Goal: Task Accomplishment & Management: Manage account settings

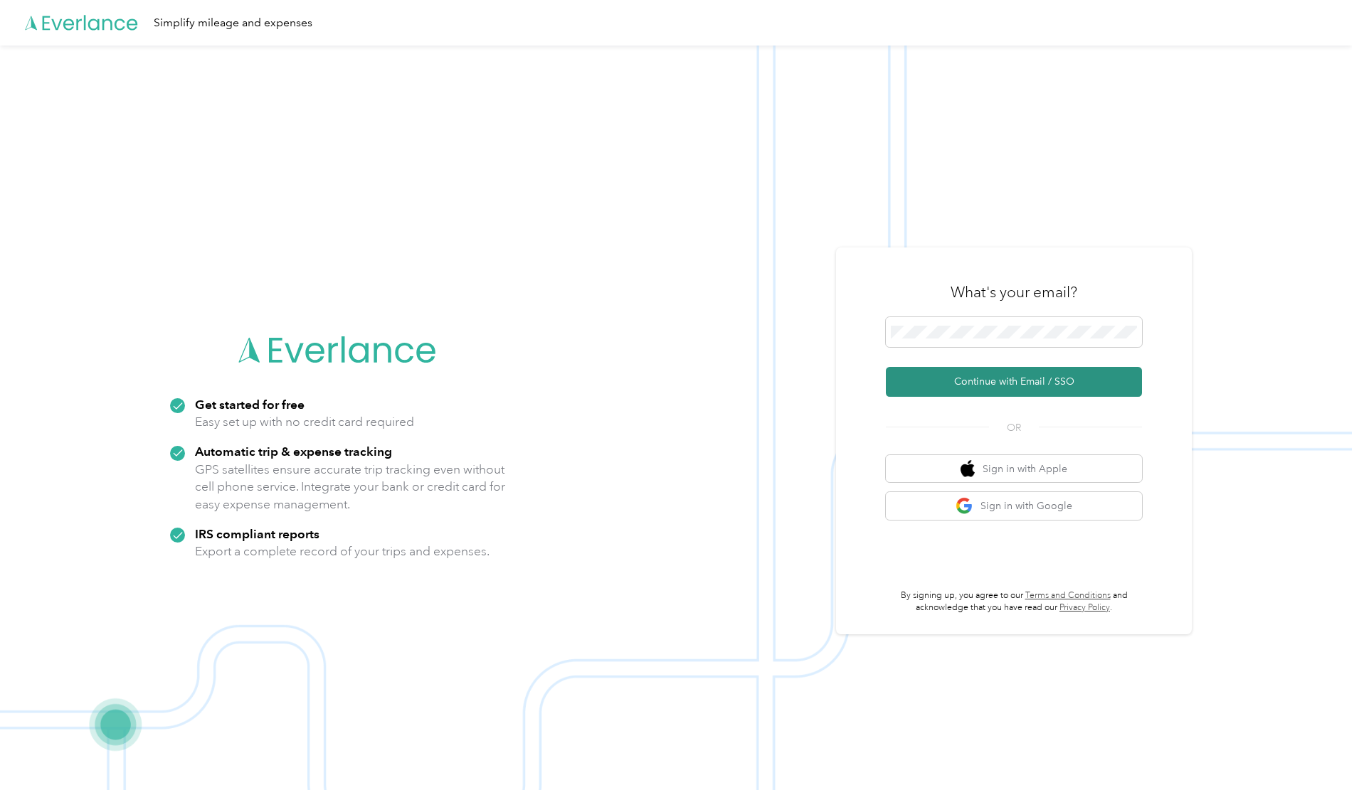
click at [996, 383] on button "Continue with Email / SSO" at bounding box center [1014, 382] width 256 height 30
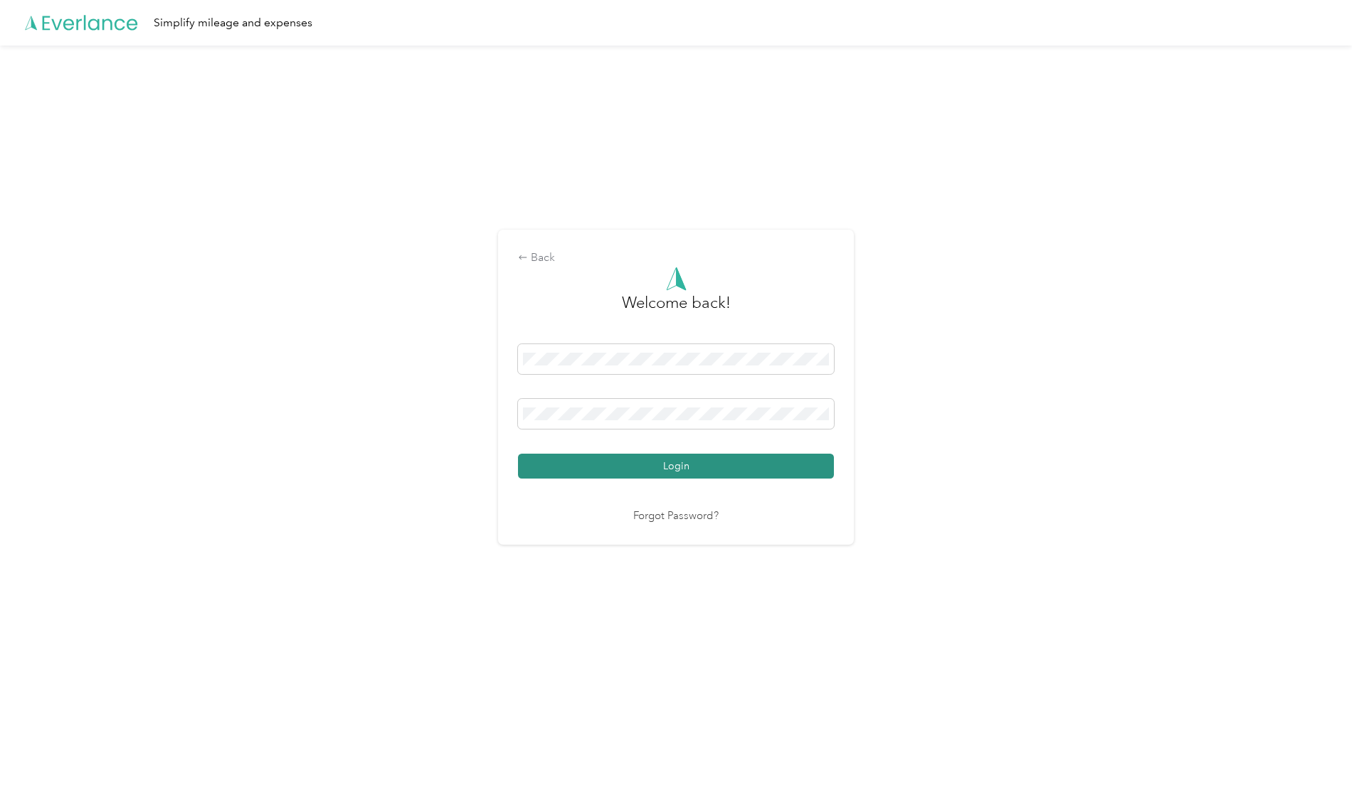
click at [716, 470] on button "Login" at bounding box center [676, 466] width 316 height 25
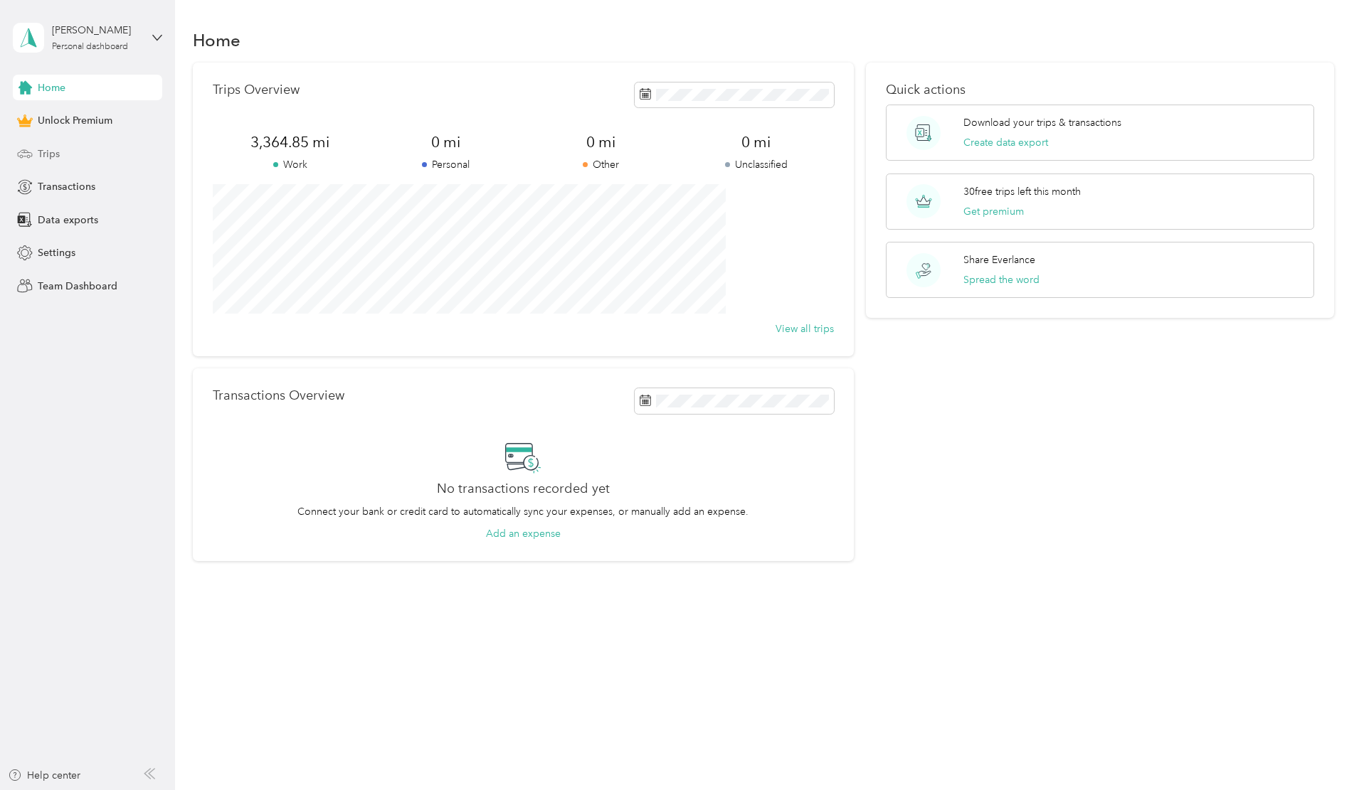
click at [57, 152] on span "Trips" at bounding box center [49, 154] width 22 height 15
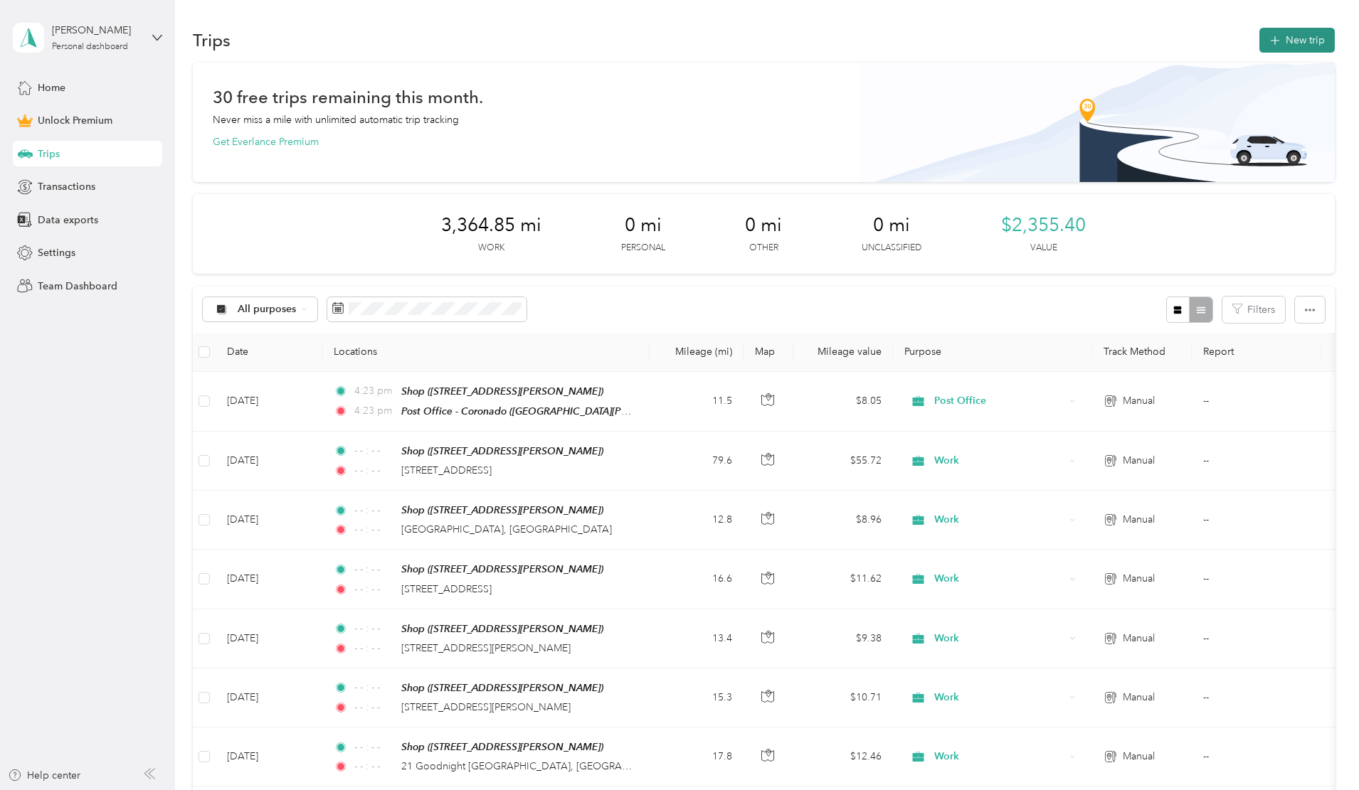
click at [1259, 45] on button "New trip" at bounding box center [1296, 40] width 75 height 25
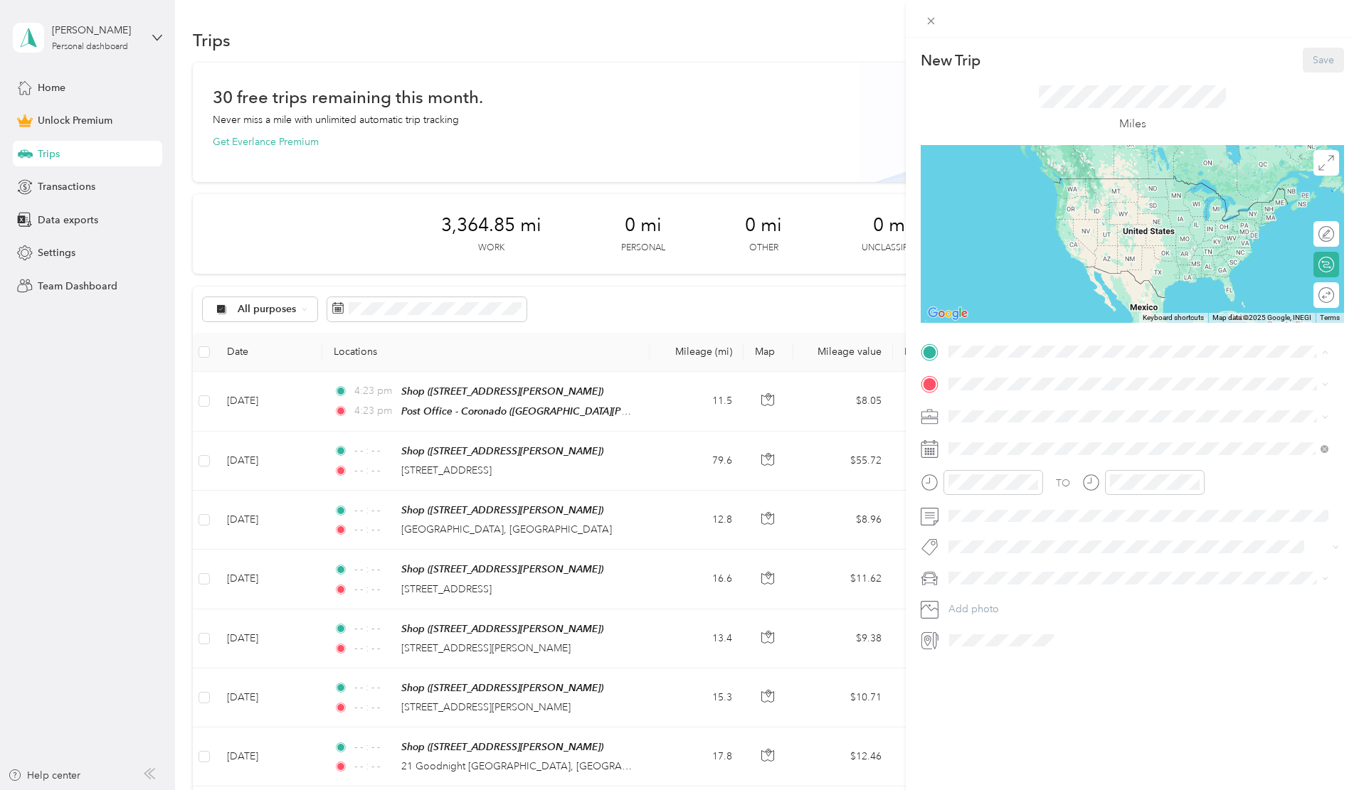
click at [995, 551] on strong "Shop" at bounding box center [987, 557] width 24 height 13
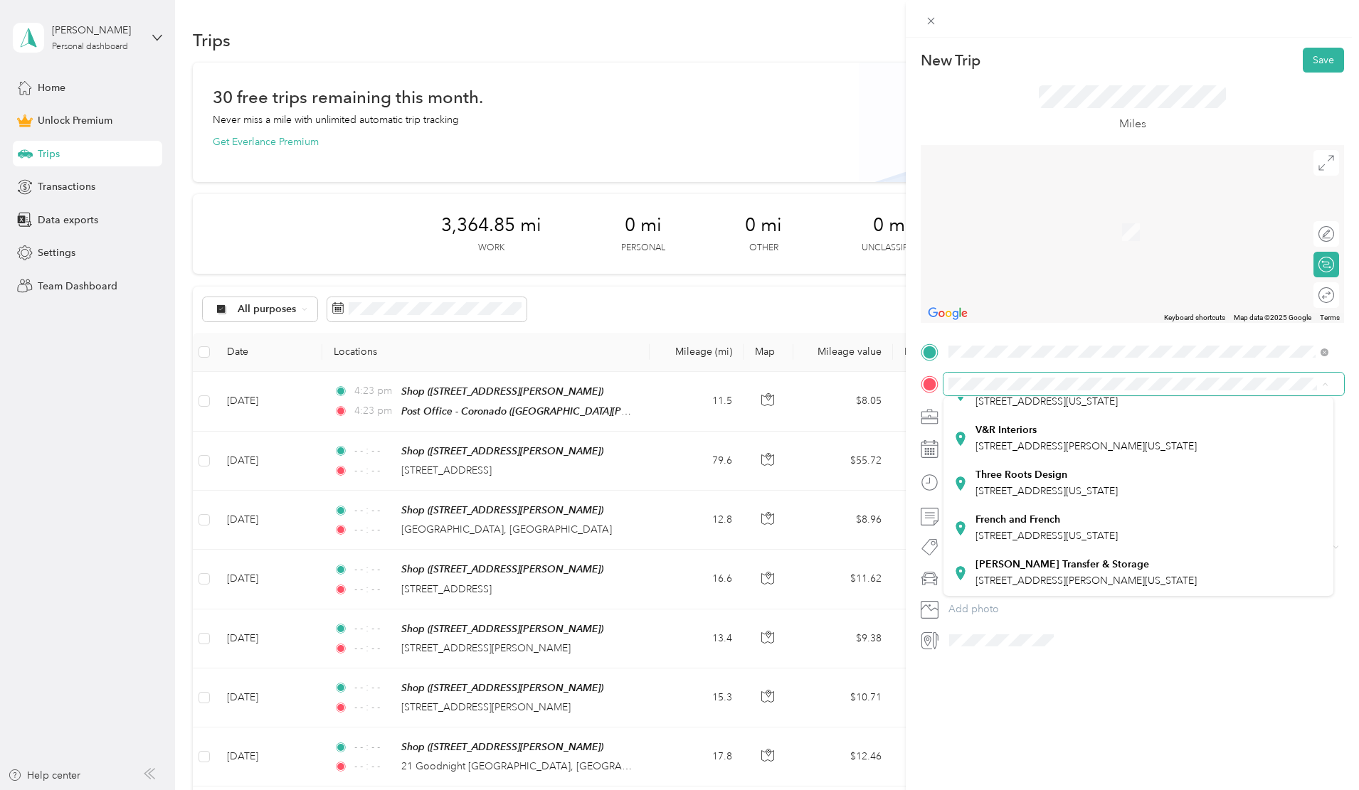
scroll to position [110, 0]
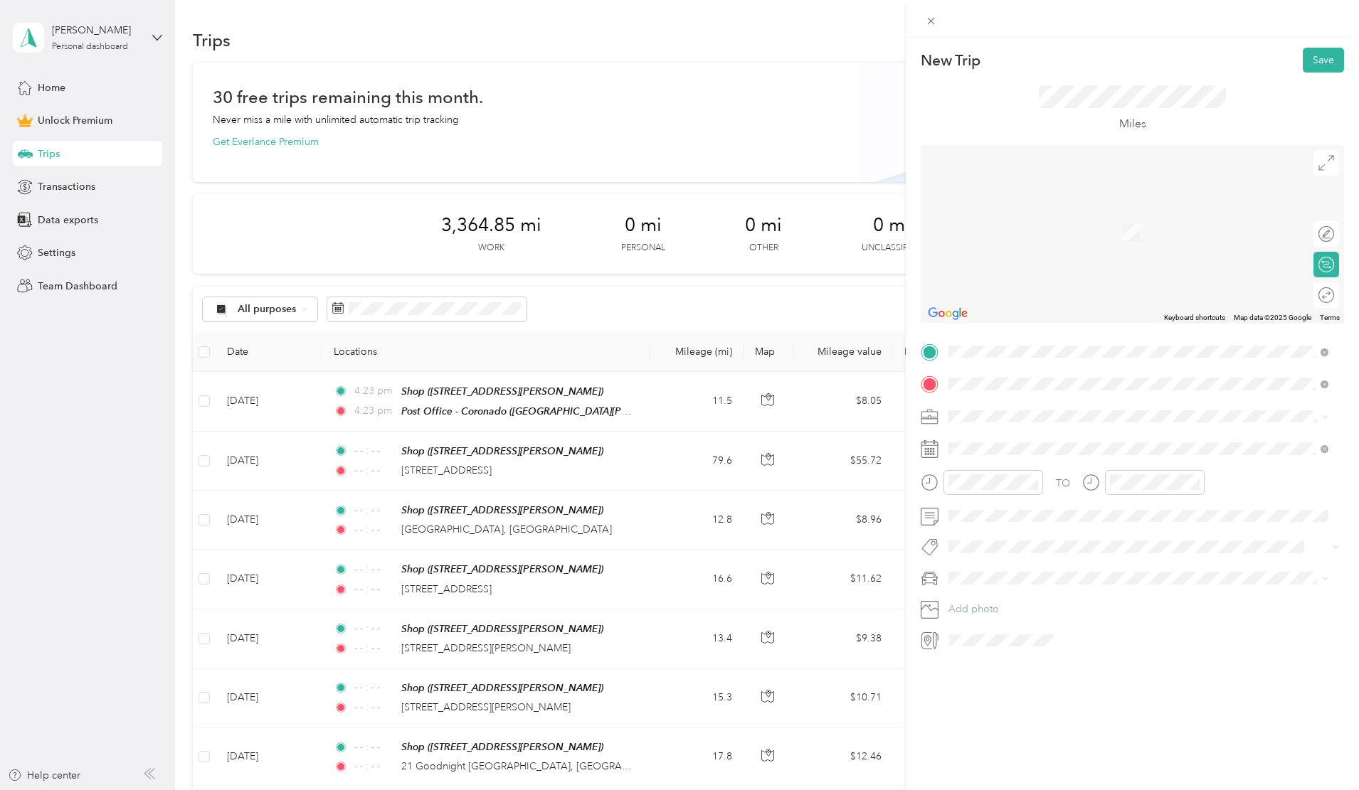
click at [1027, 491] on div "Century Bank-St. [PERSON_NAME] Dr [STREET_ADDRESS]" at bounding box center [1064, 494] width 179 height 30
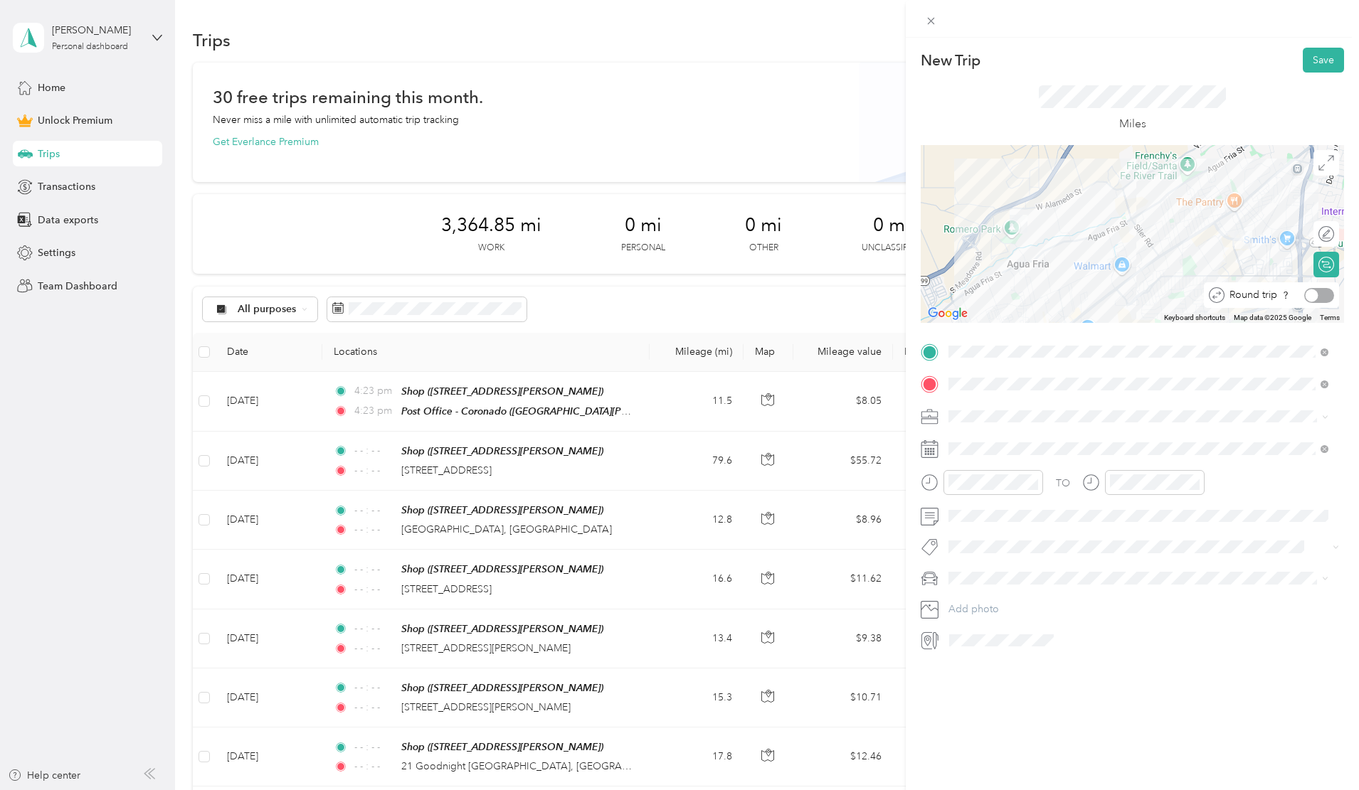
click at [1305, 295] on div at bounding box center [1311, 295] width 13 height 13
click at [982, 529] on icon at bounding box center [984, 529] width 14 height 14
click at [999, 625] on div "11" at bounding box center [996, 624] width 18 height 18
click at [970, 445] on div "Work" at bounding box center [1138, 441] width 370 height 15
click at [1037, 478] on icon "close-circle" at bounding box center [1033, 482] width 10 height 10
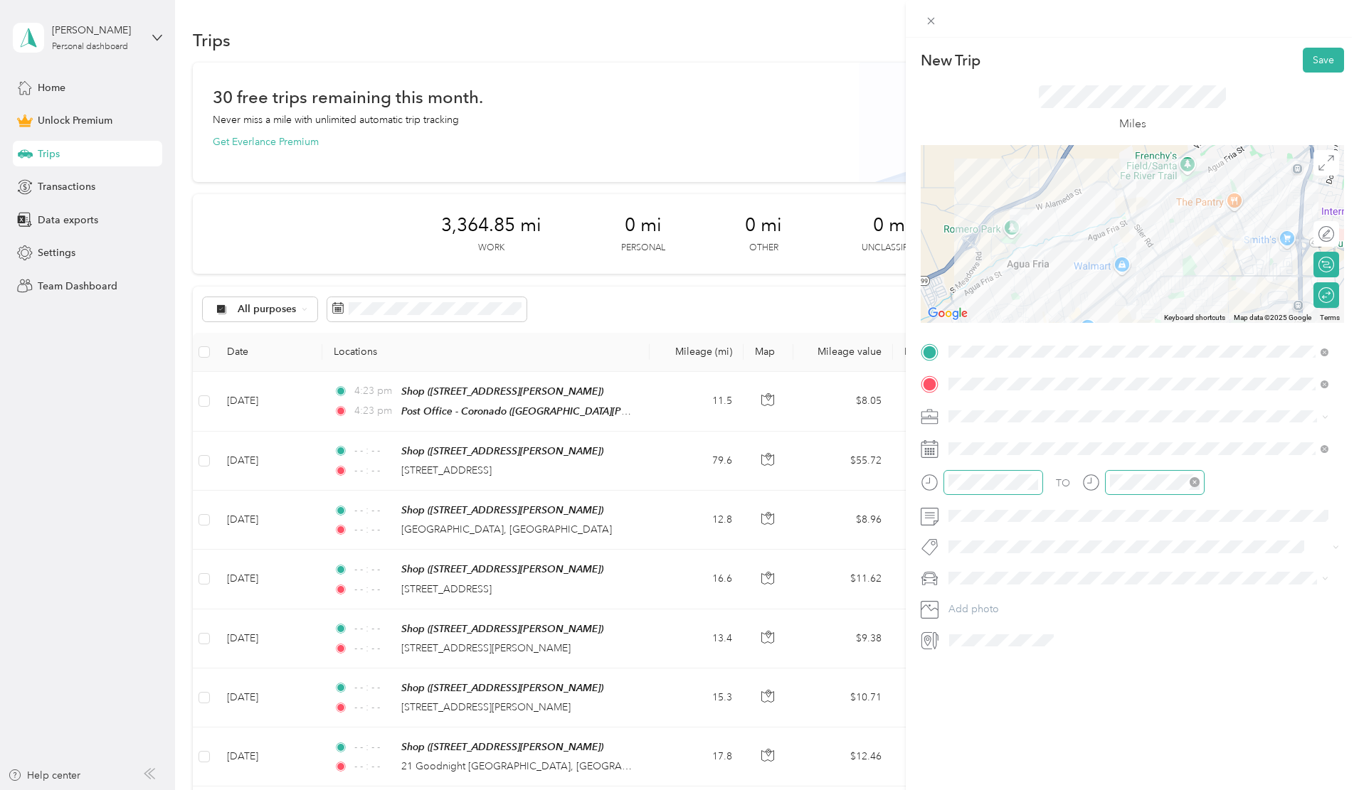
click at [1194, 482] on icon "close-circle" at bounding box center [1195, 482] width 10 height 10
click at [975, 622] on span "Toyota 4Runner" at bounding box center [988, 628] width 71 height 12
click at [1313, 57] on button "Save" at bounding box center [1323, 60] width 41 height 25
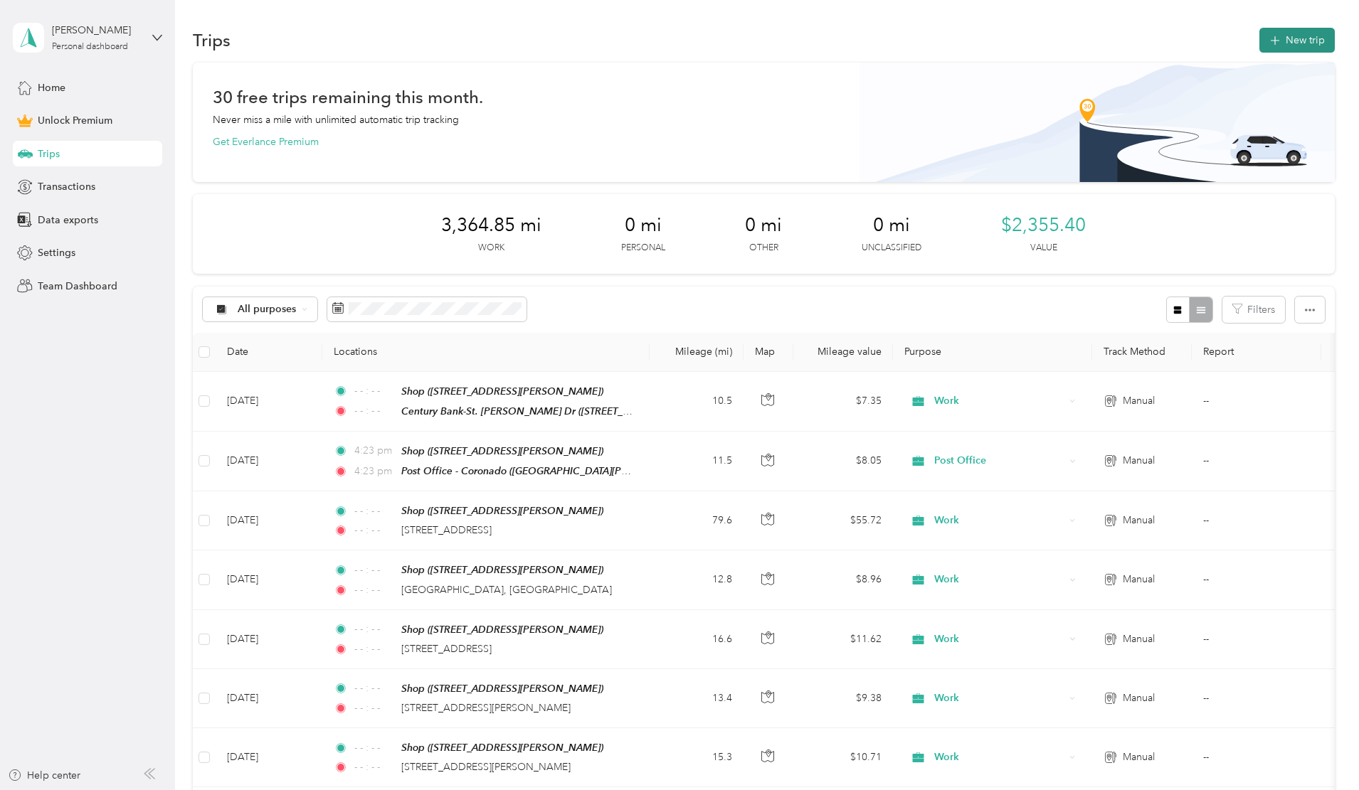
click at [1259, 38] on button "New trip" at bounding box center [1296, 40] width 75 height 25
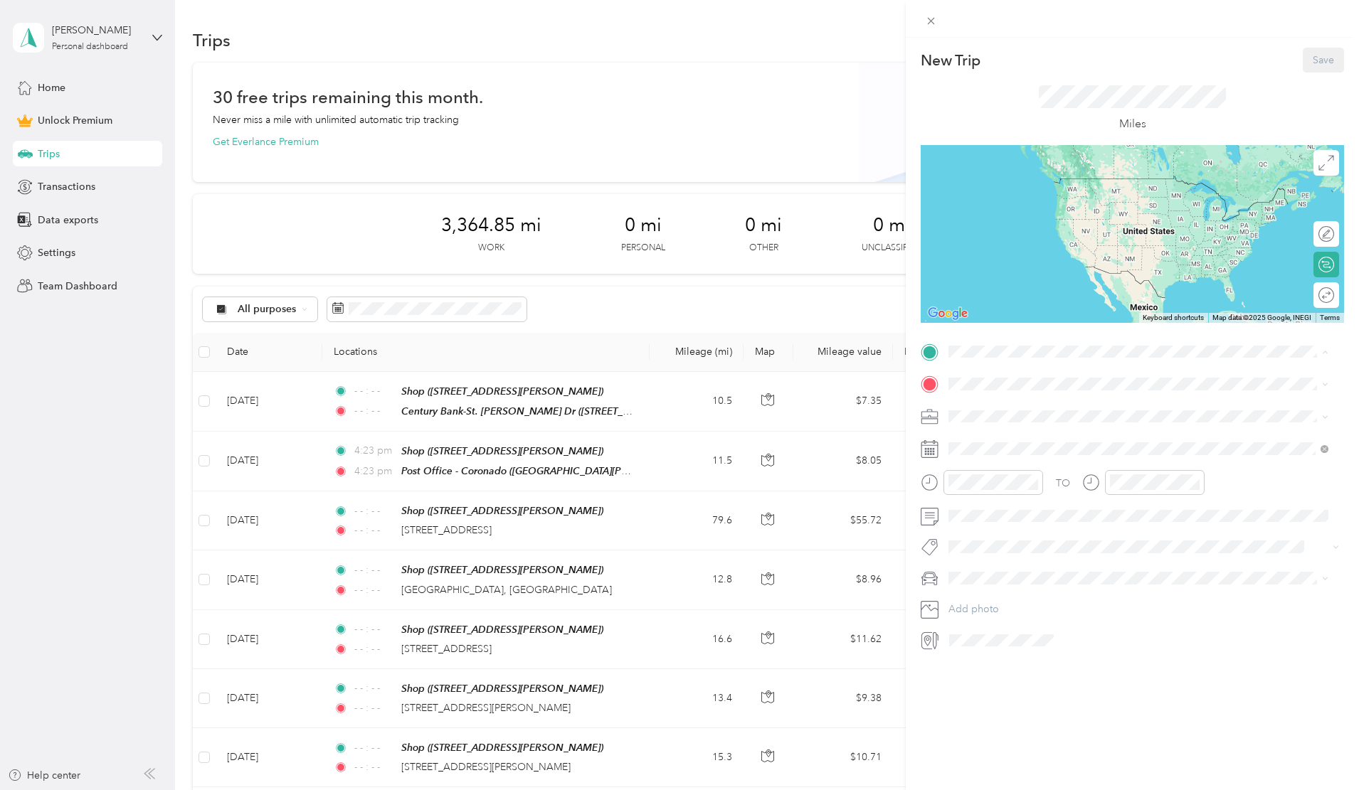
click at [977, 551] on div "Shop [STREET_ADDRESS][PERSON_NAME]" at bounding box center [1059, 566] width 169 height 30
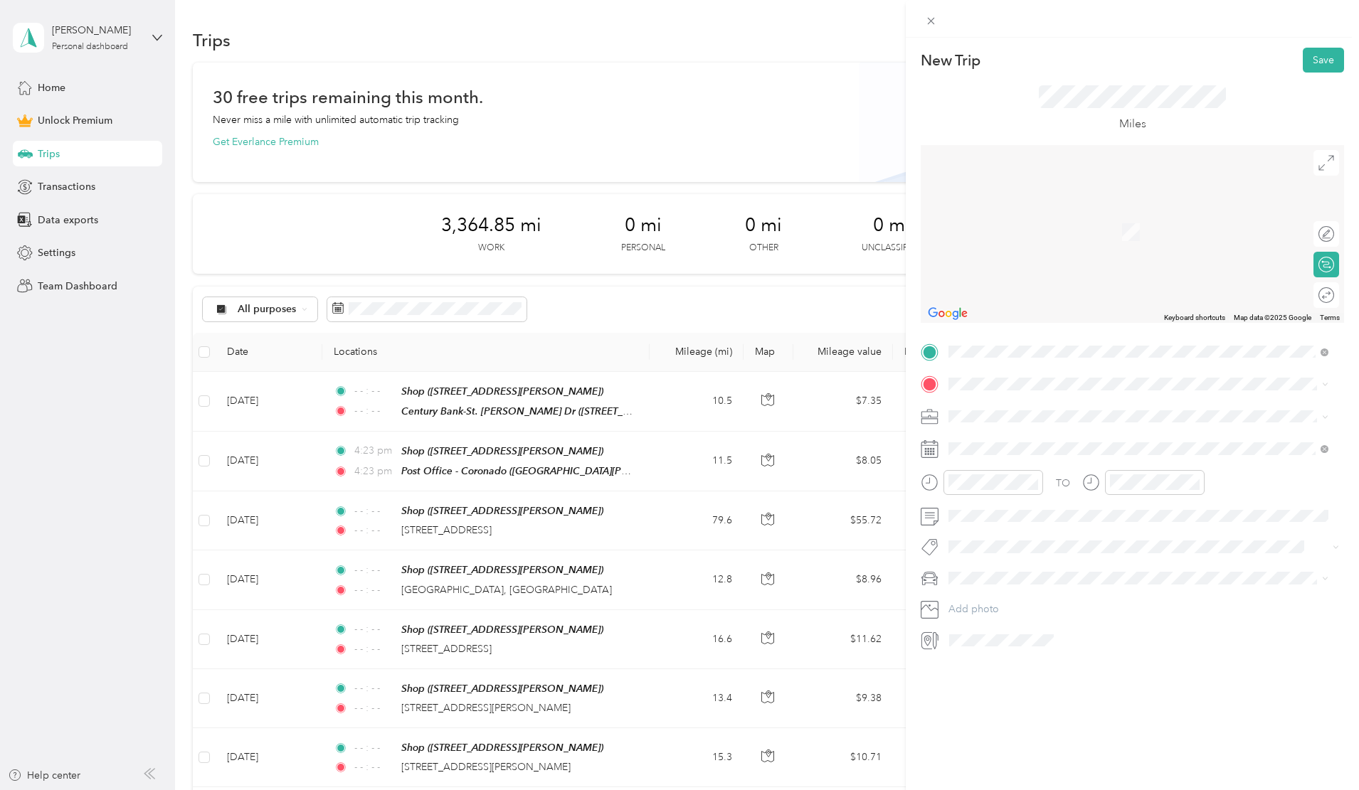
click at [1061, 490] on div "Century Bank-St. [PERSON_NAME] Dr [STREET_ADDRESS]" at bounding box center [1064, 491] width 179 height 30
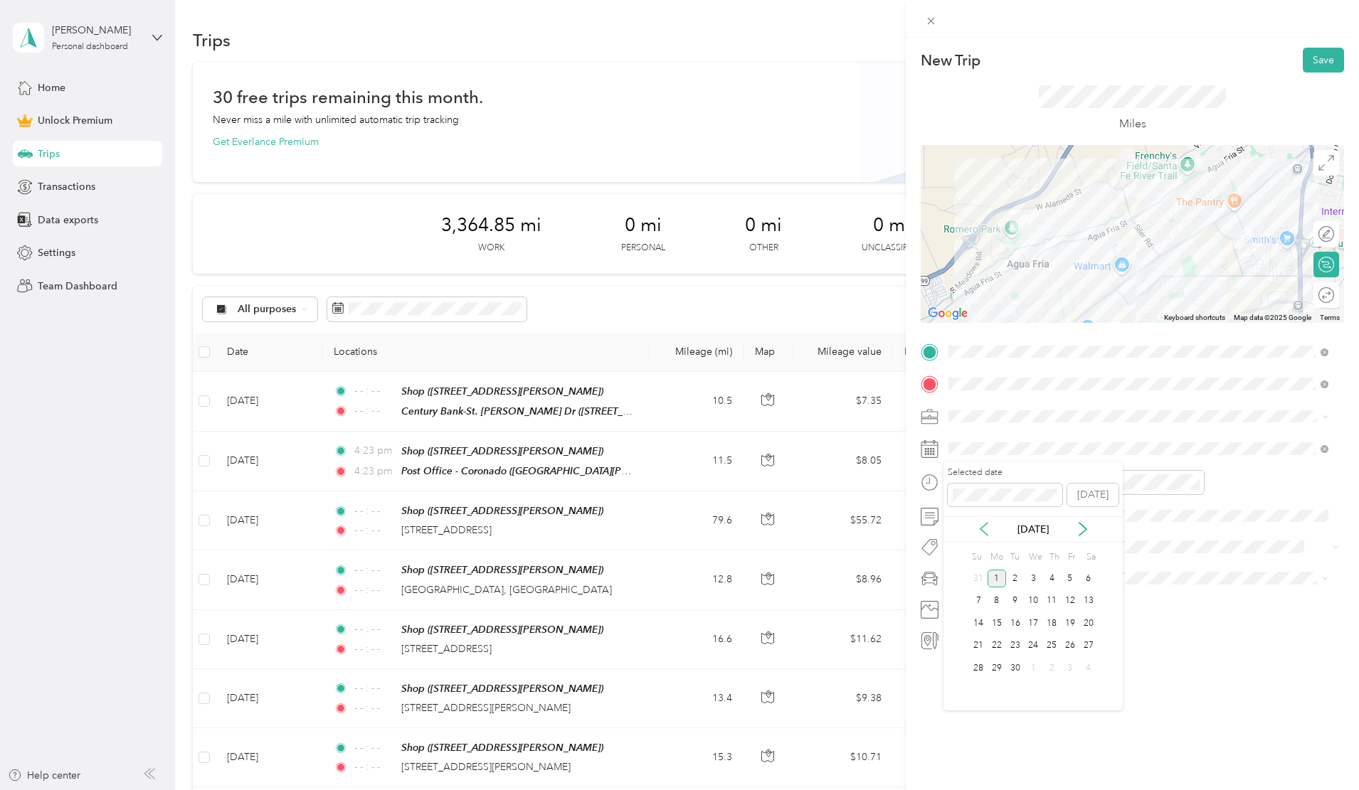
click at [980, 526] on icon at bounding box center [984, 529] width 14 height 14
click at [1051, 622] on div "14" at bounding box center [1051, 624] width 18 height 18
click at [967, 443] on div "Work" at bounding box center [1138, 441] width 370 height 15
click at [985, 627] on span "Toyota 4Runner" at bounding box center [988, 628] width 71 height 12
click at [1031, 482] on icon "close-circle" at bounding box center [1033, 482] width 10 height 10
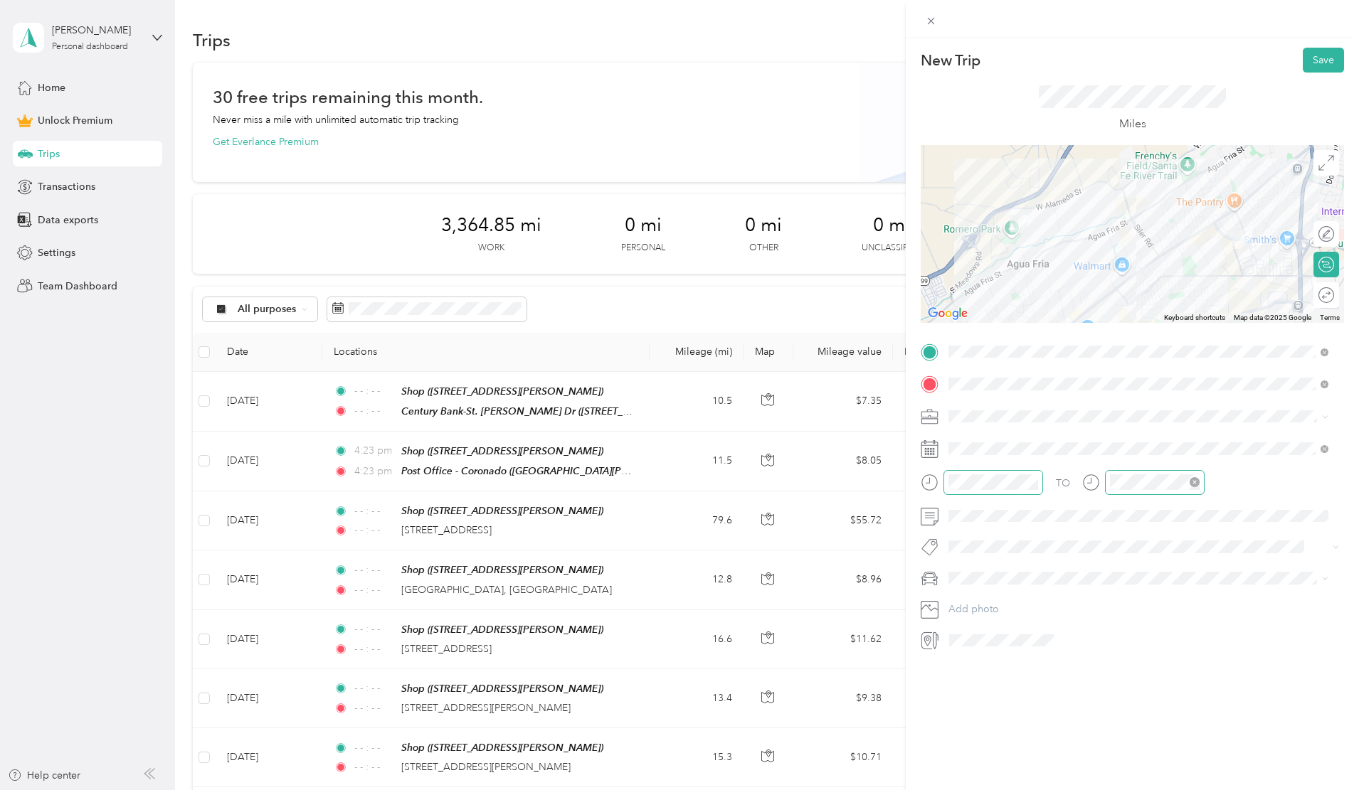
click at [1195, 482] on icon "close-circle" at bounding box center [1195, 482] width 10 height 10
click at [1312, 291] on div at bounding box center [1319, 295] width 30 height 15
click at [1315, 59] on button "Save" at bounding box center [1323, 60] width 41 height 25
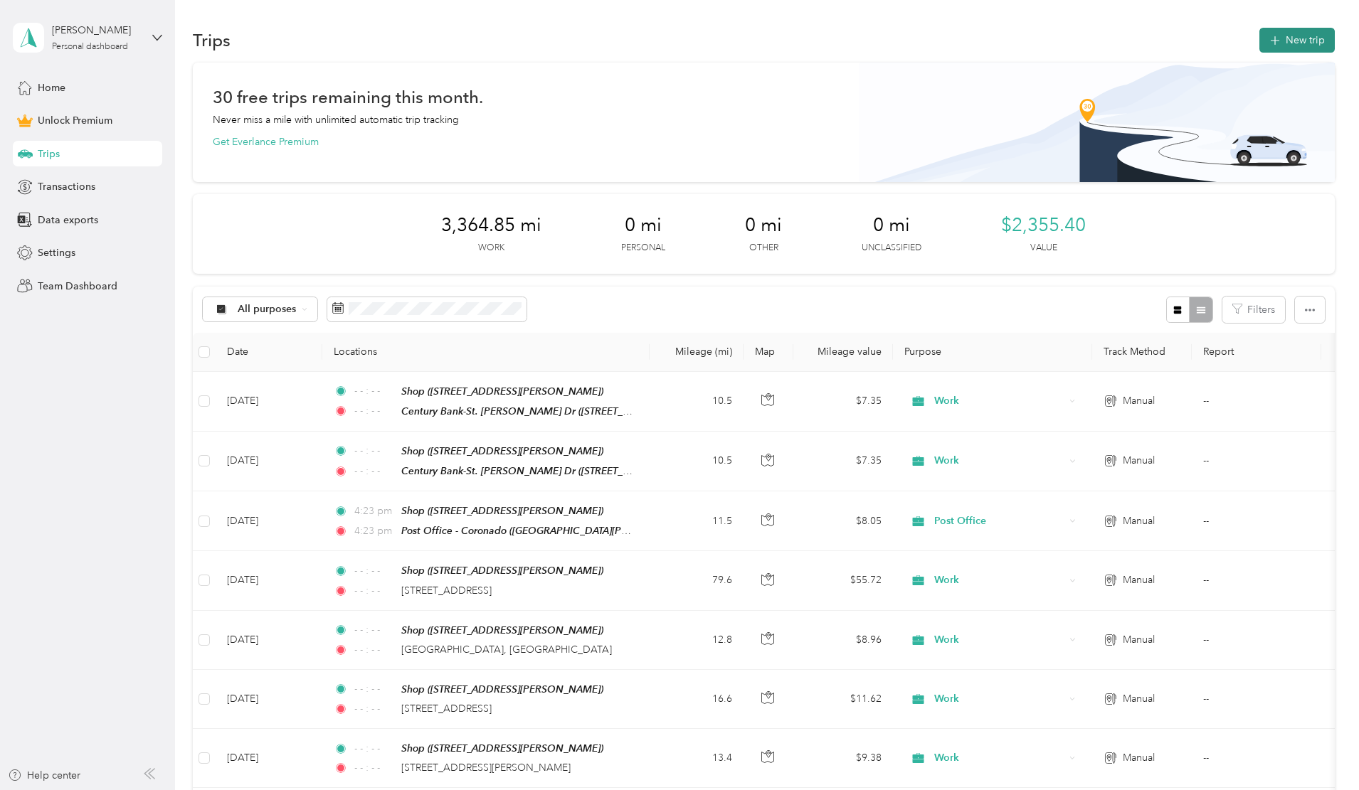
click at [1259, 40] on button "New trip" at bounding box center [1296, 40] width 75 height 25
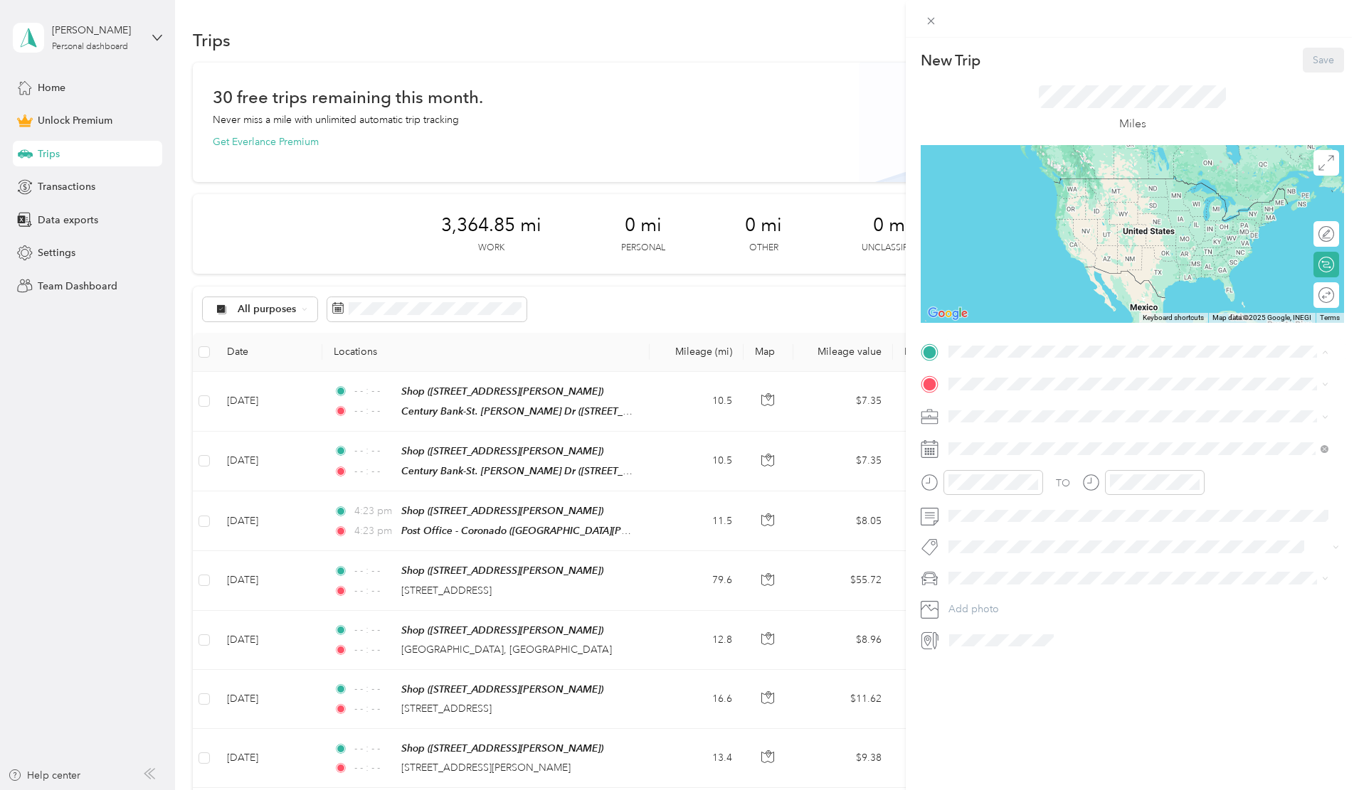
click at [1012, 551] on div "Shop" at bounding box center [1059, 557] width 169 height 13
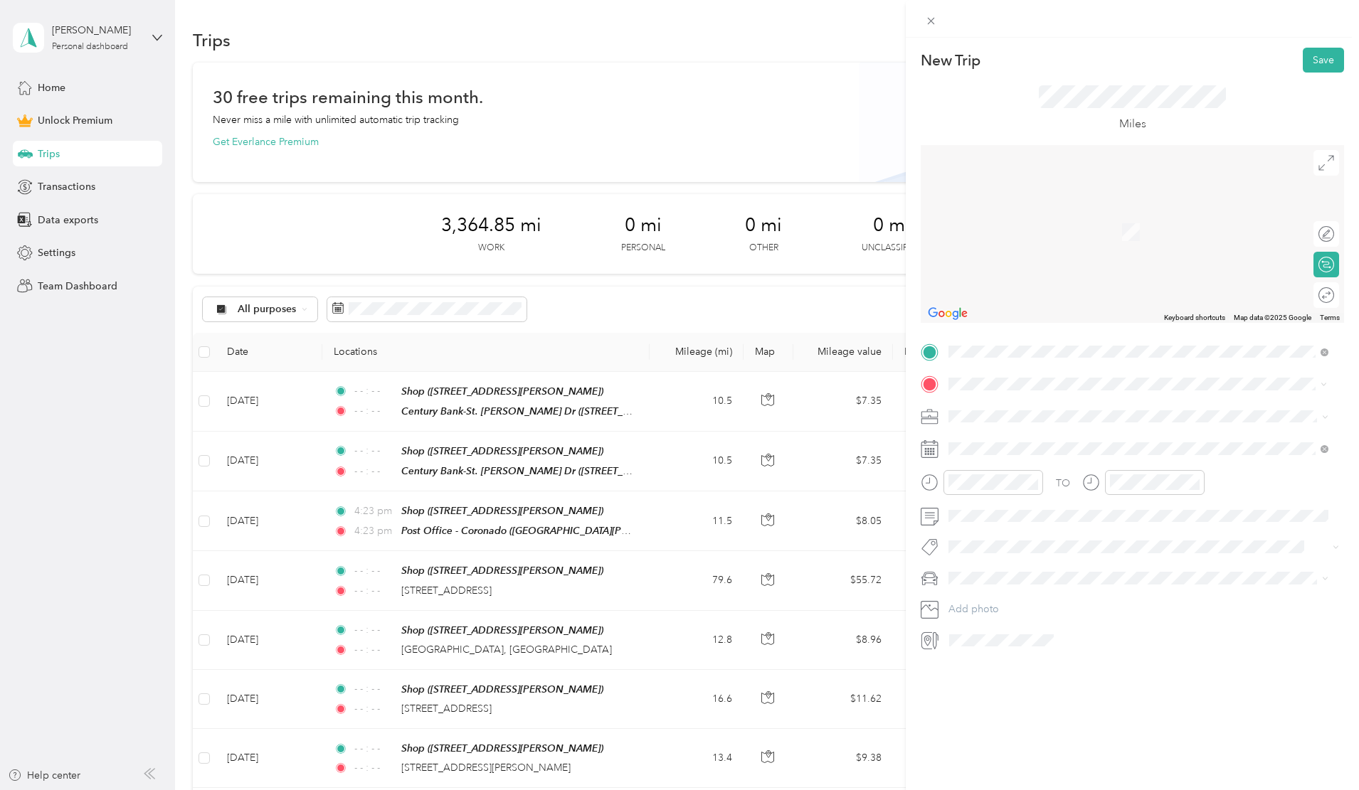
click at [1000, 481] on strong "Century Bank-St. [PERSON_NAME] Dr" at bounding box center [1064, 485] width 179 height 13
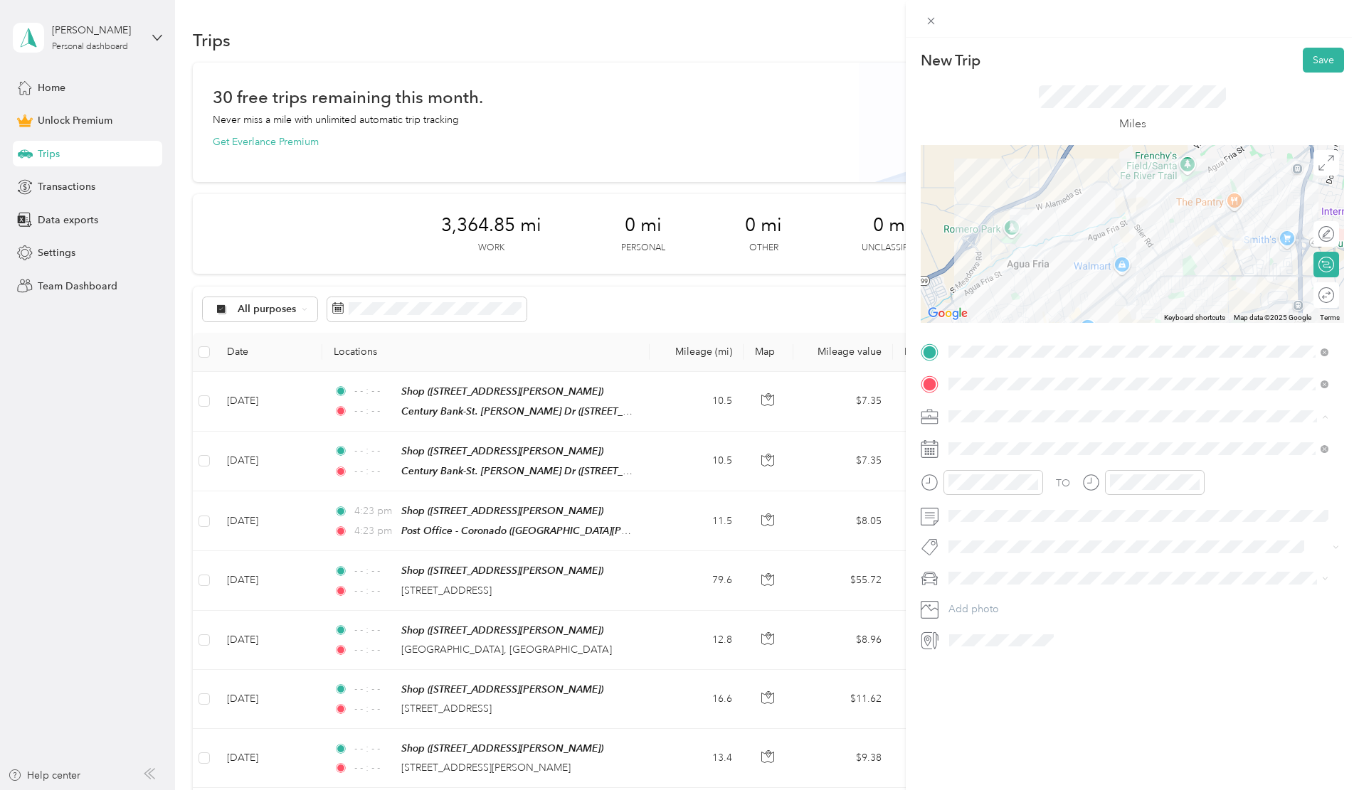
click at [959, 435] on span "Work" at bounding box center [965, 441] width 24 height 12
click at [982, 531] on icon at bounding box center [983, 529] width 7 height 13
click at [1050, 650] on div "21" at bounding box center [1051, 646] width 18 height 18
click at [978, 627] on span "Toyota 4Runner" at bounding box center [988, 624] width 71 height 12
click at [1035, 482] on icon "close-circle" at bounding box center [1033, 482] width 10 height 10
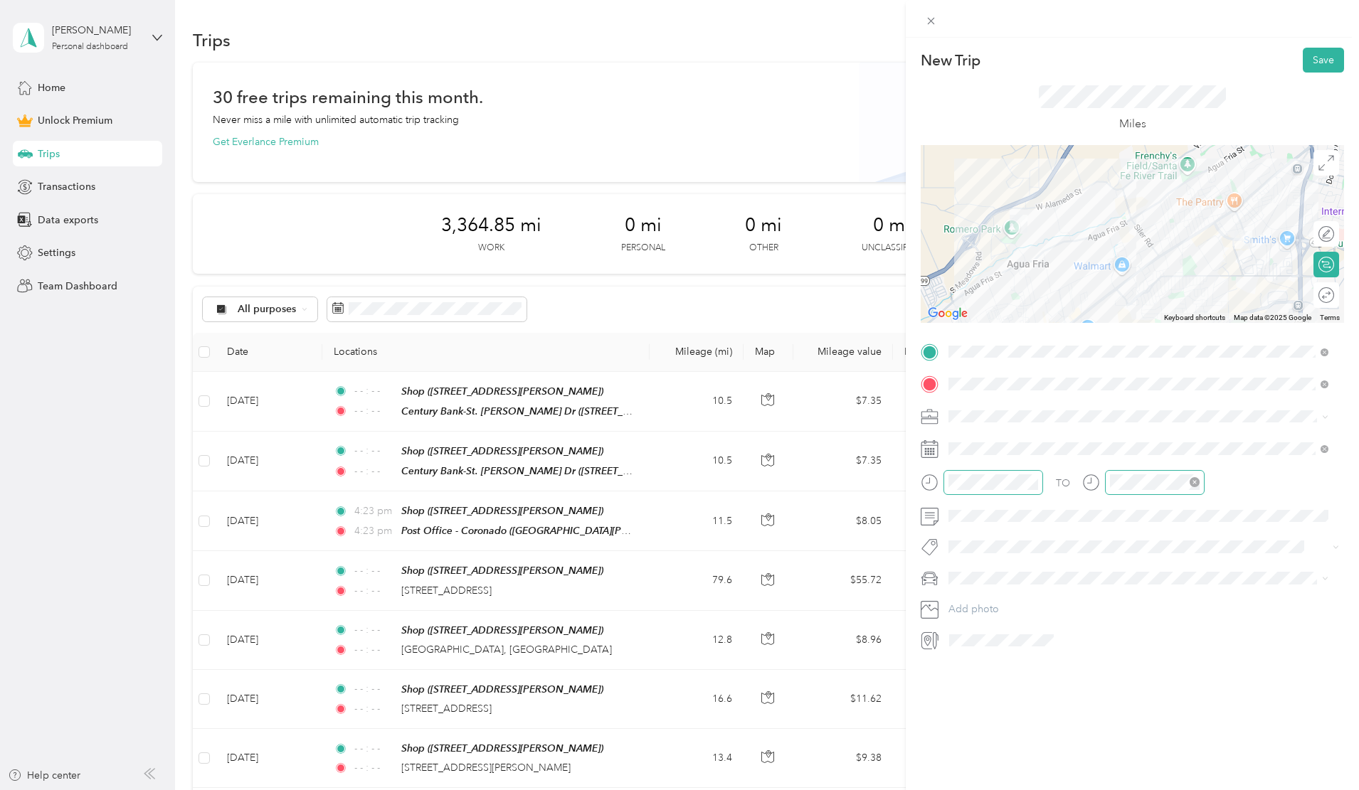
click at [1196, 482] on icon "close-circle" at bounding box center [1195, 482] width 10 height 10
click at [1325, 296] on div "Round trip" at bounding box center [1271, 295] width 135 height 26
click at [1310, 288] on div at bounding box center [1319, 295] width 30 height 15
click at [1319, 56] on button "Save" at bounding box center [1323, 60] width 41 height 25
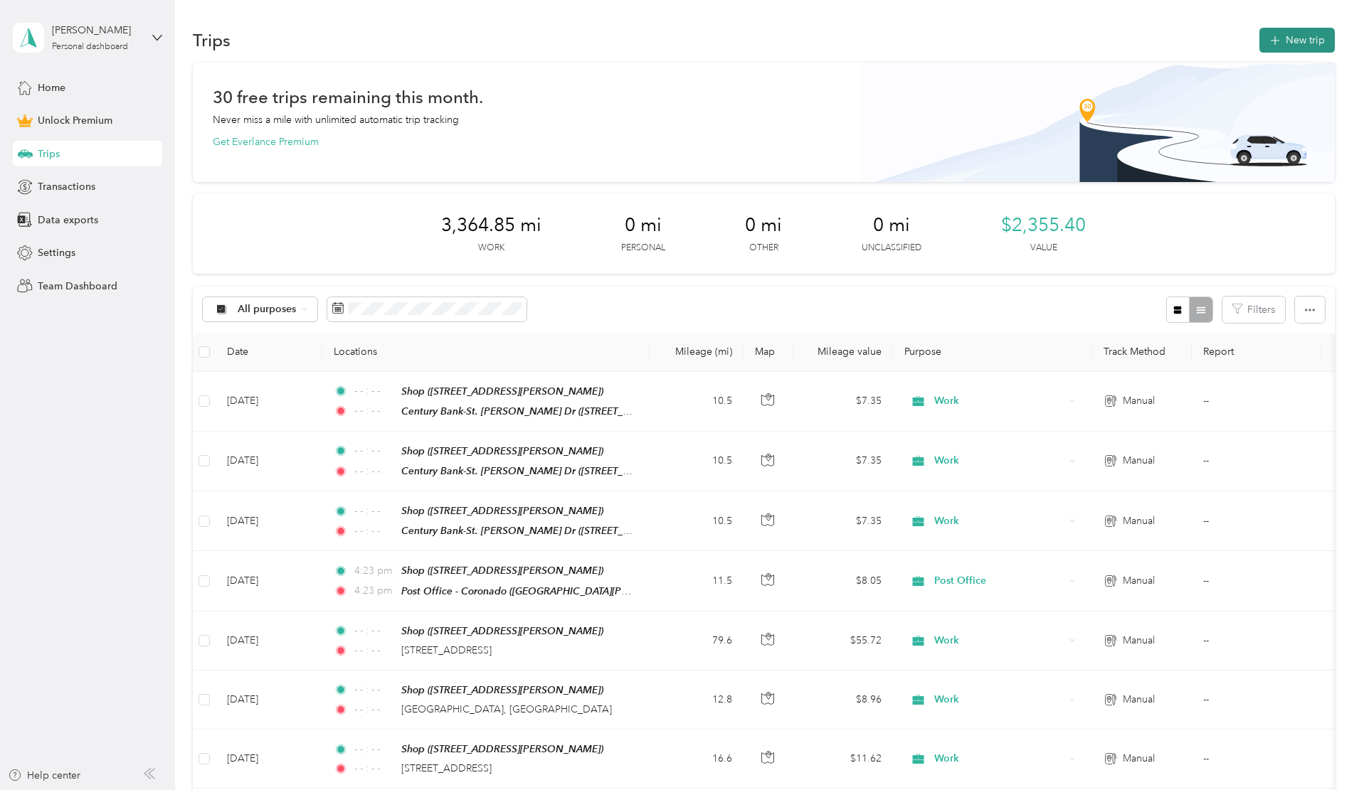
click at [1259, 41] on button "New trip" at bounding box center [1296, 40] width 75 height 25
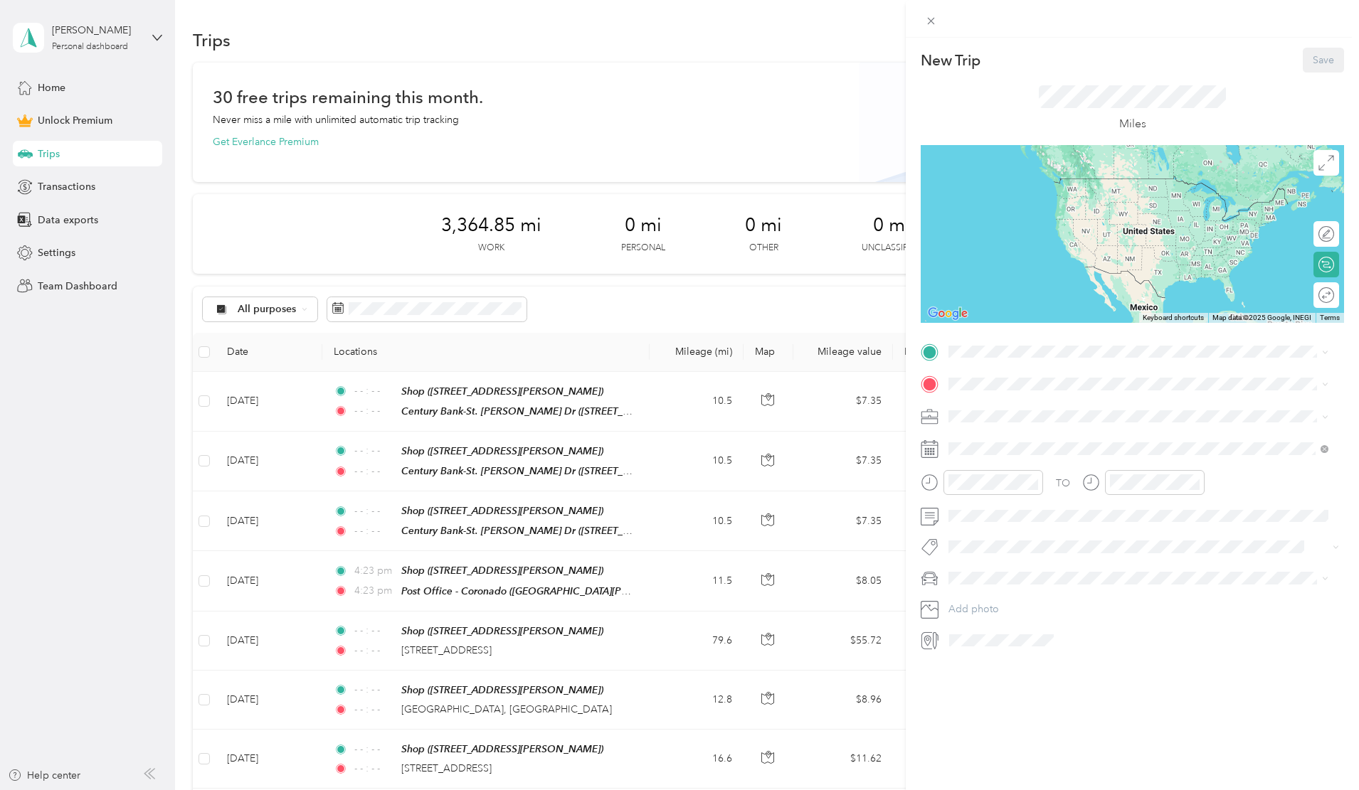
drag, startPoint x: 986, startPoint y: 546, endPoint x: 990, endPoint y: 477, distance: 68.4
click at [986, 551] on div "Shop [STREET_ADDRESS][PERSON_NAME]" at bounding box center [1059, 566] width 169 height 30
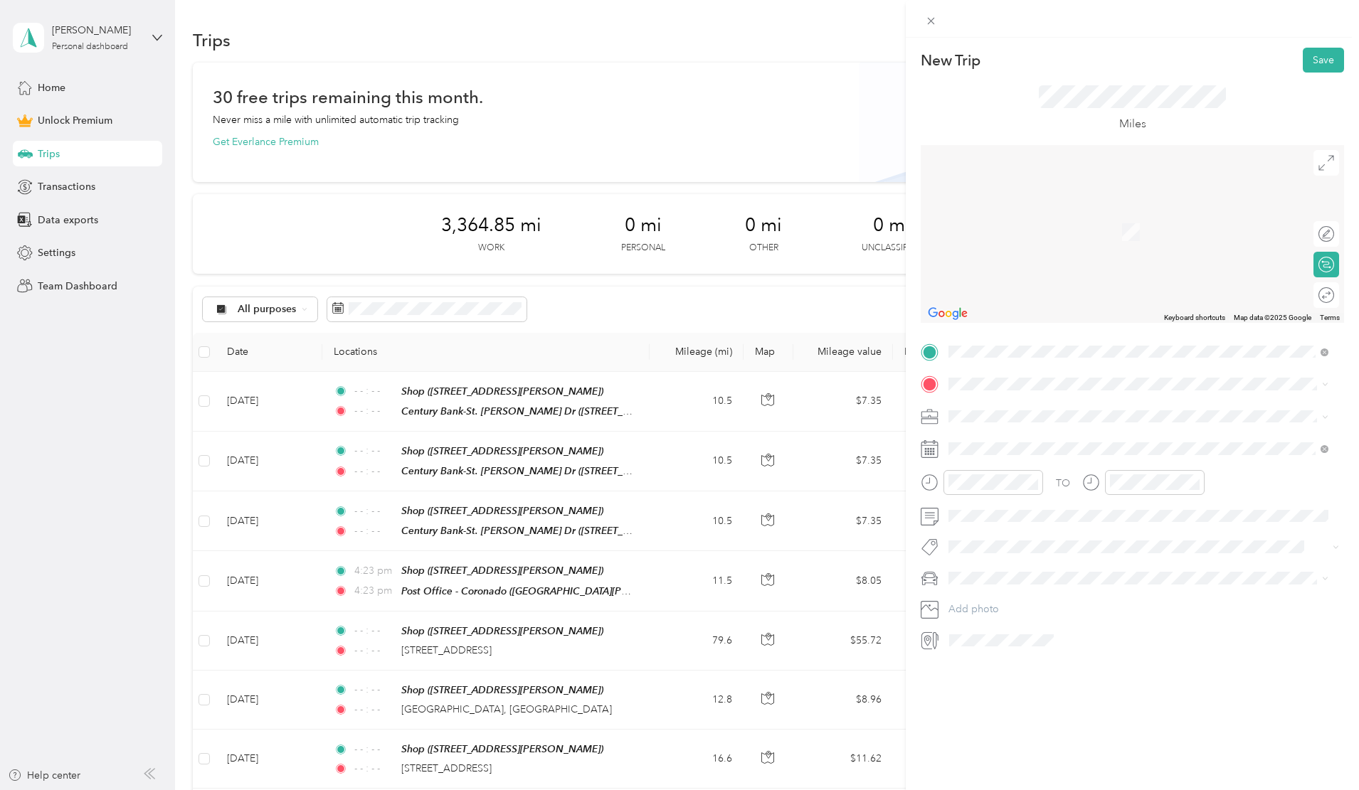
click at [1017, 483] on strong "Century Bank-St. [PERSON_NAME] Dr" at bounding box center [1064, 483] width 179 height 13
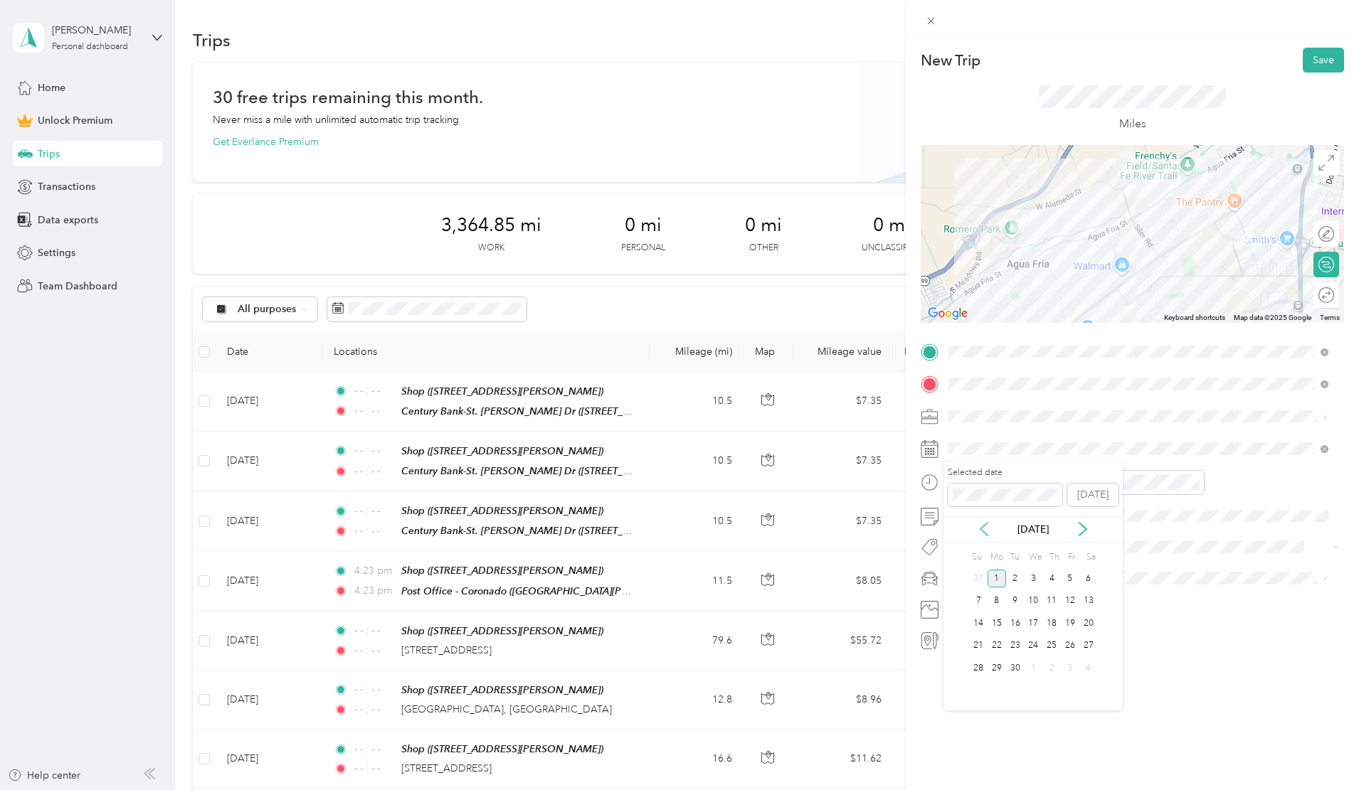
click at [980, 529] on icon at bounding box center [983, 529] width 7 height 13
click at [1033, 668] on div "27" at bounding box center [1033, 668] width 18 height 18
click at [974, 441] on span "Work" at bounding box center [965, 439] width 24 height 12
click at [1032, 482] on icon "close-circle" at bounding box center [1033, 482] width 10 height 10
click at [1195, 482] on icon "close-circle" at bounding box center [1195, 482] width 10 height 10
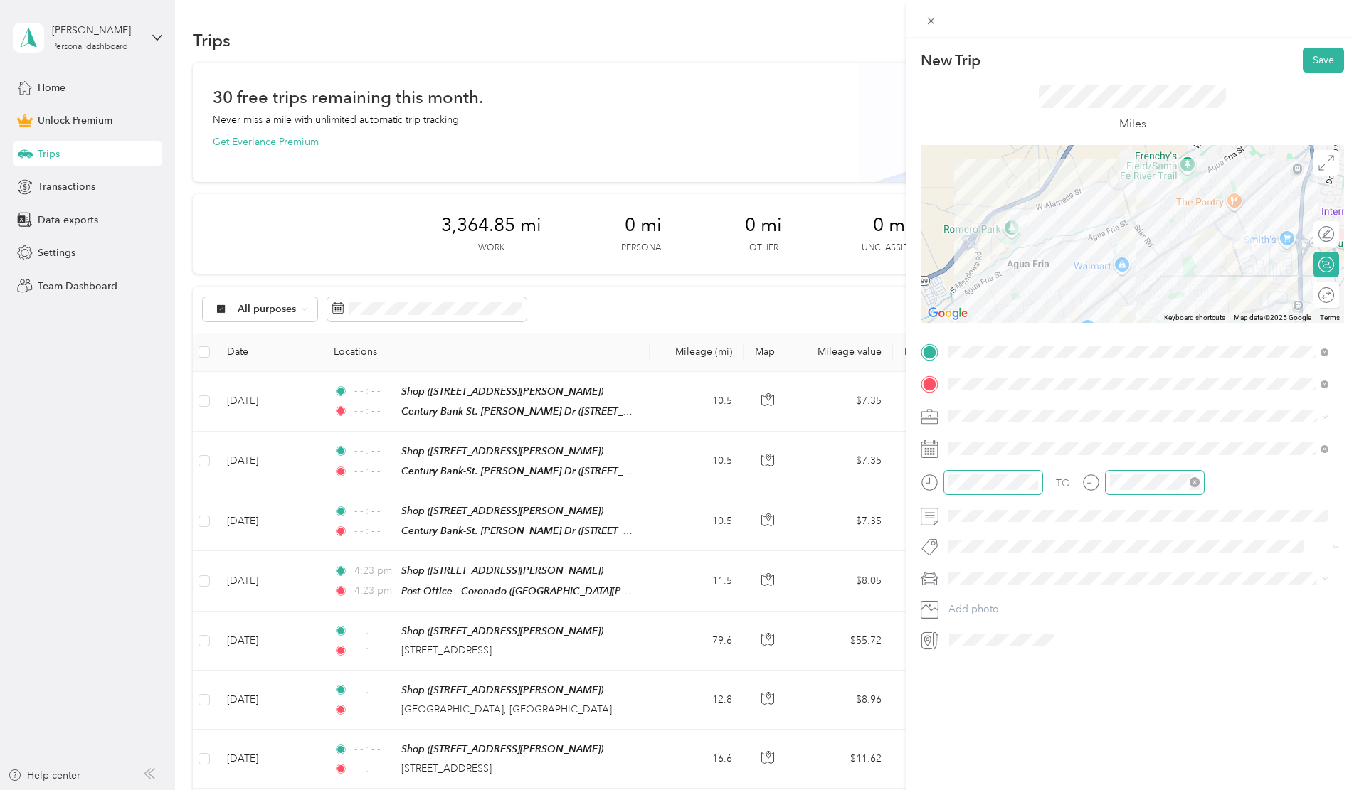
click at [988, 621] on div "Toyota 4Runner" at bounding box center [1138, 622] width 370 height 15
click at [1305, 293] on div at bounding box center [1311, 295] width 13 height 13
click at [1316, 59] on button "Save" at bounding box center [1323, 60] width 41 height 25
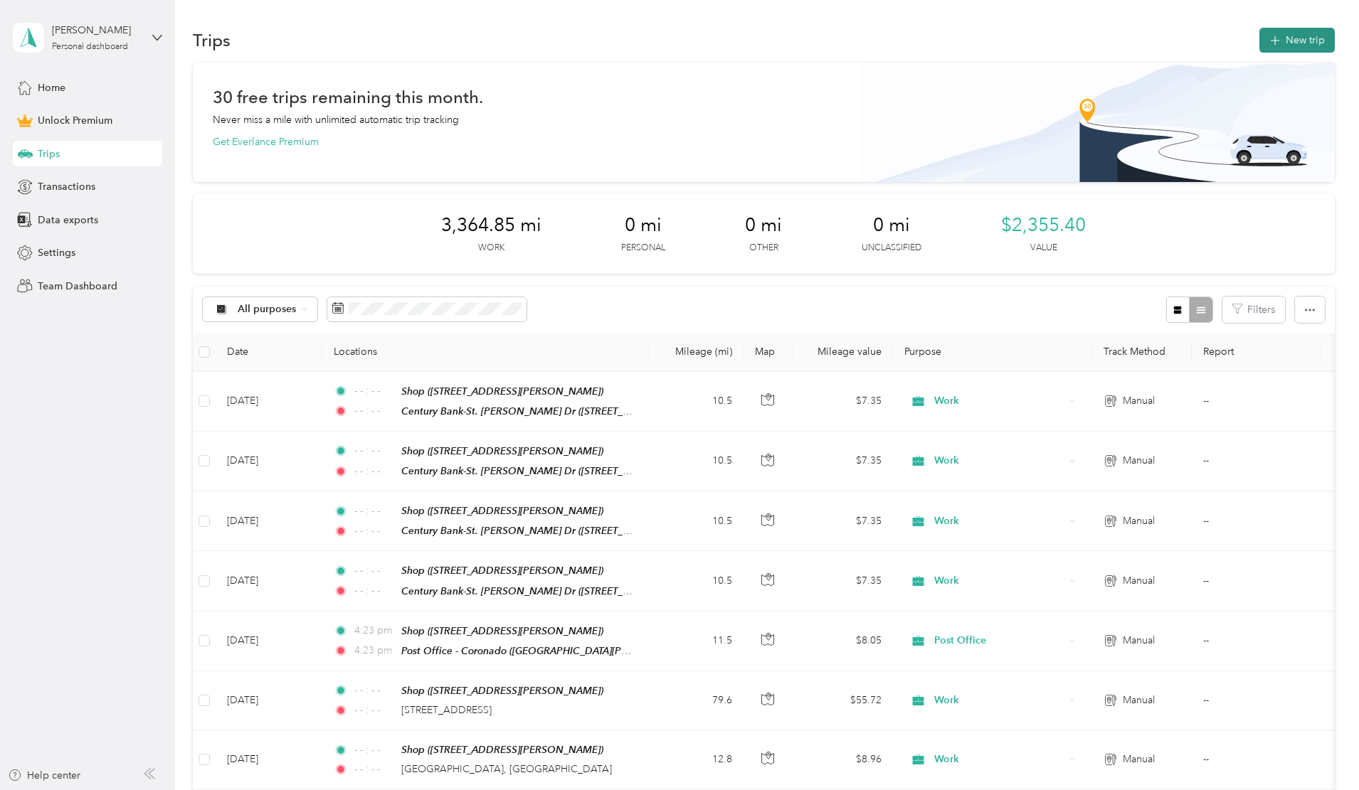
click at [1259, 43] on button "New trip" at bounding box center [1296, 40] width 75 height 25
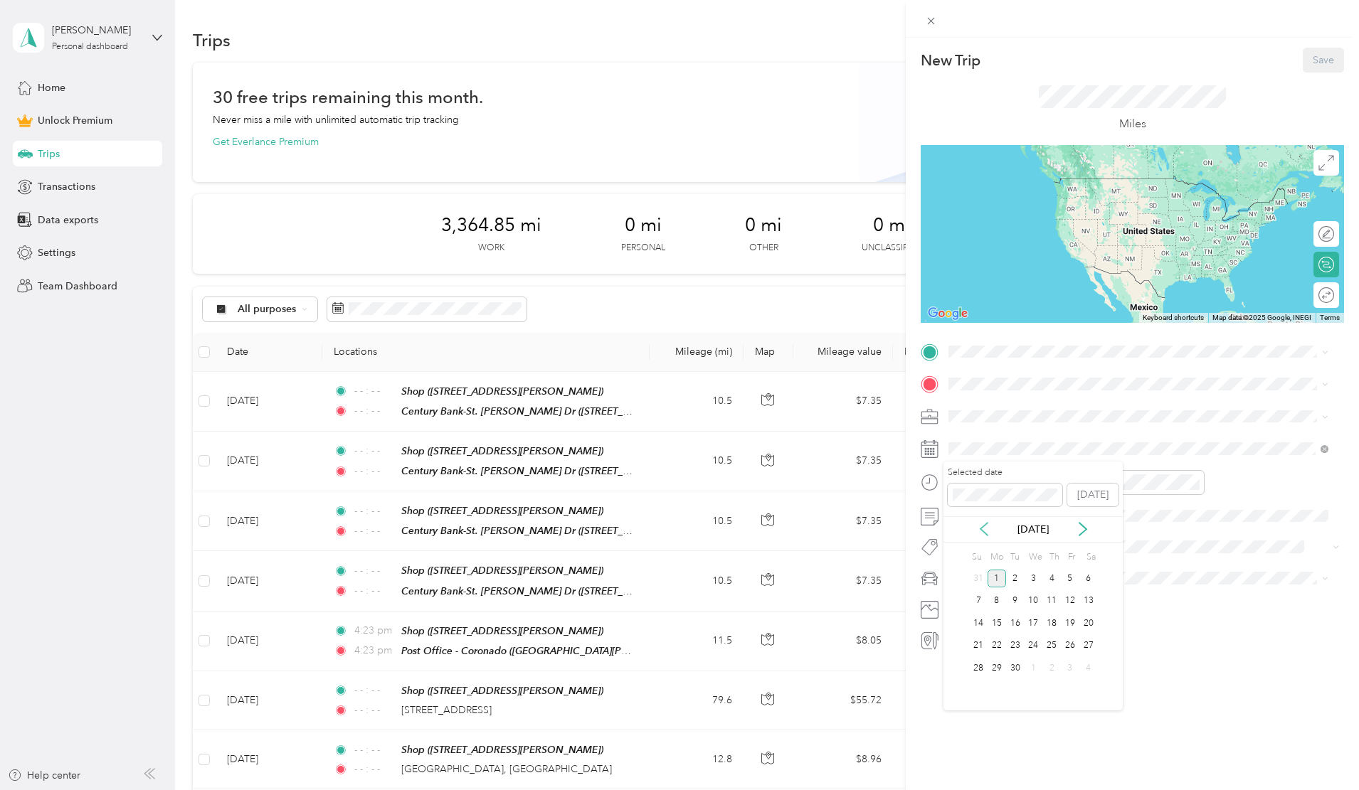
click at [985, 528] on icon at bounding box center [984, 529] width 14 height 14
click at [1053, 665] on div "28" at bounding box center [1051, 668] width 18 height 18
drag, startPoint x: 983, startPoint y: 551, endPoint x: 983, endPoint y: 502, distance: 48.4
click at [983, 551] on div "Shop [STREET_ADDRESS][PERSON_NAME]" at bounding box center [1059, 566] width 169 height 30
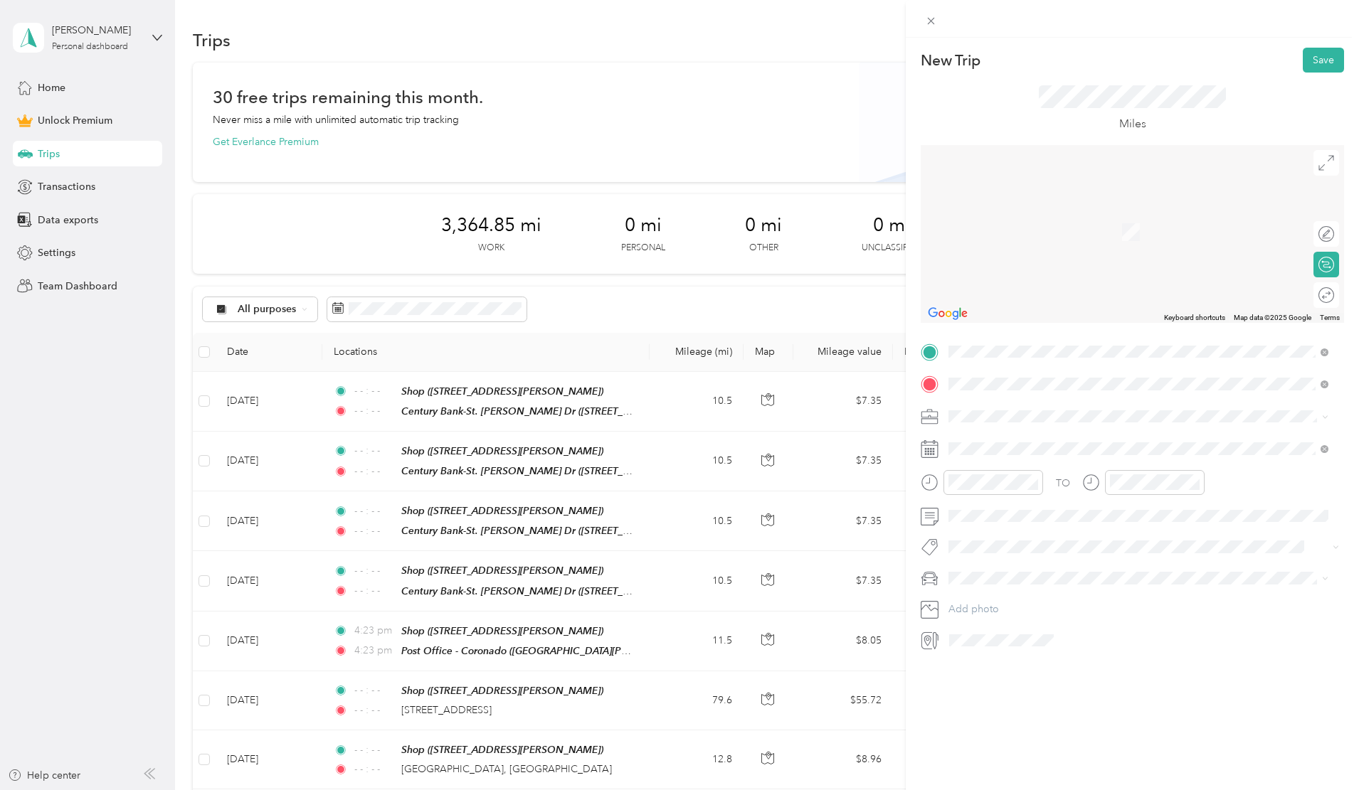
click at [1009, 499] on span "[STREET_ADDRESS]" at bounding box center [1020, 501] width 90 height 12
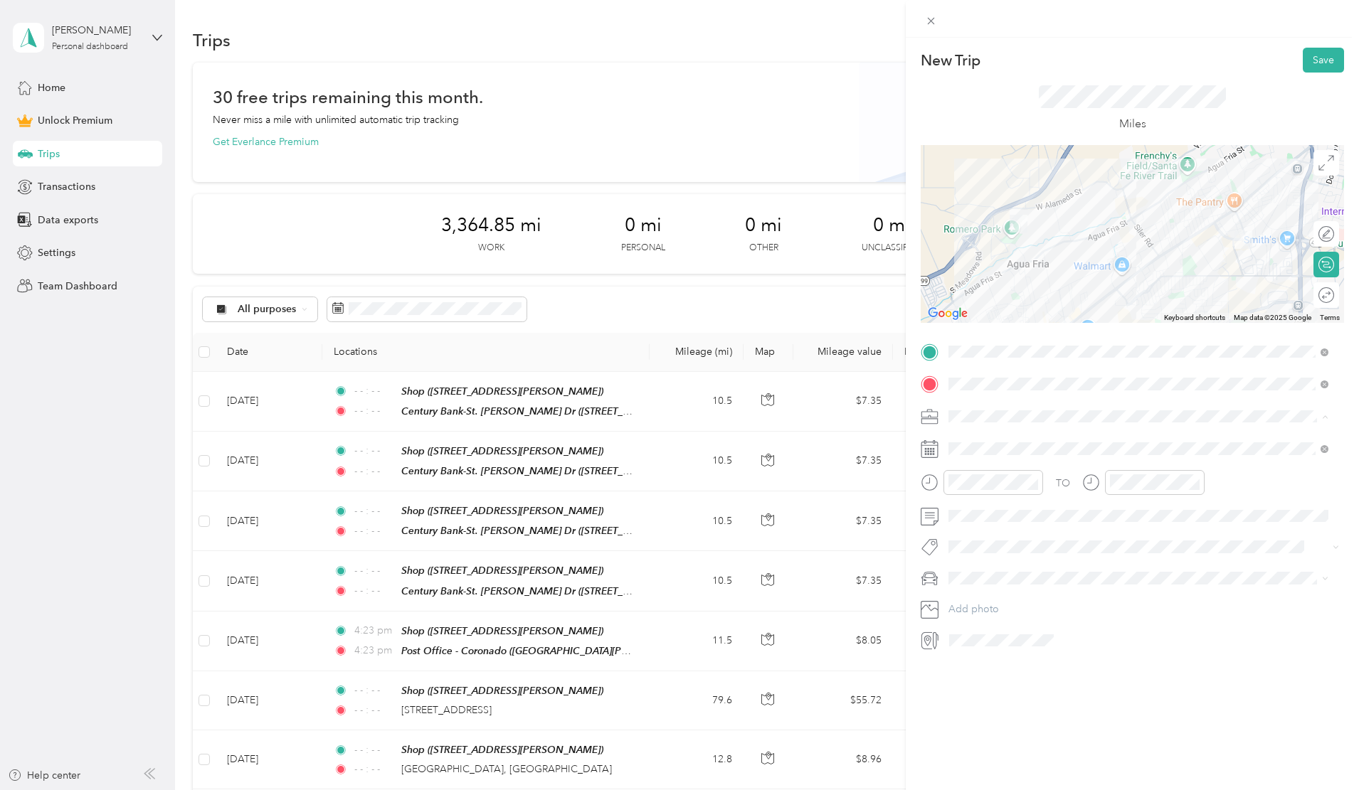
click at [973, 443] on span "Work" at bounding box center [965, 441] width 24 height 12
click at [1034, 480] on icon "close-circle" at bounding box center [1033, 482] width 10 height 10
click at [1198, 485] on icon "close-circle" at bounding box center [1195, 482] width 10 height 10
click at [1195, 484] on icon "close-circle" at bounding box center [1195, 482] width 10 height 10
click at [984, 625] on span "Toyota 4Runner" at bounding box center [988, 628] width 71 height 12
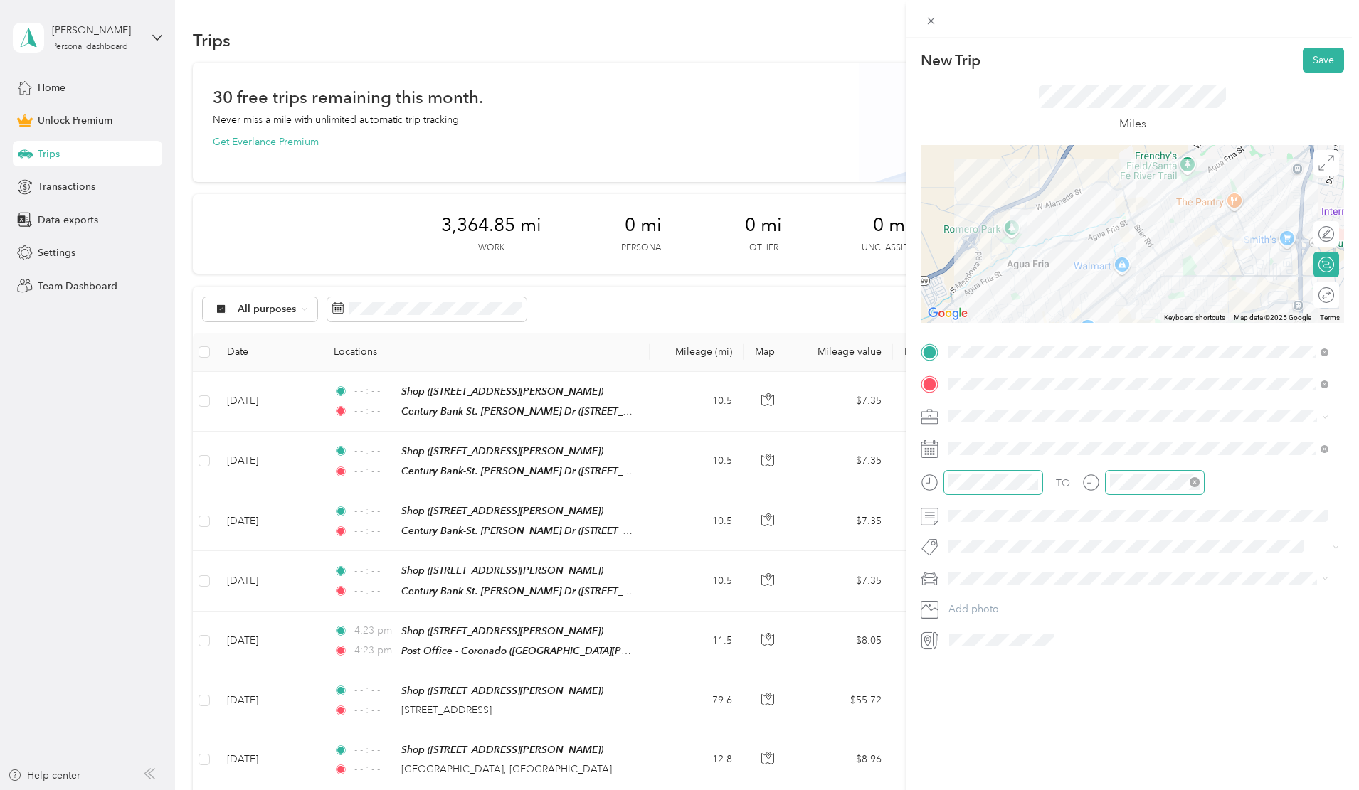
click at [1194, 479] on icon "close-circle" at bounding box center [1195, 482] width 10 height 10
click at [1323, 302] on div "Round trip" at bounding box center [1326, 295] width 26 height 26
click at [1312, 294] on div at bounding box center [1319, 295] width 30 height 15
click at [1323, 64] on button "Save" at bounding box center [1323, 60] width 41 height 25
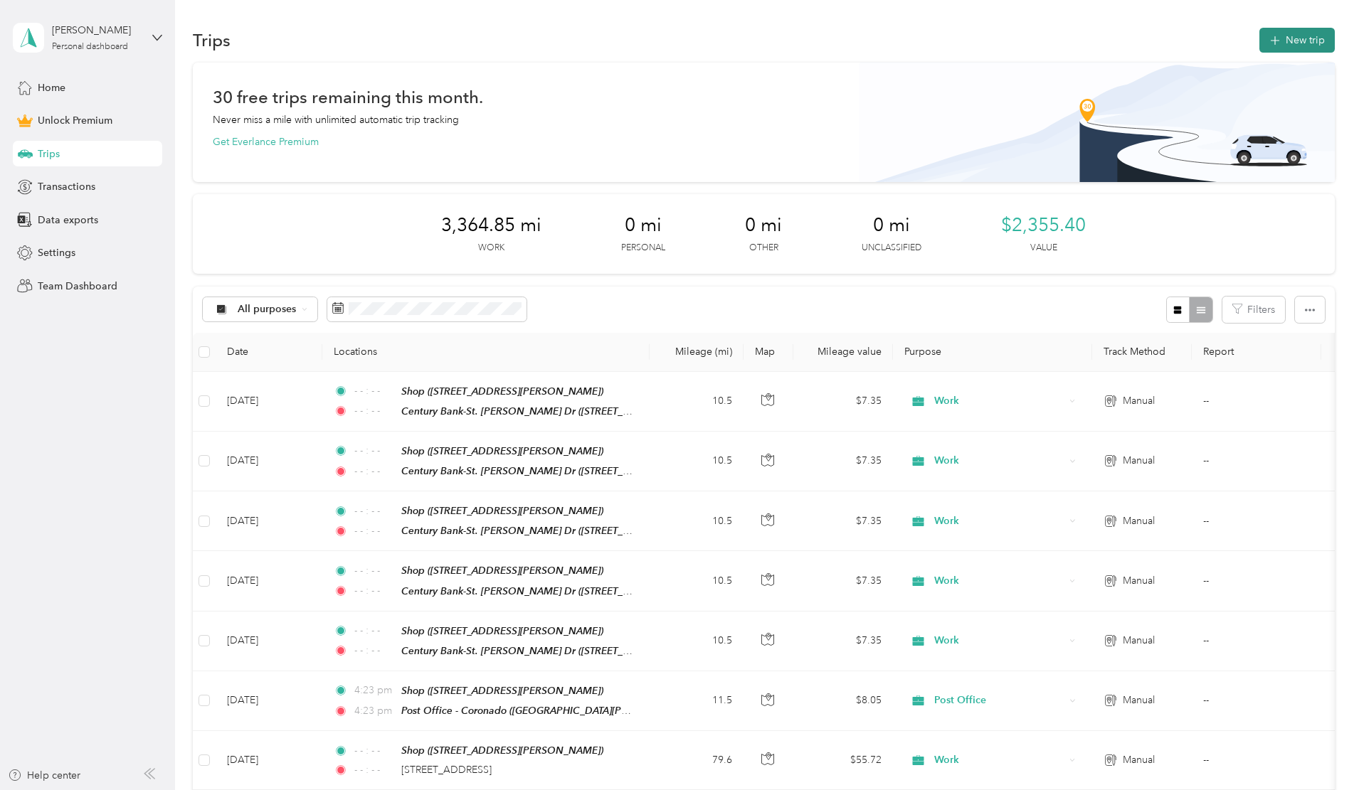
click at [1259, 32] on button "New trip" at bounding box center [1296, 40] width 75 height 25
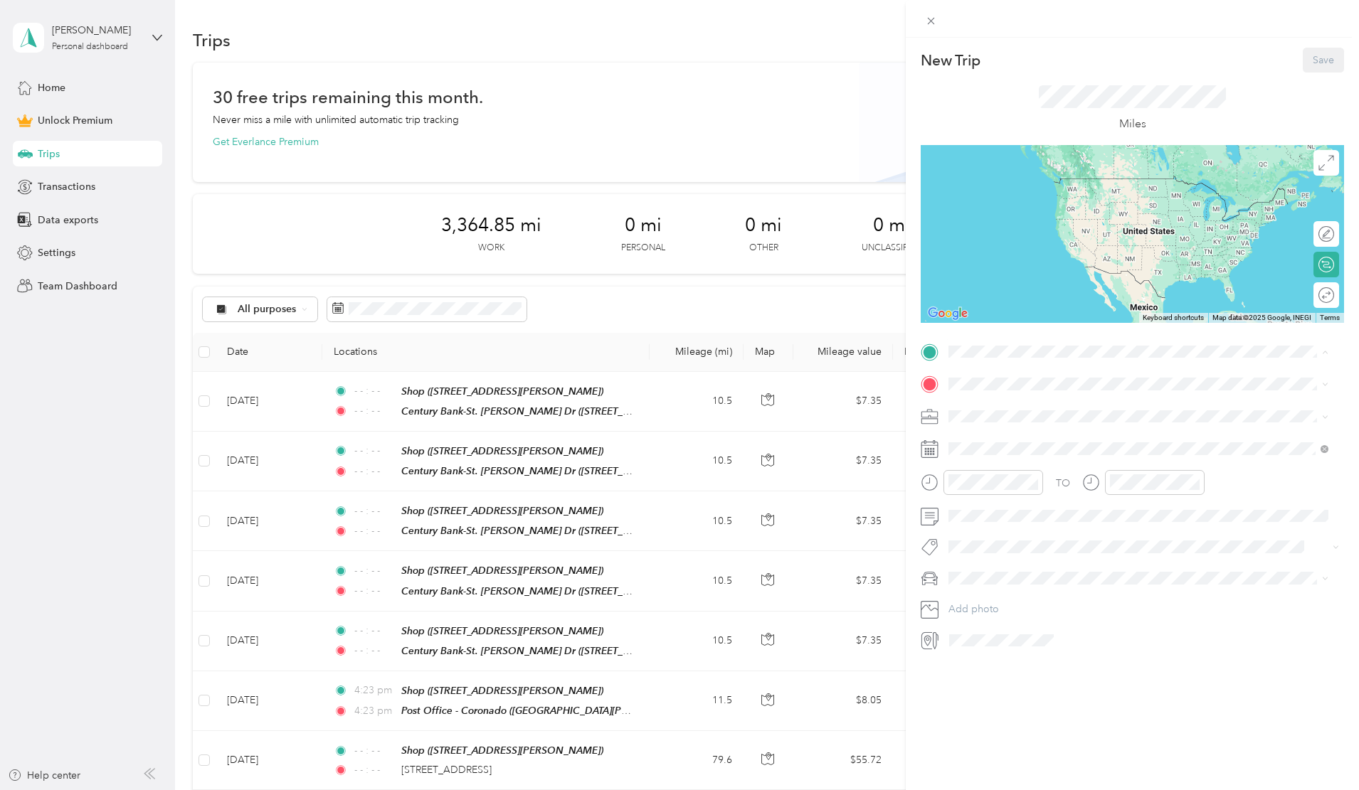
click at [1003, 551] on div "Shop" at bounding box center [1059, 557] width 169 height 13
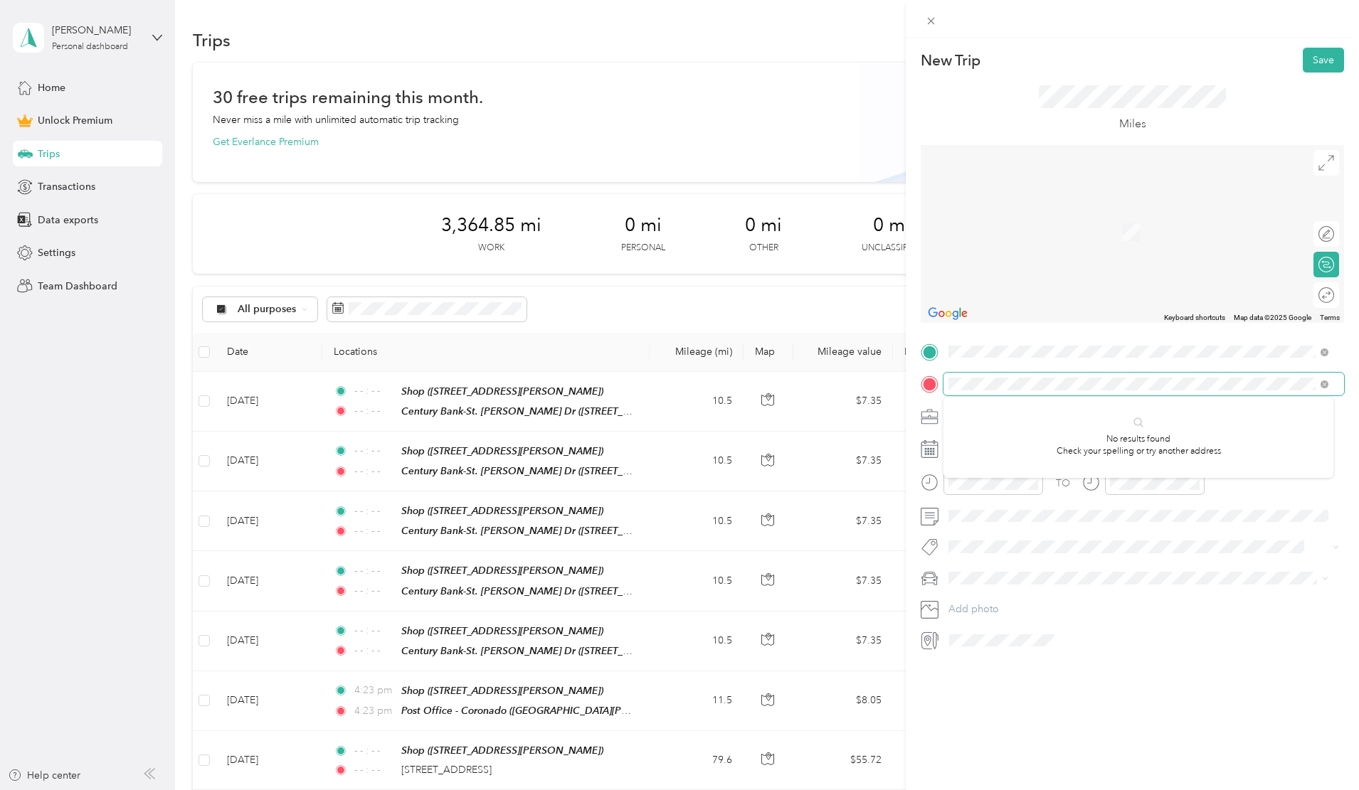
click at [901, 376] on div "New Trip Save This trip cannot be edited because it is either under review, app…" at bounding box center [679, 395] width 1359 height 790
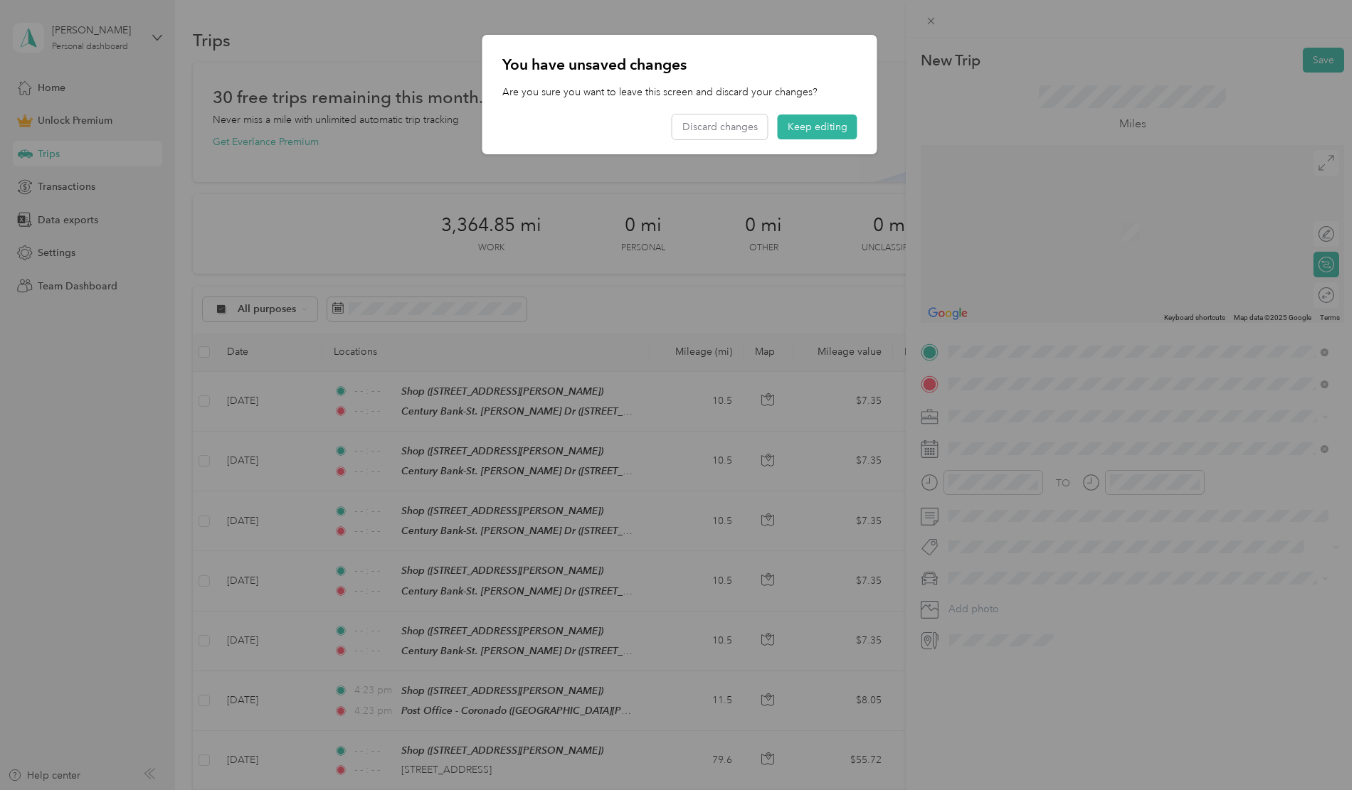
click at [994, 440] on span "[STREET_ADDRESS][US_STATE]" at bounding box center [1046, 435] width 142 height 13
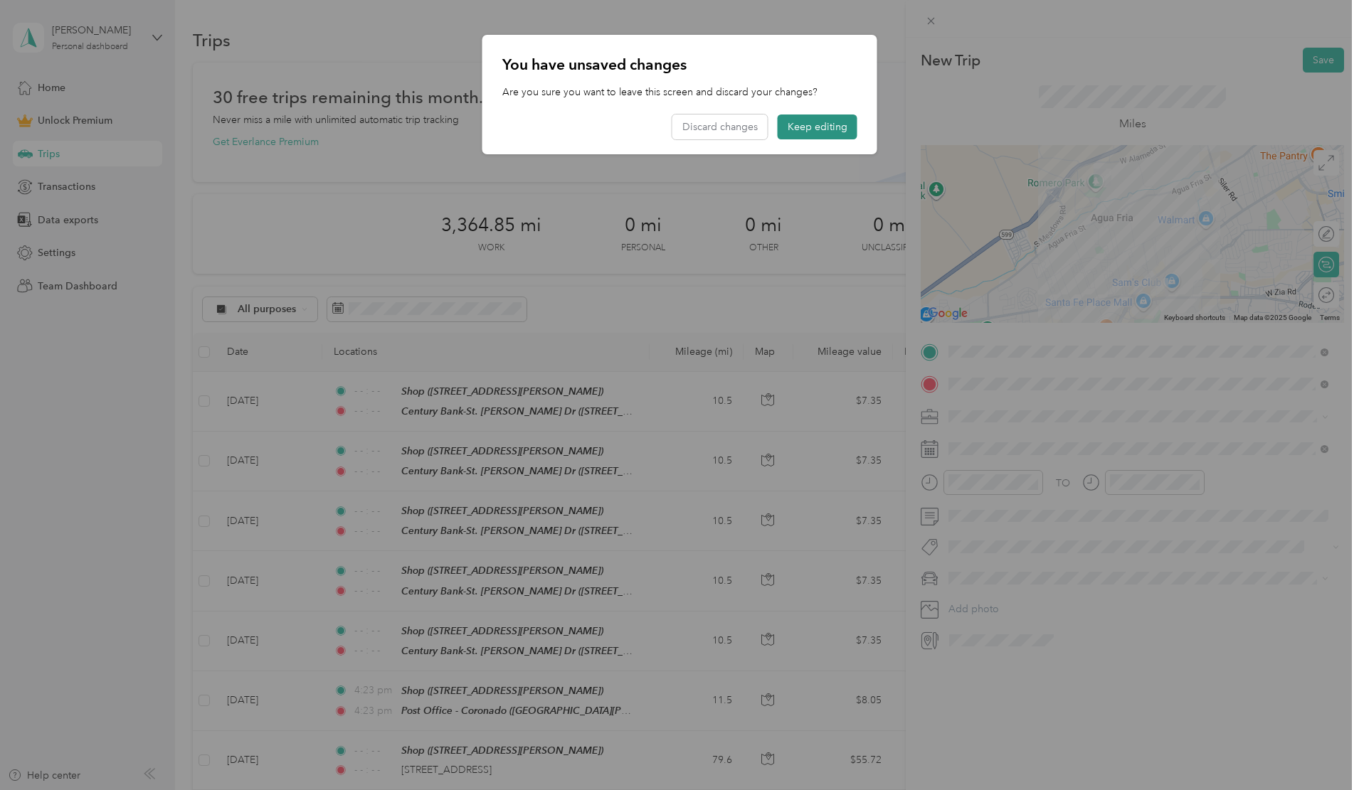
click at [809, 123] on button "Keep editing" at bounding box center [818, 127] width 80 height 25
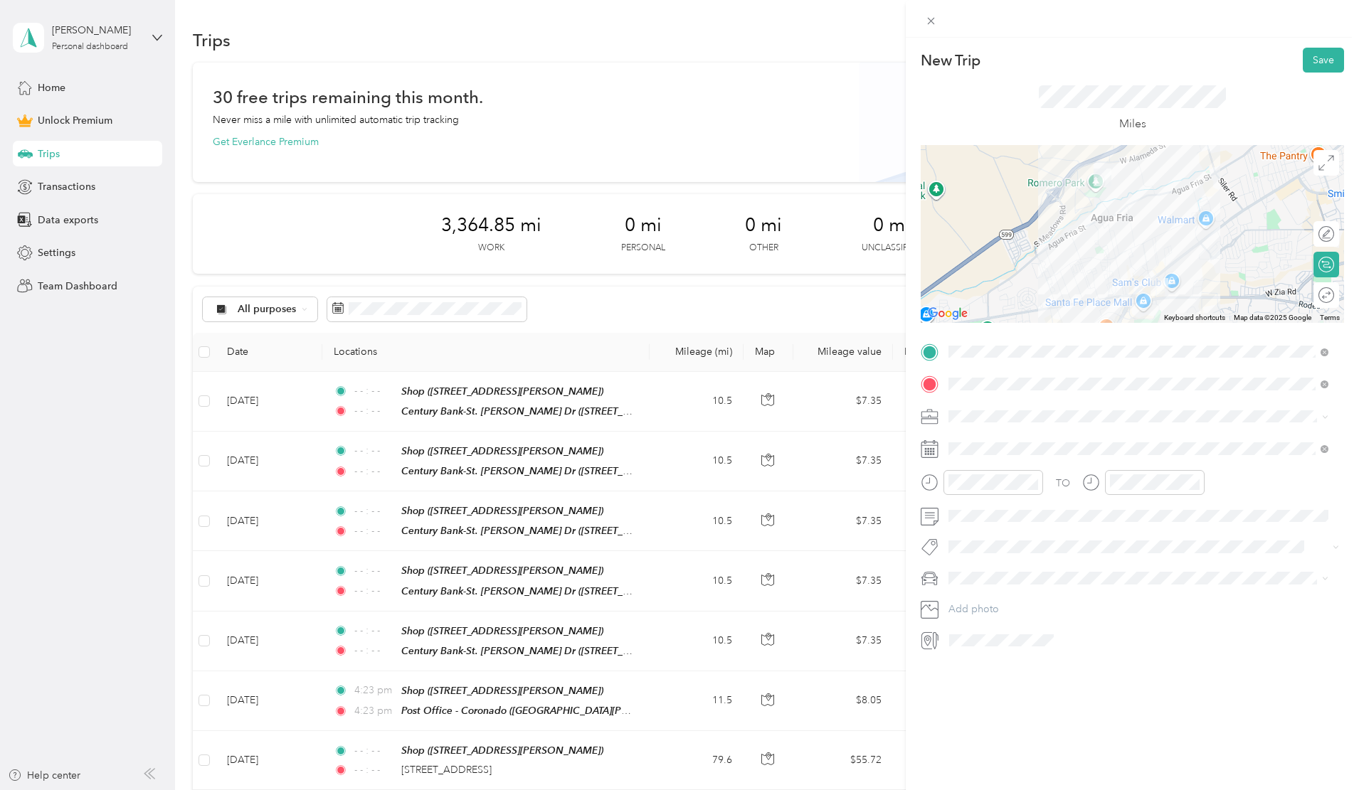
click at [970, 440] on span "Work" at bounding box center [965, 441] width 24 height 12
click at [980, 524] on icon at bounding box center [984, 529] width 14 height 14
click at [999, 602] on div "4" at bounding box center [996, 602] width 18 height 18
click at [1031, 482] on icon "close-circle" at bounding box center [1033, 482] width 10 height 10
click at [1197, 482] on icon "close-circle" at bounding box center [1195, 482] width 10 height 10
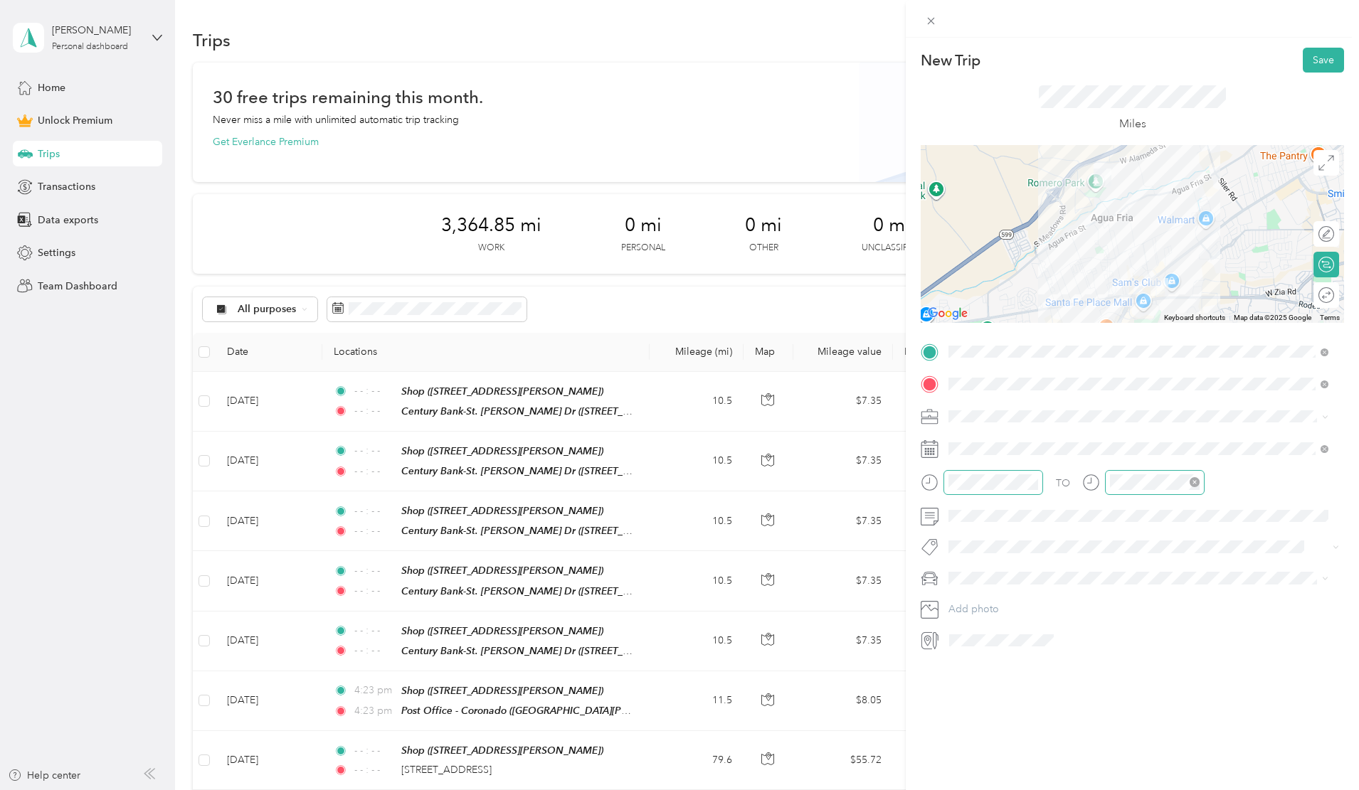
click at [965, 626] on span "Toyota 4Runner" at bounding box center [988, 626] width 71 height 12
click at [1310, 292] on div at bounding box center [1319, 295] width 30 height 15
click at [1316, 61] on button "Save" at bounding box center [1323, 60] width 41 height 25
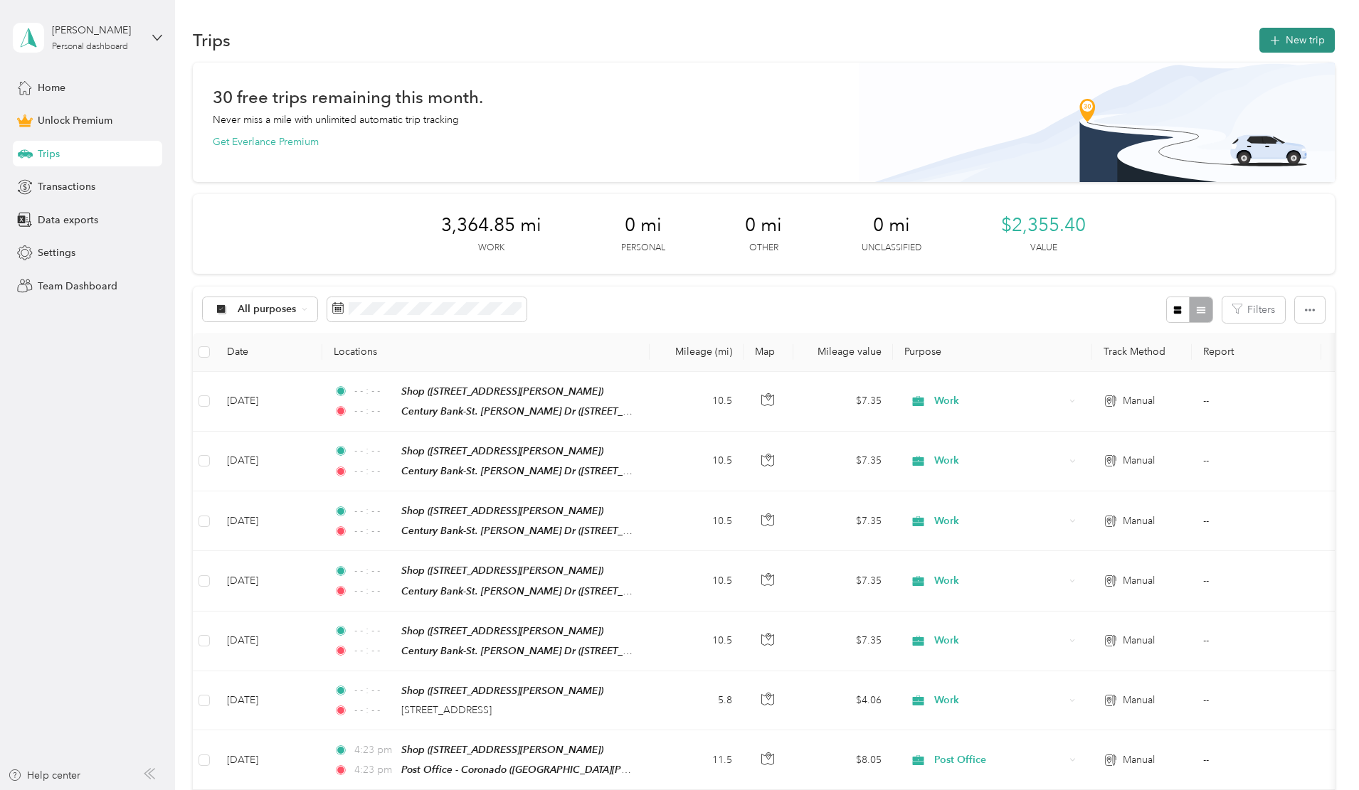
click at [1259, 38] on button "New trip" at bounding box center [1296, 40] width 75 height 25
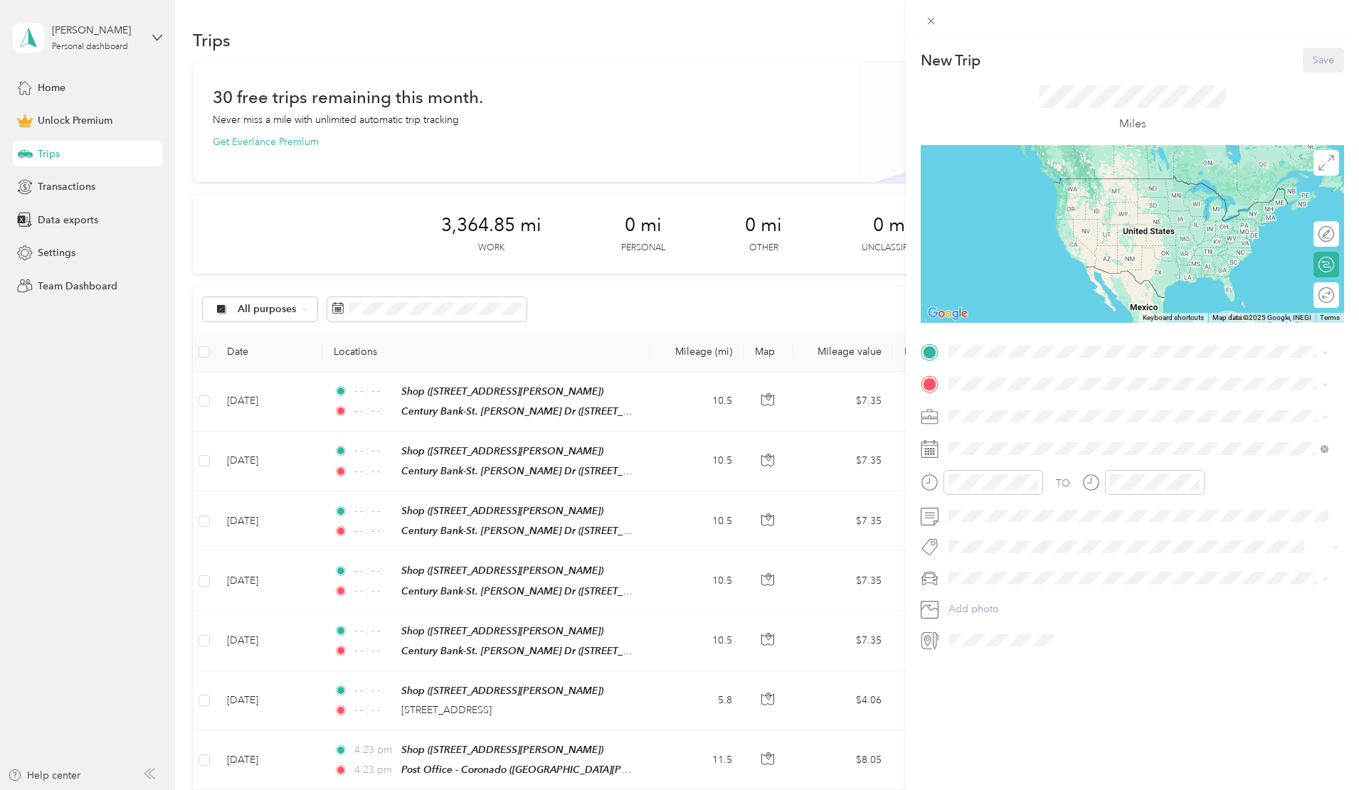
click at [785, 117] on div "New Trip Save This trip cannot be edited because it is either under review, app…" at bounding box center [679, 395] width 1359 height 790
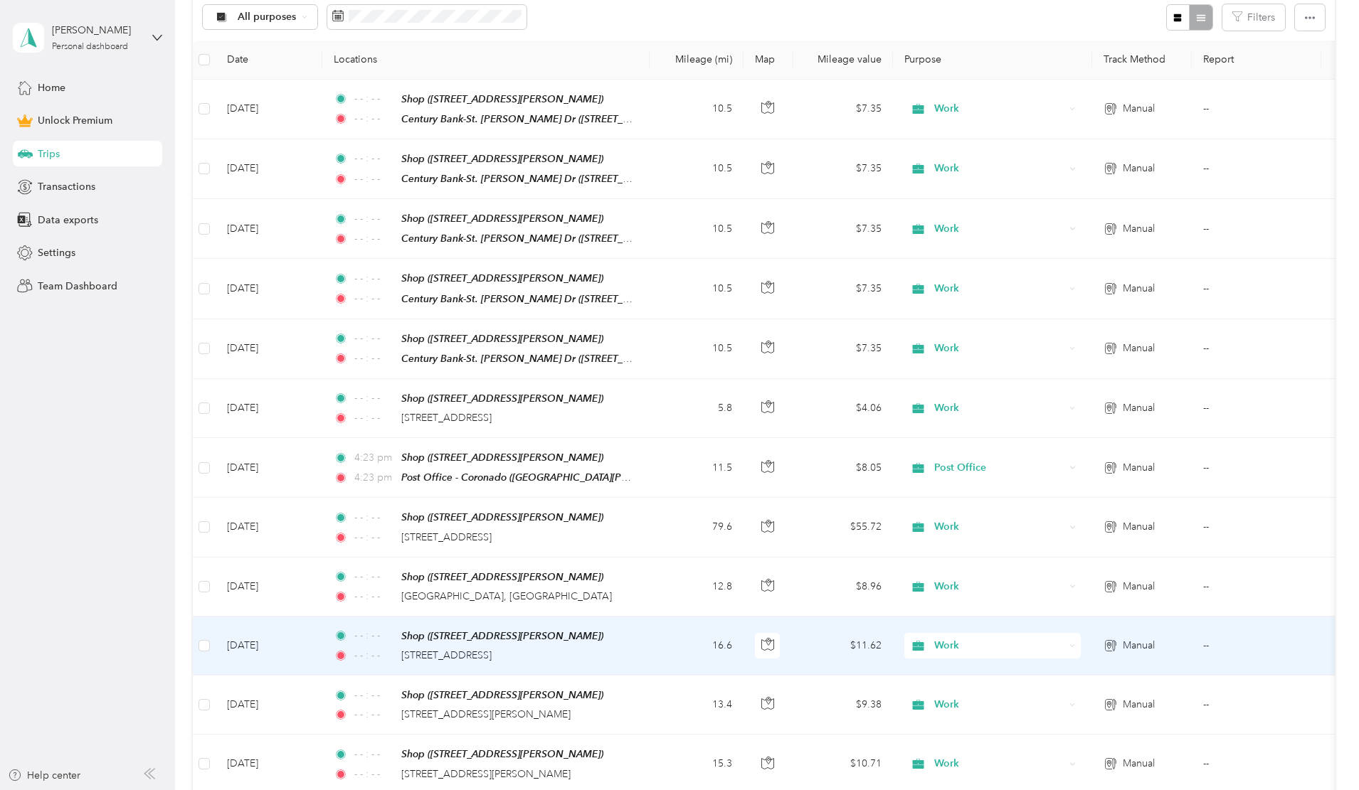
scroll to position [285, 0]
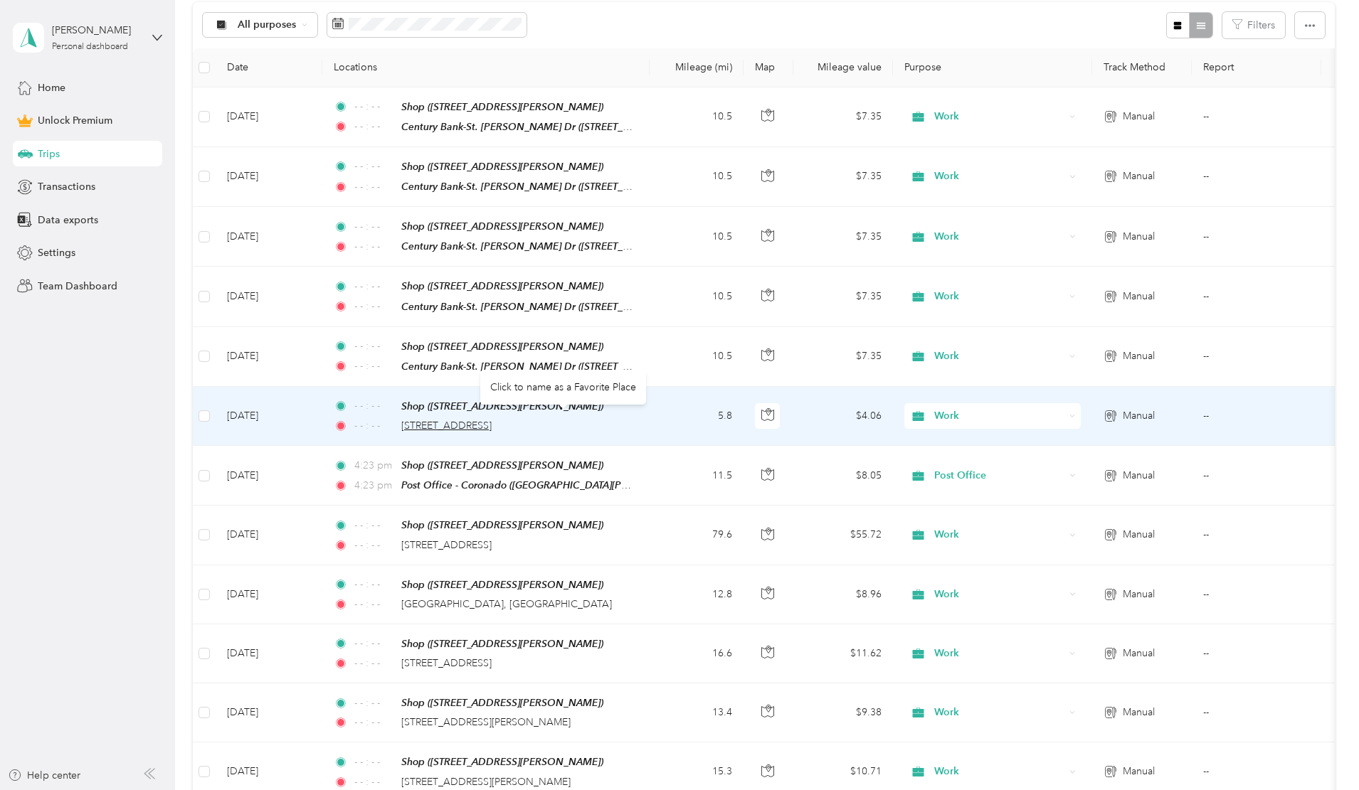
click at [492, 420] on span "[STREET_ADDRESS]" at bounding box center [446, 426] width 90 height 12
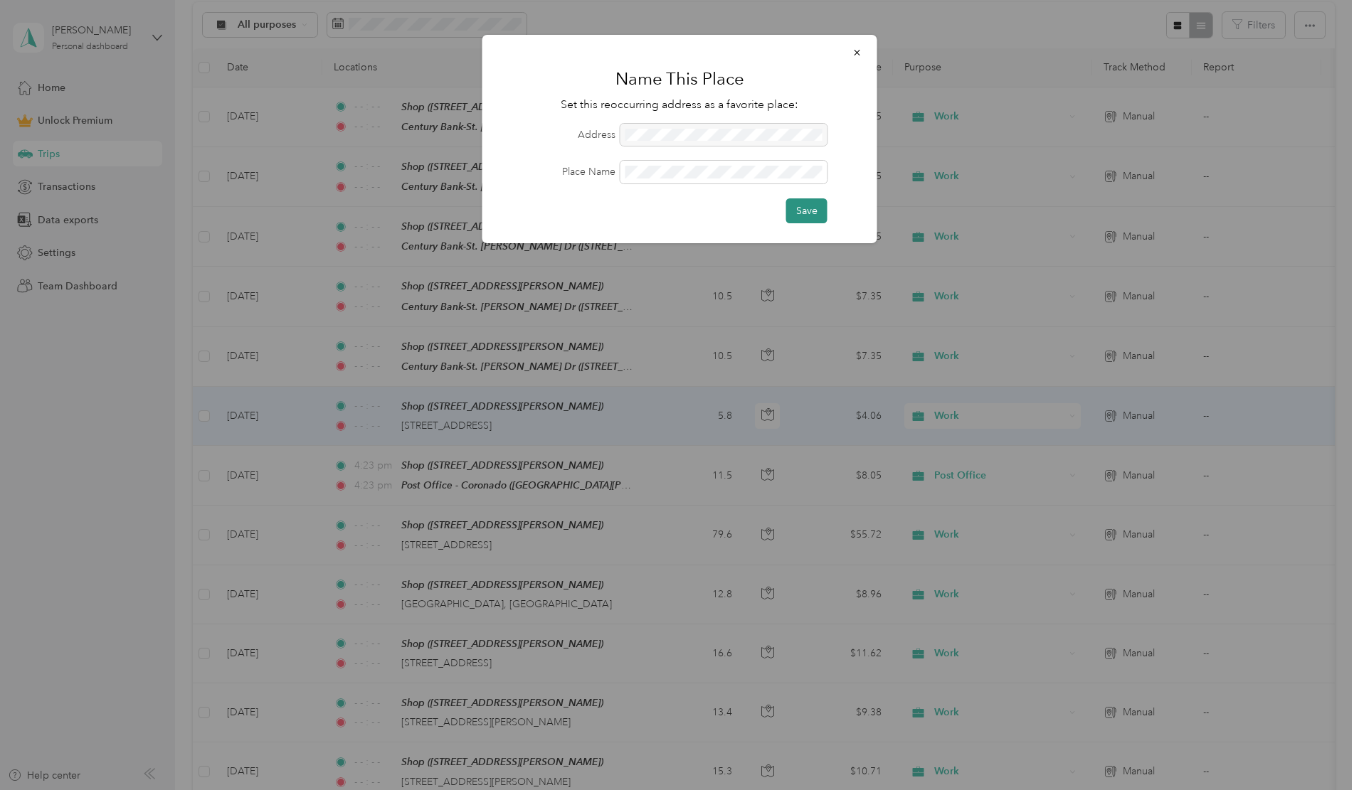
click at [810, 210] on button "Save" at bounding box center [806, 210] width 41 height 25
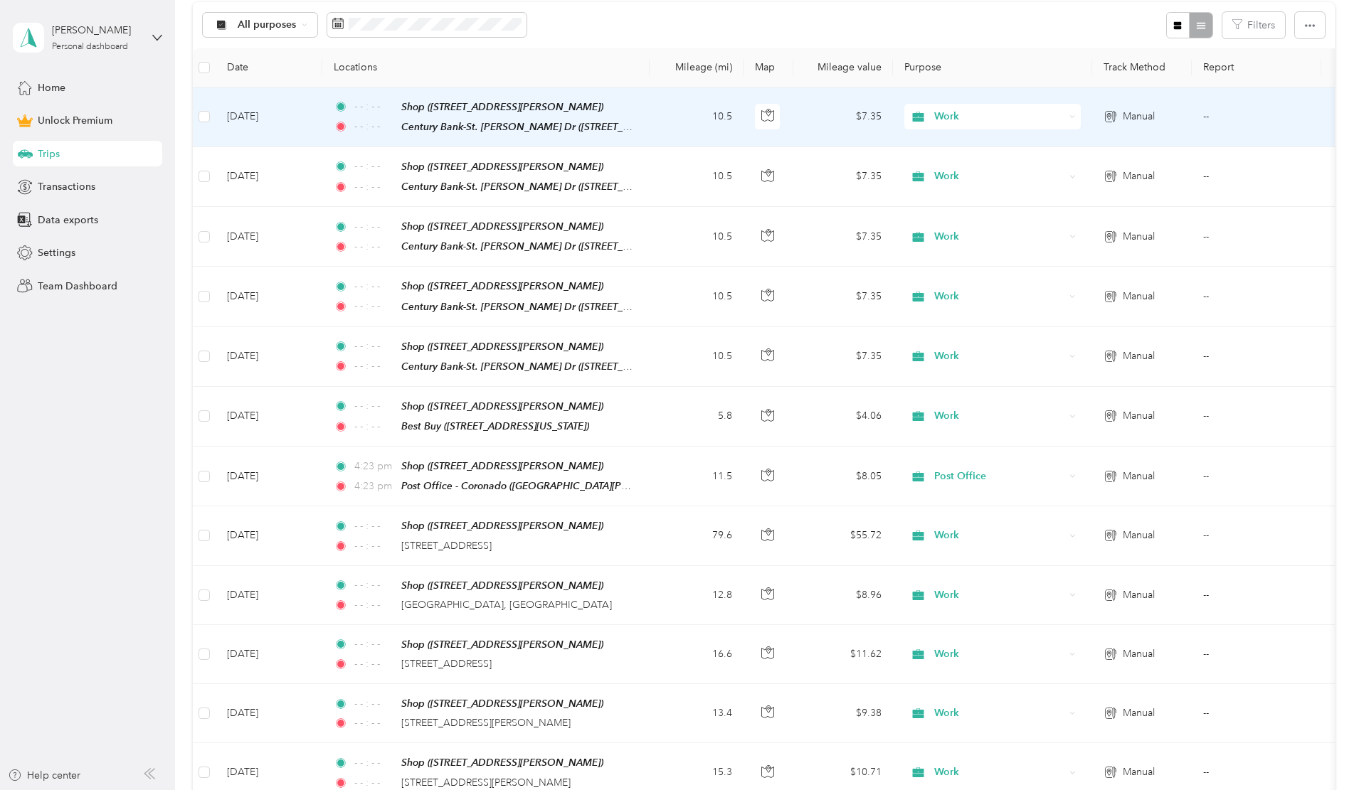
scroll to position [0, 0]
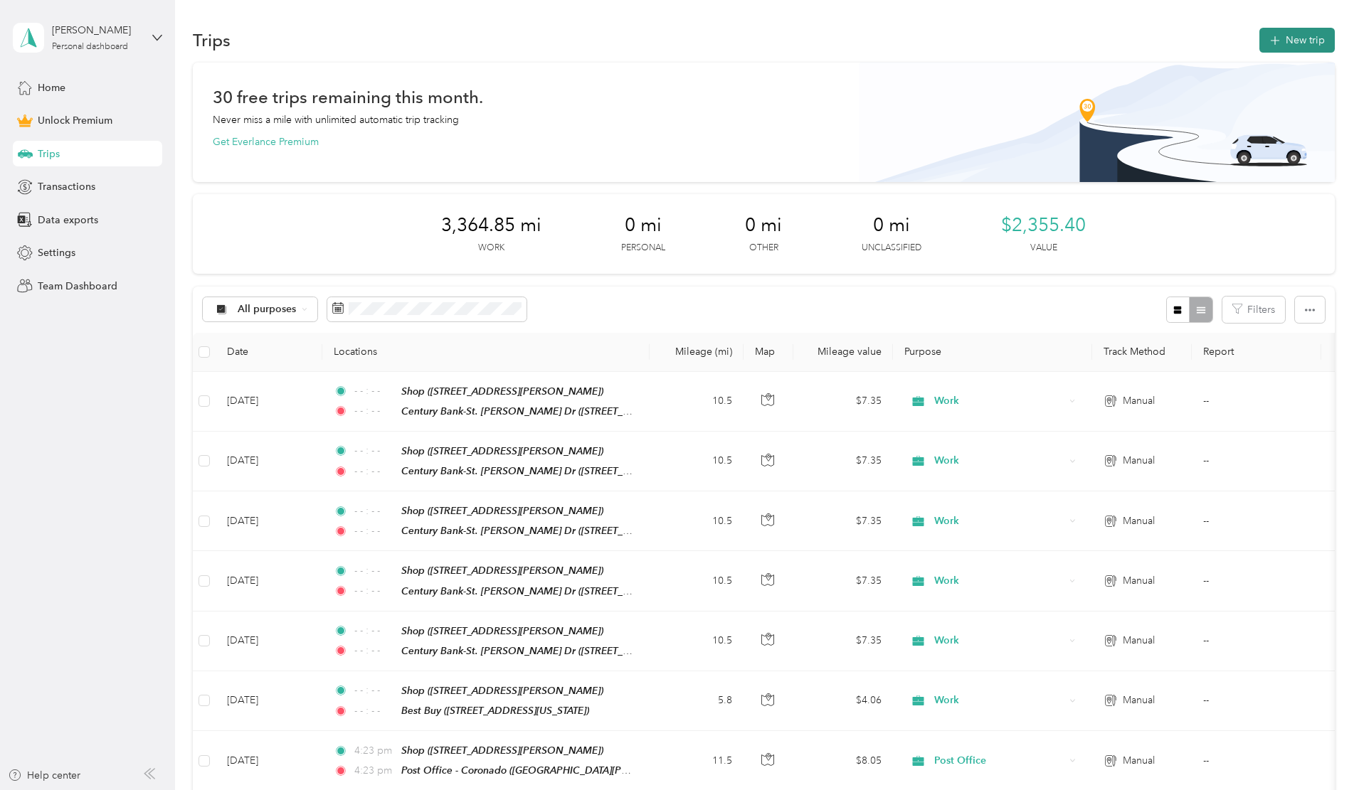
click at [1259, 36] on button "New trip" at bounding box center [1296, 40] width 75 height 25
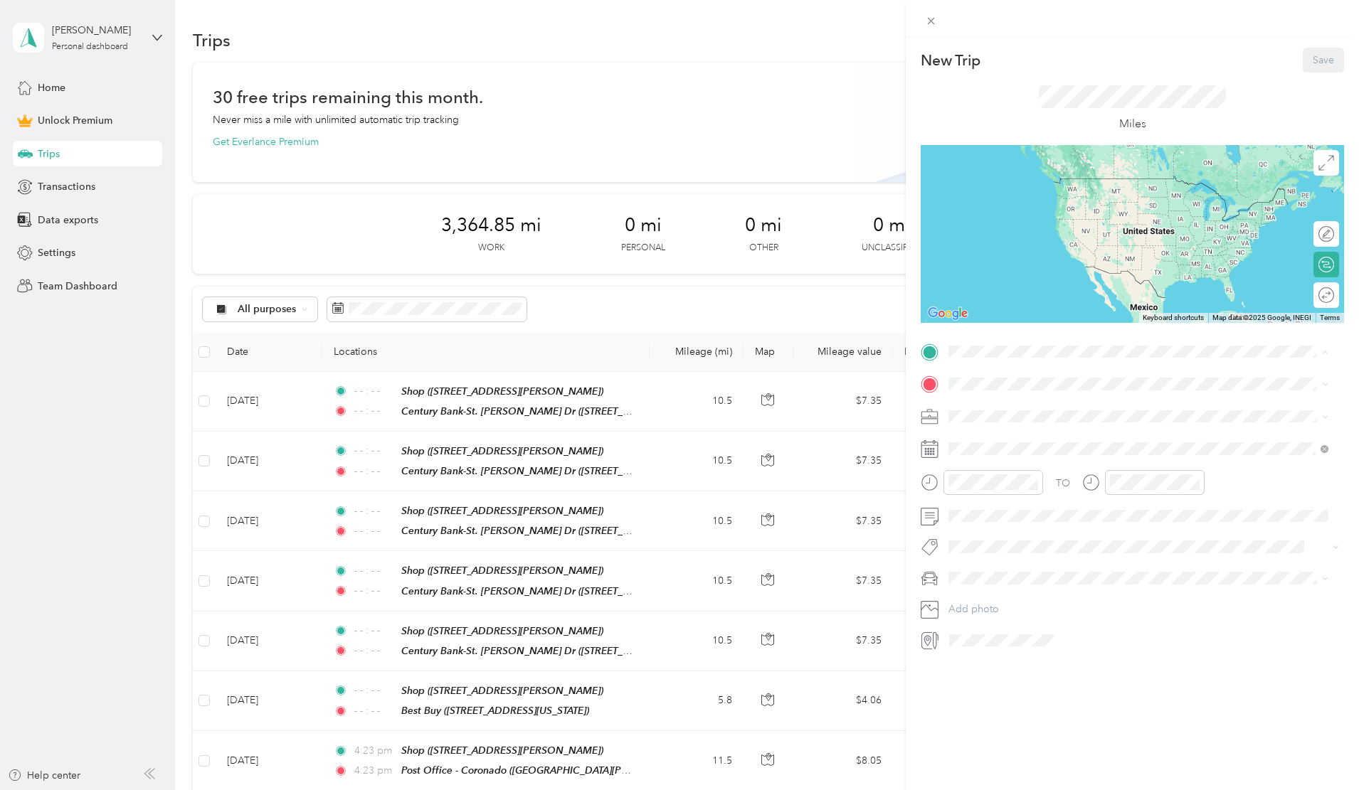
click at [973, 553] on div "Shop [STREET_ADDRESS][PERSON_NAME]" at bounding box center [1138, 566] width 370 height 35
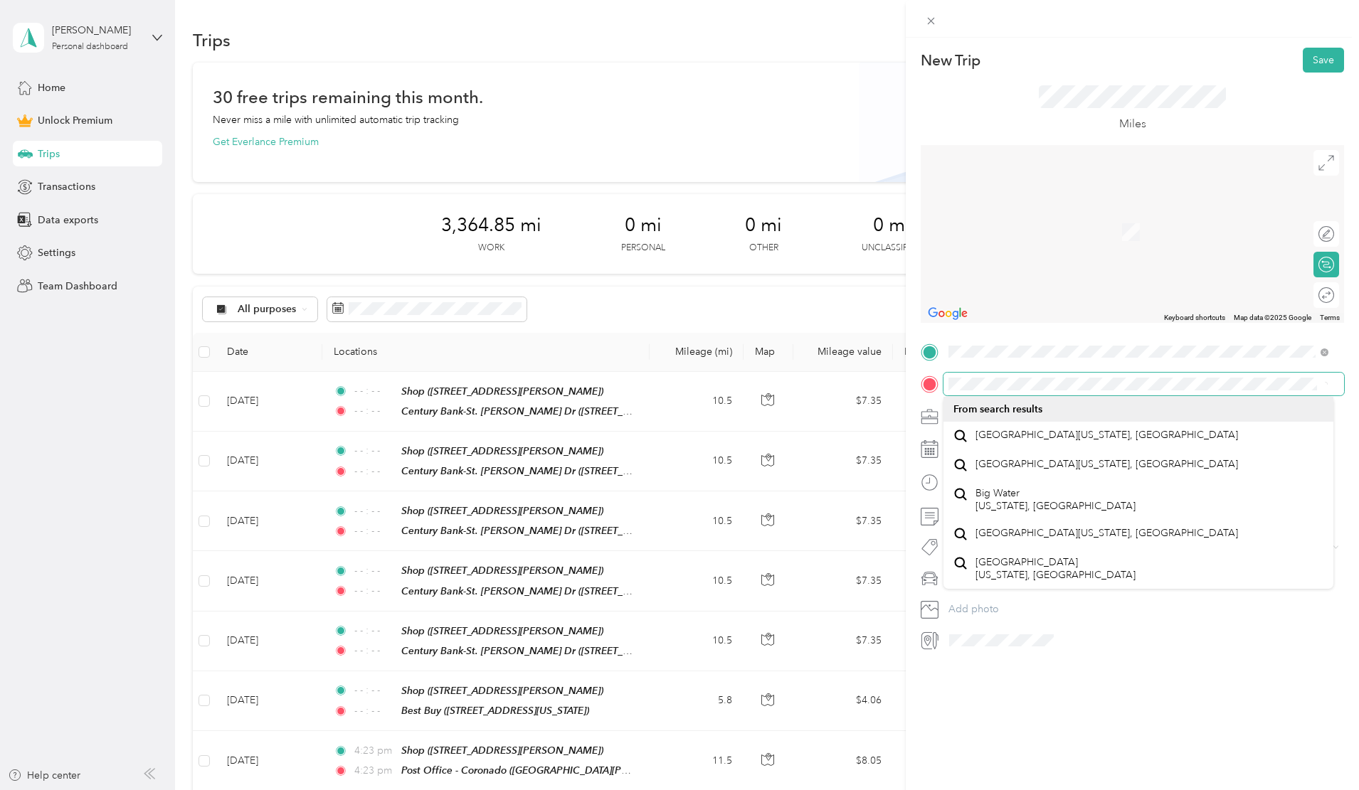
click at [913, 388] on form "New Trip Save This trip cannot be edited because it is either under review, app…" at bounding box center [1132, 350] width 453 height 604
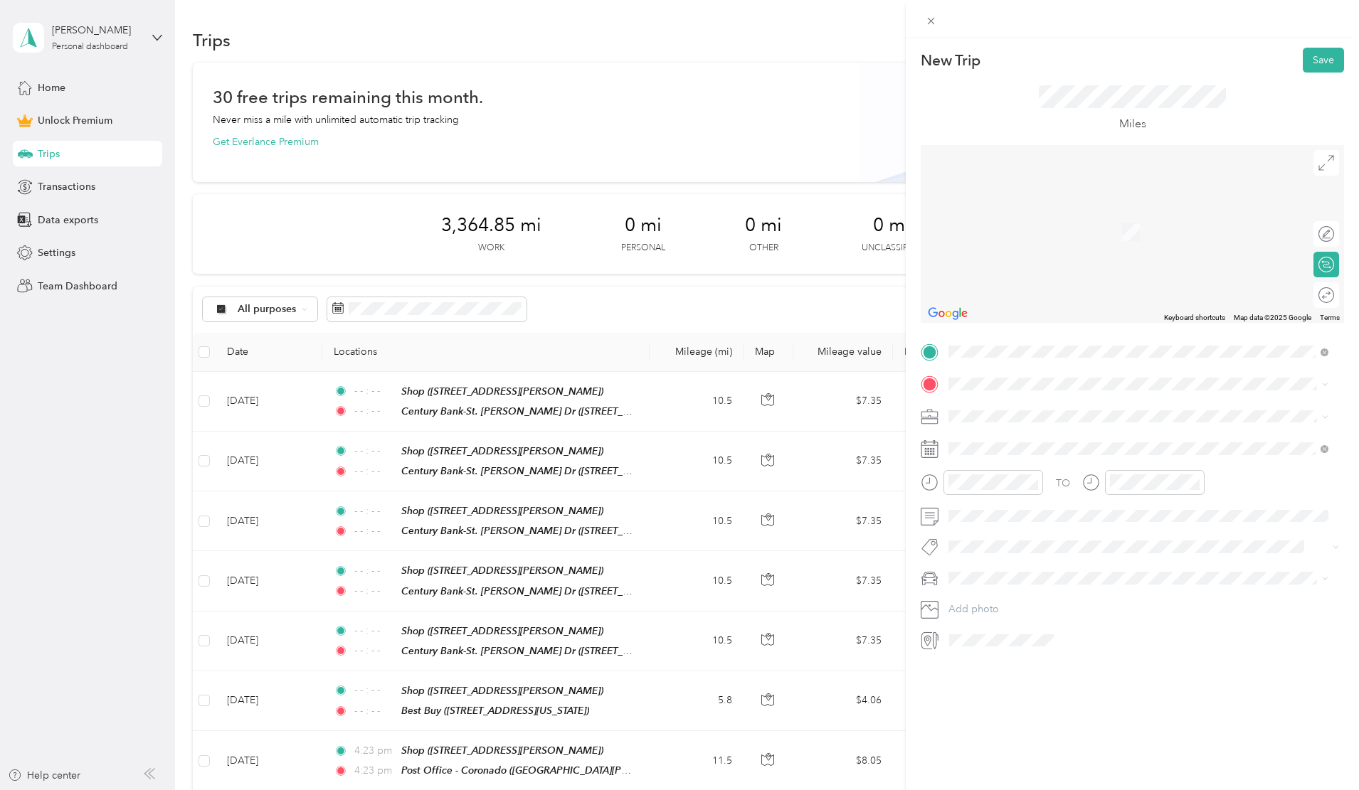
click at [1024, 448] on div "Big Jo True Value Hardware [PERSON_NAME][GEOGRAPHIC_DATA], [GEOGRAPHIC_DATA]" at bounding box center [1120, 443] width 290 height 30
click at [982, 440] on div "Work" at bounding box center [1138, 440] width 370 height 15
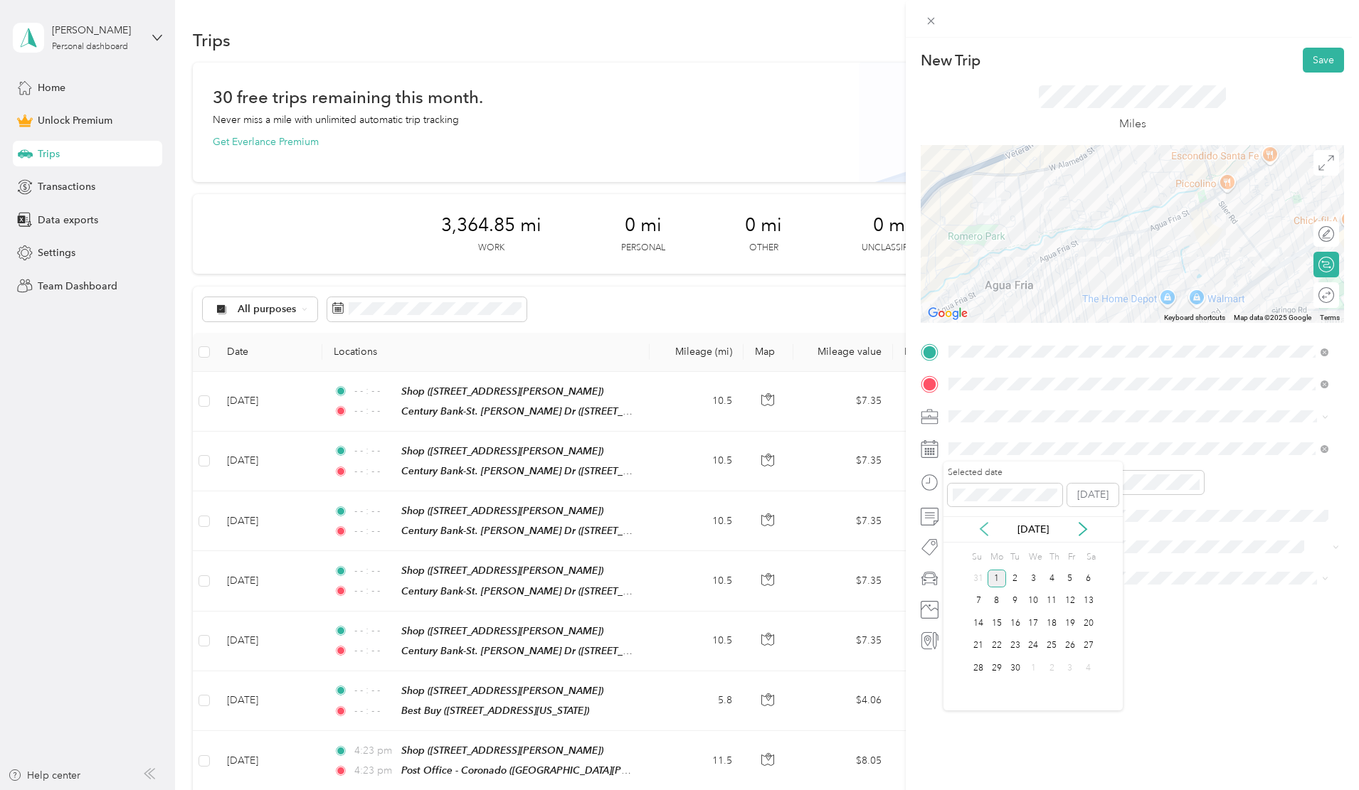
click at [981, 526] on icon at bounding box center [984, 529] width 14 height 14
click at [1051, 600] on div "7" at bounding box center [1051, 602] width 18 height 18
click at [1032, 484] on icon "close-circle" at bounding box center [1033, 482] width 10 height 10
click at [1194, 480] on icon "close-circle" at bounding box center [1195, 482] width 10 height 10
click at [959, 659] on li "Van" at bounding box center [1138, 651] width 390 height 25
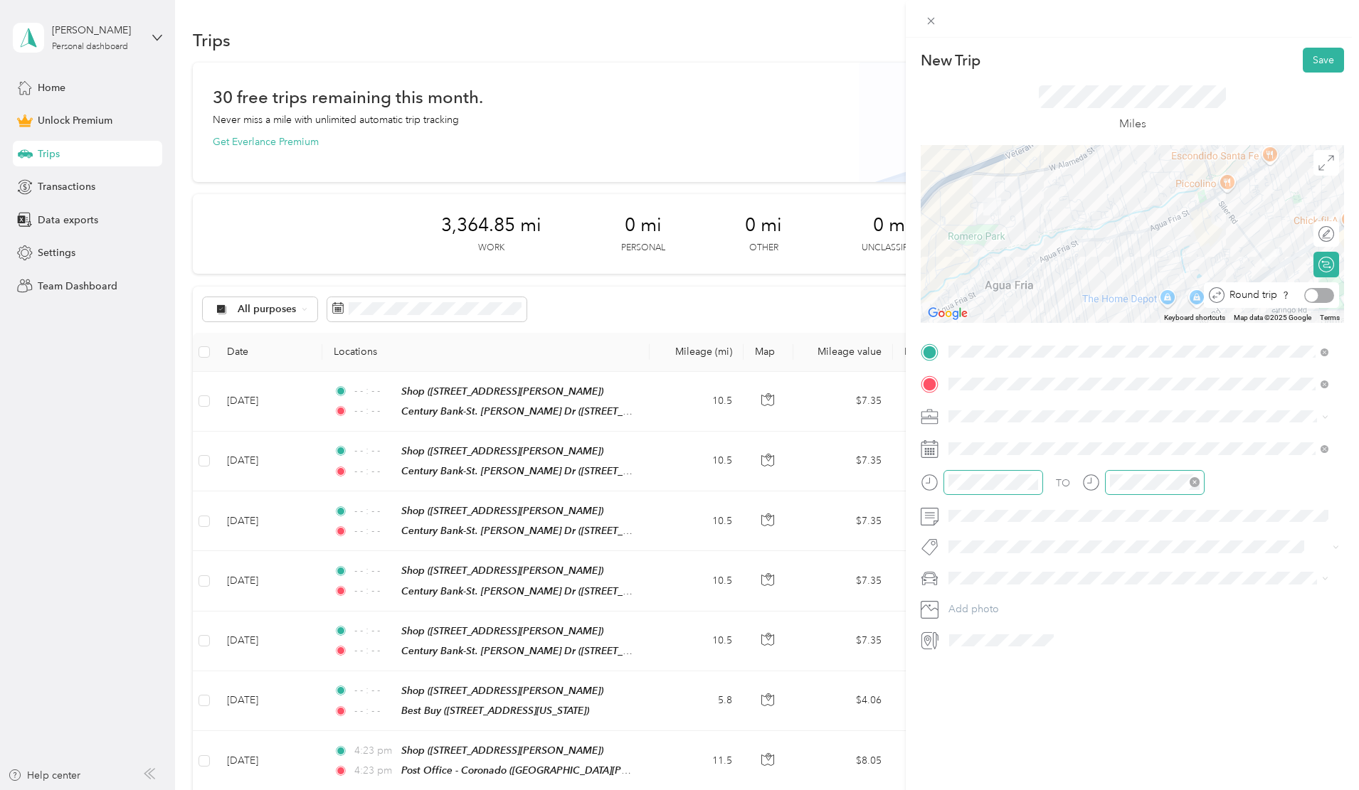
click at [1305, 295] on div at bounding box center [1311, 295] width 13 height 13
click at [1320, 57] on button "Save" at bounding box center [1323, 60] width 41 height 25
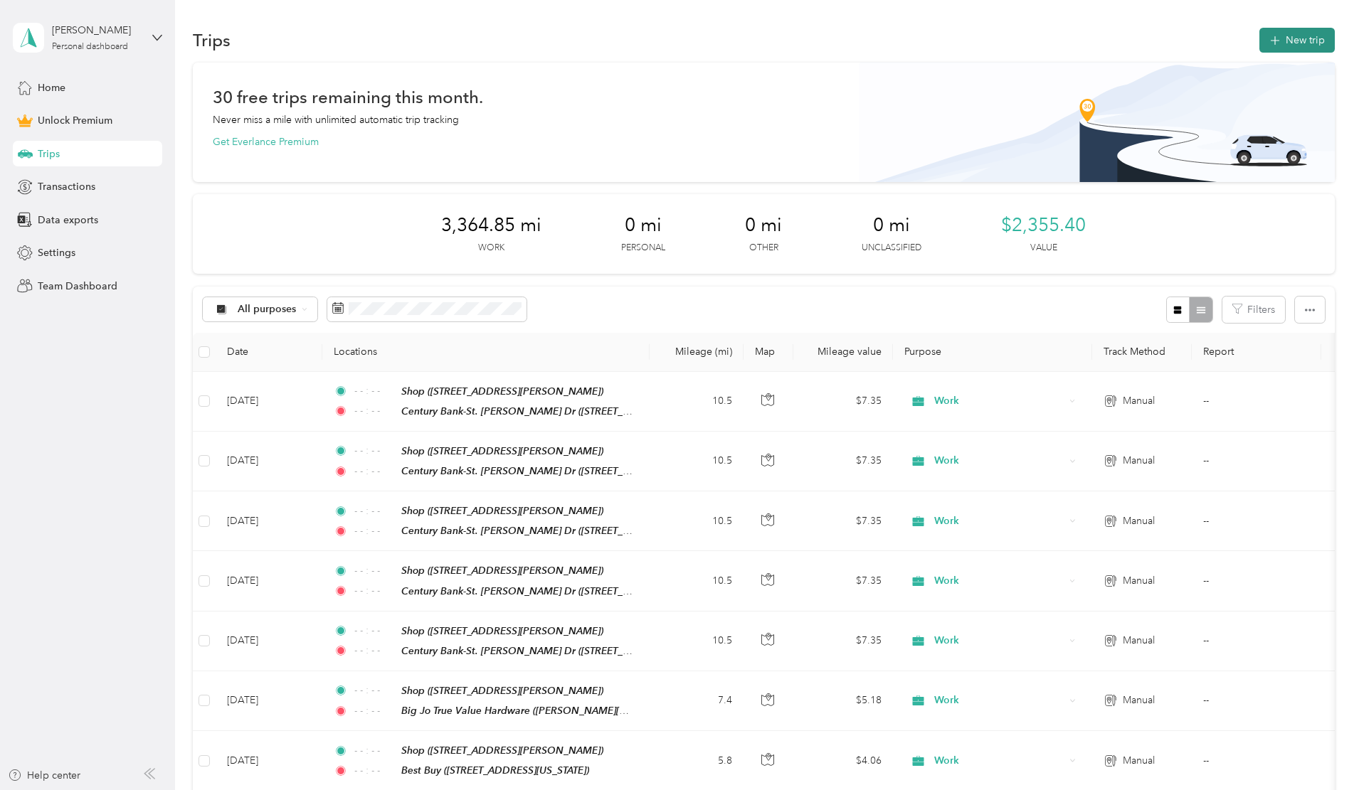
click at [1259, 37] on button "New trip" at bounding box center [1296, 40] width 75 height 25
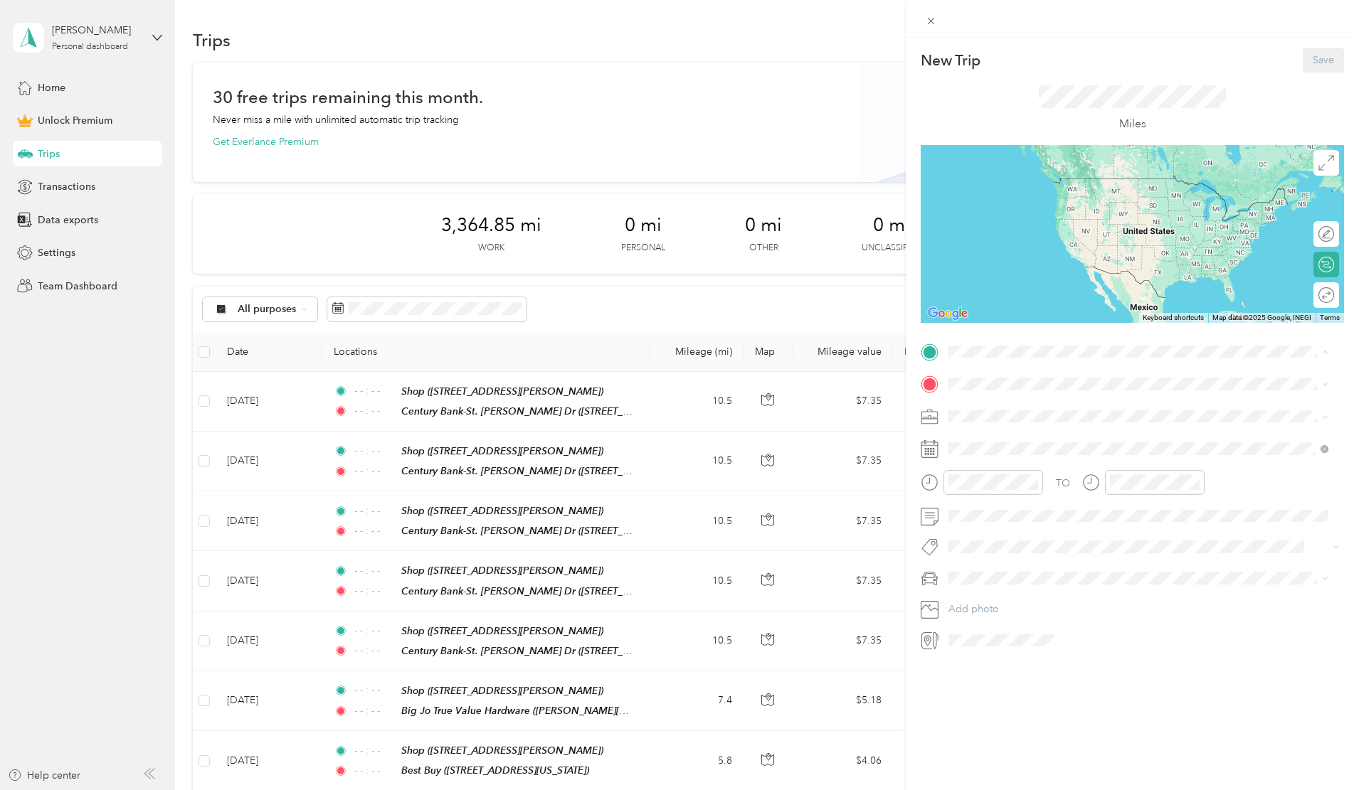
click at [995, 551] on strong "Shop" at bounding box center [987, 557] width 24 height 13
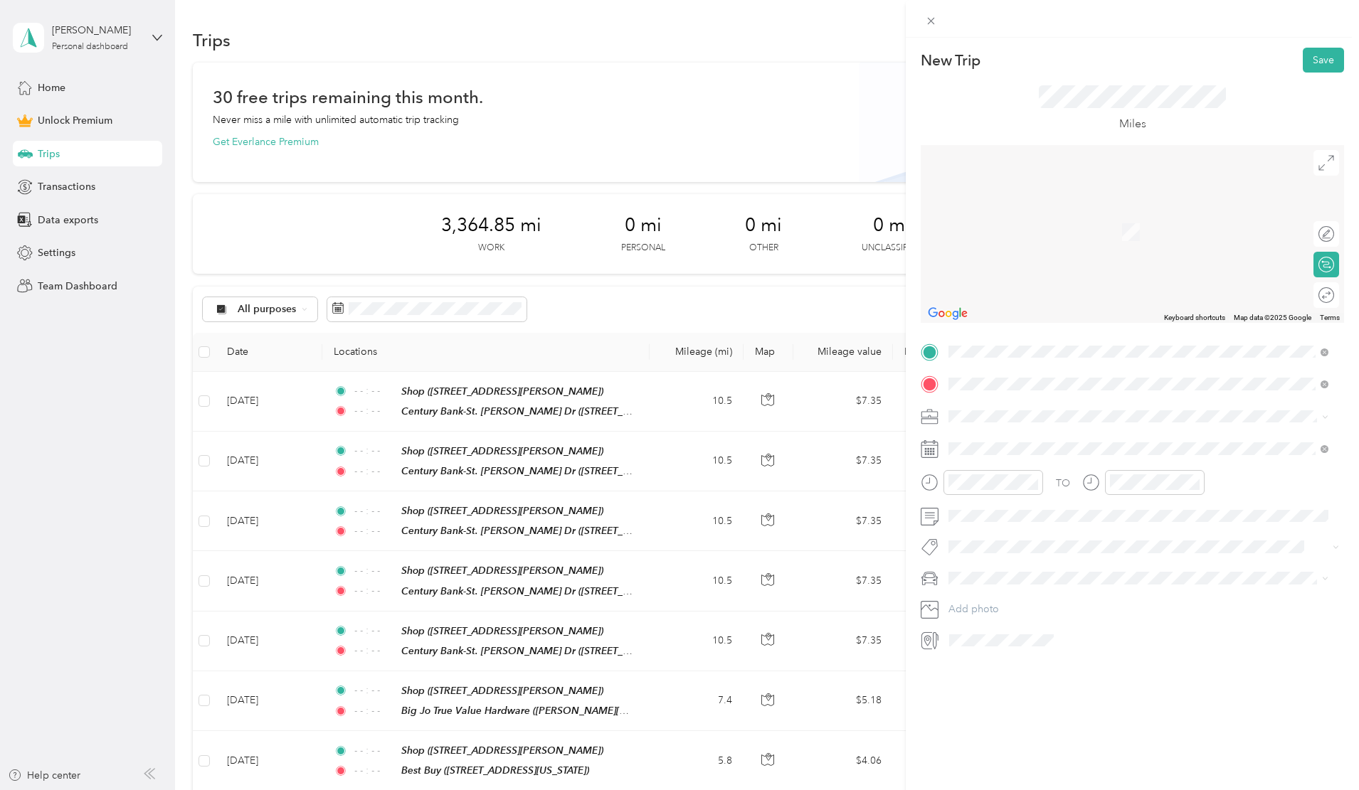
click at [1005, 442] on strong "Best Buy" at bounding box center [995, 440] width 40 height 13
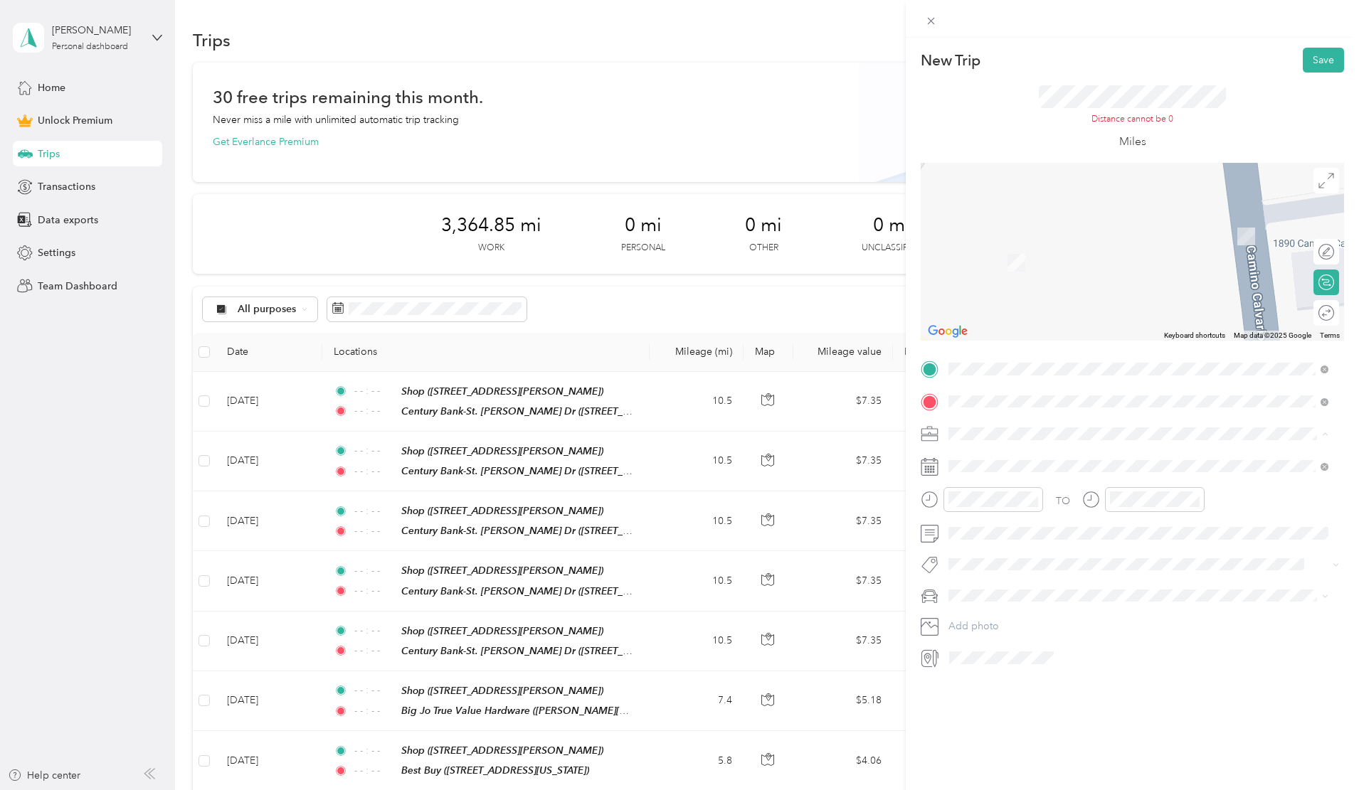
click at [982, 460] on div "Work" at bounding box center [1138, 459] width 370 height 15
click at [982, 548] on icon at bounding box center [983, 547] width 7 height 13
click at [1029, 637] on div "13" at bounding box center [1033, 641] width 18 height 18
click at [1034, 497] on icon "close-circle" at bounding box center [1033, 499] width 10 height 10
click at [1194, 497] on icon "close-circle" at bounding box center [1195, 499] width 10 height 10
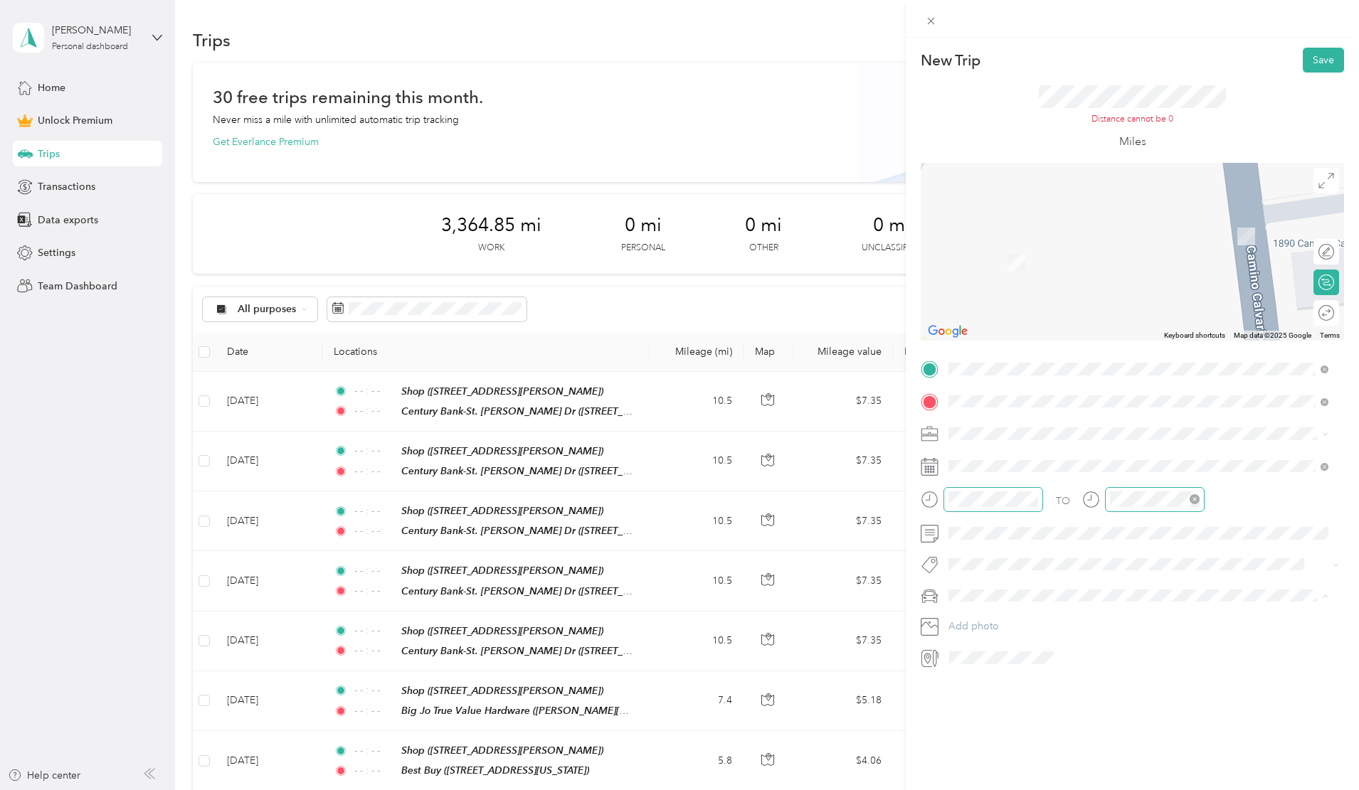
click at [965, 673] on li "Van" at bounding box center [1138, 670] width 390 height 25
click at [1305, 310] on div at bounding box center [1311, 313] width 13 height 13
click at [1014, 477] on div "Best Buy [STREET_ADDRESS][US_STATE]" at bounding box center [1046, 465] width 142 height 30
click at [1102, 461] on div "Best Buy [STREET_ADDRESS][US_STATE]" at bounding box center [1046, 467] width 142 height 30
click at [1034, 408] on span at bounding box center [1143, 402] width 401 height 23
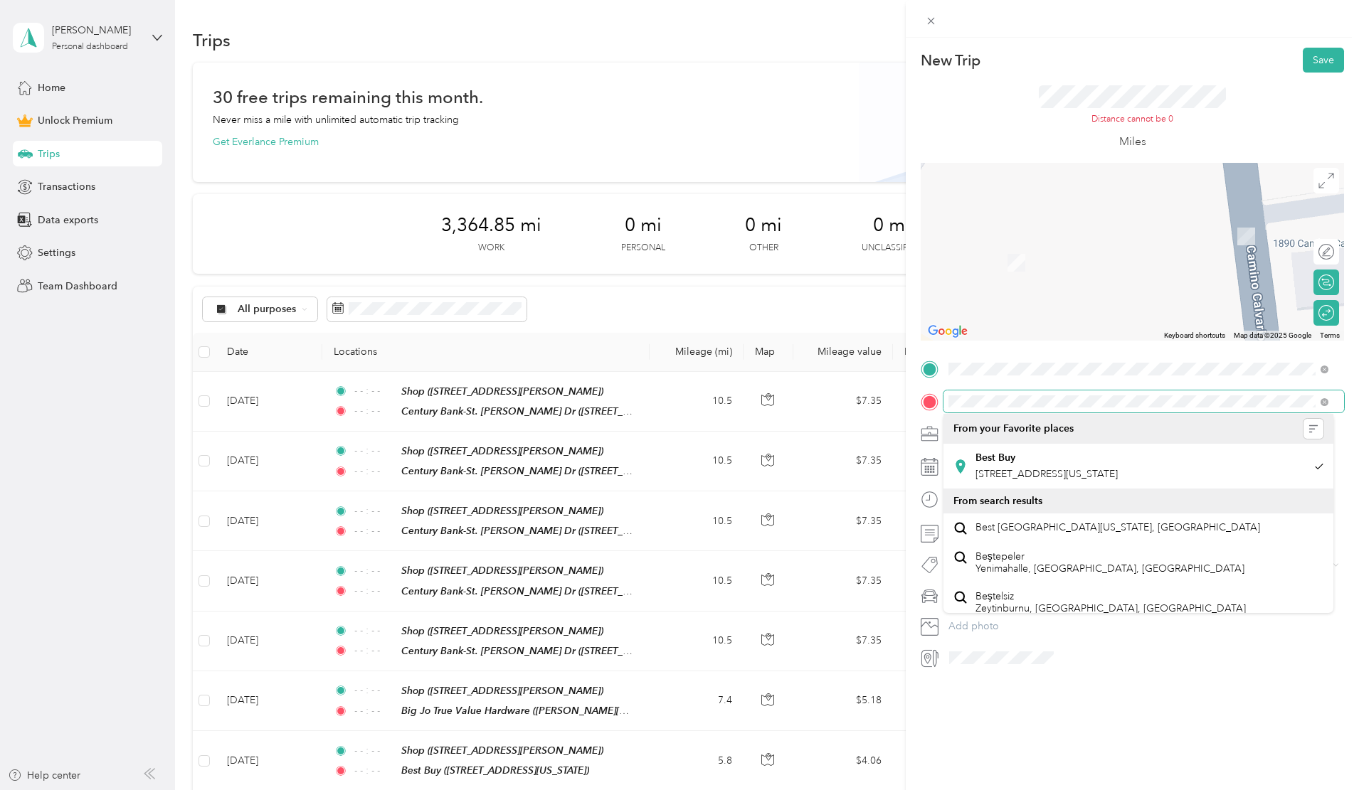
scroll to position [0, 15]
click at [1352, 398] on html "[PERSON_NAME] Personal dashboard Home Unlock Premium Trips Transactions Data ex…" at bounding box center [676, 395] width 1352 height 790
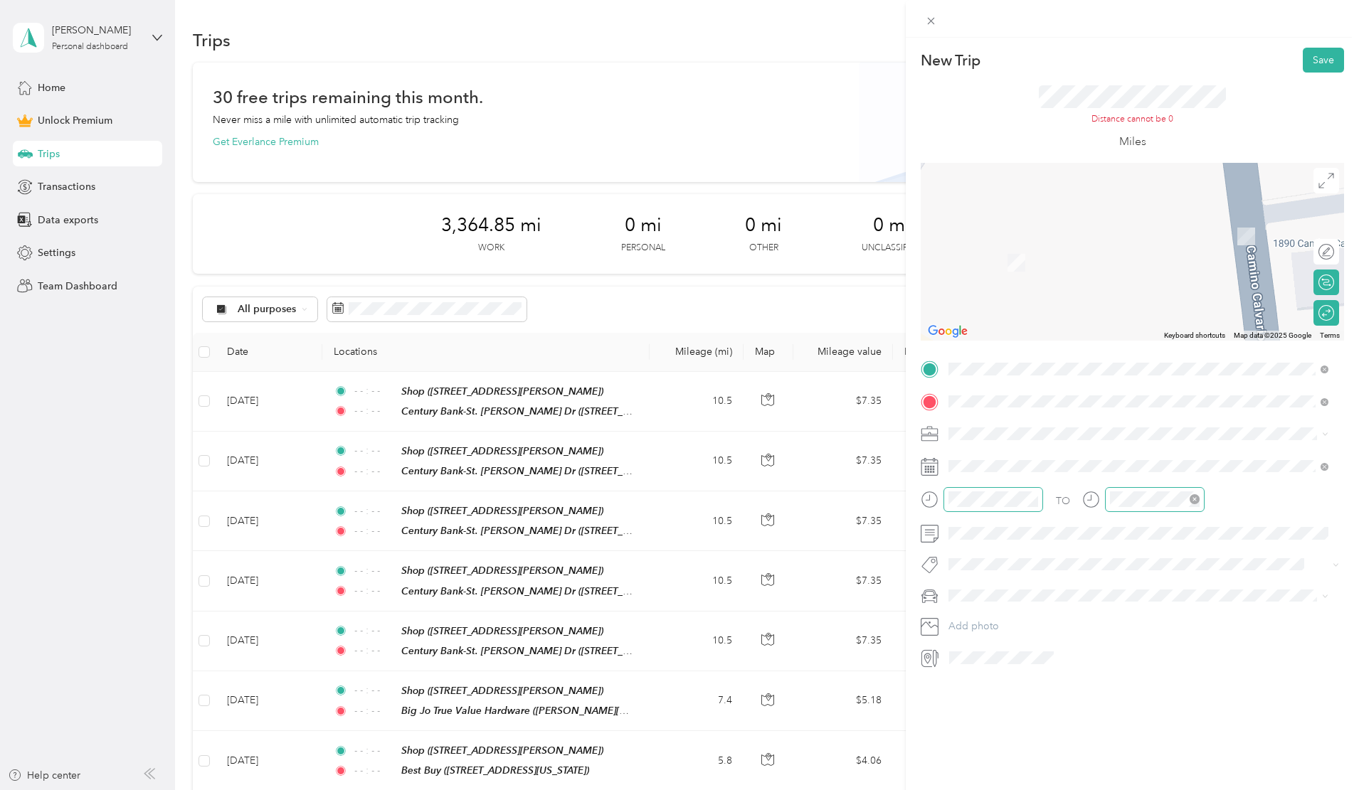
scroll to position [0, 0]
click at [1086, 425] on span at bounding box center [1143, 434] width 401 height 23
click at [988, 459] on span "[STREET_ADDRESS][US_STATE]" at bounding box center [1046, 453] width 142 height 13
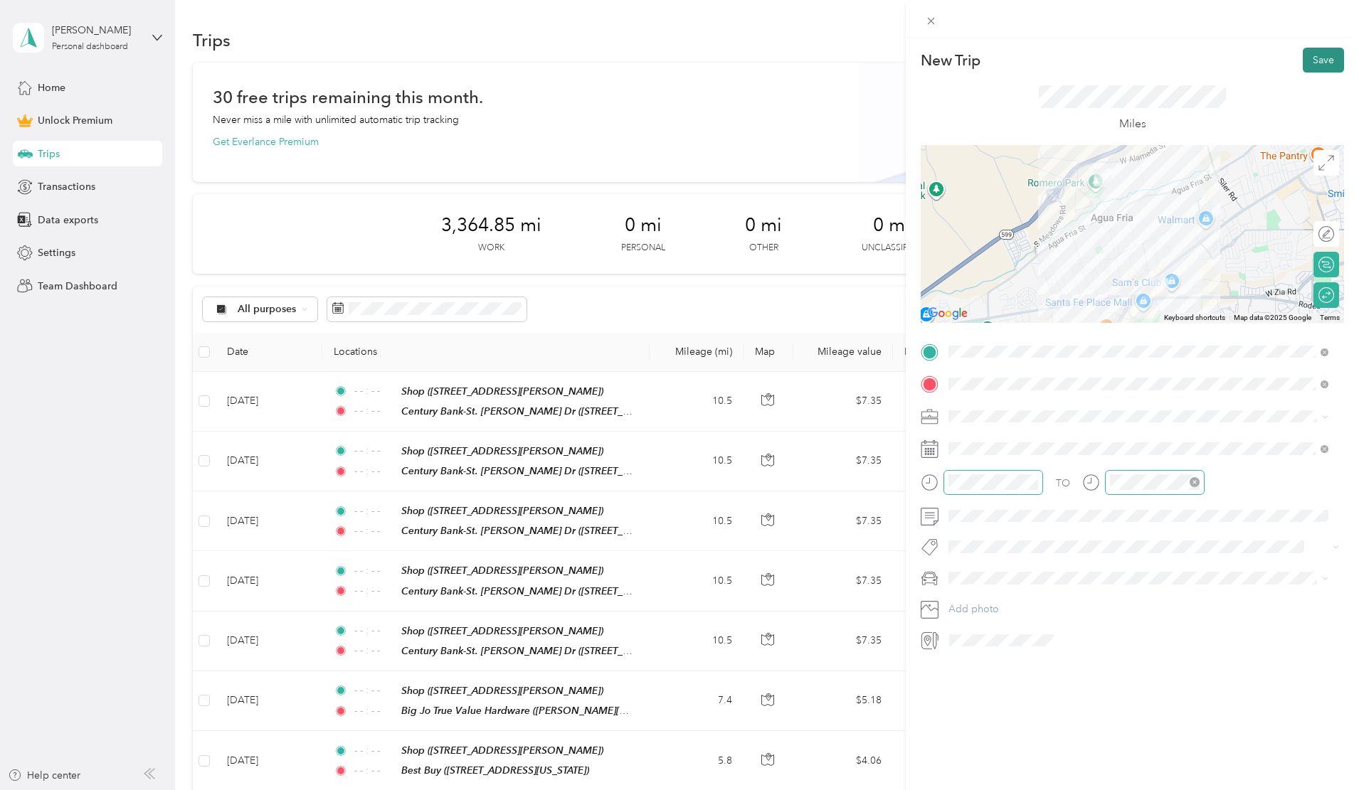
click at [1313, 57] on button "Save" at bounding box center [1323, 60] width 41 height 25
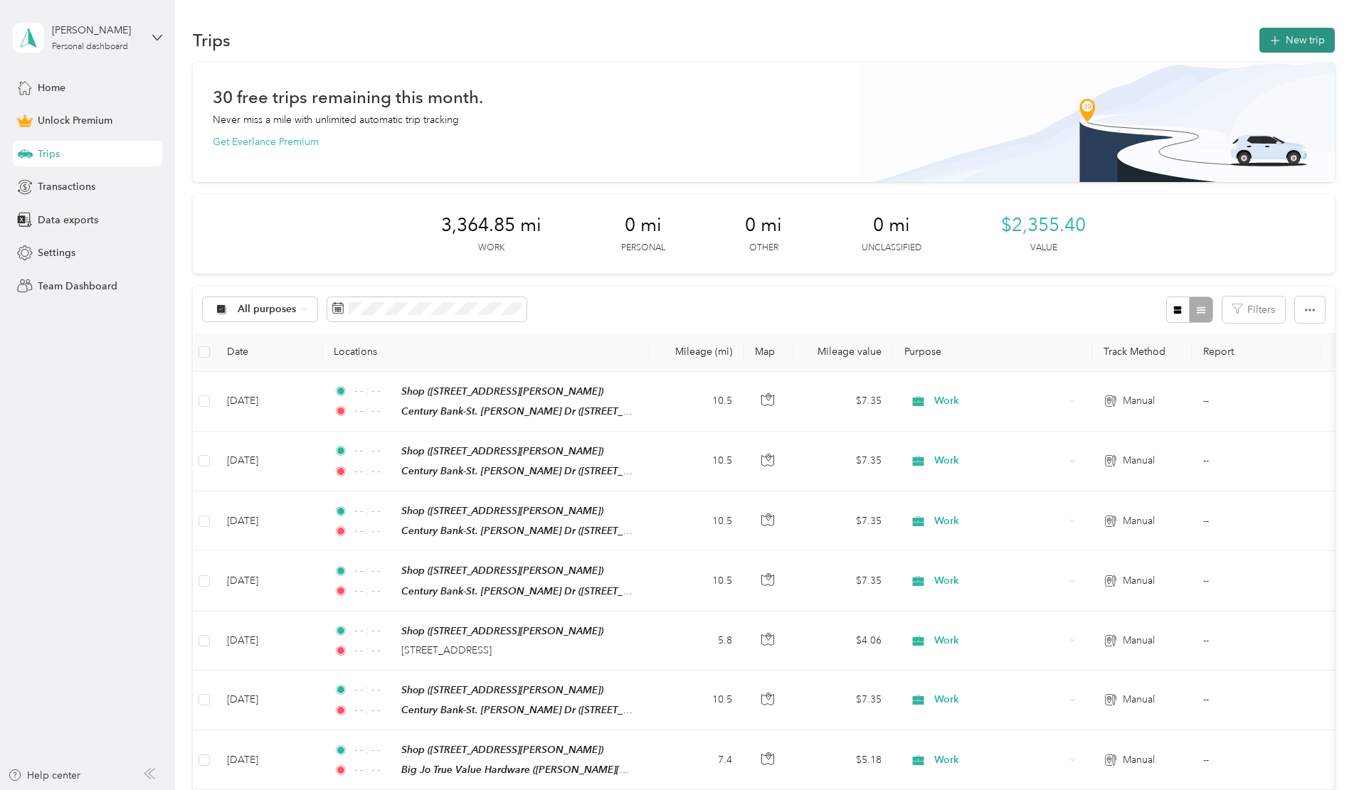
click at [1259, 41] on button "New trip" at bounding box center [1296, 40] width 75 height 25
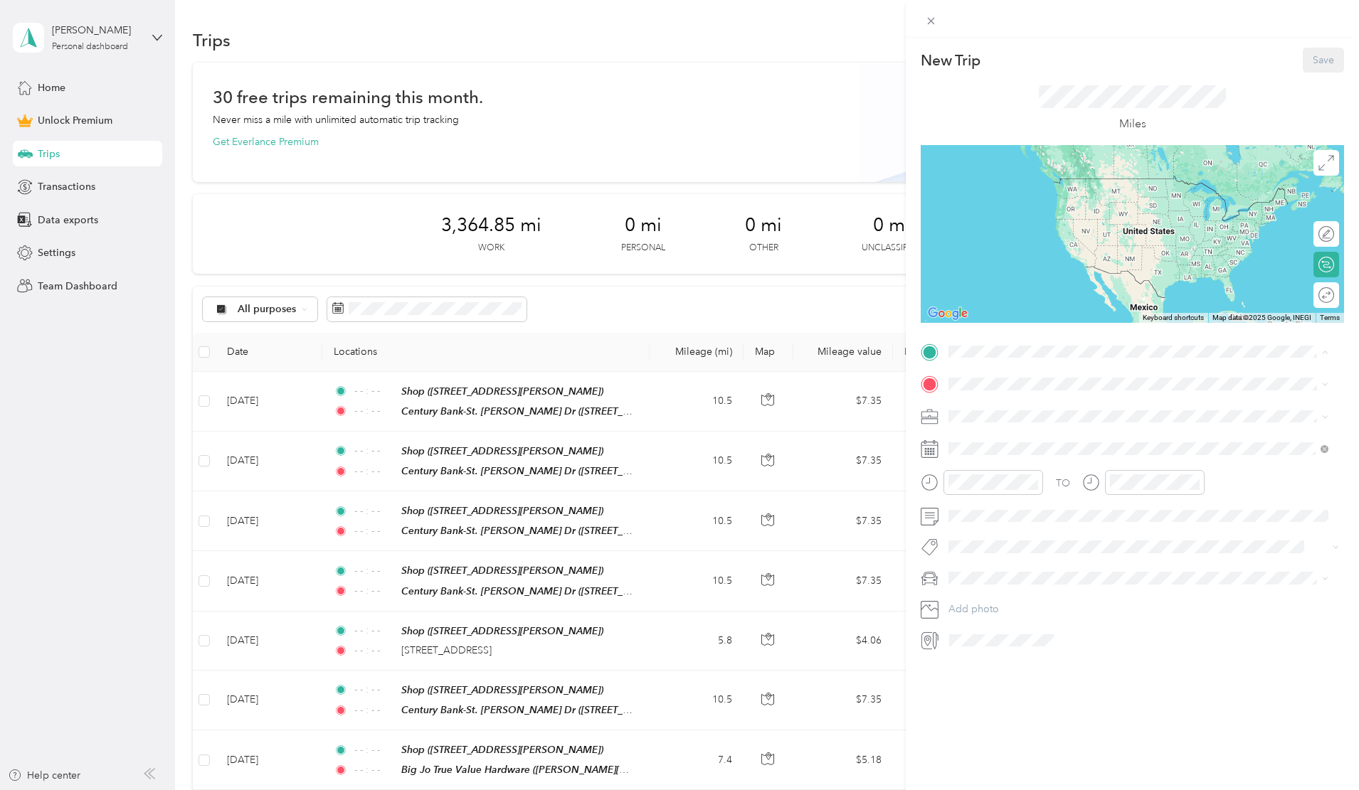
click at [980, 551] on strong "Shop" at bounding box center [987, 557] width 24 height 13
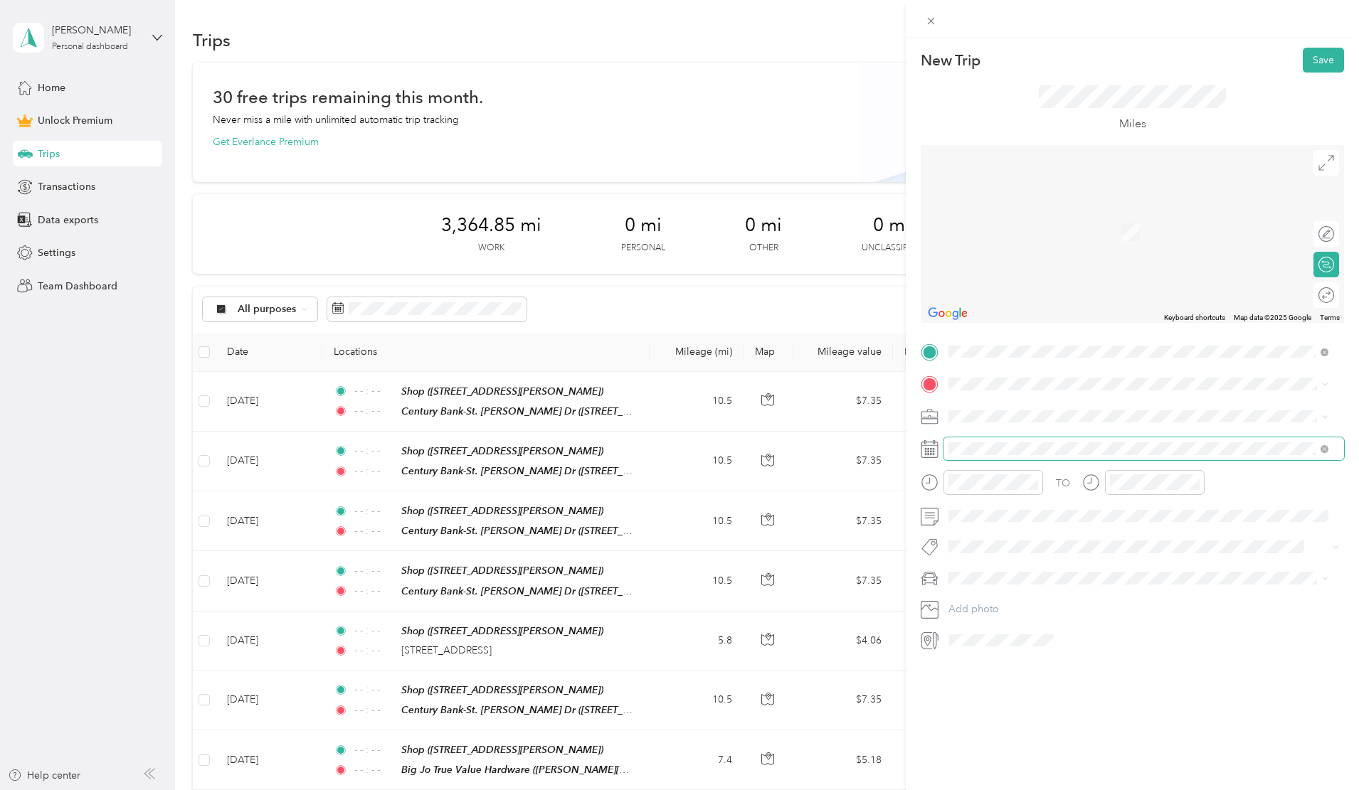
click at [970, 442] on span at bounding box center [1143, 449] width 401 height 23
click at [980, 524] on icon at bounding box center [984, 529] width 14 height 14
click at [1071, 624] on div "15" at bounding box center [1070, 624] width 18 height 18
click at [1010, 450] on span "[PERSON_NAME][GEOGRAPHIC_DATA], [GEOGRAPHIC_DATA]" at bounding box center [1120, 456] width 290 height 12
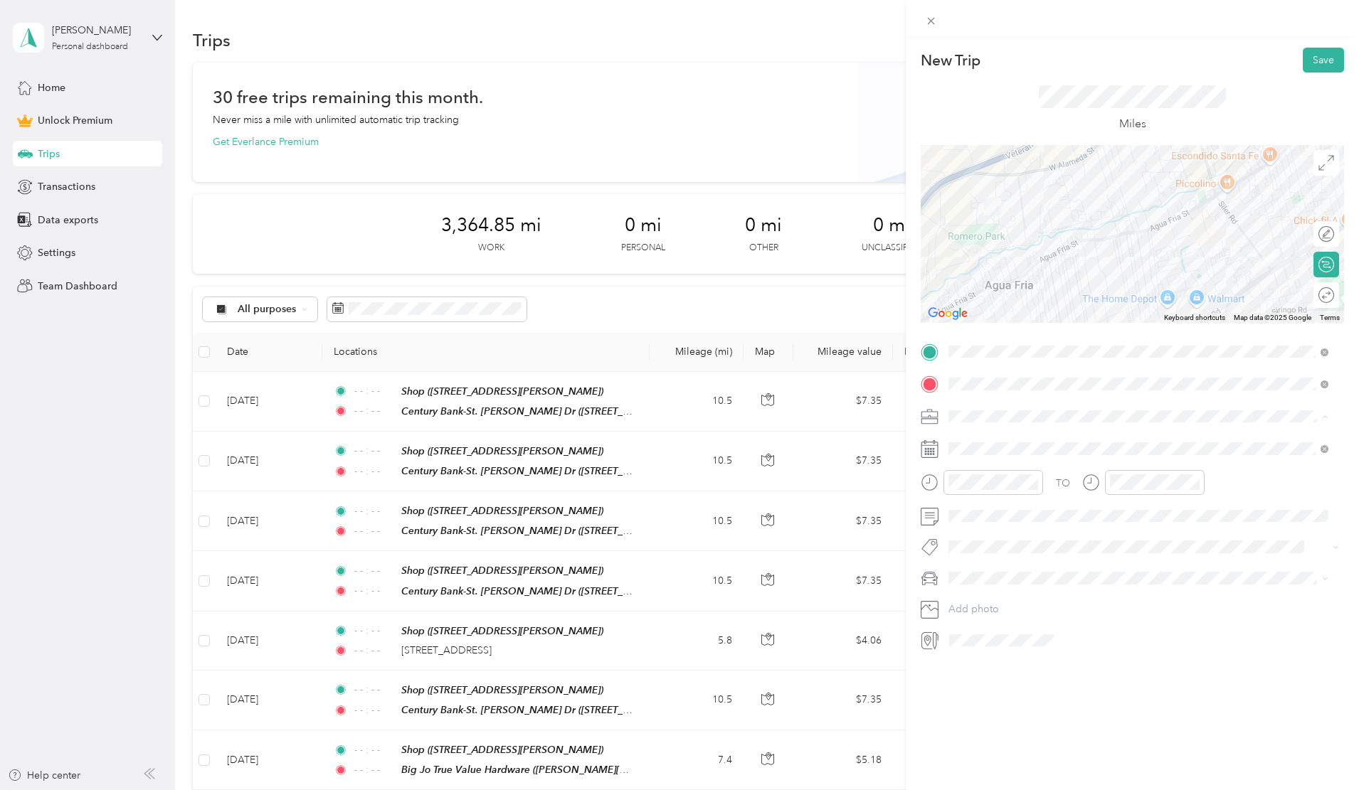
click at [971, 437] on span "Work" at bounding box center [965, 441] width 24 height 12
click at [1307, 293] on div at bounding box center [1311, 295] width 13 height 13
click at [1034, 484] on icon "close-circle" at bounding box center [1033, 482] width 10 height 10
click at [1197, 482] on icon "close-circle" at bounding box center [1195, 482] width 10 height 10
click at [973, 622] on span "Toyota 4Runner" at bounding box center [988, 623] width 71 height 12
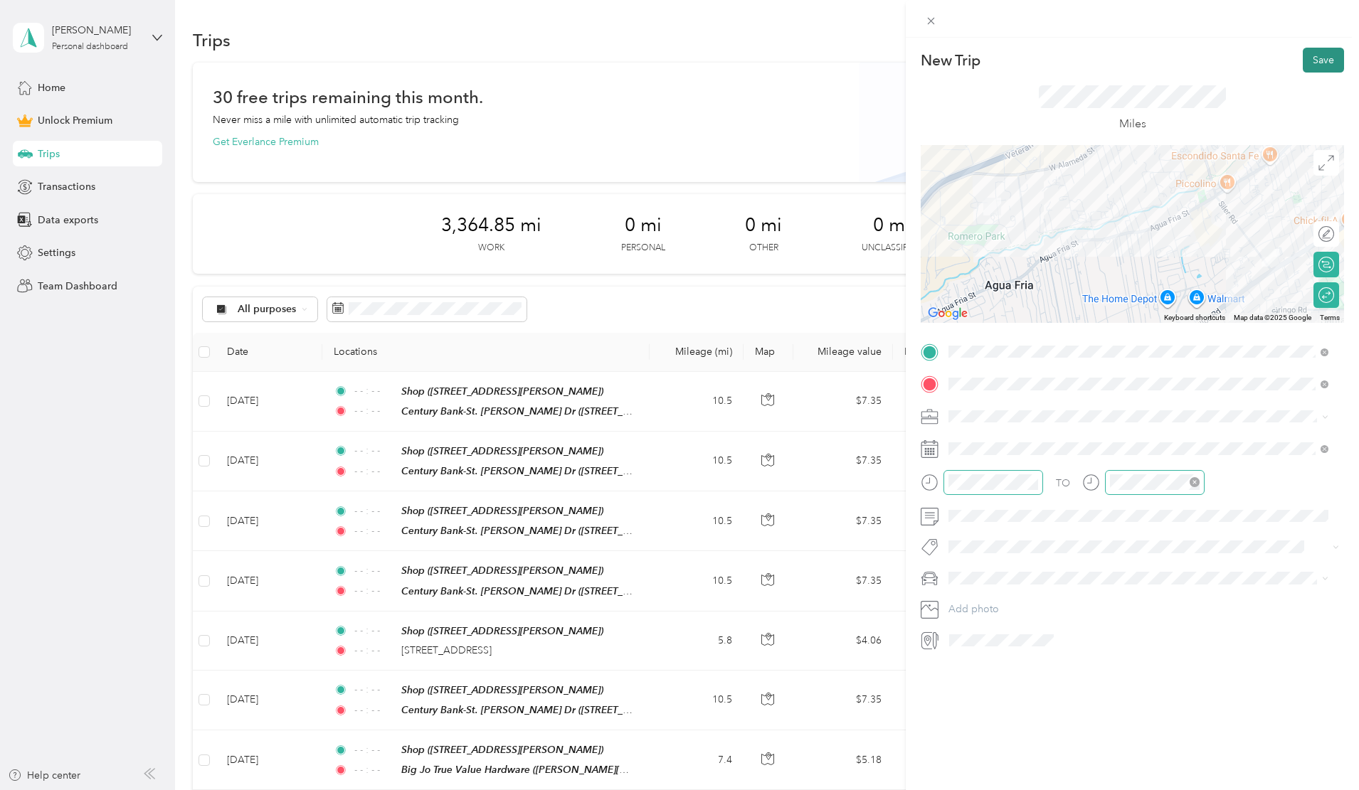
click at [1315, 59] on button "Save" at bounding box center [1323, 60] width 41 height 25
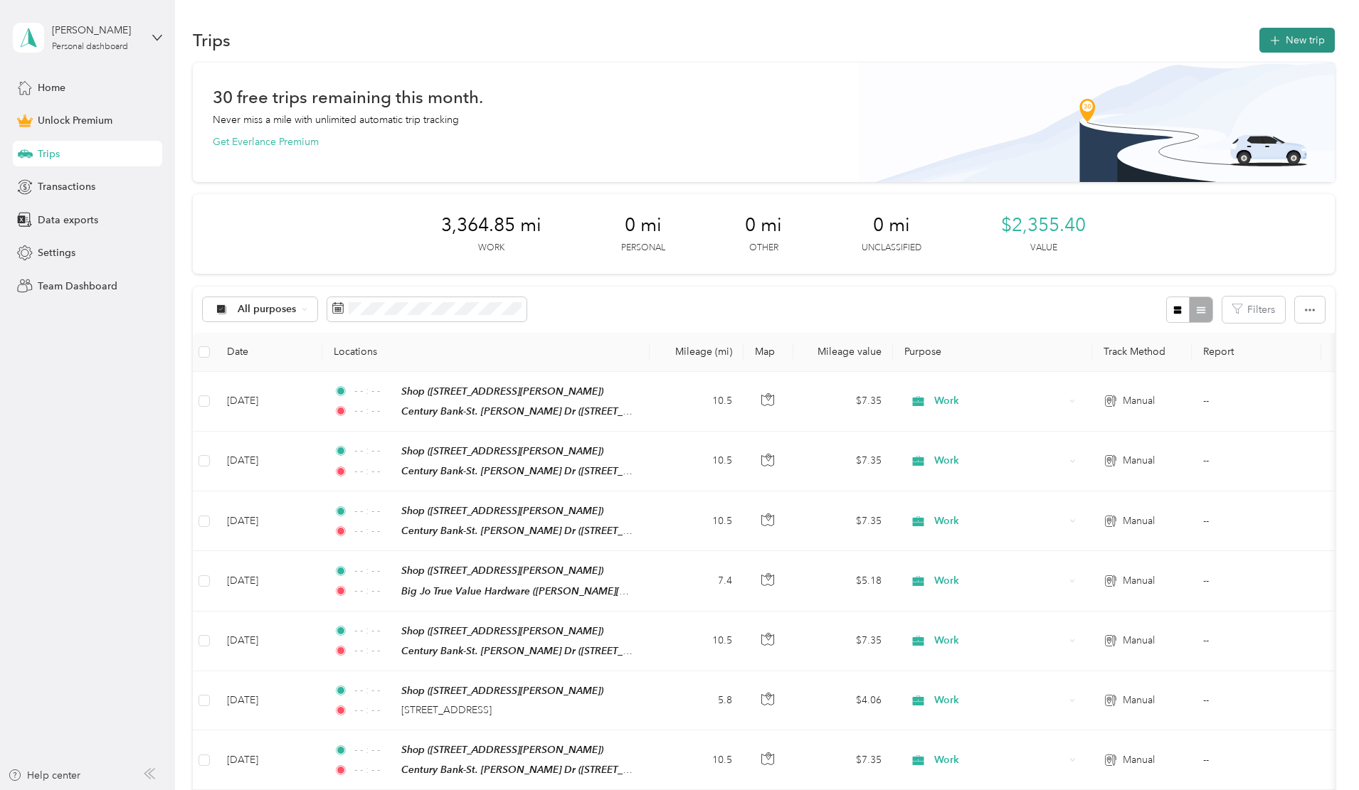
click at [1259, 34] on button "New trip" at bounding box center [1296, 40] width 75 height 25
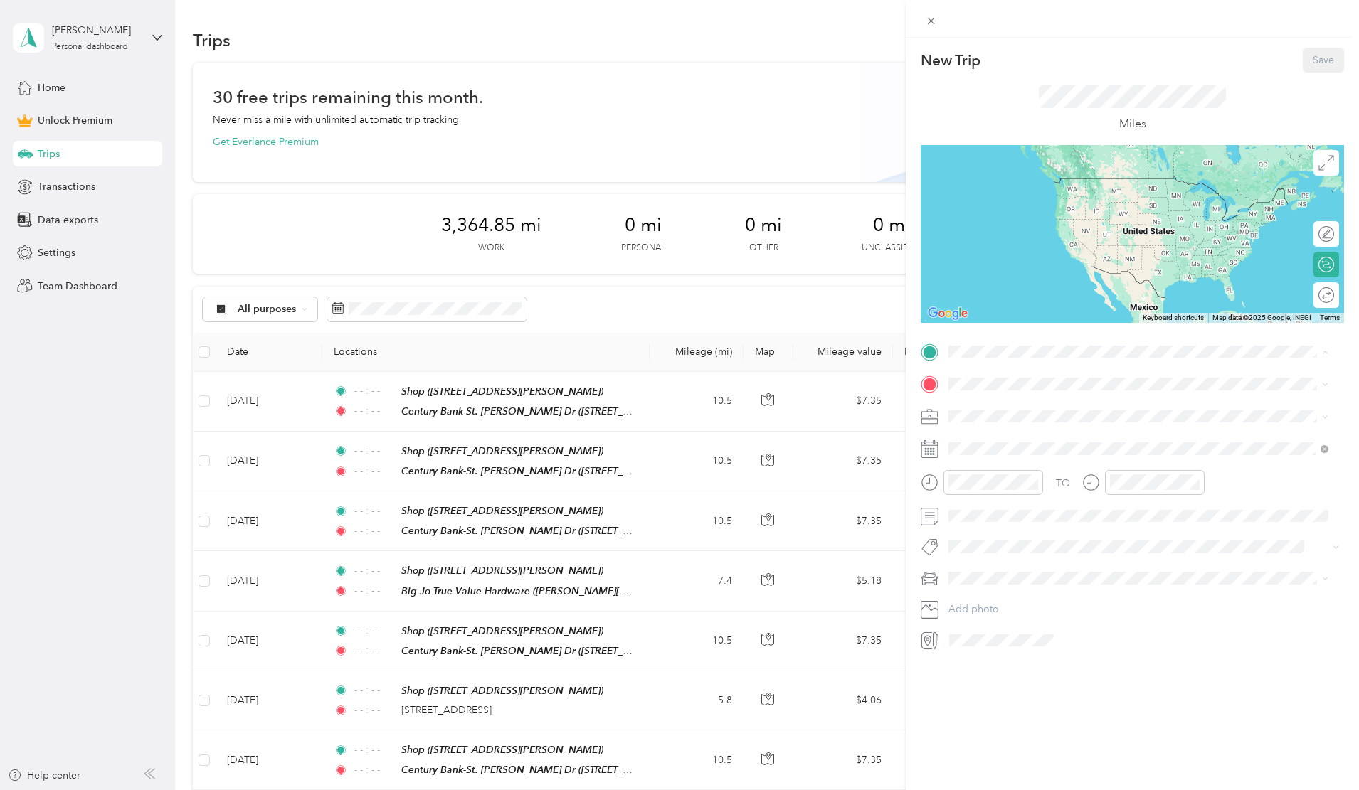
click at [992, 551] on strong "Shop" at bounding box center [987, 557] width 24 height 13
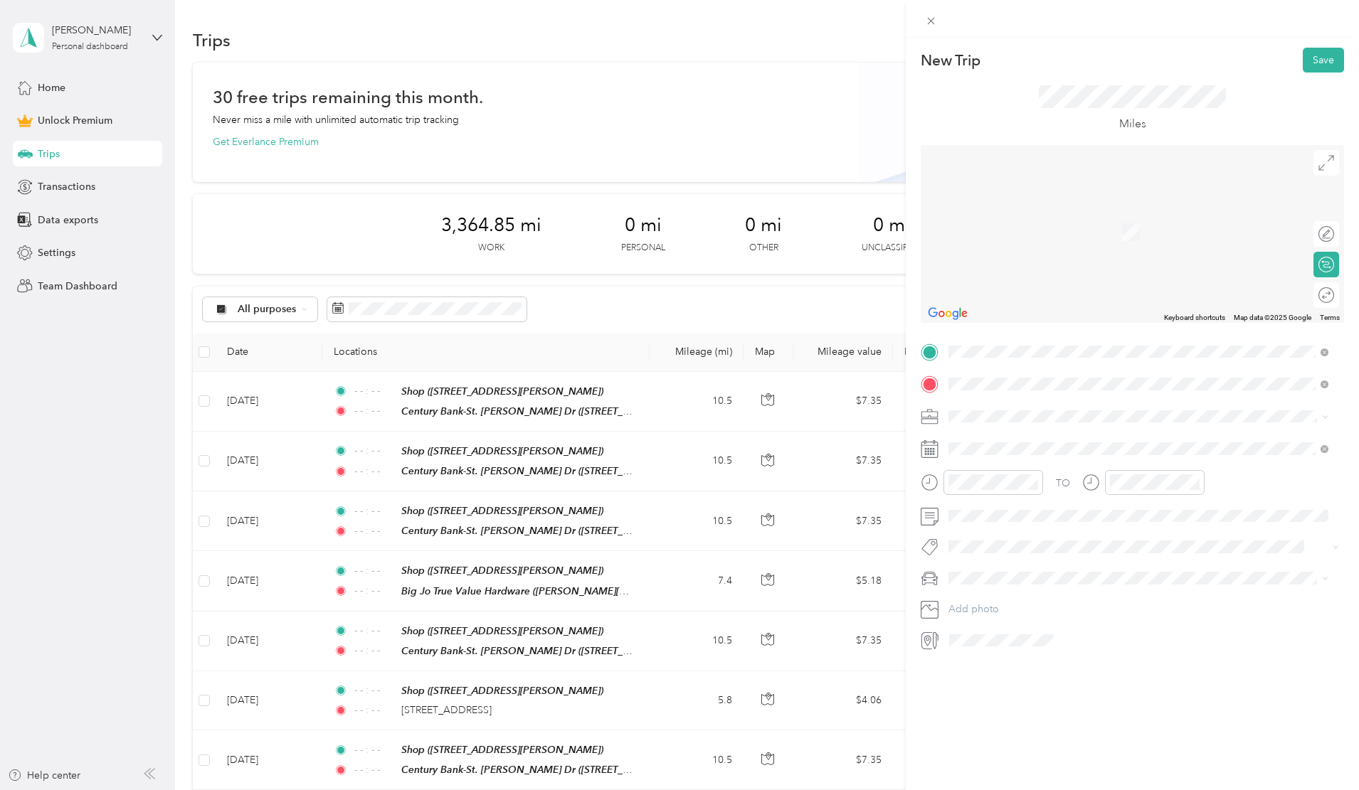
click at [1011, 445] on div "Post Office - [GEOGRAPHIC_DATA][PERSON_NAME], [GEOGRAPHIC_DATA], [GEOGRAPHIC_DA…" at bounding box center [1149, 456] width 348 height 45
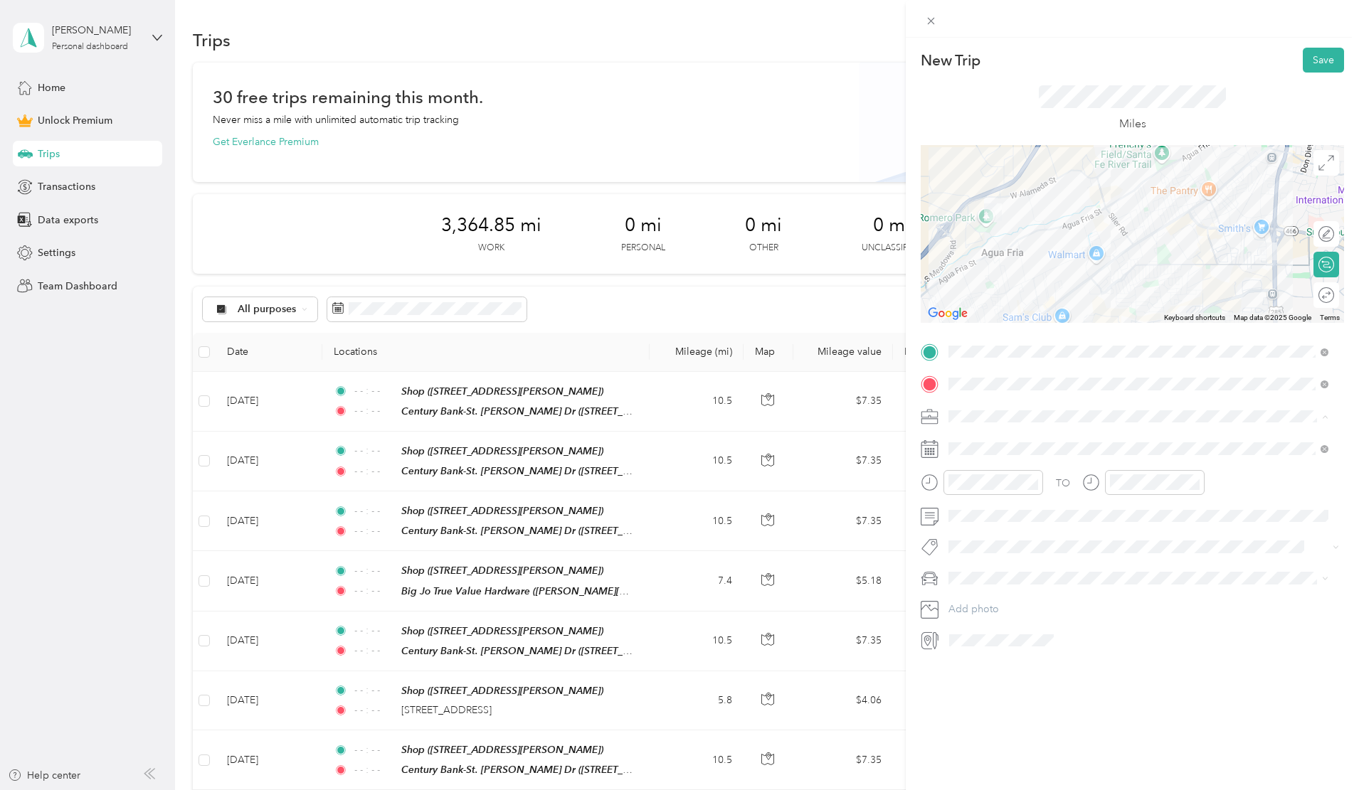
click at [973, 445] on li "Work" at bounding box center [1138, 441] width 390 height 25
click at [981, 528] on icon at bounding box center [983, 529] width 7 height 13
click at [1050, 621] on div "14" at bounding box center [1051, 624] width 18 height 18
click at [1032, 480] on icon "close-circle" at bounding box center [1033, 482] width 10 height 10
click at [1194, 481] on icon "close-circle" at bounding box center [1195, 482] width 10 height 10
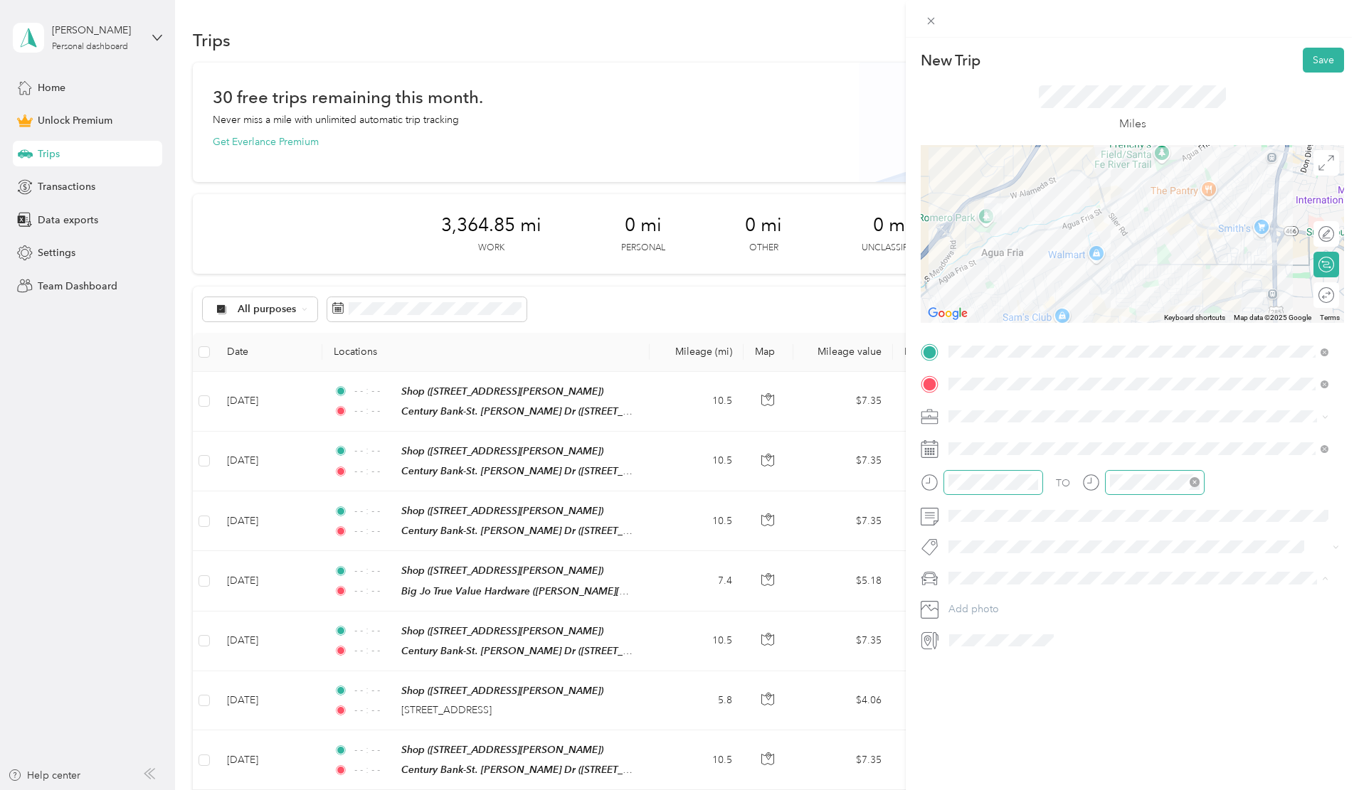
click at [988, 632] on li "Toyota 4Runner" at bounding box center [1138, 628] width 390 height 25
click at [1305, 293] on div at bounding box center [1311, 295] width 13 height 13
click at [1308, 61] on button "Save" at bounding box center [1323, 60] width 41 height 25
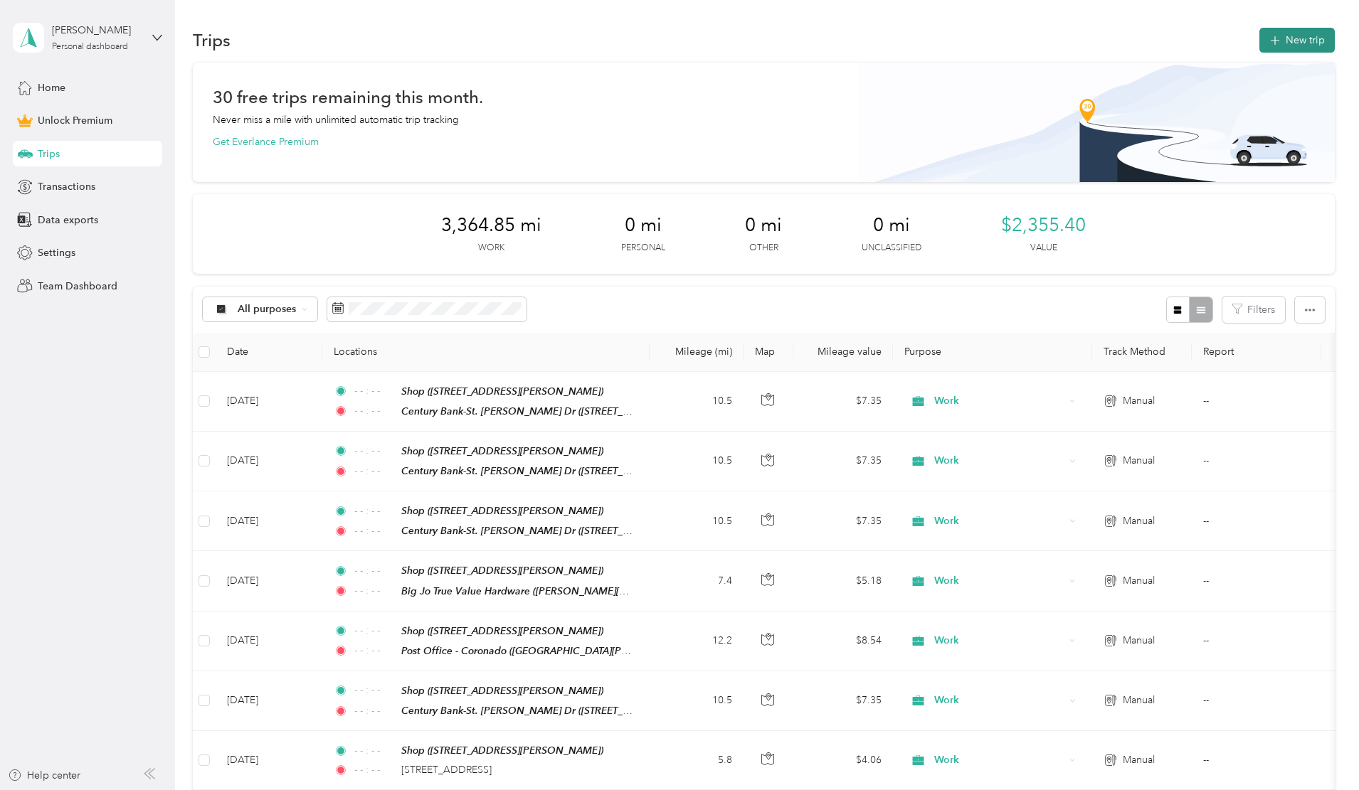
click at [1259, 38] on button "New trip" at bounding box center [1296, 40] width 75 height 25
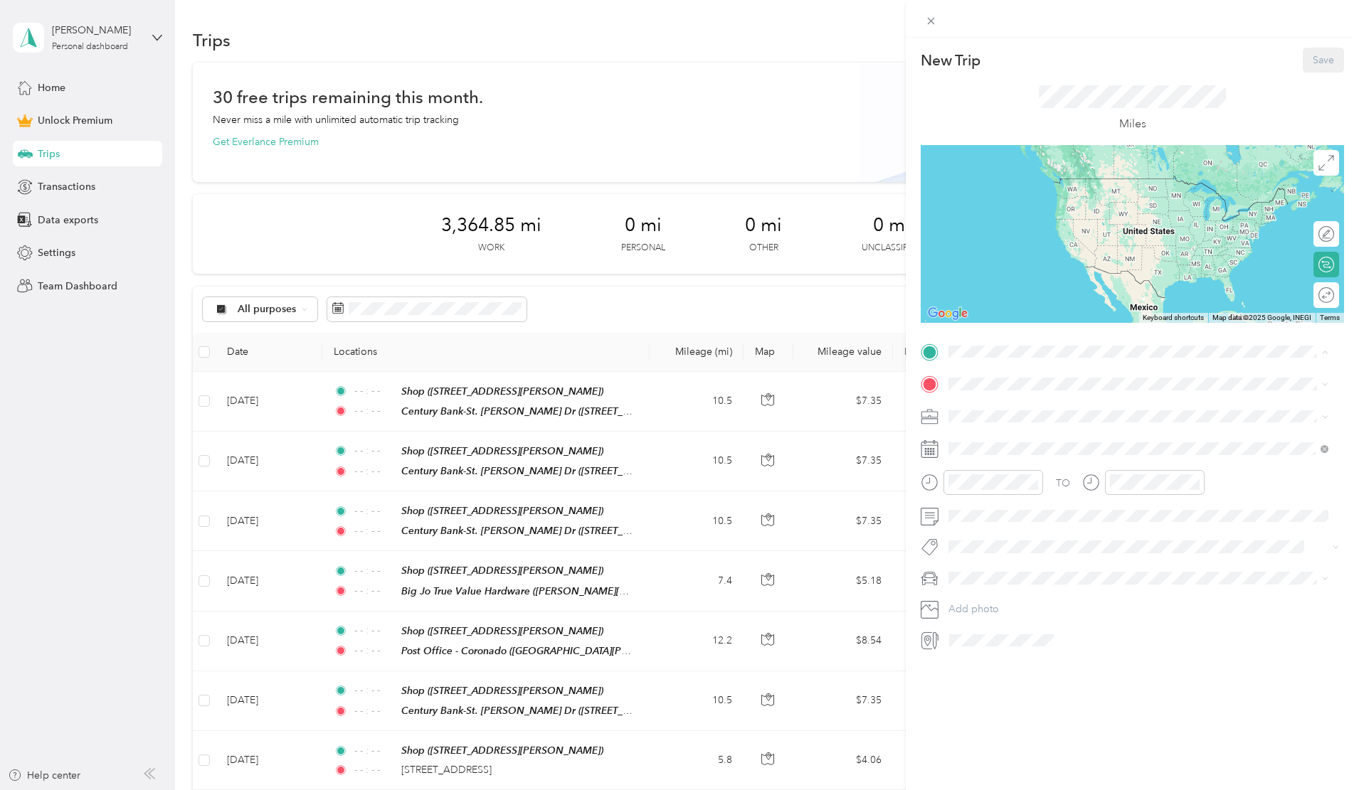
click at [990, 551] on strong "Shop" at bounding box center [987, 557] width 24 height 13
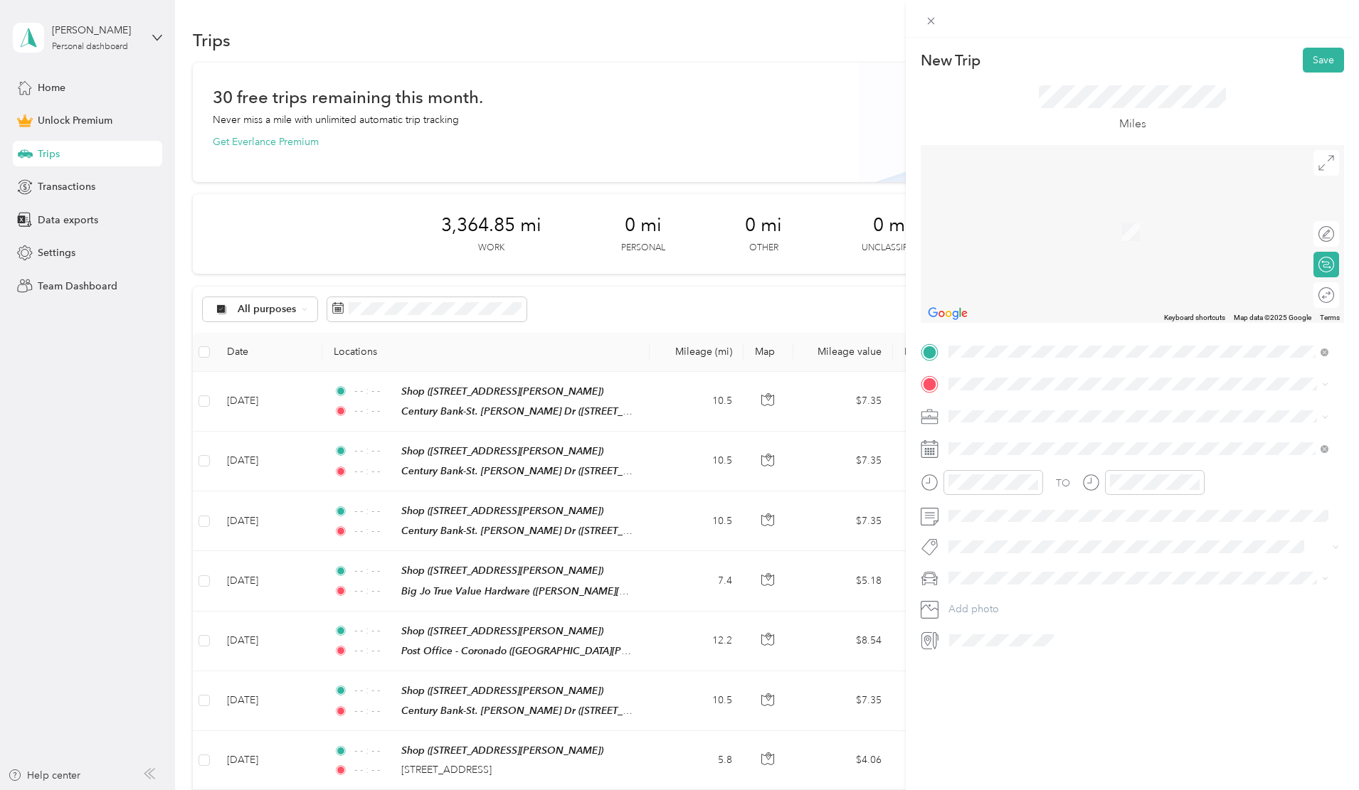
click at [1022, 446] on div "Post Office - [GEOGRAPHIC_DATA][PERSON_NAME], [GEOGRAPHIC_DATA], [GEOGRAPHIC_DA…" at bounding box center [1149, 454] width 348 height 45
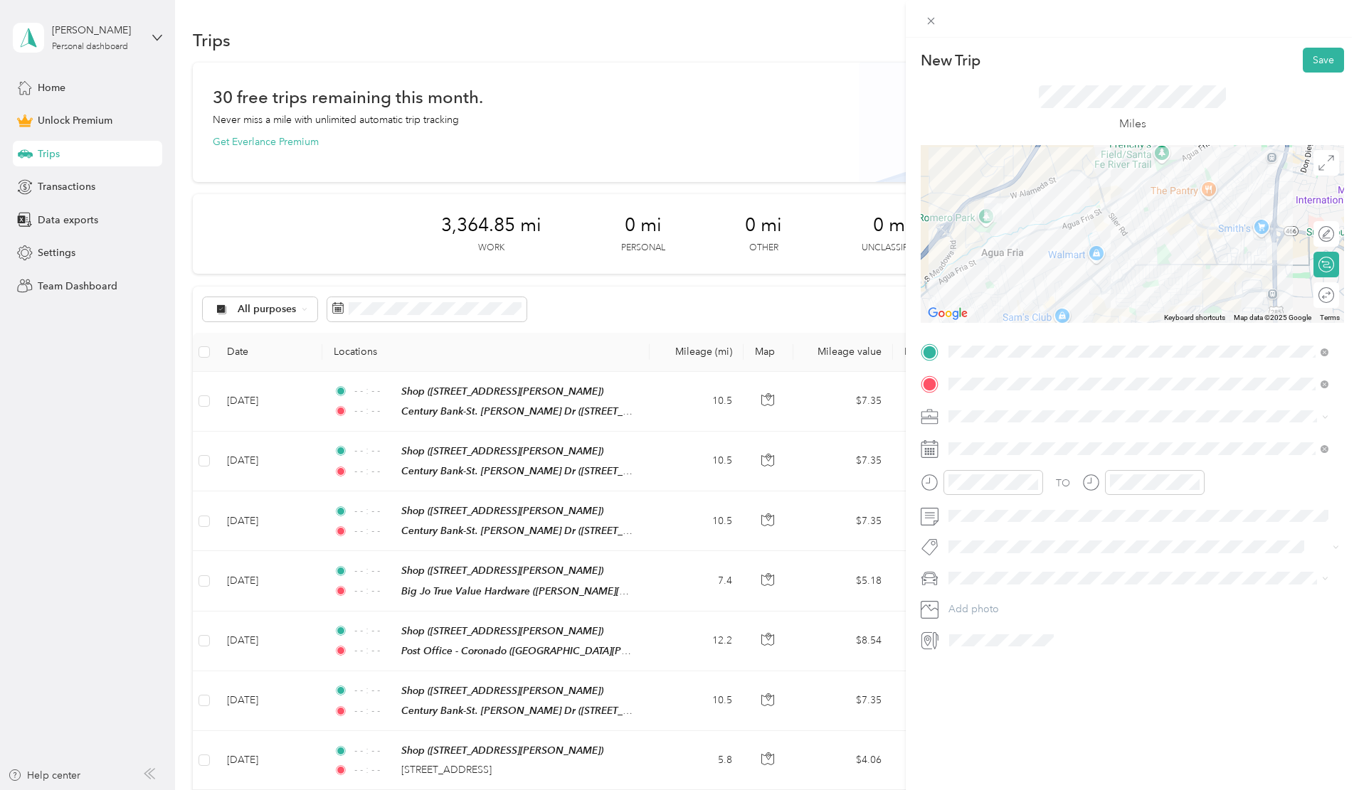
click at [968, 443] on div "Work" at bounding box center [1138, 438] width 370 height 15
click at [978, 533] on icon at bounding box center [984, 529] width 14 height 14
drag, startPoint x: 1069, startPoint y: 622, endPoint x: 1054, endPoint y: 588, distance: 37.6
click at [1070, 622] on div "15" at bounding box center [1070, 624] width 18 height 18
click at [1034, 482] on icon "close-circle" at bounding box center [1033, 482] width 10 height 10
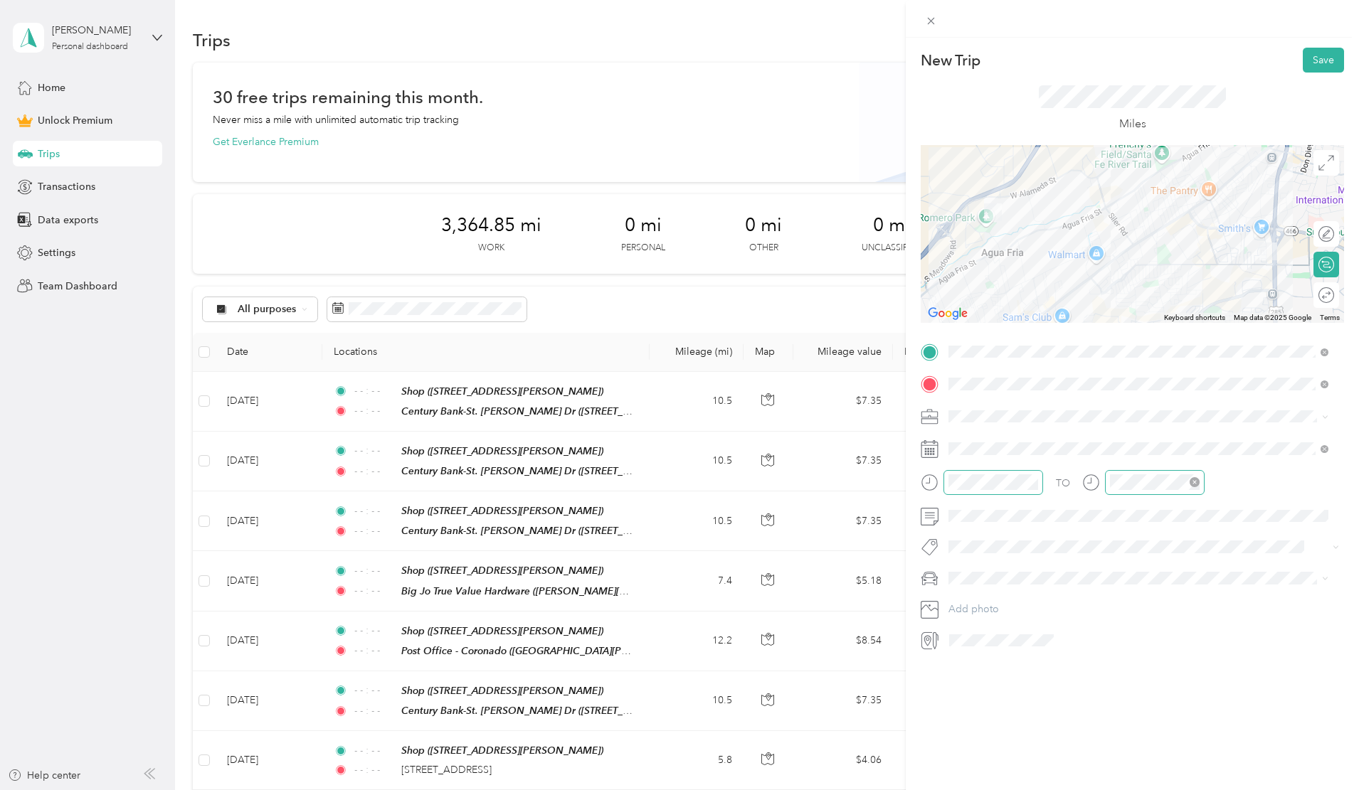
click at [1191, 480] on icon "close-circle" at bounding box center [1195, 482] width 10 height 10
drag, startPoint x: 966, startPoint y: 630, endPoint x: 982, endPoint y: 605, distance: 29.4
click at [967, 629] on div "Toyota 4Runner" at bounding box center [1138, 628] width 370 height 15
click at [1308, 298] on div at bounding box center [1319, 295] width 30 height 15
click at [1316, 55] on button "Save" at bounding box center [1323, 60] width 41 height 25
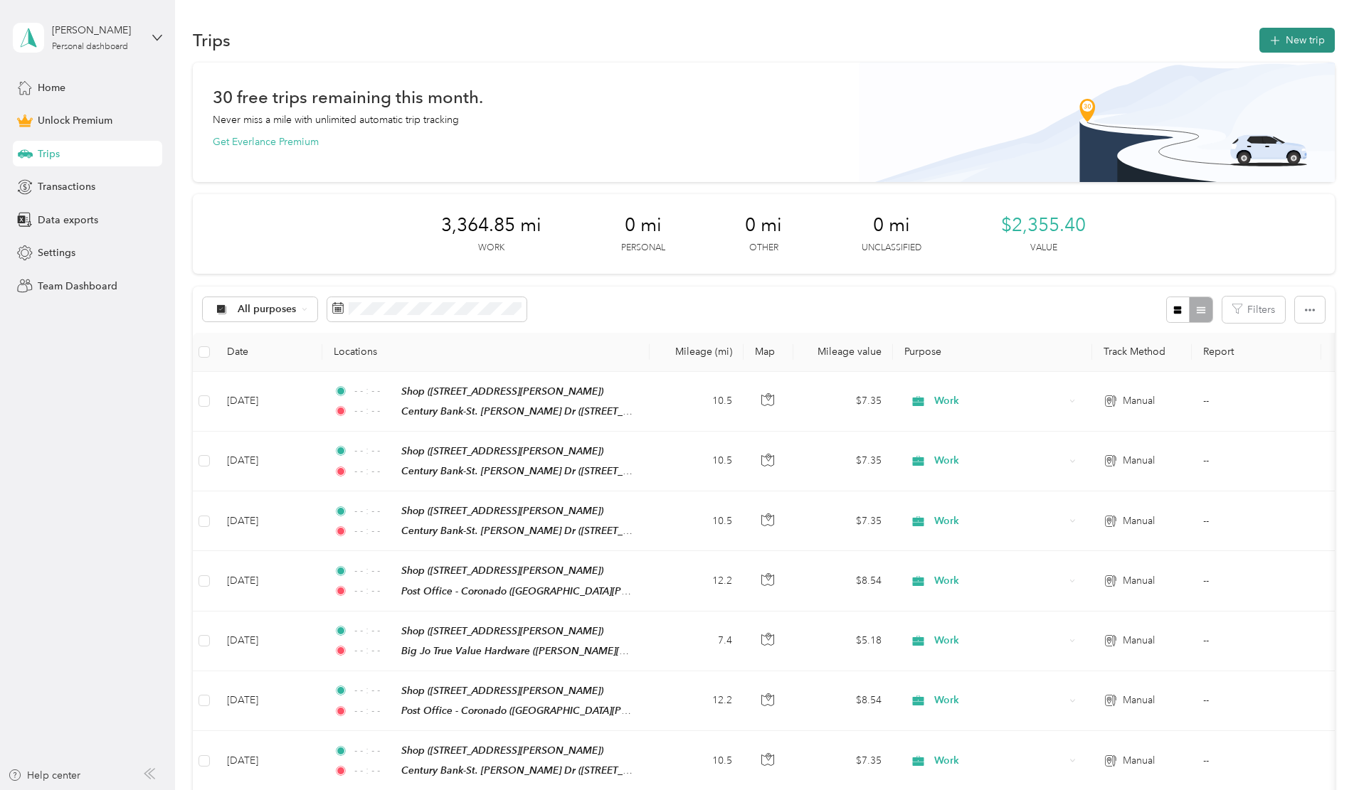
click at [1266, 42] on icon "button" at bounding box center [1274, 41] width 16 height 16
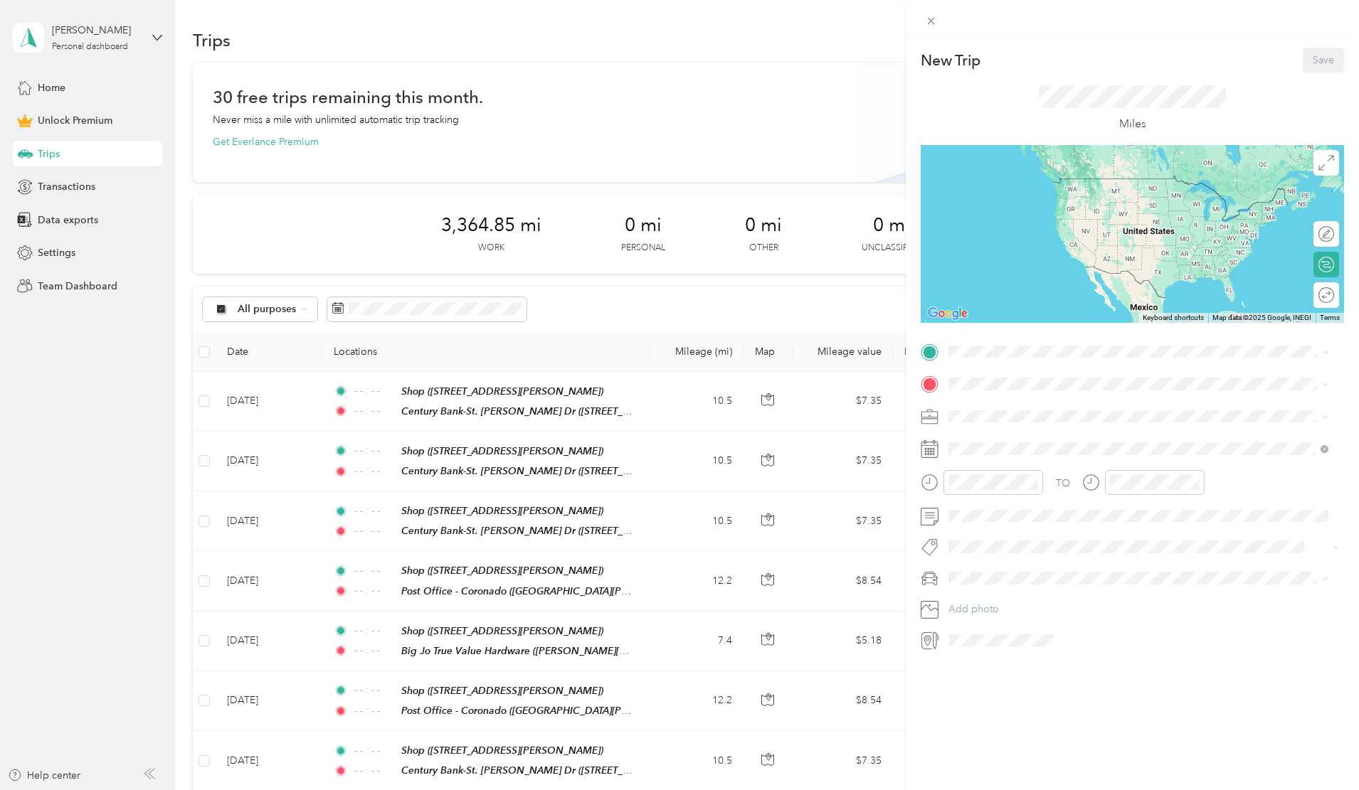
drag, startPoint x: 987, startPoint y: 546, endPoint x: 985, endPoint y: 492, distance: 53.4
click at [987, 551] on strong "Shop" at bounding box center [987, 557] width 24 height 13
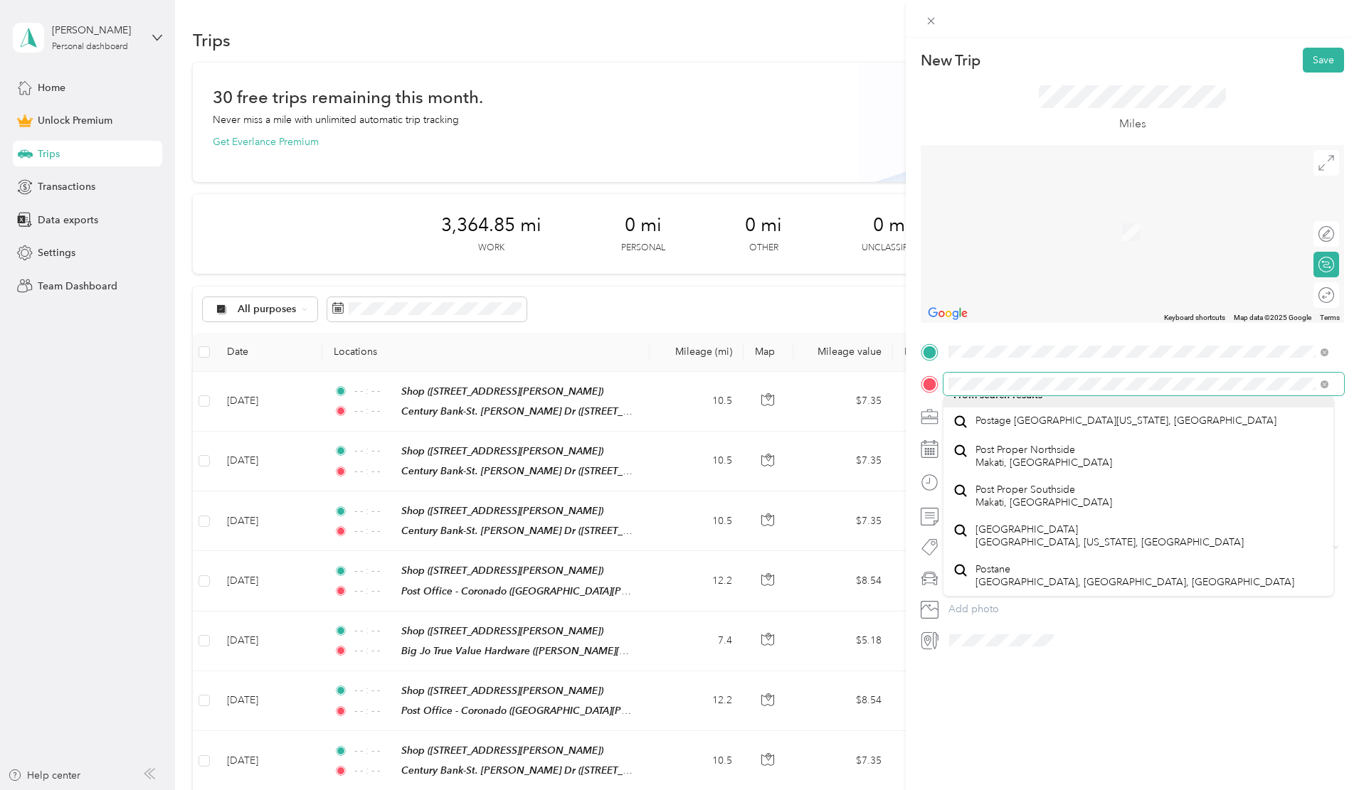
scroll to position [100, 0]
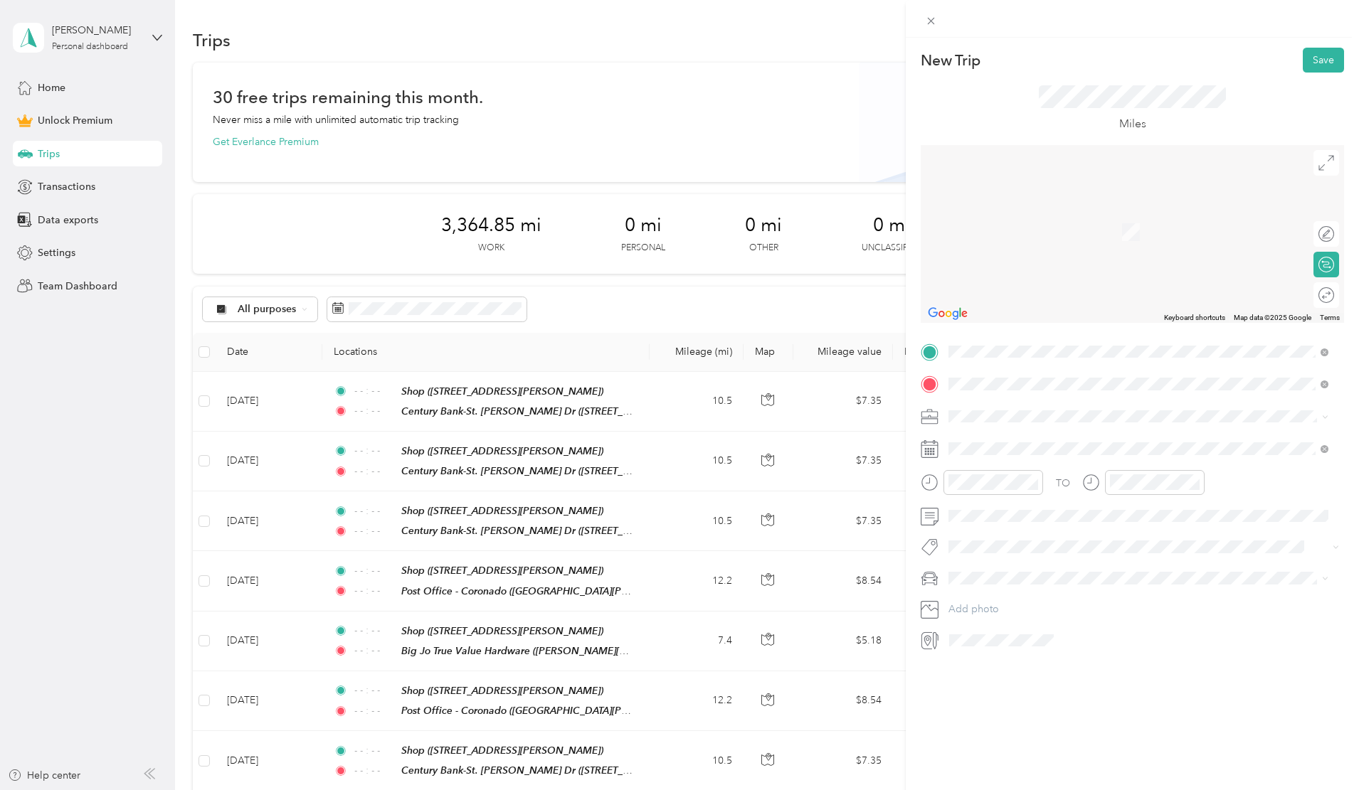
click at [1016, 443] on div "Post Office - [GEOGRAPHIC_DATA][PERSON_NAME], [GEOGRAPHIC_DATA], [GEOGRAPHIC_DA…" at bounding box center [1149, 456] width 348 height 45
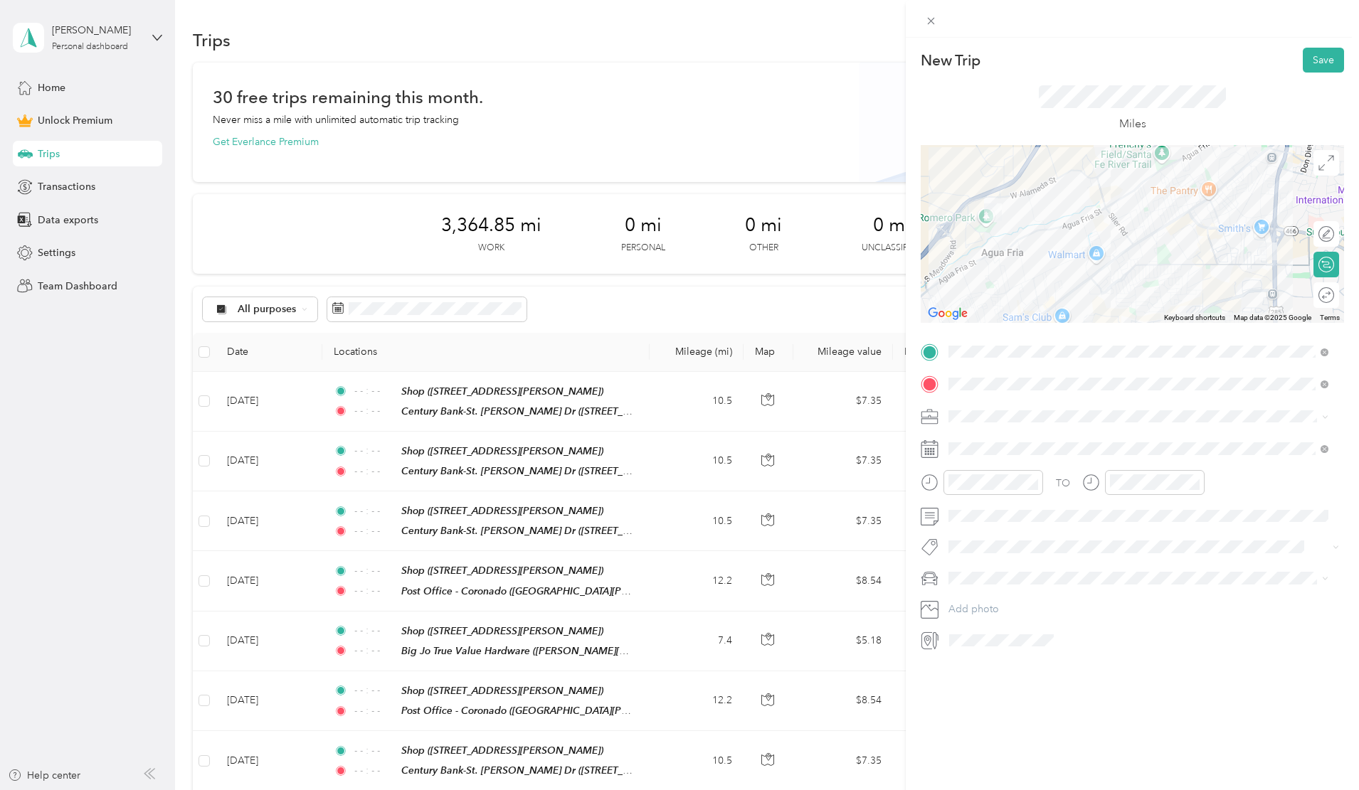
click at [975, 440] on span "Work" at bounding box center [965, 436] width 24 height 12
click at [983, 529] on icon at bounding box center [984, 529] width 14 height 14
click at [1029, 648] on div "20" at bounding box center [1033, 646] width 18 height 18
drag, startPoint x: 975, startPoint y: 627, endPoint x: 994, endPoint y: 598, distance: 34.9
click at [975, 627] on span "Toyota 4Runner" at bounding box center [988, 628] width 71 height 12
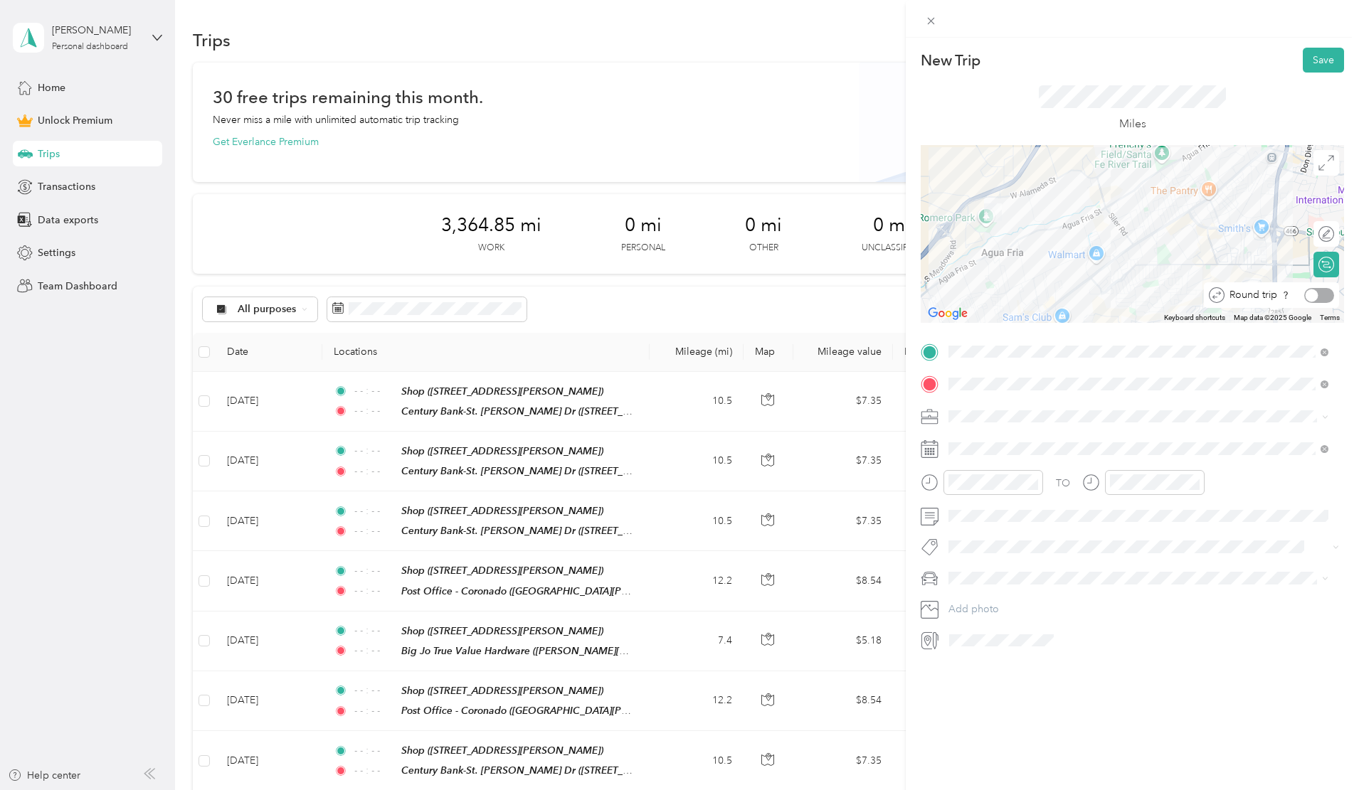
click at [1305, 295] on div at bounding box center [1311, 295] width 13 height 13
click at [1315, 63] on button "Save" at bounding box center [1323, 60] width 41 height 25
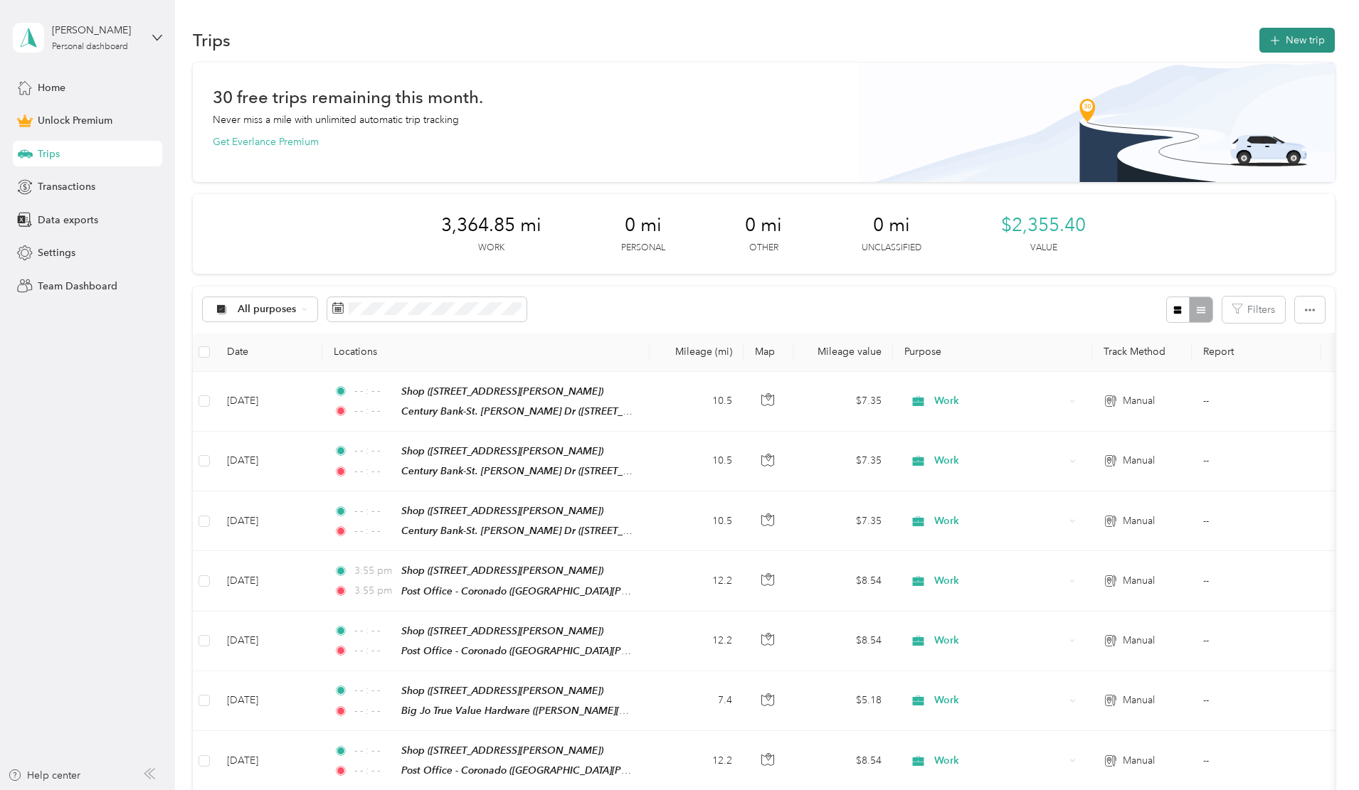
click at [1259, 40] on button "New trip" at bounding box center [1296, 40] width 75 height 25
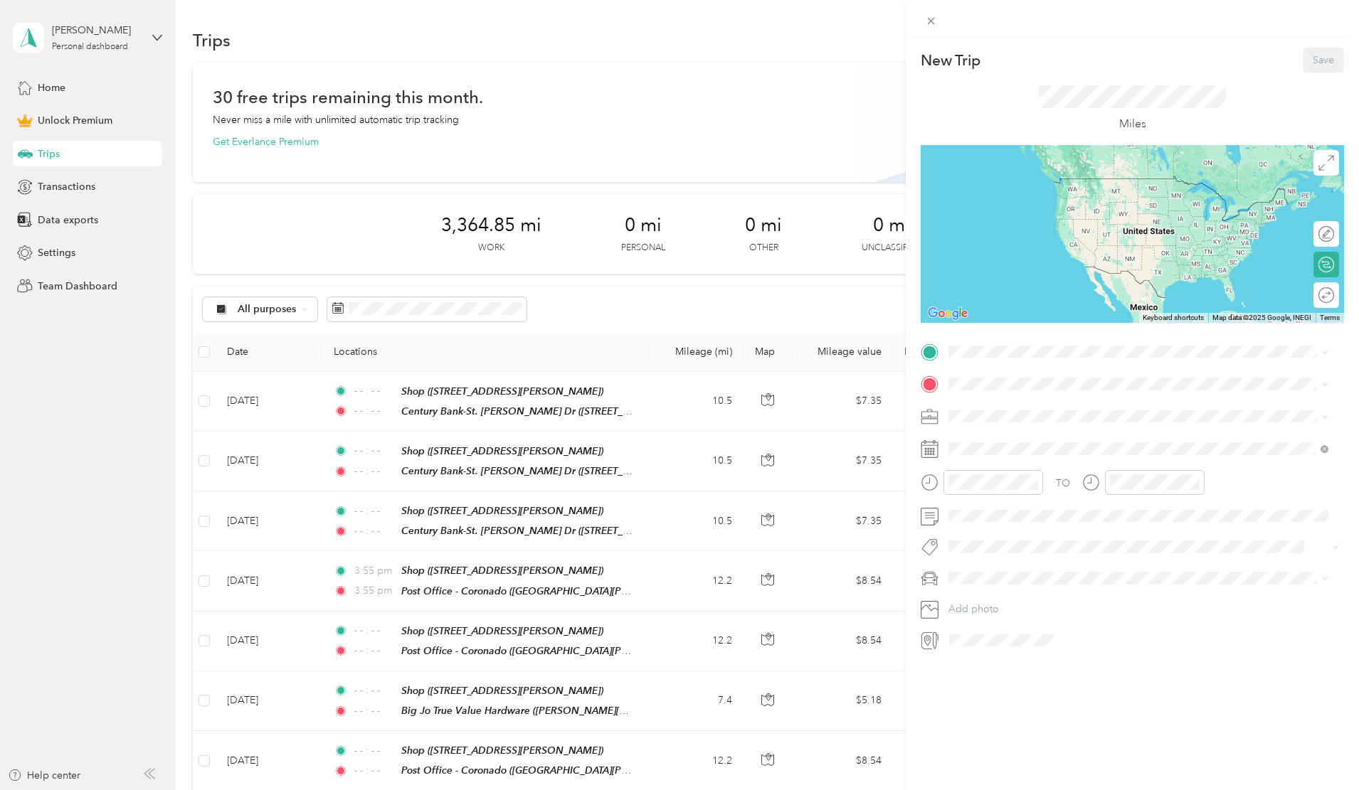
drag, startPoint x: 982, startPoint y: 547, endPoint x: 990, endPoint y: 452, distance: 94.9
click at [982, 551] on div "Shop [STREET_ADDRESS][PERSON_NAME]" at bounding box center [1059, 566] width 169 height 30
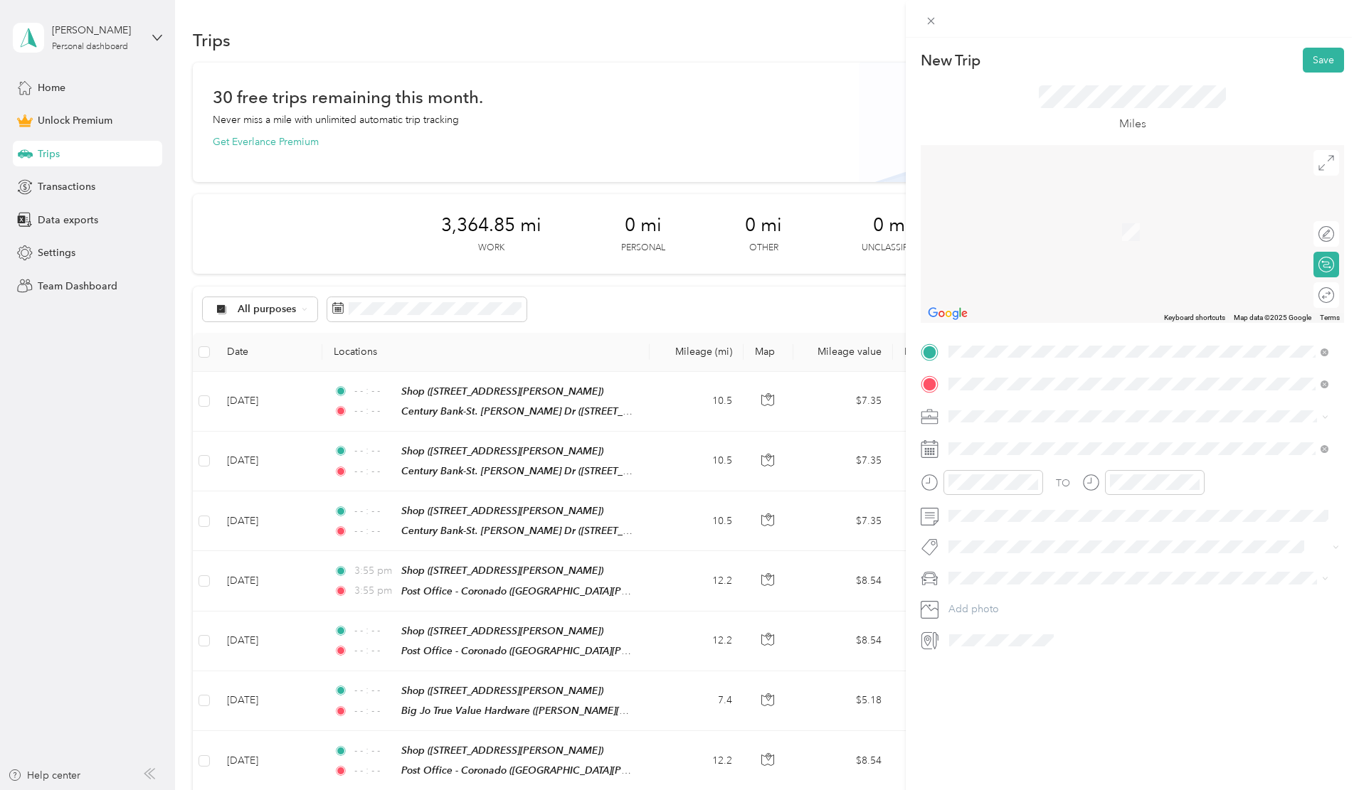
click at [1019, 450] on div "Post Office - [GEOGRAPHIC_DATA][PERSON_NAME], [GEOGRAPHIC_DATA], [GEOGRAPHIC_DA…" at bounding box center [1149, 456] width 348 height 45
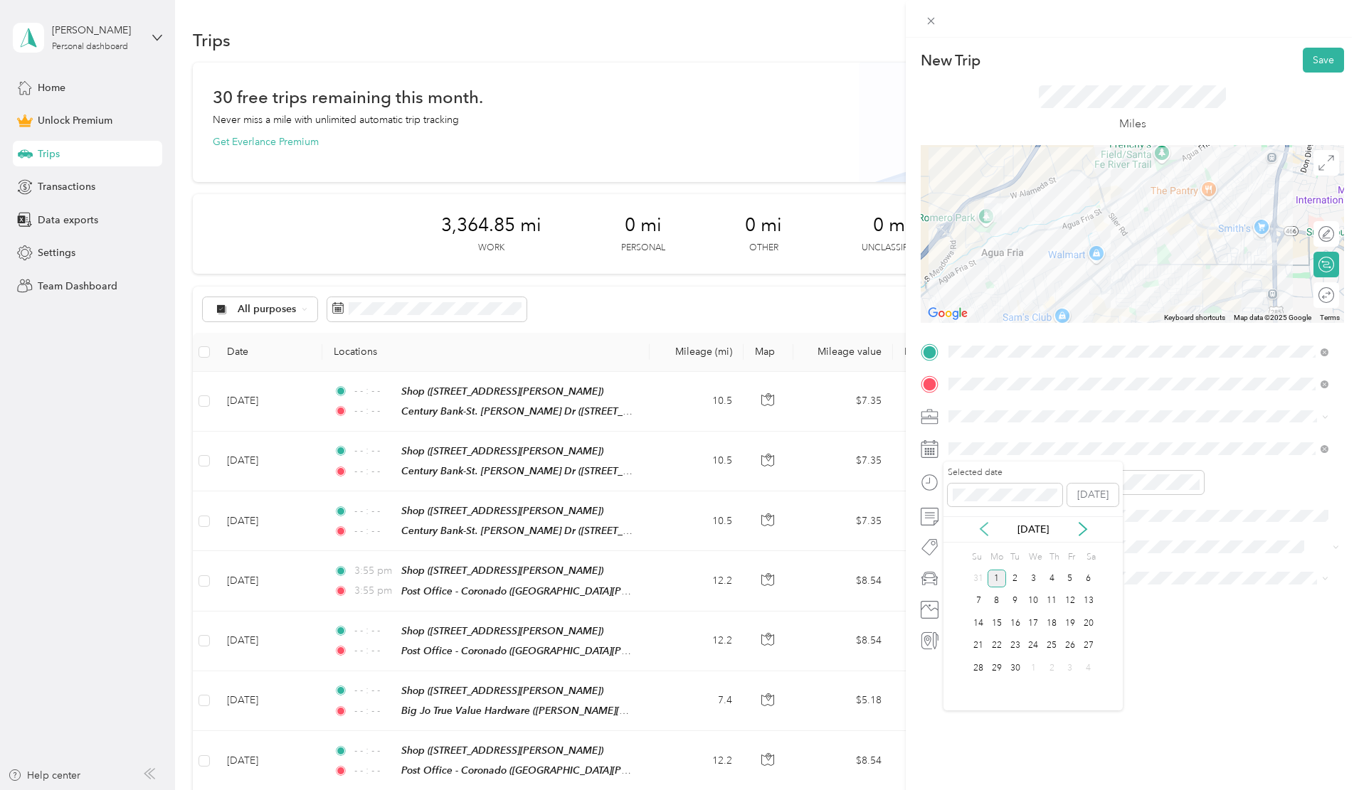
click at [984, 527] on icon at bounding box center [984, 529] width 14 height 14
click at [1000, 667] on div "25" at bounding box center [996, 668] width 18 height 18
click at [1321, 292] on div at bounding box center [1327, 295] width 13 height 15
click at [998, 425] on span at bounding box center [1143, 417] width 401 height 23
click at [986, 443] on div "Work" at bounding box center [1138, 441] width 370 height 15
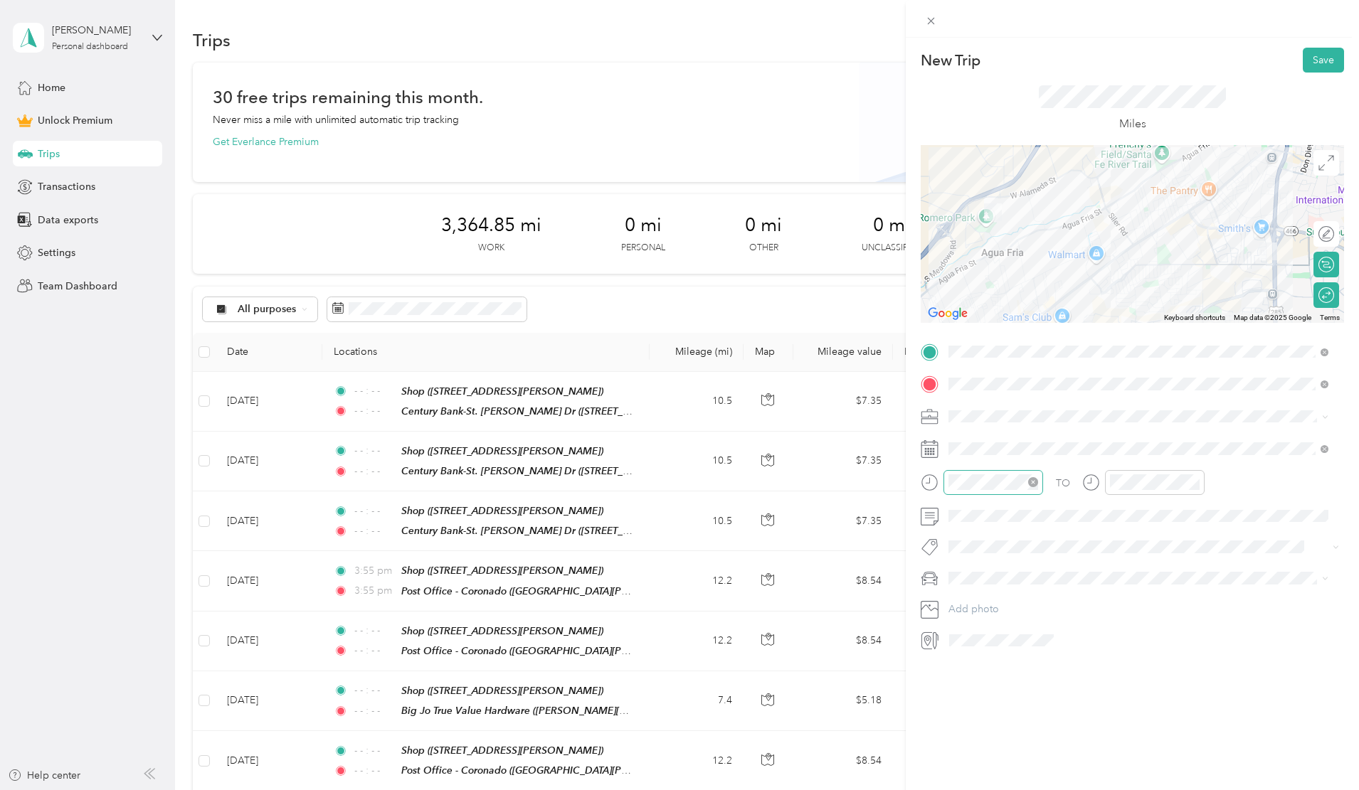
click at [1035, 482] on icon "close-circle" at bounding box center [1033, 482] width 10 height 10
click at [1198, 481] on icon "close-circle" at bounding box center [1195, 482] width 10 height 10
click at [989, 622] on span "Toyota 4Runner" at bounding box center [988, 628] width 71 height 12
click at [1318, 63] on button "Save" at bounding box center [1323, 60] width 41 height 25
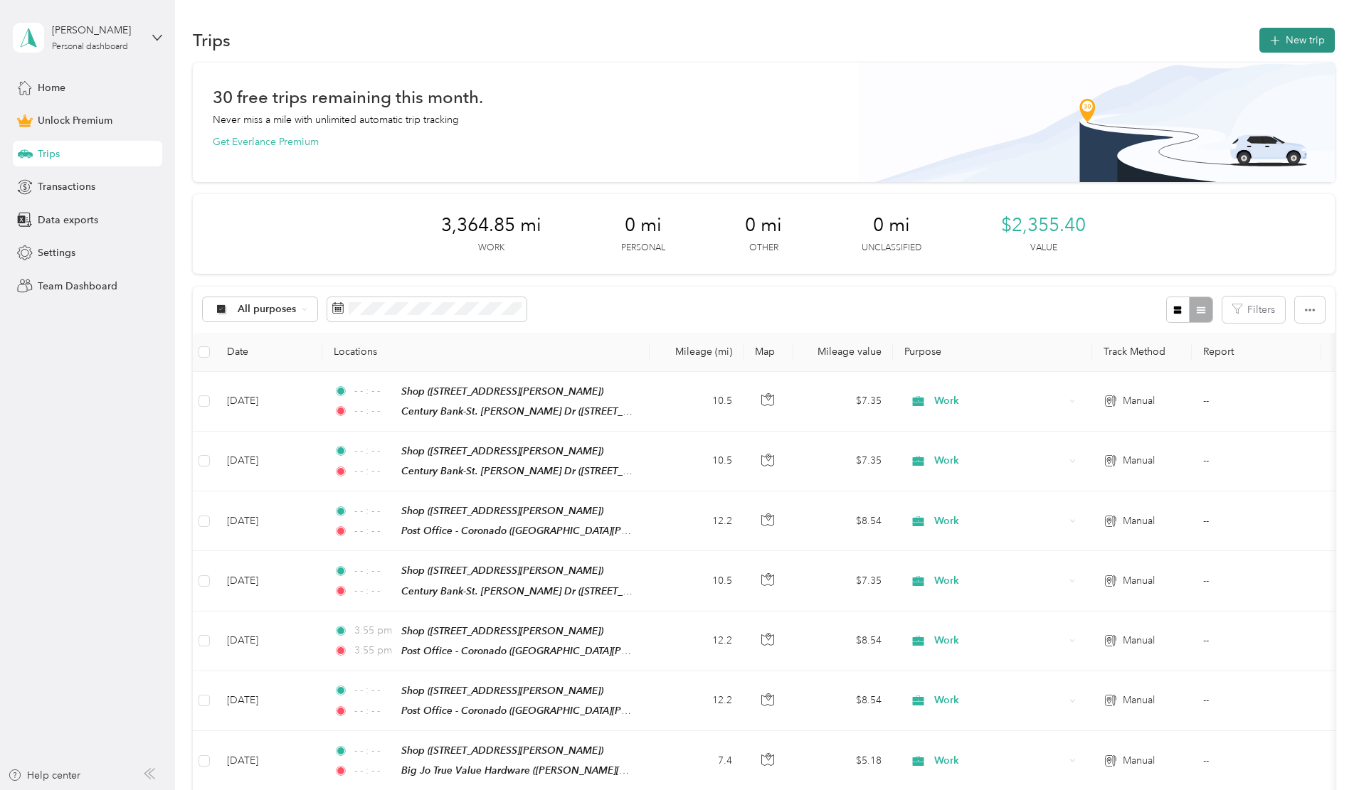
click at [1259, 37] on button "New trip" at bounding box center [1296, 40] width 75 height 25
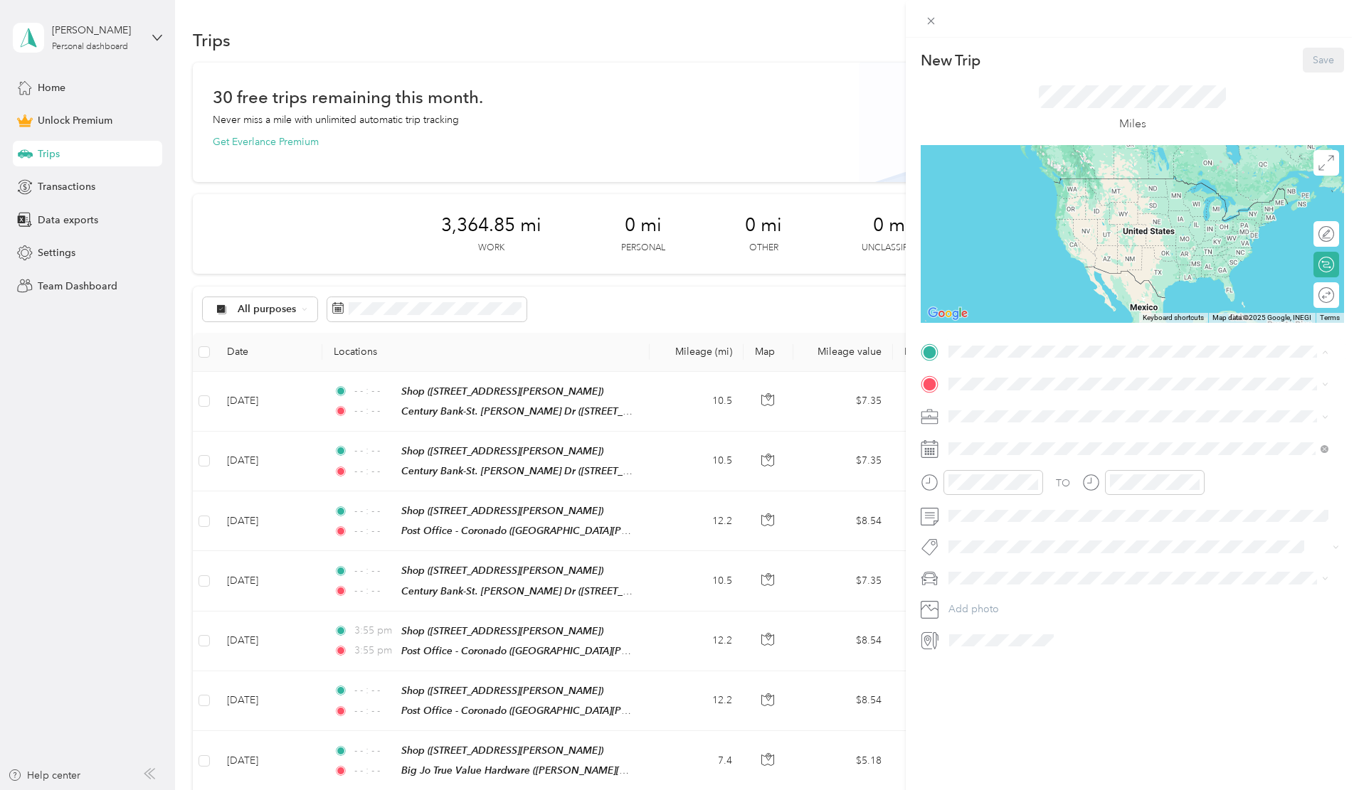
click at [988, 551] on strong "Shop" at bounding box center [987, 557] width 24 height 13
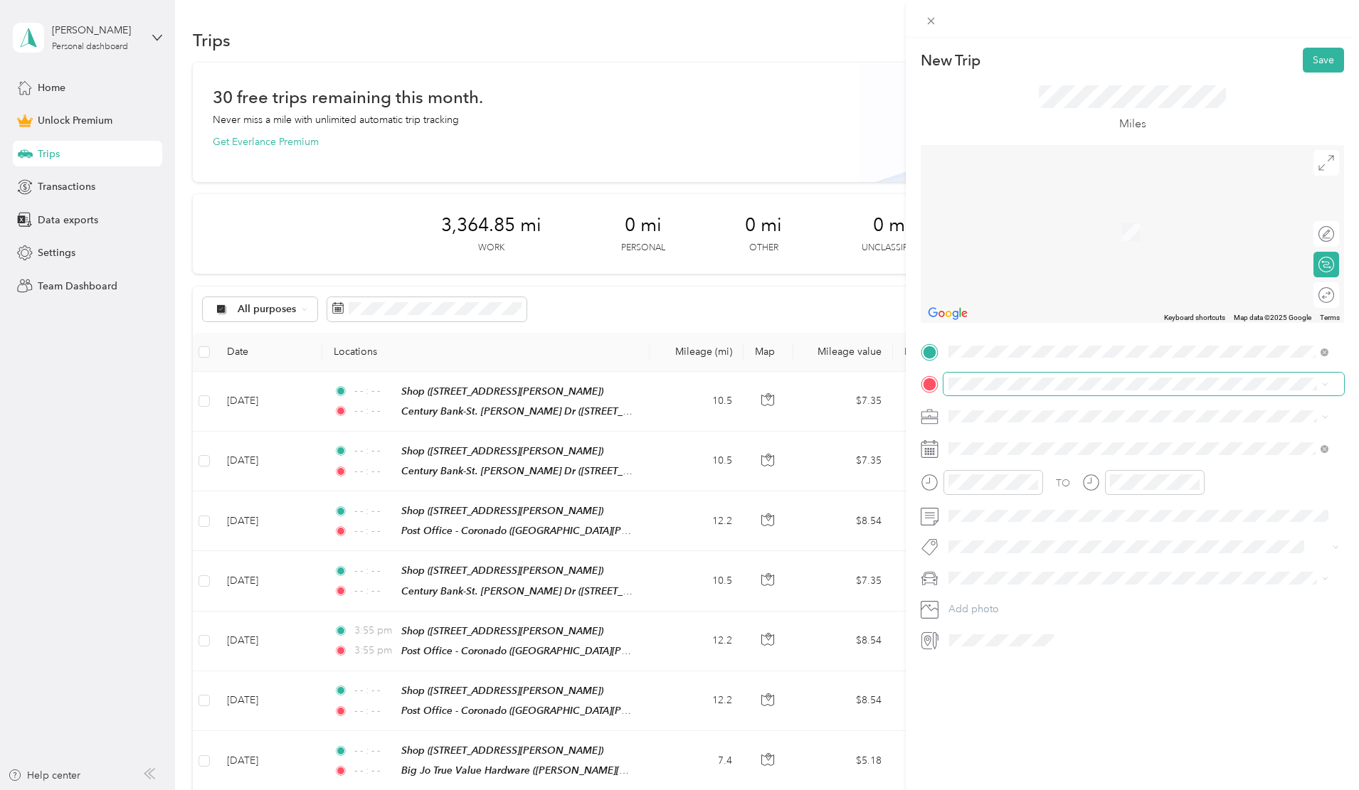
click at [985, 377] on span at bounding box center [1143, 384] width 401 height 23
click at [999, 452] on span "[GEOGRAPHIC_DATA][PERSON_NAME], [GEOGRAPHIC_DATA], [GEOGRAPHIC_DATA]" at bounding box center [1121, 463] width 292 height 27
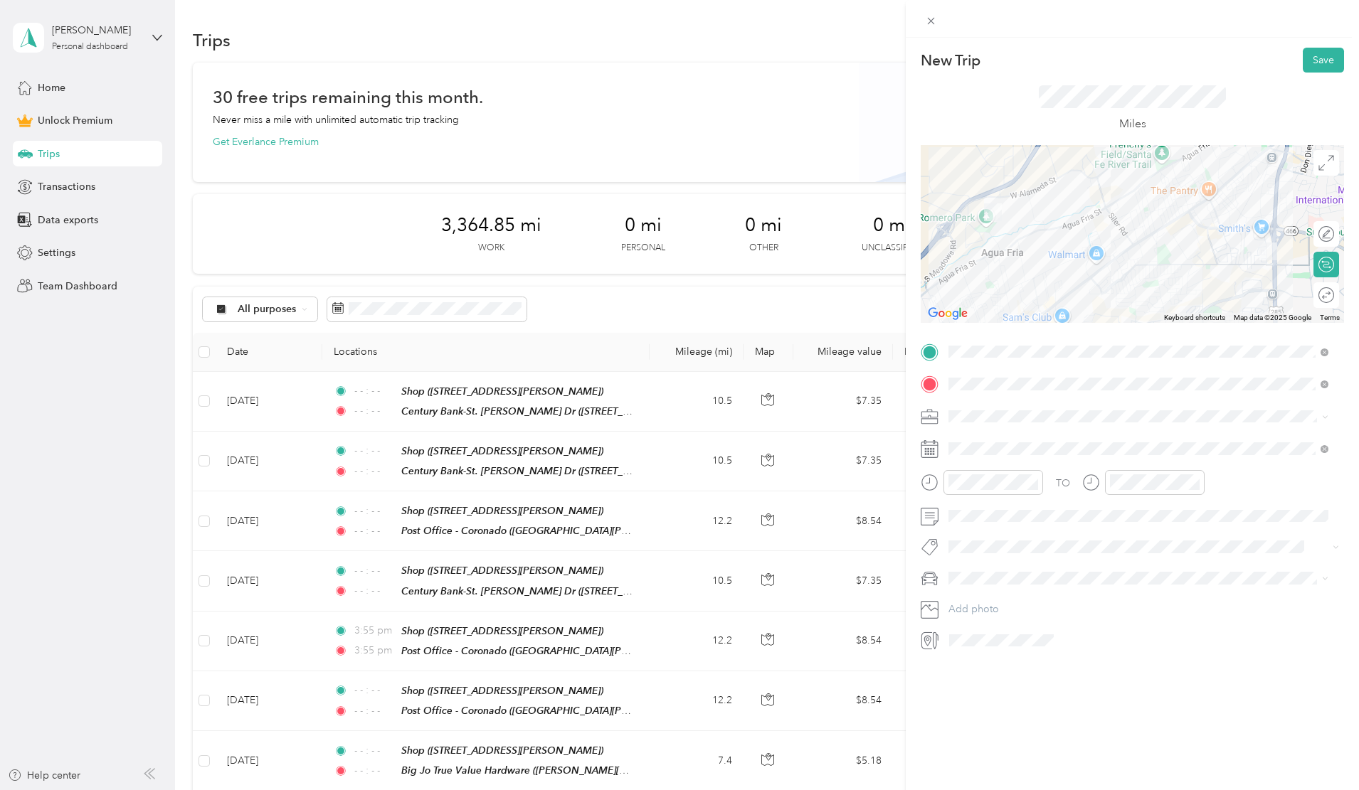
click at [986, 447] on ol "Work Personal Accountants Office Return To Shop Post Office luncheon Supply Ban…" at bounding box center [1138, 527] width 390 height 199
click at [981, 525] on icon at bounding box center [984, 529] width 14 height 14
click at [1071, 669] on div "29" at bounding box center [1070, 668] width 18 height 18
click at [1308, 294] on div at bounding box center [1319, 295] width 30 height 15
click at [1032, 482] on icon "close-circle" at bounding box center [1033, 482] width 10 height 10
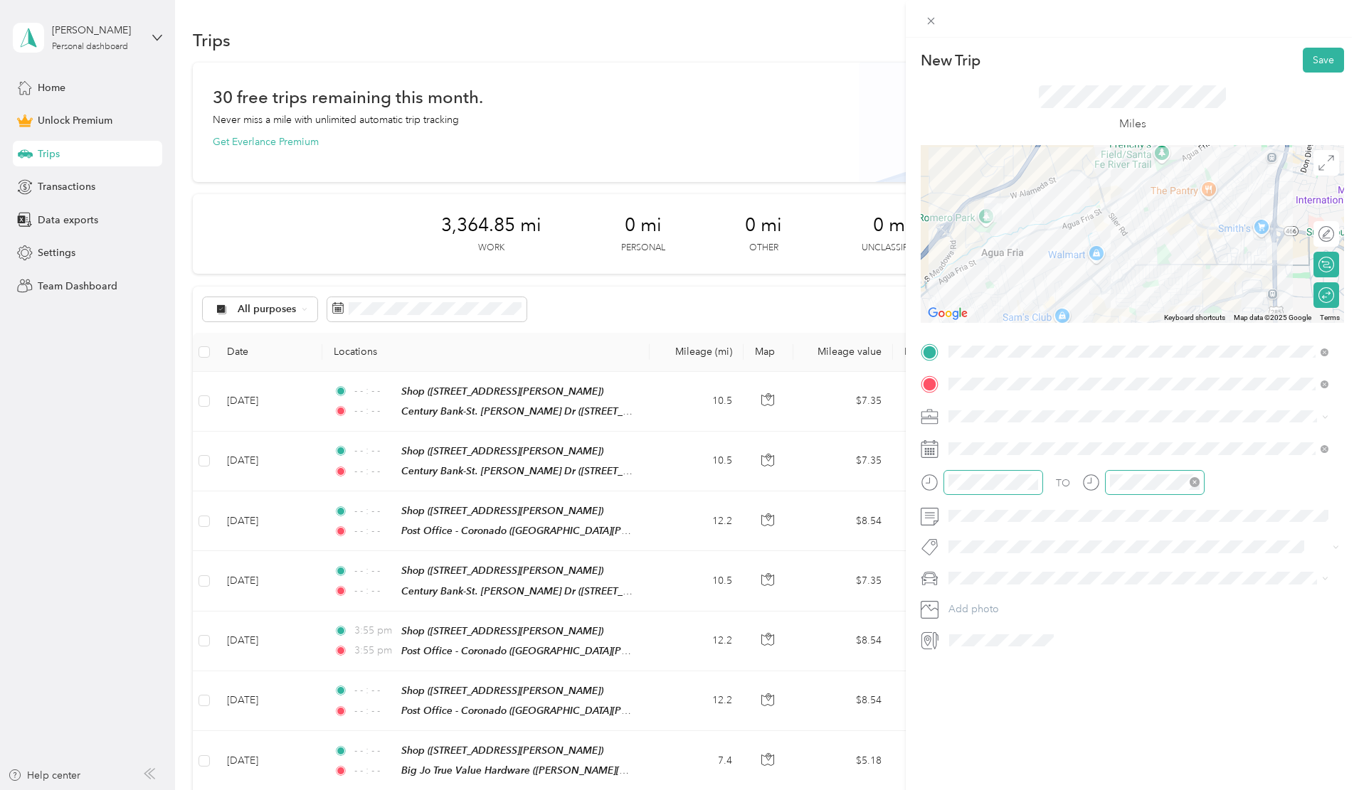
click at [1194, 482] on icon "close-circle" at bounding box center [1195, 482] width 10 height 10
click at [965, 647] on span "Van" at bounding box center [961, 653] width 16 height 12
click at [1320, 54] on button "Save" at bounding box center [1323, 60] width 41 height 25
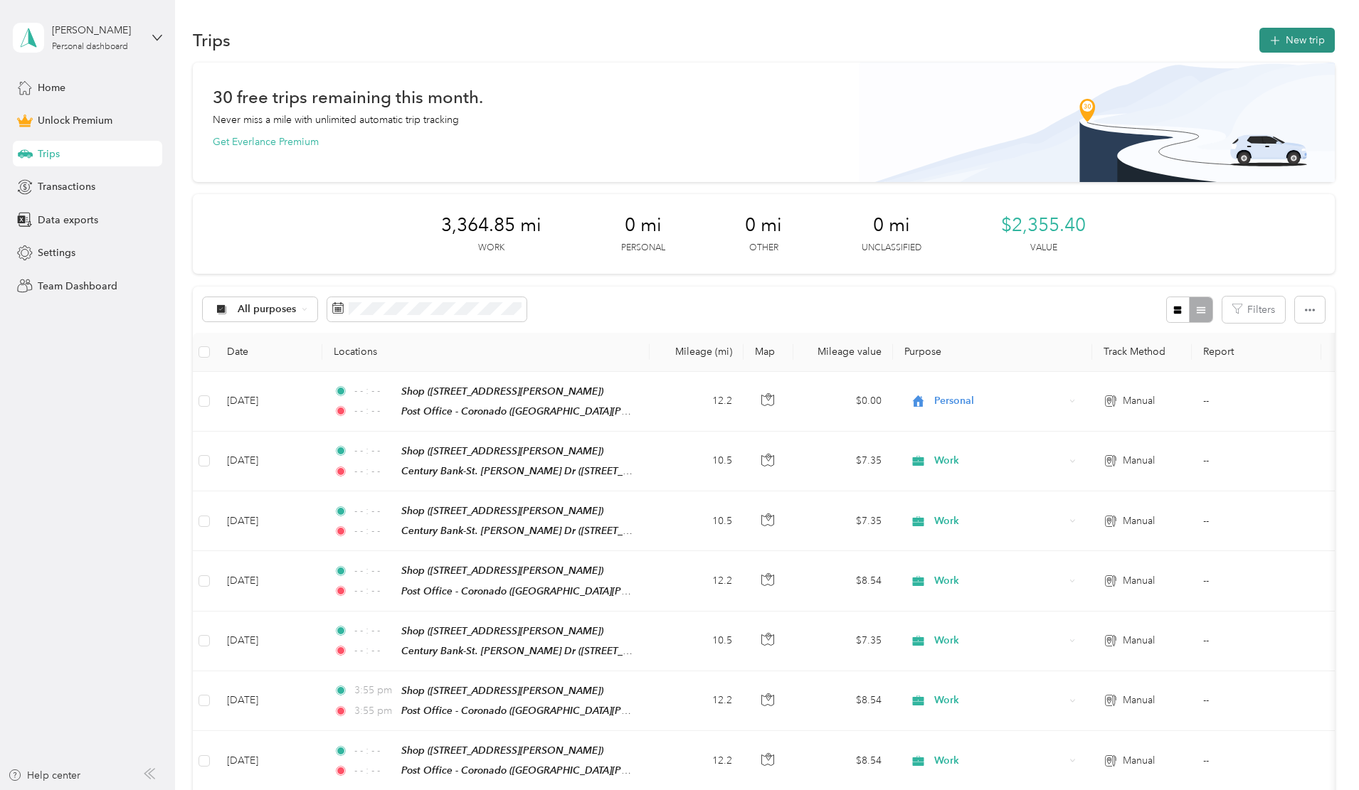
click at [1259, 40] on button "New trip" at bounding box center [1296, 40] width 75 height 25
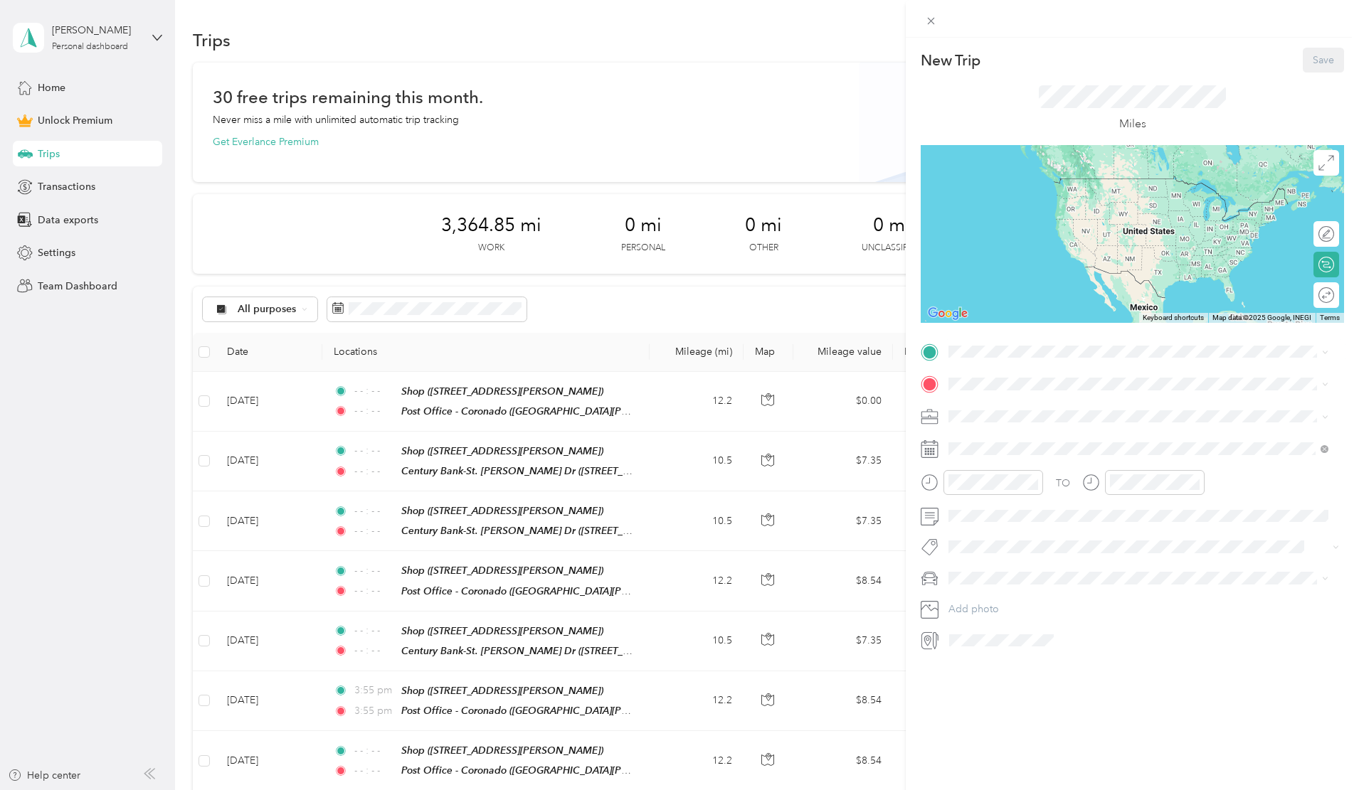
click at [991, 548] on strong "Shop" at bounding box center [987, 554] width 24 height 13
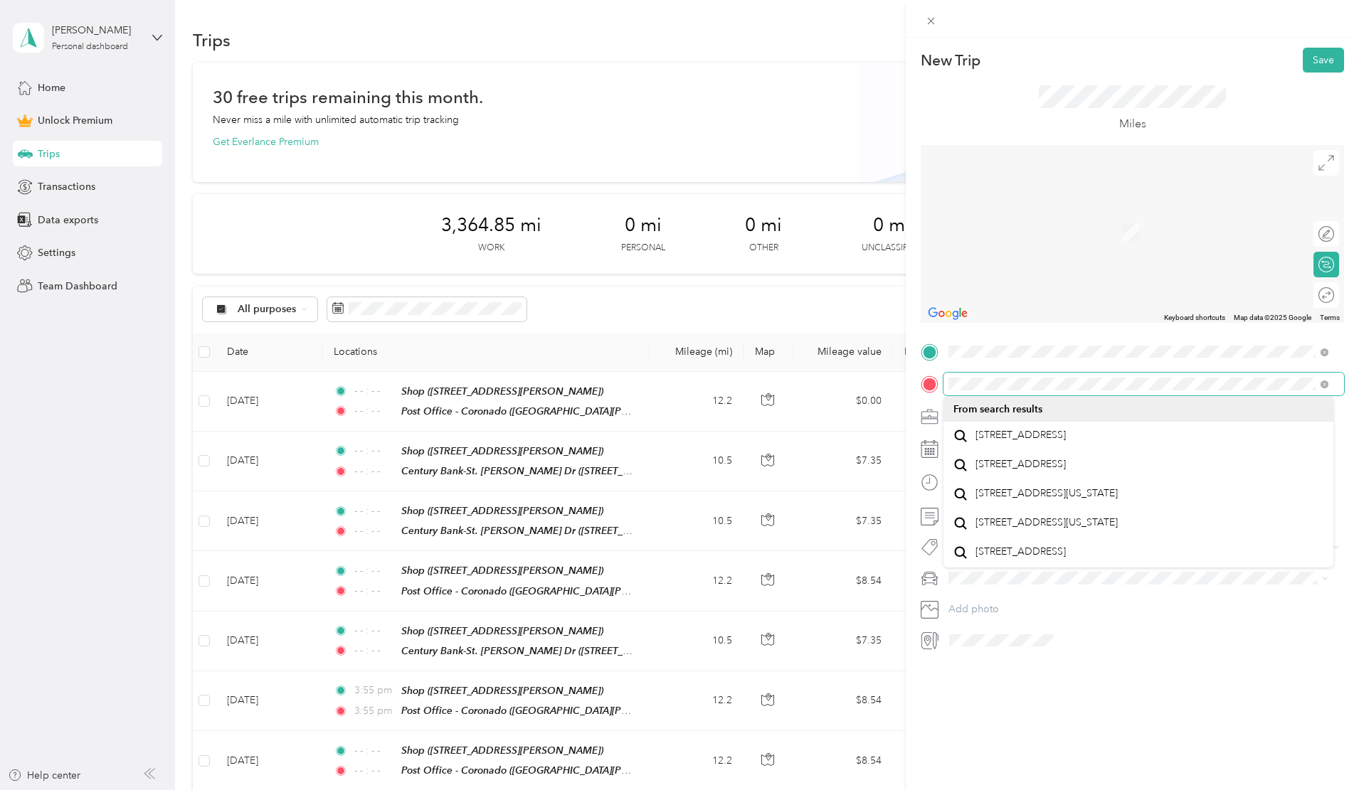
scroll to position [25, 0]
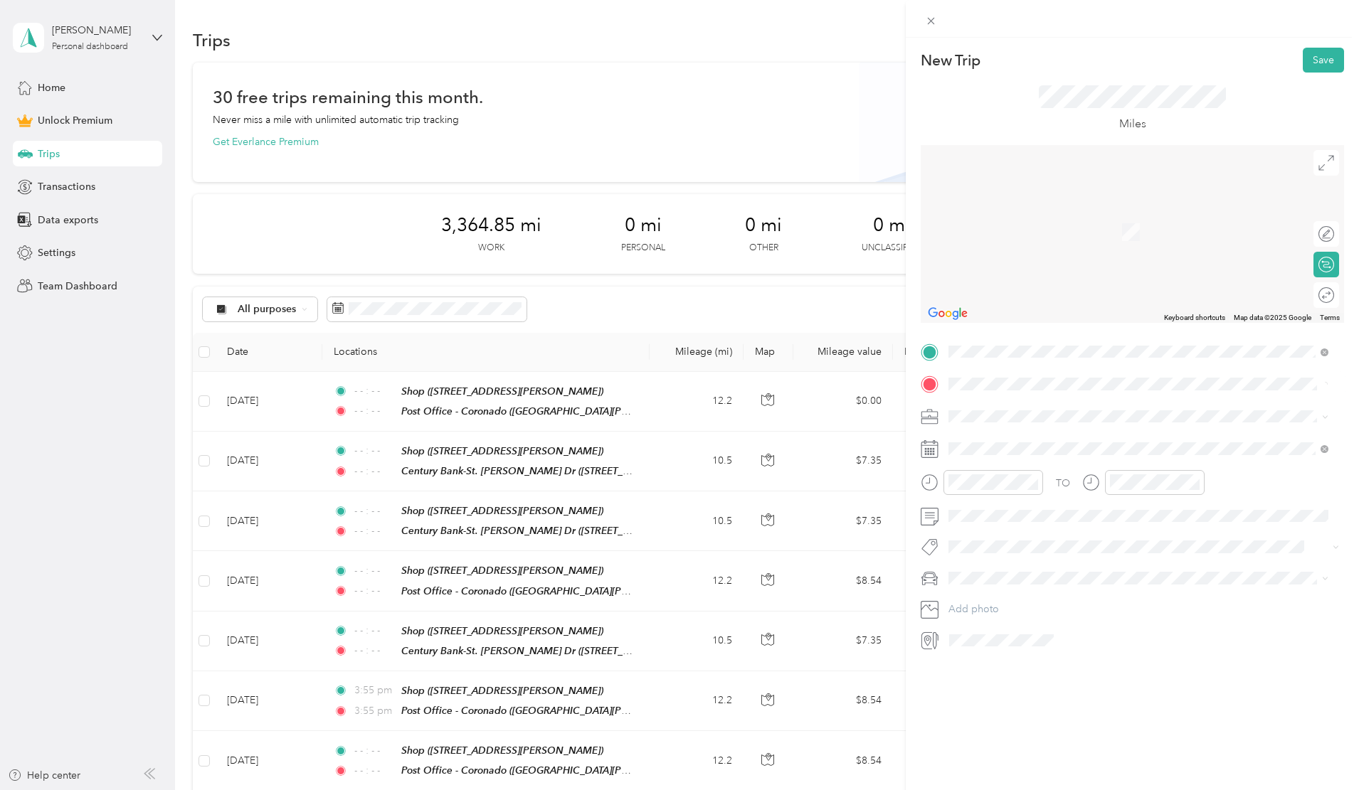
click at [1011, 438] on span "[STREET_ADDRESS][US_STATE]" at bounding box center [1046, 435] width 142 height 13
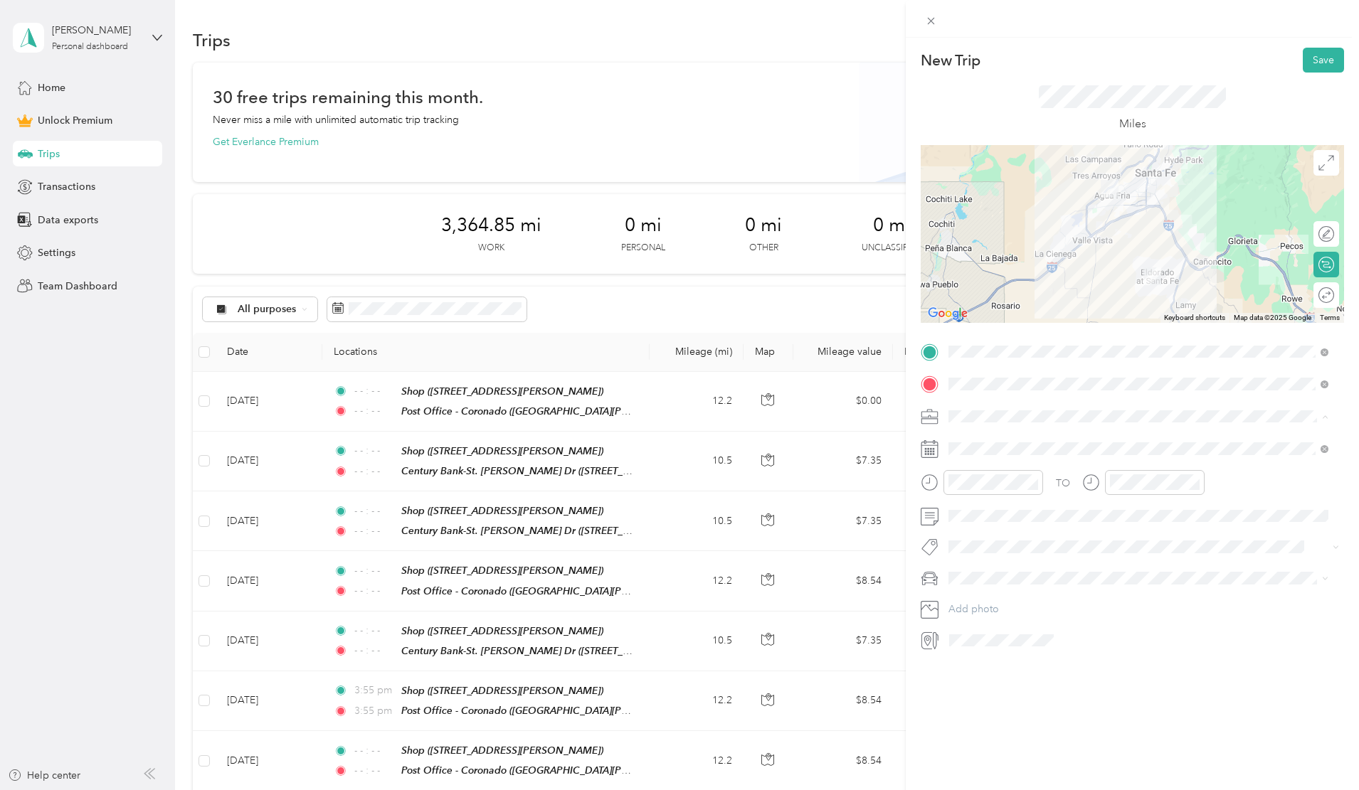
click at [966, 444] on div "Work" at bounding box center [1138, 441] width 370 height 15
click at [1034, 478] on icon "close-circle" at bounding box center [1033, 482] width 10 height 10
click at [1197, 482] on icon "close-circle" at bounding box center [1195, 482] width 10 height 10
click at [984, 525] on icon at bounding box center [984, 529] width 14 height 14
click at [1017, 603] on div "5" at bounding box center [1015, 602] width 18 height 18
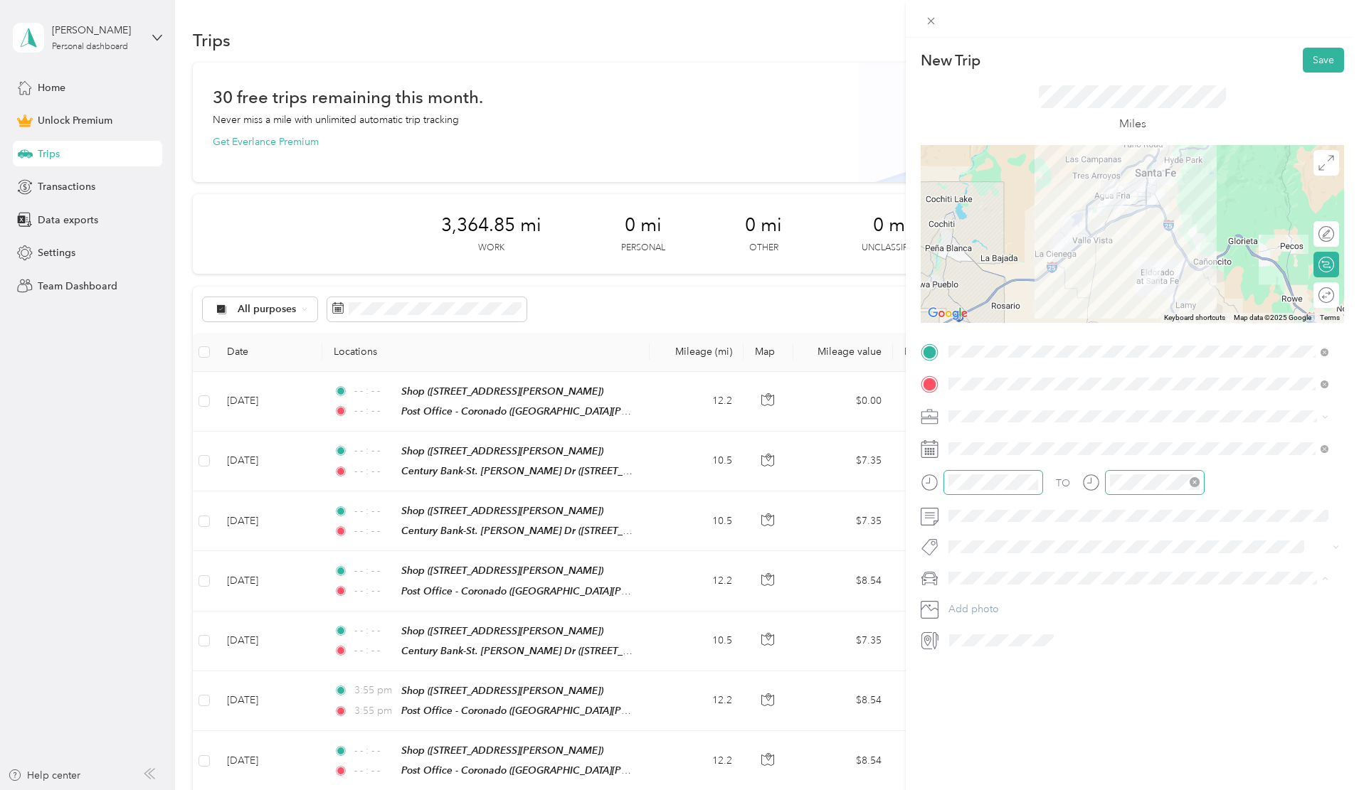
drag, startPoint x: 973, startPoint y: 650, endPoint x: 978, endPoint y: 639, distance: 12.2
click at [974, 649] on div "Van" at bounding box center [1138, 653] width 370 height 15
click at [1305, 295] on div at bounding box center [1311, 295] width 13 height 13
click at [1314, 62] on button "Save" at bounding box center [1323, 60] width 41 height 25
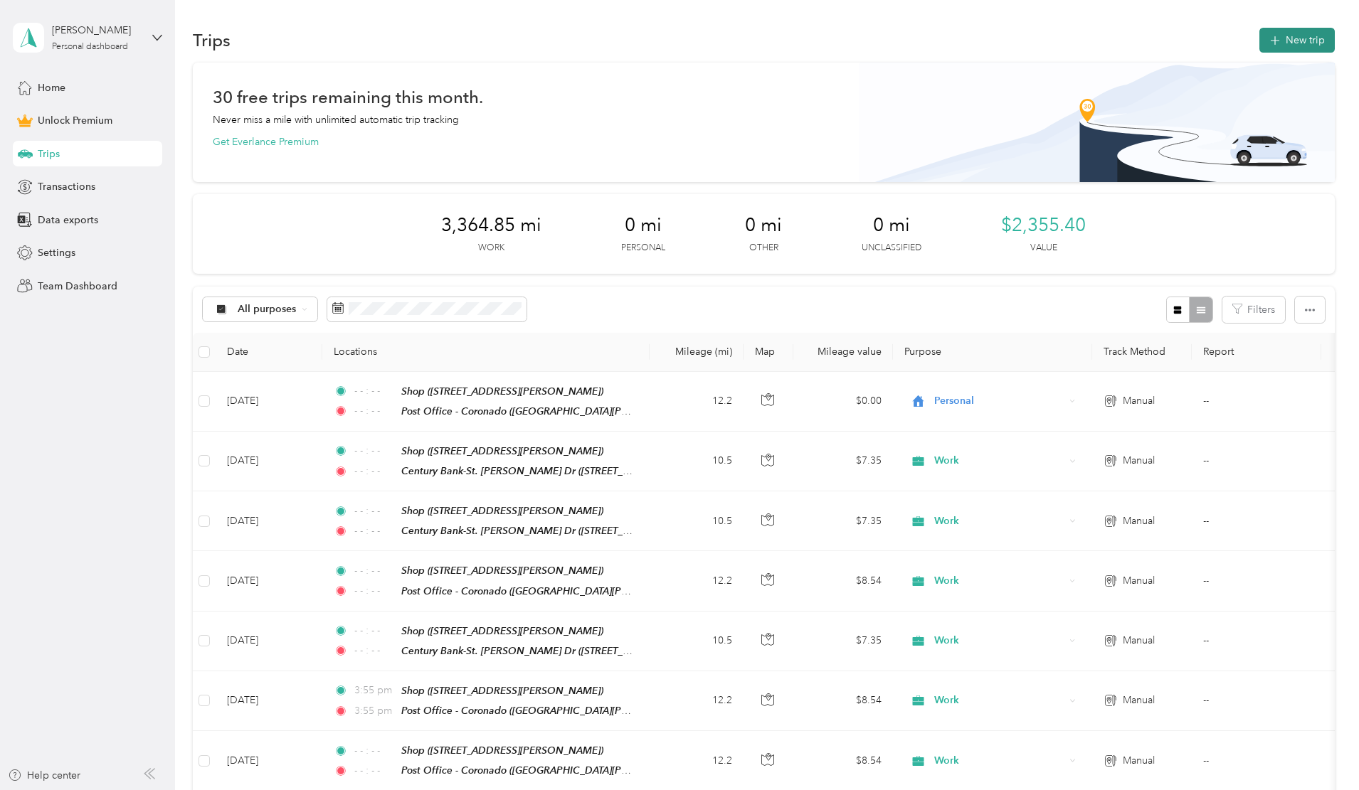
click at [1259, 39] on button "New trip" at bounding box center [1296, 40] width 75 height 25
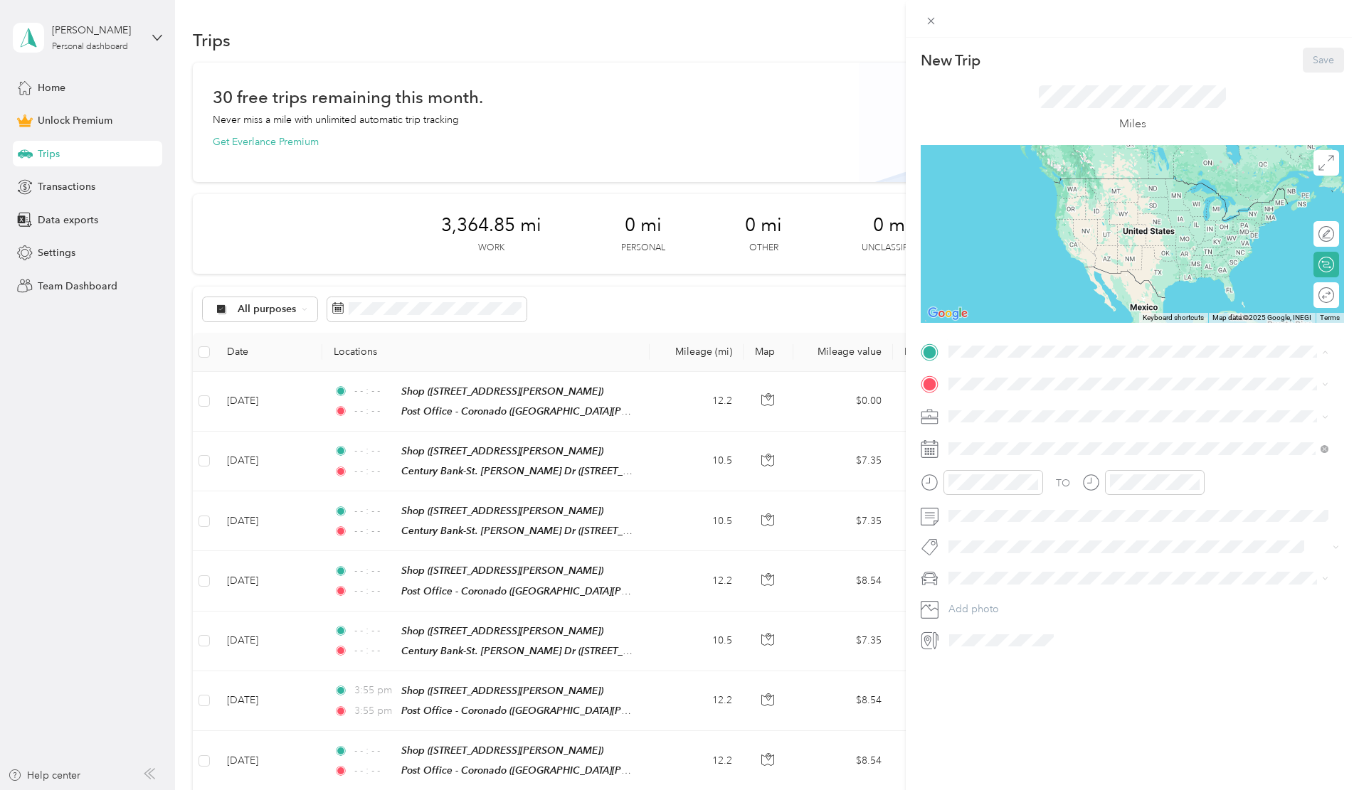
click at [995, 551] on div "Shop [STREET_ADDRESS][PERSON_NAME]" at bounding box center [1059, 566] width 169 height 30
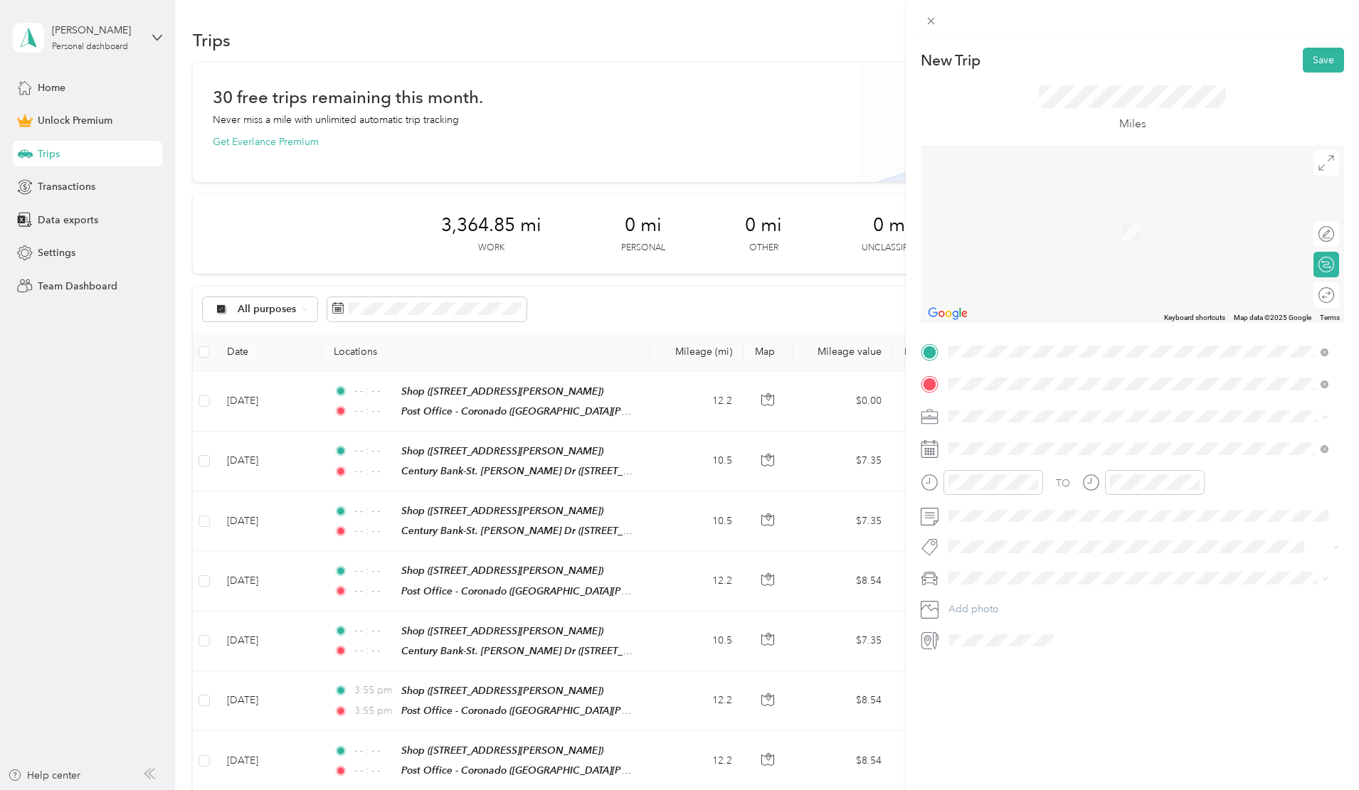
click at [1001, 471] on span "[STREET_ADDRESS][US_STATE]" at bounding box center [1046, 464] width 142 height 13
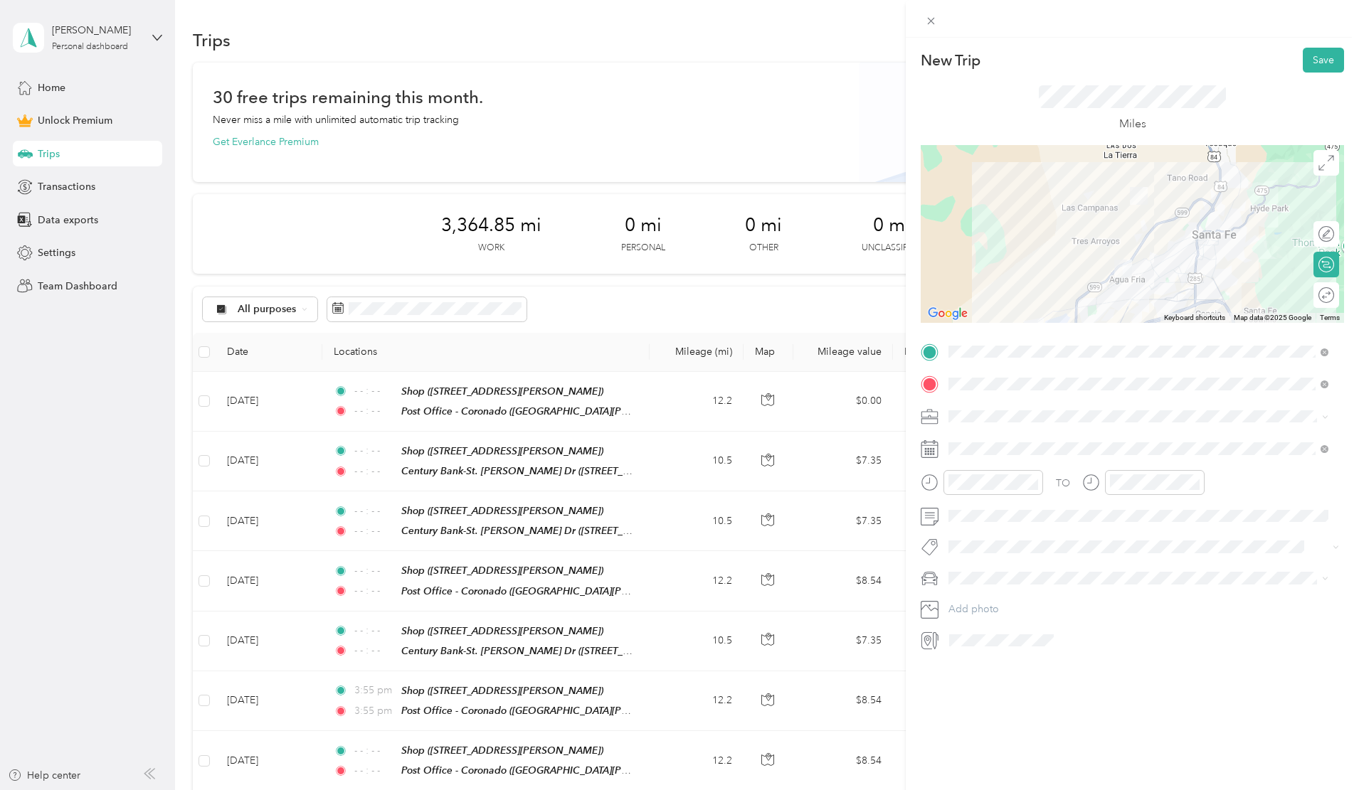
click at [984, 424] on span at bounding box center [1143, 417] width 401 height 23
click at [974, 440] on span "Work" at bounding box center [965, 439] width 24 height 12
click at [985, 528] on icon at bounding box center [984, 529] width 14 height 14
click at [1017, 600] on div "5" at bounding box center [1015, 602] width 18 height 18
click at [1032, 481] on icon "close-circle" at bounding box center [1033, 482] width 10 height 10
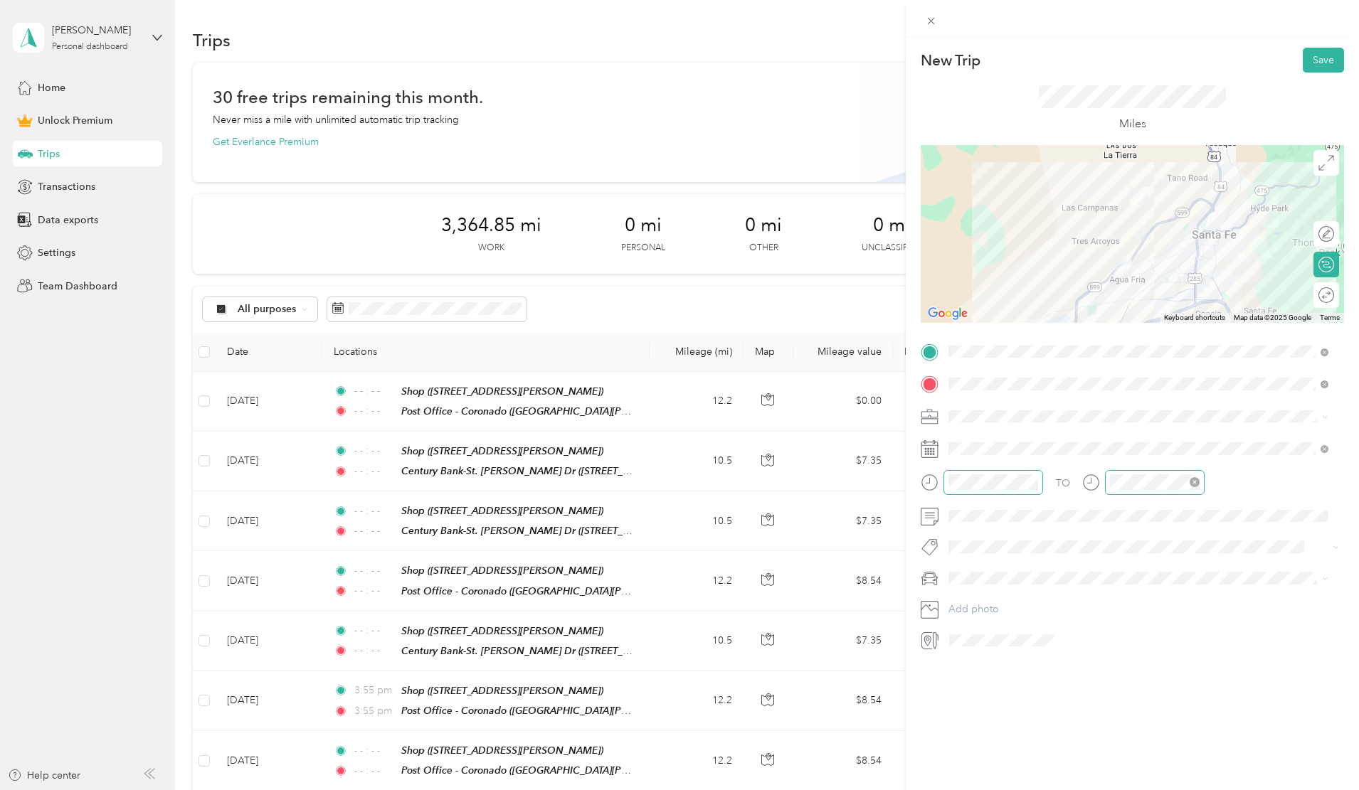
click at [1195, 480] on icon "close-circle" at bounding box center [1195, 482] width 10 height 10
click at [973, 647] on div "Van" at bounding box center [1138, 652] width 370 height 15
click at [1305, 295] on div at bounding box center [1311, 295] width 13 height 13
click at [1313, 61] on button "Save" at bounding box center [1323, 60] width 41 height 25
click at [1304, 60] on button "Save" at bounding box center [1323, 60] width 41 height 25
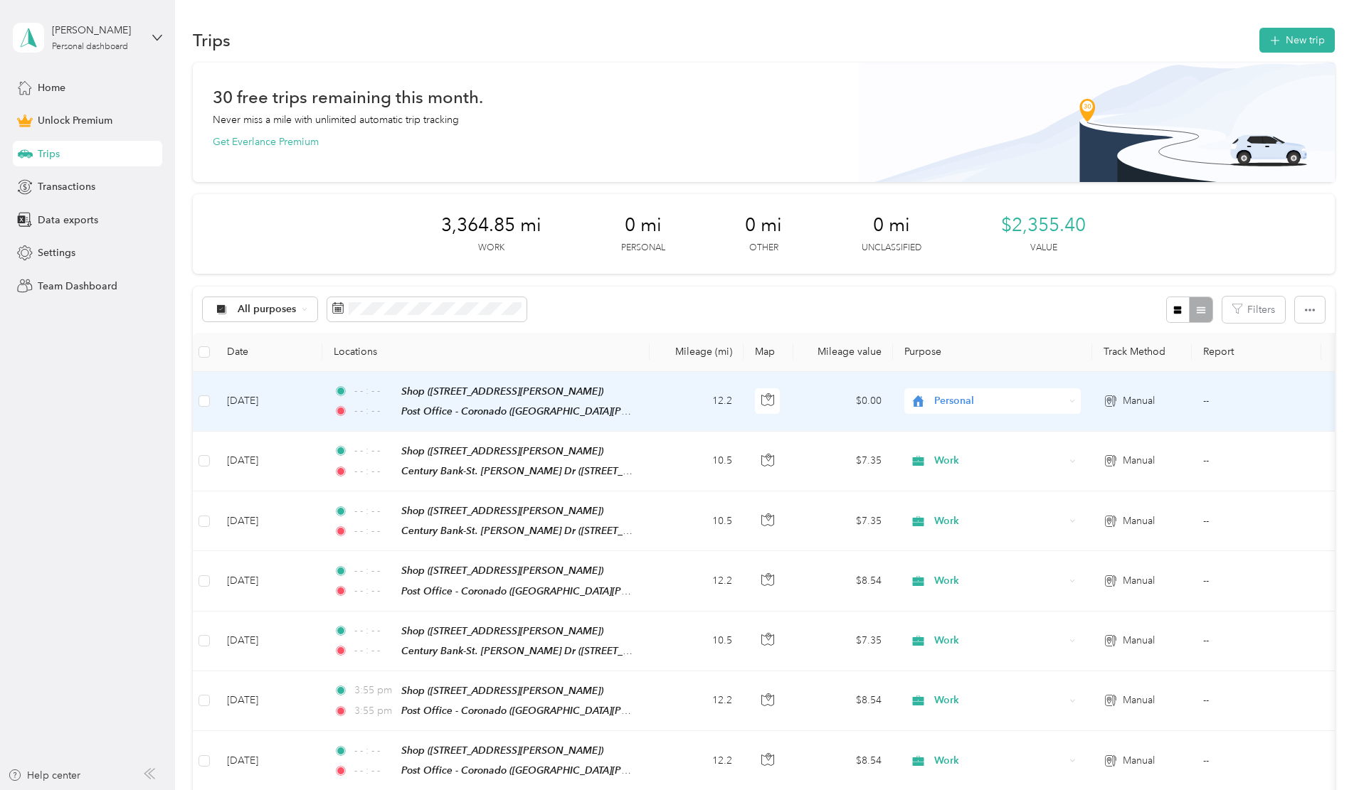
click at [1039, 399] on span "Personal" at bounding box center [999, 401] width 130 height 16
click at [1040, 425] on span "Work" at bounding box center [1126, 427] width 185 height 15
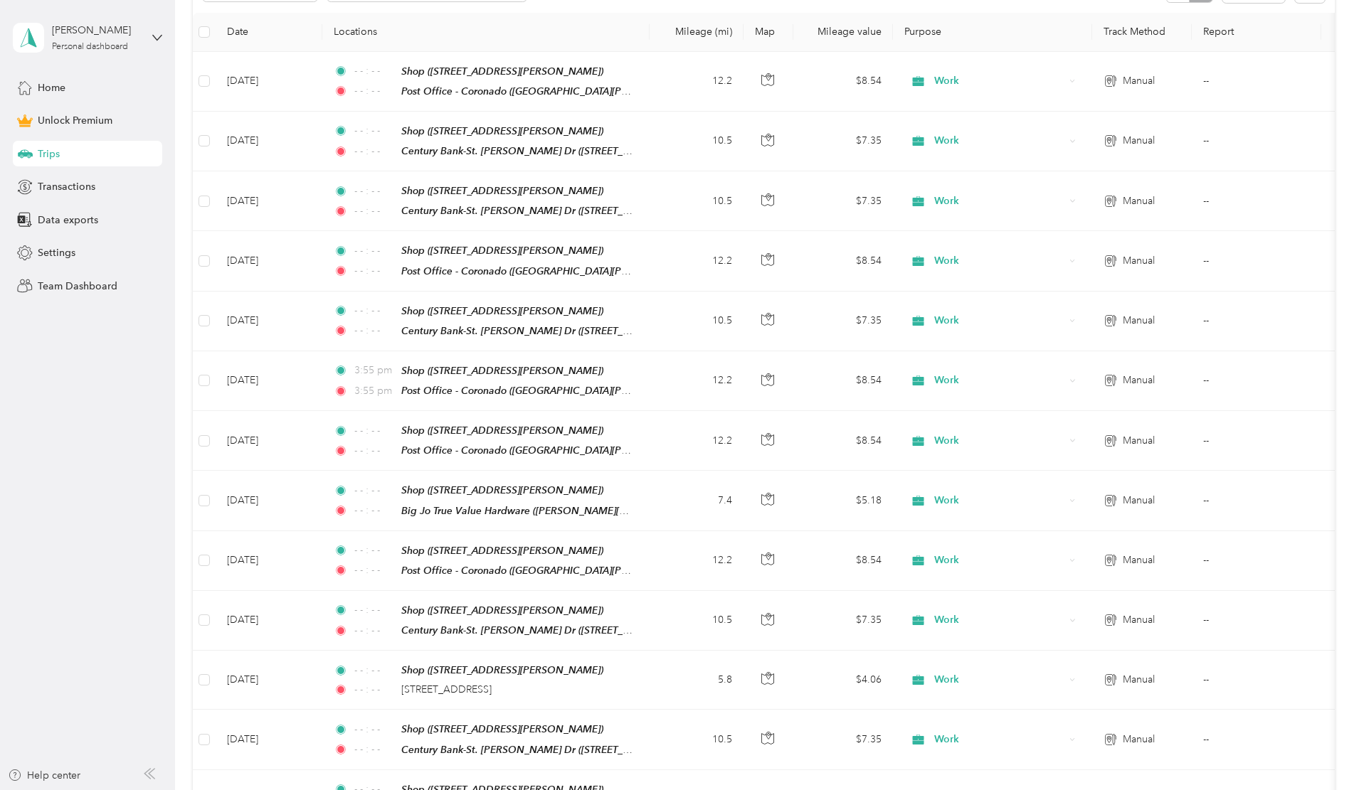
scroll to position [0, 0]
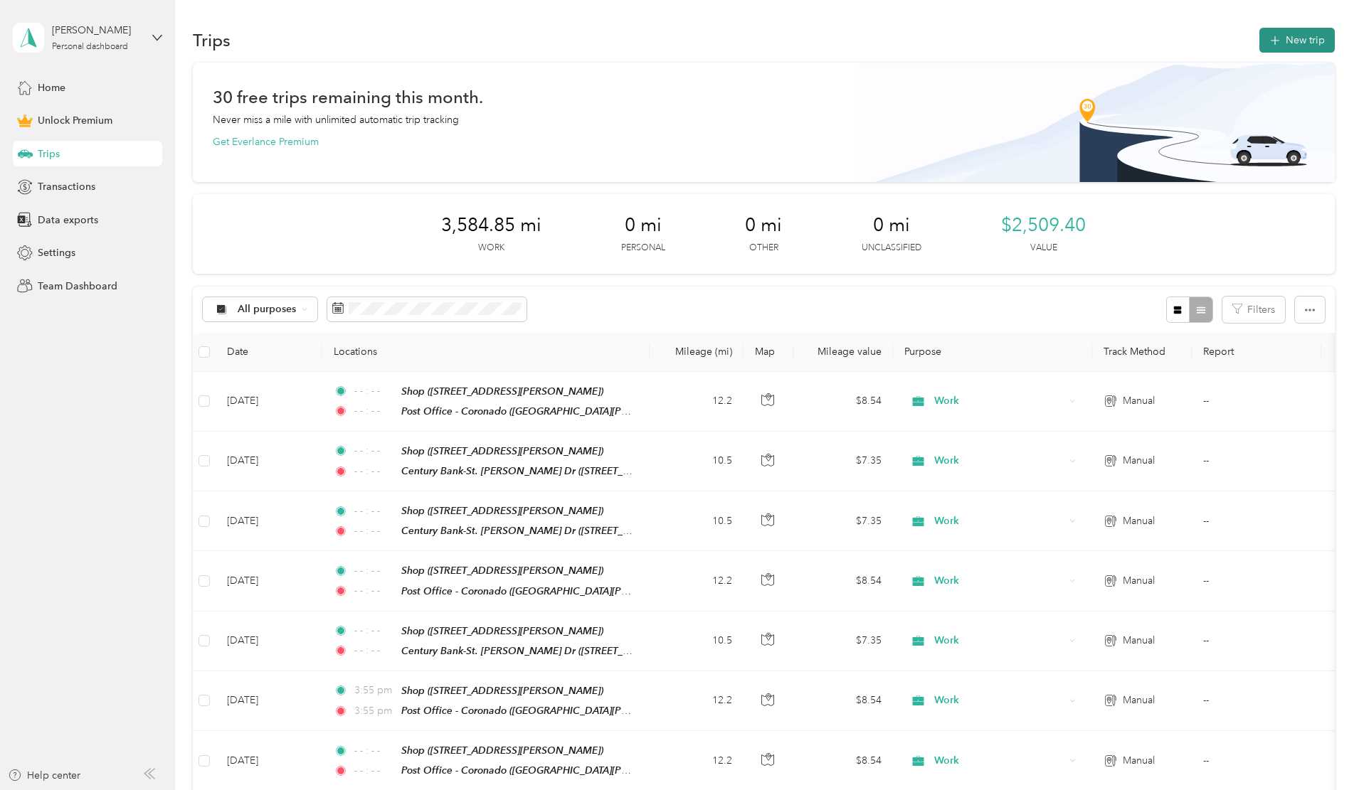
click at [1259, 34] on button "New trip" at bounding box center [1296, 40] width 75 height 25
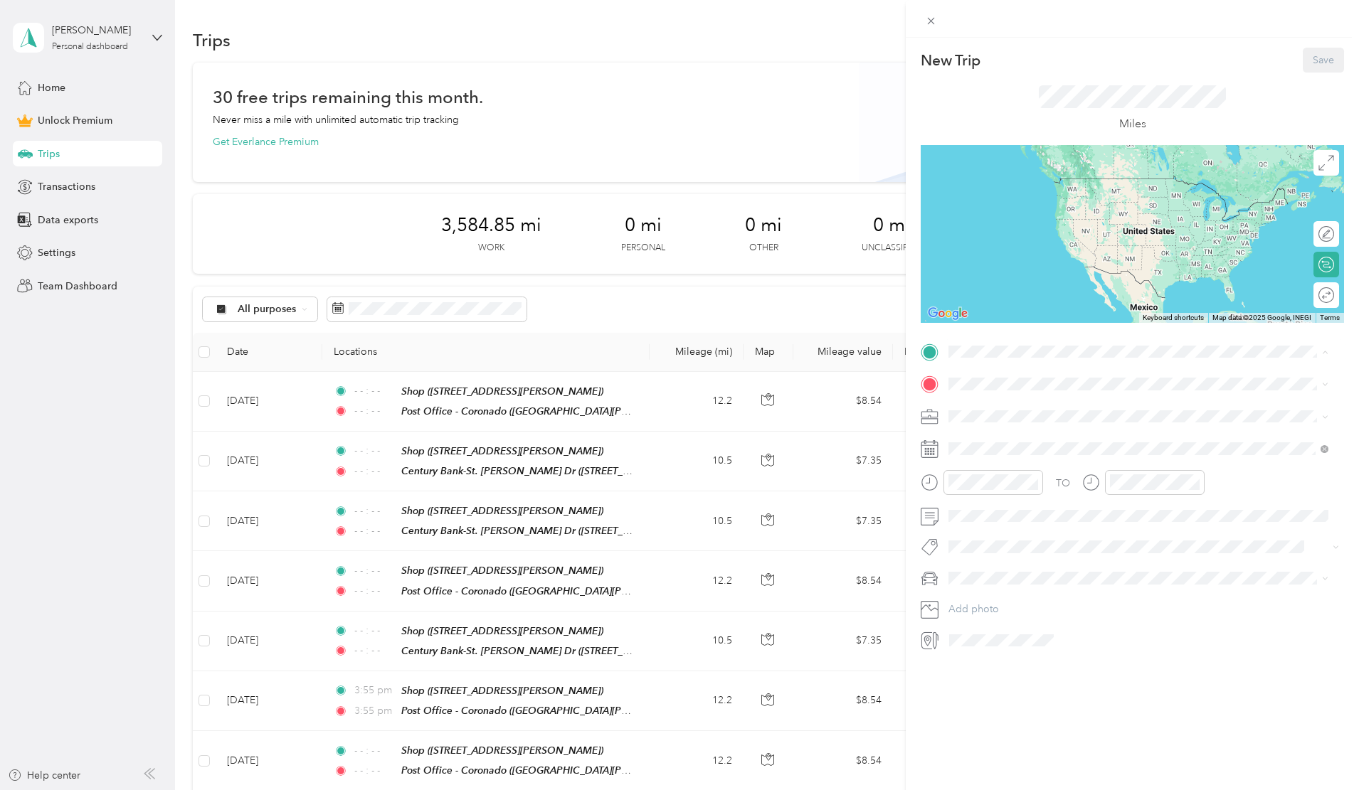
drag, startPoint x: 1015, startPoint y: 557, endPoint x: 1013, endPoint y: 537, distance: 20.0
click at [1015, 568] on span "[STREET_ADDRESS][PERSON_NAME]" at bounding box center [1059, 574] width 169 height 12
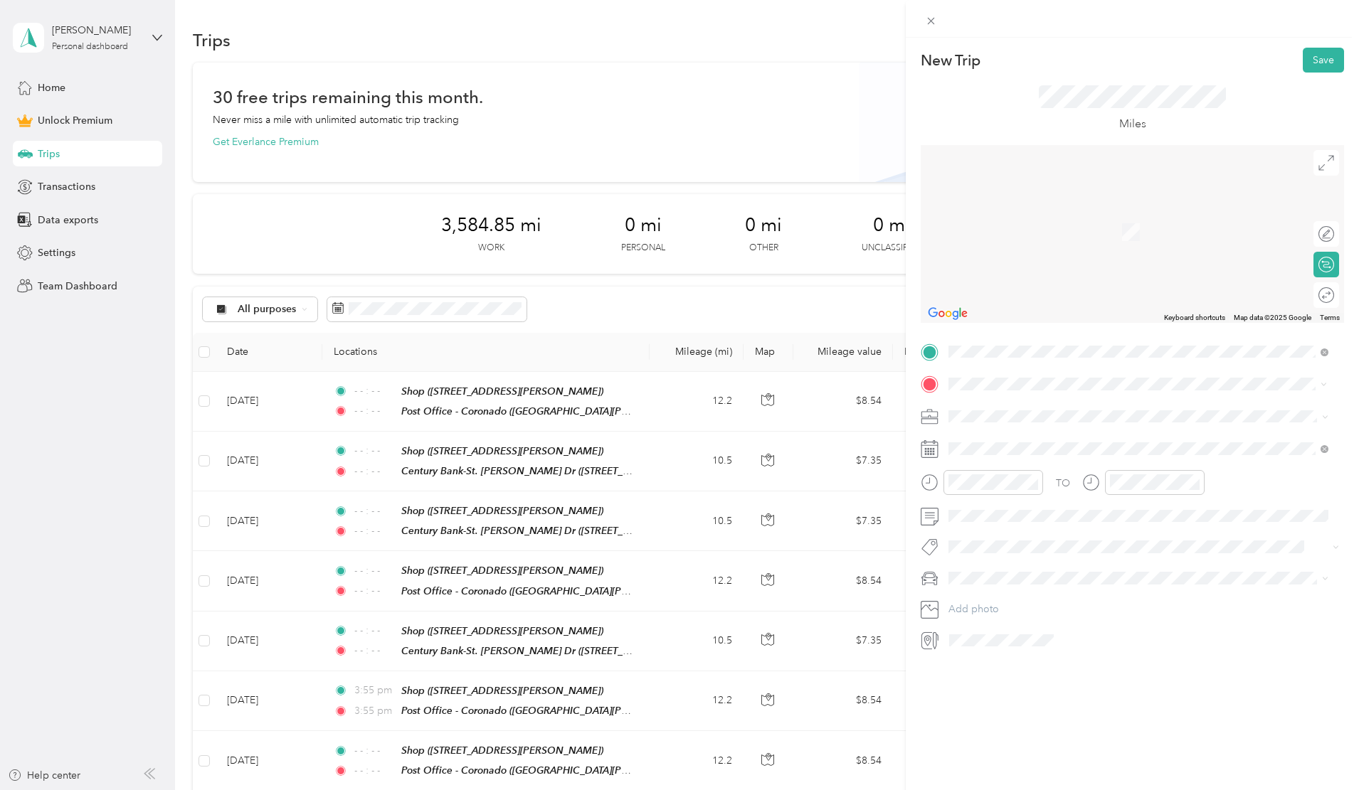
click at [995, 452] on span "[STREET_ADDRESS][US_STATE]" at bounding box center [1046, 456] width 142 height 12
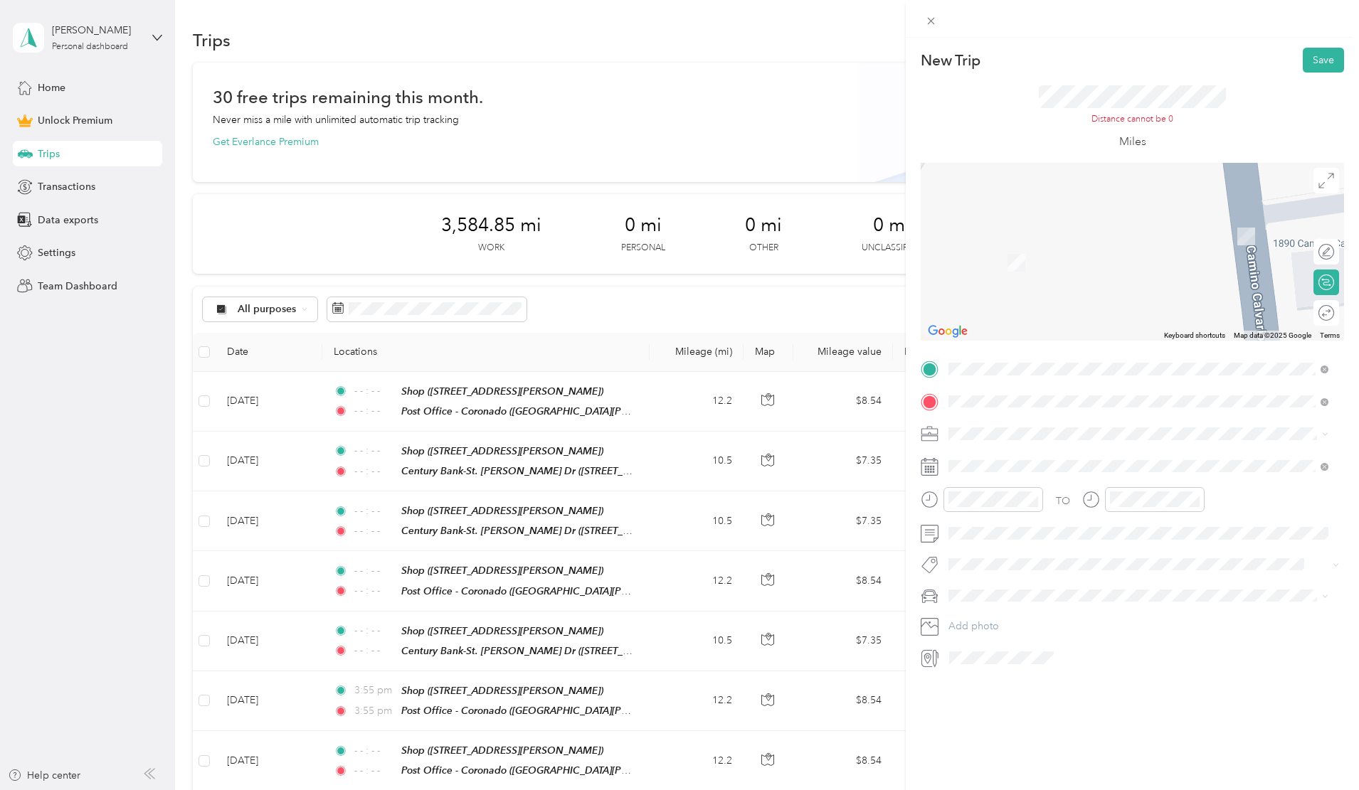
click at [959, 426] on span at bounding box center [1143, 434] width 401 height 23
click at [976, 462] on li "Work" at bounding box center [1138, 459] width 390 height 25
click at [981, 544] on icon at bounding box center [984, 547] width 14 height 14
click at [1032, 613] on div "6" at bounding box center [1033, 619] width 18 height 18
click at [1032, 501] on icon "close-circle" at bounding box center [1033, 499] width 10 height 10
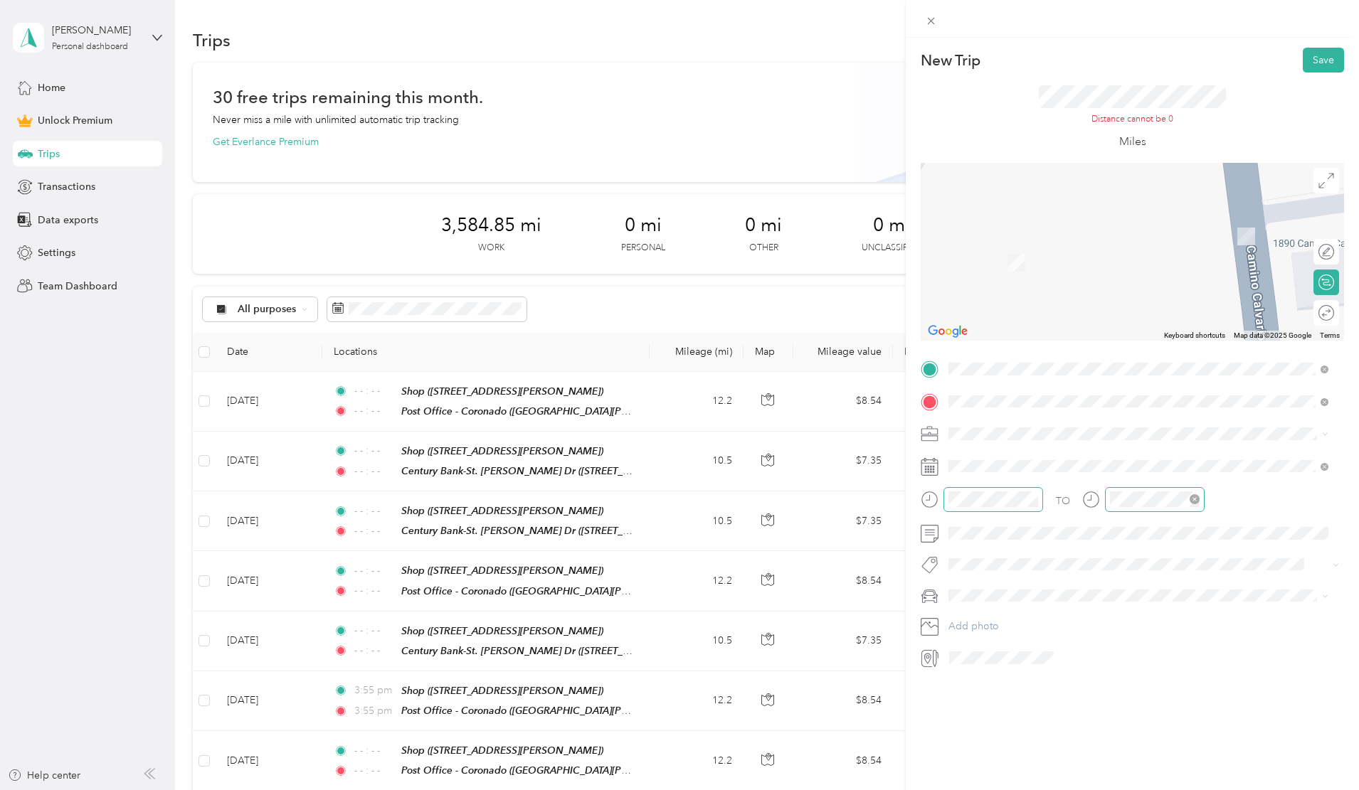
click at [1196, 499] on icon "close-circle" at bounding box center [1195, 499] width 10 height 10
click at [973, 665] on div "Van" at bounding box center [1138, 669] width 370 height 15
click at [1309, 311] on div at bounding box center [1319, 312] width 30 height 15
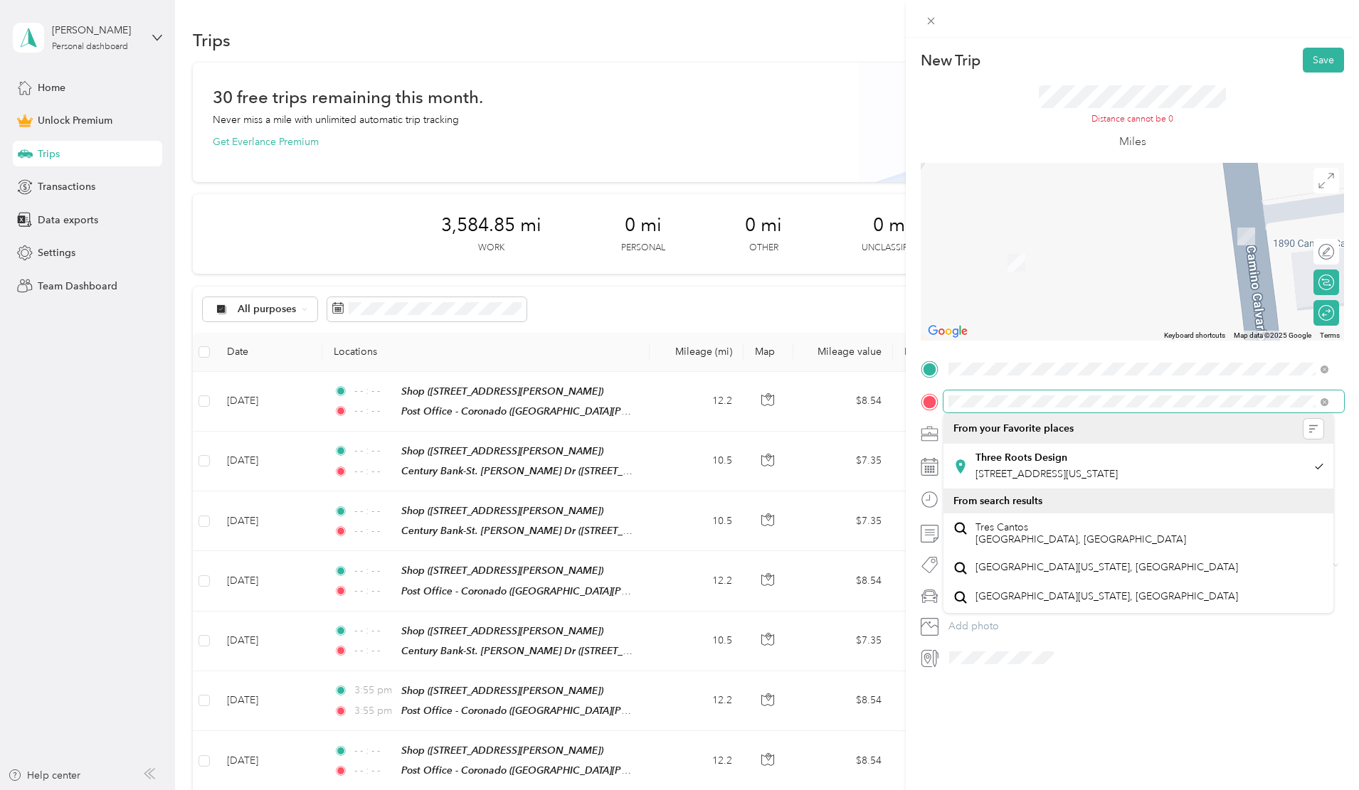
scroll to position [0, 56]
drag, startPoint x: 1041, startPoint y: 469, endPoint x: 1365, endPoint y: 401, distance: 331.4
click at [1352, 401] on html "[PERSON_NAME] Personal dashboard Home Unlock Premium Trips Transactions Data ex…" at bounding box center [676, 395] width 1352 height 790
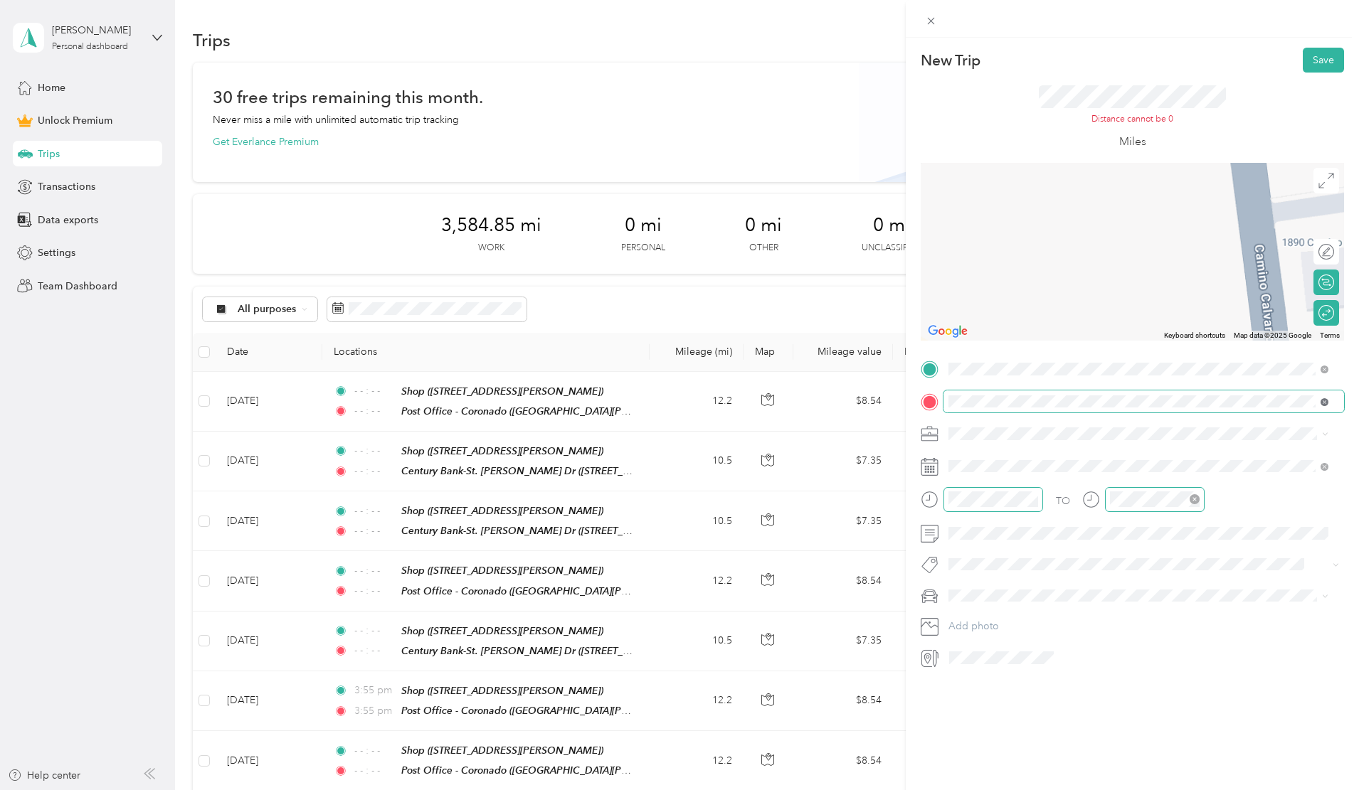
scroll to position [0, 0]
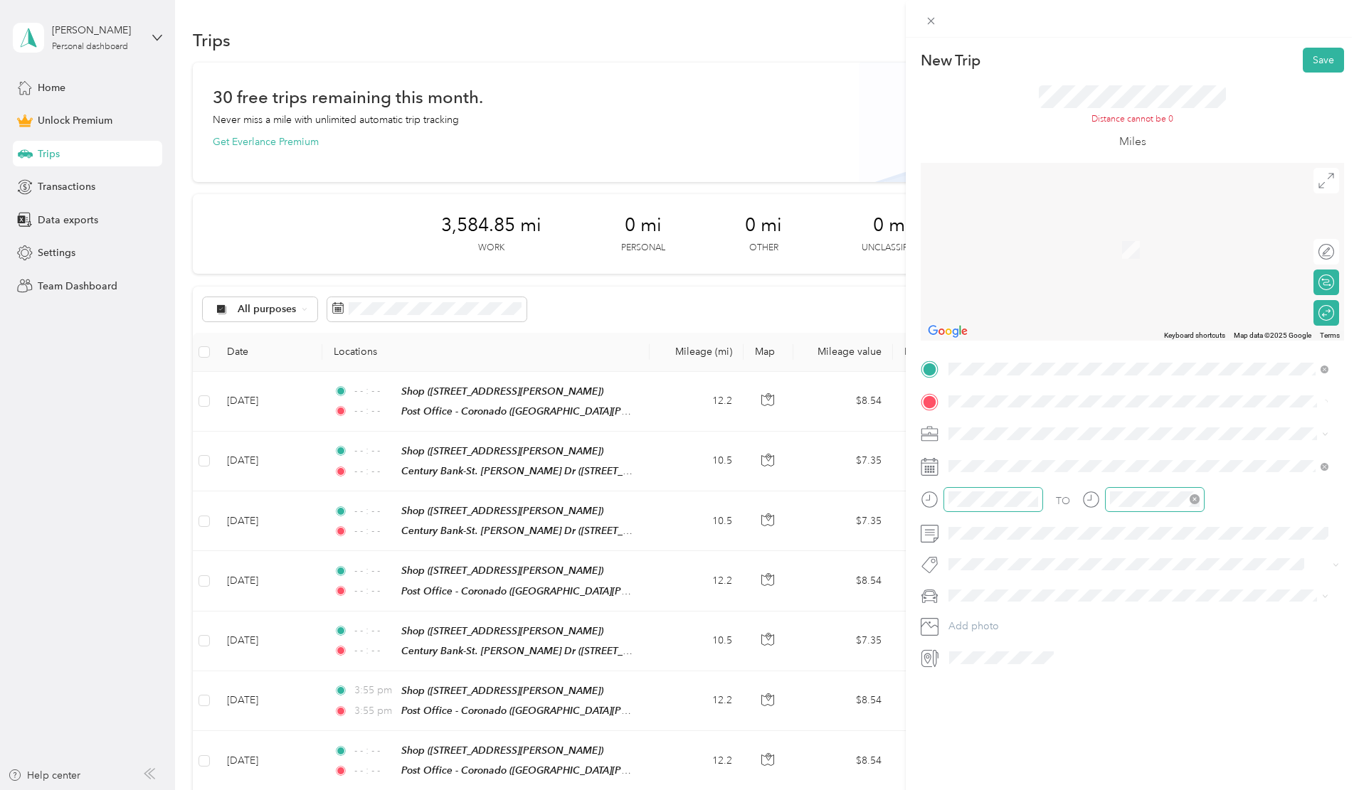
click at [1150, 615] on div "TO Add photo" at bounding box center [1132, 514] width 423 height 312
click at [1007, 455] on span "[STREET_ADDRESS][US_STATE]" at bounding box center [1046, 453] width 142 height 13
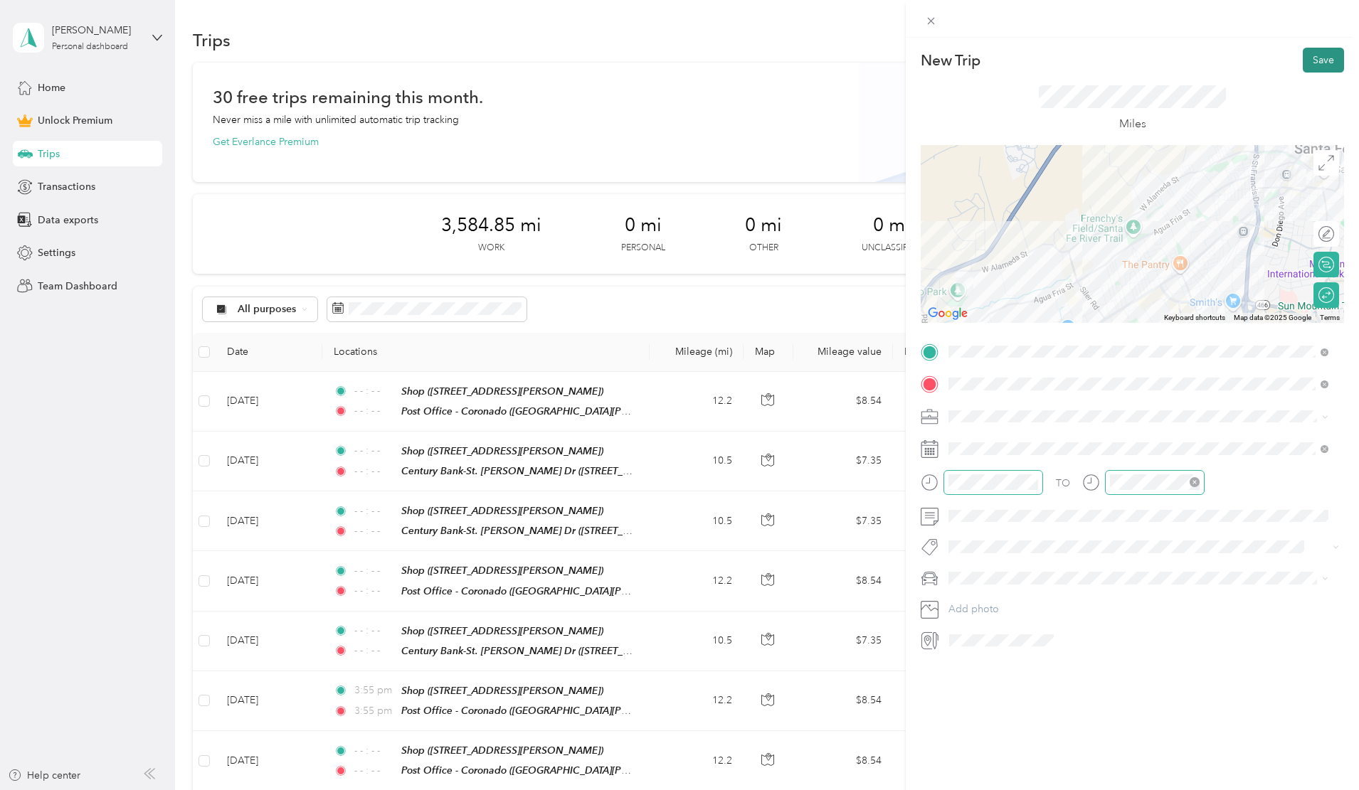
click at [1318, 66] on button "Save" at bounding box center [1323, 60] width 41 height 25
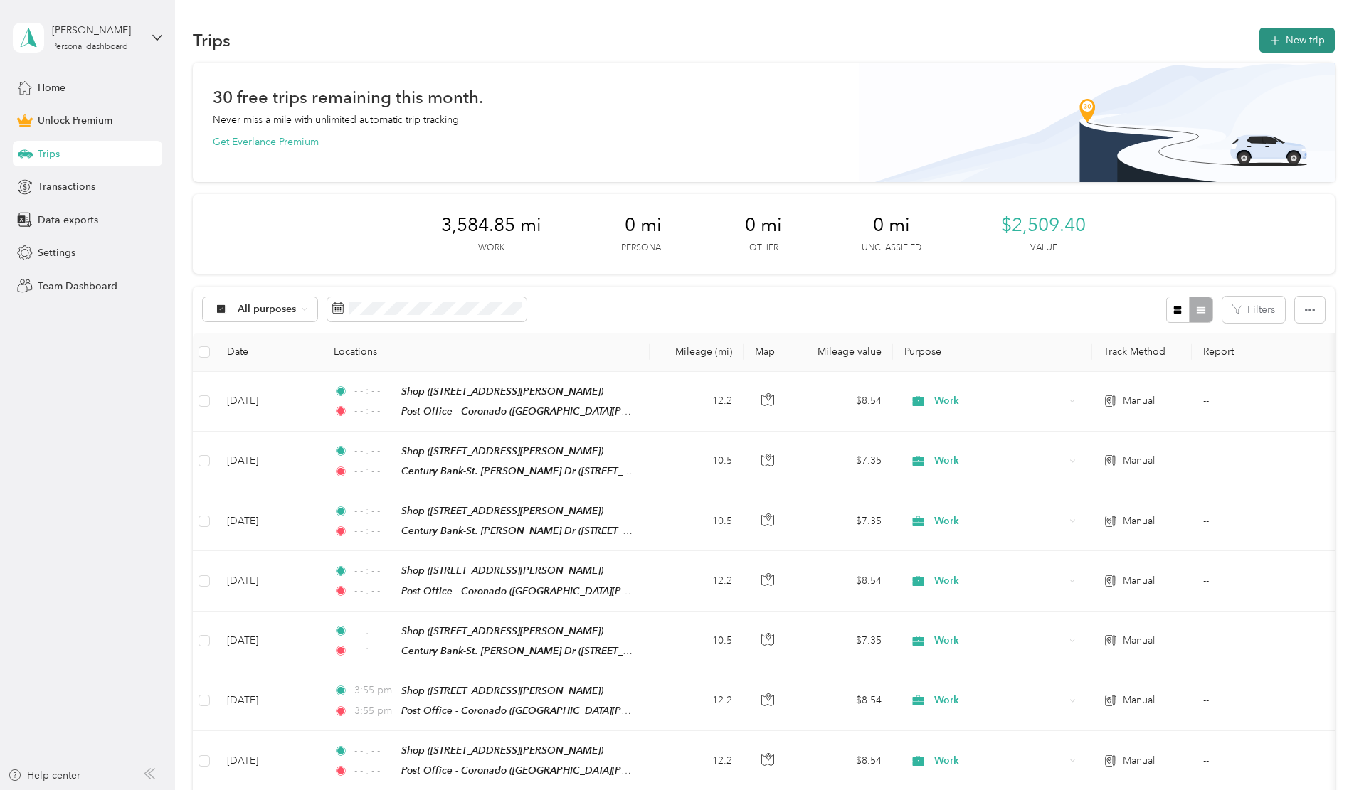
click at [1259, 41] on button "New trip" at bounding box center [1296, 40] width 75 height 25
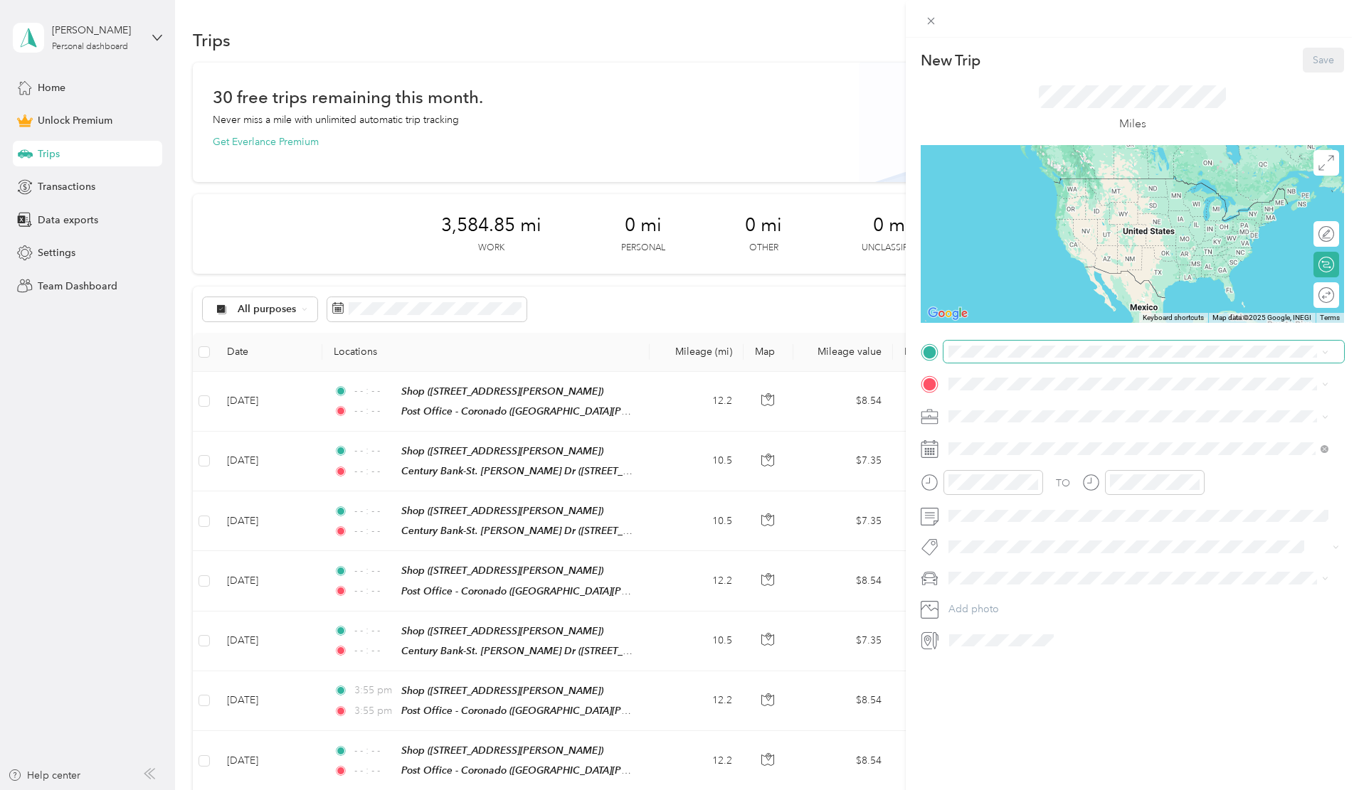
click at [985, 344] on span at bounding box center [1143, 352] width 401 height 23
click at [979, 358] on span at bounding box center [1143, 352] width 401 height 23
drag, startPoint x: 992, startPoint y: 551, endPoint x: 992, endPoint y: 502, distance: 49.1
click at [992, 551] on div "Shop [STREET_ADDRESS][PERSON_NAME]" at bounding box center [1059, 566] width 169 height 30
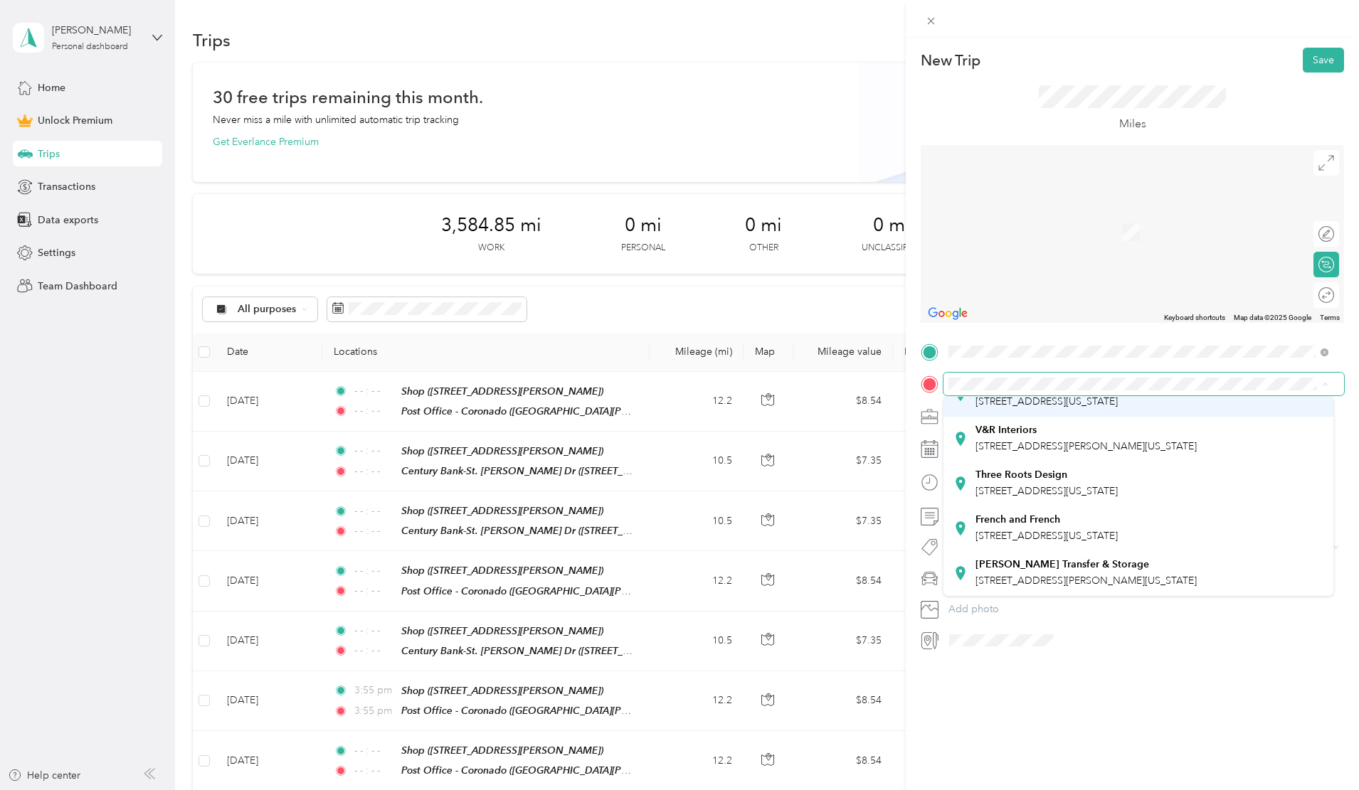
scroll to position [324, 0]
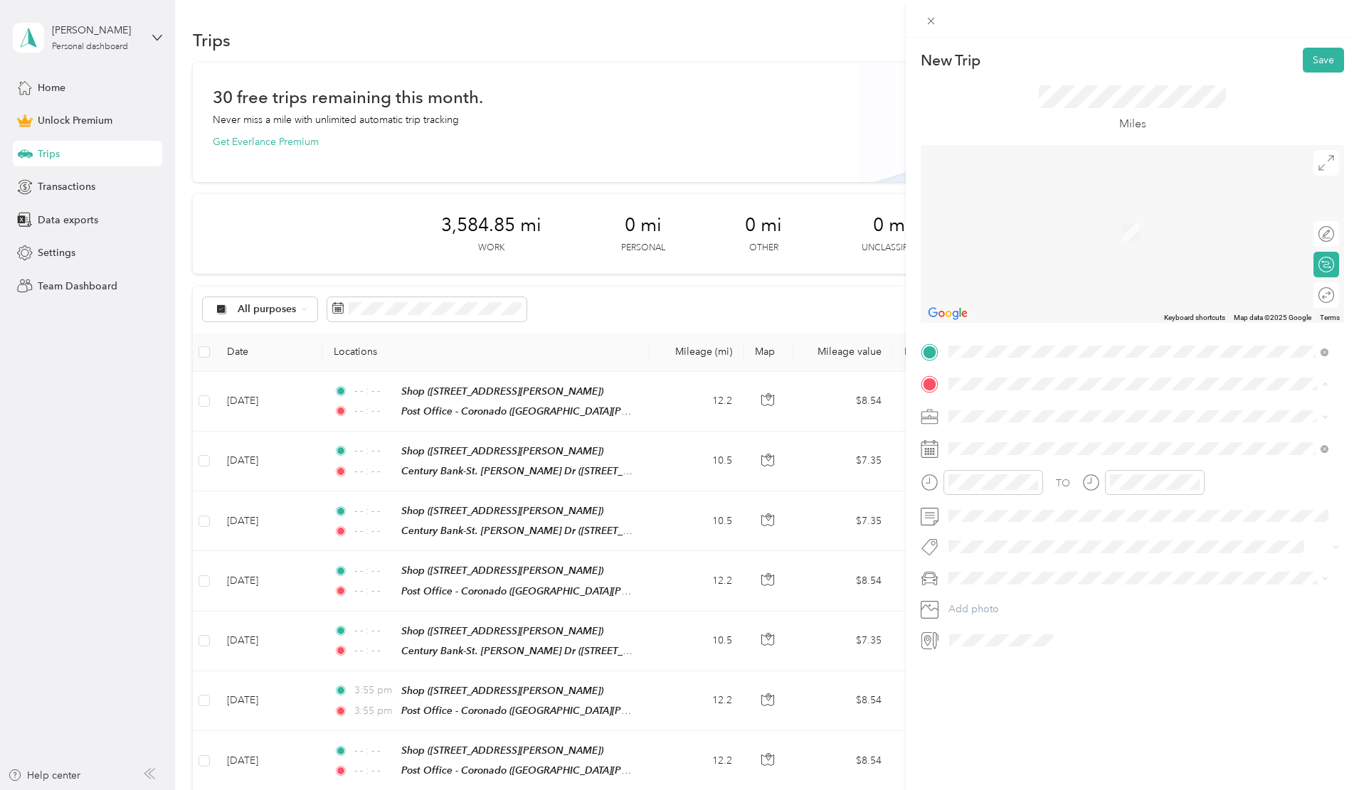
click at [1032, 424] on div "V&R Interiors [STREET_ADDRESS][PERSON_NAME][US_STATE]" at bounding box center [1085, 439] width 221 height 30
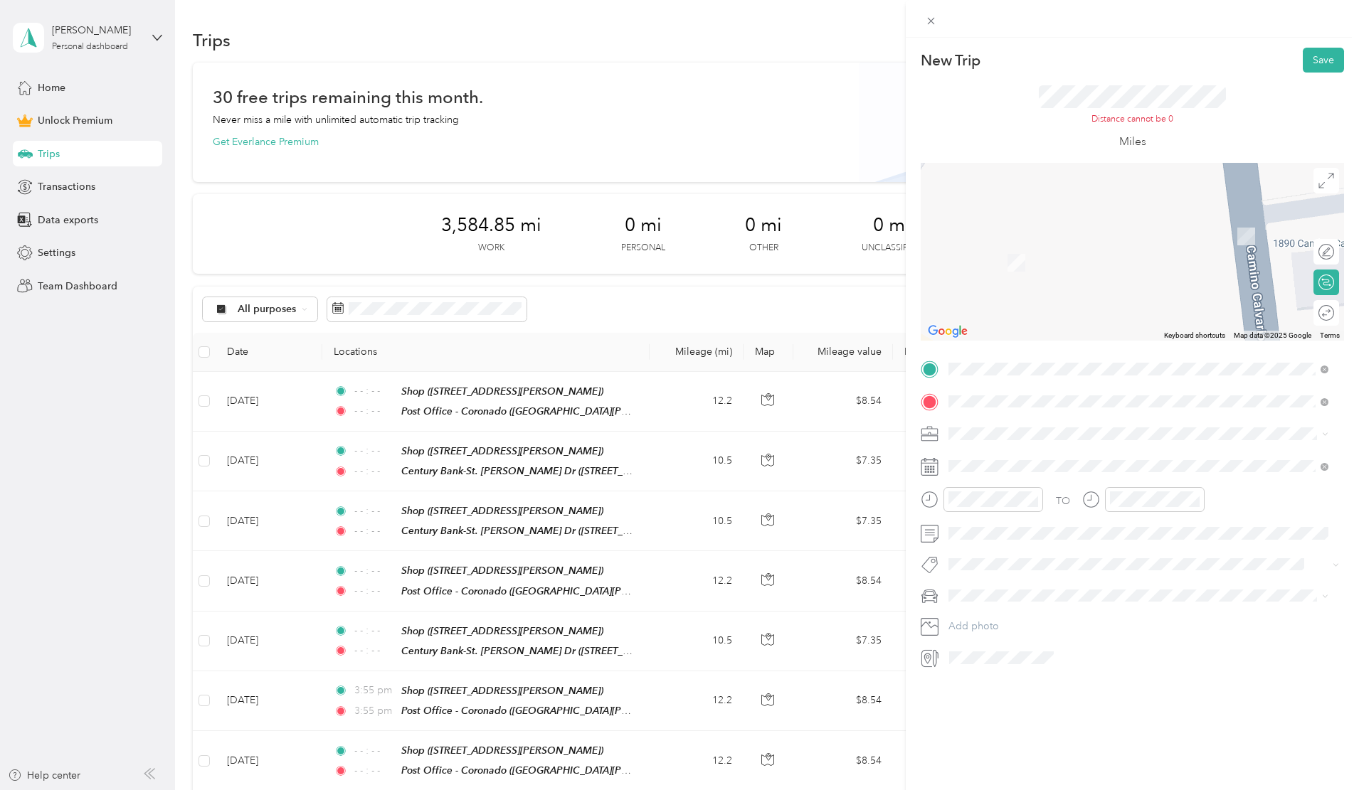
click at [970, 458] on span "Work" at bounding box center [965, 457] width 24 height 12
click at [983, 538] on div "[DATE]" at bounding box center [1032, 547] width 179 height 26
click at [980, 547] on icon at bounding box center [983, 547] width 7 height 13
click at [1034, 613] on div "6" at bounding box center [1033, 619] width 18 height 18
click at [1034, 501] on icon "close-circle" at bounding box center [1033, 499] width 10 height 10
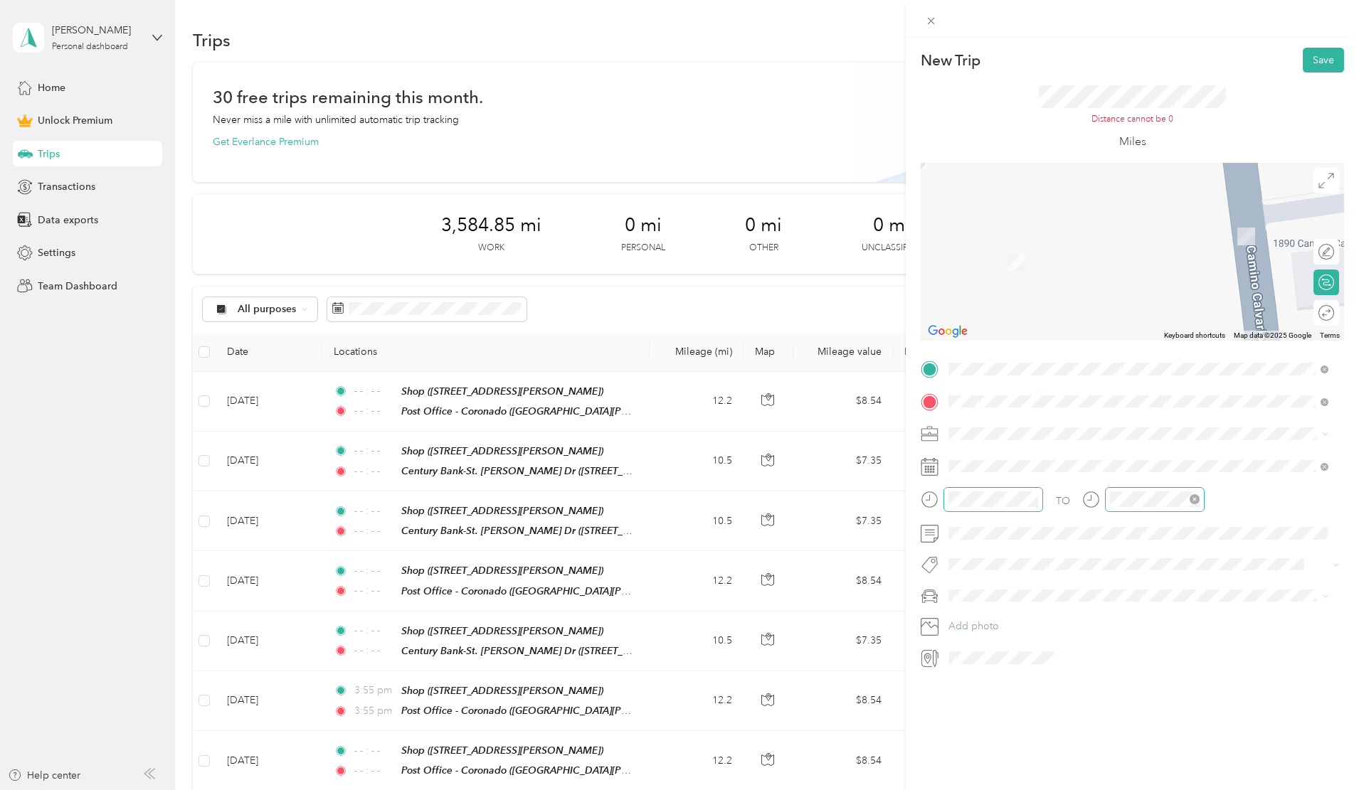
click at [1195, 499] on icon "close-circle" at bounding box center [1195, 499] width 10 height 10
click at [966, 662] on li "Van" at bounding box center [1138, 670] width 390 height 25
click at [1305, 314] on div at bounding box center [1311, 313] width 13 height 13
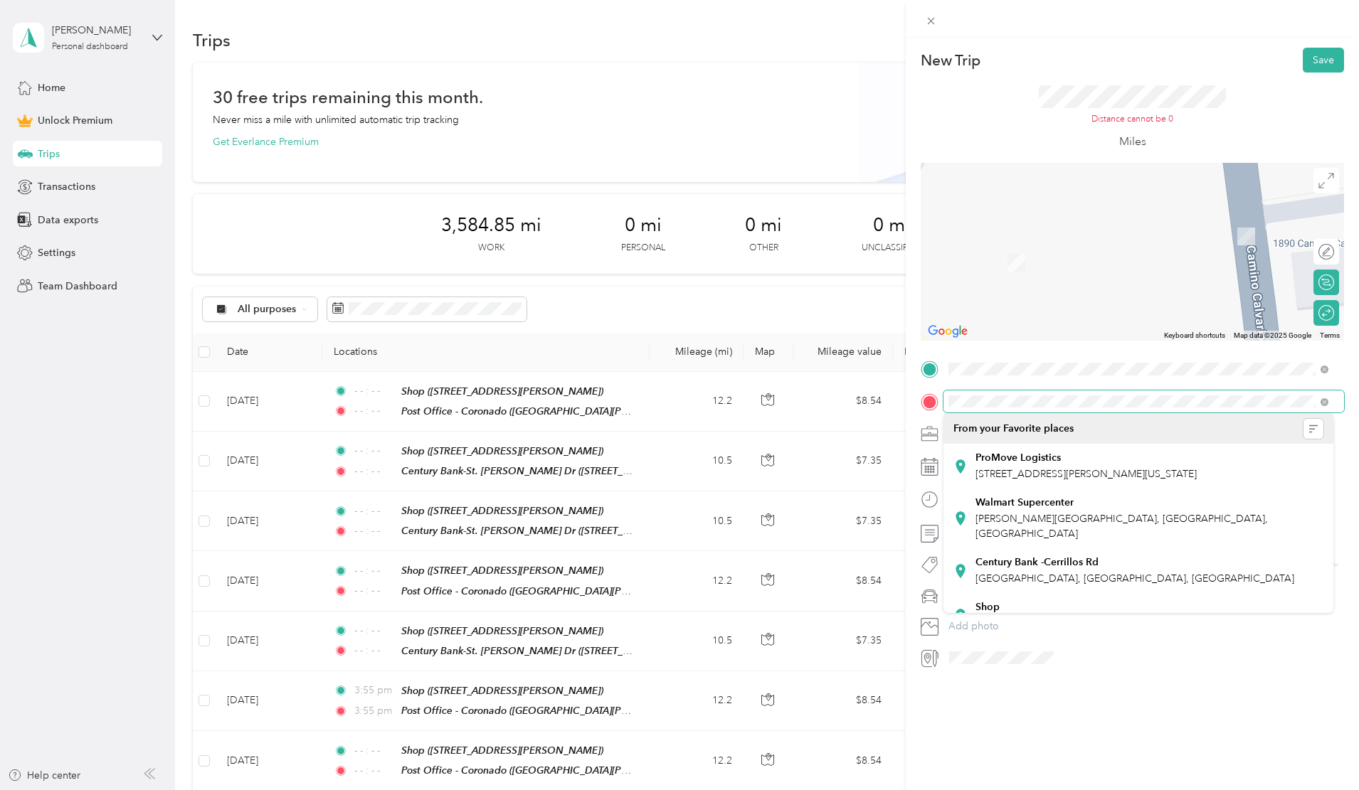
scroll to position [0, 38]
click at [1350, 397] on div "New Trip Save This trip cannot be edited because it is either under review, app…" at bounding box center [1132, 433] width 453 height 790
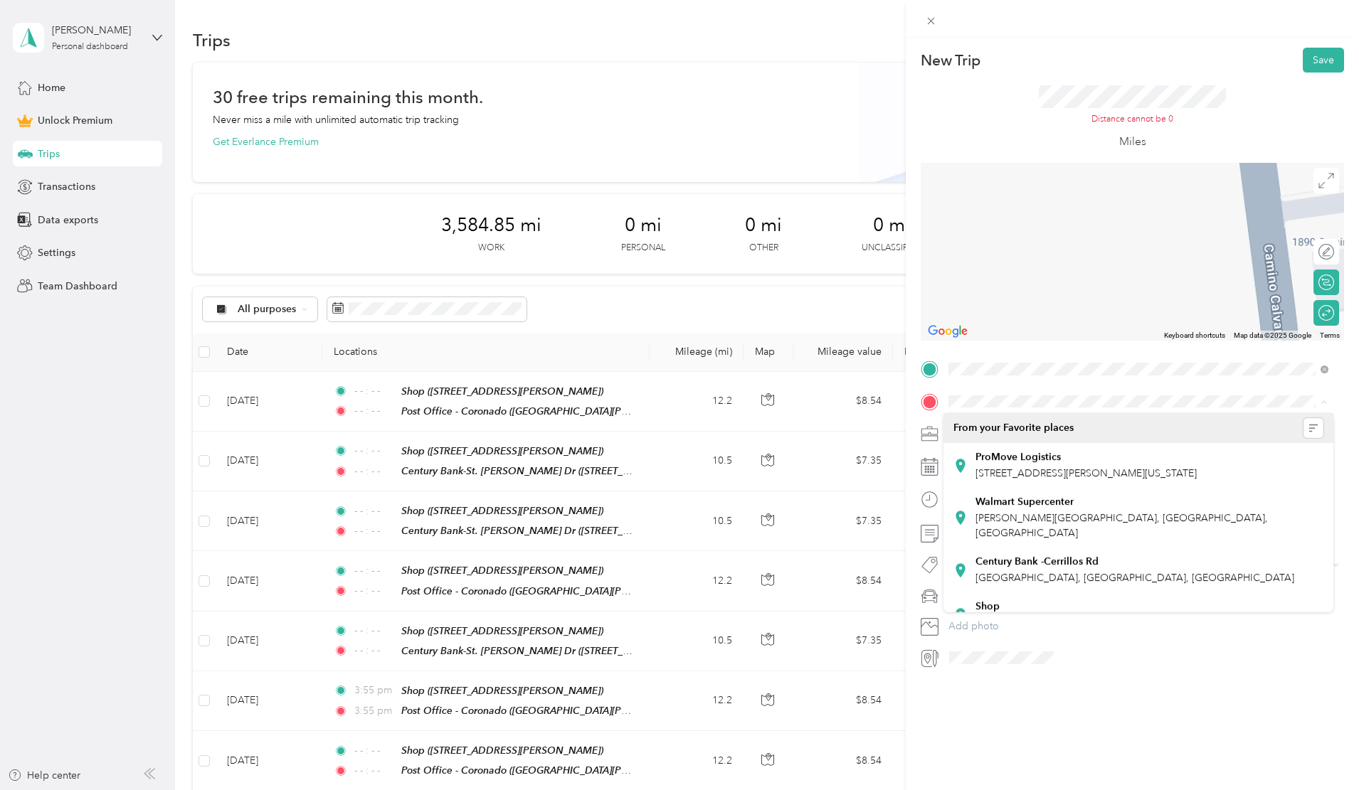
scroll to position [0, 0]
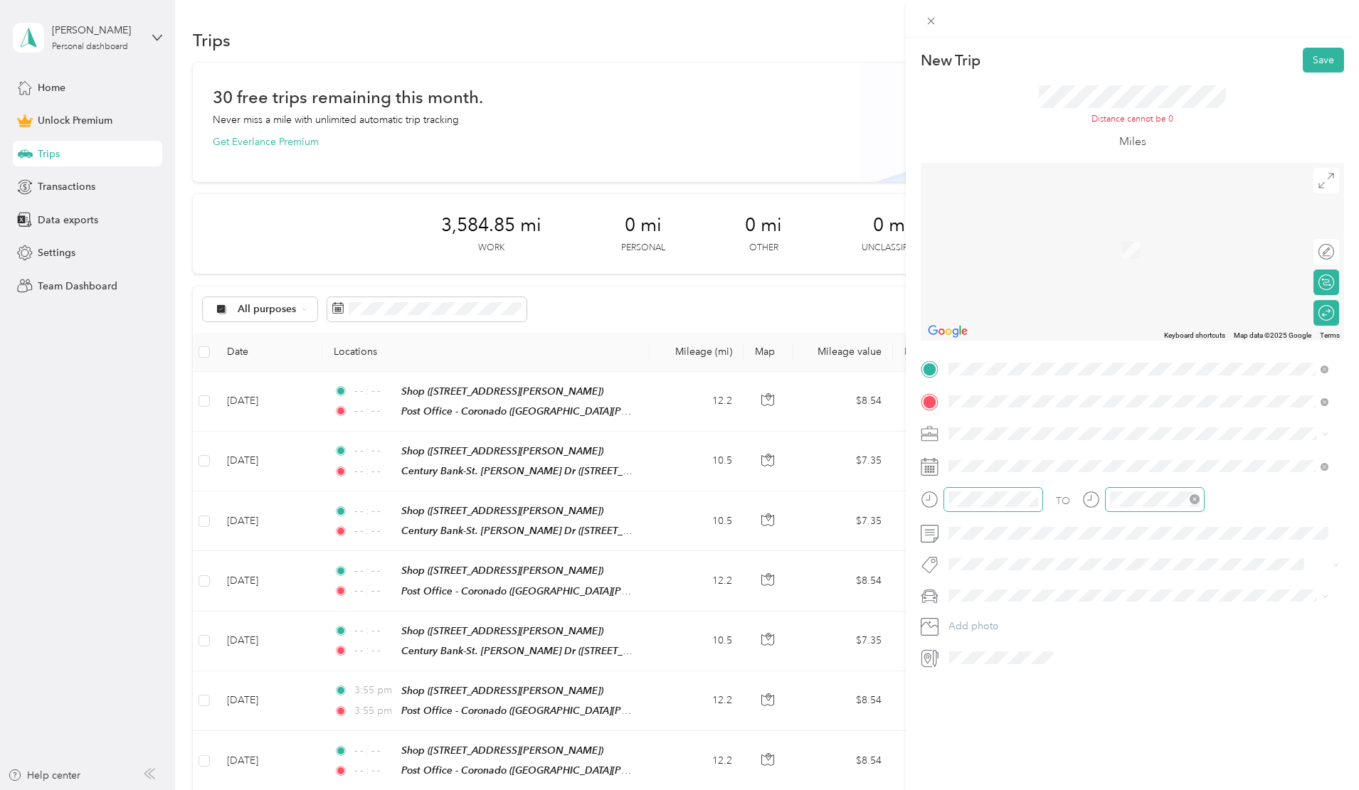
click at [1208, 669] on div "New Trip Save This trip cannot be edited because it is either under review, app…" at bounding box center [1132, 433] width 453 height 790
click at [1014, 460] on span "[STREET_ADDRESS][PERSON_NAME][US_STATE]" at bounding box center [1085, 453] width 221 height 13
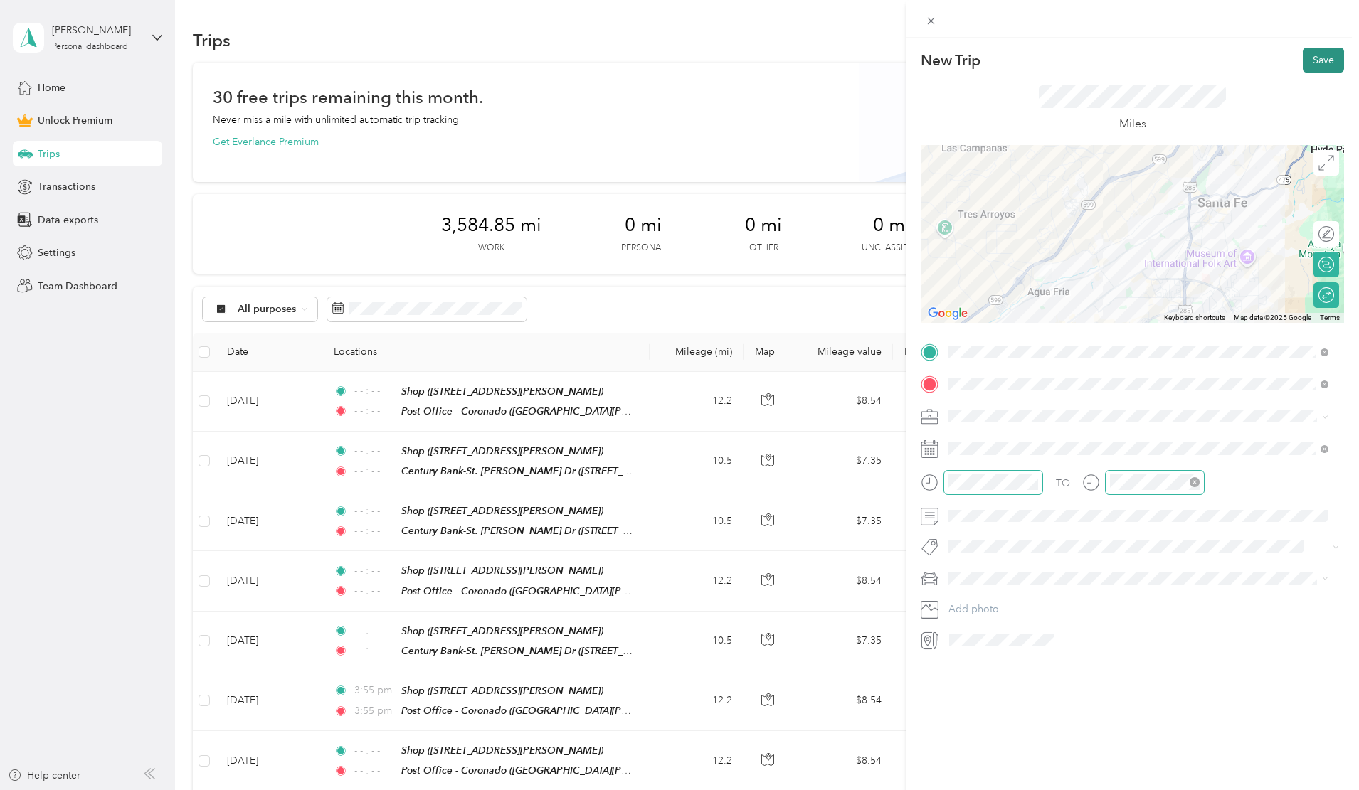
click at [1315, 58] on button "Save" at bounding box center [1323, 60] width 41 height 25
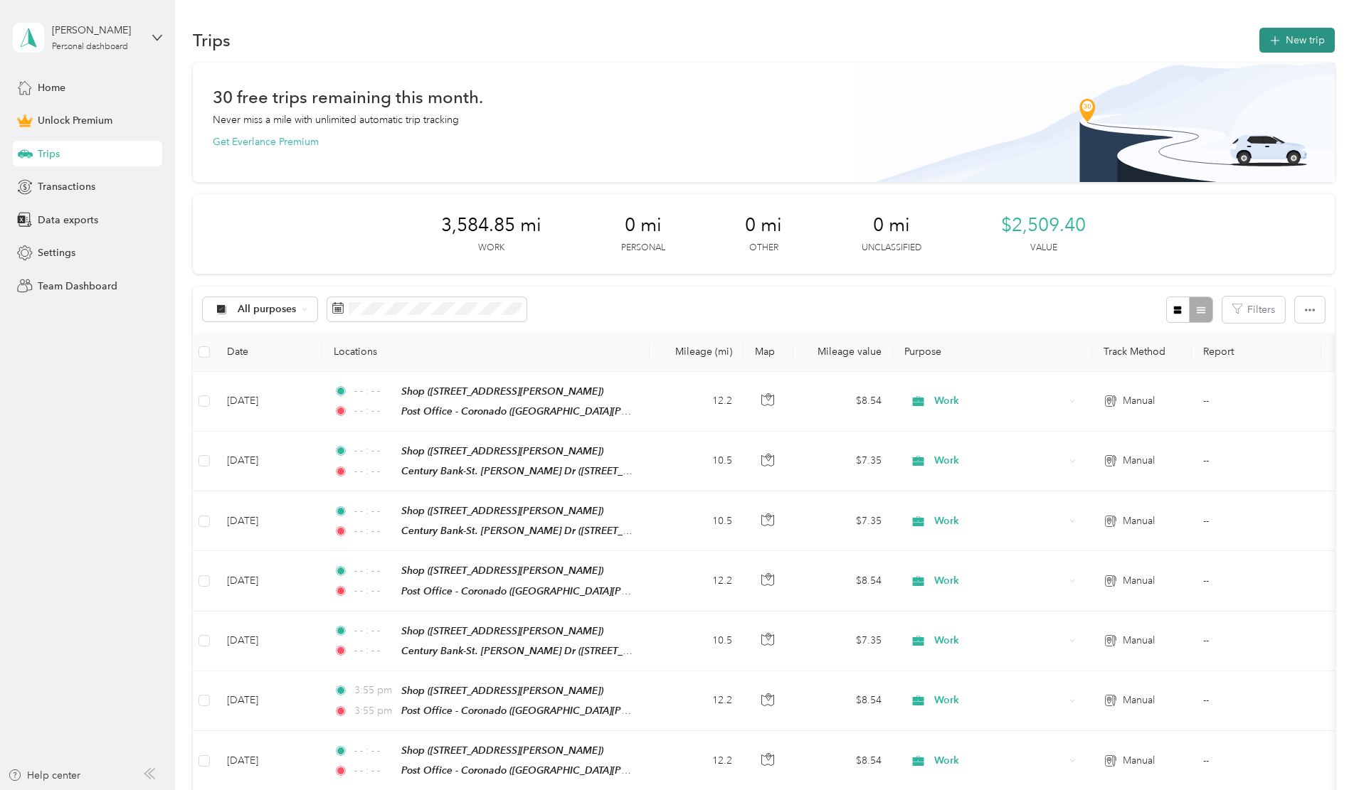
click at [1259, 38] on button "New trip" at bounding box center [1296, 40] width 75 height 25
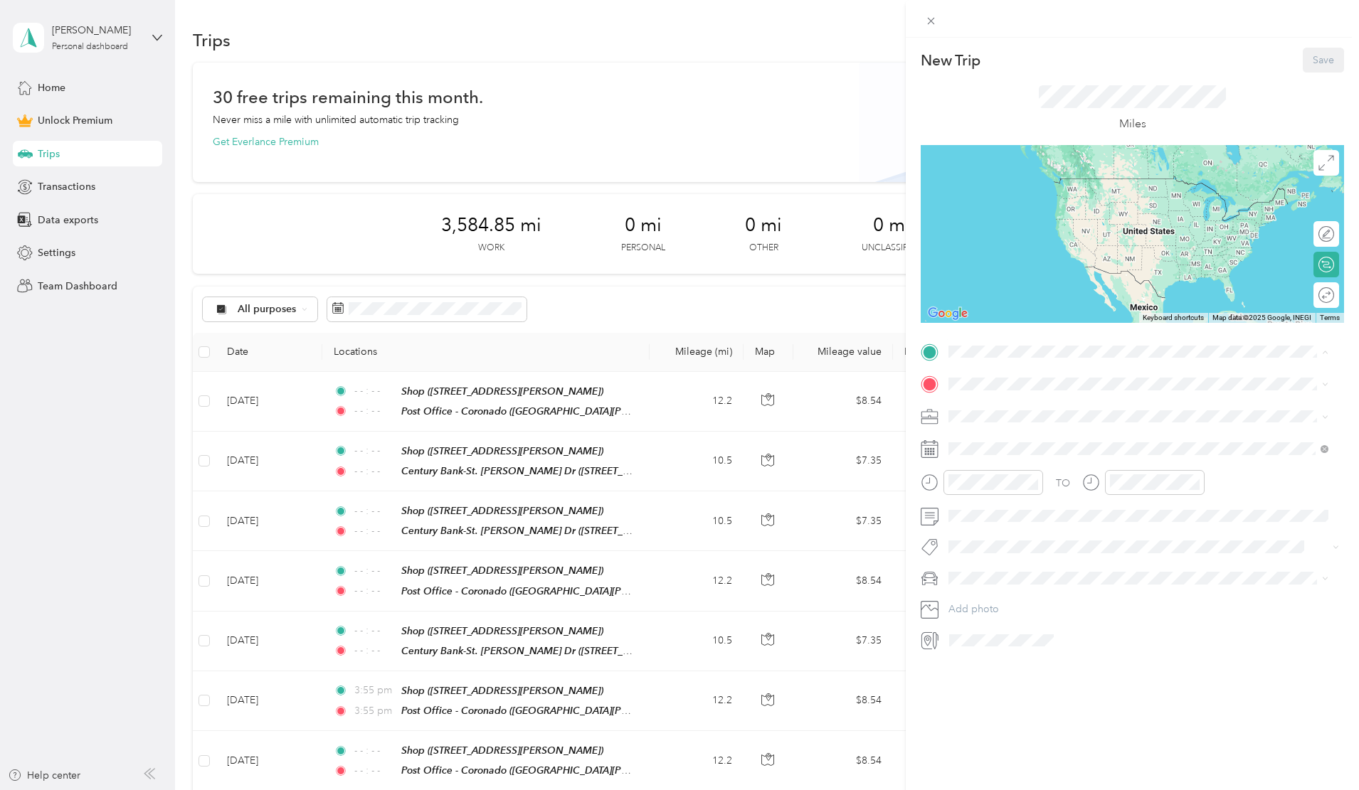
drag, startPoint x: 990, startPoint y: 556, endPoint x: 982, endPoint y: 492, distance: 64.4
click at [990, 568] on span "[STREET_ADDRESS][PERSON_NAME]" at bounding box center [1059, 574] width 169 height 12
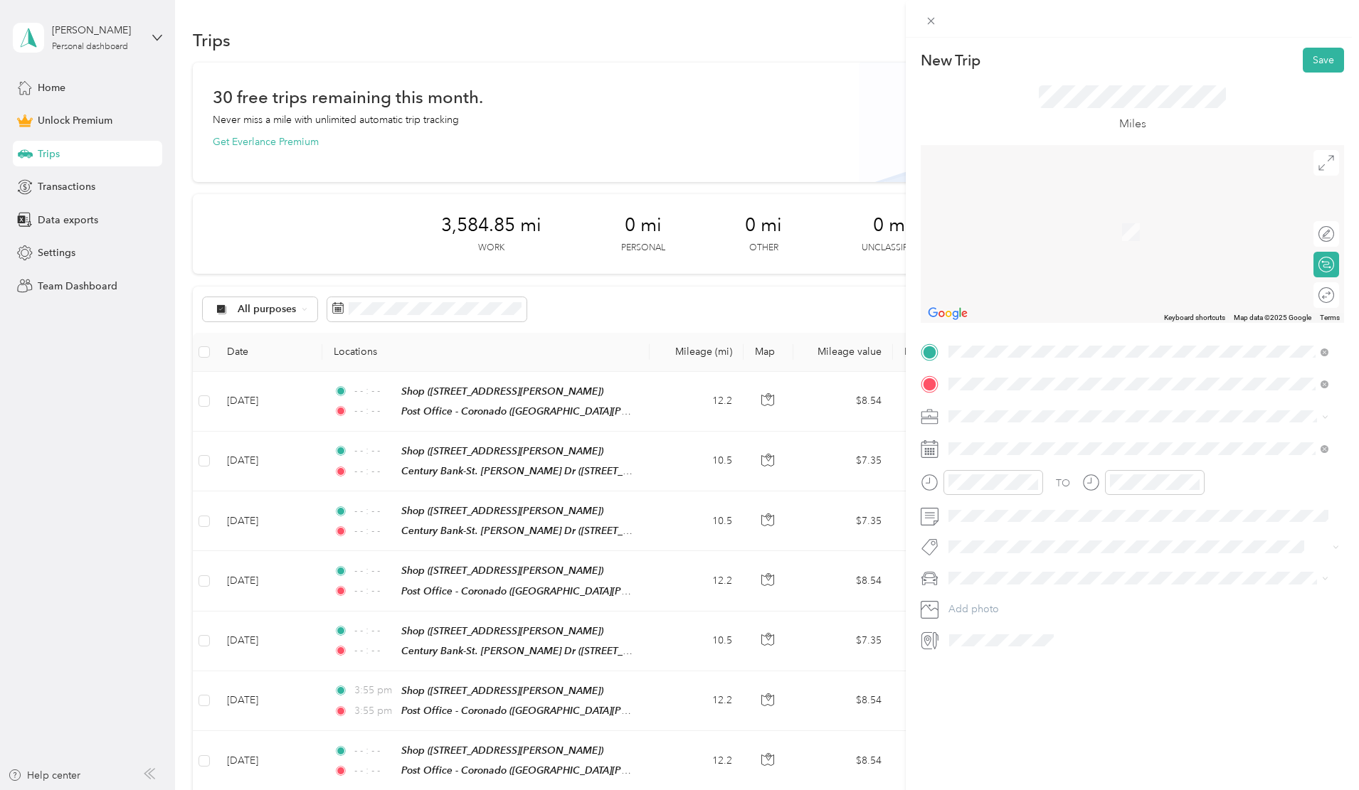
click at [1028, 471] on span "[GEOGRAPHIC_DATA][US_STATE], [GEOGRAPHIC_DATA]" at bounding box center [1106, 464] width 263 height 13
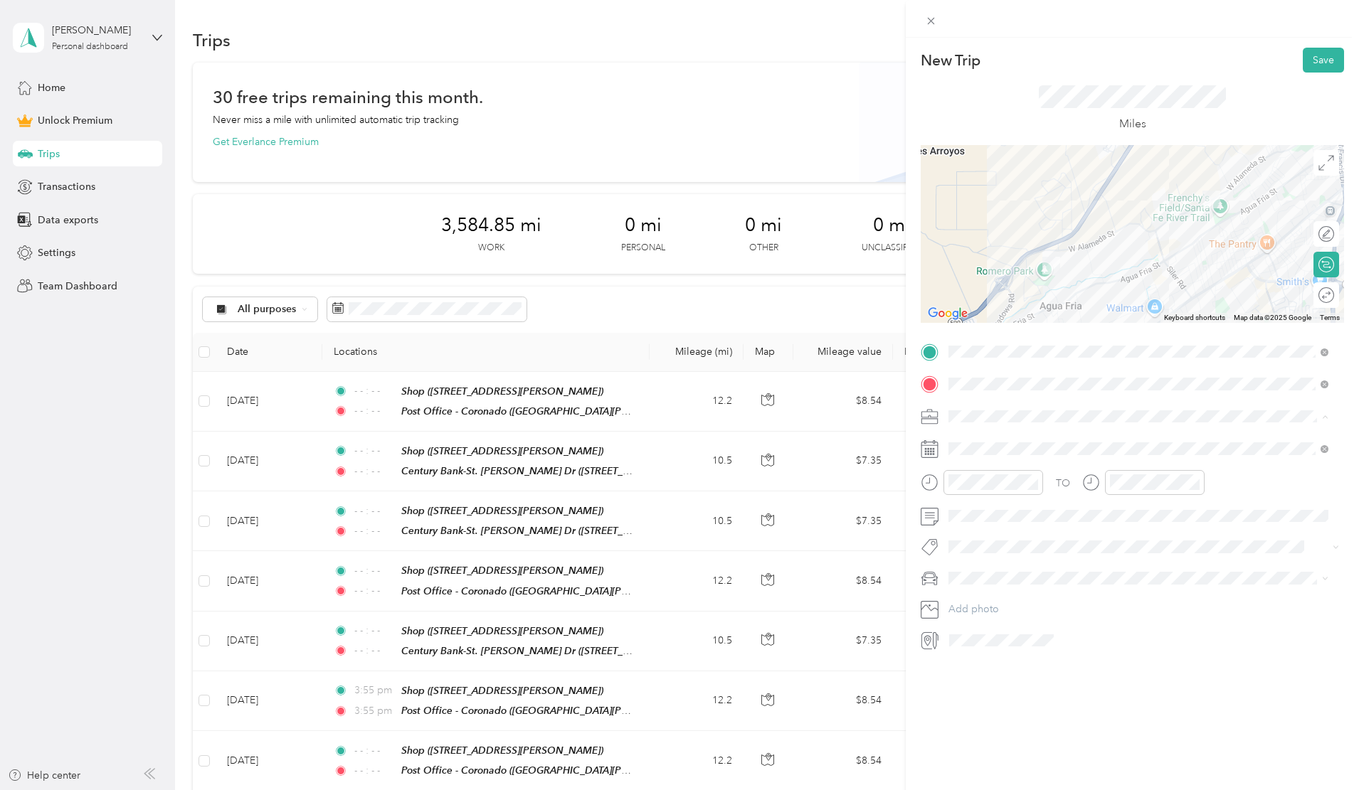
click at [976, 441] on span "Work" at bounding box center [965, 441] width 24 height 12
click at [982, 527] on icon at bounding box center [983, 529] width 7 height 13
click at [1018, 622] on div "12" at bounding box center [1015, 624] width 18 height 18
click at [1034, 483] on icon "close-circle" at bounding box center [1033, 482] width 10 height 10
click at [1196, 483] on icon "close-circle" at bounding box center [1195, 482] width 10 height 10
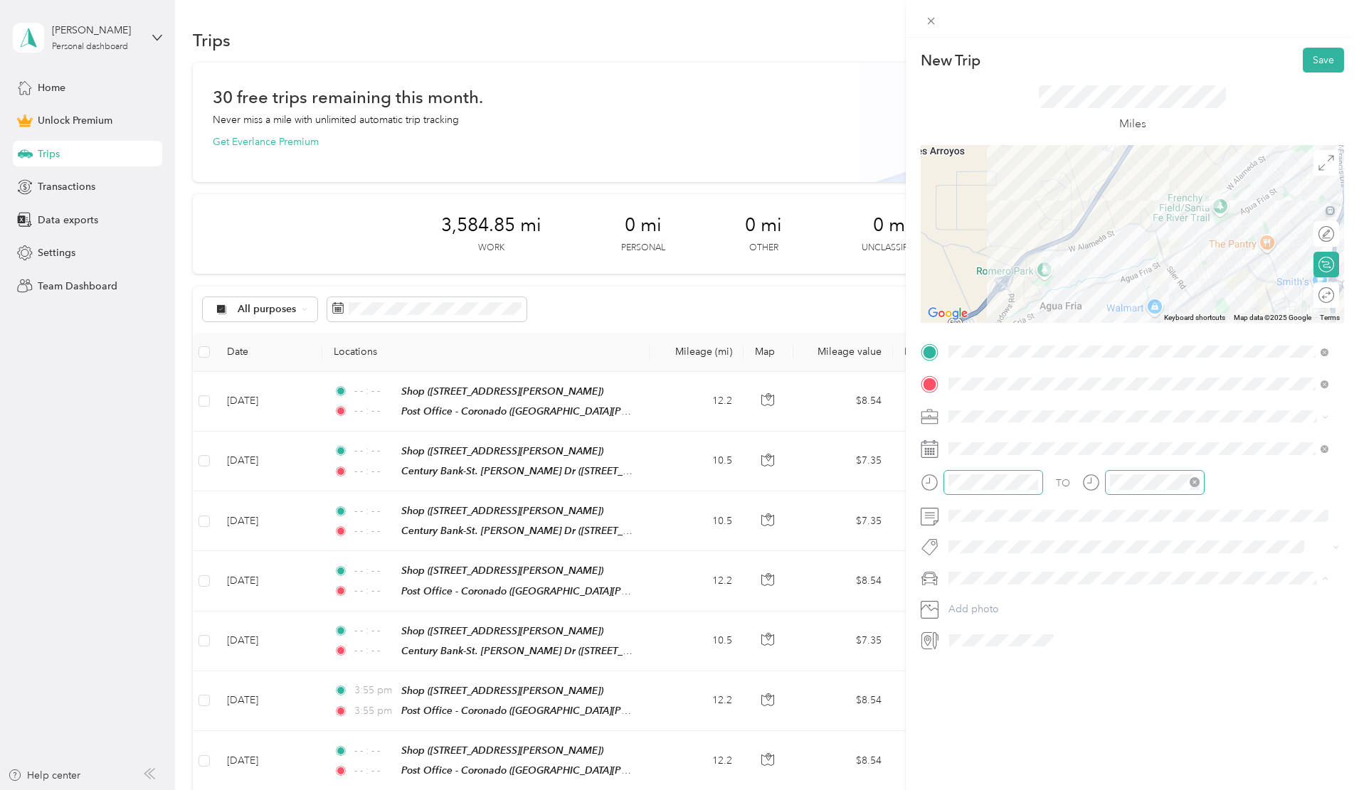
click at [968, 652] on span "Van" at bounding box center [961, 653] width 16 height 12
click at [1305, 295] on div at bounding box center [1311, 295] width 13 height 13
click at [1318, 60] on button "Save" at bounding box center [1323, 60] width 41 height 25
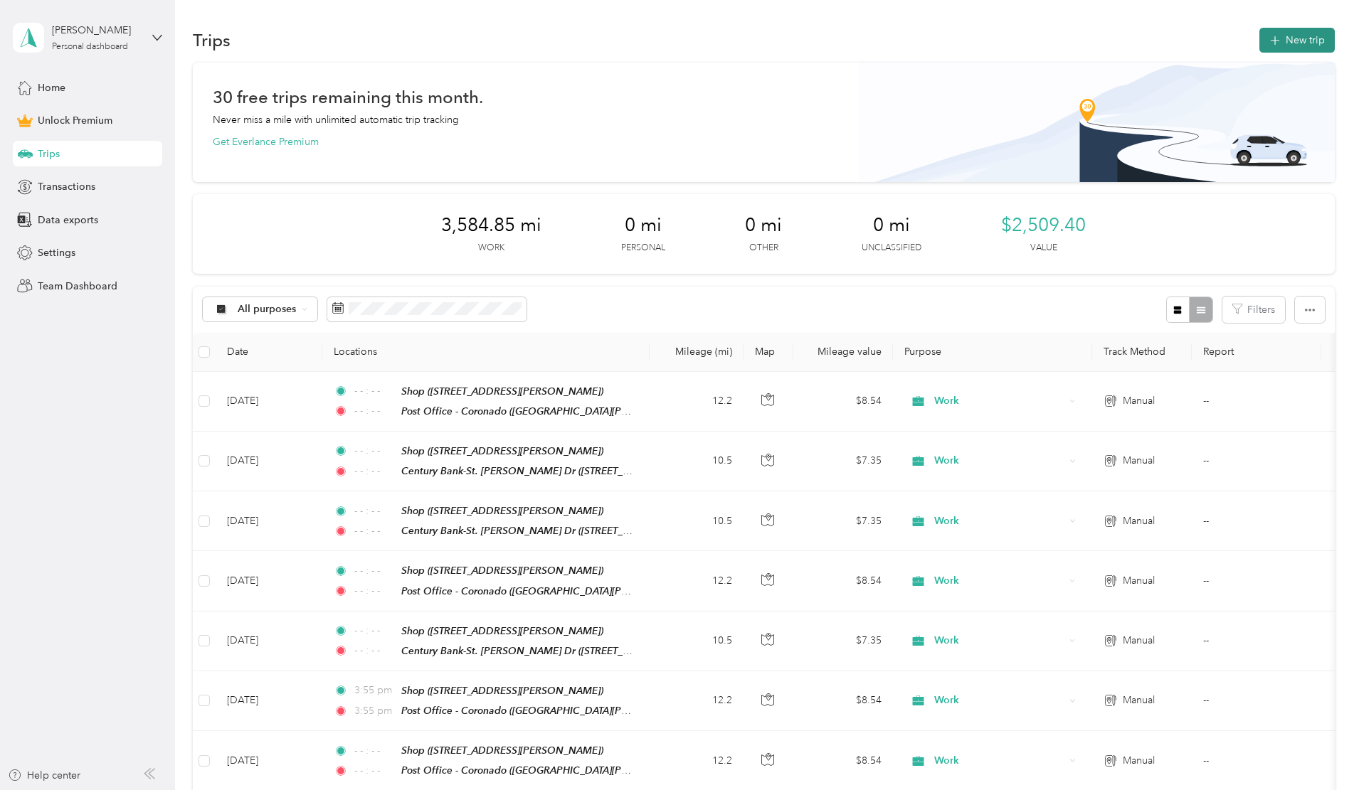
click at [1259, 41] on button "New trip" at bounding box center [1296, 40] width 75 height 25
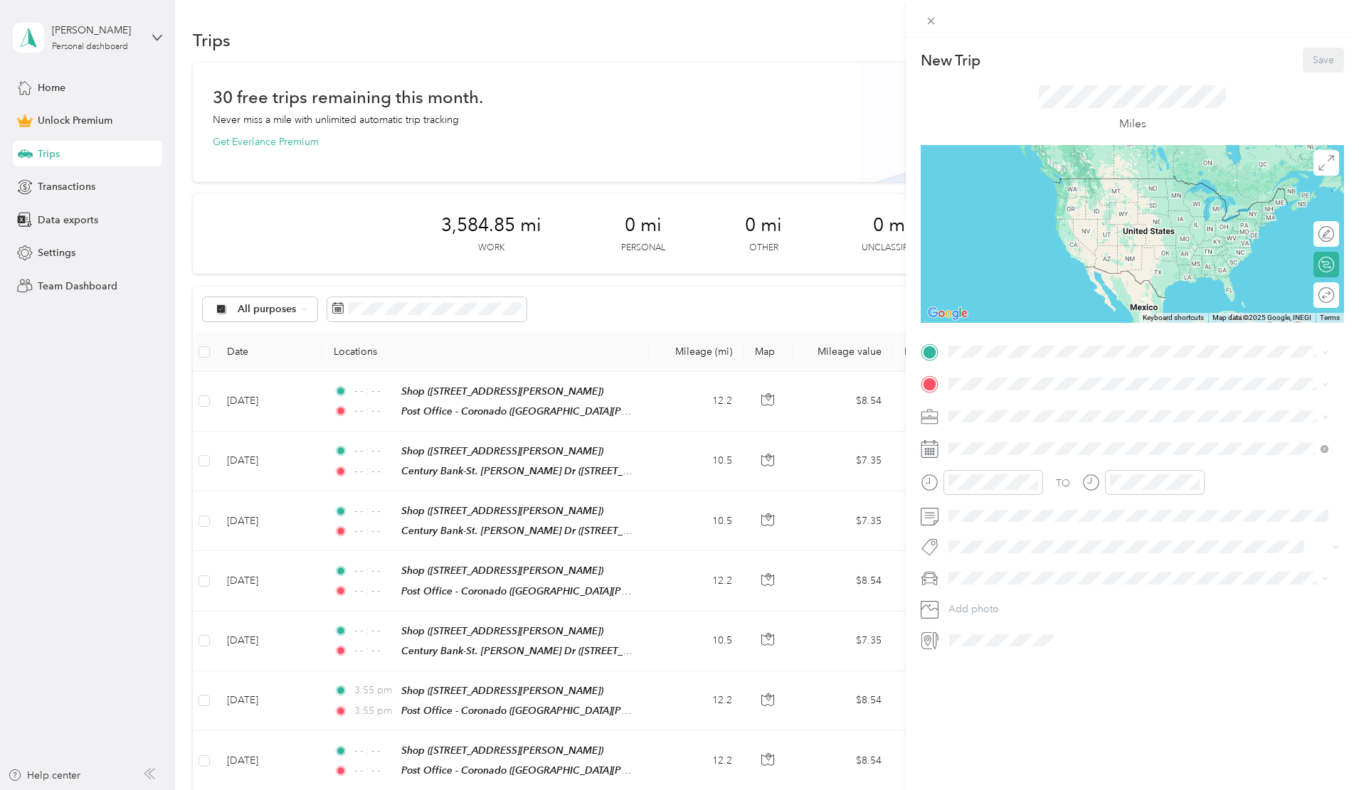
click at [975, 550] on div "Shop [STREET_ADDRESS][PERSON_NAME]" at bounding box center [1059, 565] width 169 height 30
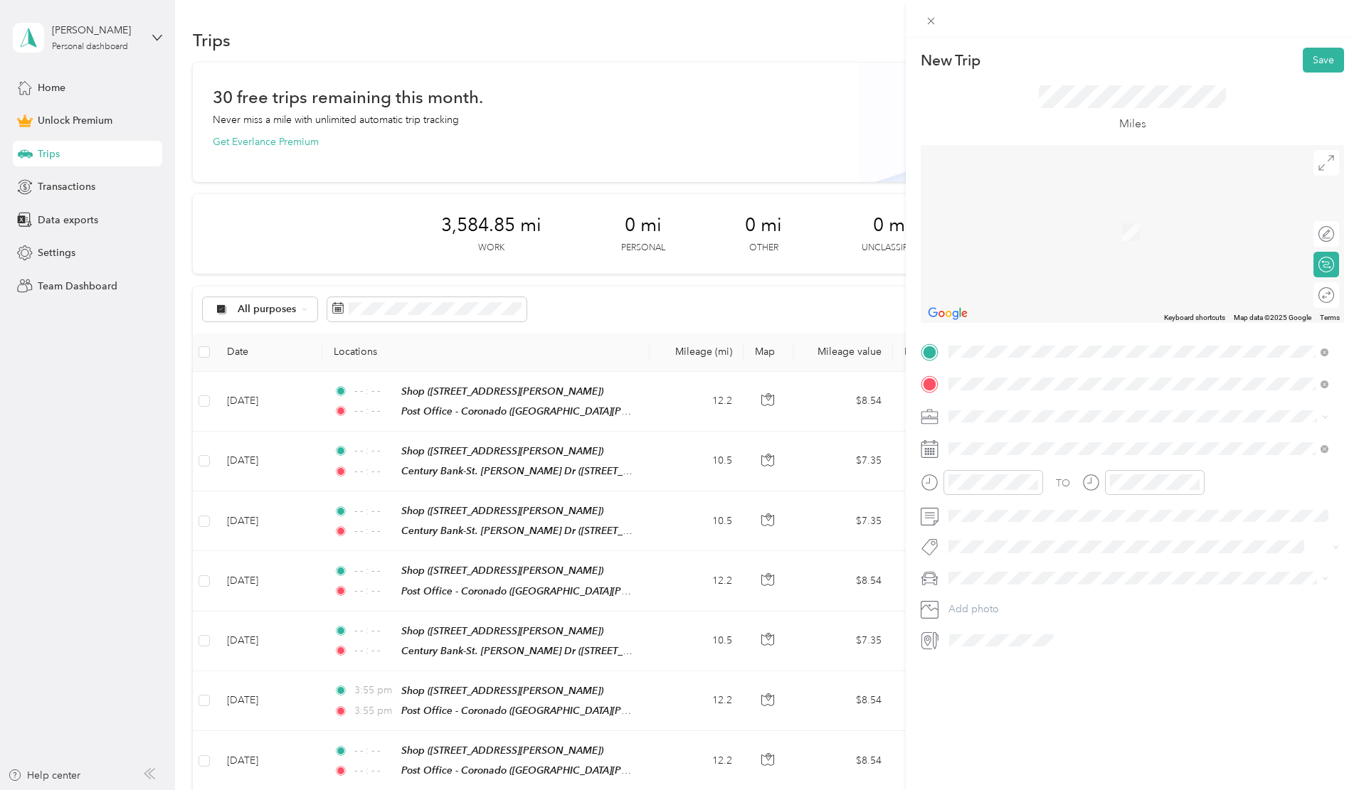
click at [995, 439] on span "[STREET_ADDRESS][US_STATE]" at bounding box center [1046, 435] width 142 height 13
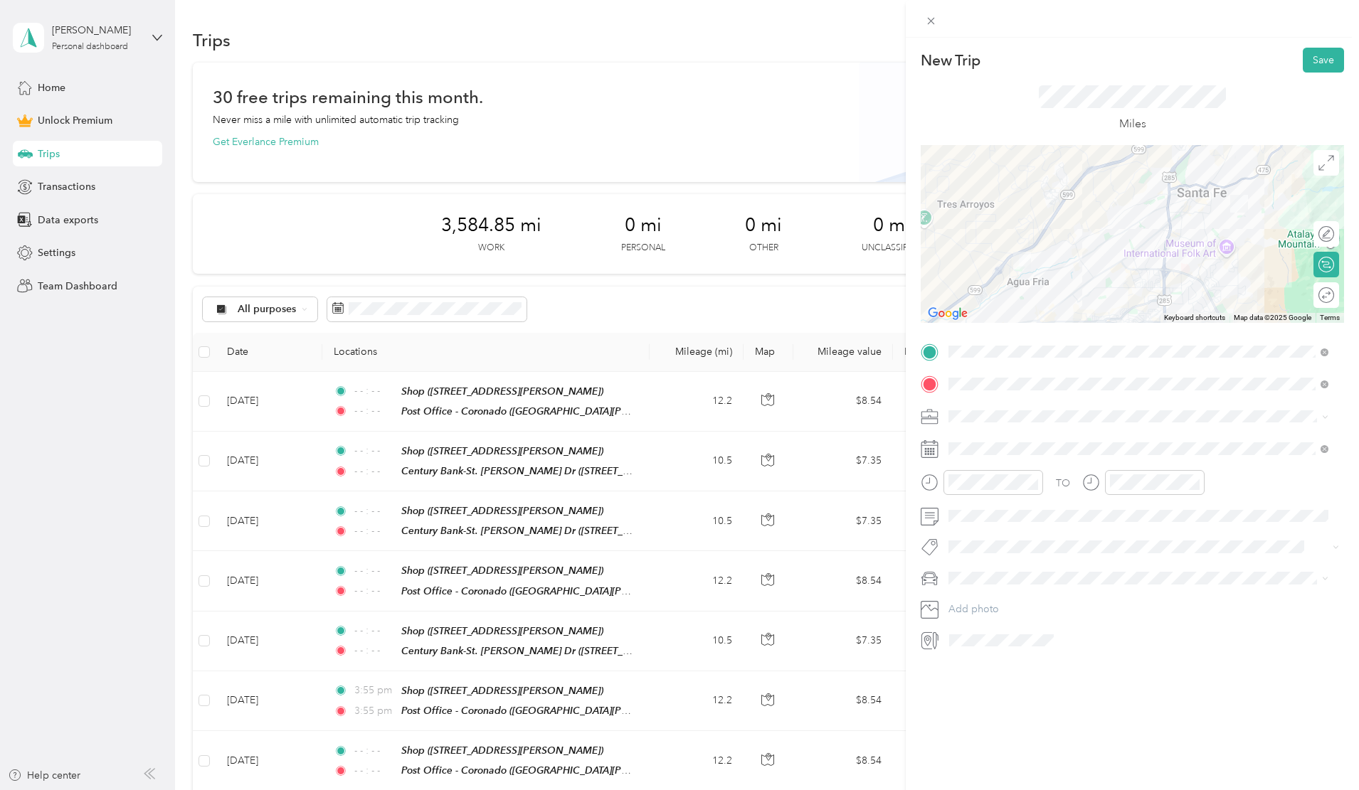
click at [975, 440] on div "Work" at bounding box center [1138, 435] width 370 height 15
click at [985, 529] on icon at bounding box center [984, 529] width 14 height 14
click at [1019, 623] on div "12" at bounding box center [1015, 624] width 18 height 18
click at [1034, 480] on icon "close-circle" at bounding box center [1033, 482] width 10 height 10
click at [1193, 484] on icon "close-circle" at bounding box center [1195, 482] width 10 height 10
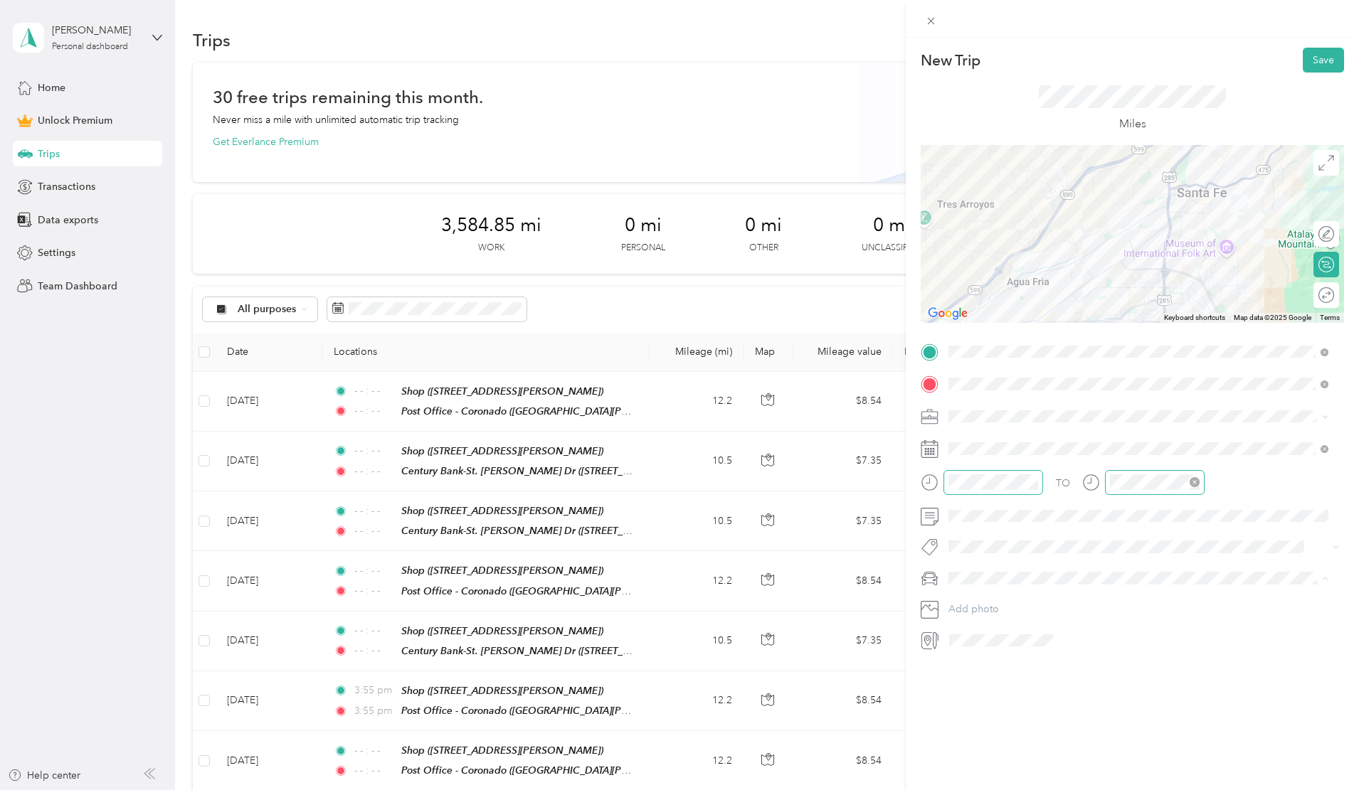
click at [965, 603] on span "Truck" at bounding box center [965, 604] width 24 height 12
click at [1310, 293] on div at bounding box center [1319, 295] width 30 height 15
click at [1314, 60] on button "Save" at bounding box center [1323, 60] width 41 height 25
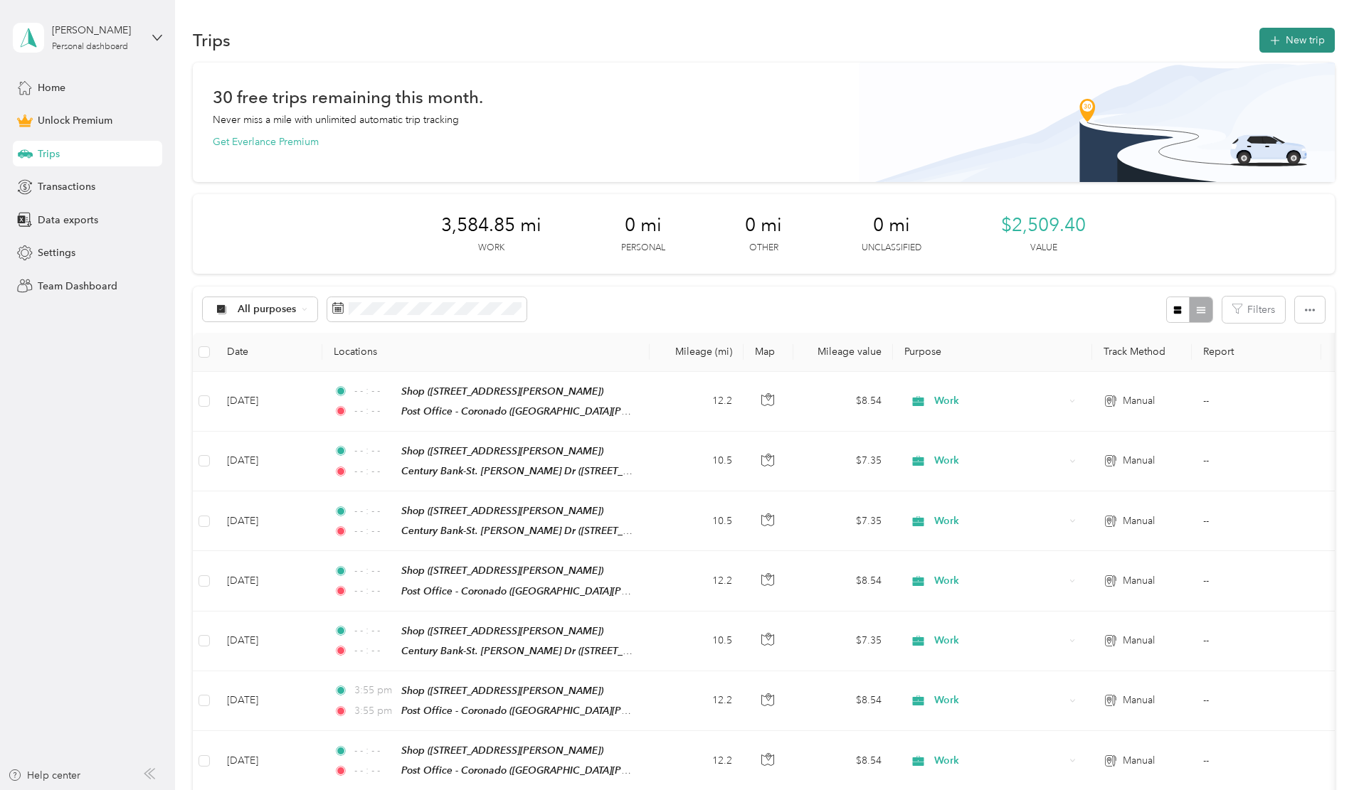
click at [1259, 40] on button "New trip" at bounding box center [1296, 40] width 75 height 25
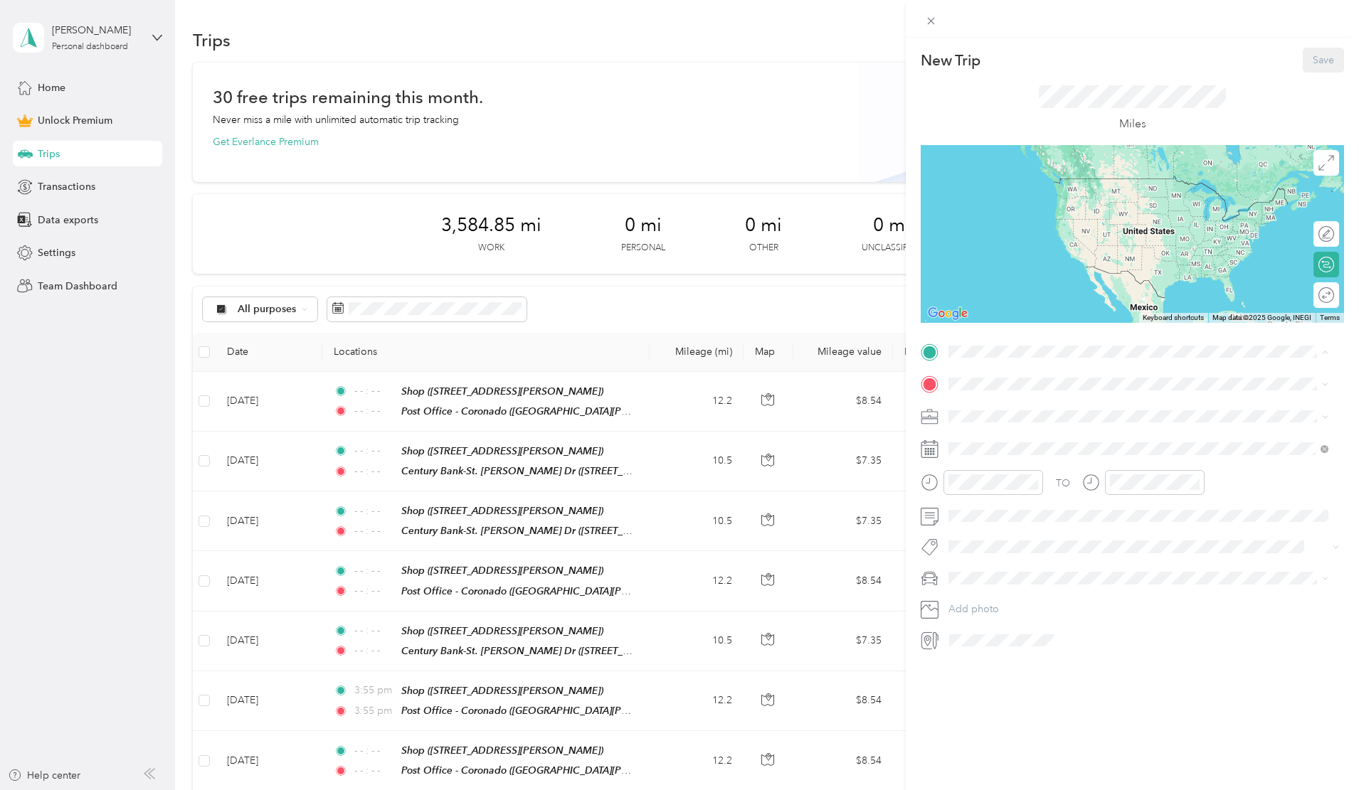
drag, startPoint x: 980, startPoint y: 544, endPoint x: 970, endPoint y: 490, distance: 55.0
click at [981, 551] on strong "Shop" at bounding box center [987, 557] width 24 height 13
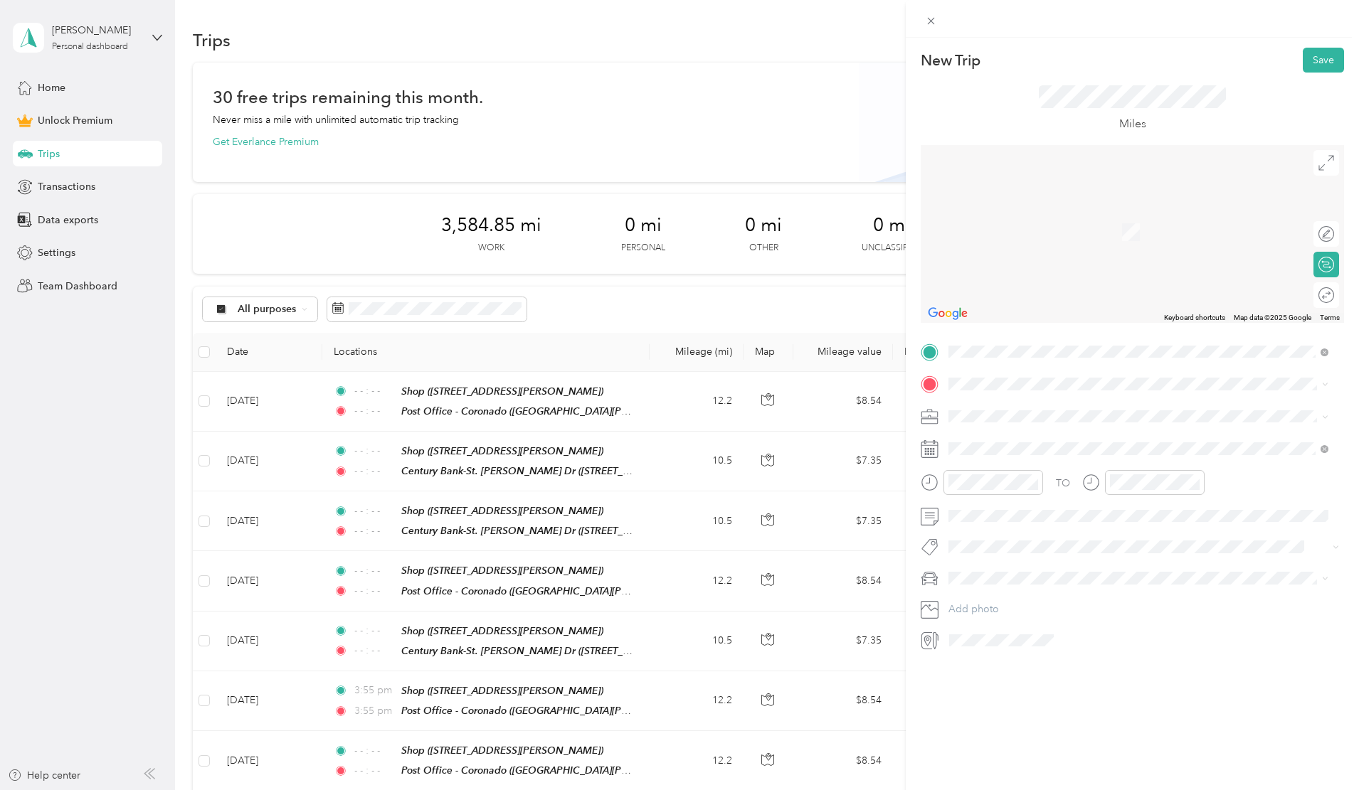
click at [999, 441] on span "[STREET_ADDRESS][US_STATE]" at bounding box center [1046, 434] width 142 height 13
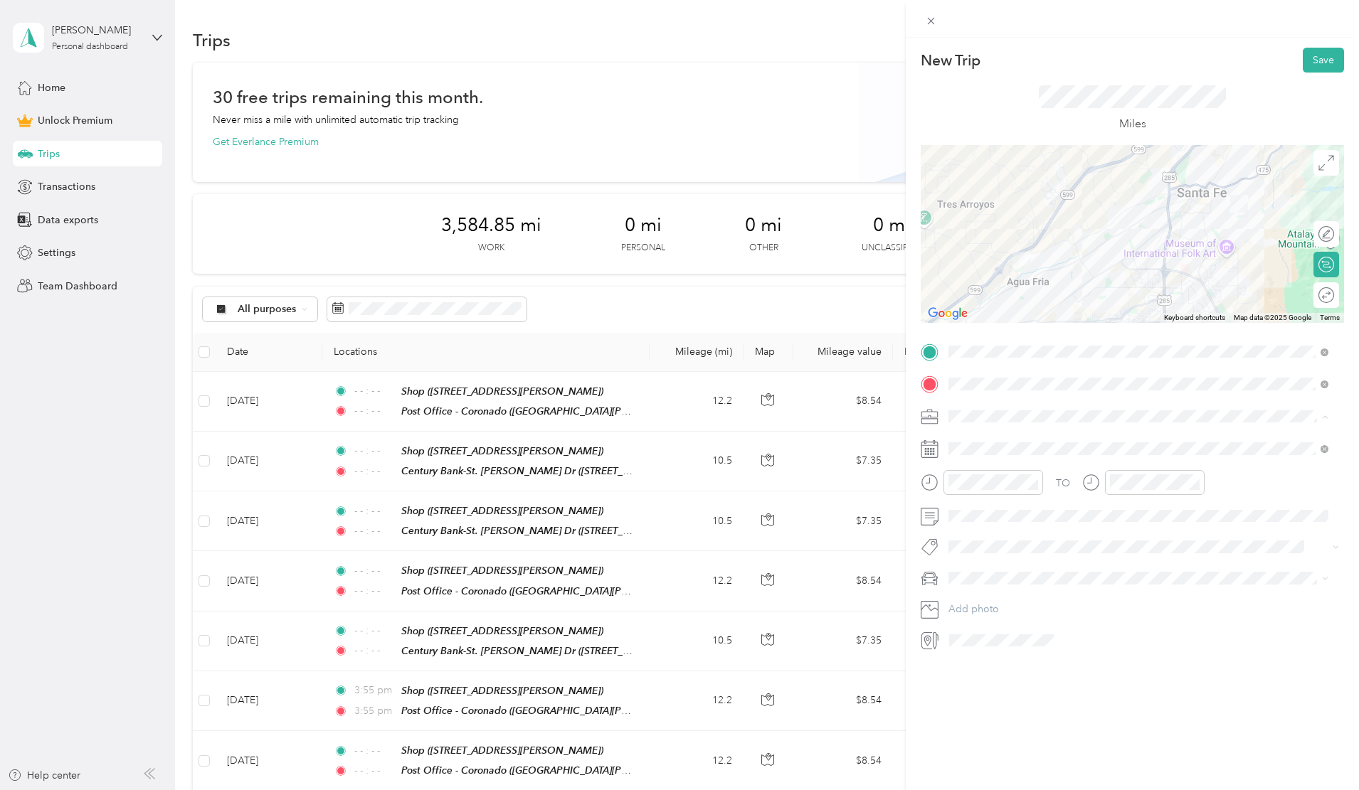
click at [969, 442] on div "Work" at bounding box center [1138, 441] width 370 height 15
click at [982, 534] on icon at bounding box center [984, 529] width 14 height 14
click at [1018, 620] on div "12" at bounding box center [1015, 624] width 18 height 18
click at [1034, 480] on icon "close-circle" at bounding box center [1033, 482] width 10 height 10
click at [1194, 482] on icon "close-circle" at bounding box center [1195, 482] width 10 height 10
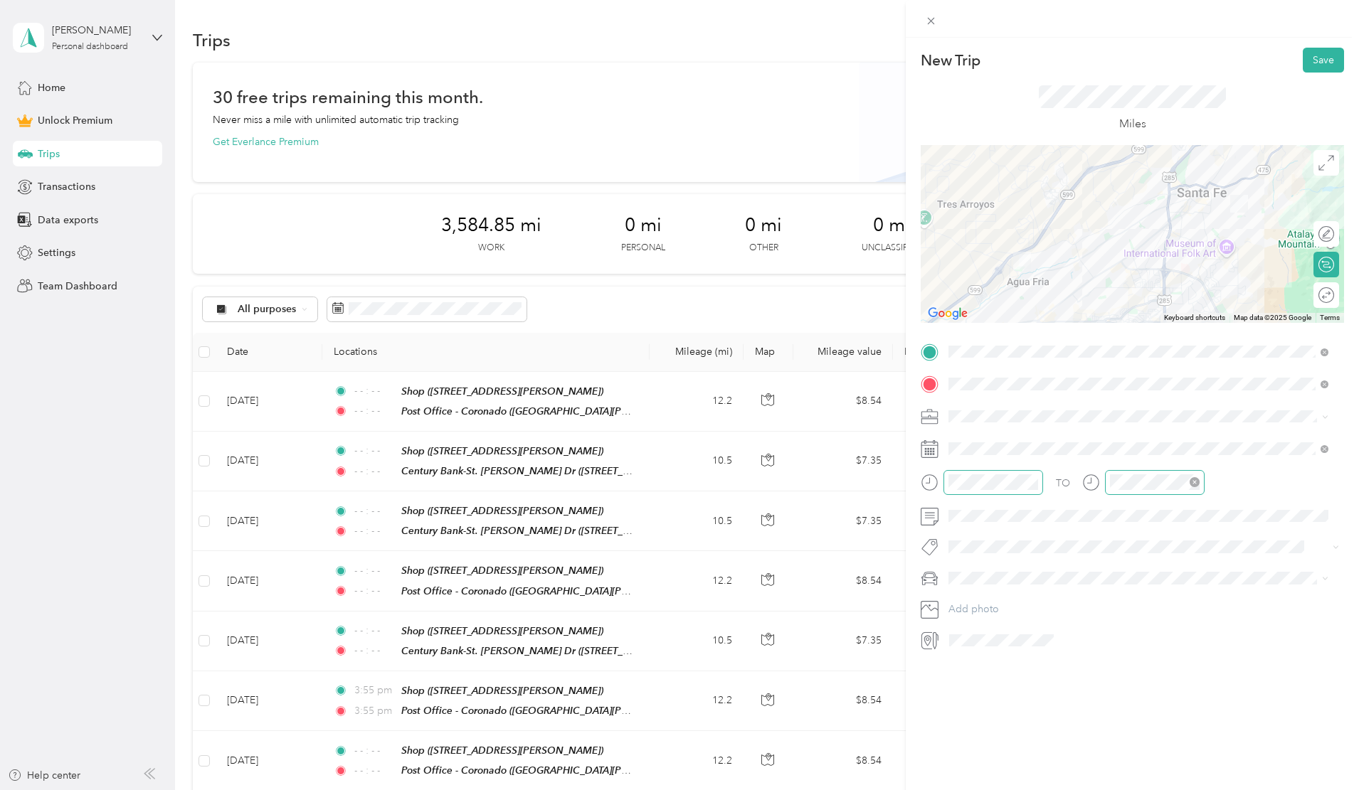
drag, startPoint x: 948, startPoint y: 651, endPoint x: 987, endPoint y: 610, distance: 55.9
click at [949, 650] on li "Van" at bounding box center [1138, 650] width 390 height 25
click at [1312, 297] on div at bounding box center [1319, 295] width 30 height 15
click at [1320, 54] on button "Save" at bounding box center [1323, 60] width 41 height 25
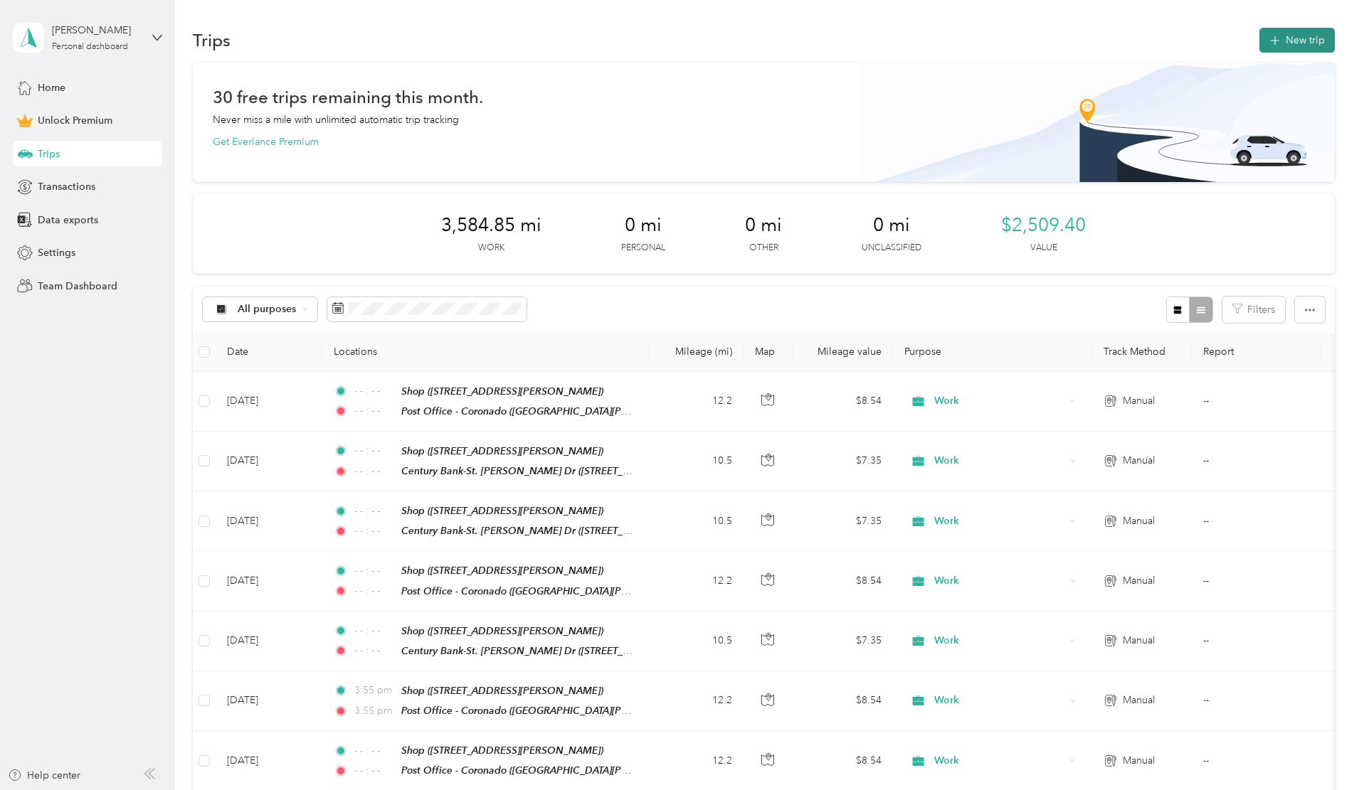
click at [1259, 41] on button "New trip" at bounding box center [1296, 40] width 75 height 25
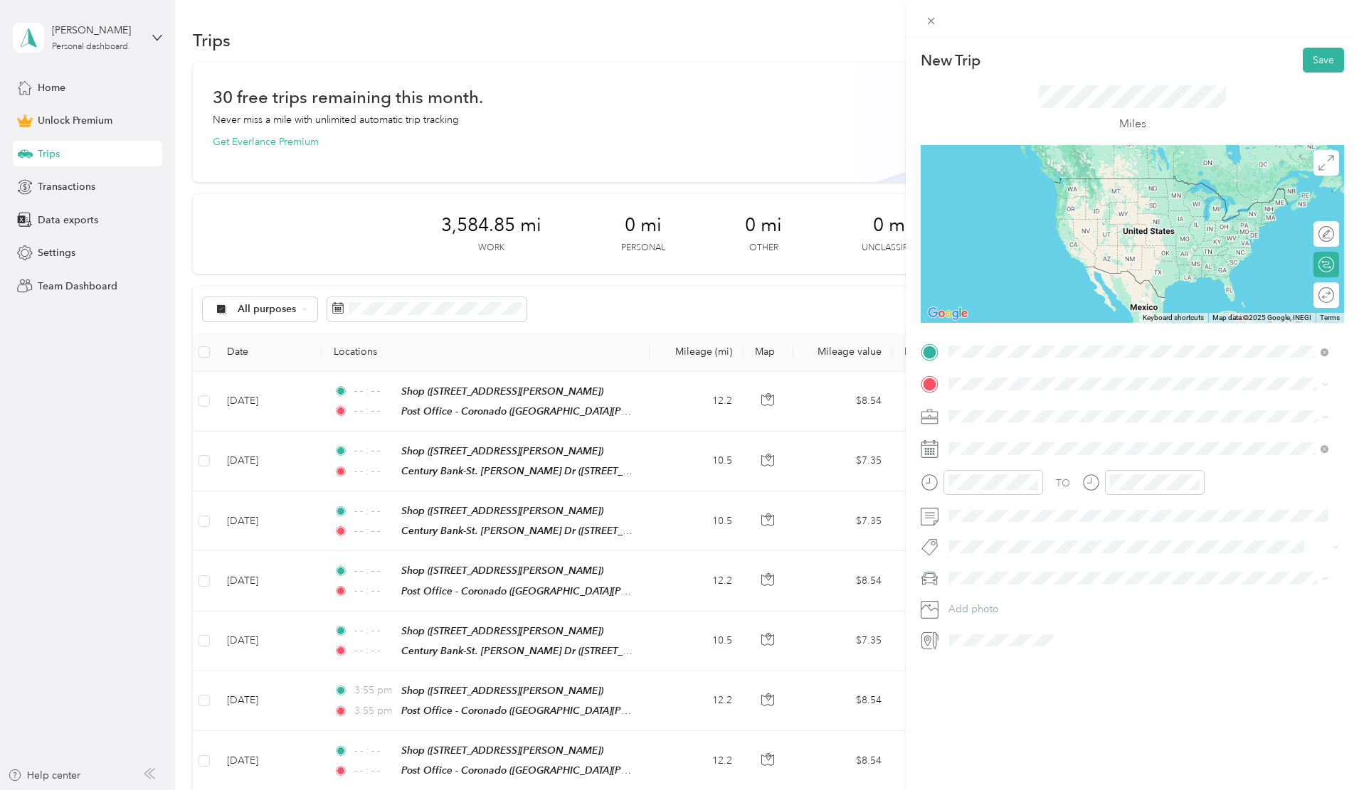
click at [1007, 412] on div "Shop" at bounding box center [1059, 408] width 169 height 13
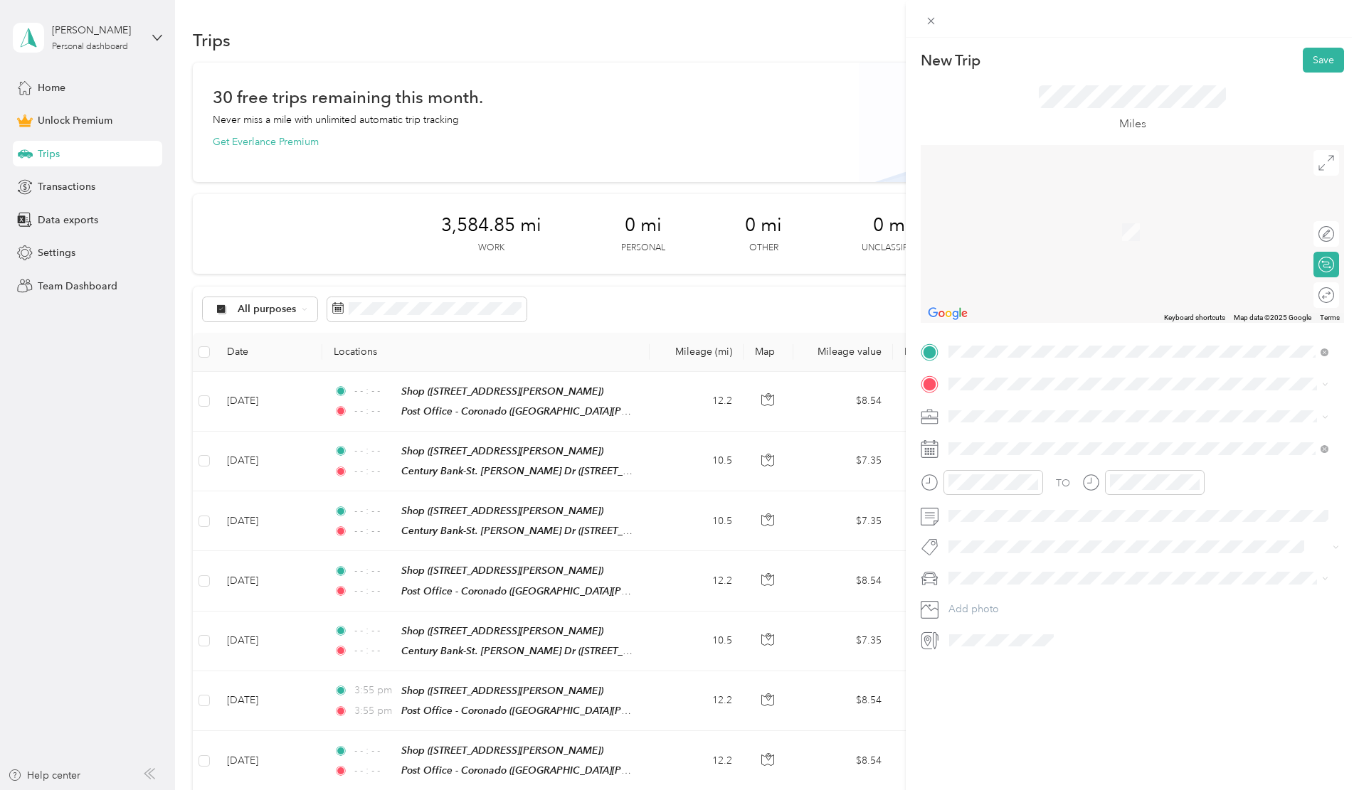
click at [1006, 460] on div "[GEOGRAPHIC_DATA] [STREET_ADDRESS][PERSON_NAME][US_STATE]" at bounding box center [1085, 446] width 221 height 30
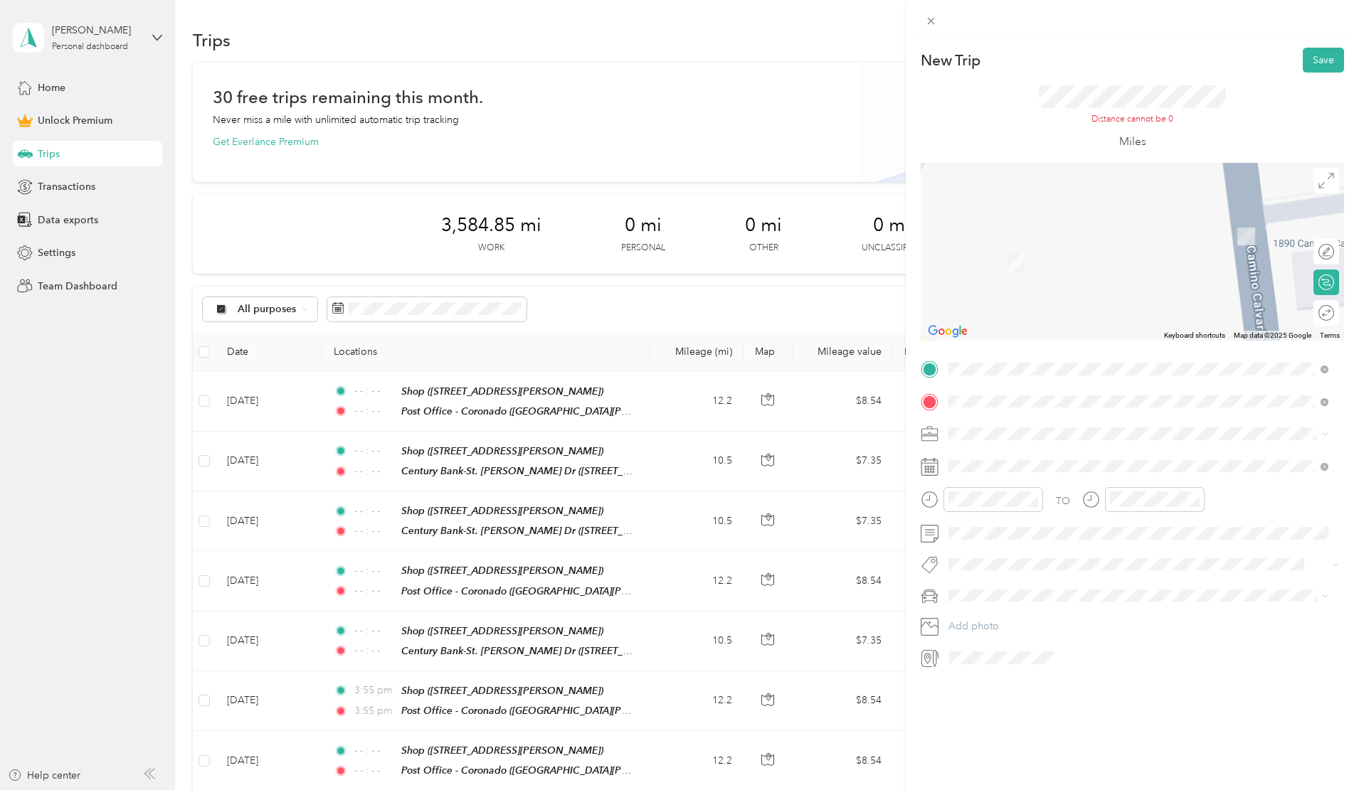
click at [982, 462] on li "Work" at bounding box center [1138, 457] width 390 height 25
click at [982, 547] on icon at bounding box center [983, 547] width 7 height 13
click at [1036, 640] on div "13" at bounding box center [1033, 641] width 18 height 18
click at [1034, 499] on icon "close-circle" at bounding box center [1033, 499] width 10 height 10
click at [1194, 499] on icon "close-circle" at bounding box center [1195, 499] width 10 height 10
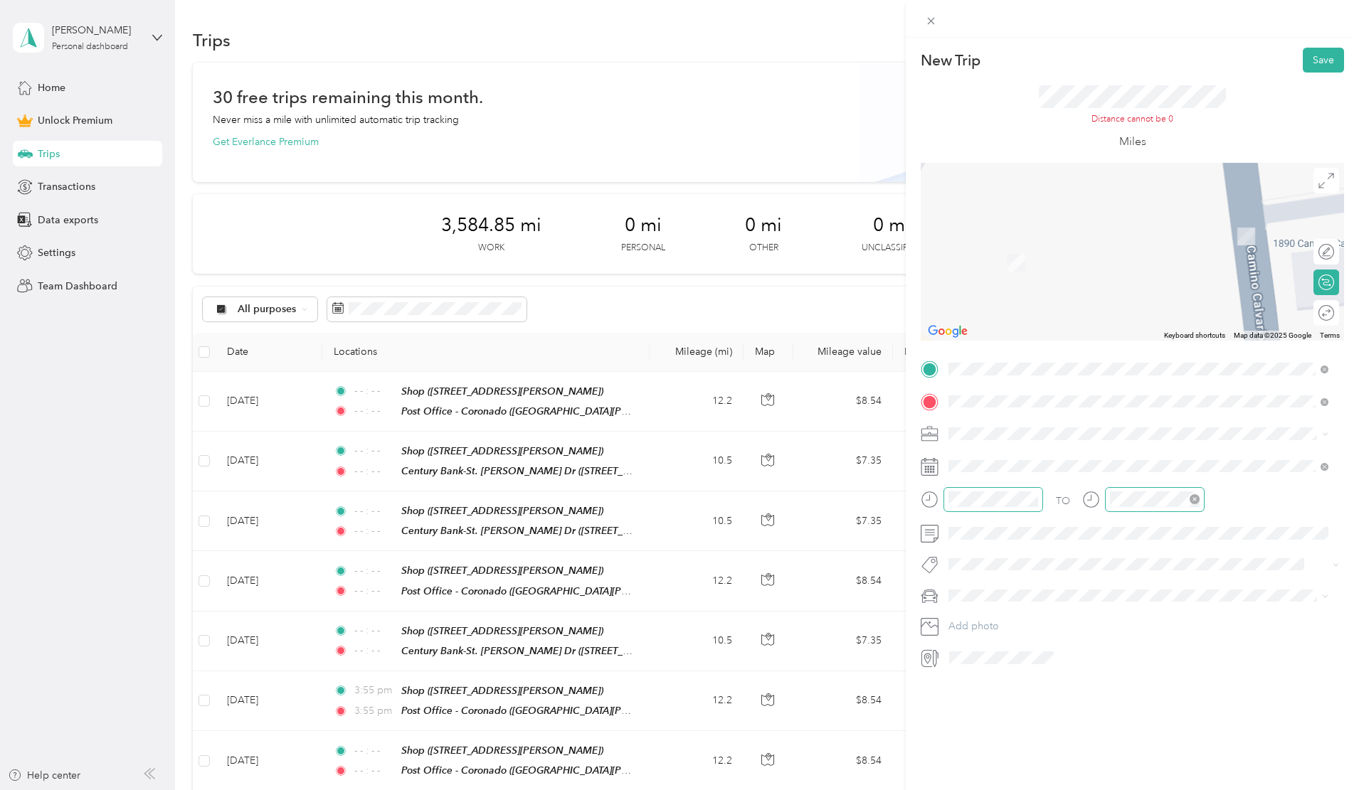
click at [965, 668] on span "Van" at bounding box center [961, 666] width 16 height 12
click at [1310, 314] on div at bounding box center [1319, 312] width 30 height 15
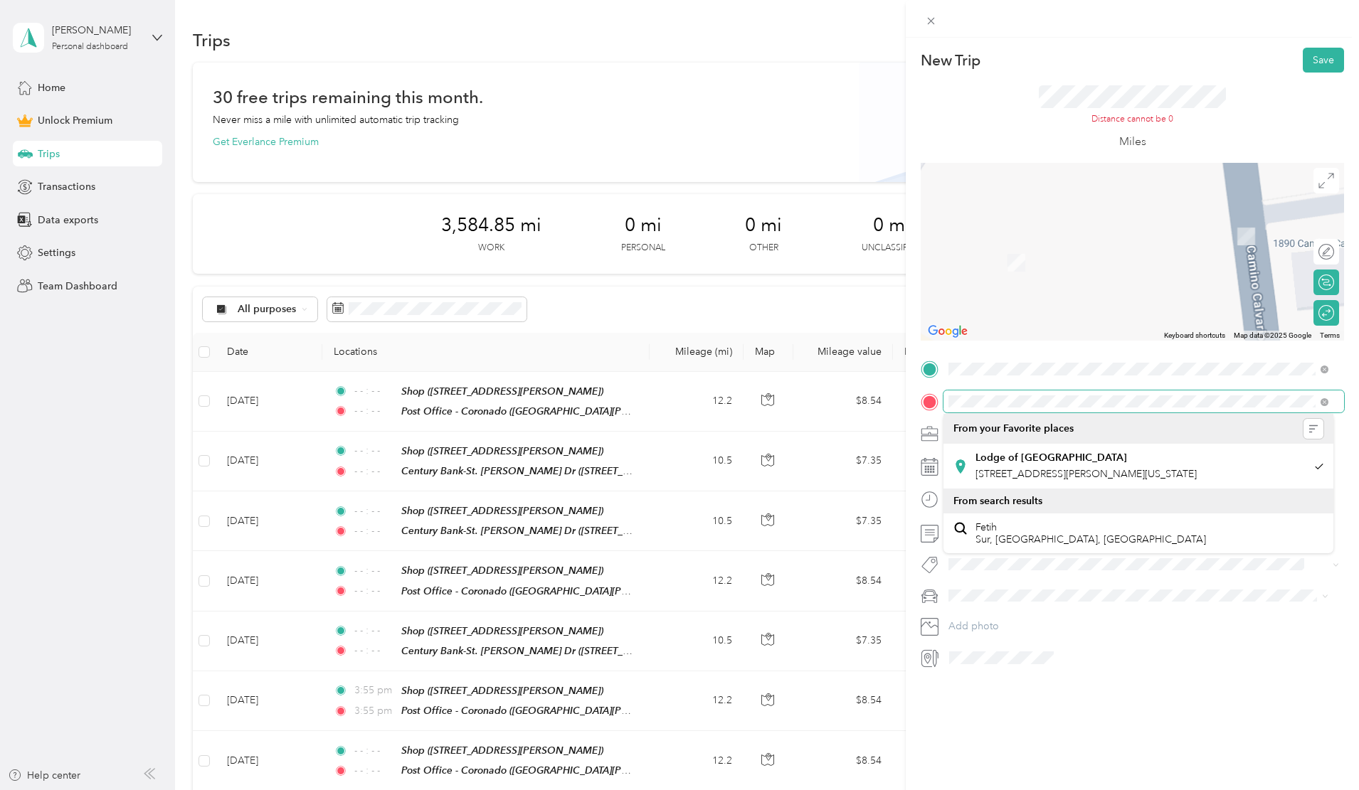
scroll to position [0, 97]
click at [1344, 400] on form "New Trip Save This trip cannot be edited because it is either under review, app…" at bounding box center [1132, 359] width 453 height 622
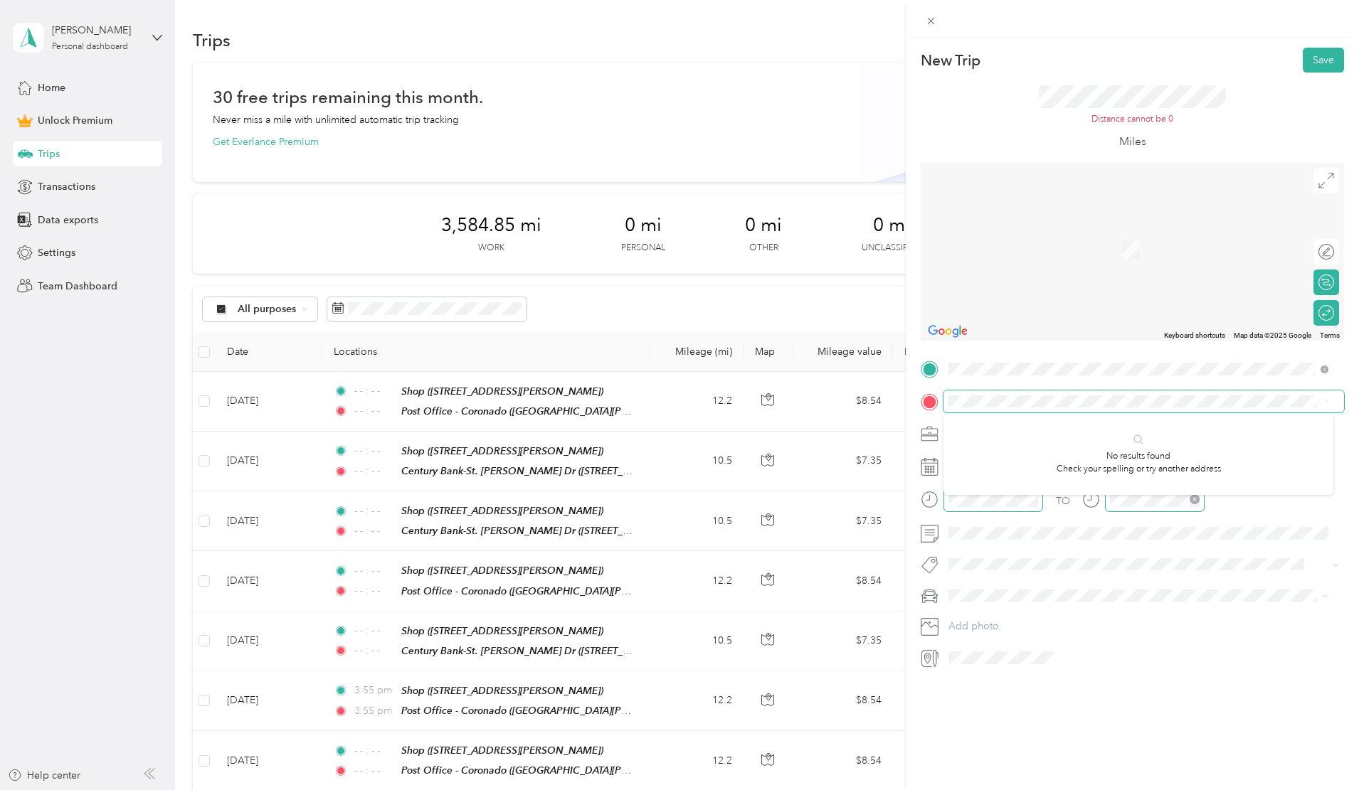
scroll to position [0, 9]
click at [1193, 298] on div at bounding box center [1132, 252] width 423 height 178
click at [1041, 460] on span "[STREET_ADDRESS][PERSON_NAME][US_STATE]" at bounding box center [1085, 453] width 221 height 13
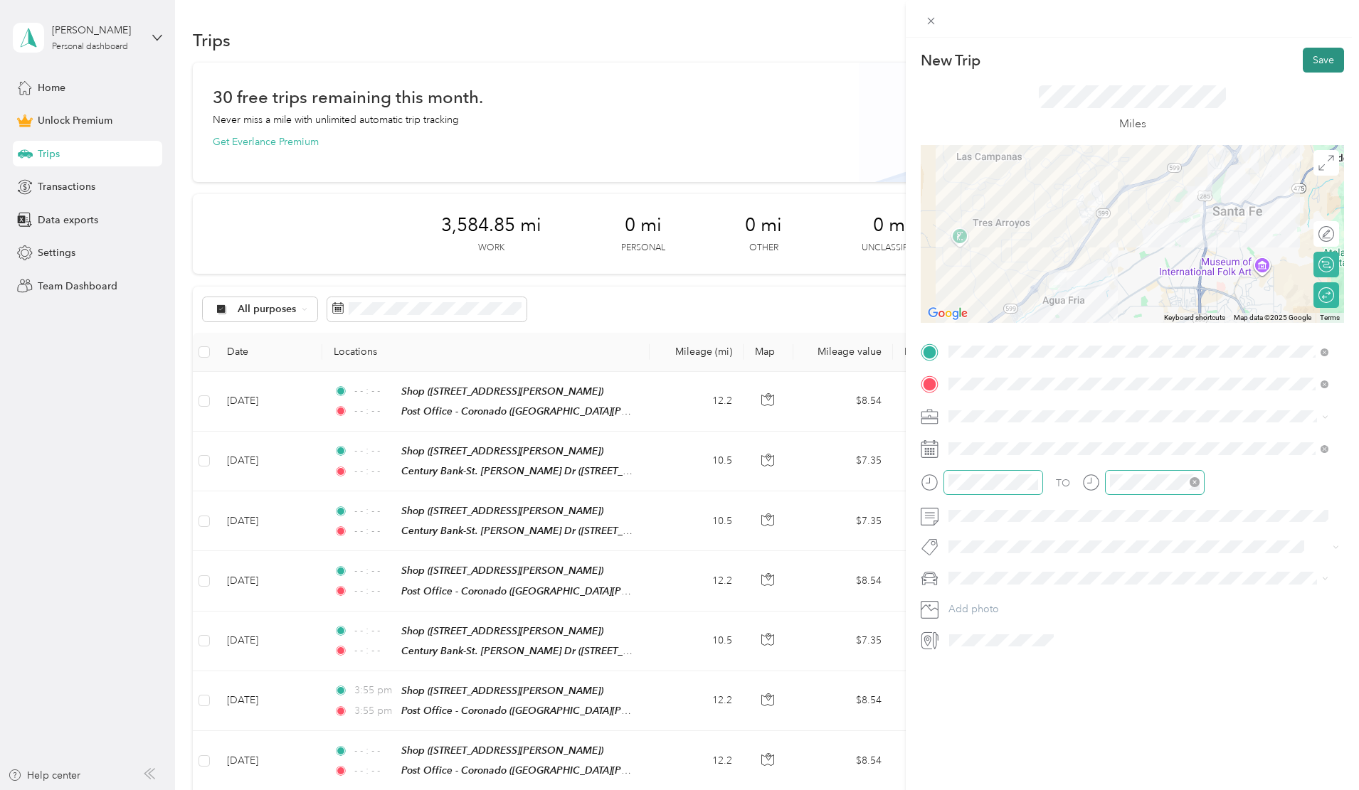
click at [1318, 56] on button "Save" at bounding box center [1323, 60] width 41 height 25
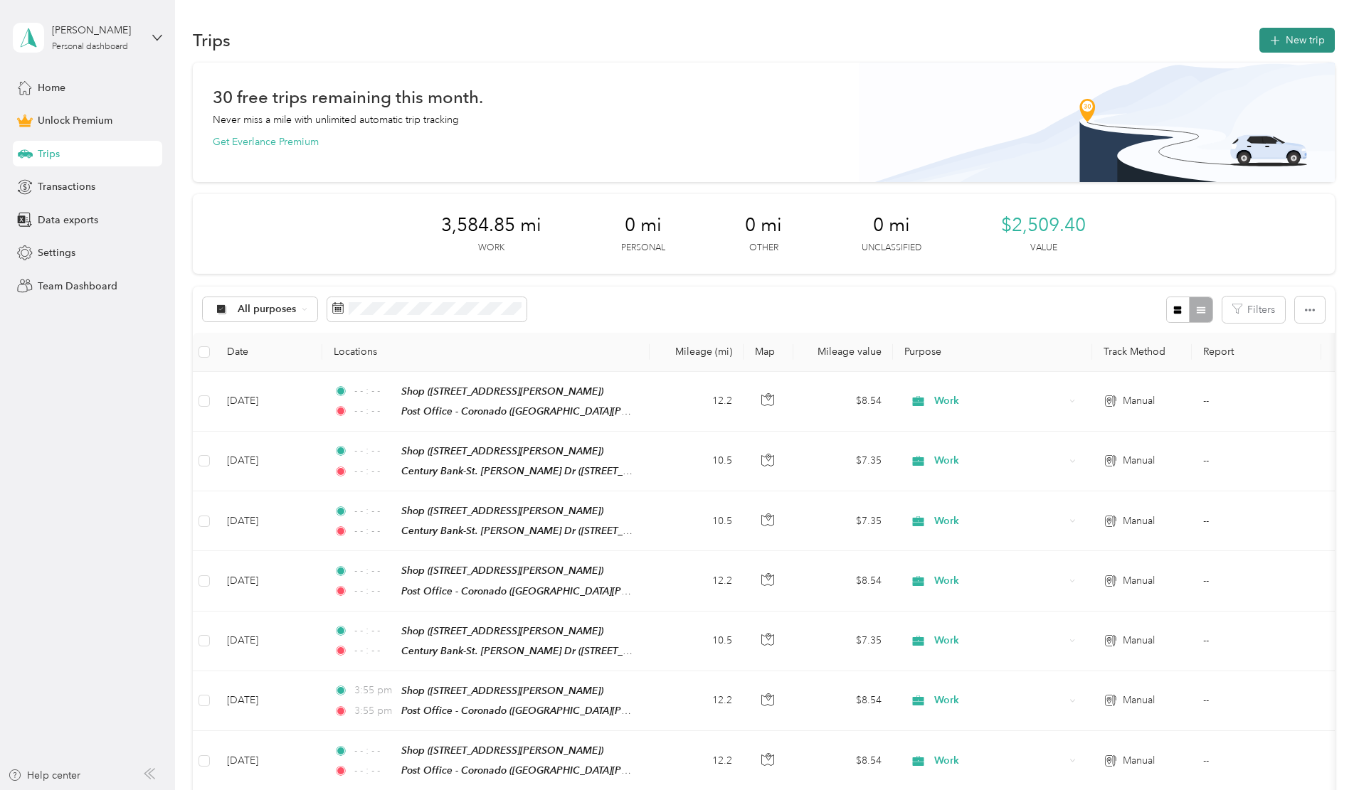
click at [1259, 41] on button "New trip" at bounding box center [1296, 40] width 75 height 25
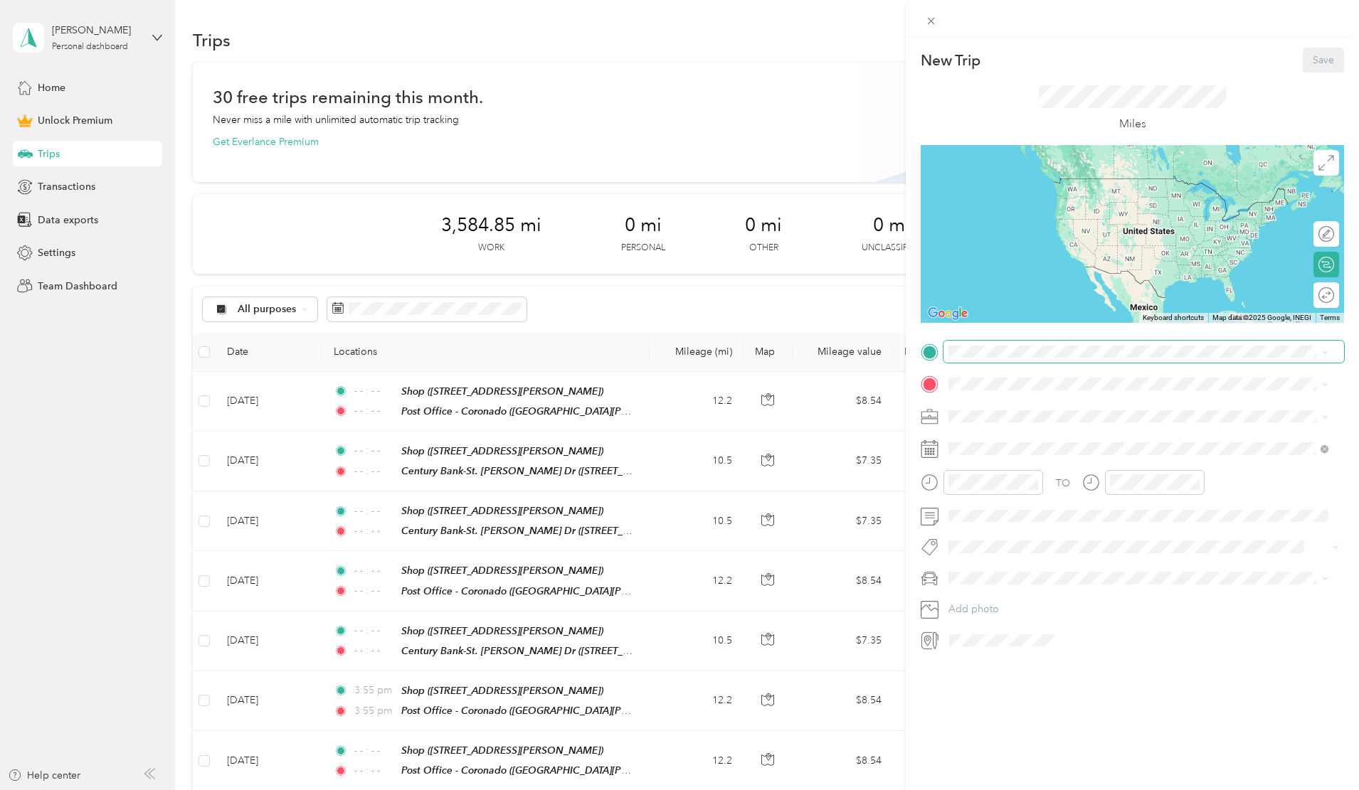
click at [981, 345] on span at bounding box center [1143, 352] width 401 height 23
drag, startPoint x: 973, startPoint y: 546, endPoint x: 968, endPoint y: 455, distance: 90.5
click at [974, 549] on div "Shop [STREET_ADDRESS][PERSON_NAME]" at bounding box center [1138, 566] width 370 height 35
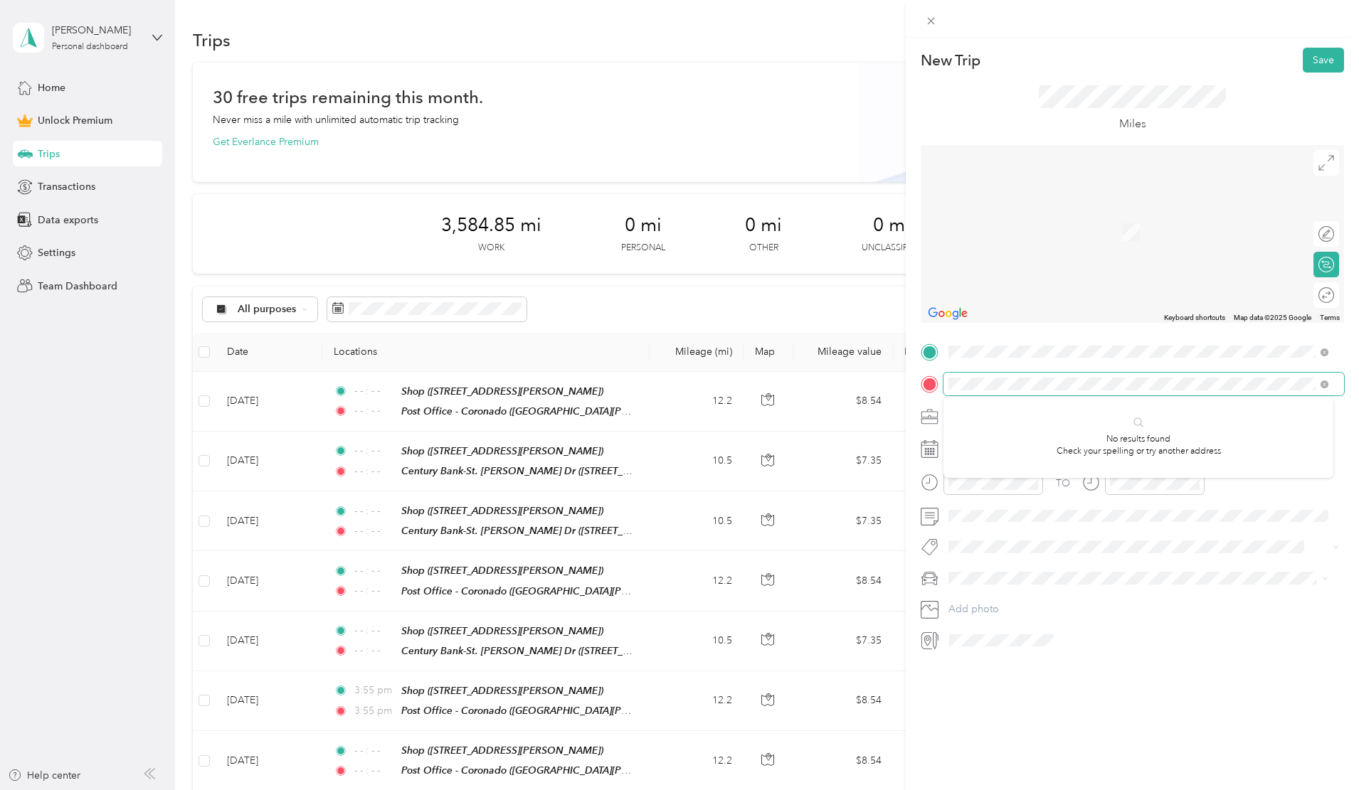
scroll to position [0, 384]
click at [1352, 381] on html "[PERSON_NAME] Personal dashboard Home Unlock Premium Trips Transactions Data ex…" at bounding box center [676, 395] width 1352 height 790
click at [1016, 435] on span "[STREET_ADDRESS][PERSON_NAME][US_STATE]" at bounding box center [1085, 428] width 221 height 13
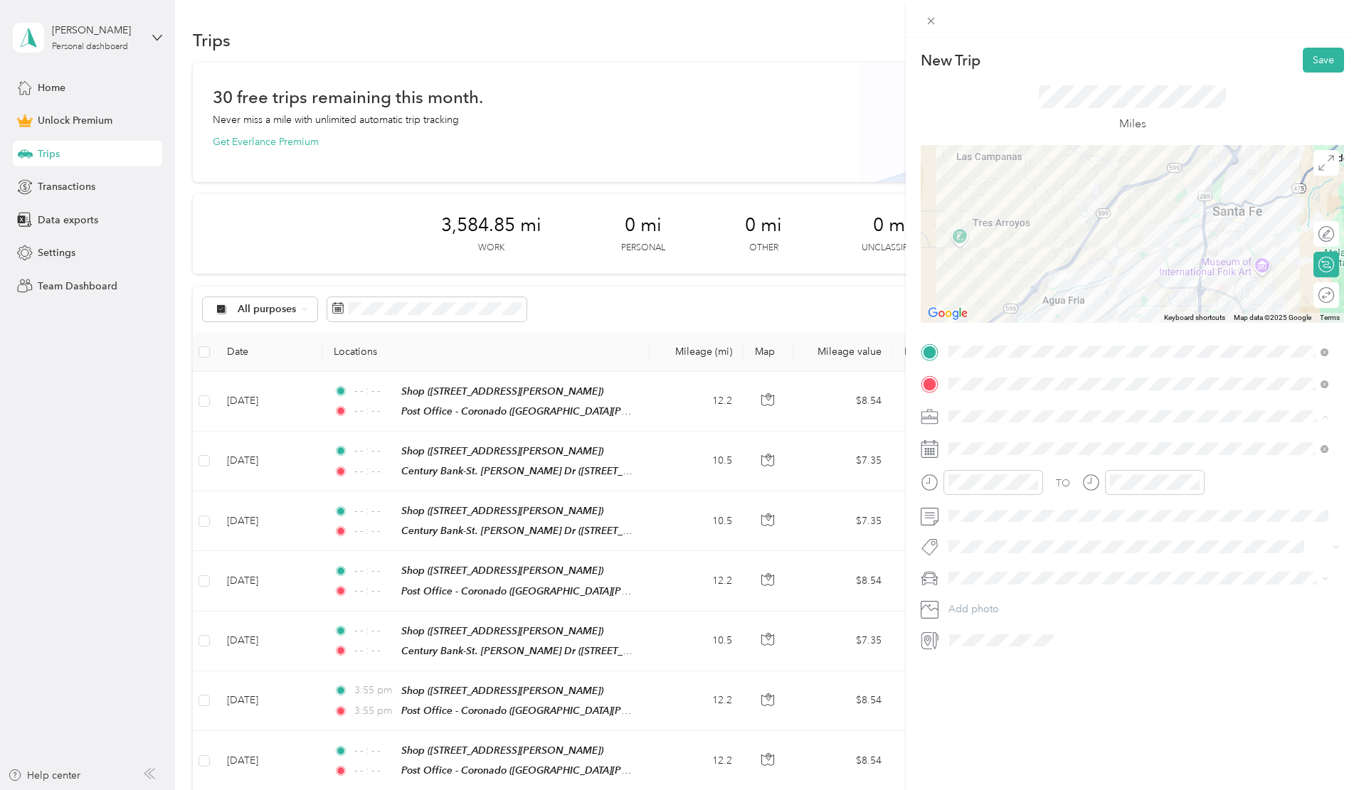
click at [968, 436] on span "Work" at bounding box center [965, 441] width 24 height 12
click at [985, 522] on div "[DATE]" at bounding box center [1032, 529] width 179 height 15
click at [1086, 598] on div "13" at bounding box center [1088, 602] width 18 height 18
click at [1032, 482] on icon "close-circle" at bounding box center [1033, 482] width 10 height 10
click at [1193, 482] on icon "close-circle" at bounding box center [1195, 482] width 10 height 10
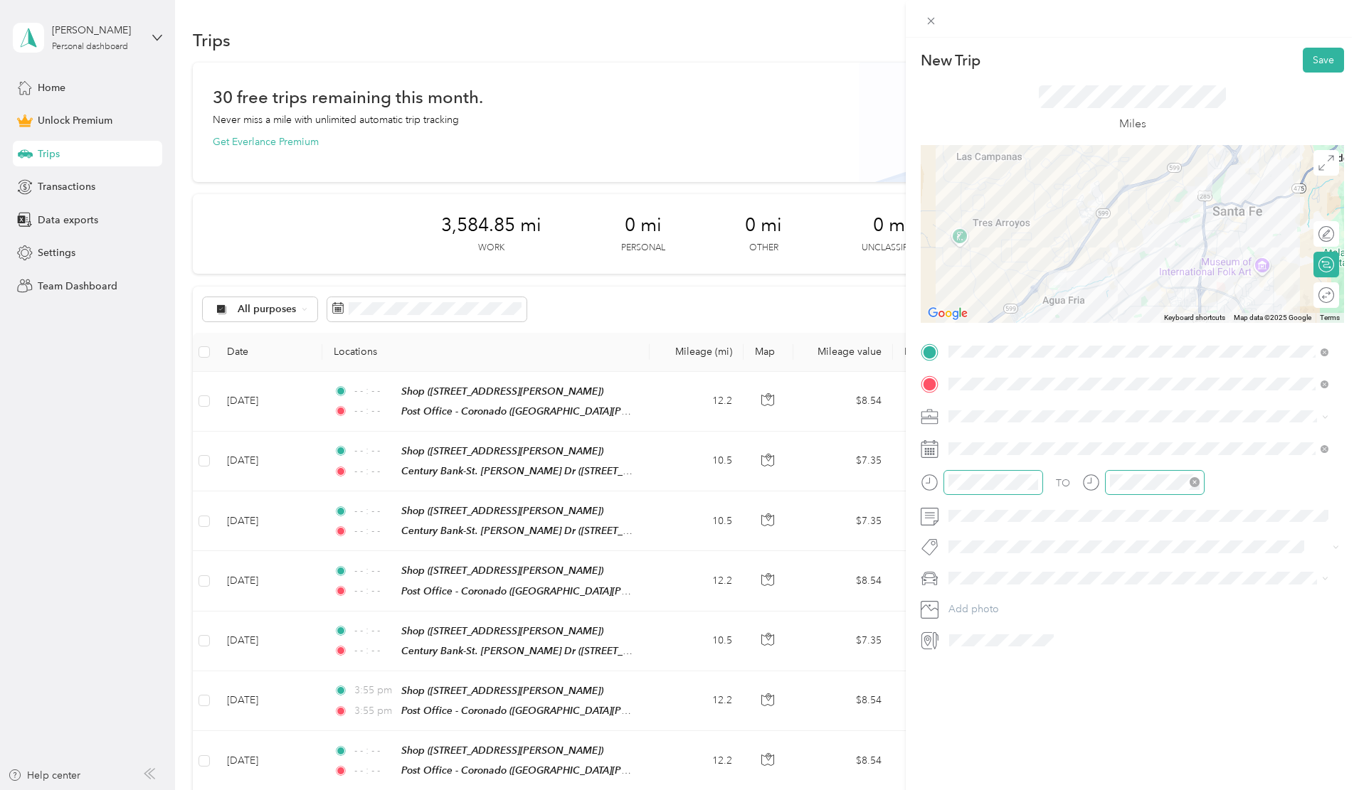
click at [973, 628] on div "Toyota 4Runner" at bounding box center [1138, 625] width 370 height 15
click at [1305, 295] on div at bounding box center [1311, 295] width 13 height 13
click at [1313, 55] on button "Save" at bounding box center [1323, 60] width 41 height 25
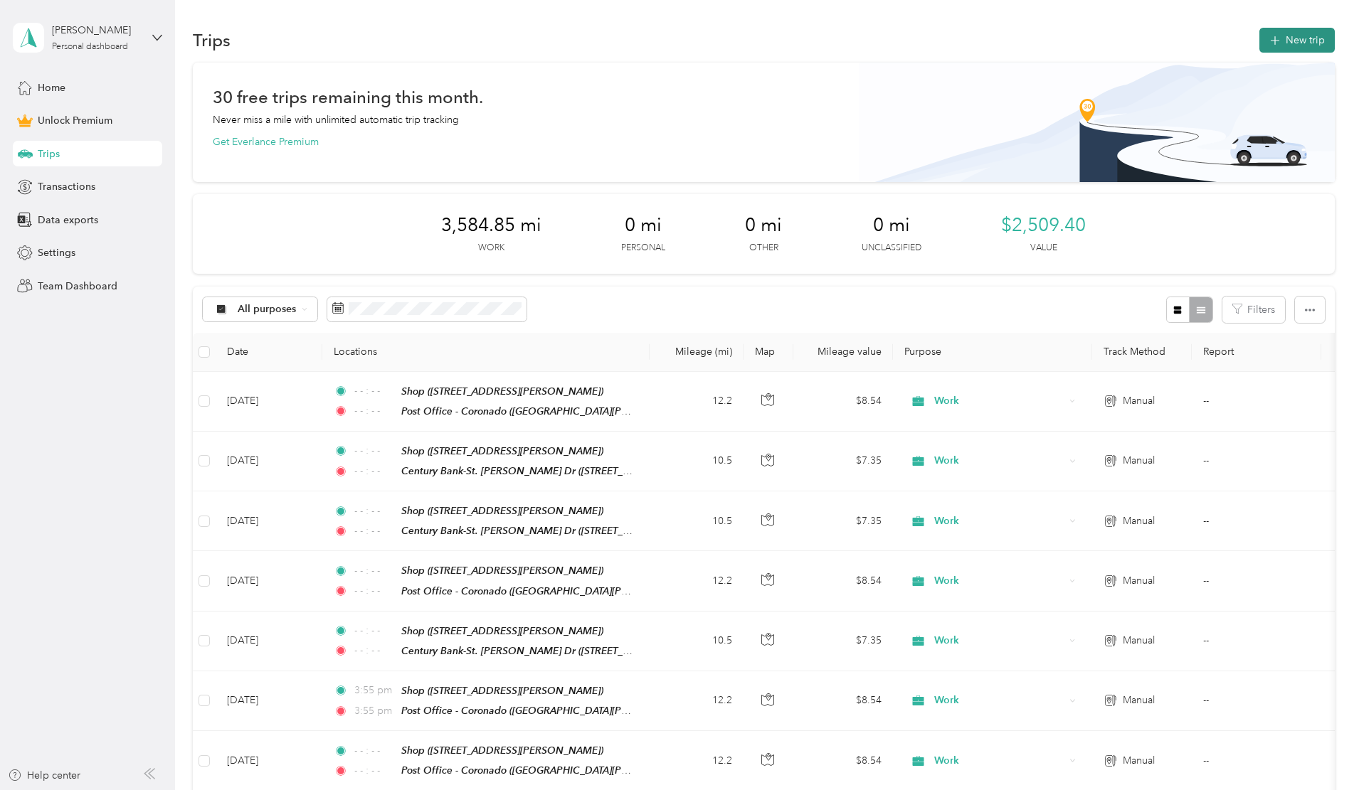
click at [1259, 40] on button "New trip" at bounding box center [1296, 40] width 75 height 25
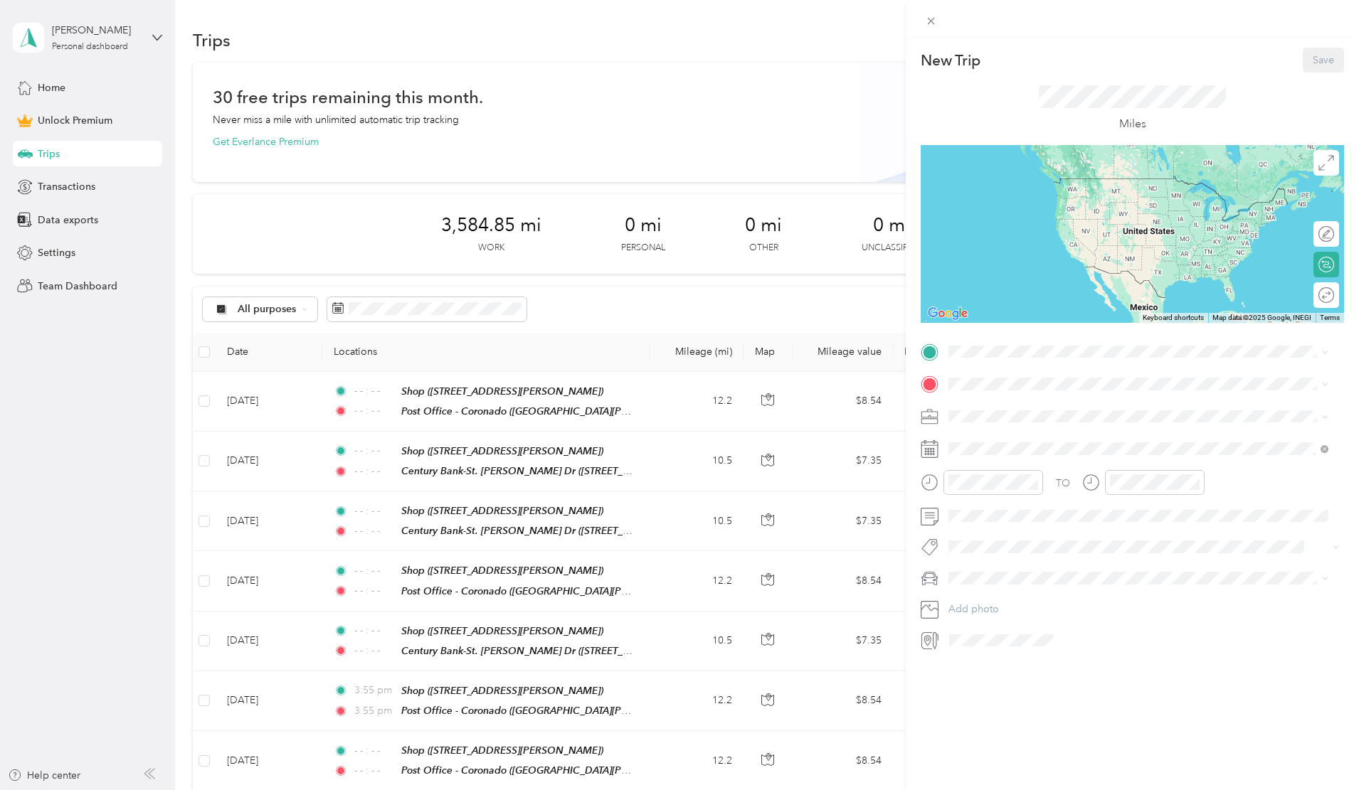
drag, startPoint x: 1002, startPoint y: 551, endPoint x: 1002, endPoint y: 538, distance: 13.5
click at [1003, 550] on div "Shop [STREET_ADDRESS][PERSON_NAME]" at bounding box center [1059, 565] width 169 height 30
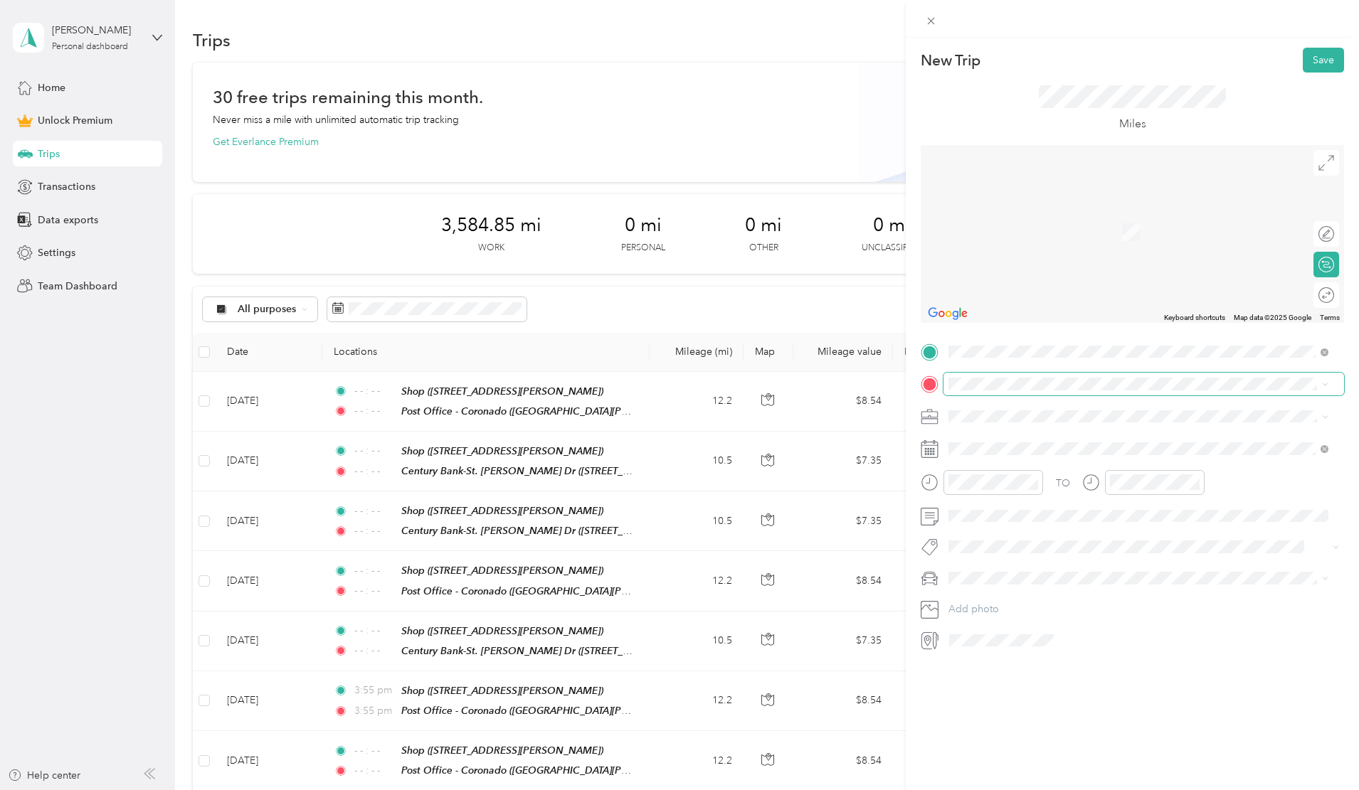
click at [973, 377] on span at bounding box center [1143, 384] width 401 height 23
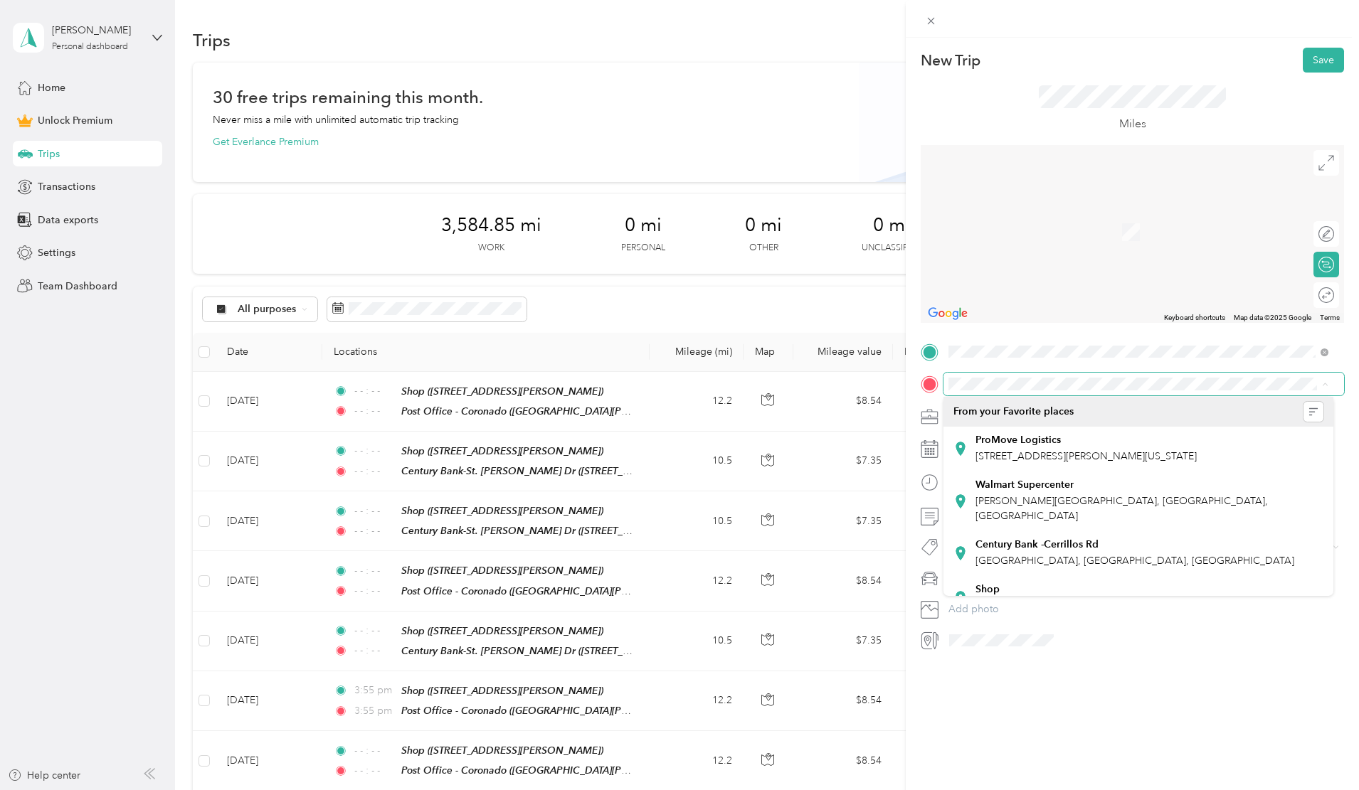
scroll to position [0, 10]
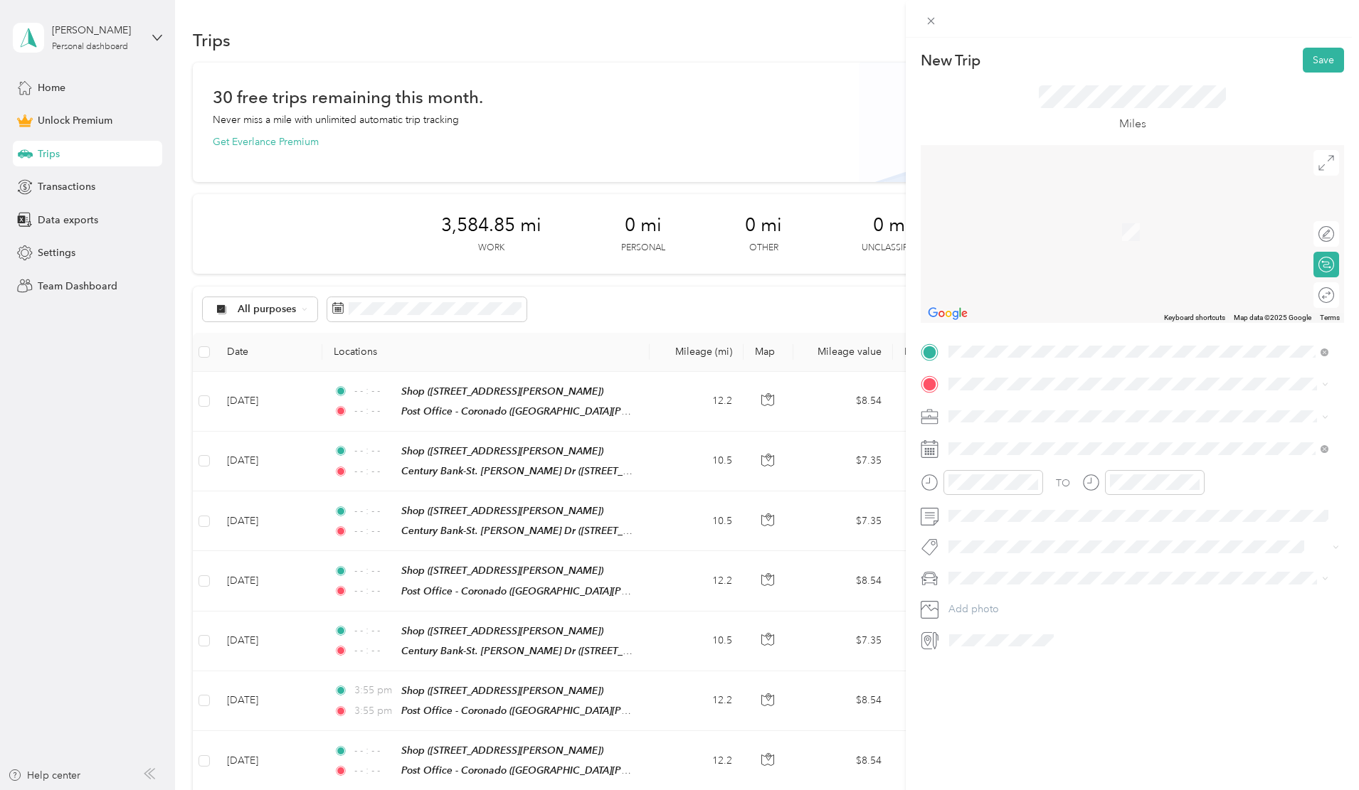
click at [991, 441] on span "[STREET_ADDRESS][PERSON_NAME][US_STATE]" at bounding box center [1085, 434] width 221 height 13
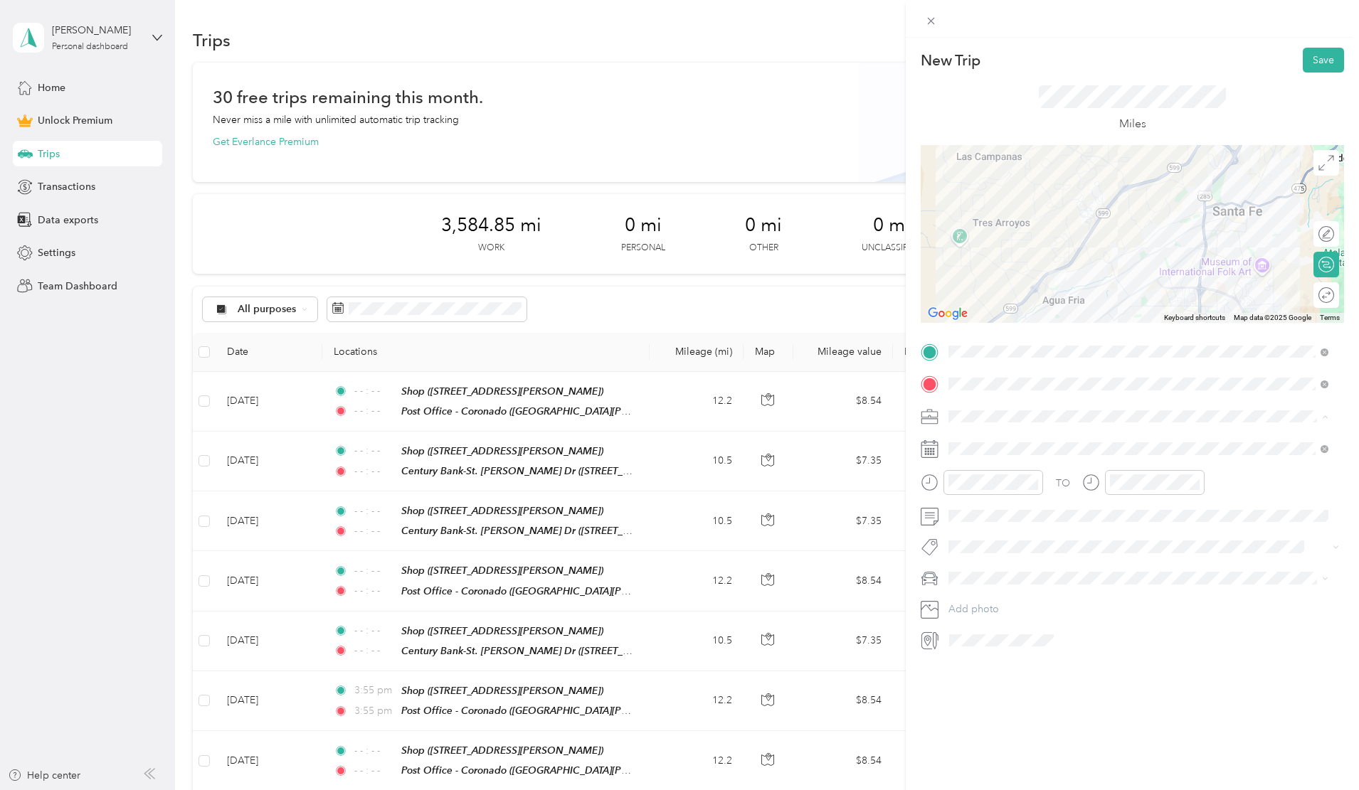
click at [966, 445] on li "Work" at bounding box center [1138, 441] width 390 height 25
click at [982, 530] on icon at bounding box center [984, 529] width 14 height 14
click at [1037, 622] on div "13" at bounding box center [1033, 624] width 18 height 18
click at [1032, 482] on icon "close-circle" at bounding box center [1033, 482] width 10 height 10
click at [1194, 481] on icon "close-circle" at bounding box center [1195, 482] width 10 height 10
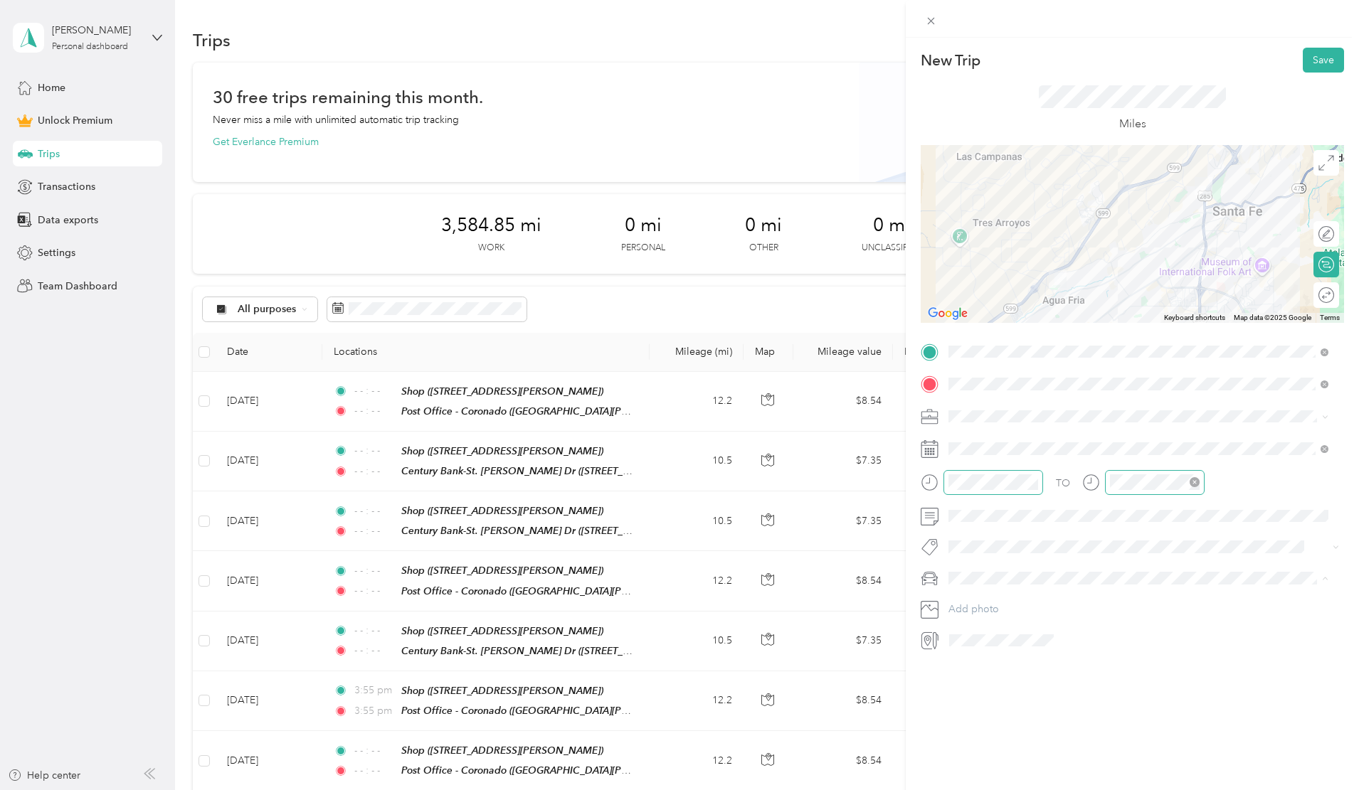
click at [978, 625] on span "Toyota 4Runner" at bounding box center [988, 628] width 71 height 12
click at [1305, 296] on div at bounding box center [1311, 295] width 13 height 13
click at [1318, 63] on button "Save" at bounding box center [1323, 60] width 41 height 25
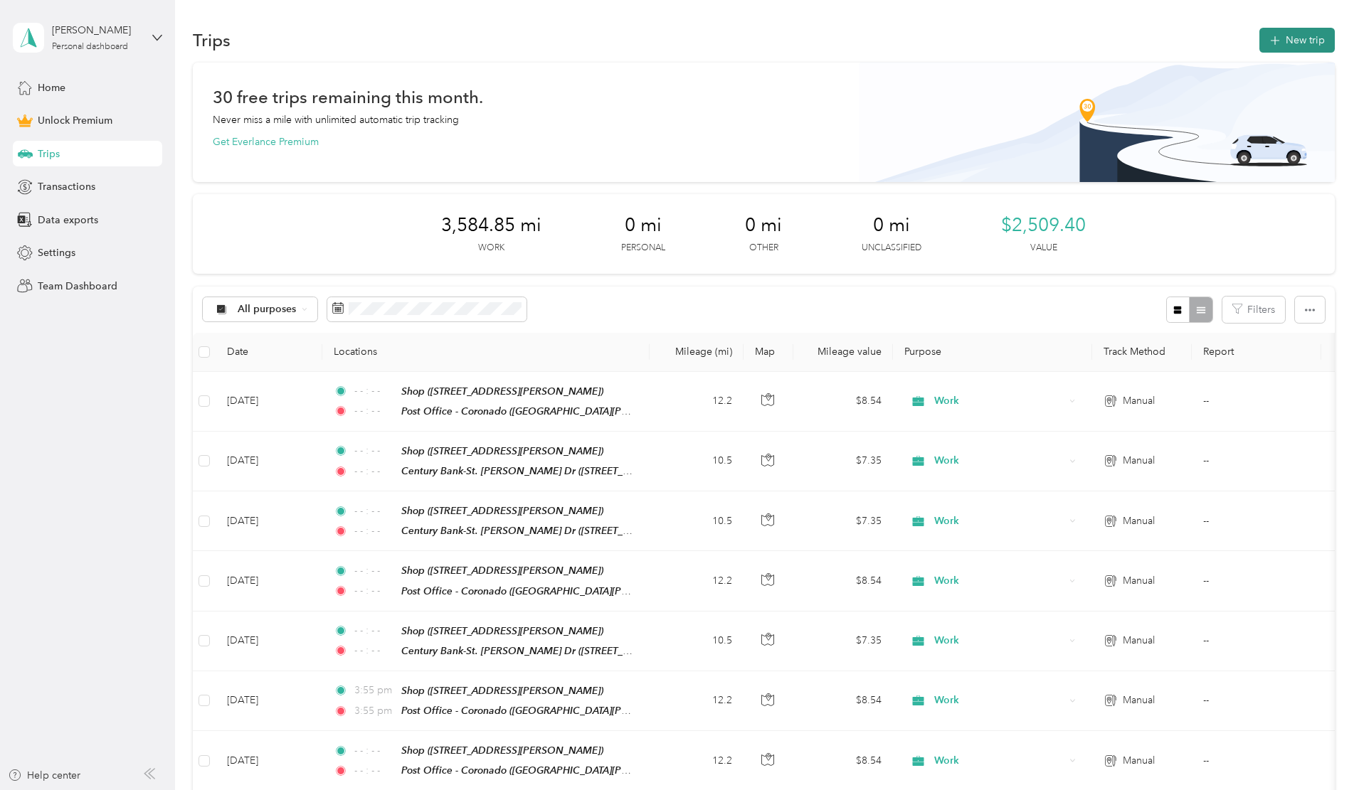
click at [1259, 41] on button "New trip" at bounding box center [1296, 40] width 75 height 25
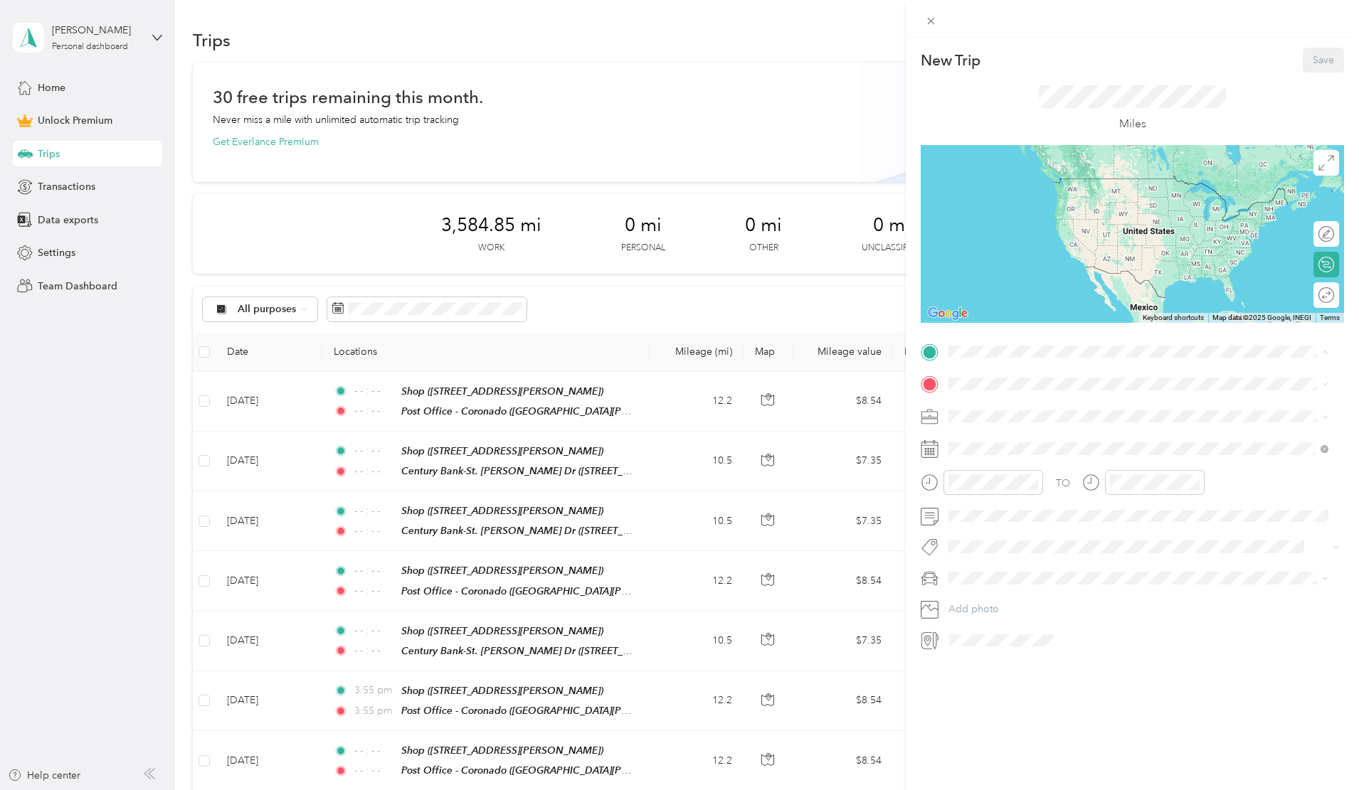
click at [987, 551] on strong "Shop" at bounding box center [987, 557] width 24 height 13
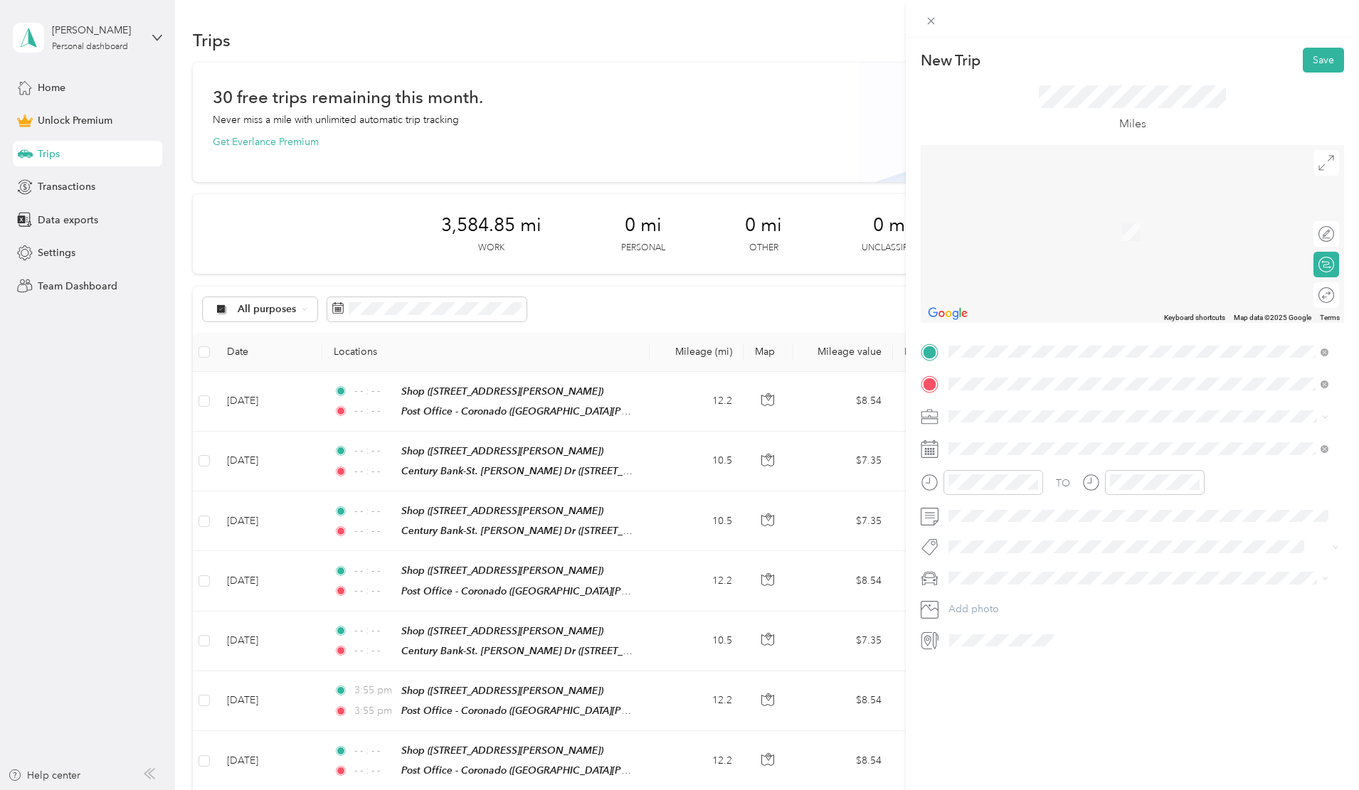
click at [992, 435] on span "[STREET_ADDRESS][US_STATE]" at bounding box center [1046, 435] width 142 height 13
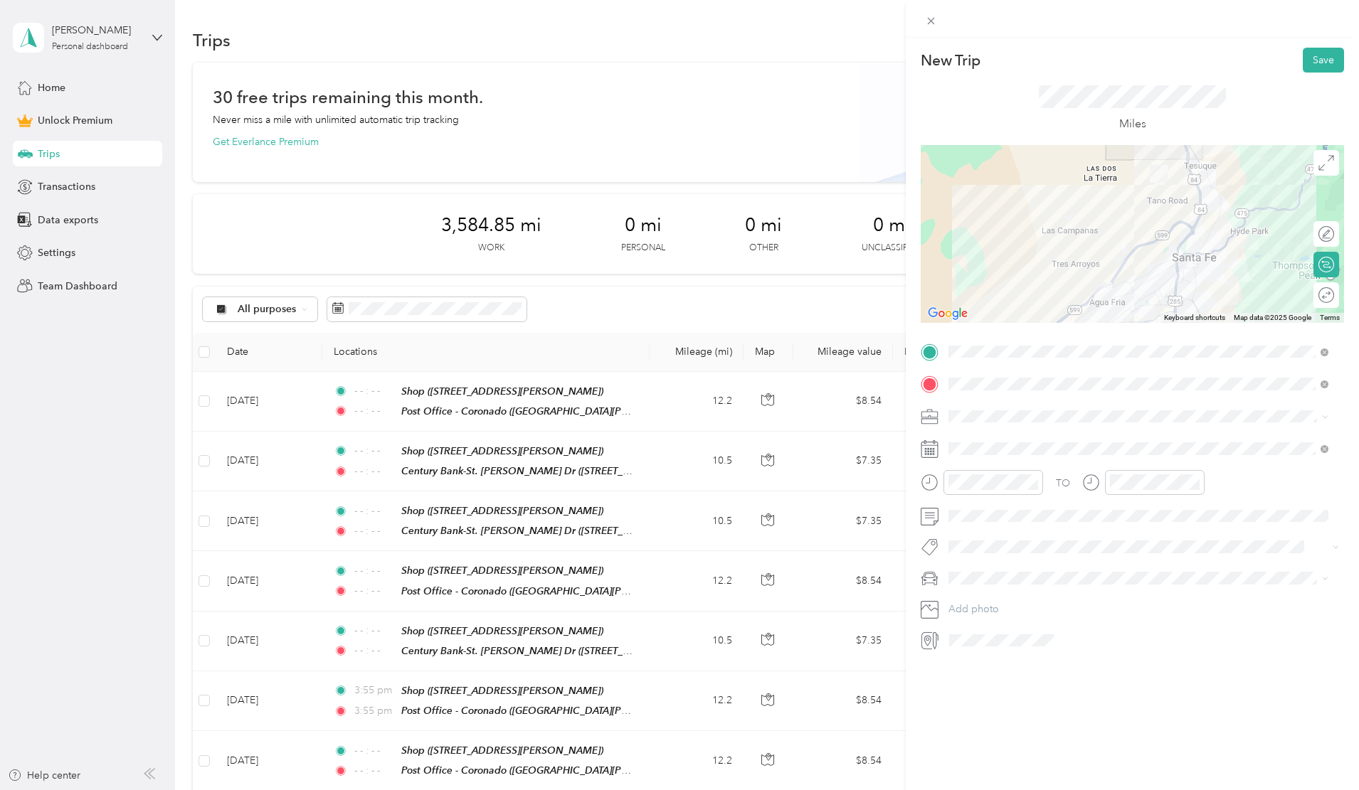
click at [970, 445] on li "Work" at bounding box center [1138, 441] width 390 height 25
click at [972, 441] on span at bounding box center [1143, 449] width 401 height 23
click at [986, 526] on icon at bounding box center [984, 529] width 14 height 14
click at [1051, 624] on div "14" at bounding box center [1051, 624] width 18 height 18
click at [1033, 482] on icon "close-circle" at bounding box center [1033, 482] width 10 height 10
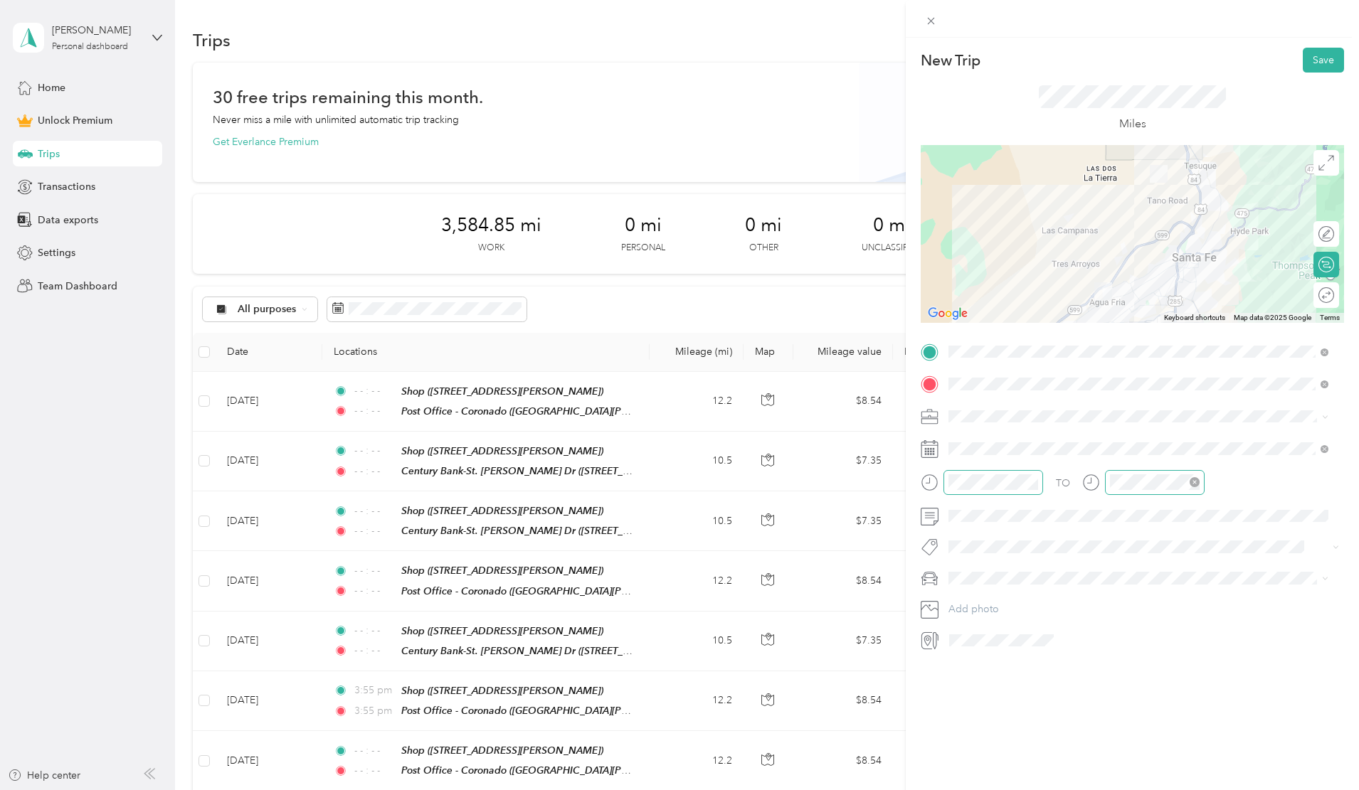
click at [1194, 482] on icon "close-circle" at bounding box center [1195, 482] width 10 height 10
click at [1044, 510] on div "AM" at bounding box center [1044, 514] width 34 height 20
click at [1047, 511] on div "AM" at bounding box center [1044, 514] width 34 height 20
click at [1120, 565] on div "TO Add photo" at bounding box center [1132, 497] width 423 height 312
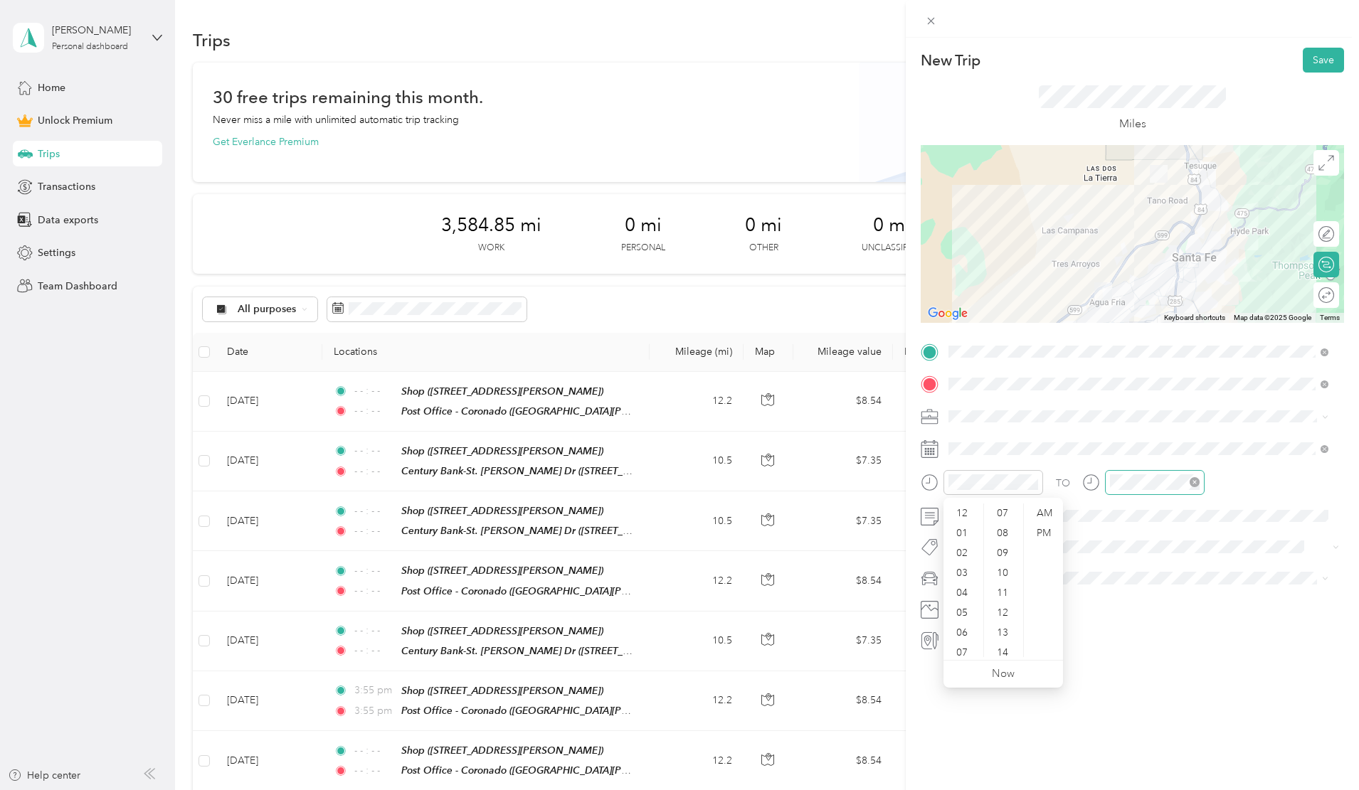
scroll to position [85, 0]
drag, startPoint x: 959, startPoint y: 647, endPoint x: 1004, endPoint y: 588, distance: 73.6
click at [962, 642] on div "11" at bounding box center [963, 647] width 34 height 20
click at [1045, 513] on div "AM" at bounding box center [1044, 514] width 34 height 20
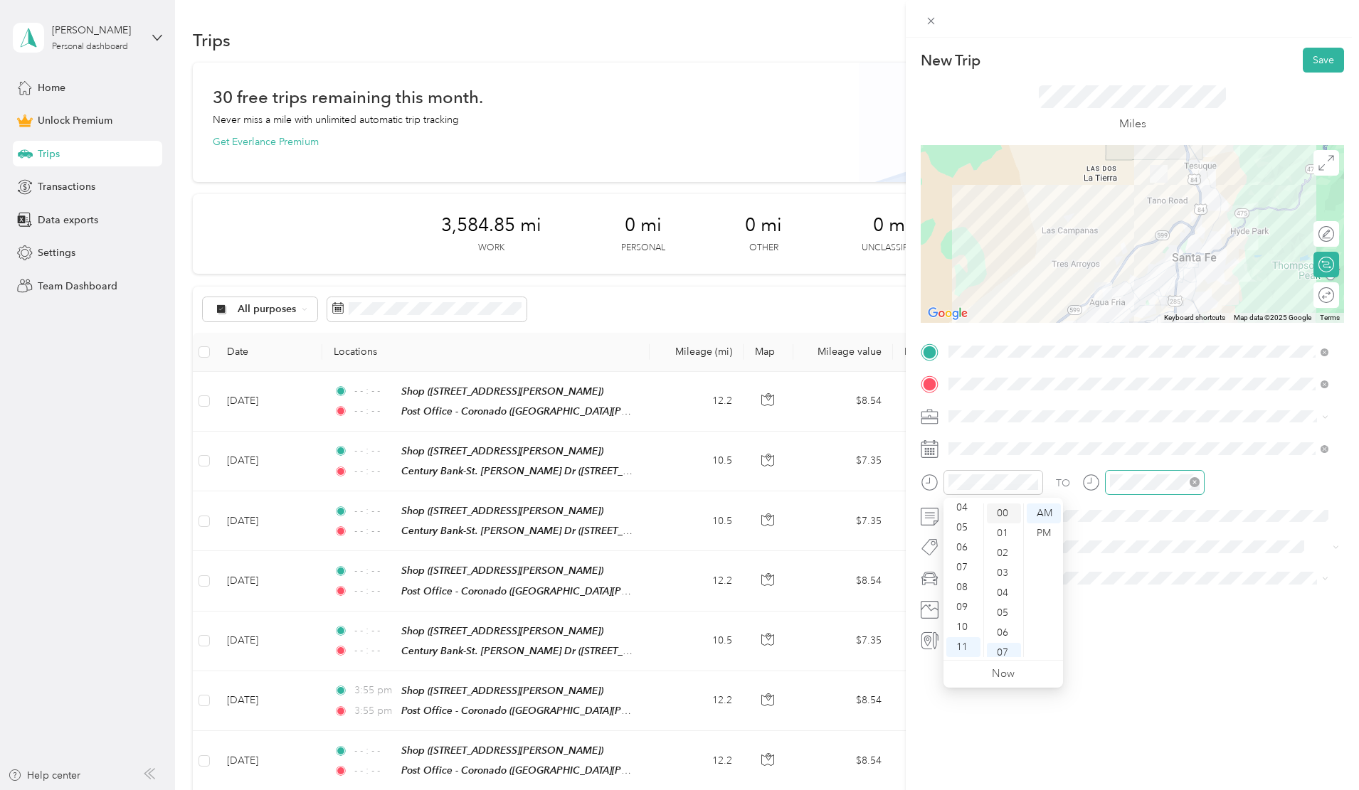
click at [1004, 513] on div "00" at bounding box center [1004, 514] width 34 height 20
click at [1113, 535] on div "TO Add photo" at bounding box center [1132, 497] width 423 height 312
click at [963, 650] on span "Van" at bounding box center [961, 651] width 16 height 12
click at [1307, 293] on div at bounding box center [1311, 295] width 13 height 13
click at [1313, 56] on button "Save" at bounding box center [1323, 60] width 41 height 25
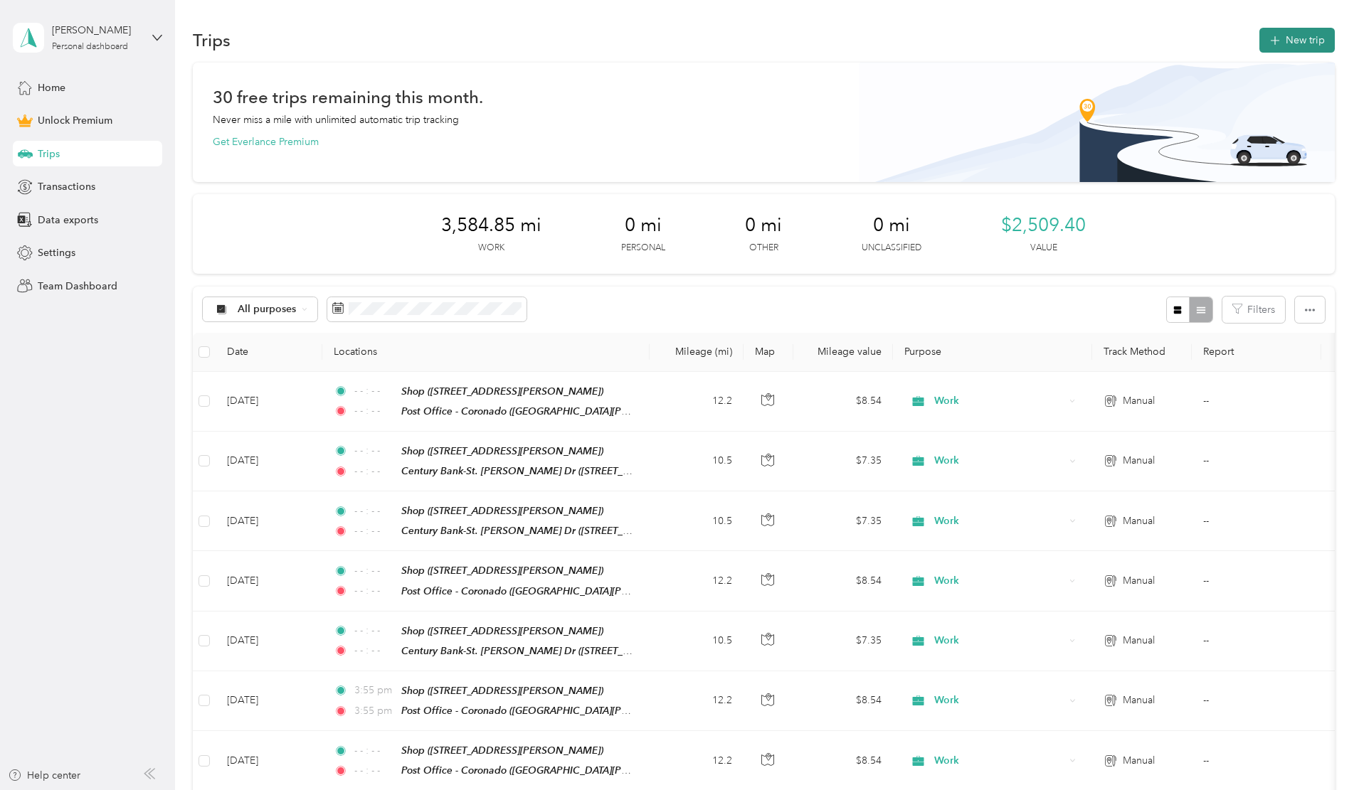
click at [1259, 43] on button "New trip" at bounding box center [1296, 40] width 75 height 25
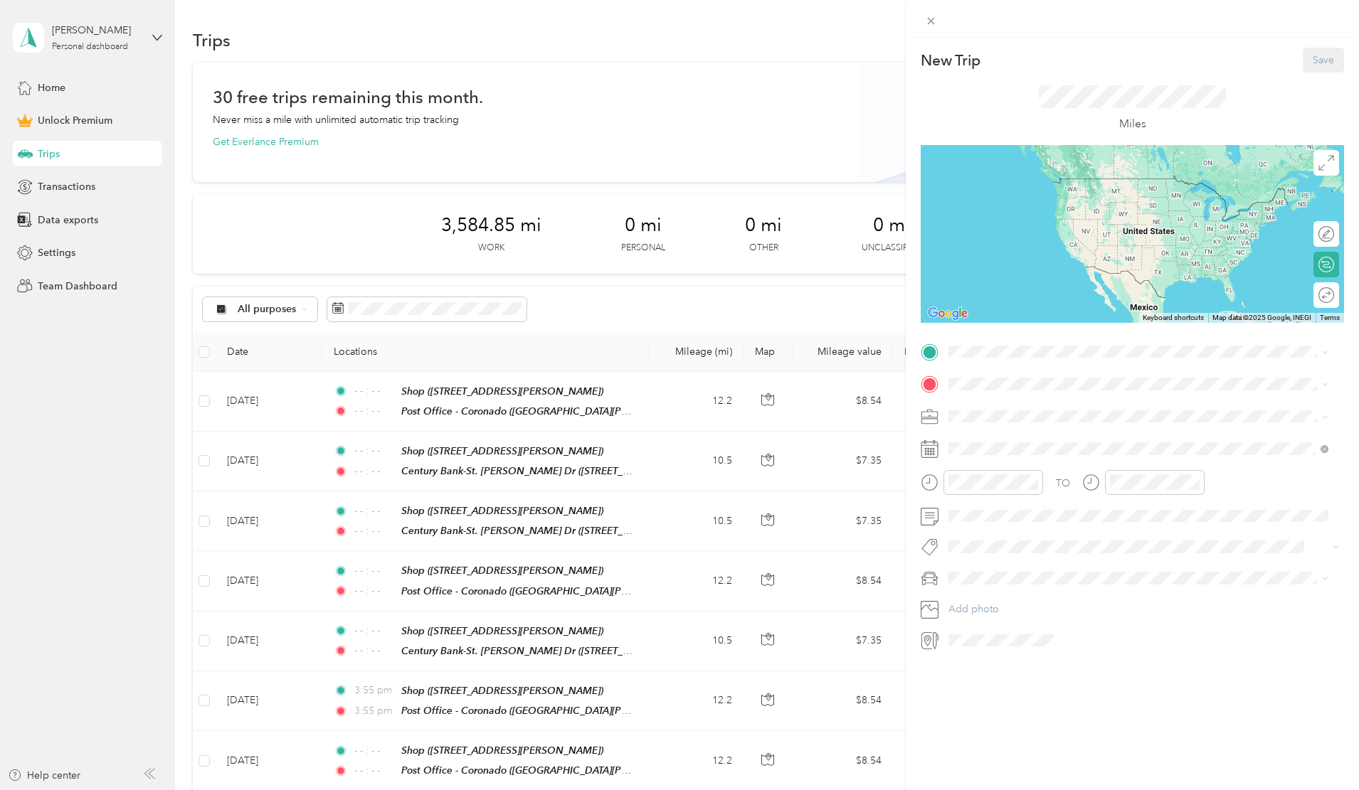
drag, startPoint x: 988, startPoint y: 545, endPoint x: 989, endPoint y: 457, distance: 88.2
click at [988, 547] on strong "Shop" at bounding box center [987, 553] width 24 height 13
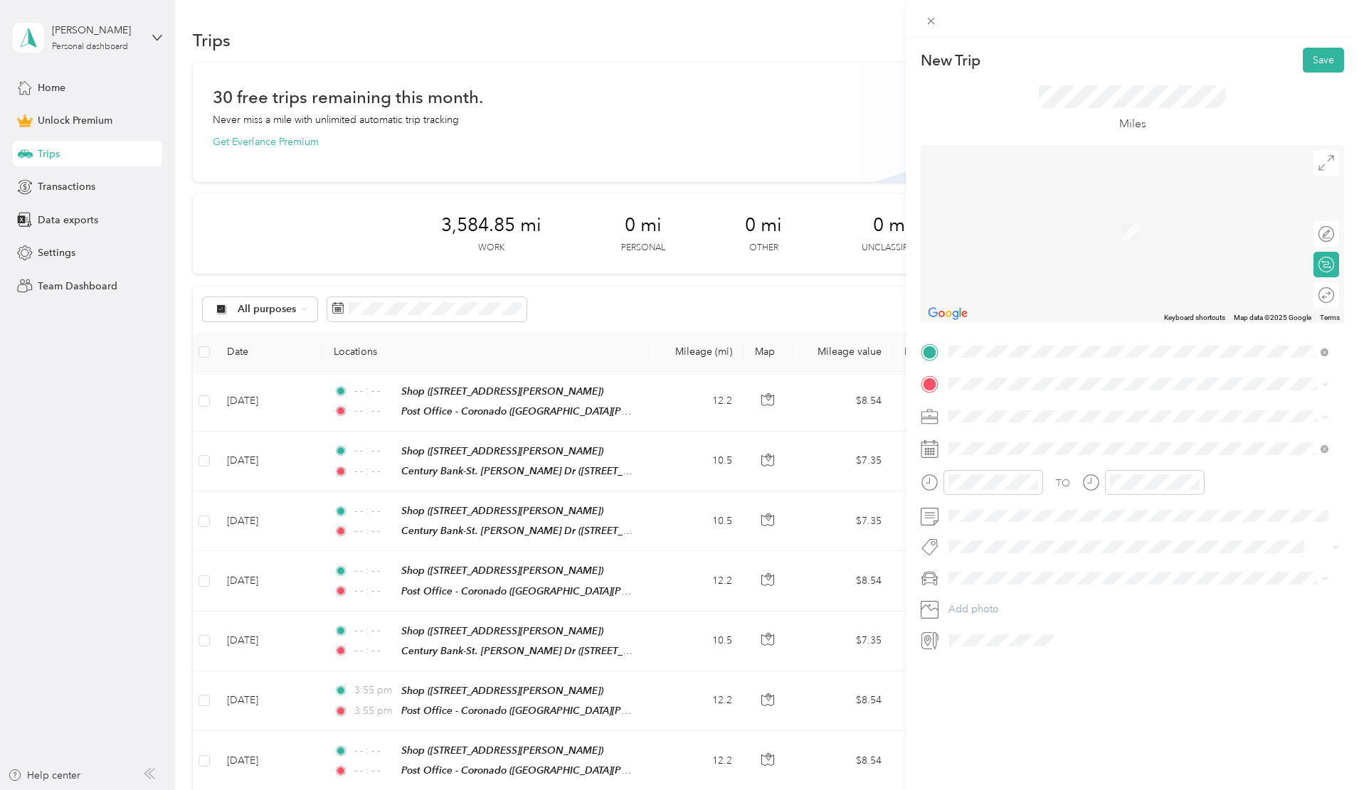
click at [1017, 433] on span "[STREET_ADDRESS][US_STATE]" at bounding box center [1046, 432] width 142 height 13
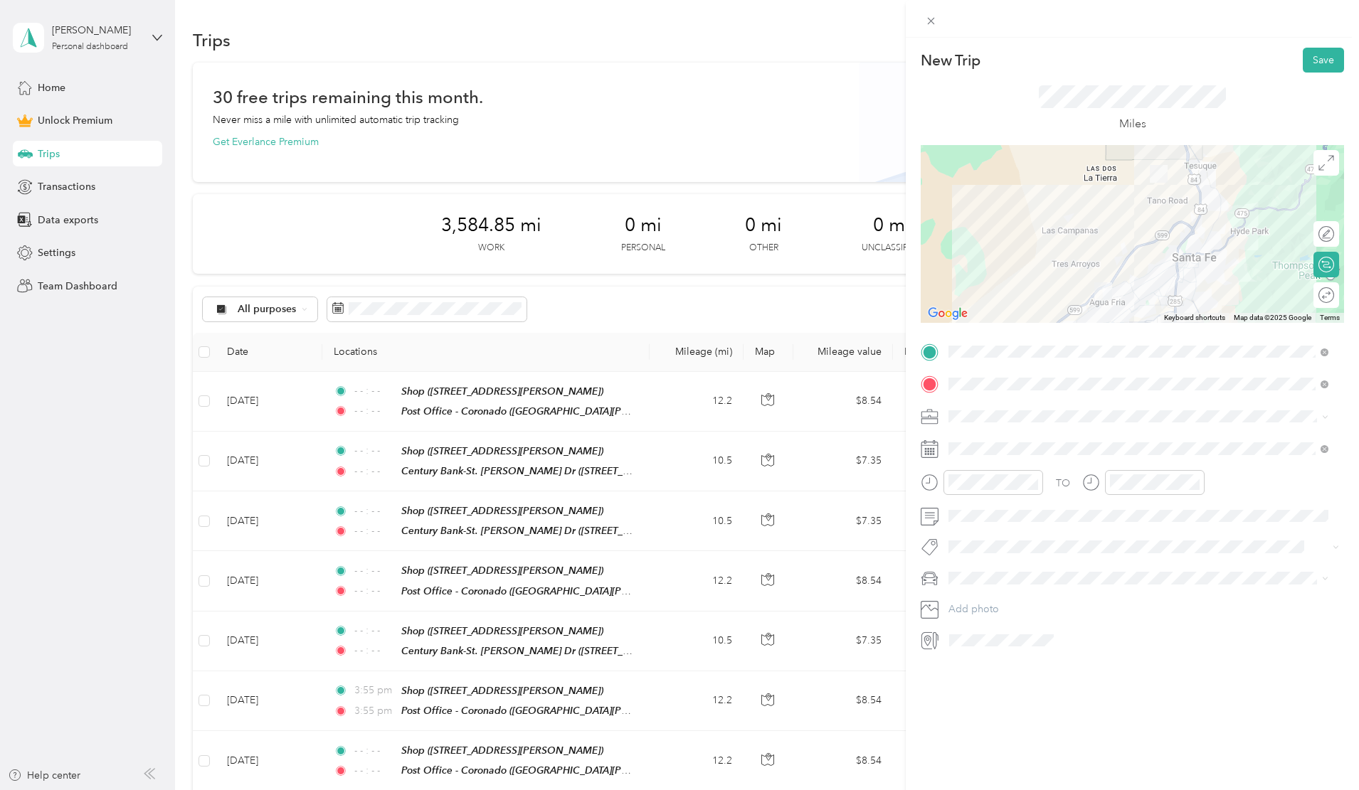
click at [968, 445] on div "Work" at bounding box center [1138, 441] width 370 height 15
click at [982, 531] on icon at bounding box center [983, 529] width 7 height 13
click at [1049, 625] on div "14" at bounding box center [1051, 624] width 18 height 18
click at [985, 635] on ol "Truck Toyota 4Runner Van Ford Explorer" at bounding box center [1138, 641] width 390 height 100
click at [976, 600] on span "Truck" at bounding box center [965, 604] width 24 height 12
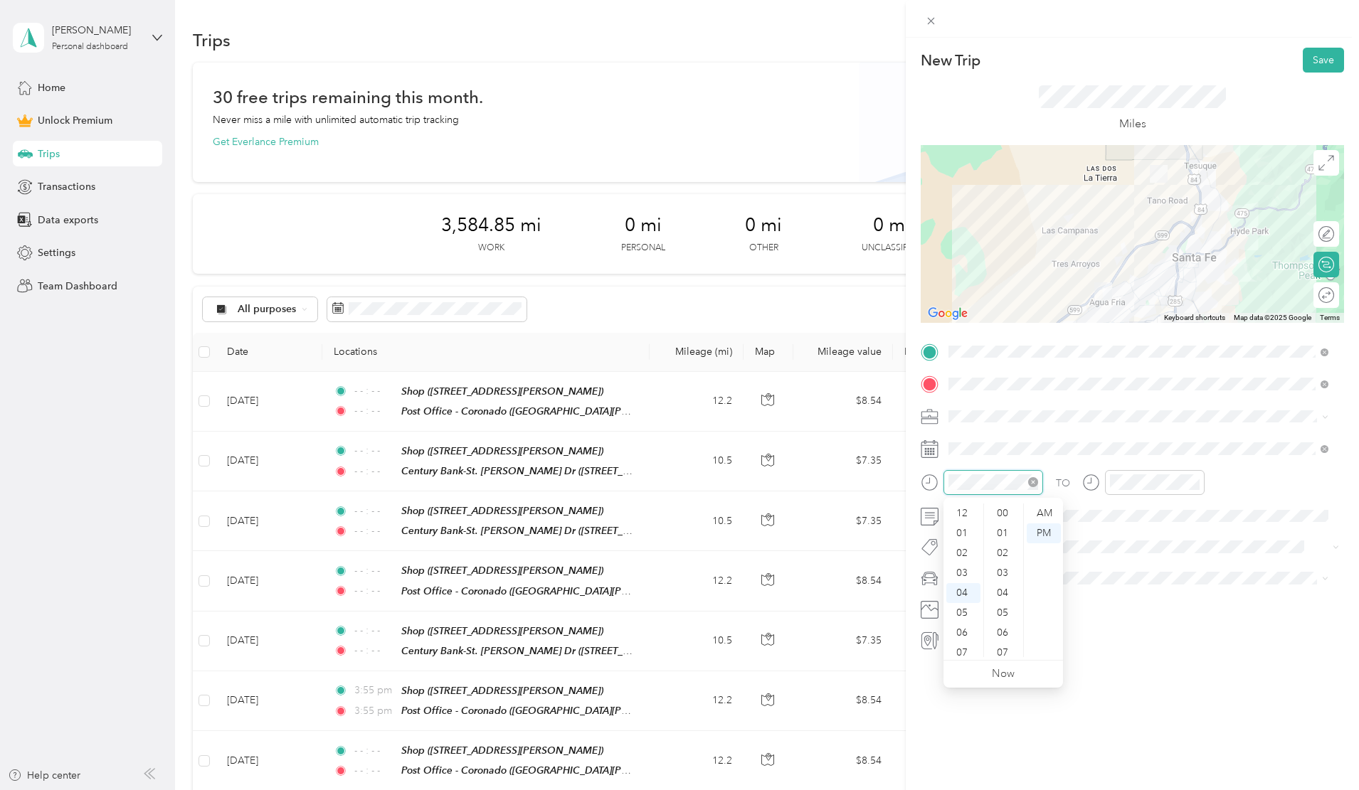
scroll to position [159, 0]
click at [938, 482] on div at bounding box center [982, 482] width 122 height 25
click at [1045, 508] on div "AM" at bounding box center [1044, 514] width 34 height 20
click at [959, 650] on div "11" at bounding box center [963, 653] width 34 height 20
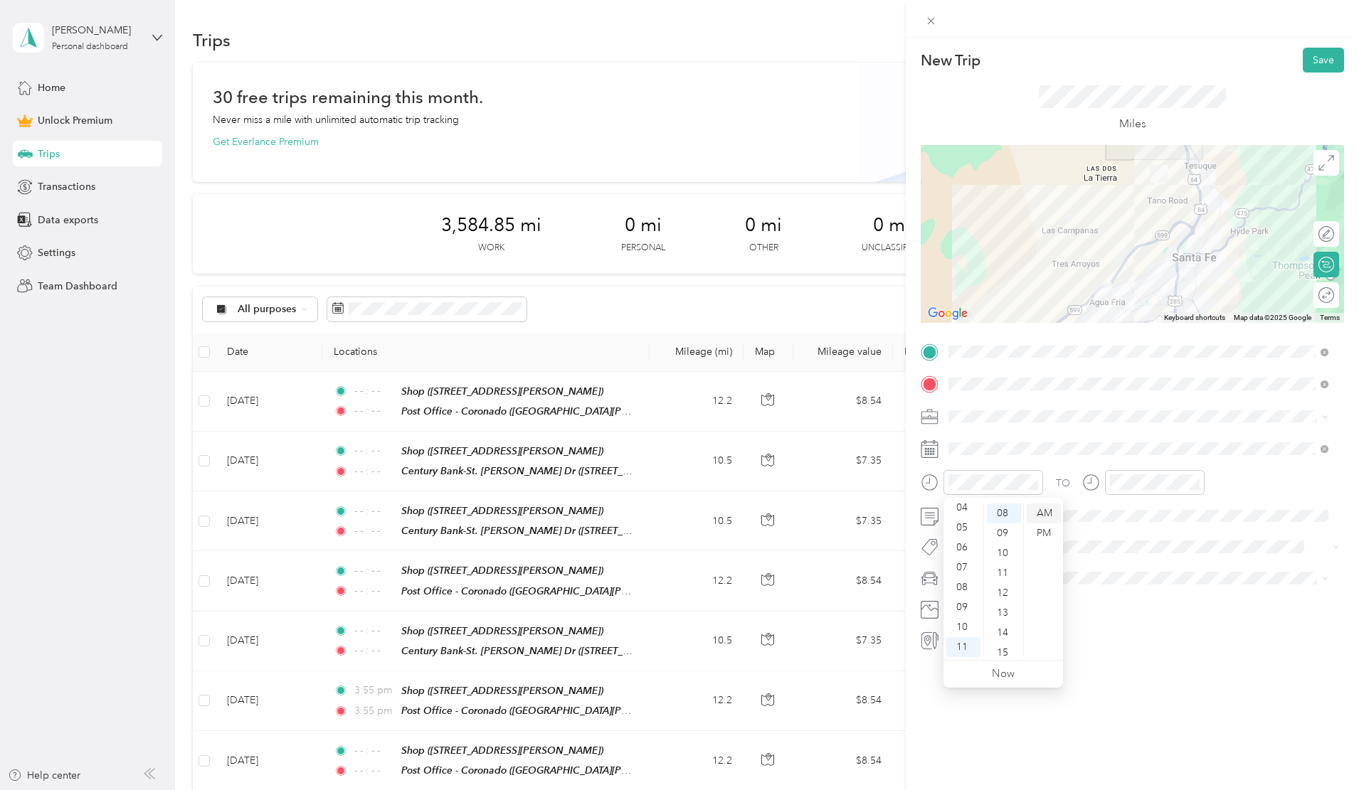
click at [1040, 511] on div "AM" at bounding box center [1044, 514] width 34 height 20
click at [1009, 515] on div "00" at bounding box center [1004, 514] width 34 height 20
click at [1194, 480] on icon "close-circle" at bounding box center [1195, 482] width 10 height 10
click at [1310, 292] on div at bounding box center [1319, 295] width 30 height 15
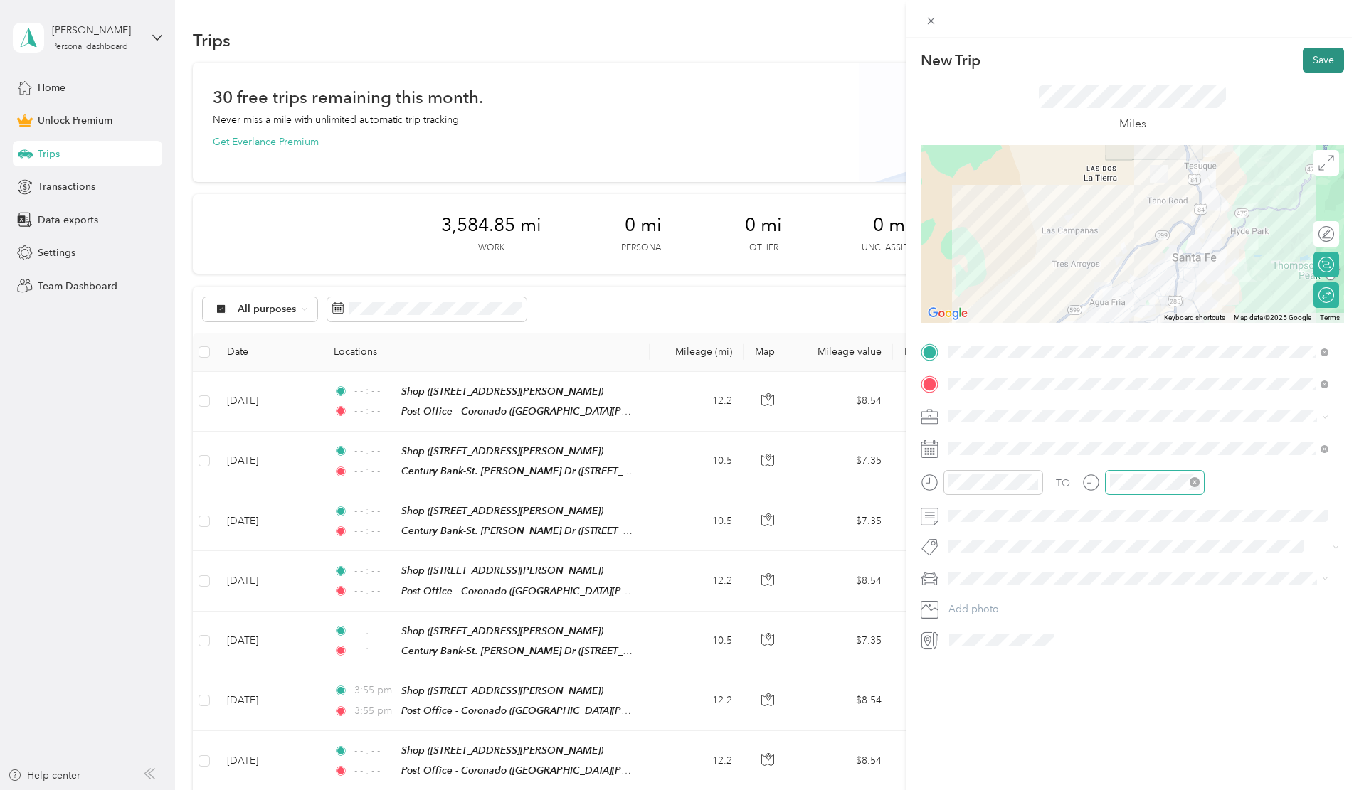
click at [1318, 56] on button "Save" at bounding box center [1323, 60] width 41 height 25
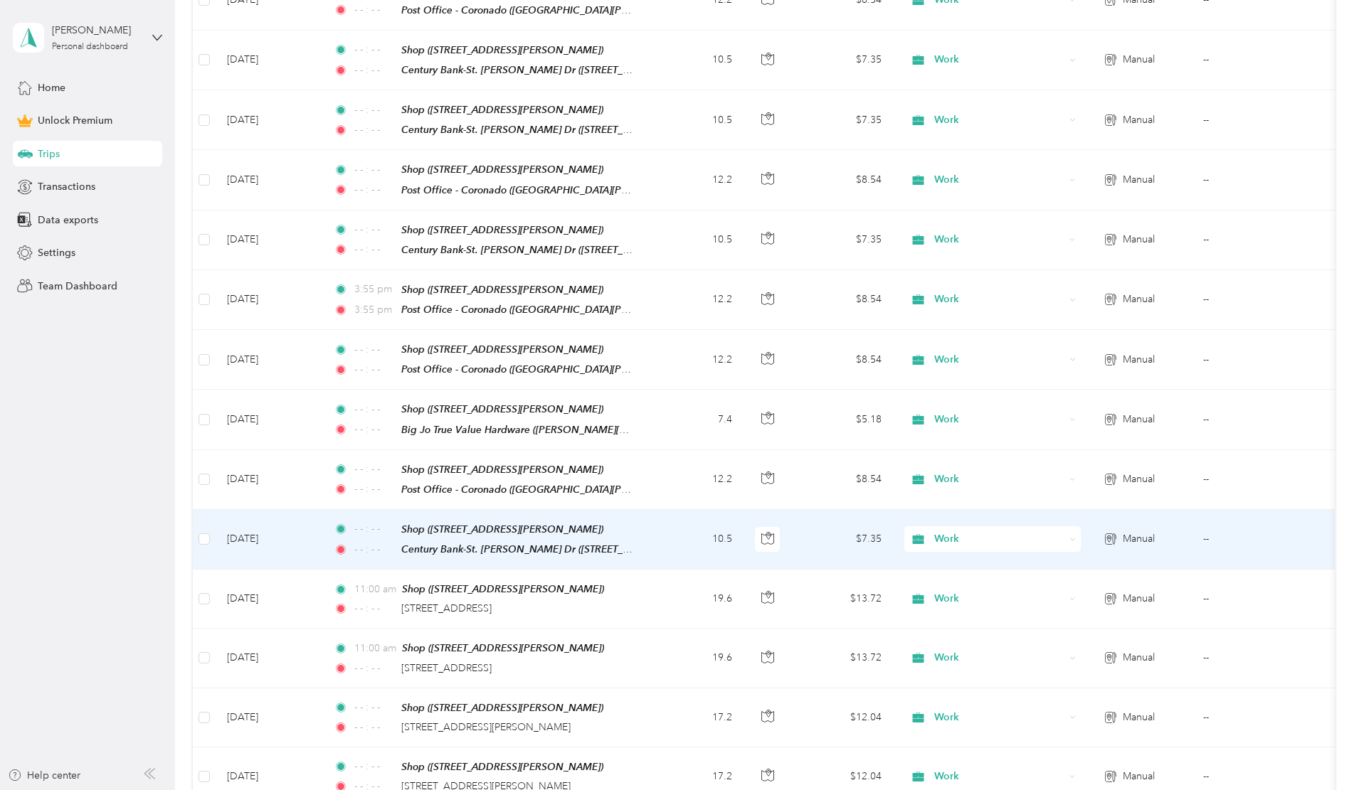
scroll to position [427, 0]
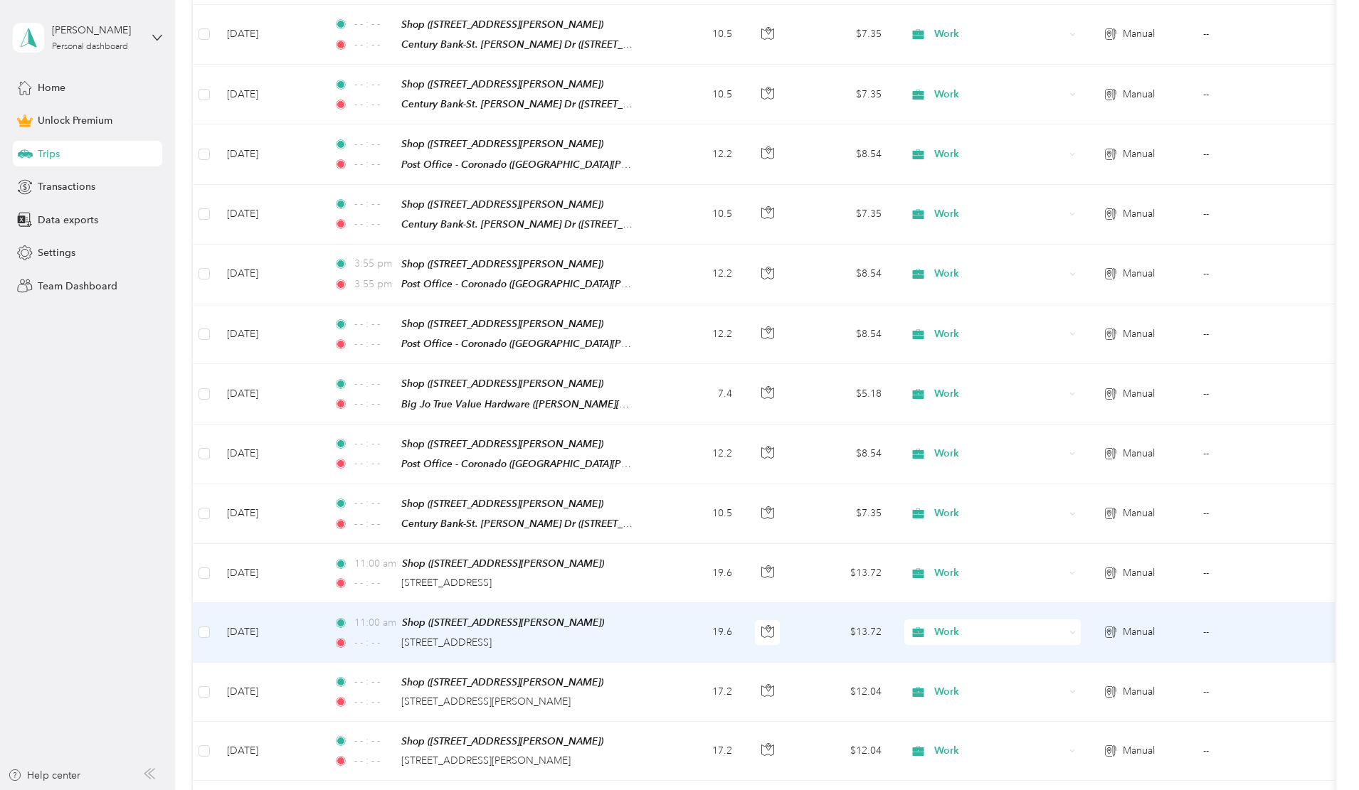
click at [1044, 625] on span "Work" at bounding box center [999, 633] width 130 height 16
click at [893, 644] on td "$13.72" at bounding box center [843, 632] width 100 height 59
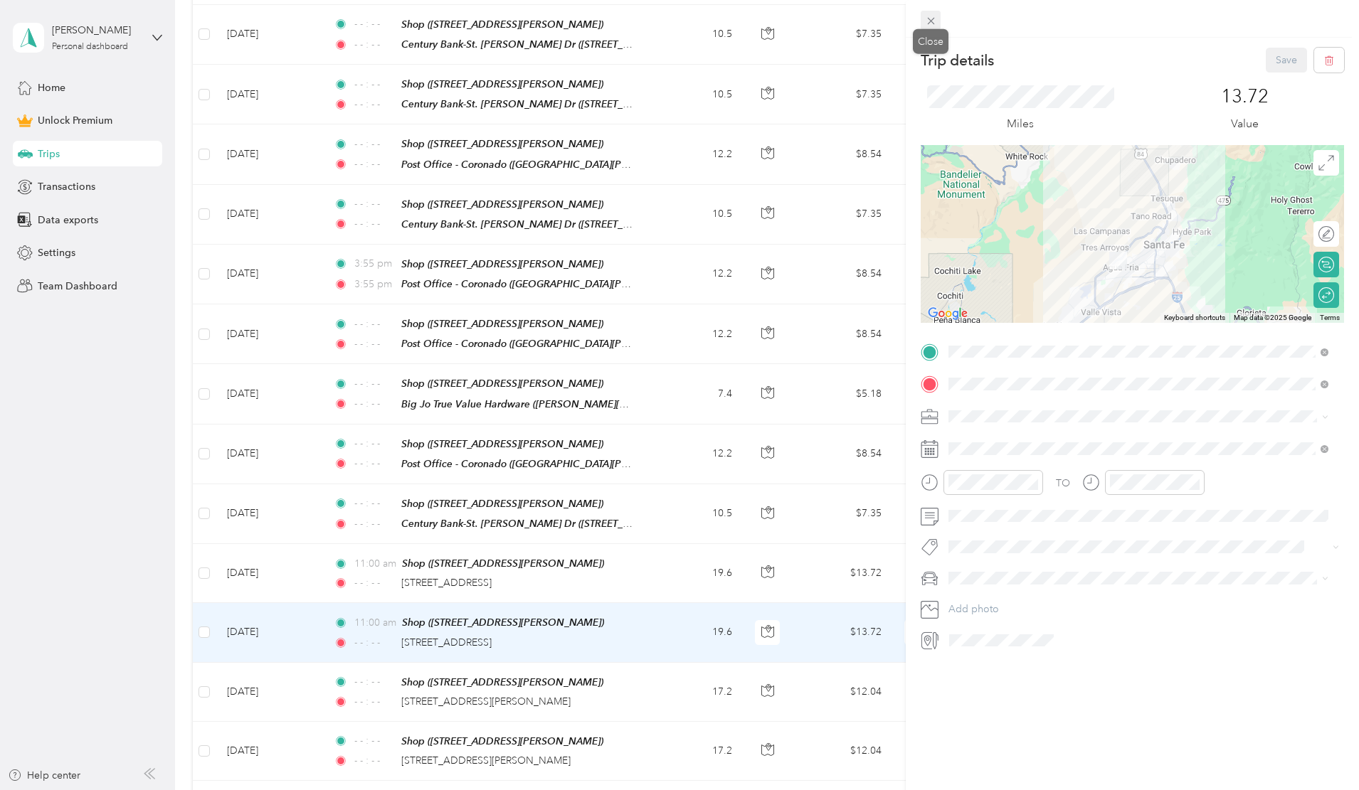
click at [931, 16] on icon at bounding box center [931, 21] width 12 height 12
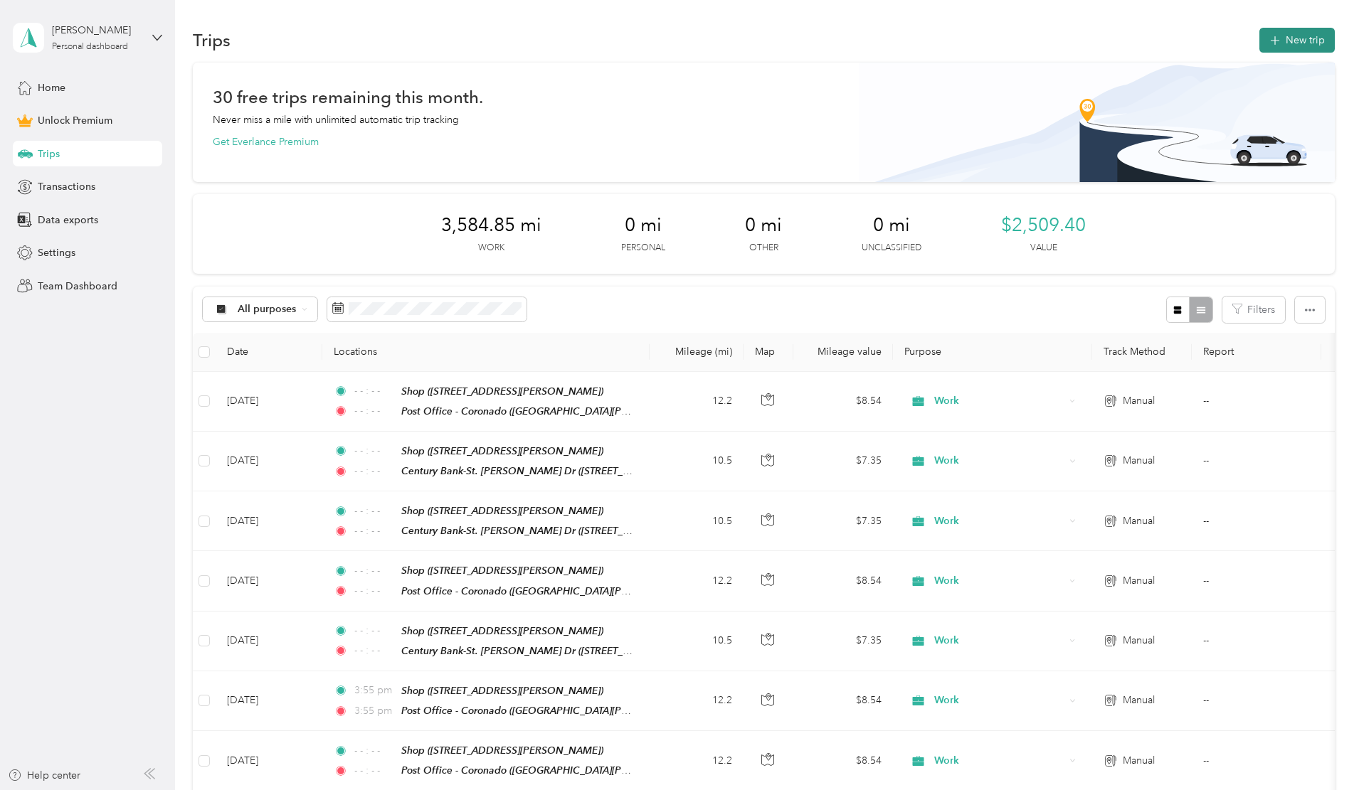
click at [1259, 38] on button "New trip" at bounding box center [1296, 40] width 75 height 25
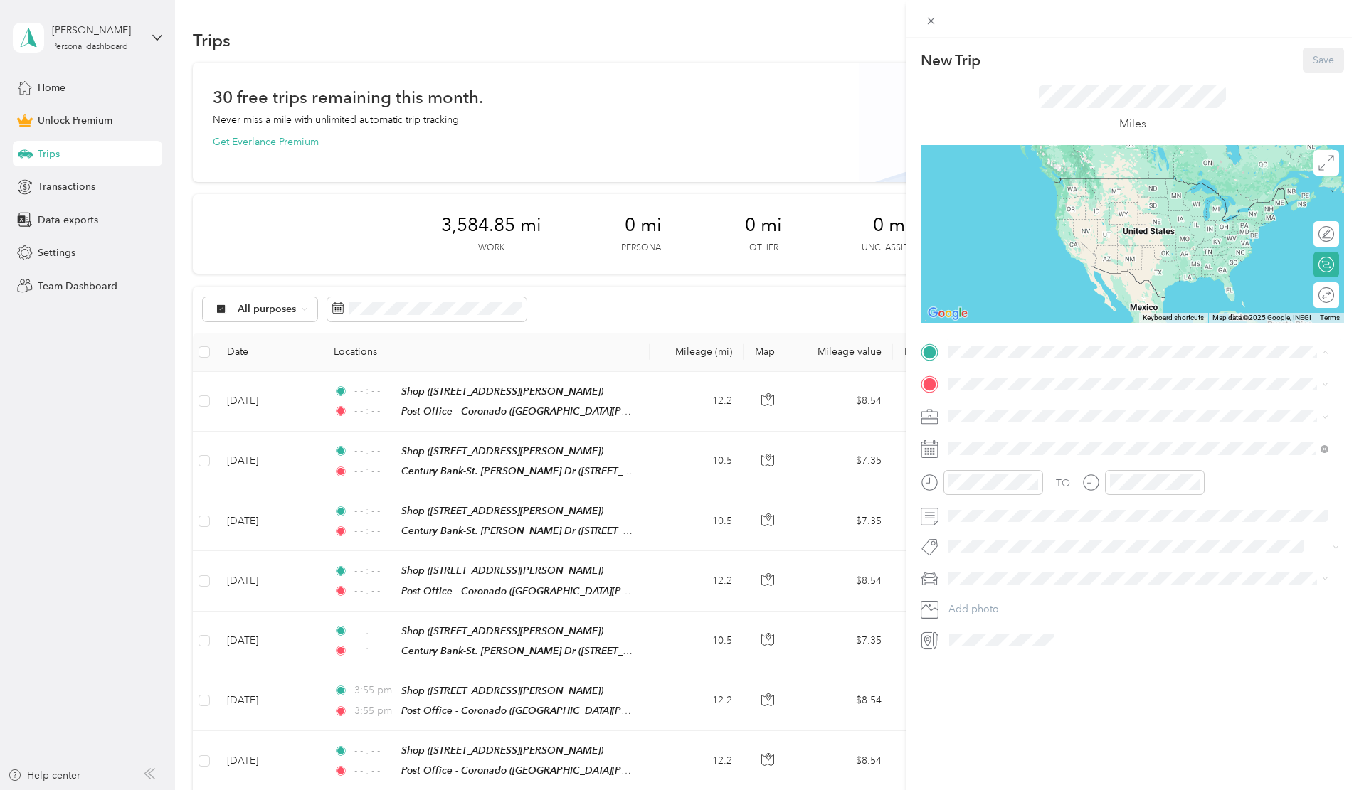
click at [995, 551] on strong "Shop" at bounding box center [987, 557] width 24 height 13
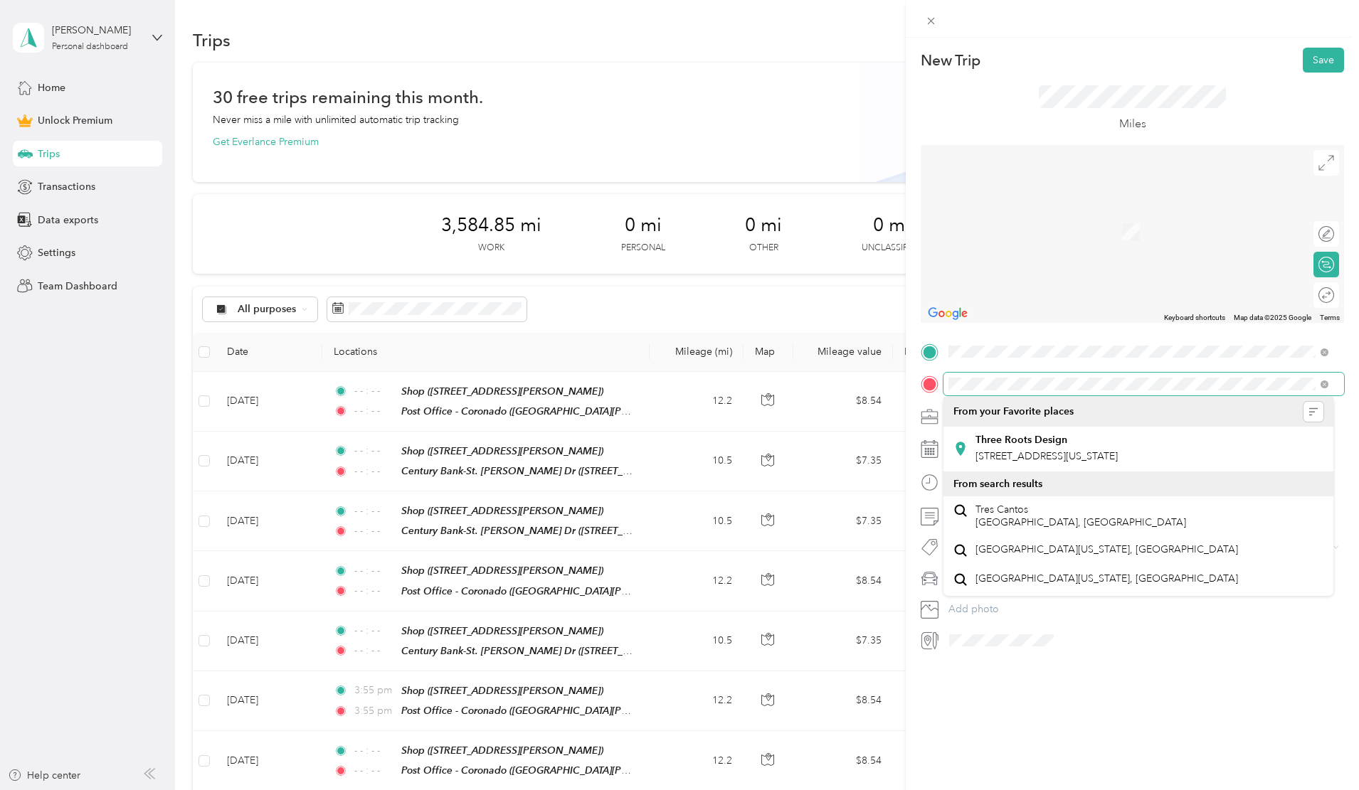
click at [895, 383] on div "New Trip Save This trip cannot be edited because it is either under review, app…" at bounding box center [679, 395] width 1359 height 790
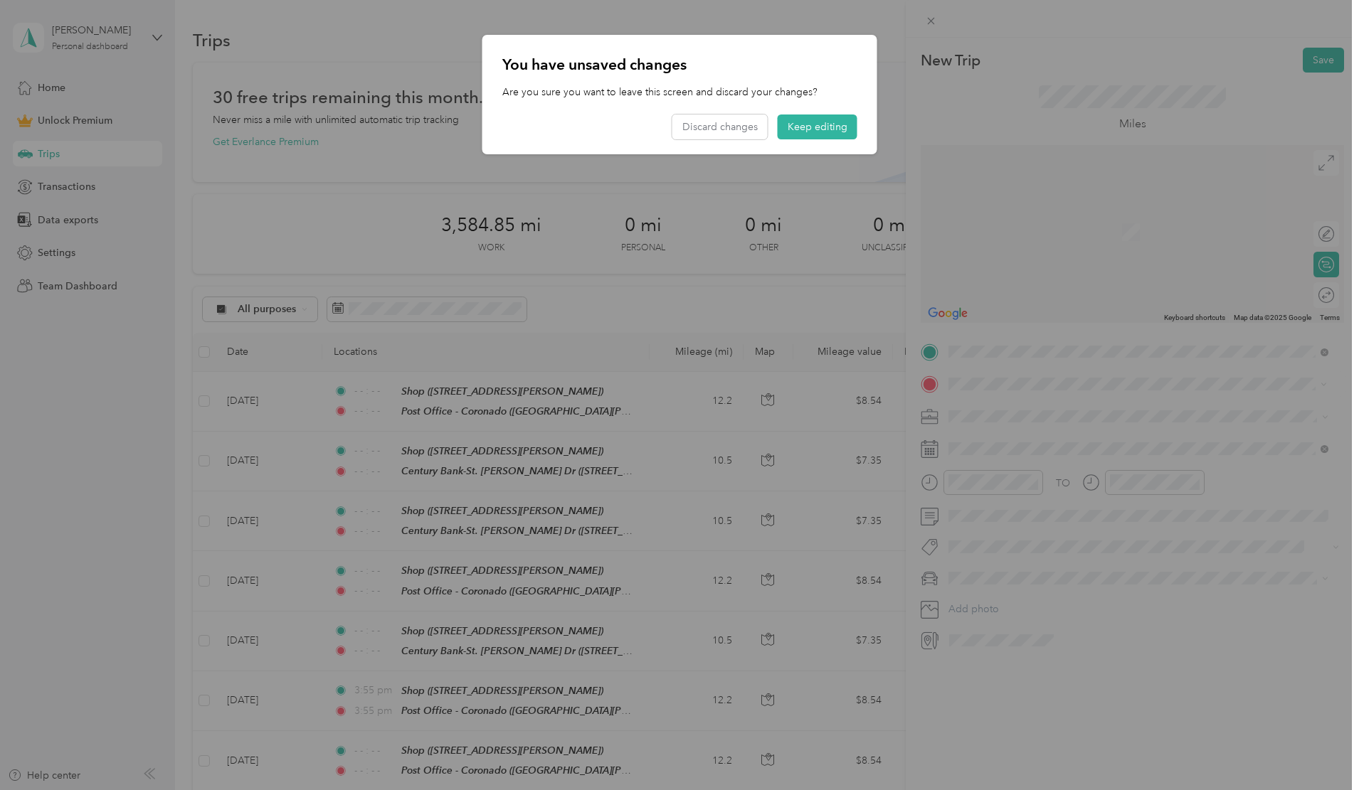
click at [1030, 471] on span "[STREET_ADDRESS][US_STATE]" at bounding box center [1046, 464] width 142 height 13
click at [970, 410] on div at bounding box center [679, 395] width 1359 height 790
click at [813, 123] on button "Keep editing" at bounding box center [818, 127] width 80 height 25
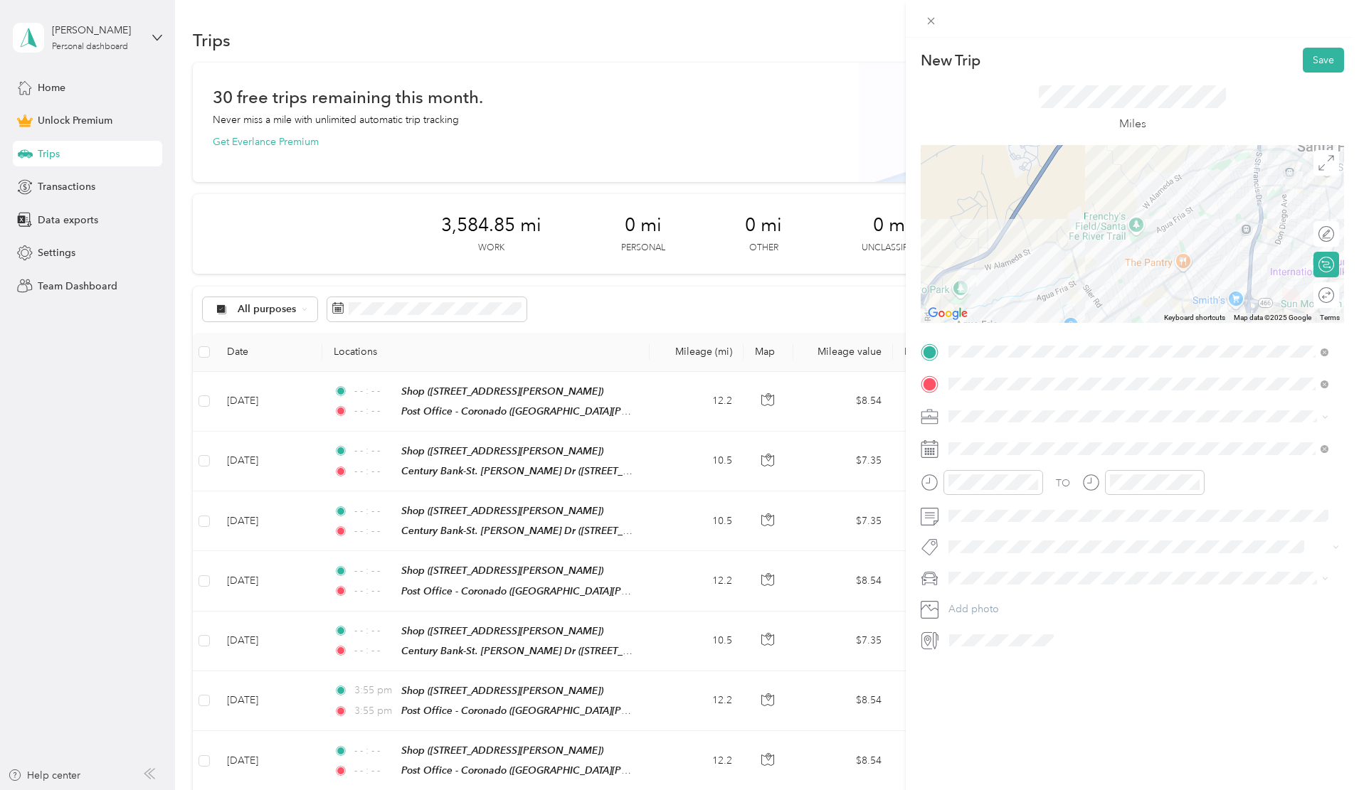
click at [963, 443] on span "Work" at bounding box center [965, 439] width 24 height 12
click at [984, 529] on icon at bounding box center [984, 529] width 14 height 14
click at [1017, 644] on div "19" at bounding box center [1015, 646] width 18 height 18
click at [1032, 479] on icon "close-circle" at bounding box center [1033, 482] width 10 height 10
click at [1198, 481] on icon "close-circle" at bounding box center [1195, 482] width 10 height 10
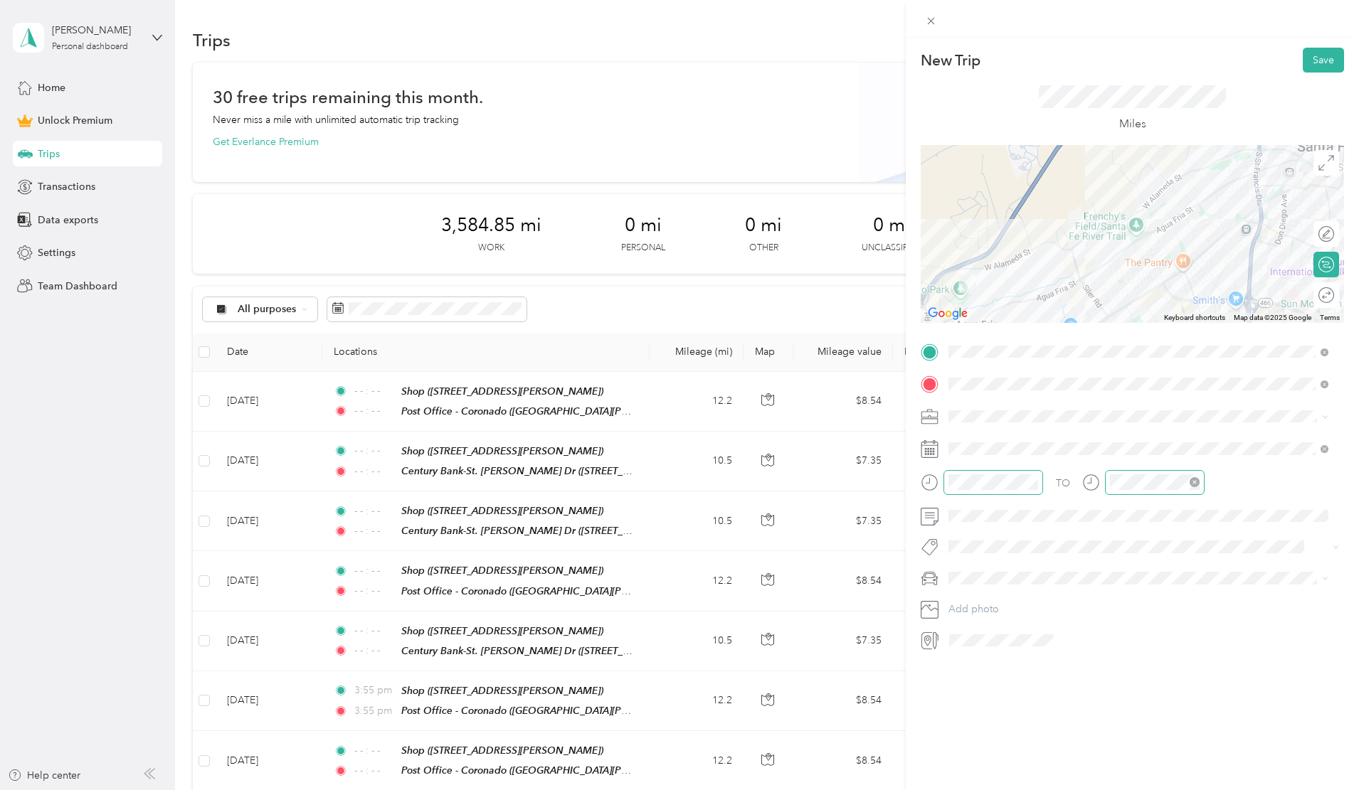
click at [965, 627] on span "Toyota 4Runner" at bounding box center [988, 624] width 71 height 12
click at [1308, 293] on div at bounding box center [1319, 295] width 30 height 15
click at [1317, 58] on button "Save" at bounding box center [1323, 60] width 41 height 25
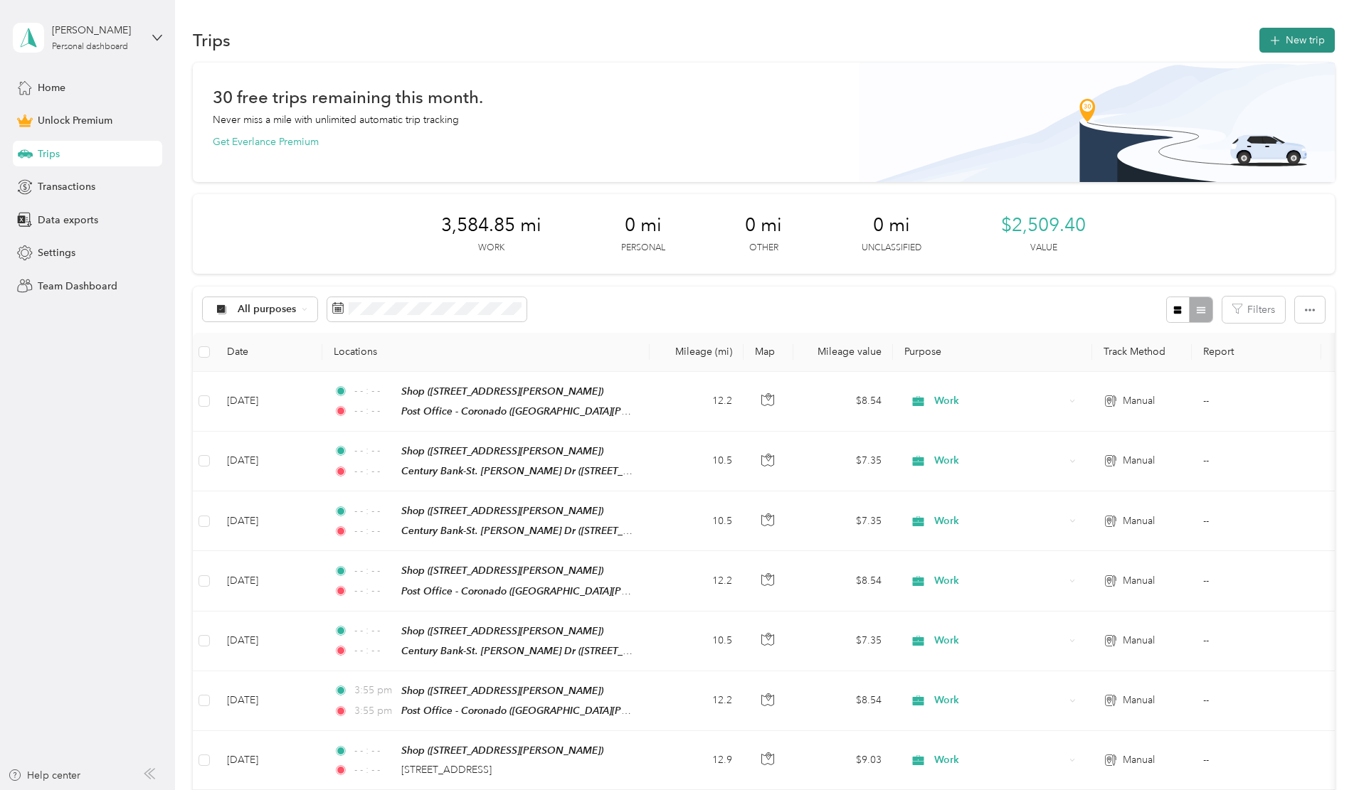
click at [1259, 39] on button "New trip" at bounding box center [1296, 40] width 75 height 25
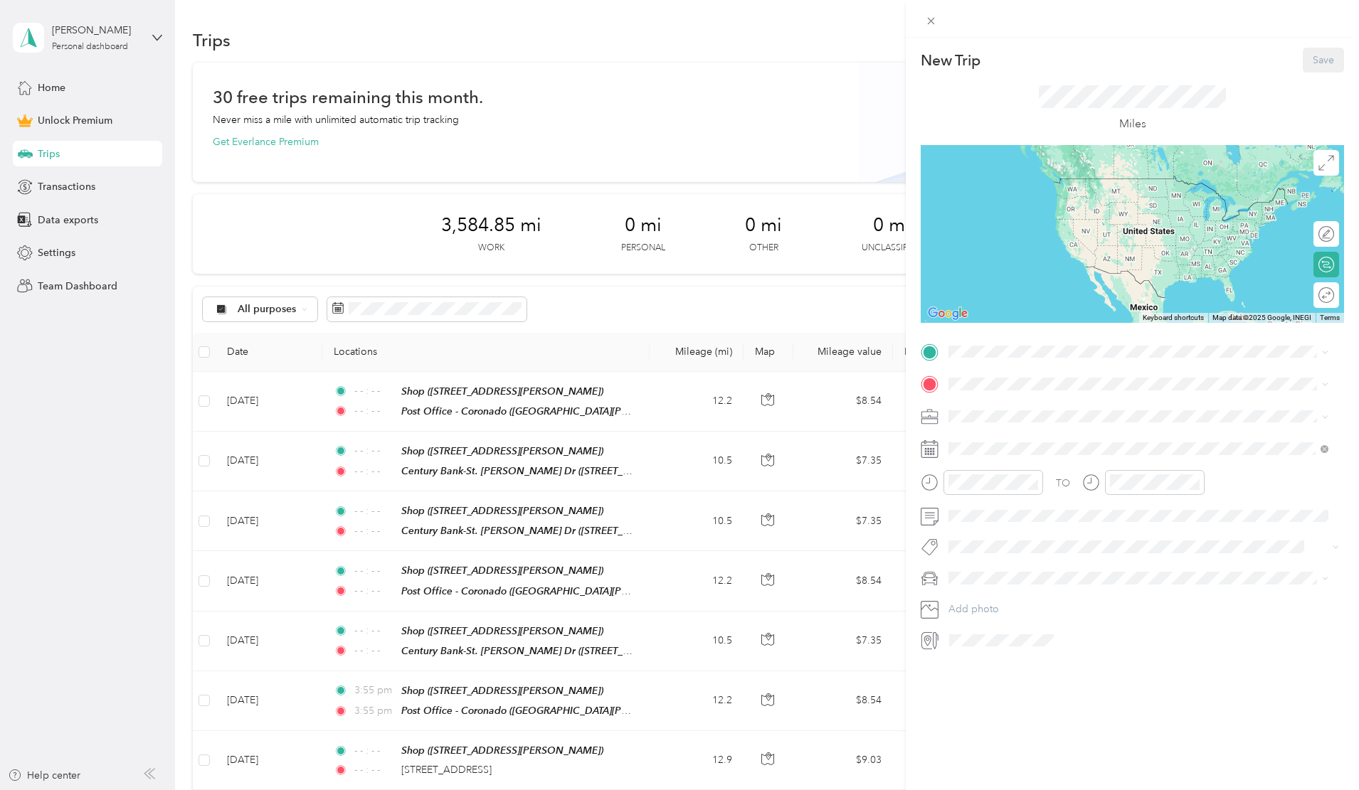
drag, startPoint x: 995, startPoint y: 557, endPoint x: 996, endPoint y: 547, distance: 10.1
click at [995, 556] on ol "From your Favorite places ProMove Logistics [STREET_ADDRESS][GEOGRAPHIC_DATA][P…" at bounding box center [1138, 463] width 390 height 199
click at [988, 551] on strong "Shop" at bounding box center [987, 557] width 24 height 13
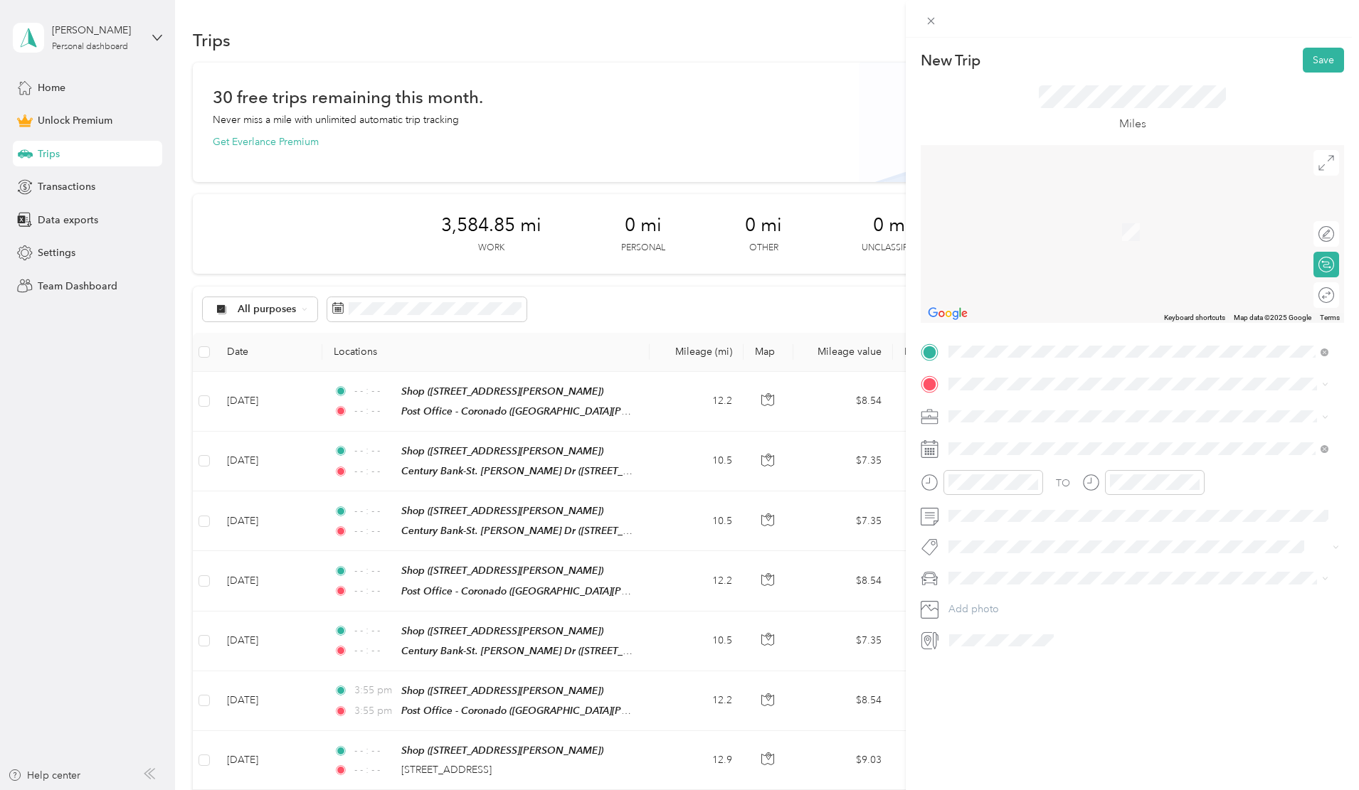
click at [1012, 453] on span "[STREET_ADDRESS][US_STATE]" at bounding box center [1046, 452] width 142 height 12
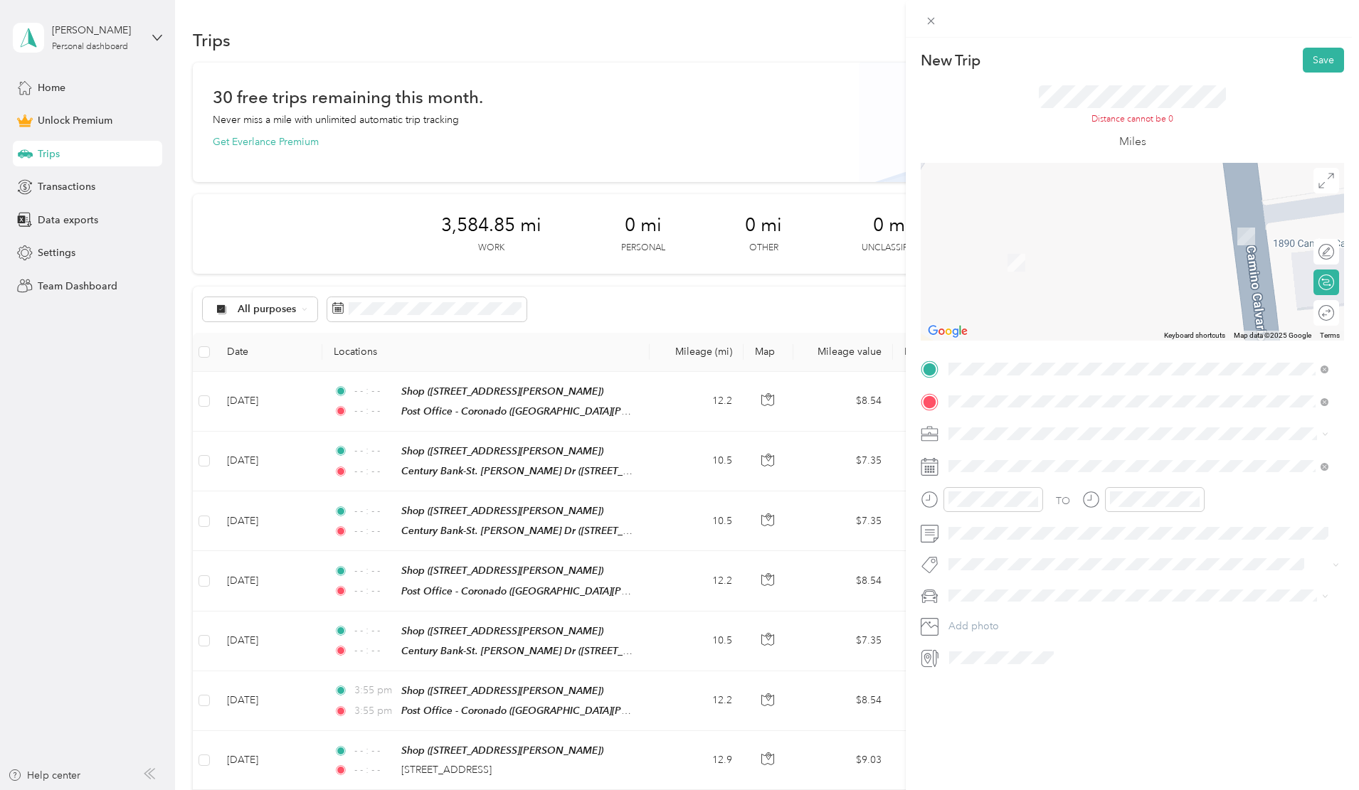
click at [969, 457] on span "Work" at bounding box center [965, 456] width 24 height 12
click at [1015, 577] on span "[STREET_ADDRESS][US_STATE]" at bounding box center [1046, 570] width 142 height 13
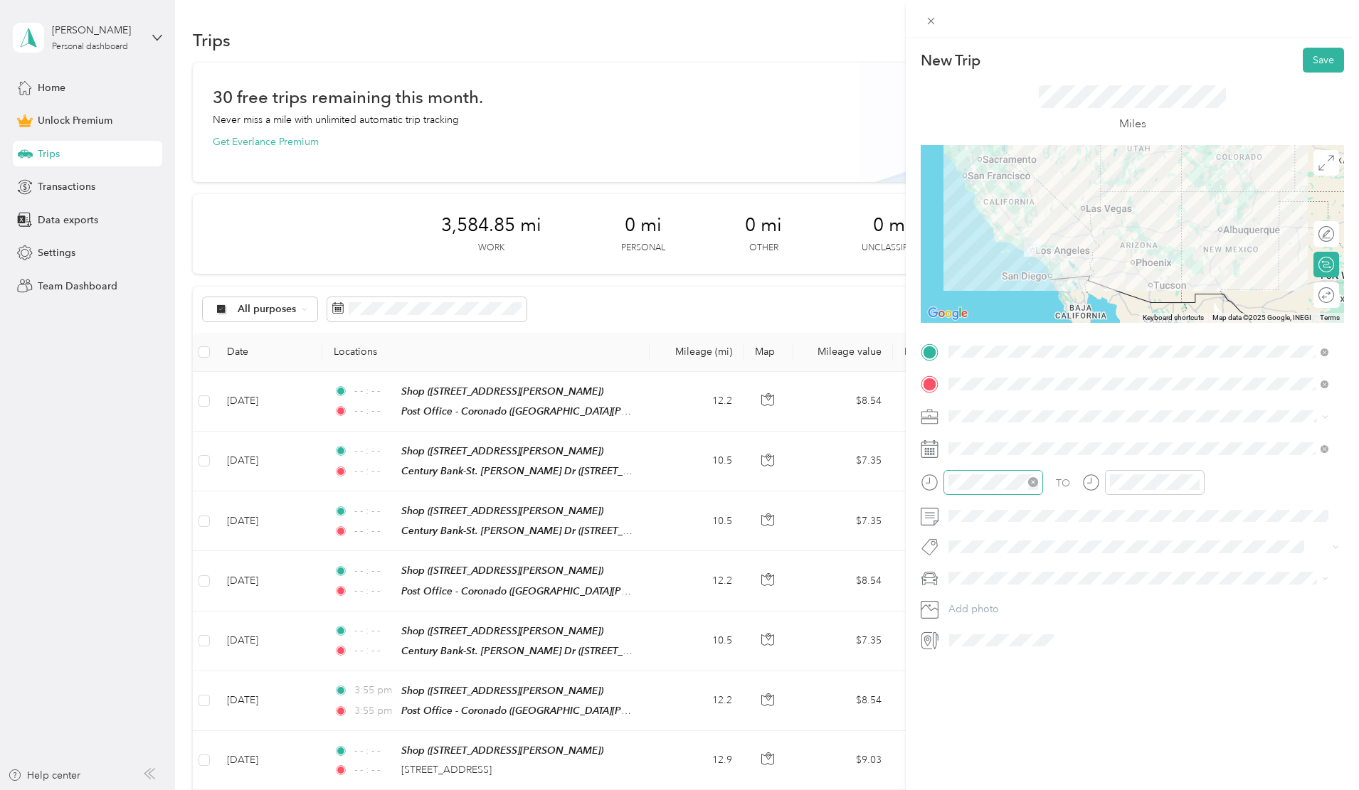
click at [1036, 482] on icon "close-circle" at bounding box center [1033, 482] width 10 height 10
click at [1194, 482] on icon "close-circle" at bounding box center [1195, 482] width 10 height 10
click at [981, 527] on icon at bounding box center [984, 529] width 14 height 14
click at [1014, 646] on div "19" at bounding box center [1015, 646] width 18 height 18
click at [969, 625] on span "Toyota 4Runner" at bounding box center [988, 628] width 71 height 12
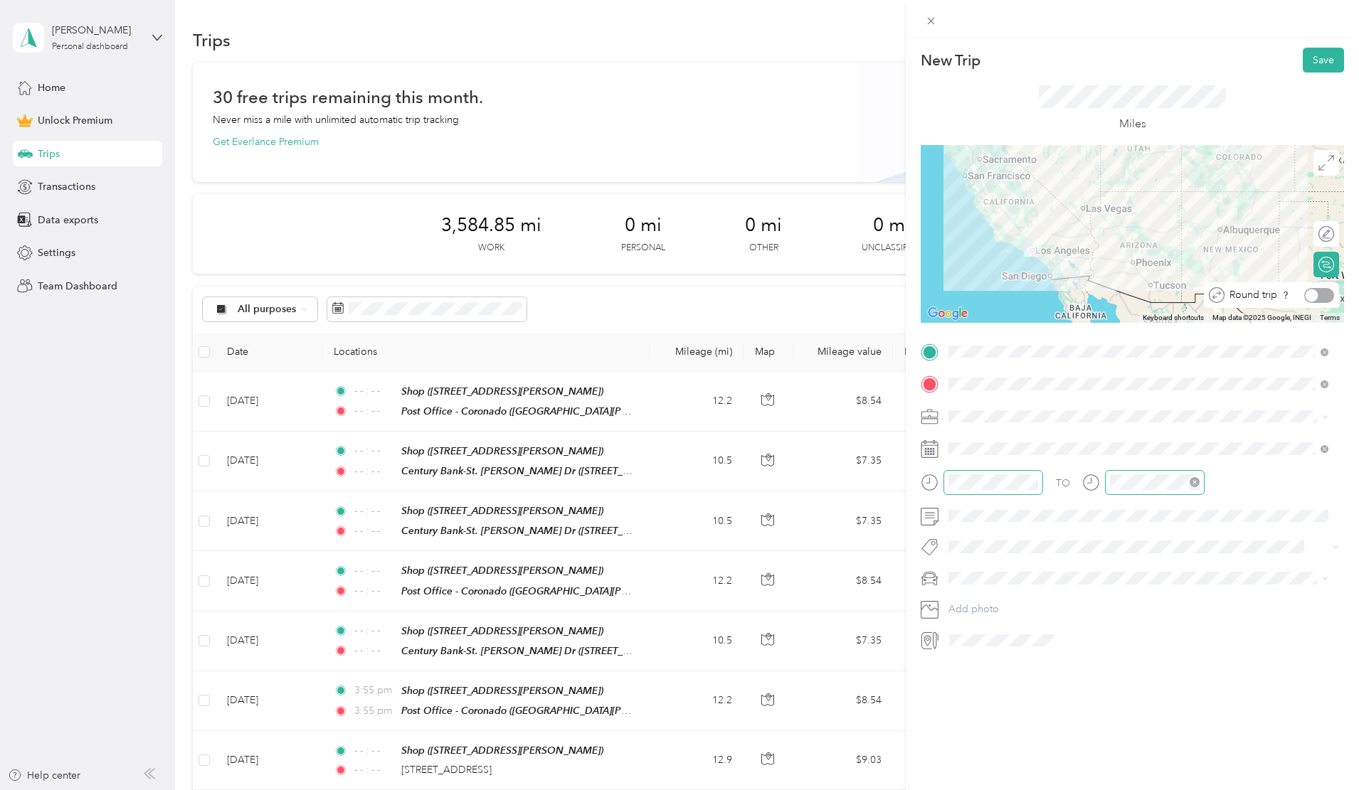
click at [1310, 292] on div at bounding box center [1319, 295] width 30 height 15
click at [1099, 377] on span at bounding box center [1143, 384] width 401 height 23
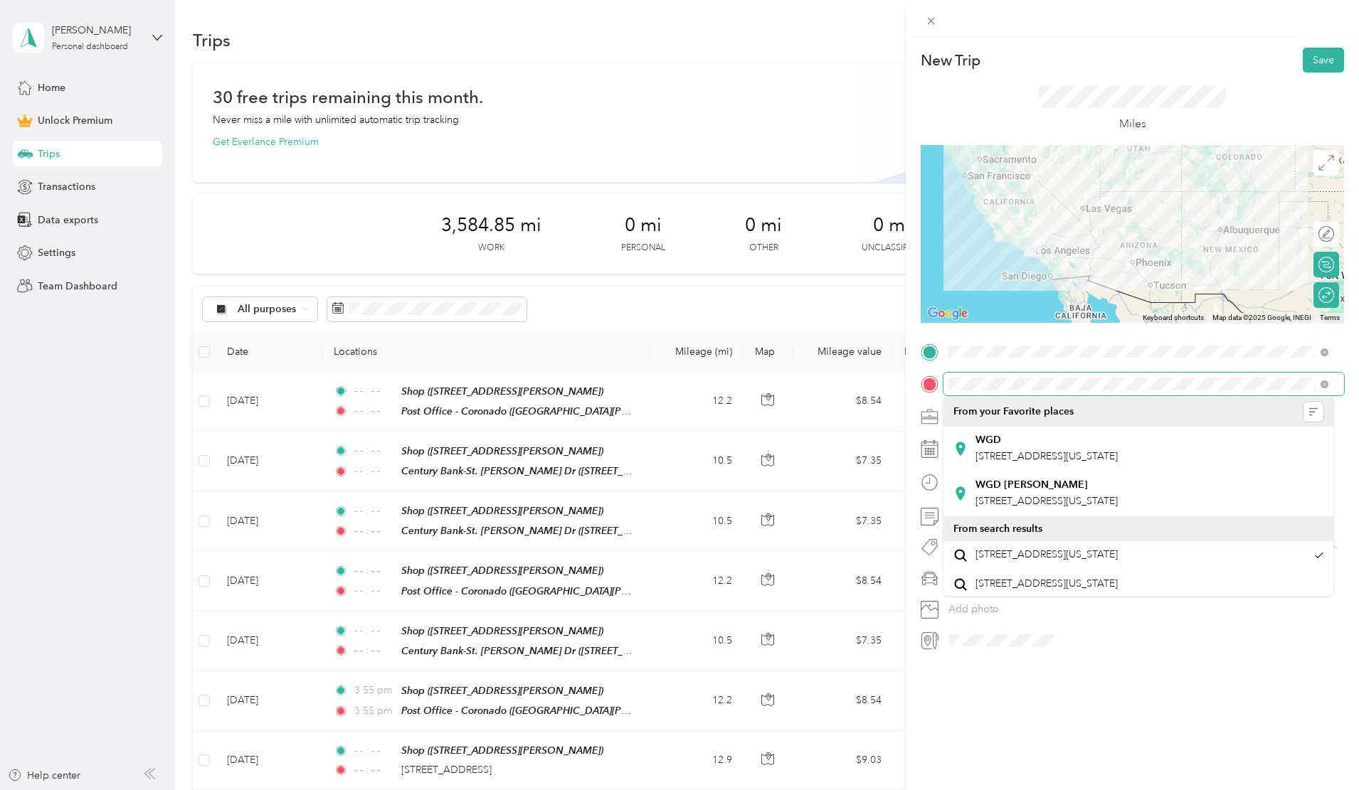
click at [914, 385] on form "New Trip Save This trip cannot be edited because it is either under review, app…" at bounding box center [1132, 350] width 453 height 604
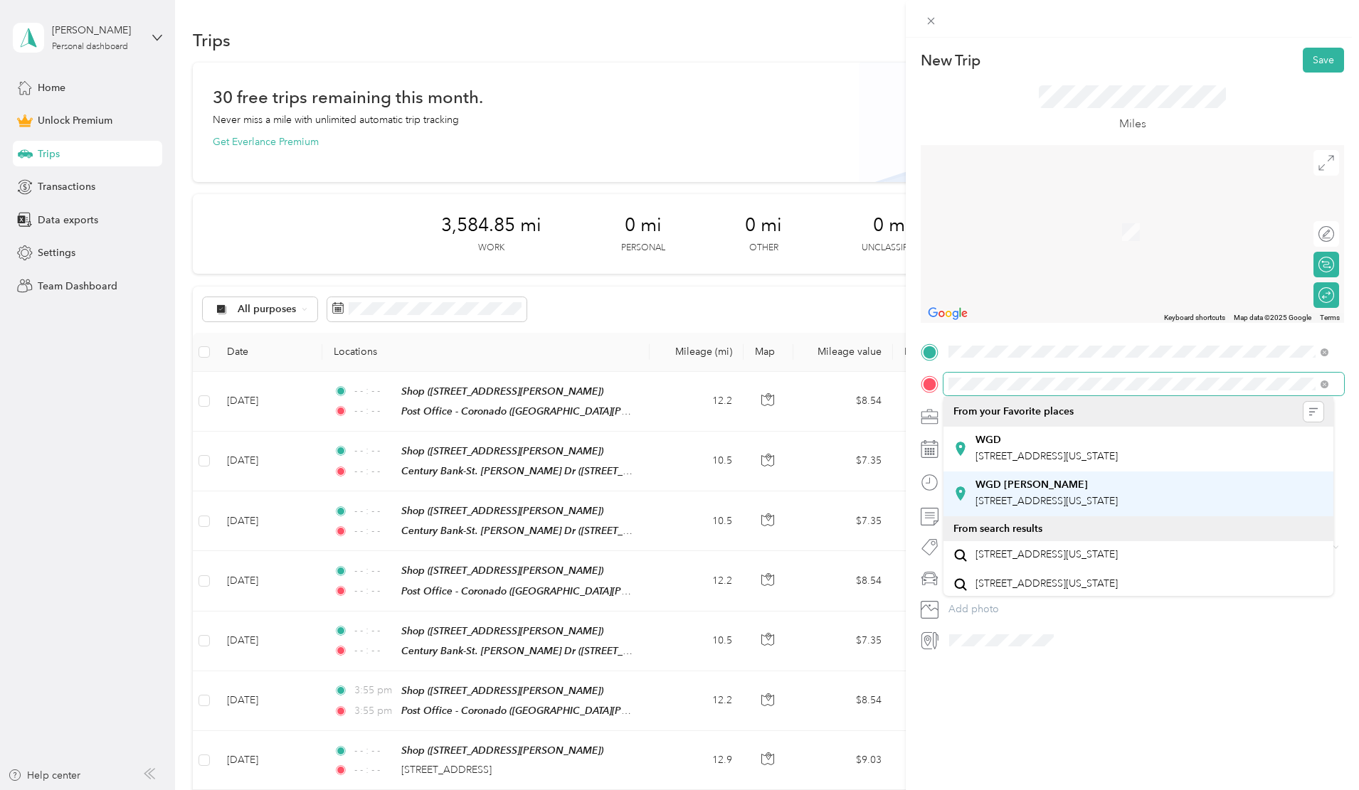
scroll to position [71, 0]
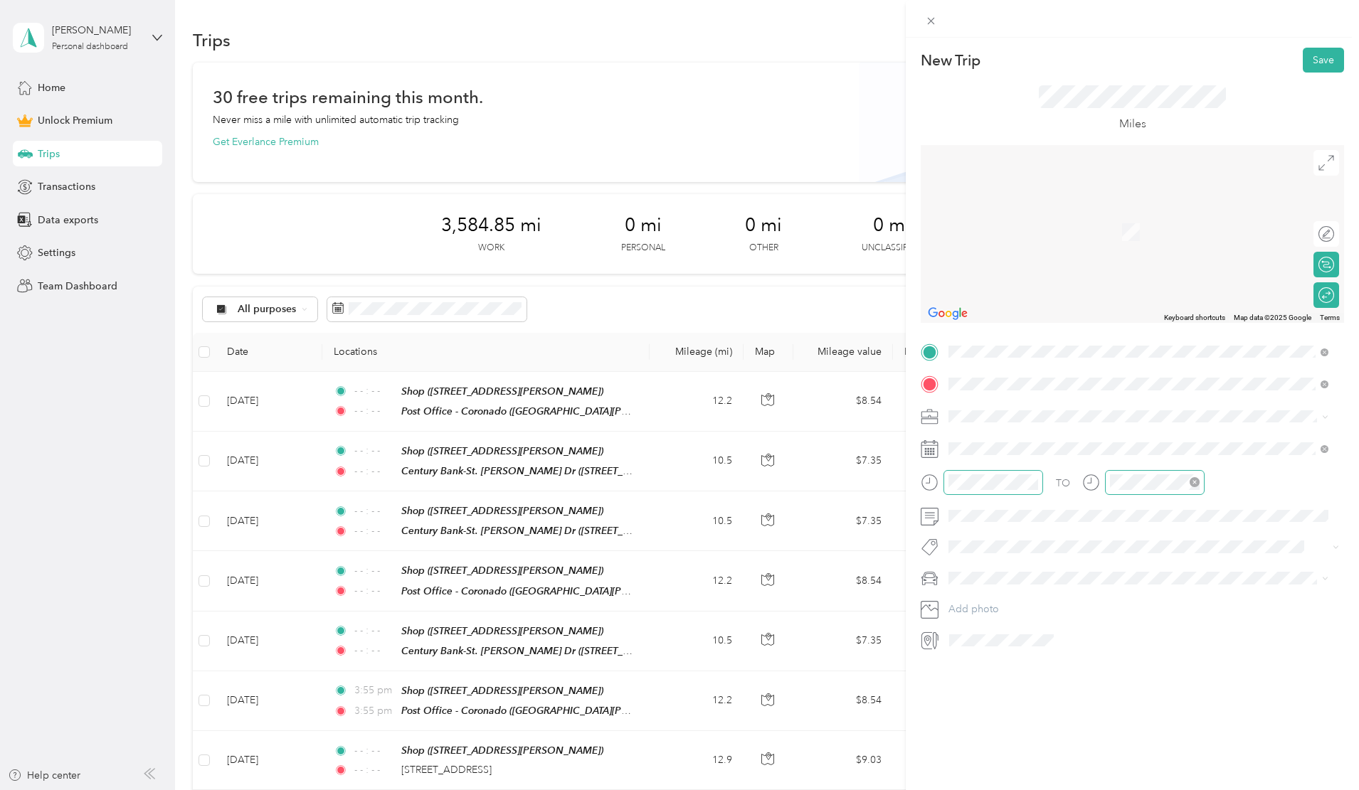
click at [1035, 442] on span "[STREET_ADDRESS][US_STATE]" at bounding box center [1046, 435] width 142 height 13
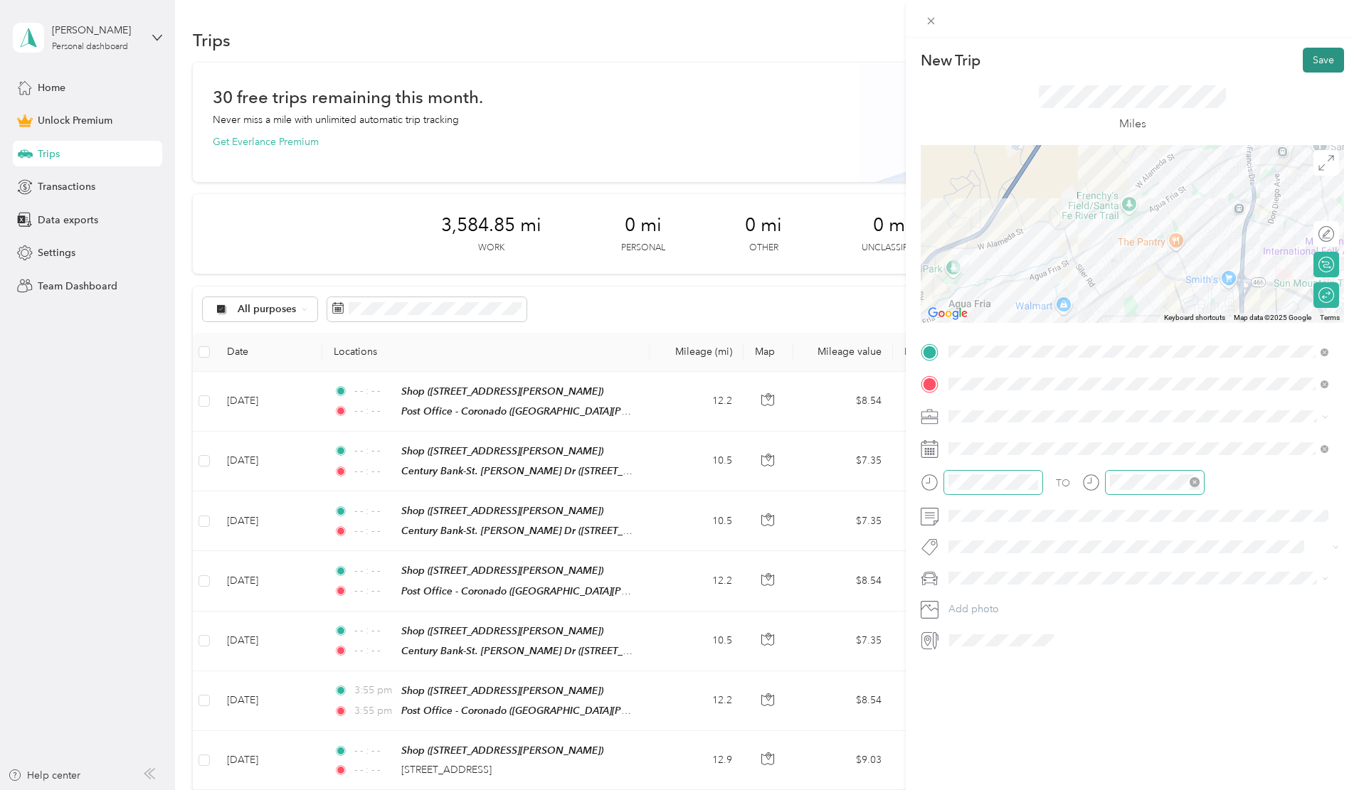
click at [1317, 63] on button "Save" at bounding box center [1323, 60] width 41 height 25
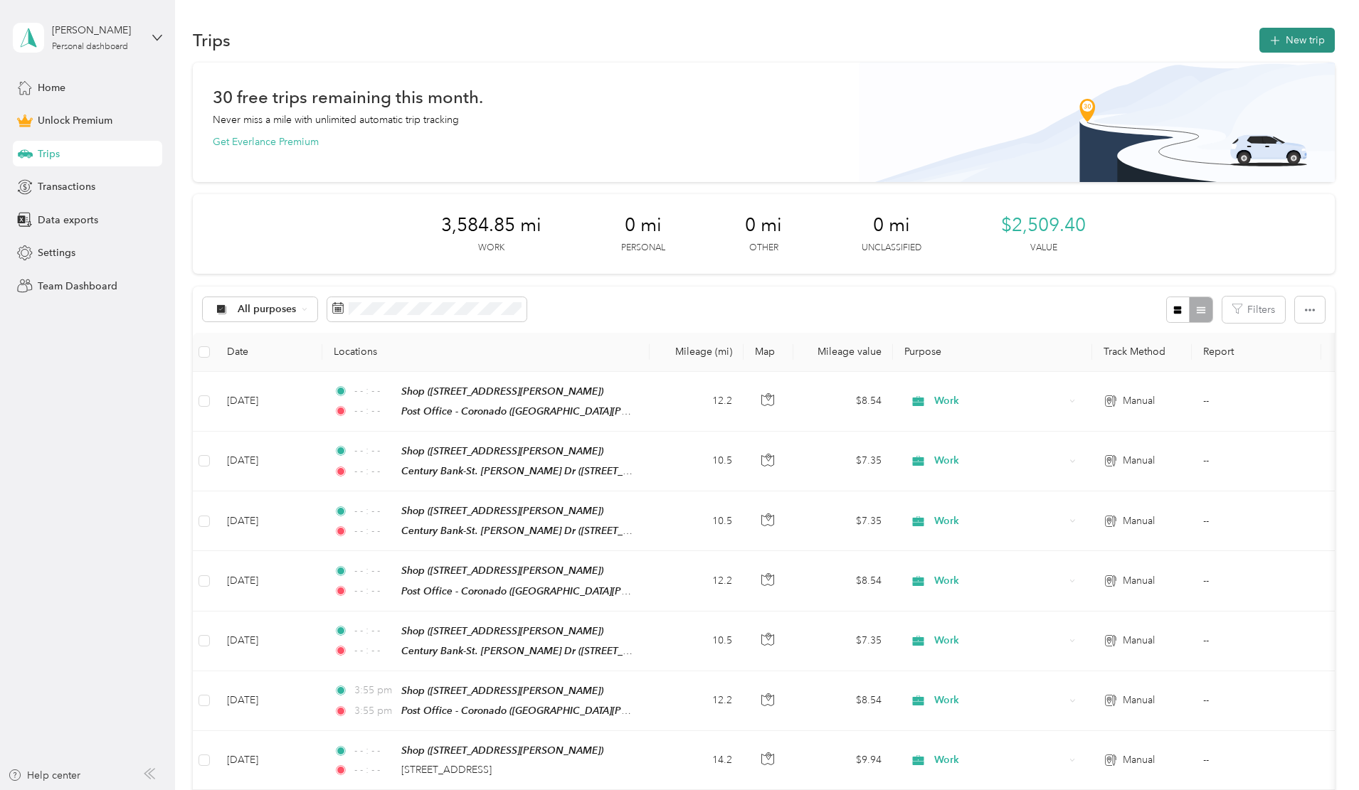
click at [1259, 32] on button "New trip" at bounding box center [1296, 40] width 75 height 25
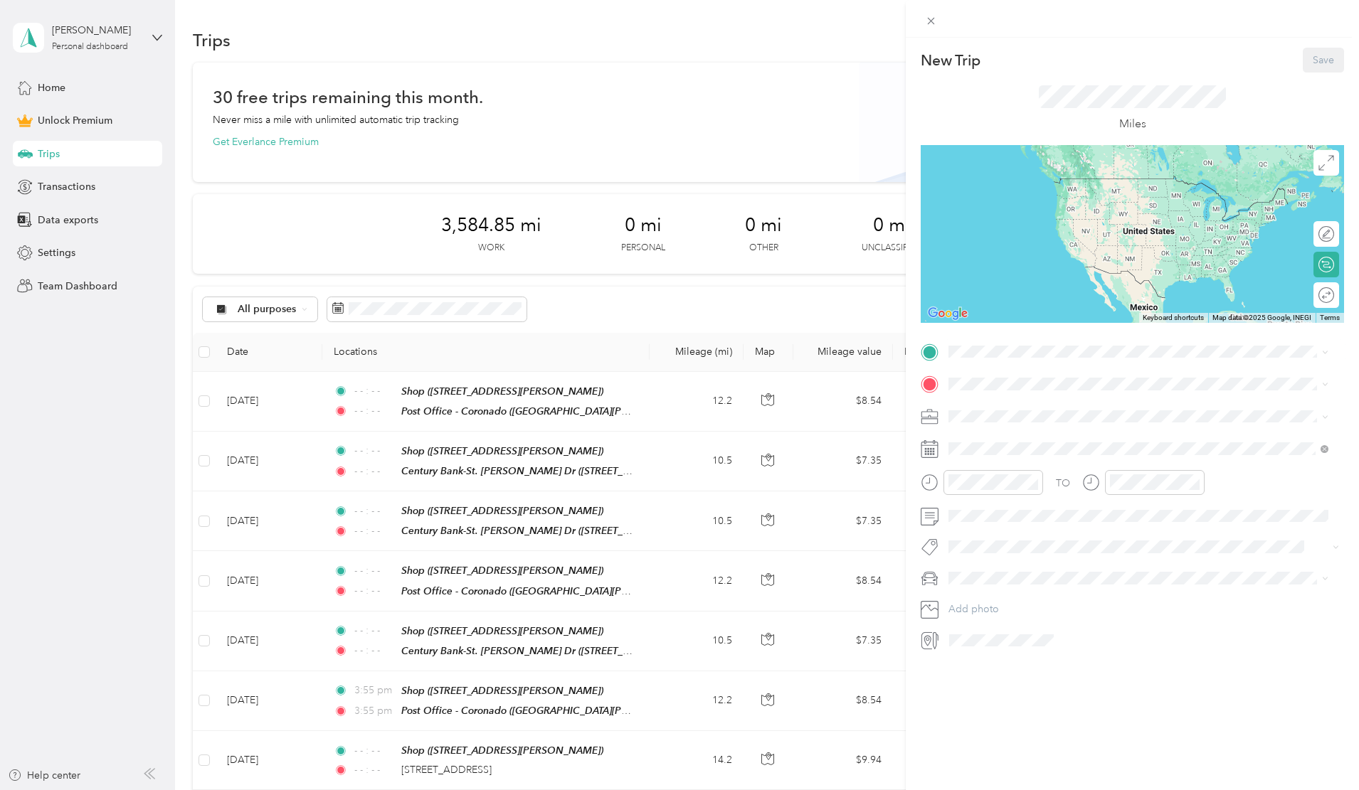
drag, startPoint x: 982, startPoint y: 539, endPoint x: 982, endPoint y: 507, distance: 32.0
click at [982, 547] on strong "Shop" at bounding box center [987, 553] width 24 height 13
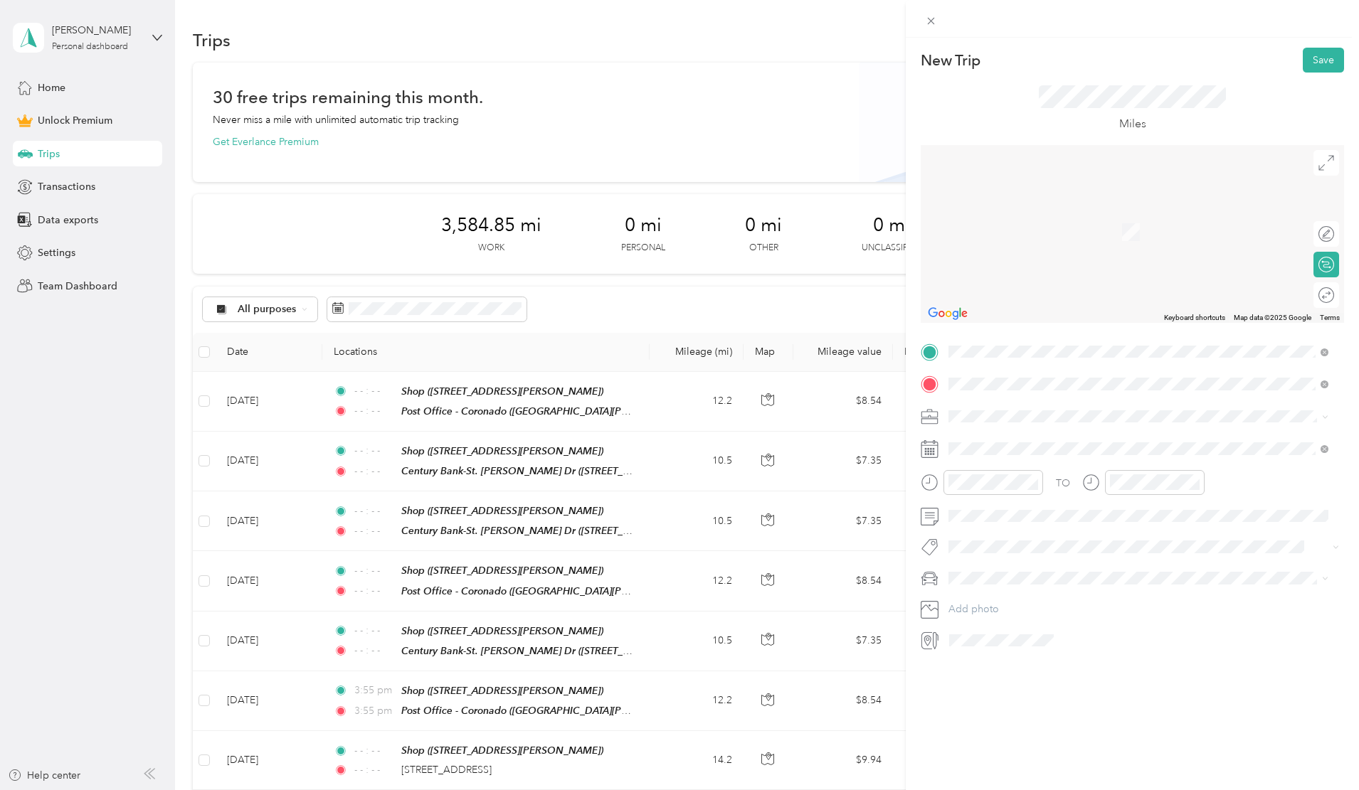
click at [996, 449] on div "French and French [STREET_ADDRESS][US_STATE]" at bounding box center [1046, 449] width 142 height 30
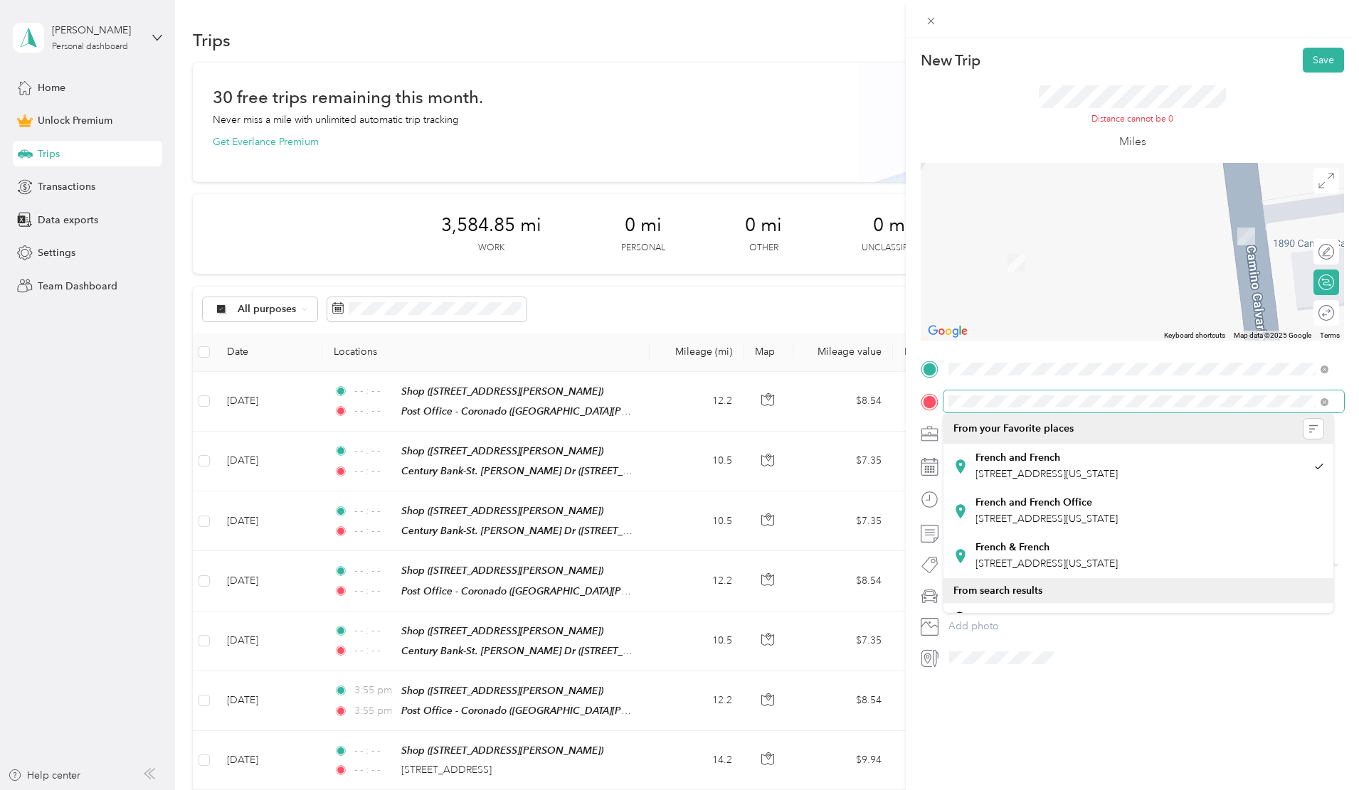
scroll to position [0, 73]
click at [1352, 401] on html "[PERSON_NAME] Personal dashboard Home Unlock Premium Trips Transactions Data ex…" at bounding box center [676, 395] width 1352 height 790
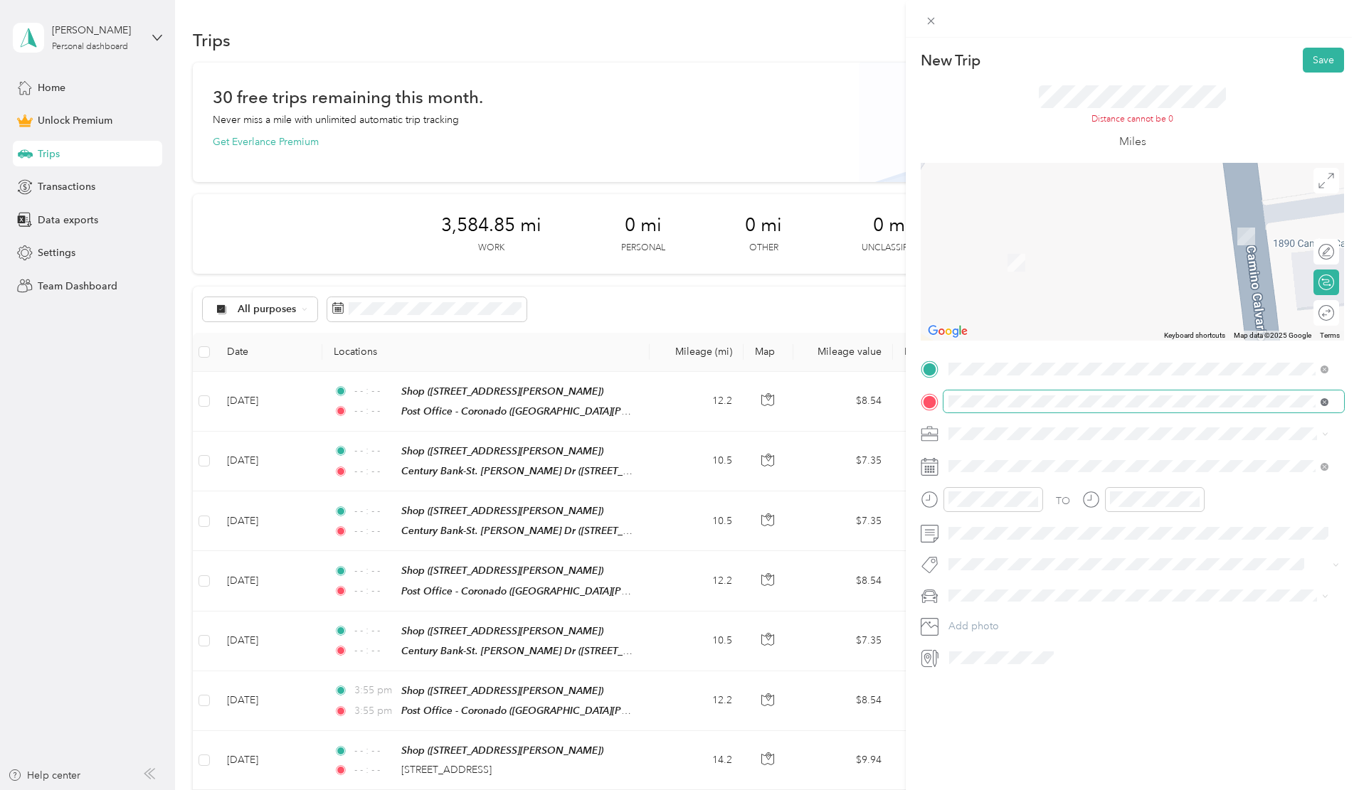
scroll to position [0, 0]
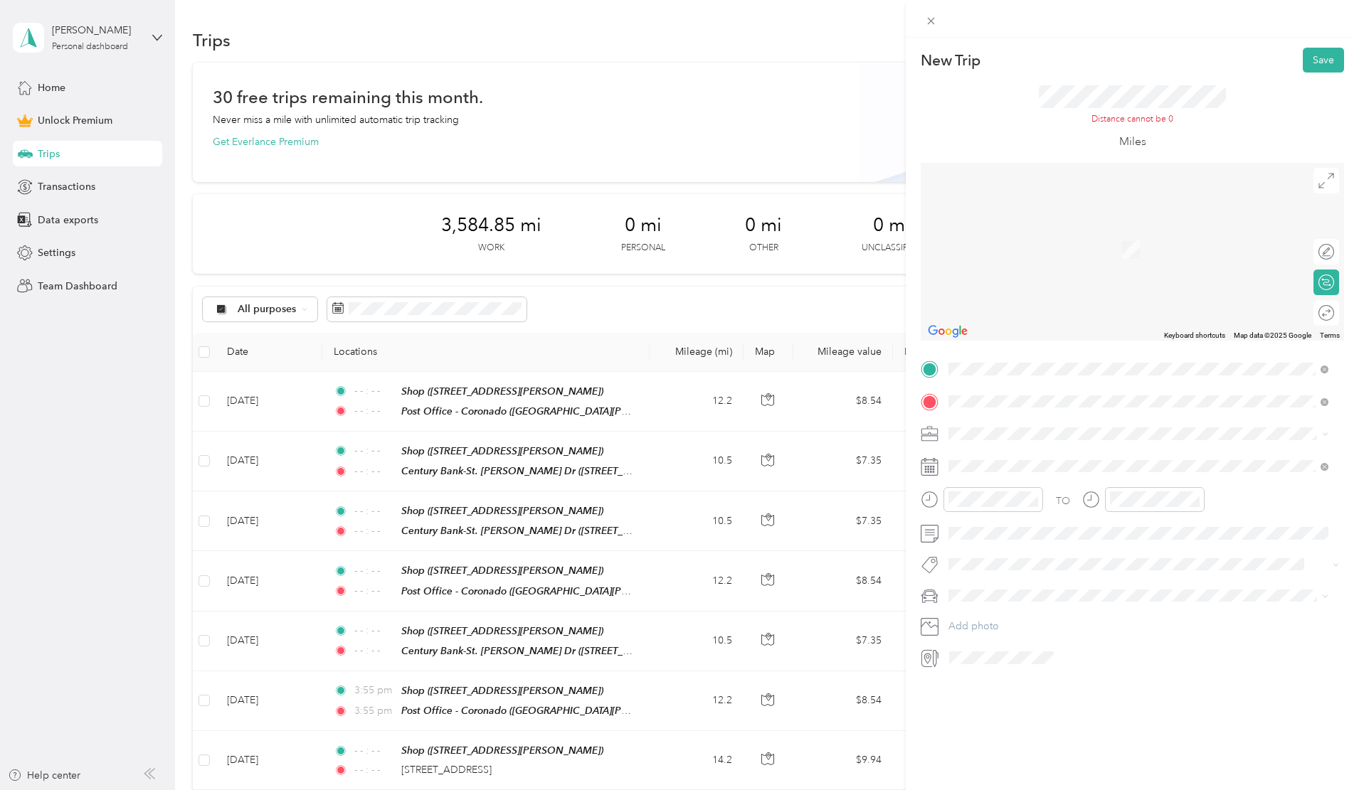
click at [1023, 460] on span "[STREET_ADDRESS][US_STATE]" at bounding box center [1046, 453] width 142 height 13
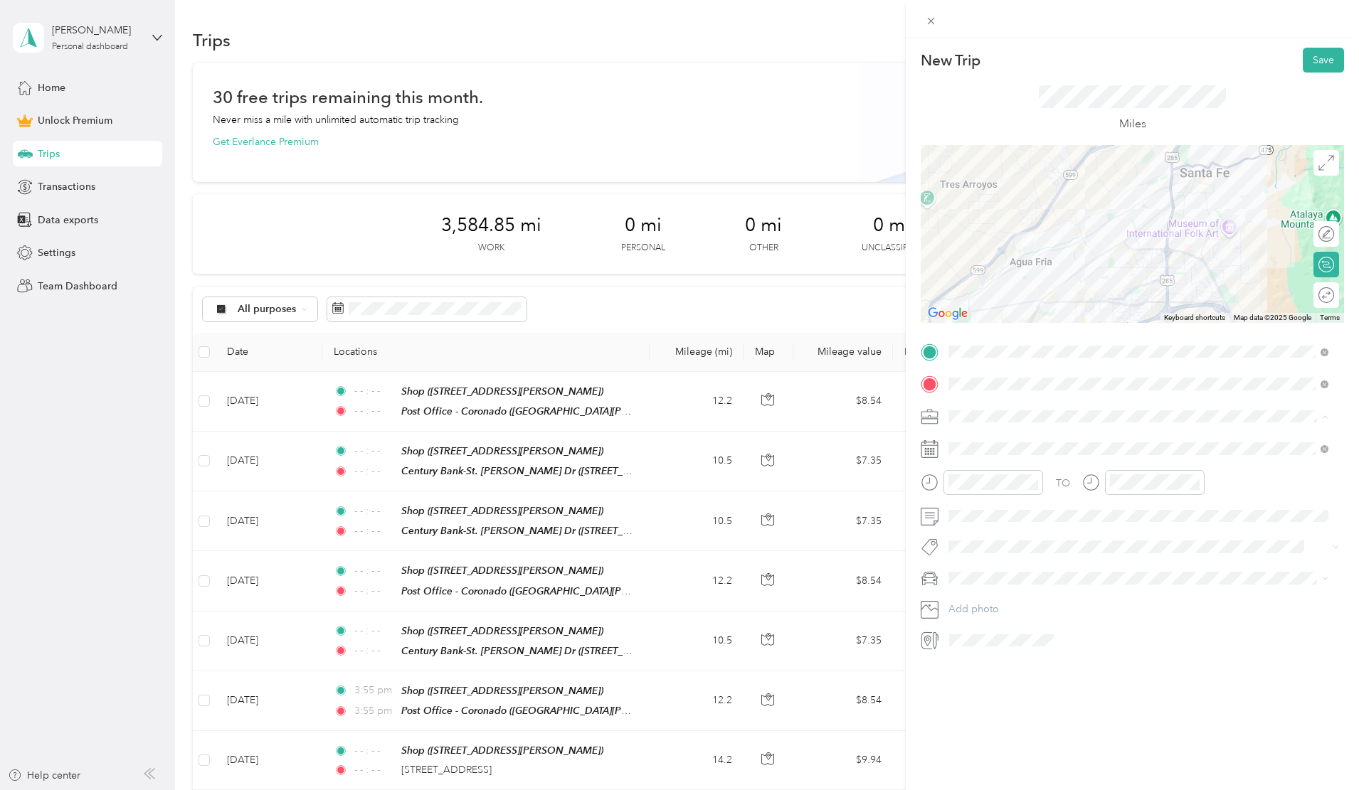
click at [976, 441] on span "Work" at bounding box center [965, 441] width 24 height 12
click at [976, 627] on span "Toyota 4Runner" at bounding box center [988, 628] width 71 height 12
drag, startPoint x: 1068, startPoint y: 620, endPoint x: 995, endPoint y: 545, distance: 105.1
click at [995, 545] on div "Selected date [DATE] [DATE] Su Mo Tu We Th Fr Sa 31 1 2 3 4 5 6 7 8 9 10 11 12 …" at bounding box center [1032, 586] width 179 height 249
click at [984, 533] on icon at bounding box center [983, 529] width 7 height 13
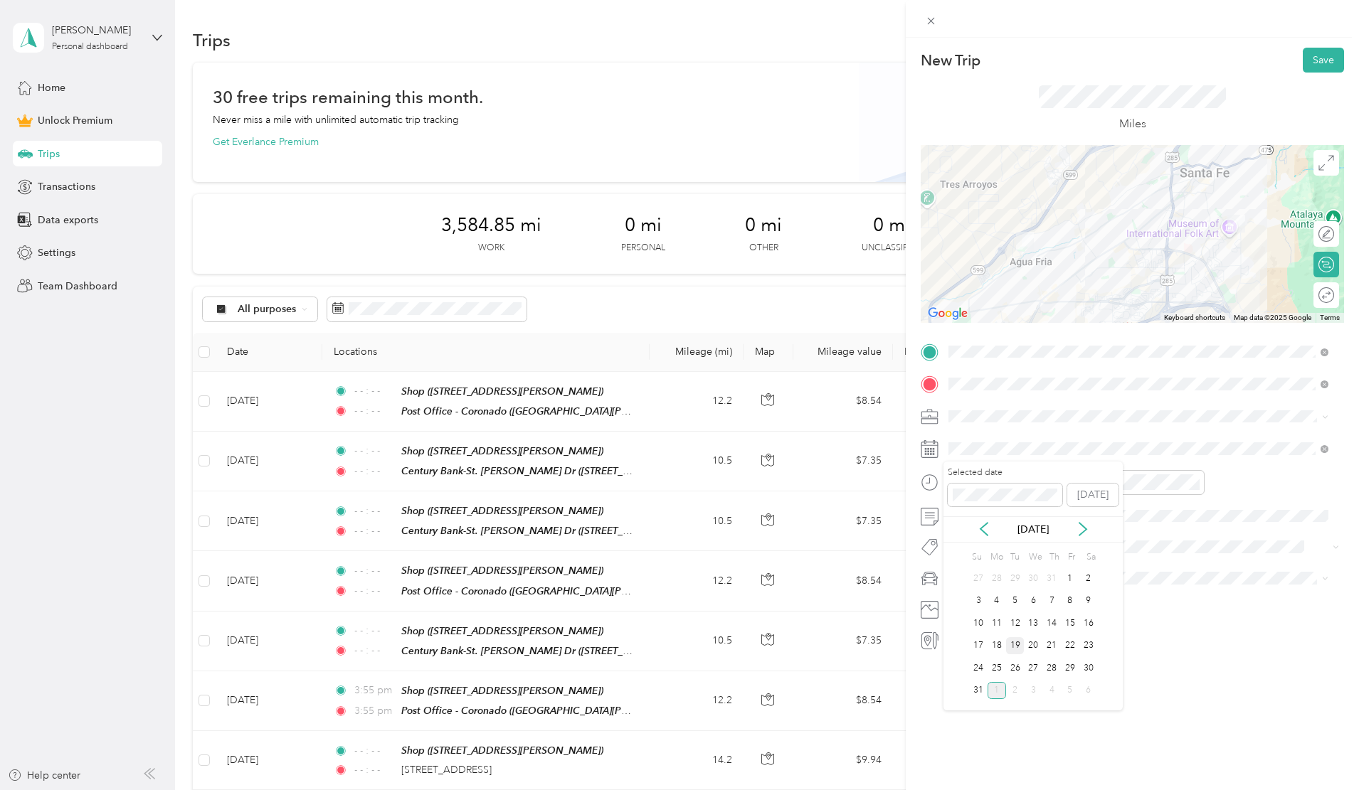
click at [1019, 645] on div "19" at bounding box center [1015, 646] width 18 height 18
click at [1319, 293] on div "Round trip" at bounding box center [1285, 295] width 98 height 15
click at [1315, 293] on div at bounding box center [1319, 295] width 30 height 15
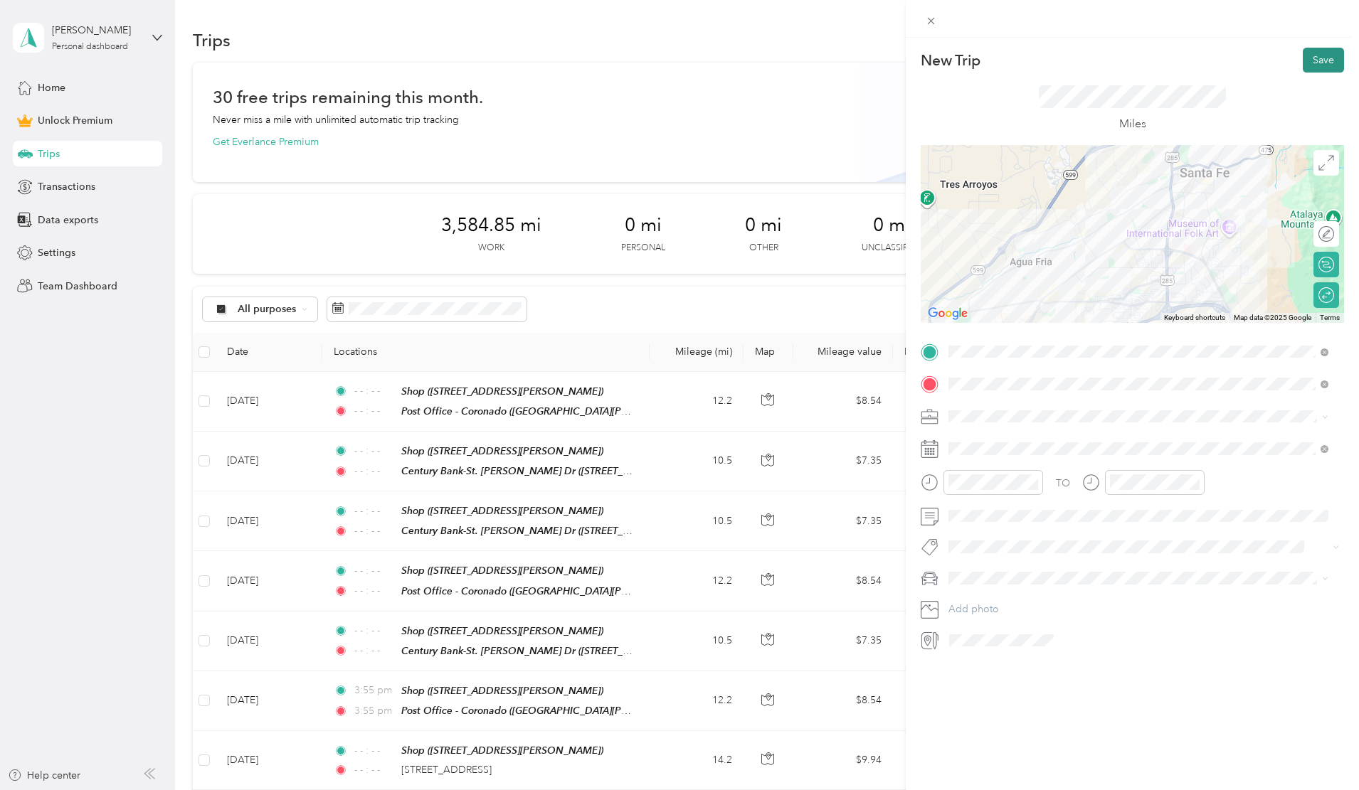
click at [1308, 51] on button "Save" at bounding box center [1323, 60] width 41 height 25
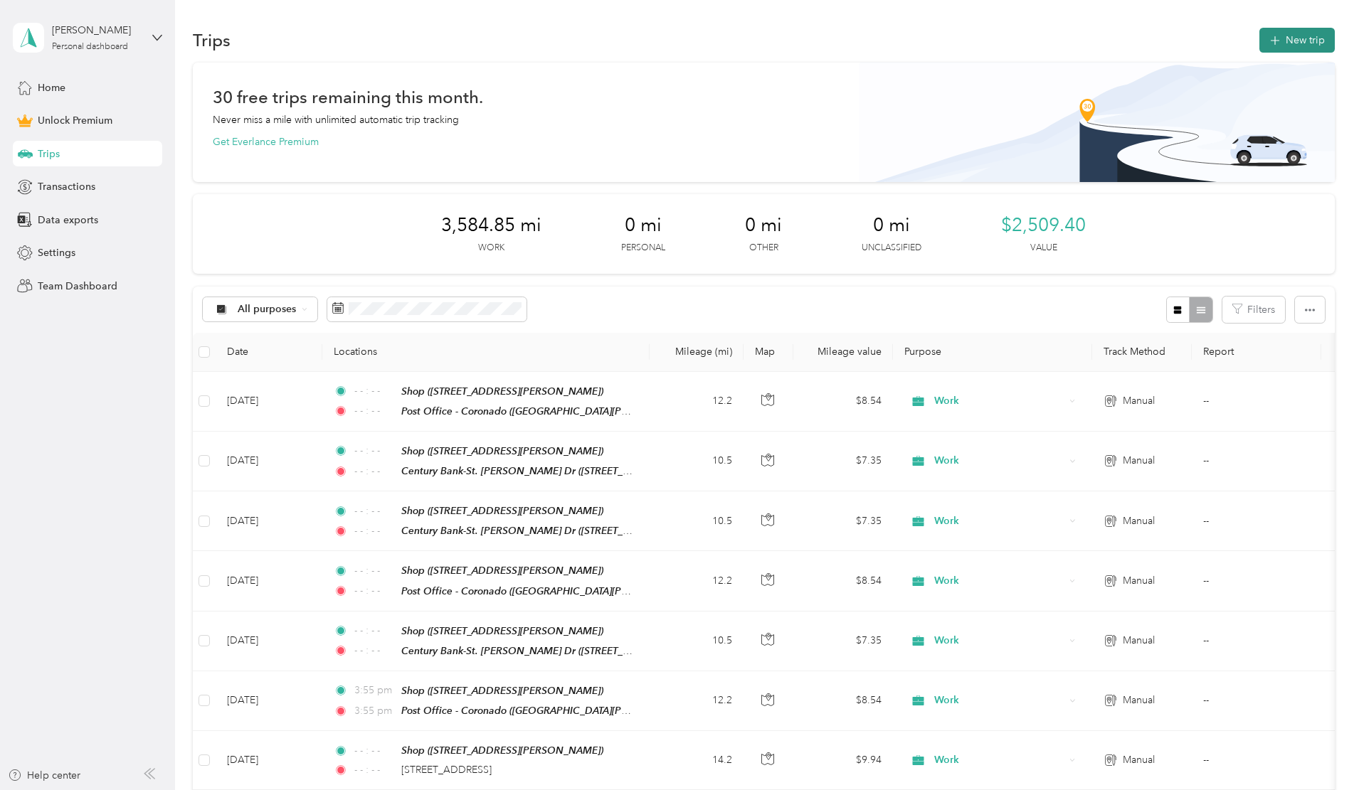
click at [1259, 38] on button "New trip" at bounding box center [1296, 40] width 75 height 25
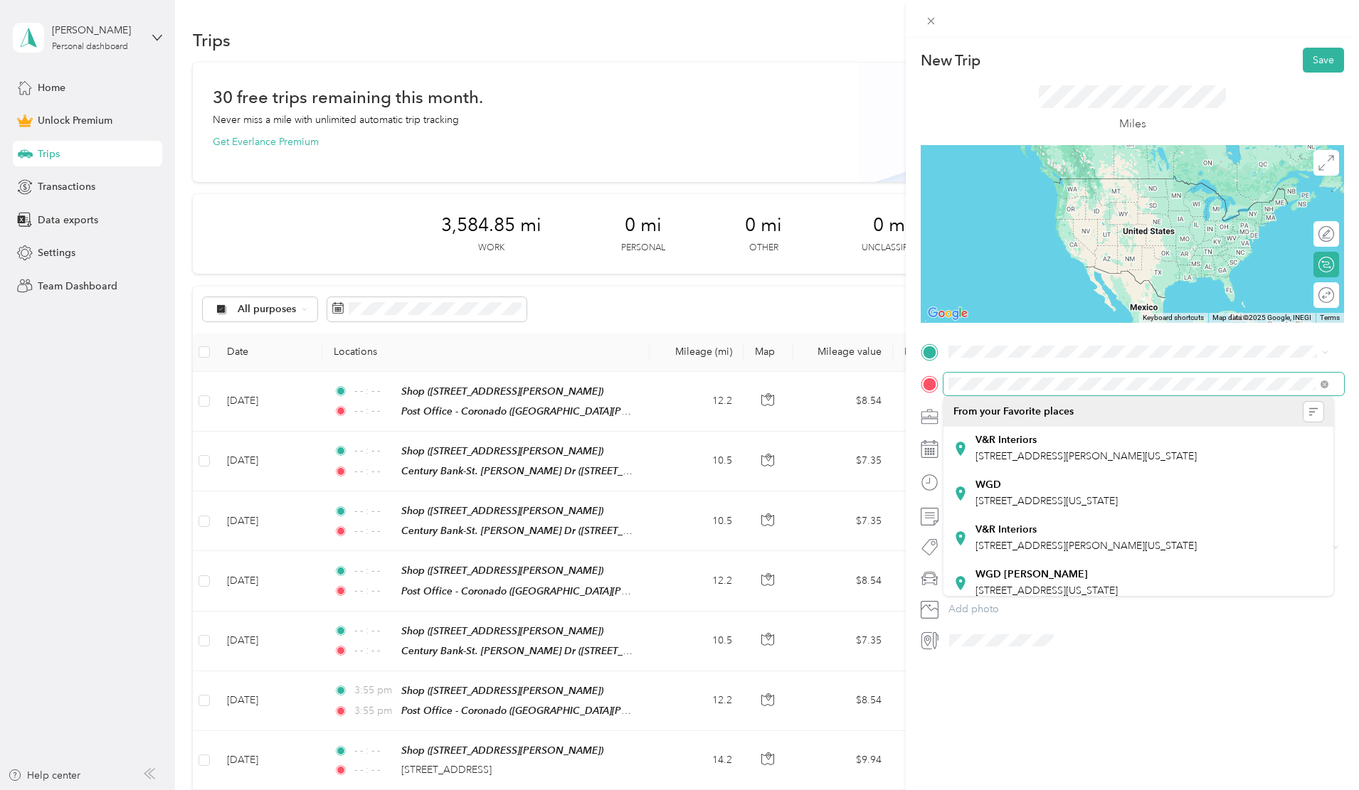
click at [920, 384] on form "New Trip Save This trip cannot be edited because it is either under review, app…" at bounding box center [1132, 350] width 453 height 604
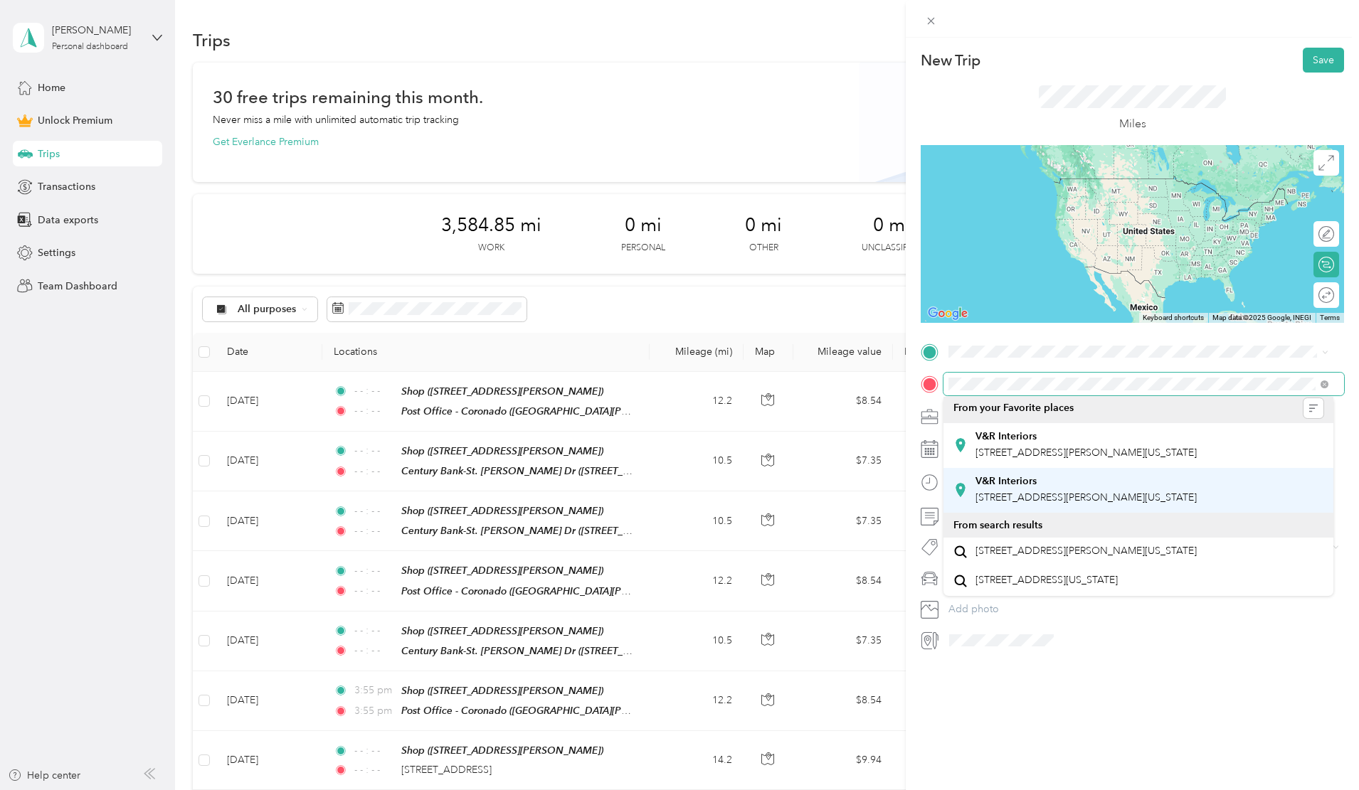
scroll to position [55, 0]
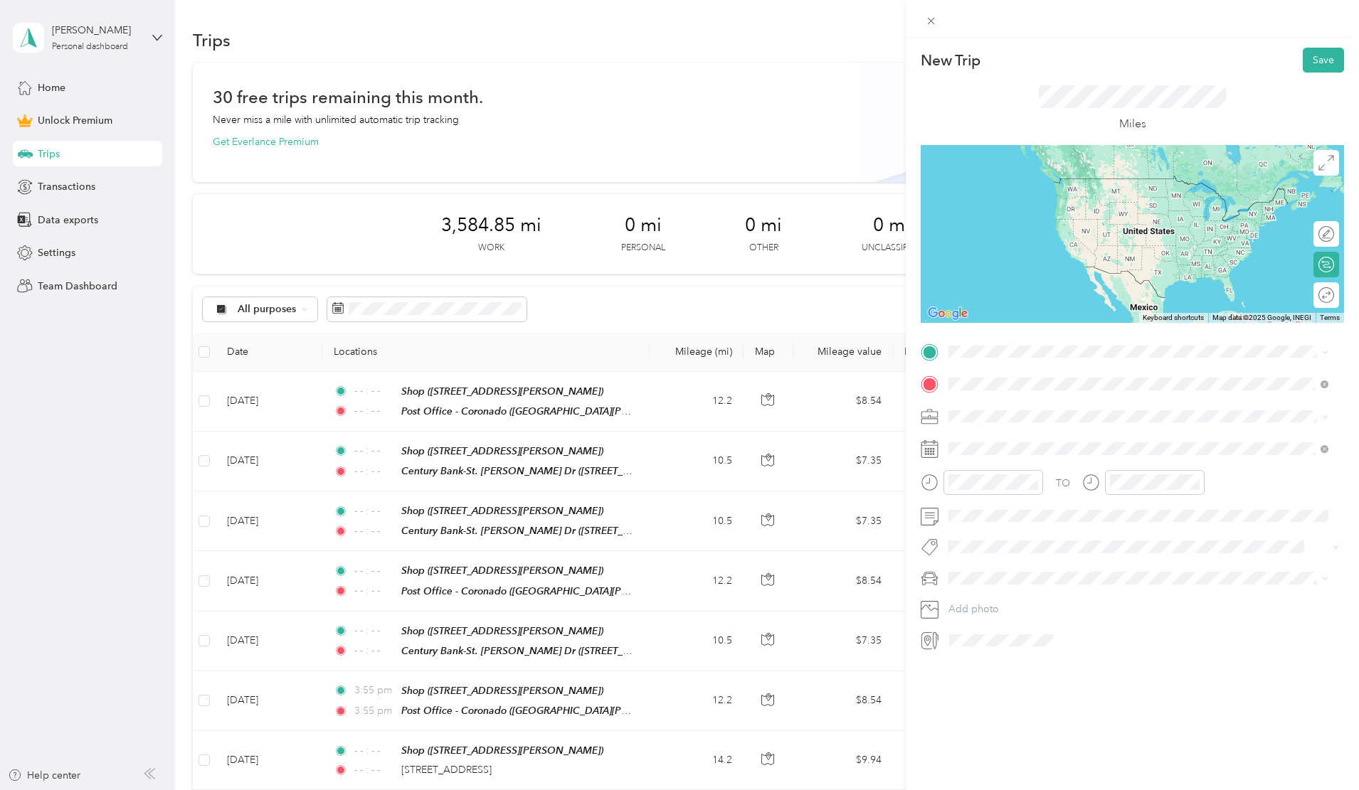
click at [1012, 545] on span "[STREET_ADDRESS][PERSON_NAME][US_STATE]" at bounding box center [1085, 551] width 221 height 13
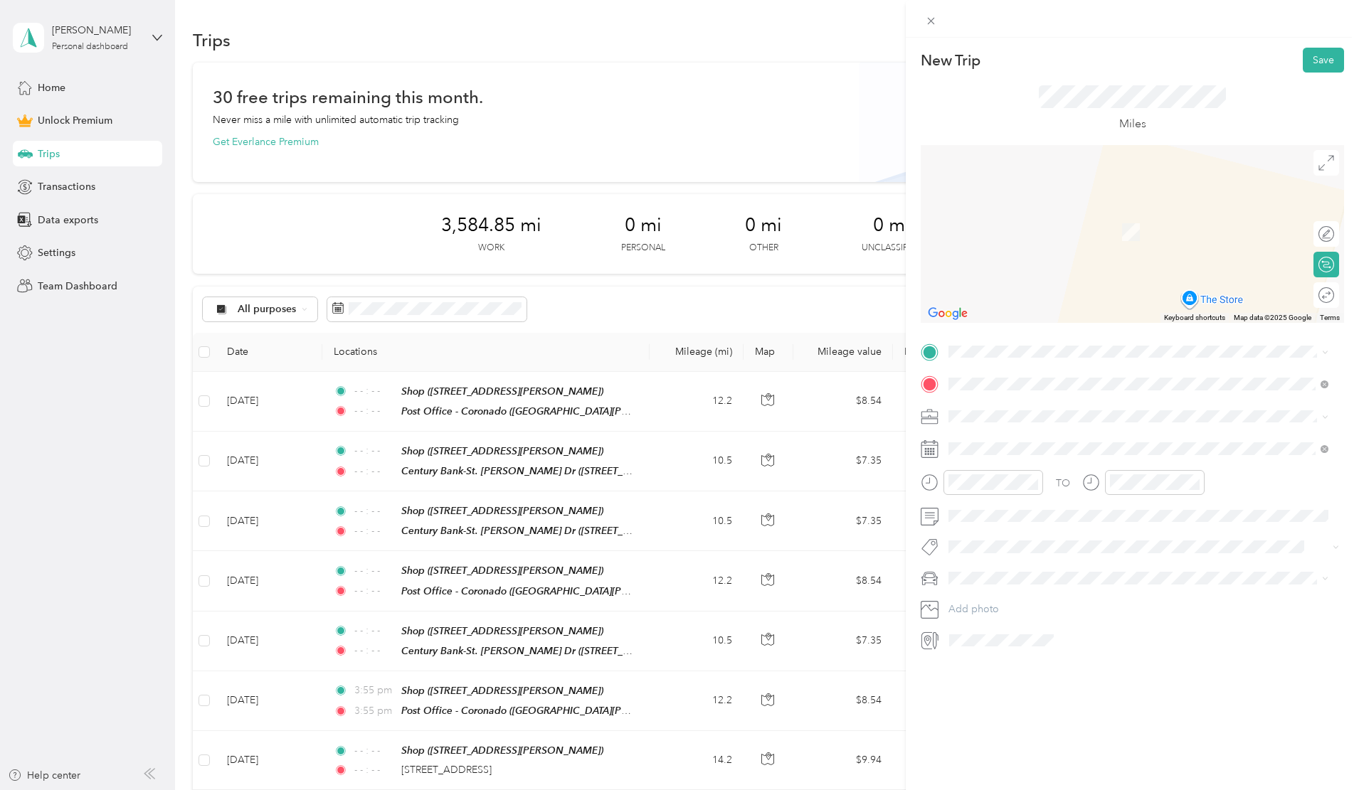
click at [983, 544] on div "Shop [STREET_ADDRESS][PERSON_NAME]" at bounding box center [1138, 561] width 370 height 35
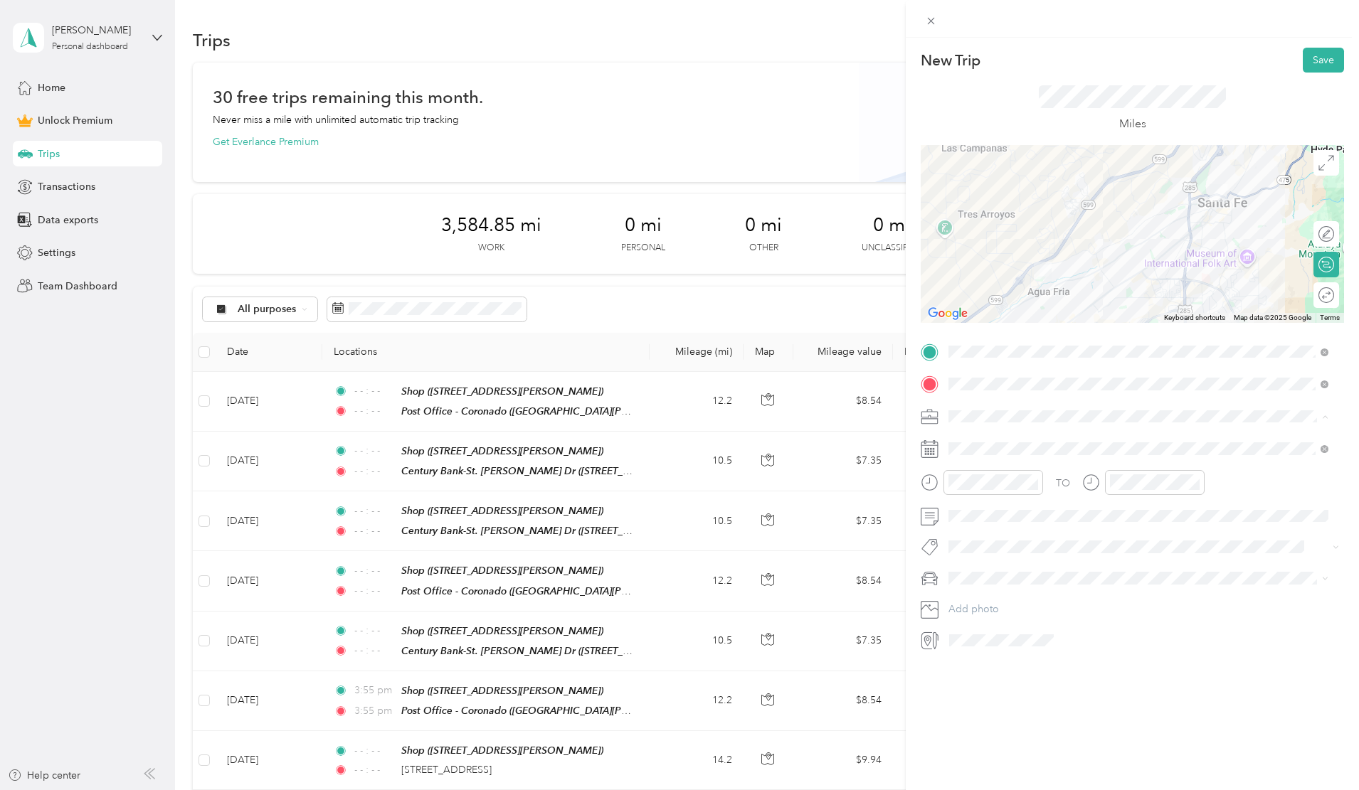
click at [975, 443] on div "Work" at bounding box center [1138, 441] width 370 height 15
click at [982, 531] on icon at bounding box center [983, 529] width 7 height 13
click at [1018, 642] on div "19" at bounding box center [1015, 646] width 18 height 18
click at [996, 627] on span "Toyota 4Runner" at bounding box center [988, 628] width 71 height 12
click at [1034, 482] on icon "close-circle" at bounding box center [1033, 482] width 10 height 10
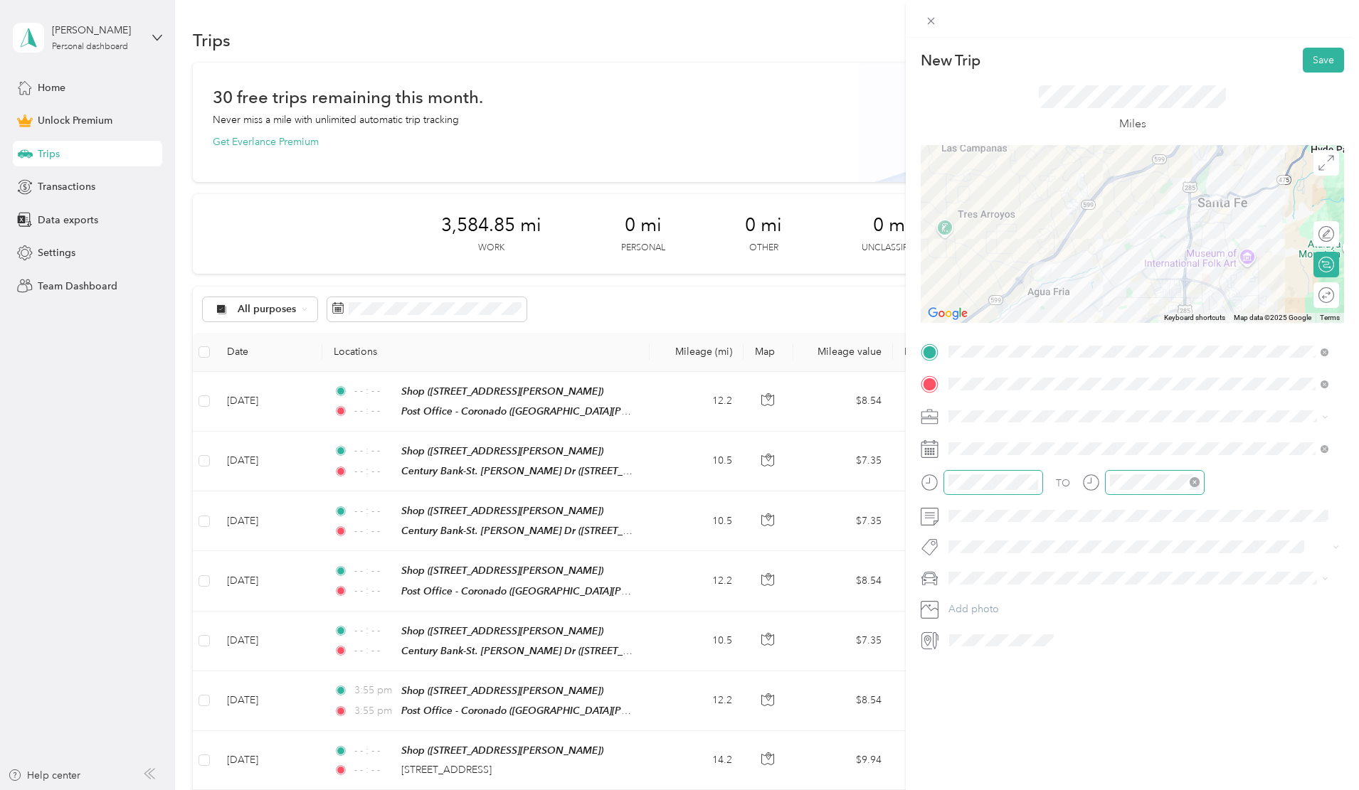
click at [1193, 480] on icon "close-circle" at bounding box center [1195, 482] width 10 height 10
click at [1306, 298] on div at bounding box center [1311, 295] width 13 height 13
click at [1308, 58] on button "Save" at bounding box center [1323, 60] width 41 height 25
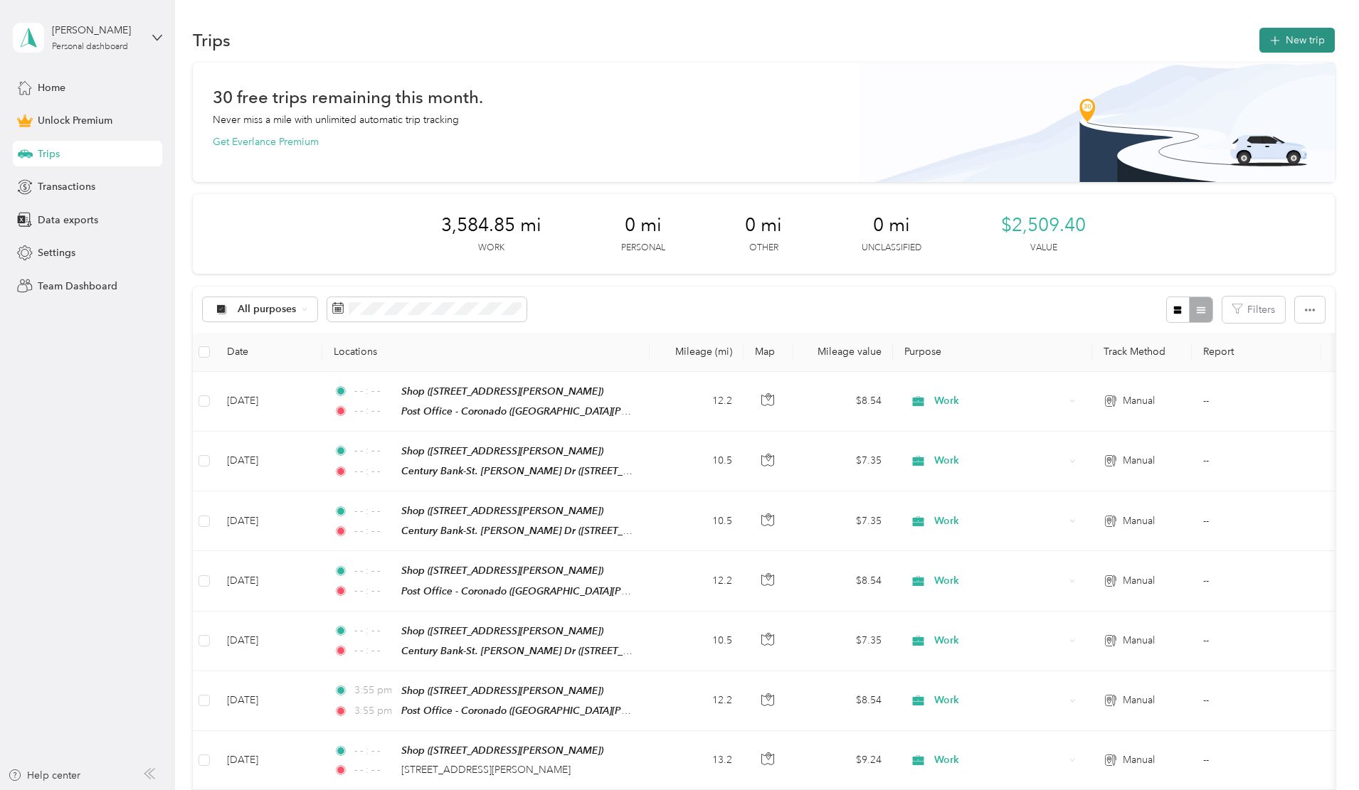
click at [1259, 37] on button "New trip" at bounding box center [1296, 40] width 75 height 25
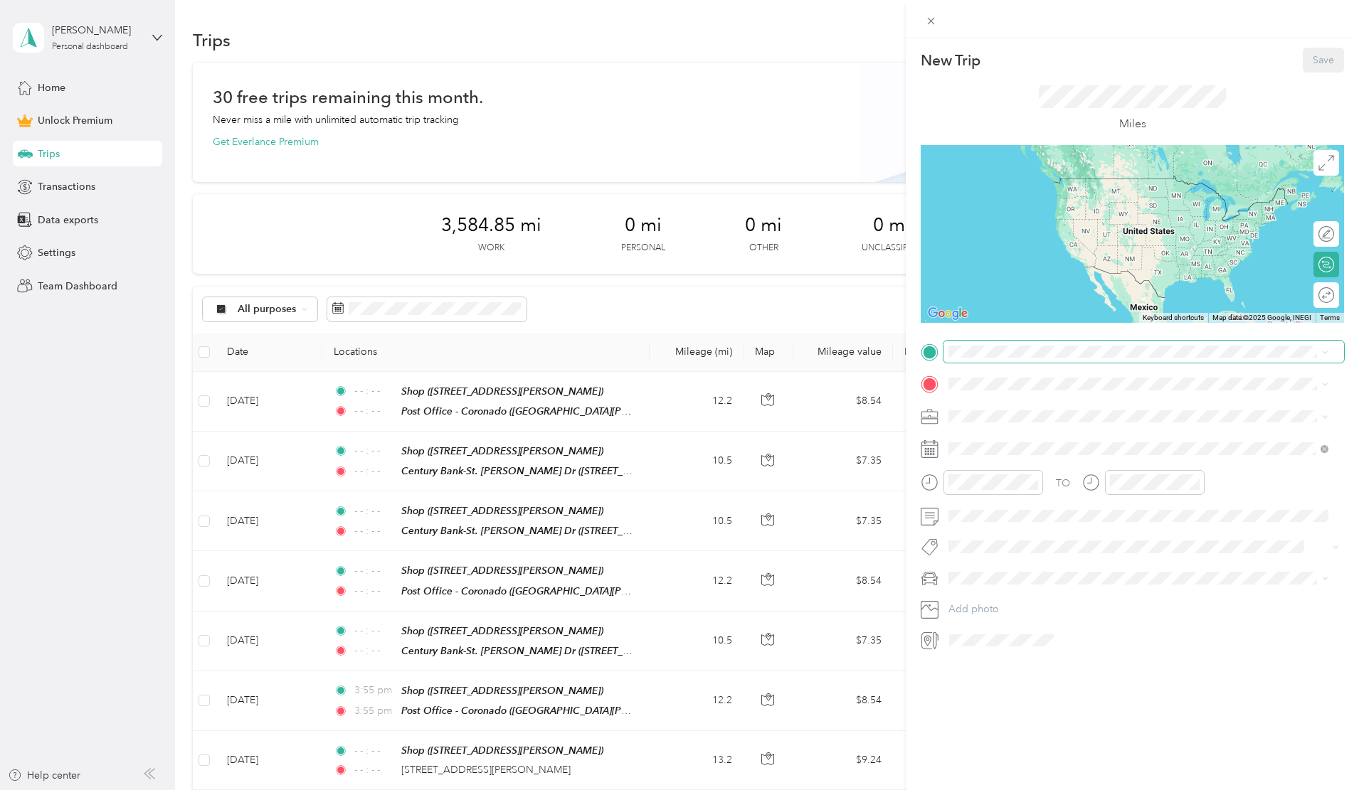
drag, startPoint x: 971, startPoint y: 343, endPoint x: 972, endPoint y: 358, distance: 15.0
click at [970, 359] on span at bounding box center [1143, 352] width 401 height 23
click at [1012, 545] on div "Shop" at bounding box center [1059, 551] width 169 height 13
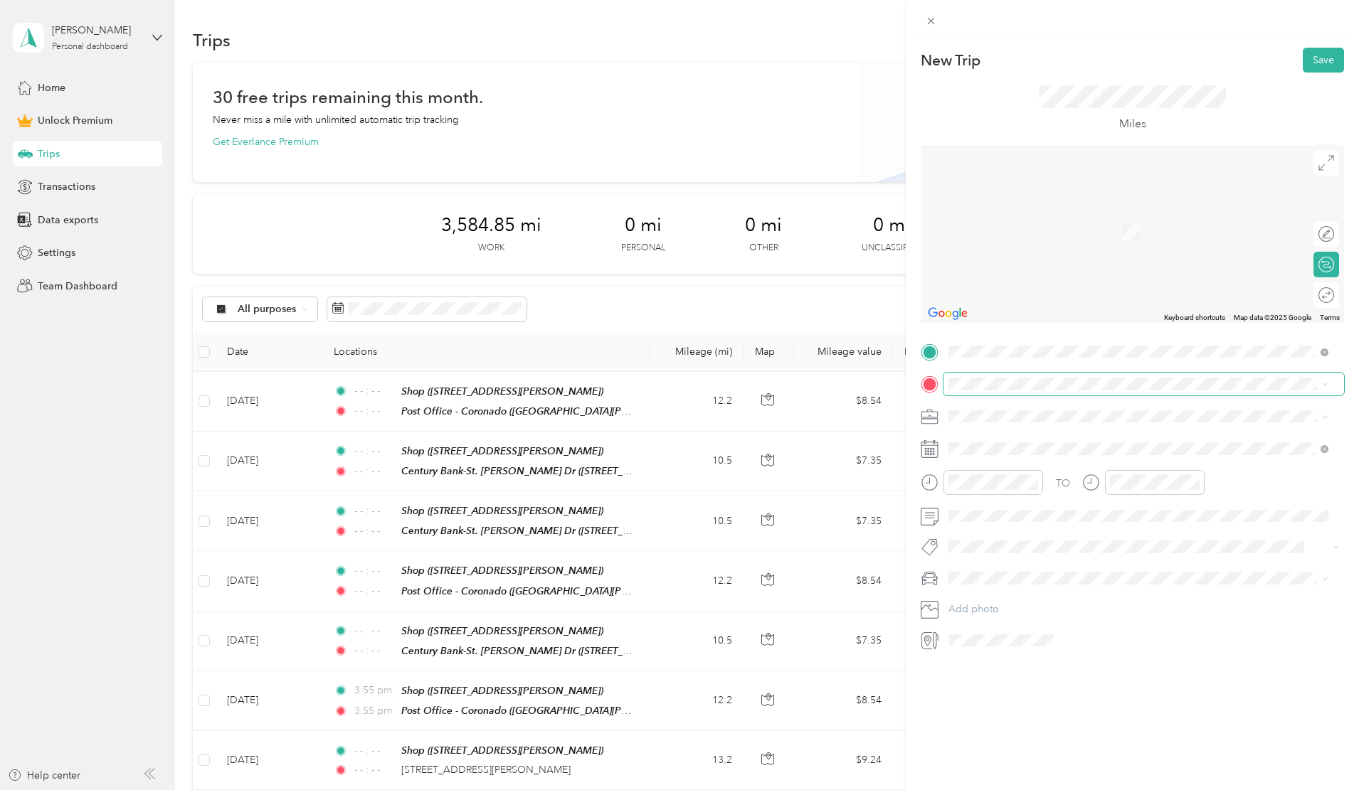
click at [966, 373] on span at bounding box center [1143, 384] width 401 height 23
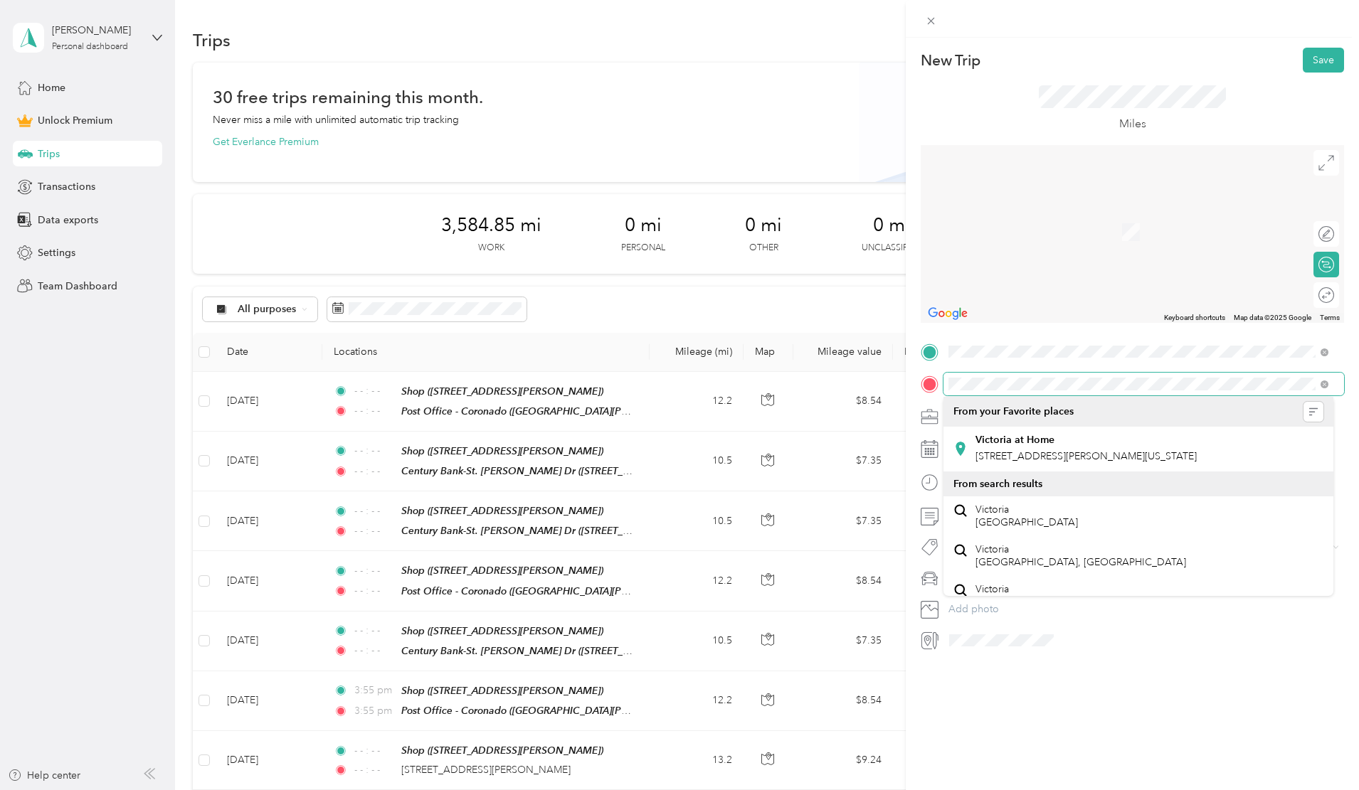
click at [910, 378] on form "New Trip Save This trip cannot be edited because it is either under review, app…" at bounding box center [1132, 350] width 453 height 604
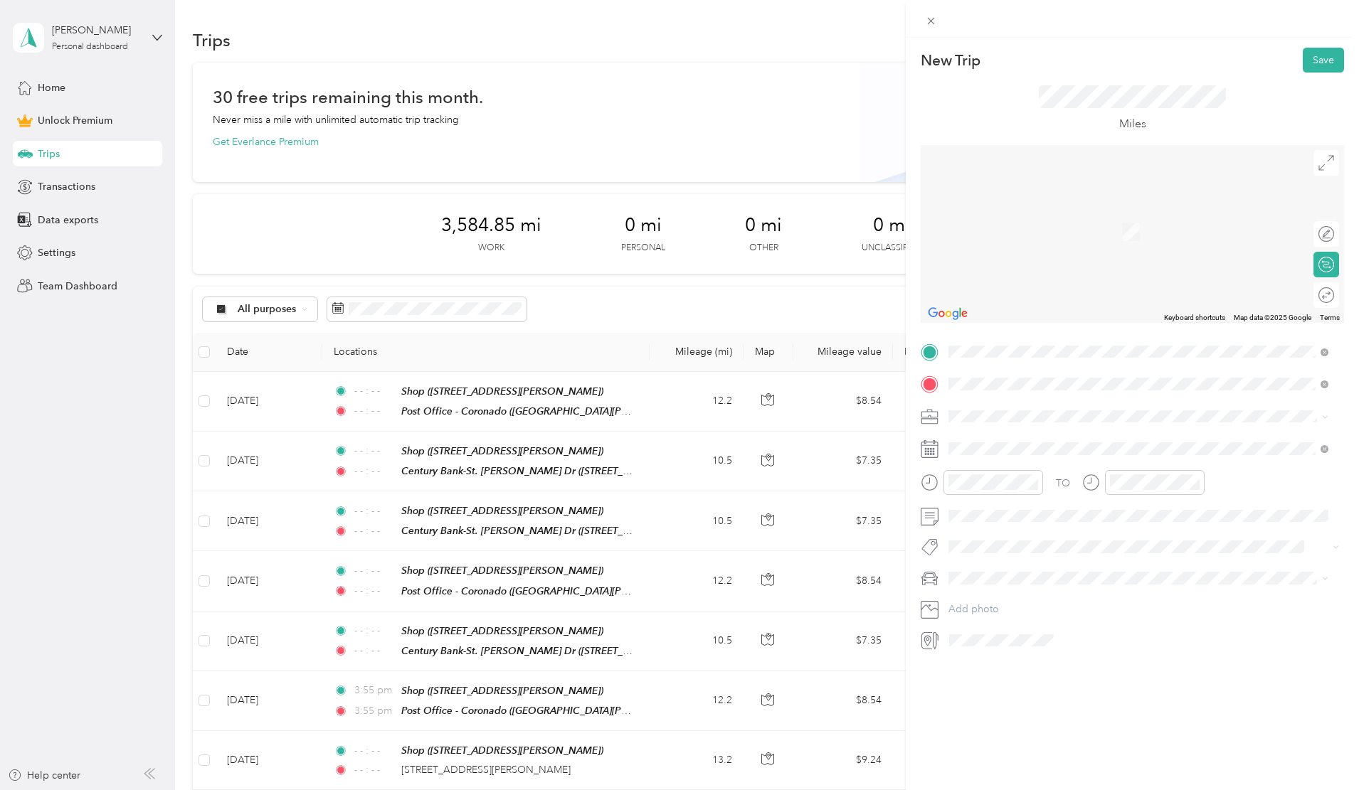
click at [1011, 507] on span "[STREET_ADDRESS][PERSON_NAME][US_STATE]" at bounding box center [1085, 510] width 221 height 13
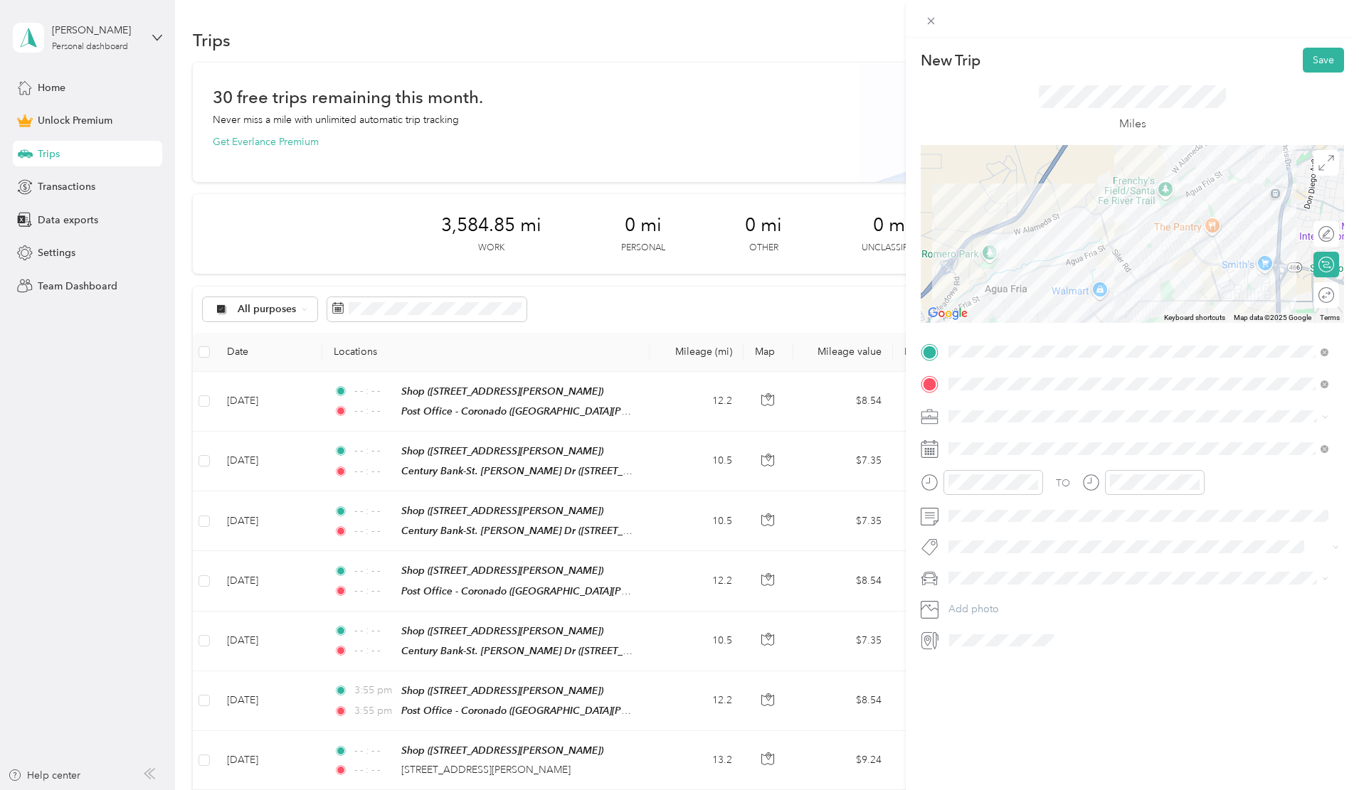
click at [975, 443] on span "Work" at bounding box center [965, 441] width 24 height 12
click at [986, 532] on icon at bounding box center [984, 529] width 14 height 14
drag, startPoint x: 1018, startPoint y: 648, endPoint x: 1015, endPoint y: 637, distance: 11.0
click at [1018, 647] on div "19" at bounding box center [1015, 646] width 18 height 18
click at [1034, 480] on icon "close-circle" at bounding box center [1033, 482] width 10 height 10
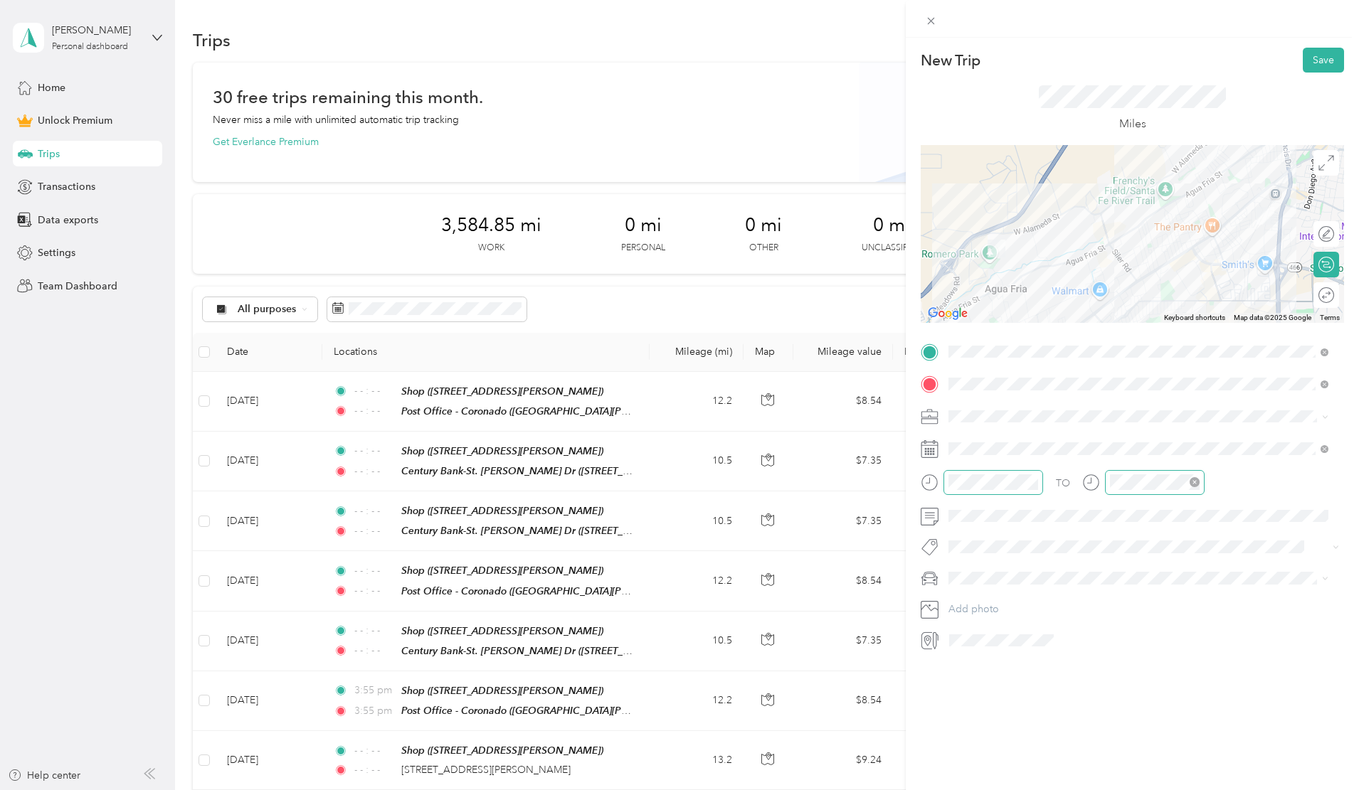
click at [1197, 482] on icon "close-circle" at bounding box center [1195, 482] width 10 height 10
click at [987, 627] on span "Toyota 4Runner" at bounding box center [988, 626] width 71 height 12
click at [1313, 295] on div at bounding box center [1319, 295] width 30 height 15
click at [1318, 60] on button "Save" at bounding box center [1323, 60] width 41 height 25
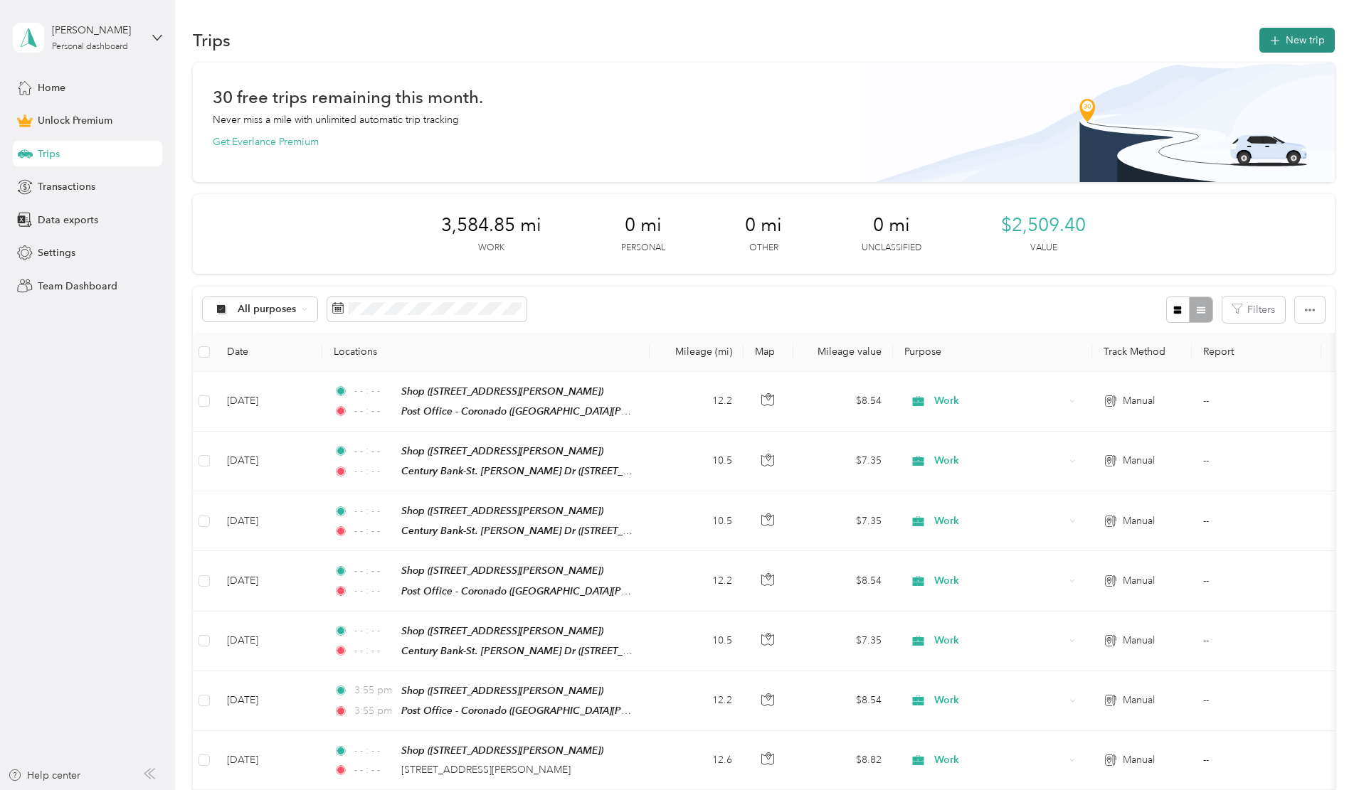
click at [1259, 38] on button "New trip" at bounding box center [1296, 40] width 75 height 25
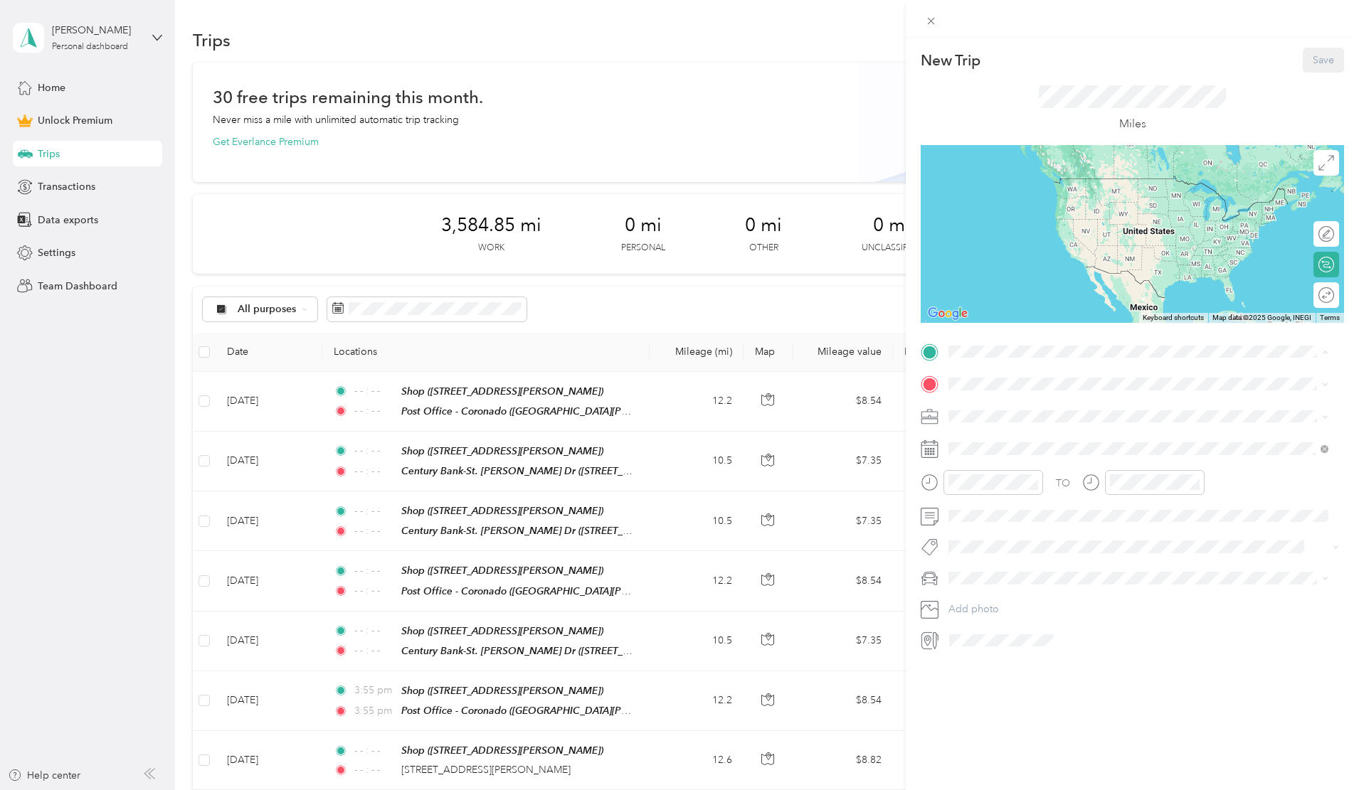
drag, startPoint x: 995, startPoint y: 553, endPoint x: 1001, endPoint y: 514, distance: 38.8
click at [997, 568] on span "[STREET_ADDRESS][PERSON_NAME]" at bounding box center [1059, 574] width 169 height 12
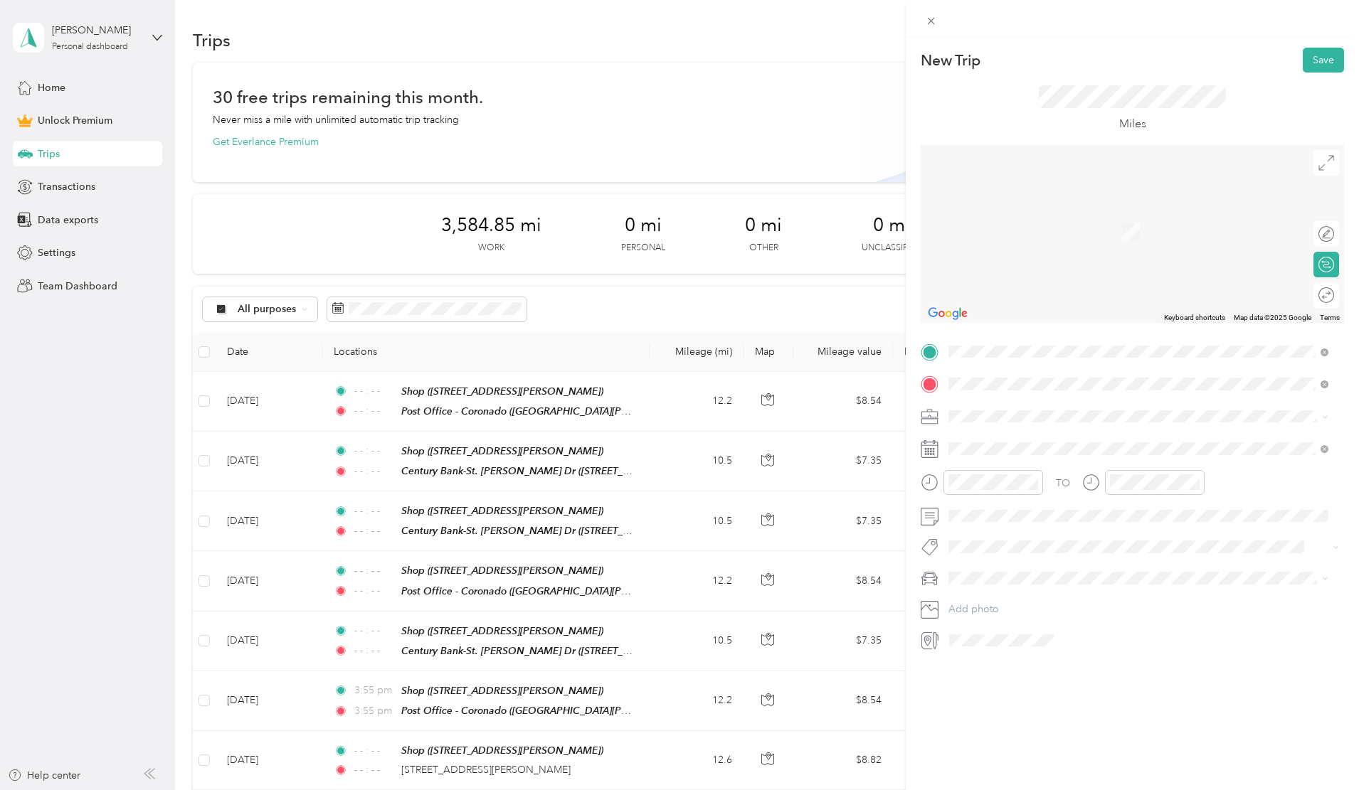
click at [1020, 471] on span "[STREET_ADDRESS][US_STATE]" at bounding box center [1046, 464] width 142 height 13
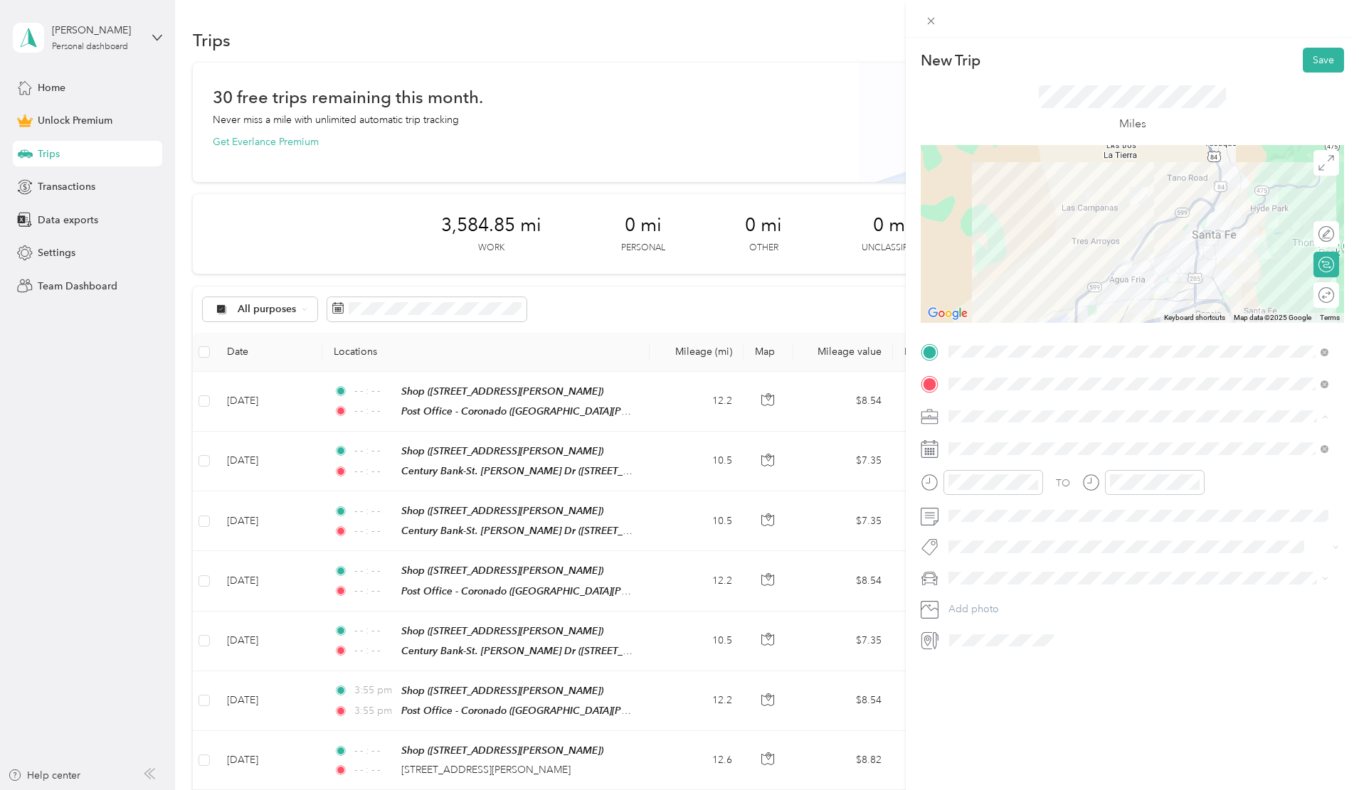
click at [970, 436] on span "Work" at bounding box center [965, 441] width 24 height 12
click at [981, 525] on icon at bounding box center [984, 529] width 14 height 14
click at [1032, 644] on div "20" at bounding box center [1033, 646] width 18 height 18
click at [1032, 483] on icon "close-circle" at bounding box center [1033, 482] width 10 height 10
click at [1192, 482] on icon "close-circle" at bounding box center [1195, 482] width 10 height 10
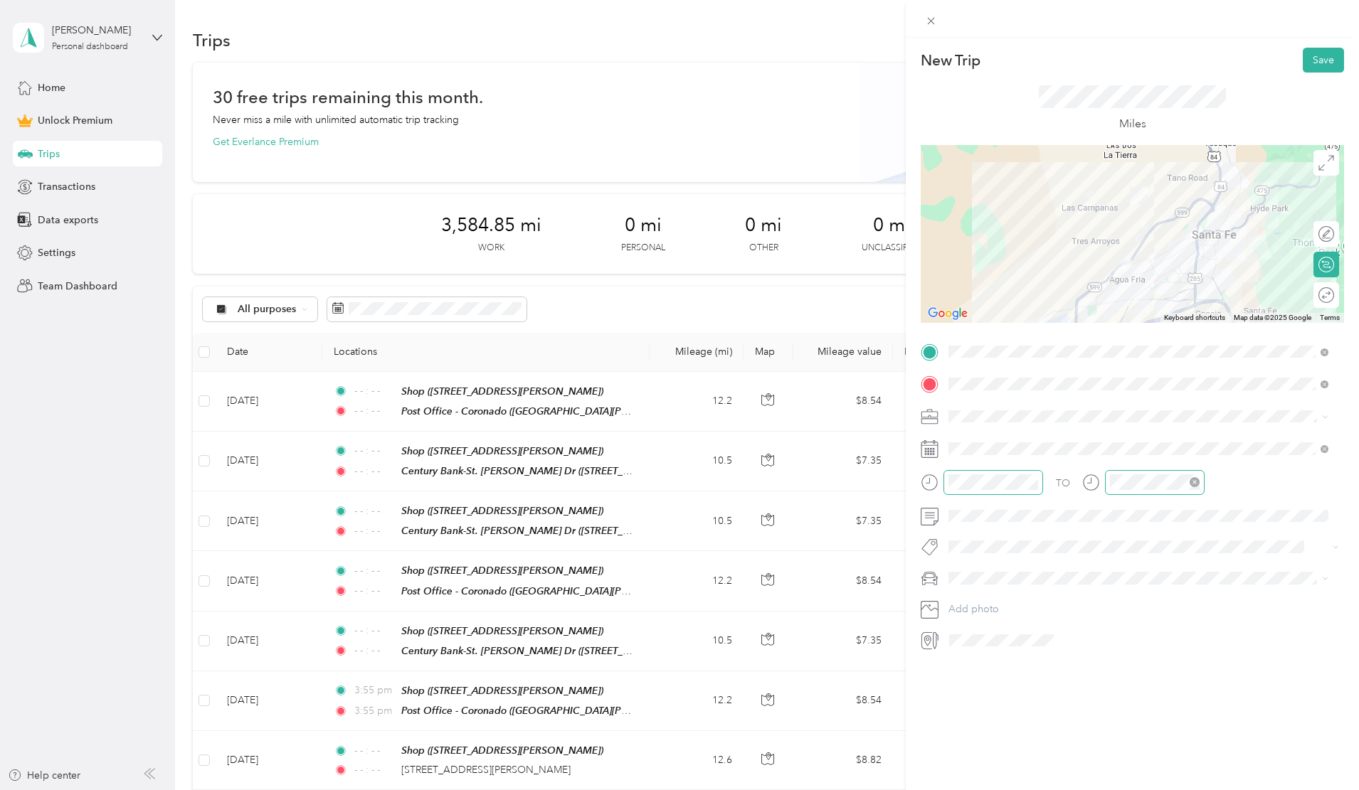
click at [966, 651] on span "Van" at bounding box center [961, 649] width 16 height 12
click at [1305, 292] on div at bounding box center [1311, 295] width 13 height 13
click at [1316, 58] on button "Save" at bounding box center [1323, 60] width 41 height 25
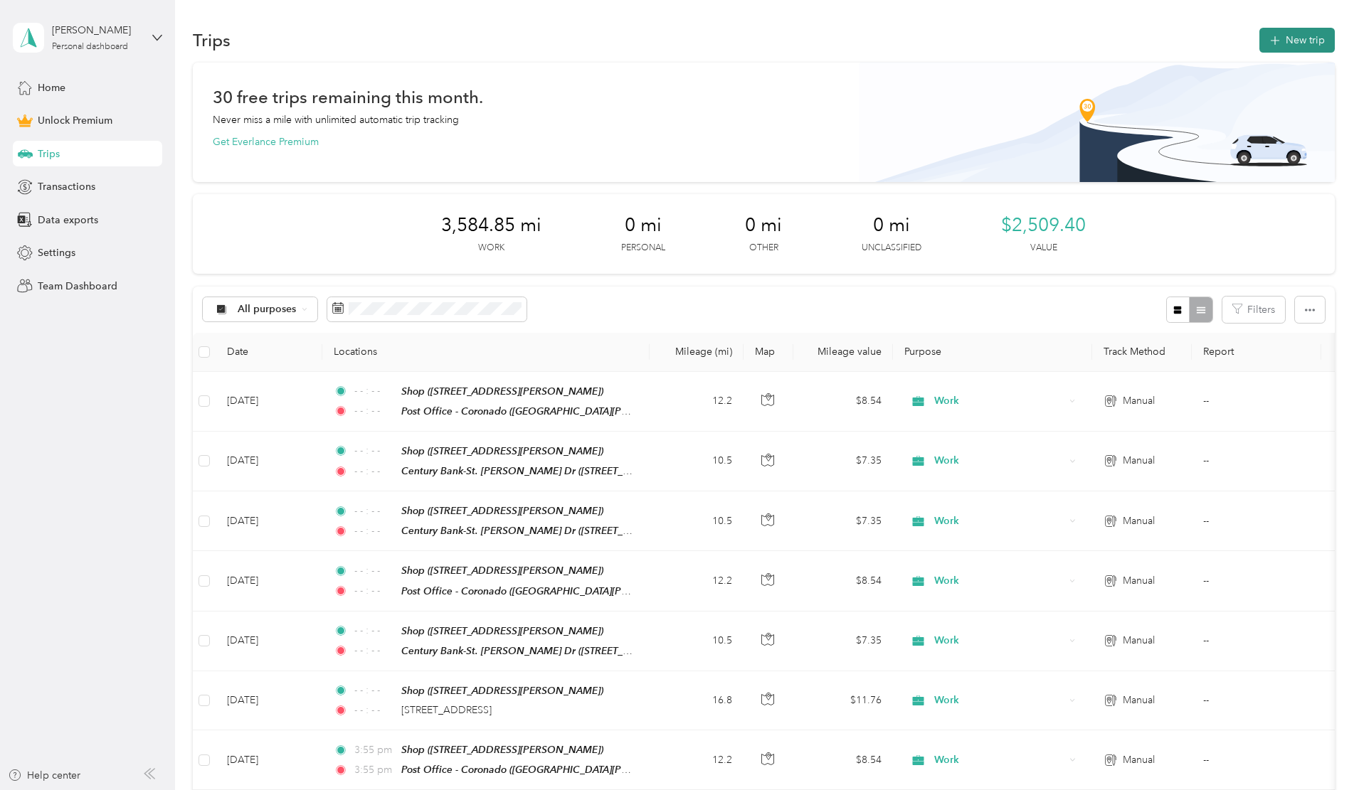
click at [1259, 38] on button "New trip" at bounding box center [1296, 40] width 75 height 25
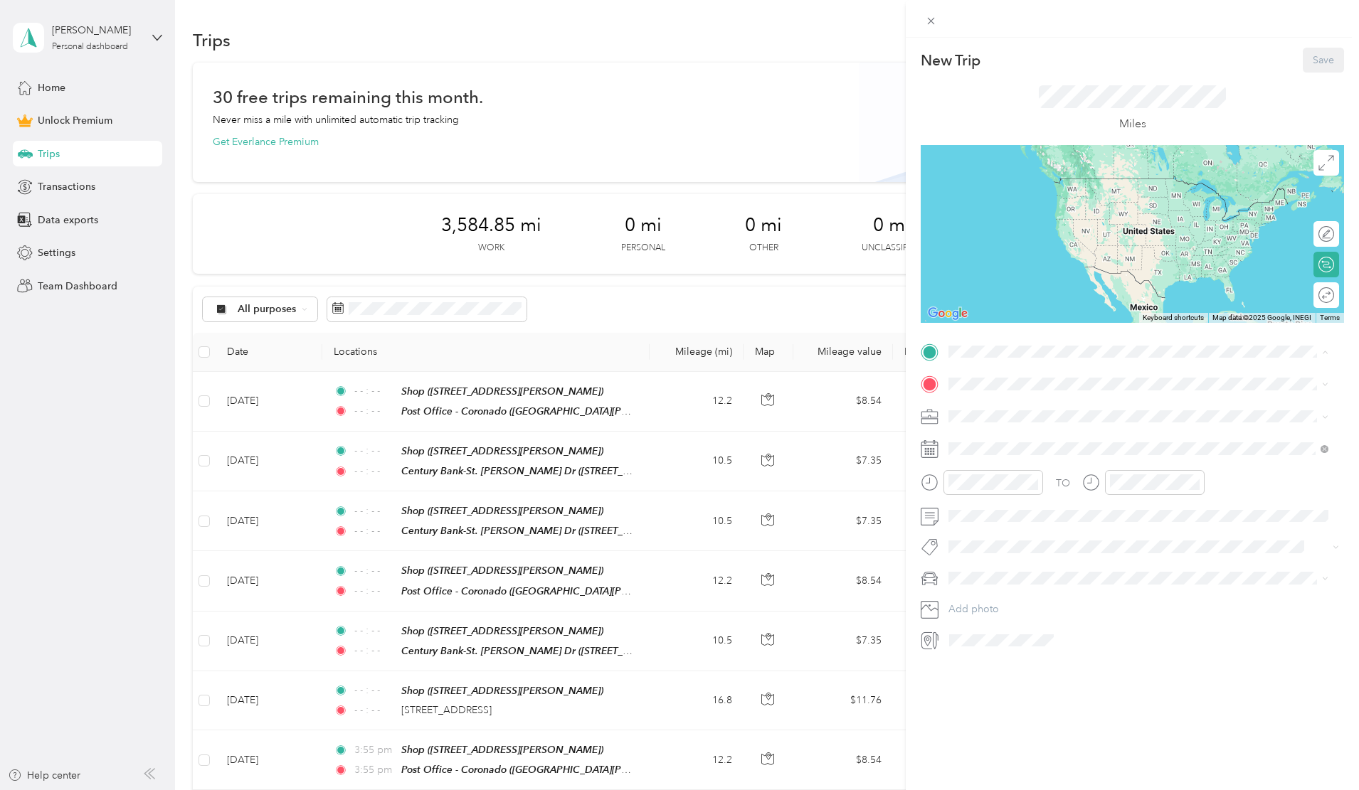
click at [987, 551] on strong "Shop" at bounding box center [987, 557] width 24 height 13
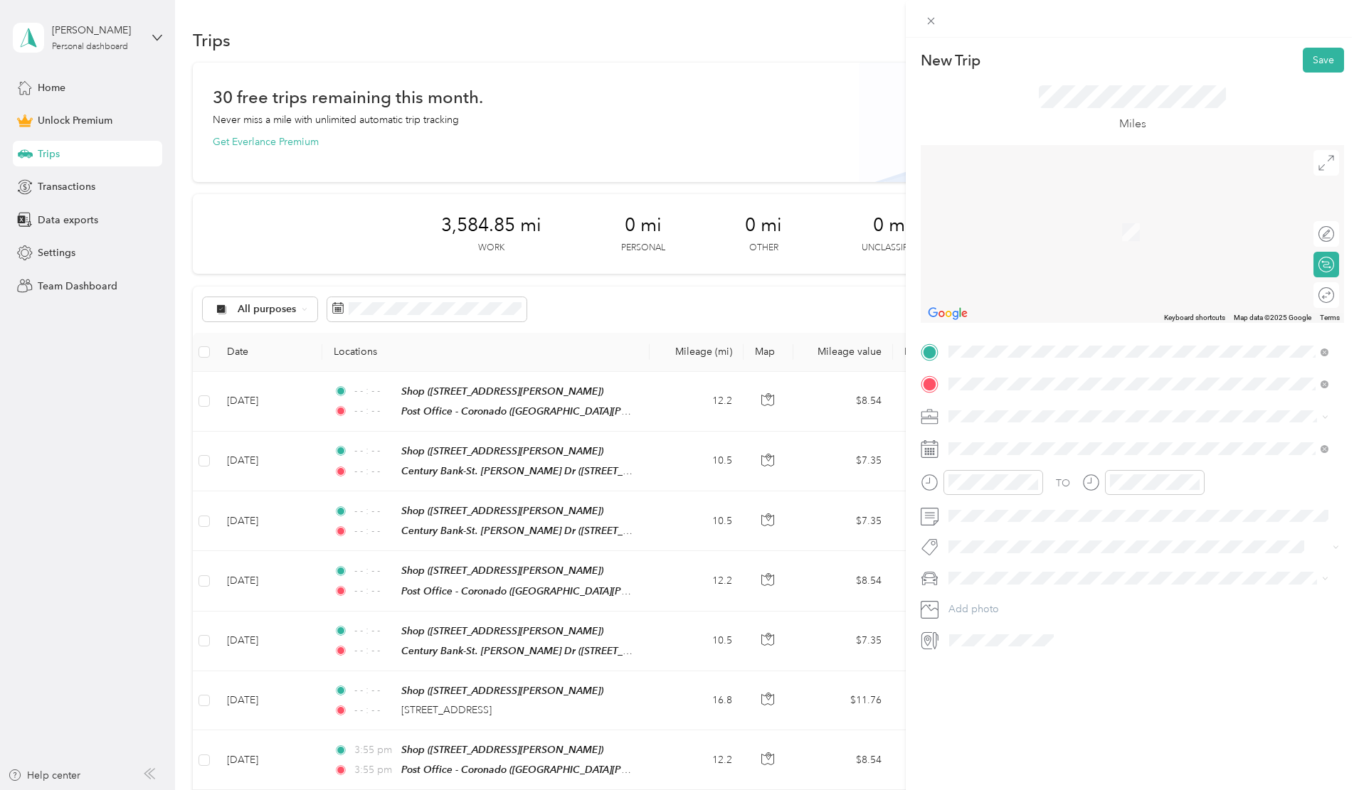
click at [1055, 435] on span "[STREET_ADDRESS][US_STATE]" at bounding box center [1046, 435] width 142 height 13
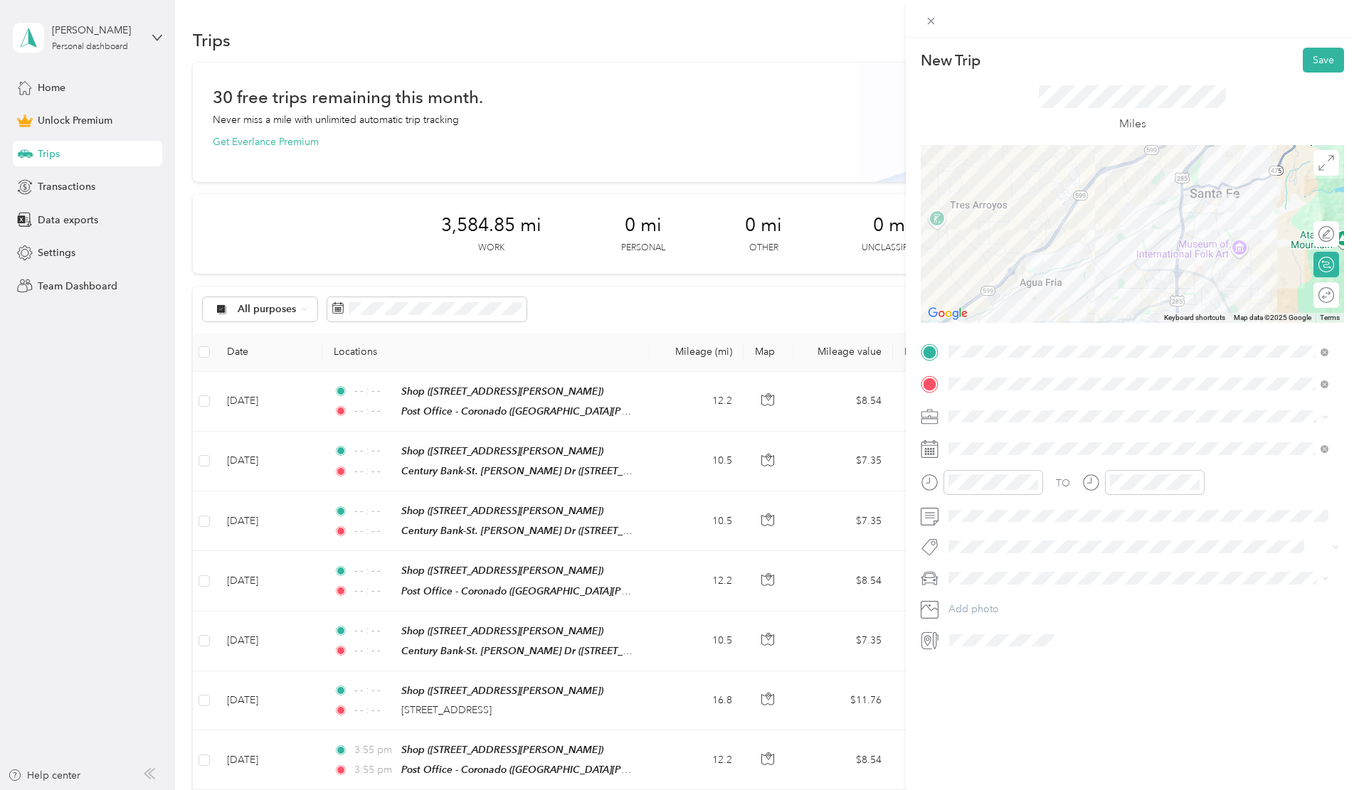
click at [963, 443] on div "Work" at bounding box center [1138, 441] width 370 height 15
click at [982, 524] on icon at bounding box center [984, 529] width 14 height 14
click at [1037, 643] on div "20" at bounding box center [1033, 646] width 18 height 18
click at [1032, 483] on icon "close-circle" at bounding box center [1033, 482] width 10 height 10
click at [1195, 482] on icon "close-circle" at bounding box center [1195, 482] width 10 height 10
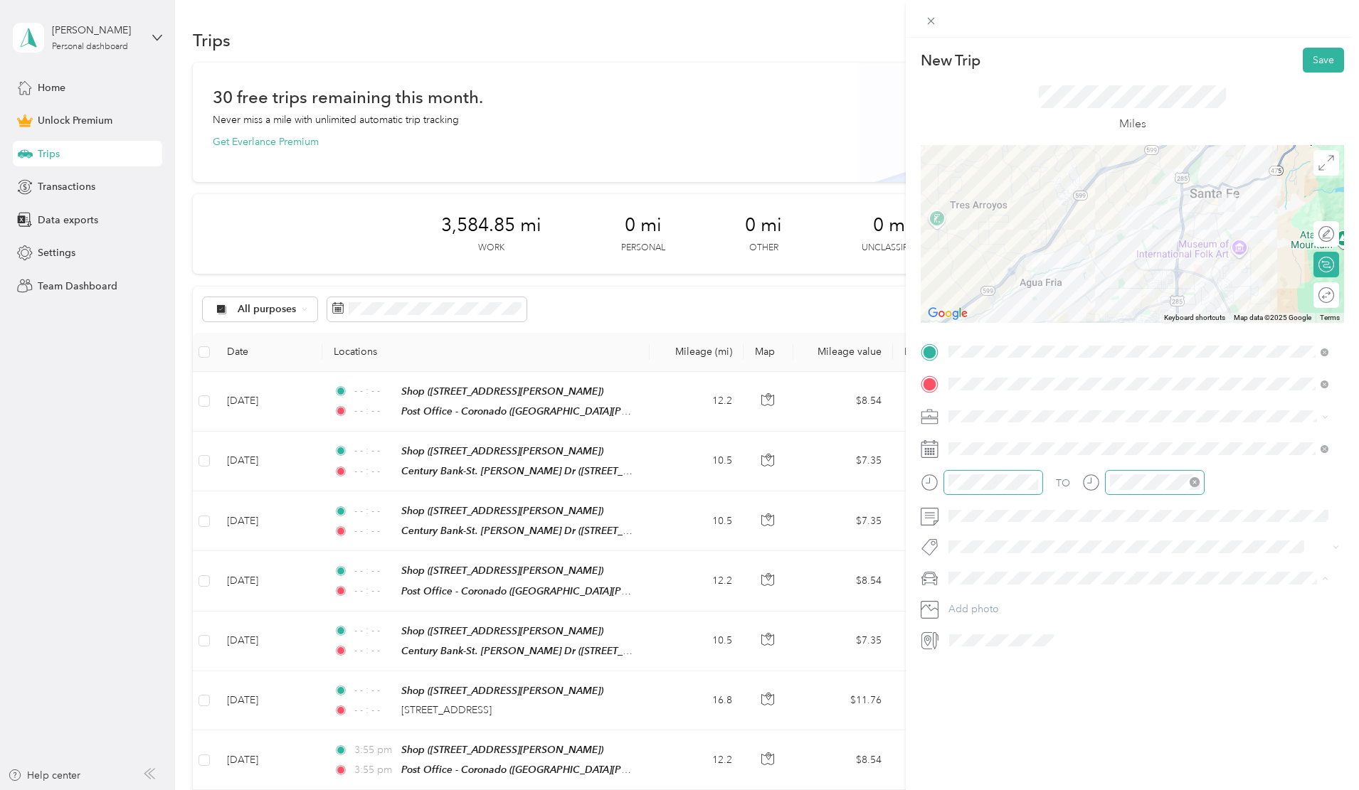
click at [973, 651] on div "Van" at bounding box center [1138, 653] width 370 height 15
click at [1314, 294] on div at bounding box center [1319, 295] width 30 height 15
click at [1311, 62] on button "Save" at bounding box center [1323, 60] width 41 height 25
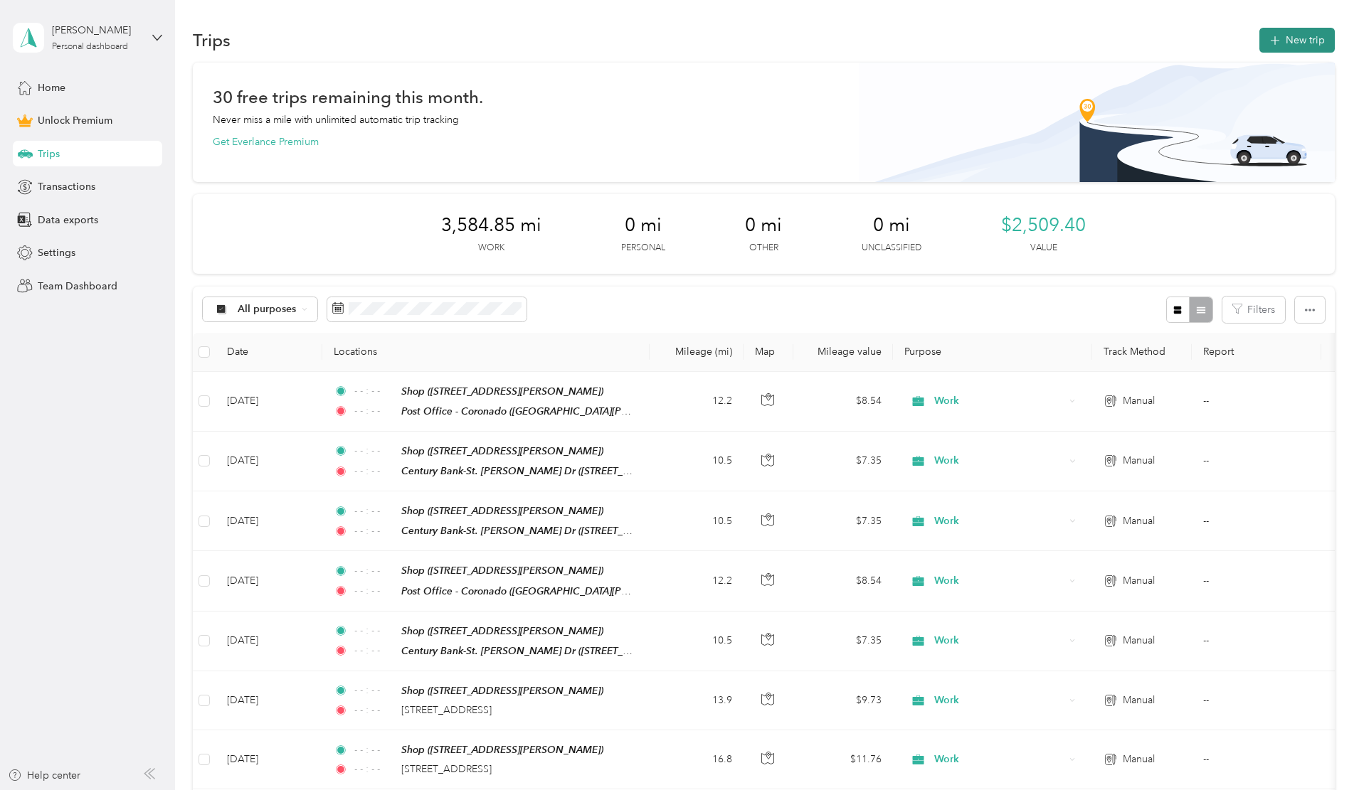
click at [1259, 41] on button "New trip" at bounding box center [1296, 40] width 75 height 25
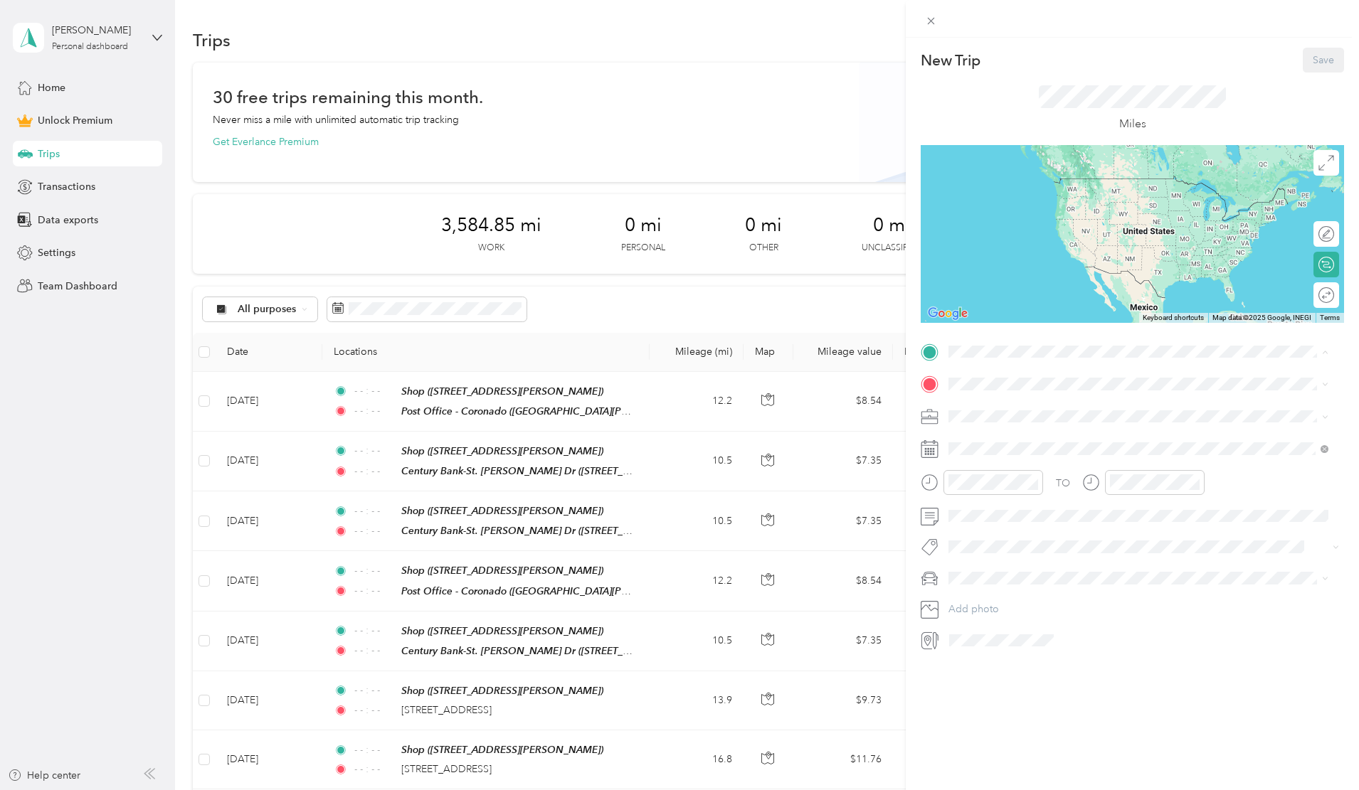
click at [984, 549] on div "Shop [STREET_ADDRESS][PERSON_NAME]" at bounding box center [1138, 566] width 370 height 35
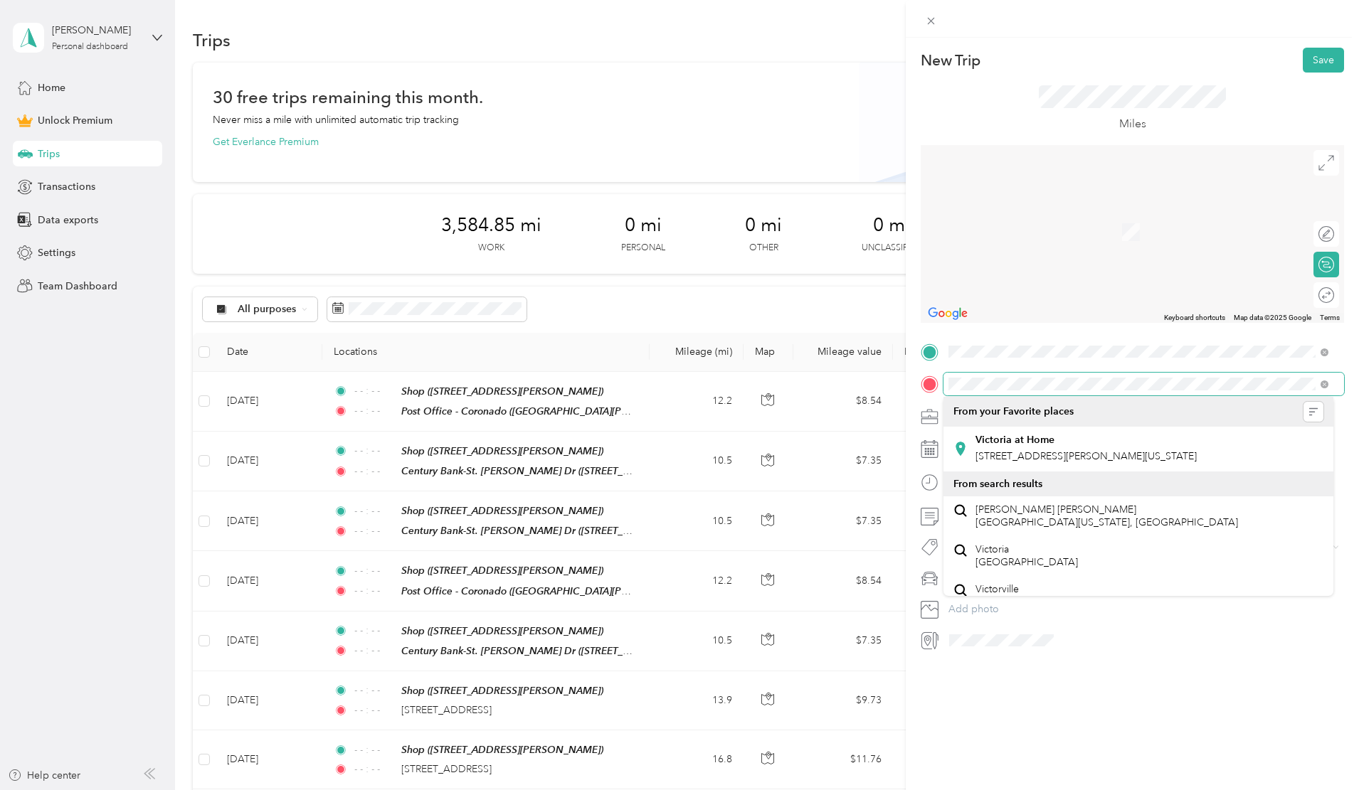
click at [896, 380] on div "New Trip Save This trip cannot be edited because it is either under review, app…" at bounding box center [679, 395] width 1359 height 790
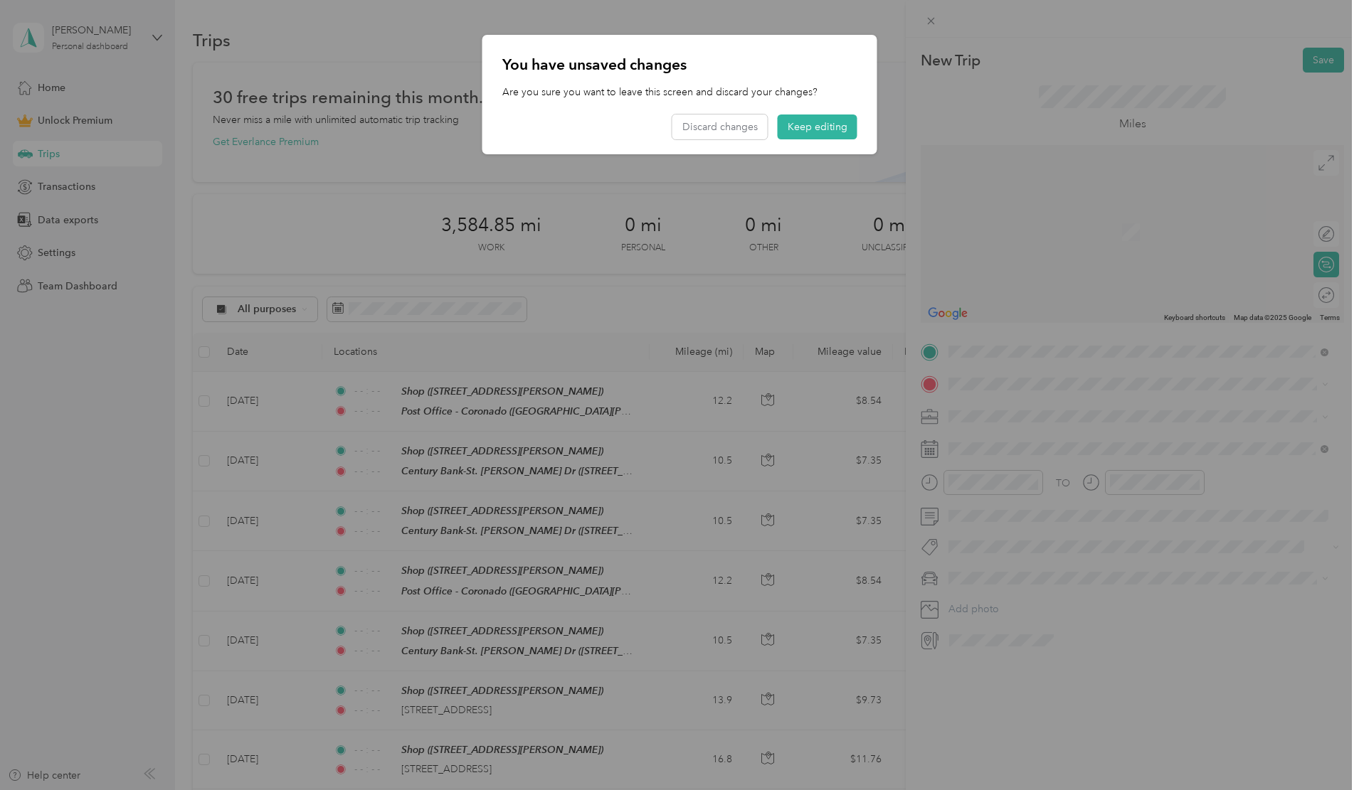
click at [982, 514] on span "[STREET_ADDRESS][PERSON_NAME][US_STATE]" at bounding box center [1085, 507] width 221 height 13
click at [984, 415] on div at bounding box center [679, 395] width 1359 height 790
click at [813, 120] on button "Keep editing" at bounding box center [818, 127] width 80 height 25
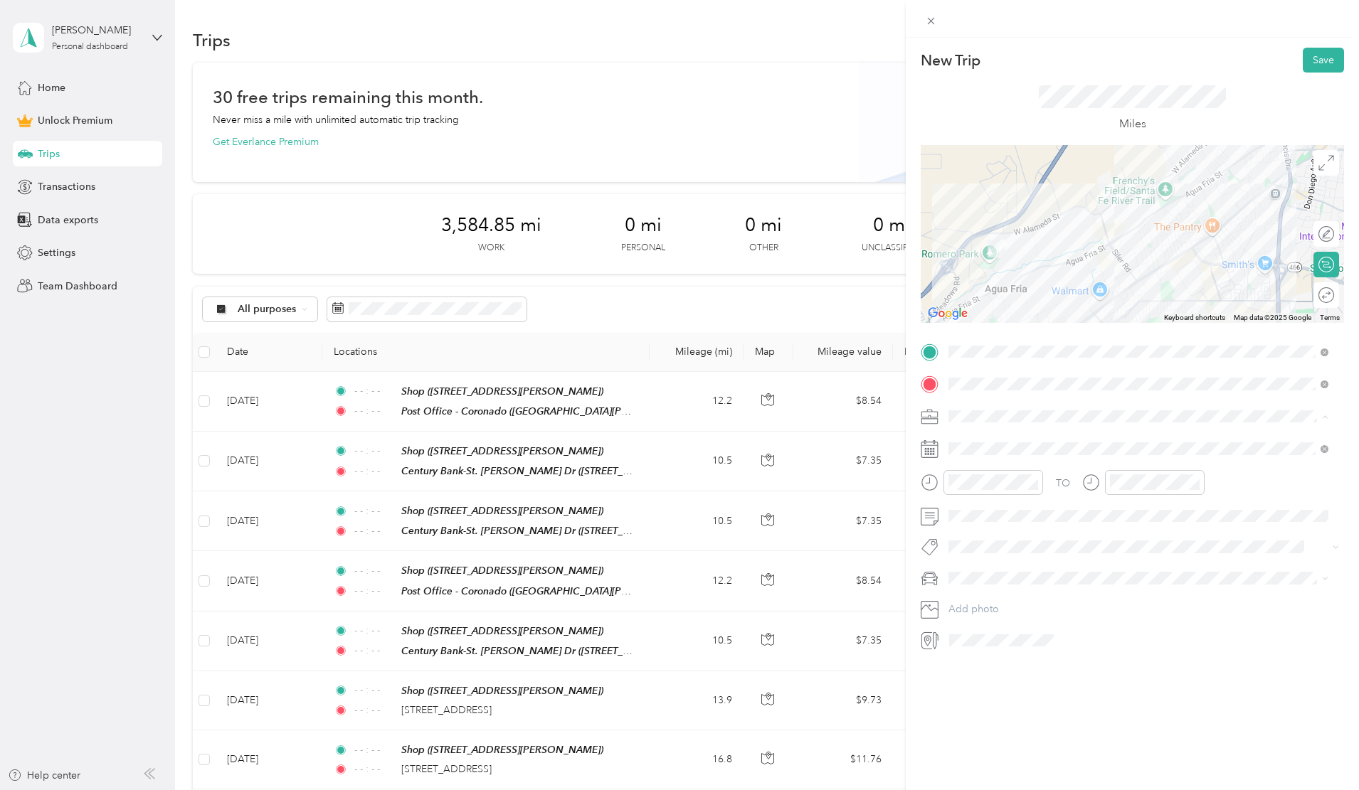
click at [976, 445] on div "Work" at bounding box center [1138, 441] width 370 height 15
click at [987, 530] on icon at bounding box center [984, 529] width 14 height 14
click at [1034, 647] on div "20" at bounding box center [1033, 646] width 18 height 18
click at [1035, 480] on icon "close-circle" at bounding box center [1033, 482] width 10 height 10
click at [1193, 480] on icon "close-circle" at bounding box center [1195, 482] width 10 height 10
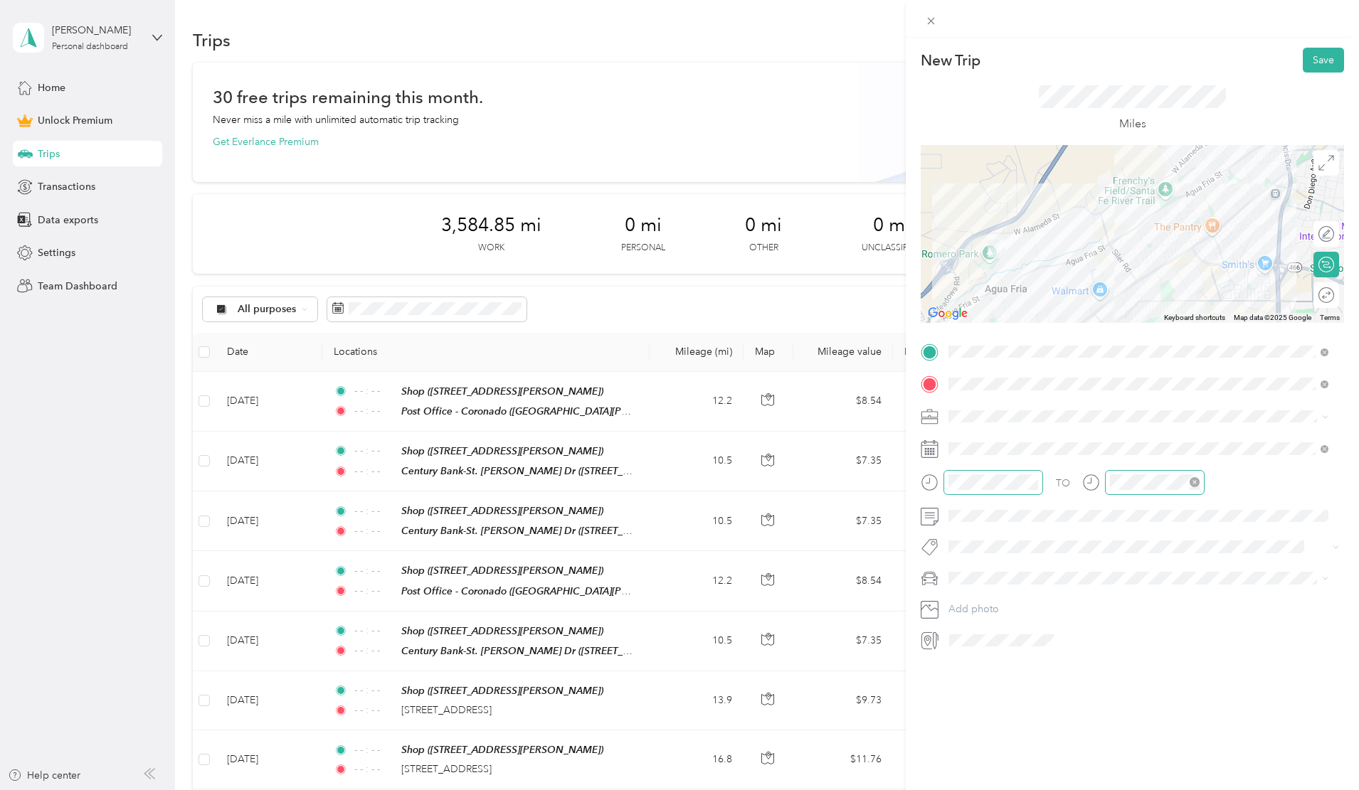
click at [976, 631] on li "Toyota 4Runner" at bounding box center [1138, 625] width 390 height 25
drag, startPoint x: 1316, startPoint y: 56, endPoint x: 1252, endPoint y: 324, distance: 275.1
click at [1247, 322] on div "New Trip Save This trip cannot be edited because it is either under review, app…" at bounding box center [1132, 350] width 423 height 604
click at [1358, 297] on div at bounding box center [1370, 295] width 0 height 15
click at [1316, 56] on button "Save" at bounding box center [1323, 60] width 41 height 25
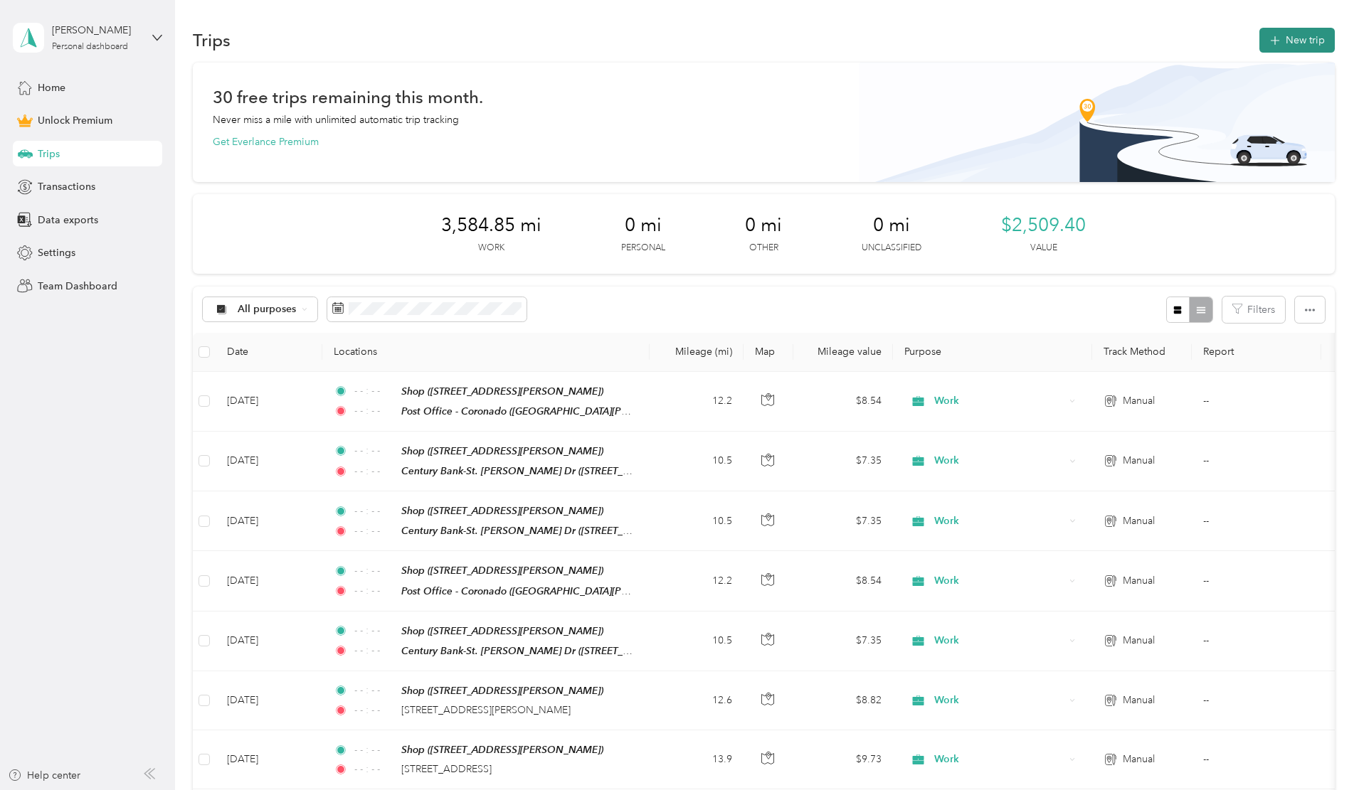
click at [1259, 34] on button "New trip" at bounding box center [1296, 40] width 75 height 25
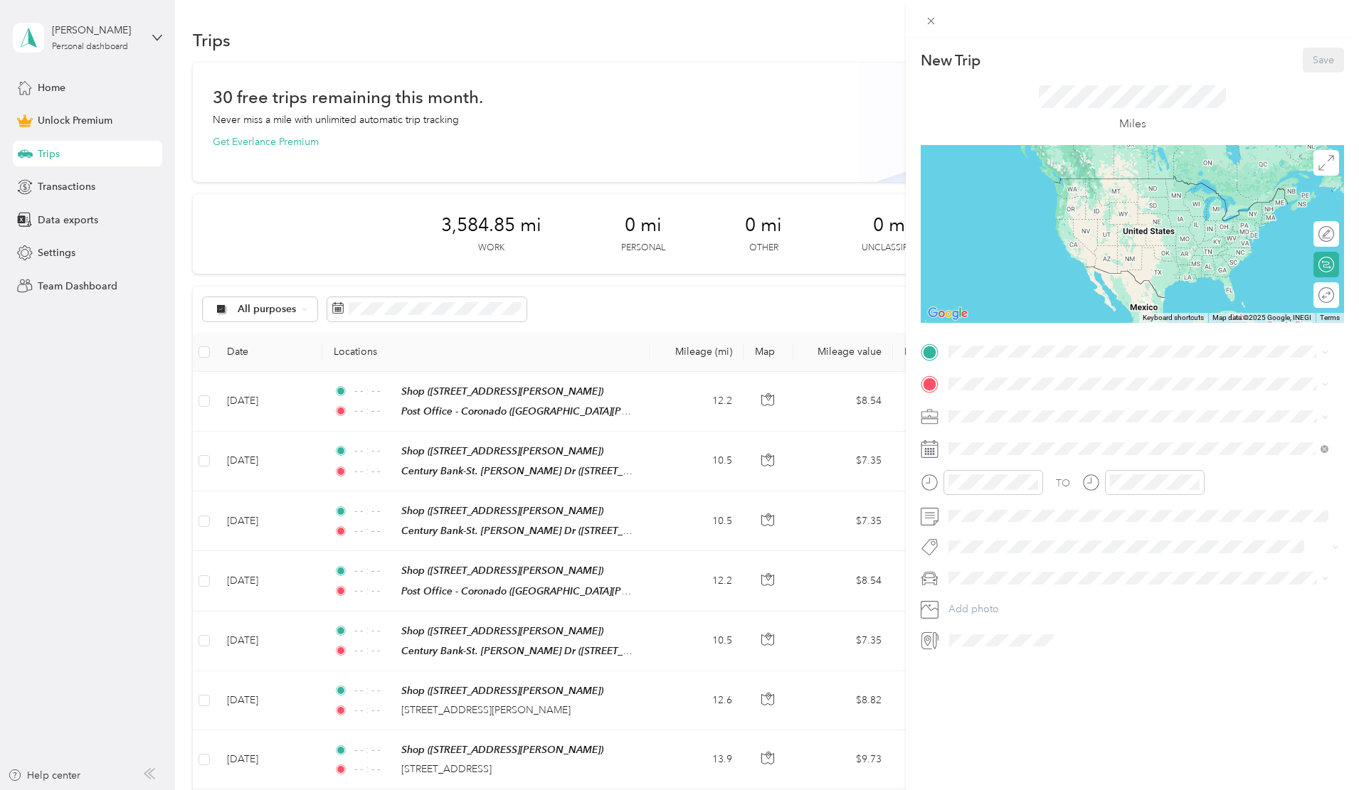
click at [994, 548] on div "Shop [STREET_ADDRESS][PERSON_NAME]" at bounding box center [1059, 563] width 169 height 30
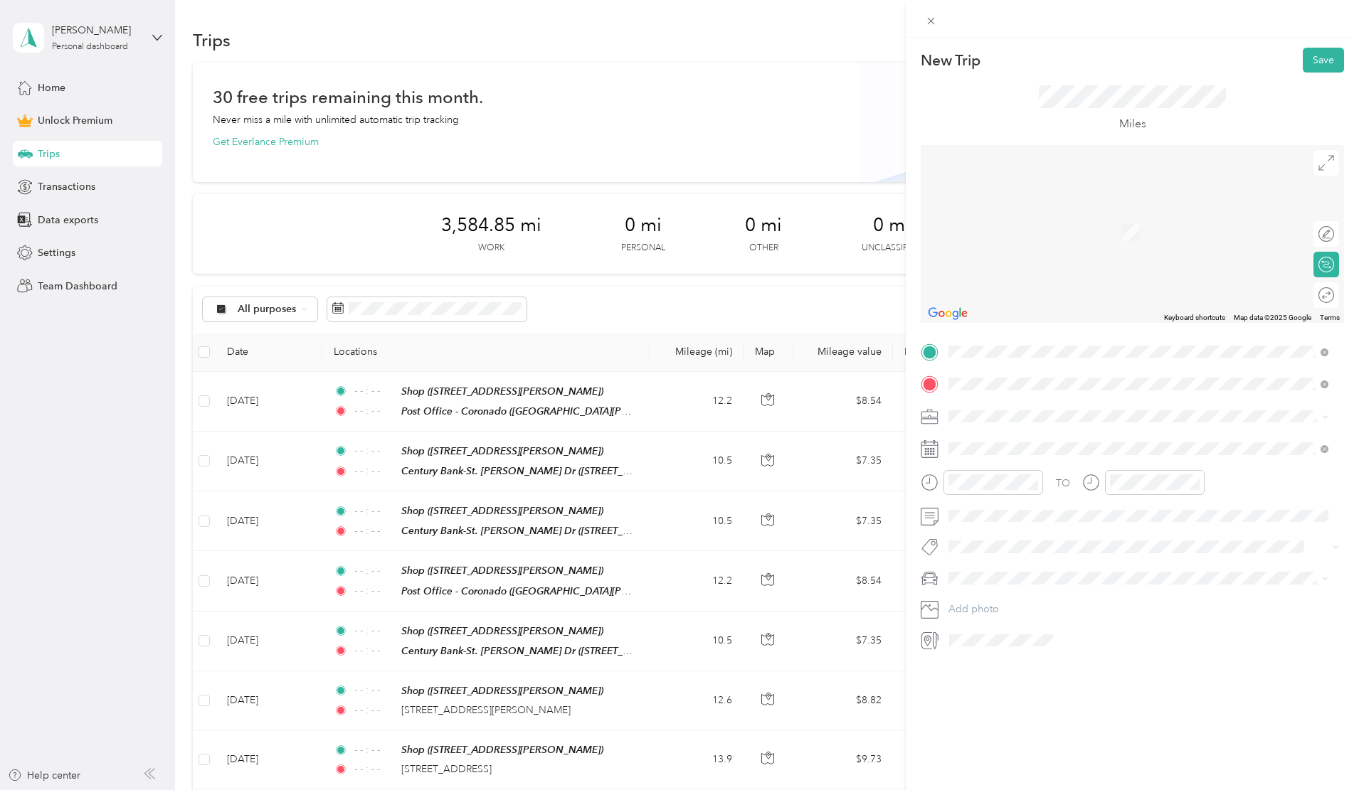
click at [1013, 442] on span "[STREET_ADDRESS][US_STATE]" at bounding box center [1046, 435] width 142 height 13
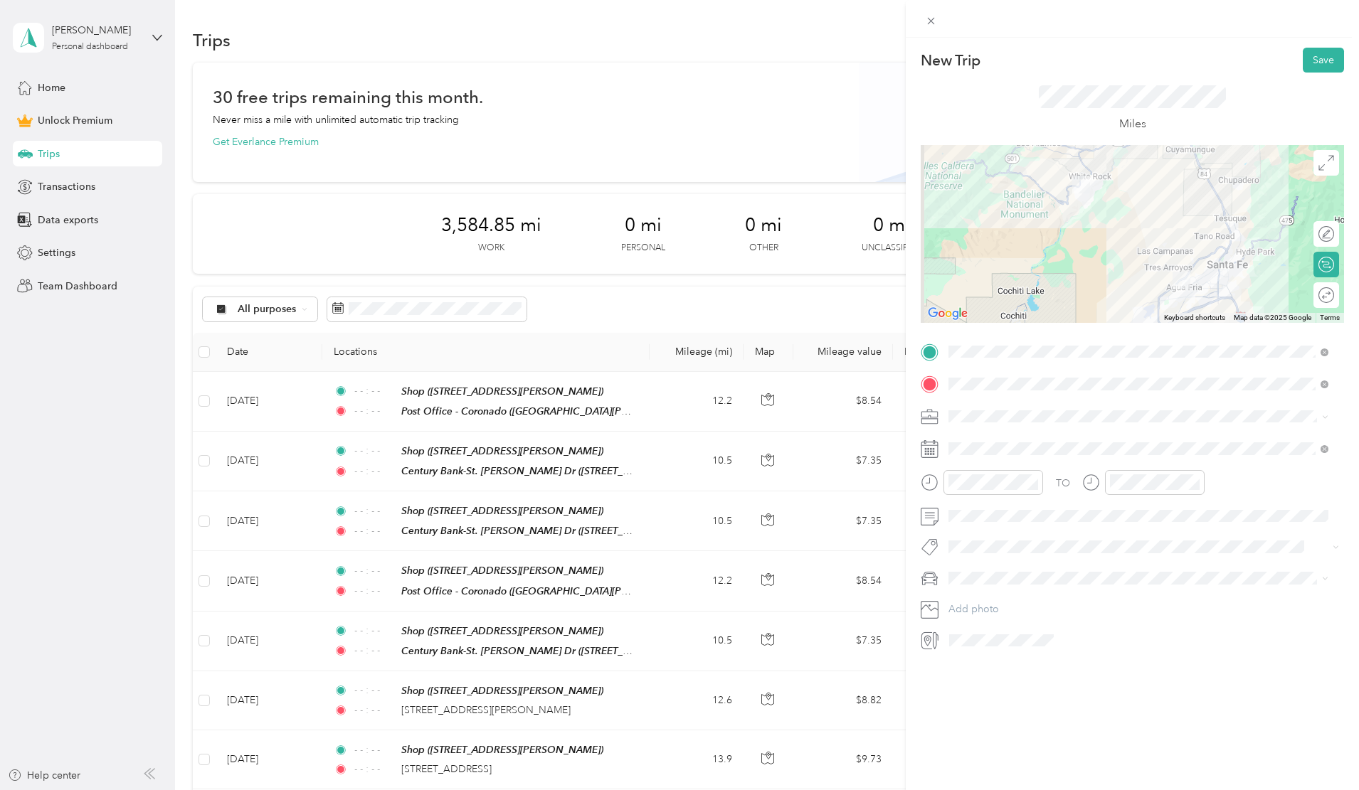
click at [969, 440] on span "Work" at bounding box center [965, 439] width 24 height 12
click at [985, 525] on icon at bounding box center [983, 529] width 7 height 13
click at [1034, 645] on div "20" at bounding box center [1033, 646] width 18 height 18
click at [970, 607] on li "Truck" at bounding box center [1138, 599] width 390 height 25
click at [1305, 293] on div at bounding box center [1311, 295] width 13 height 13
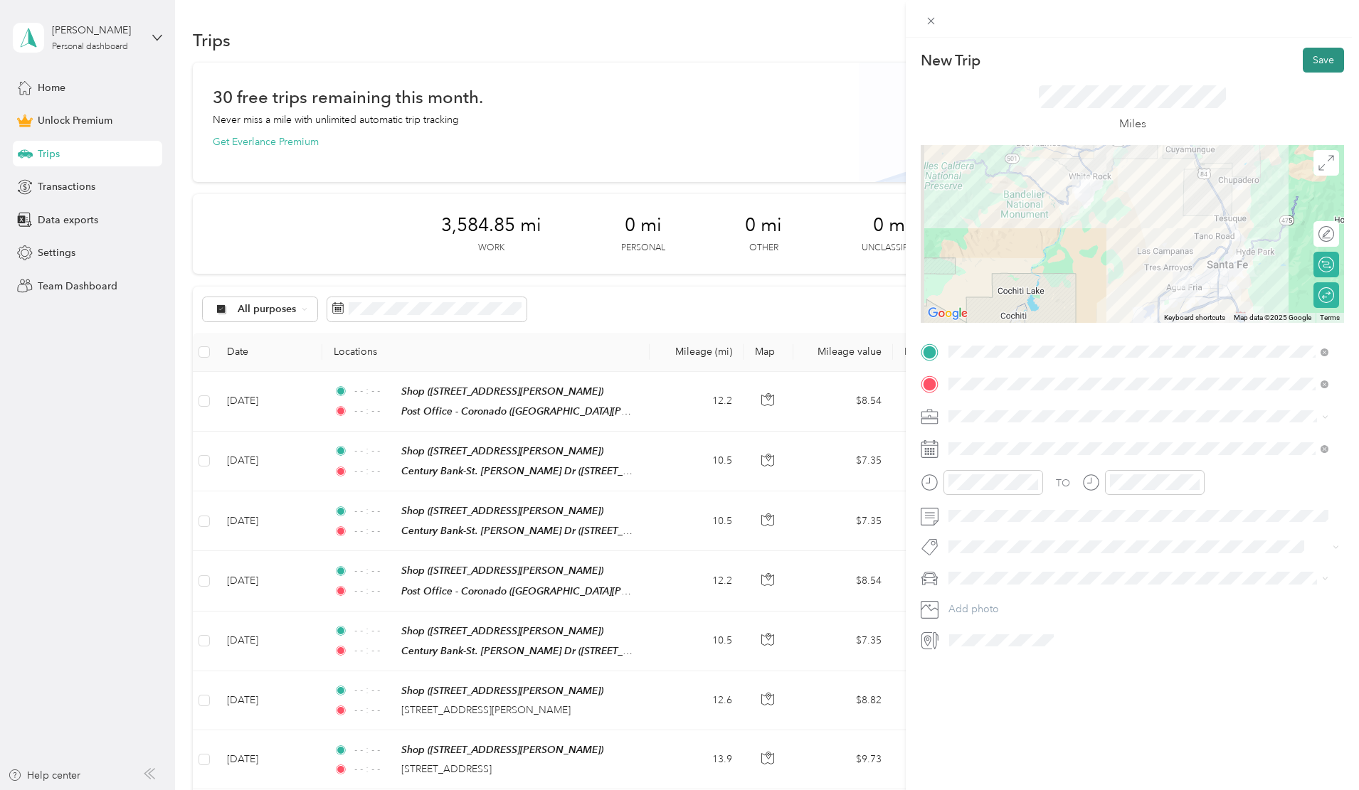
click at [1313, 58] on button "Save" at bounding box center [1323, 60] width 41 height 25
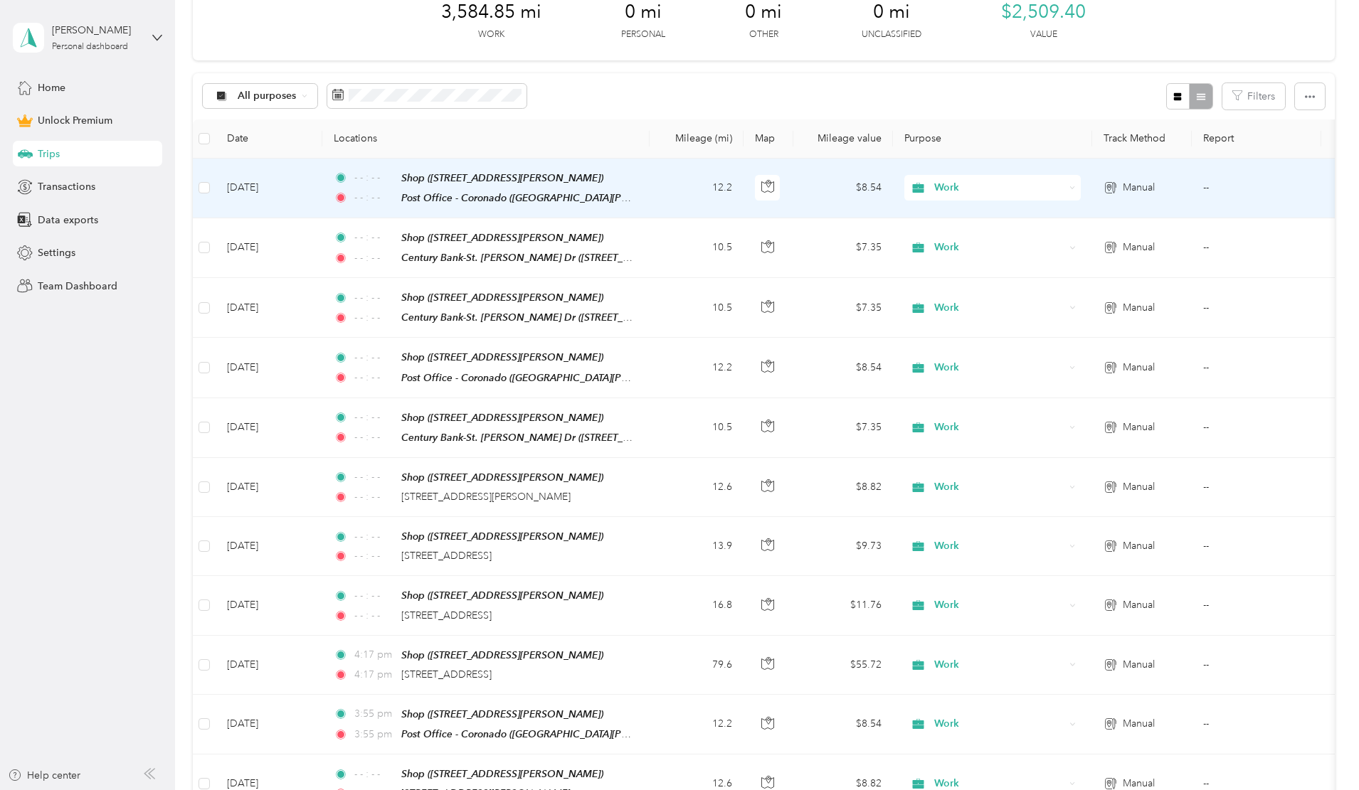
scroll to position [0, 0]
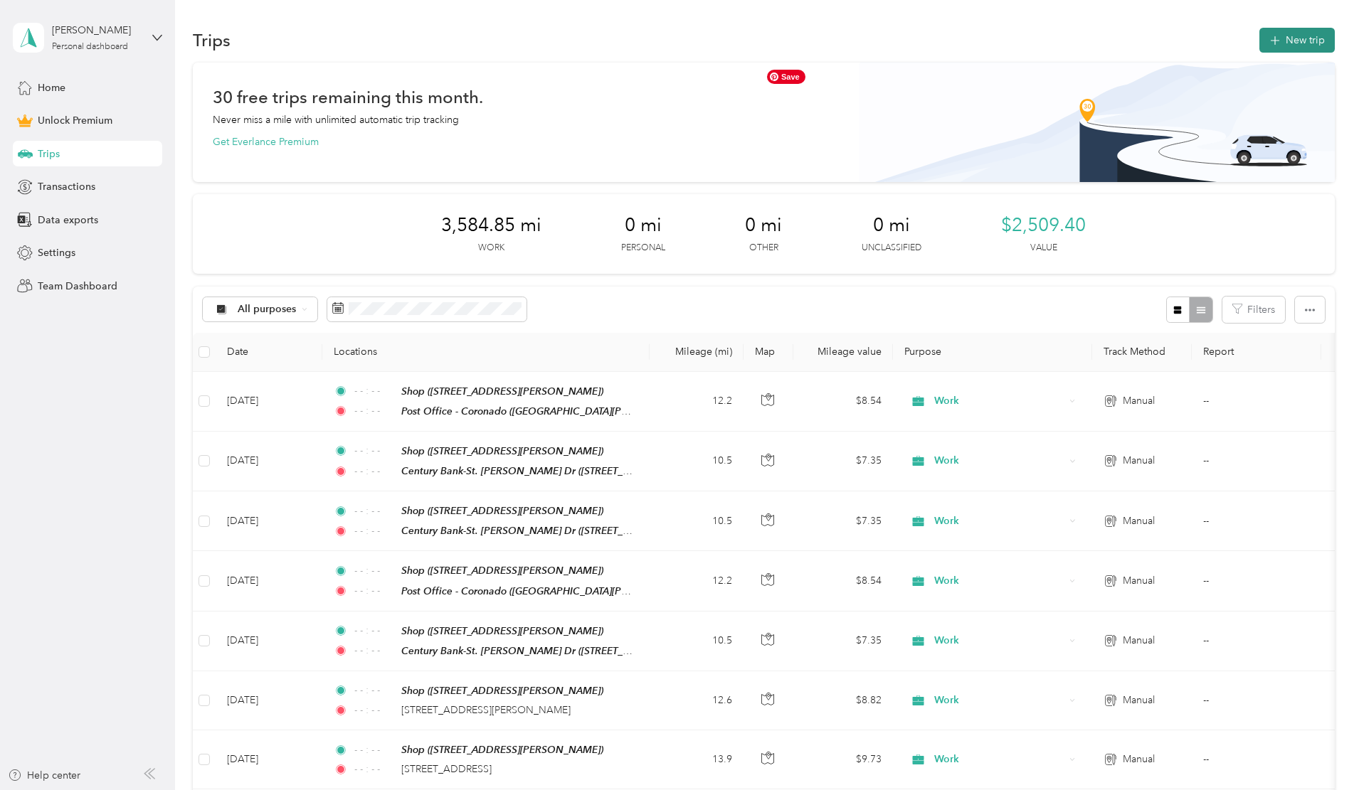
click at [1259, 40] on button "New trip" at bounding box center [1296, 40] width 75 height 25
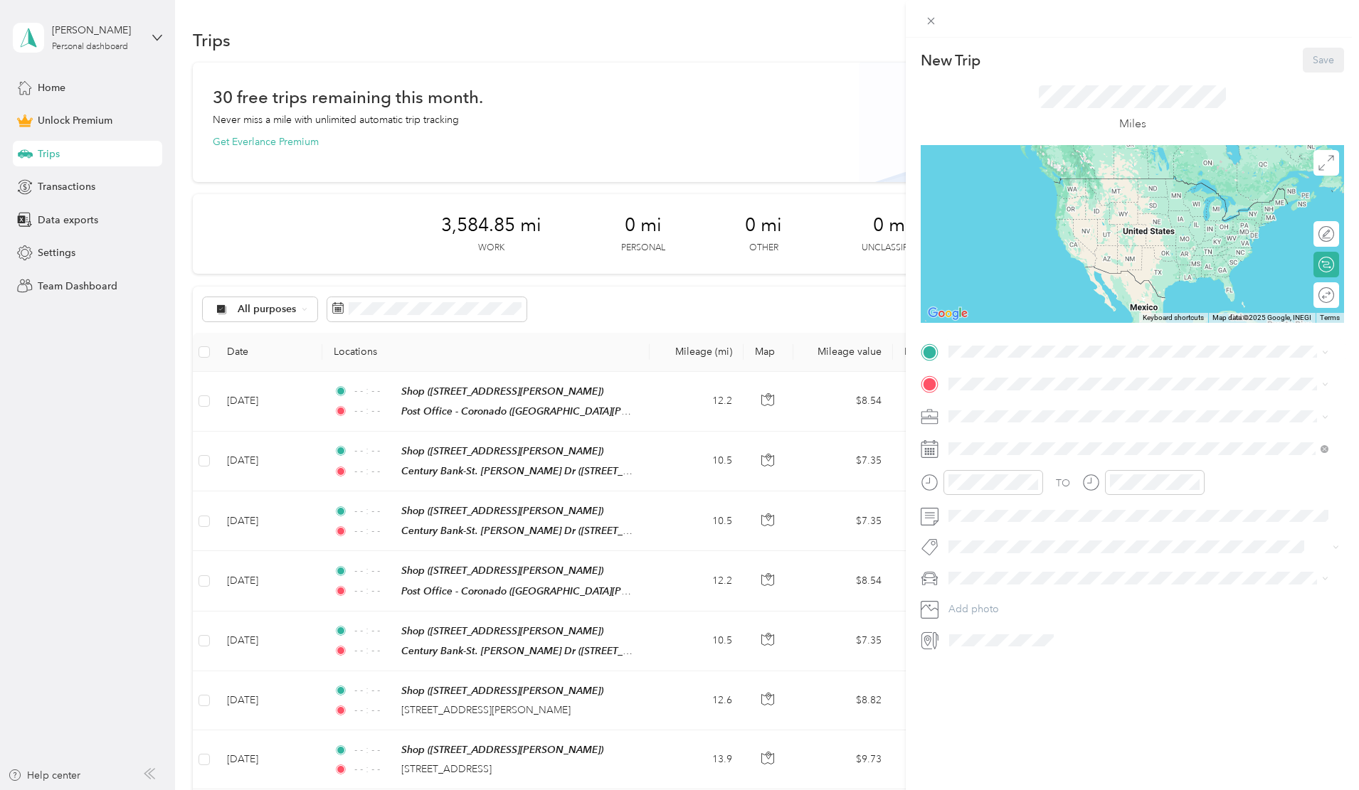
drag, startPoint x: 985, startPoint y: 557, endPoint x: 985, endPoint y: 541, distance: 15.7
click at [985, 568] on span "[STREET_ADDRESS][PERSON_NAME]" at bounding box center [1059, 574] width 169 height 12
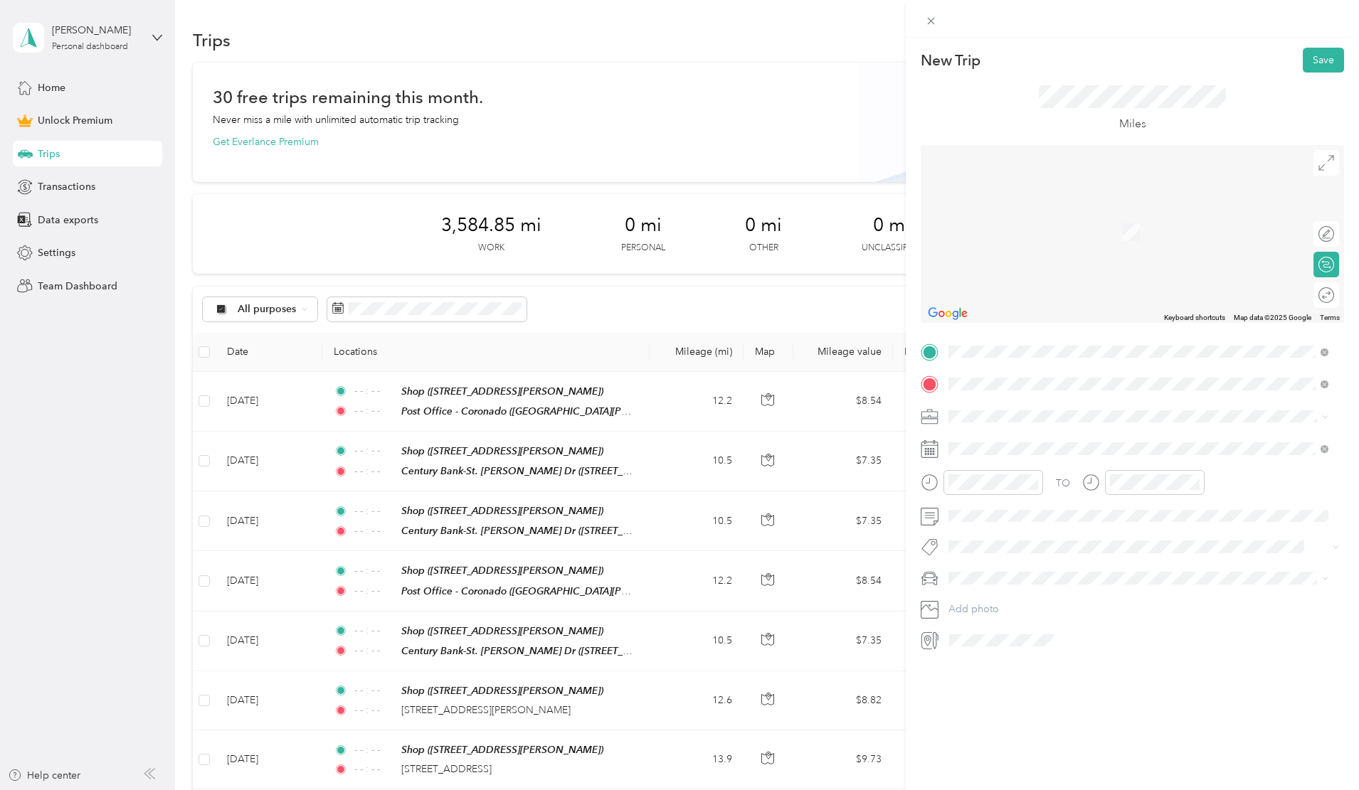
click at [1020, 446] on div "[STREET_ADDRESS][US_STATE]" at bounding box center [1138, 436] width 370 height 19
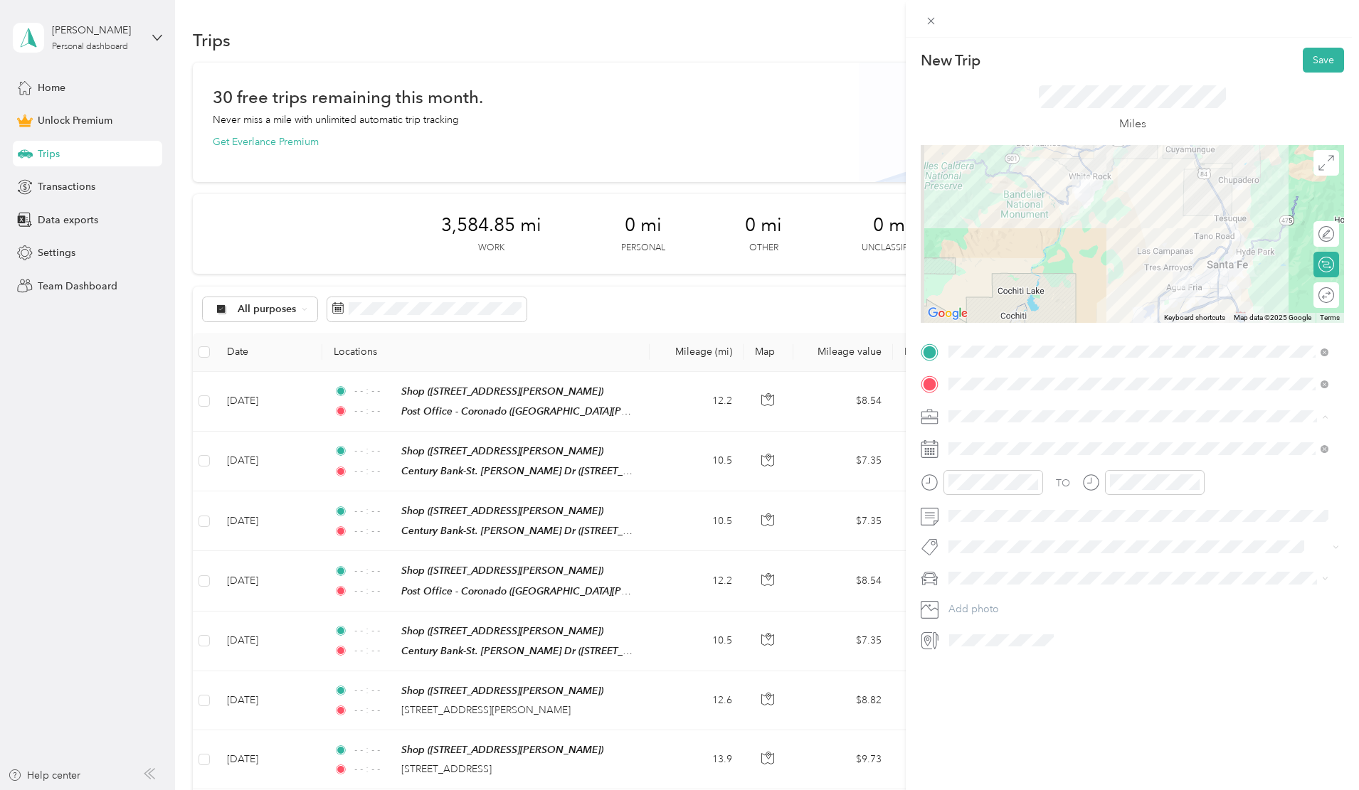
click at [968, 440] on span "Work" at bounding box center [965, 441] width 24 height 12
click at [1030, 481] on icon "close-circle" at bounding box center [1033, 482] width 10 height 10
click at [1194, 479] on icon "close-circle" at bounding box center [1195, 482] width 10 height 10
drag, startPoint x: 969, startPoint y: 653, endPoint x: 970, endPoint y: 642, distance: 10.8
click at [970, 653] on span "Van" at bounding box center [961, 653] width 16 height 12
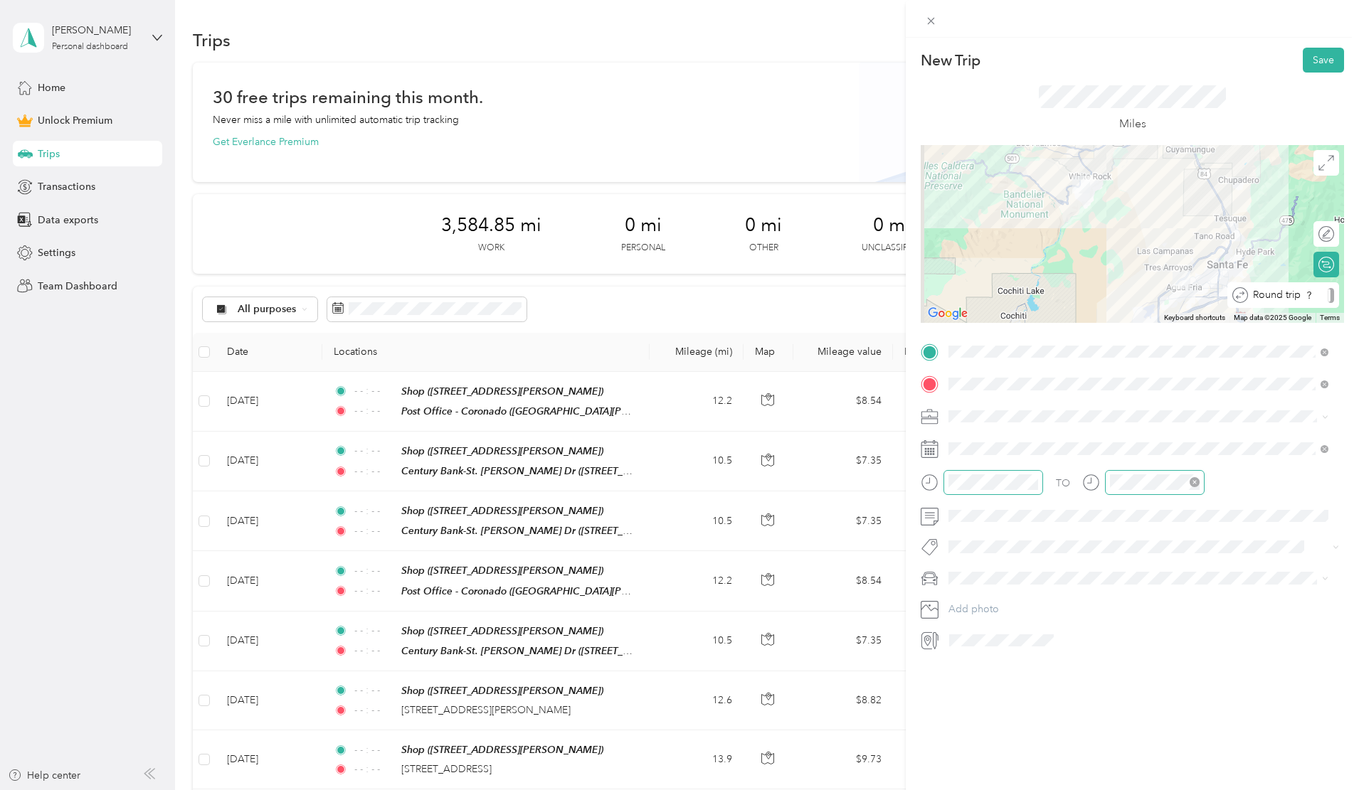
click at [1328, 297] on div at bounding box center [1331, 295] width 6 height 15
click at [985, 520] on div "[DATE]" at bounding box center [1032, 529] width 179 height 26
click at [982, 532] on icon at bounding box center [984, 529] width 14 height 14
click at [1037, 647] on div "20" at bounding box center [1033, 646] width 18 height 18
click at [1316, 58] on button "Save" at bounding box center [1323, 60] width 41 height 25
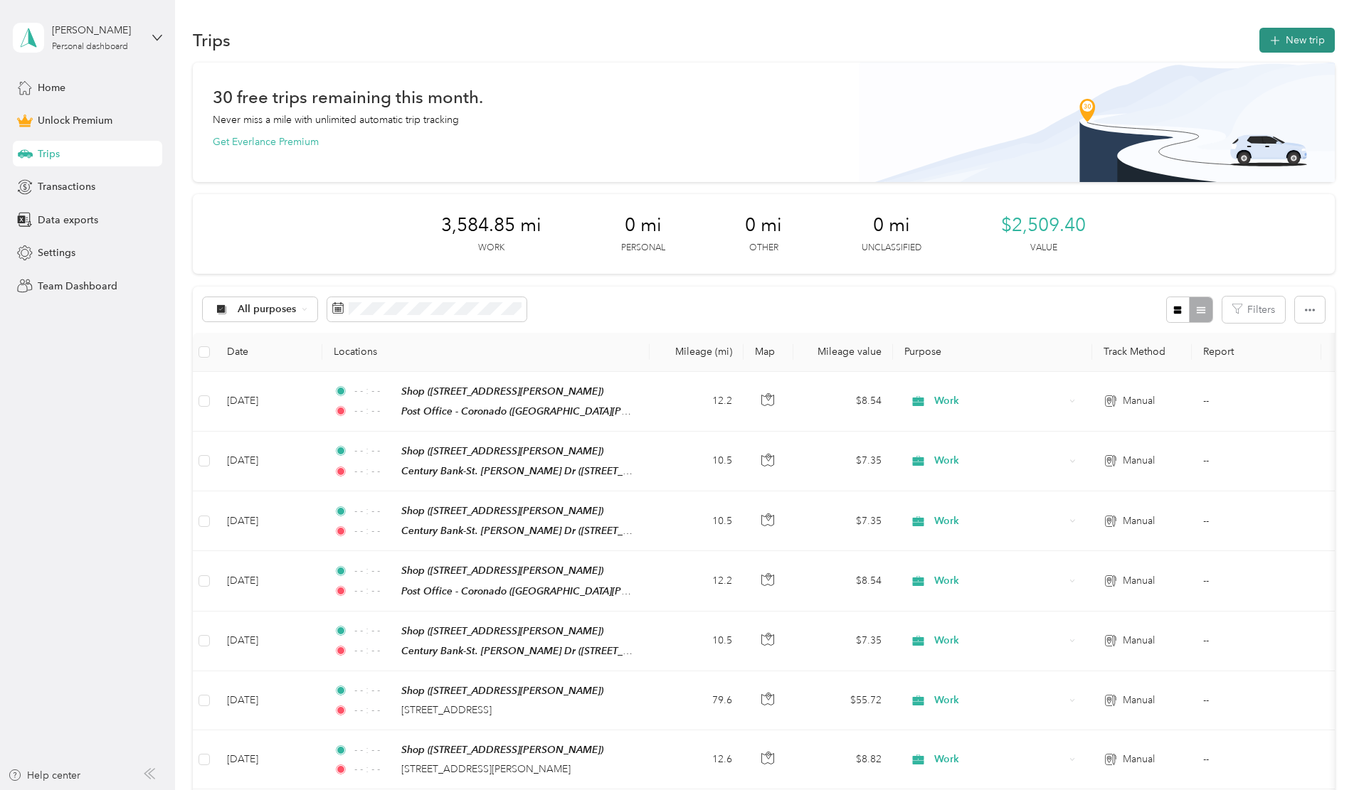
click at [1259, 33] on button "New trip" at bounding box center [1296, 40] width 75 height 25
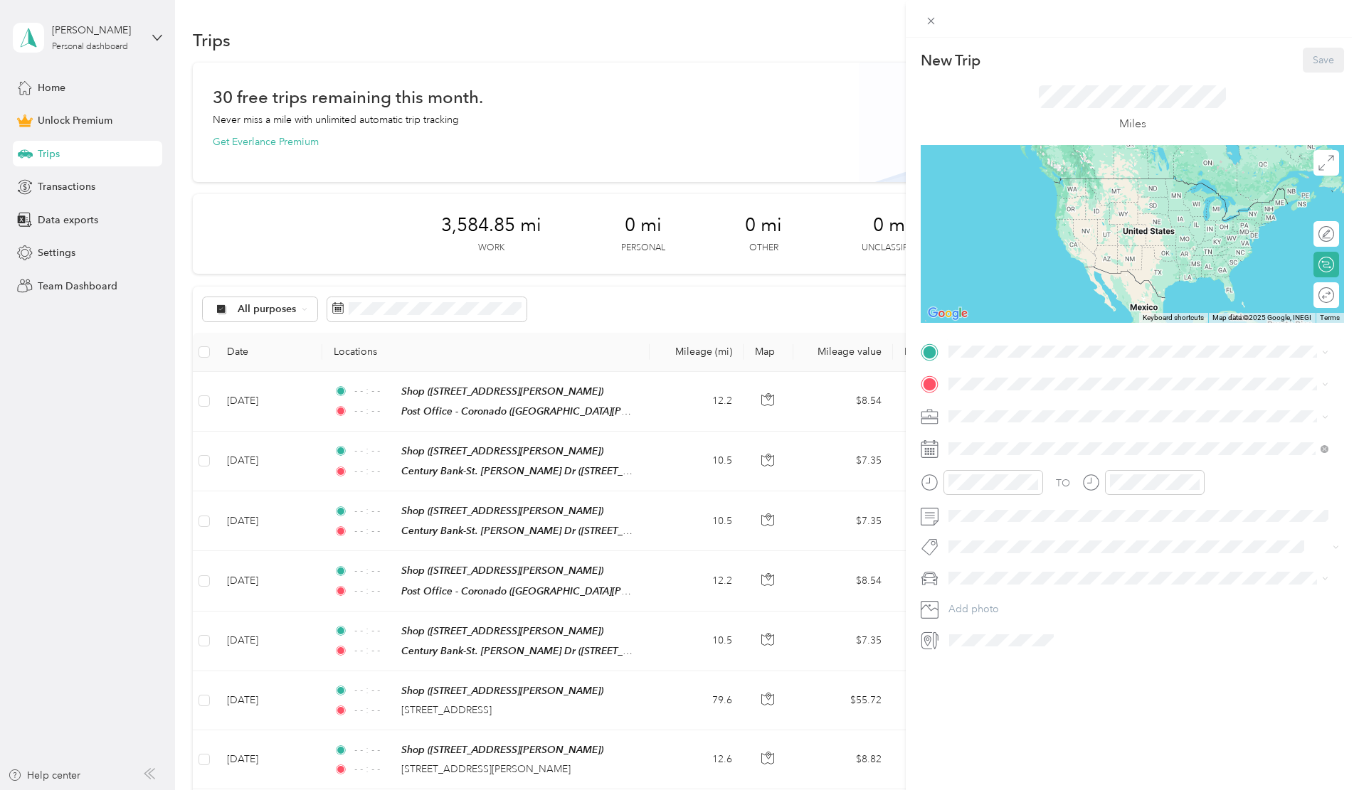
drag, startPoint x: 987, startPoint y: 551, endPoint x: 987, endPoint y: 494, distance: 56.9
click at [987, 549] on div "Shop [STREET_ADDRESS][PERSON_NAME]" at bounding box center [1059, 564] width 169 height 30
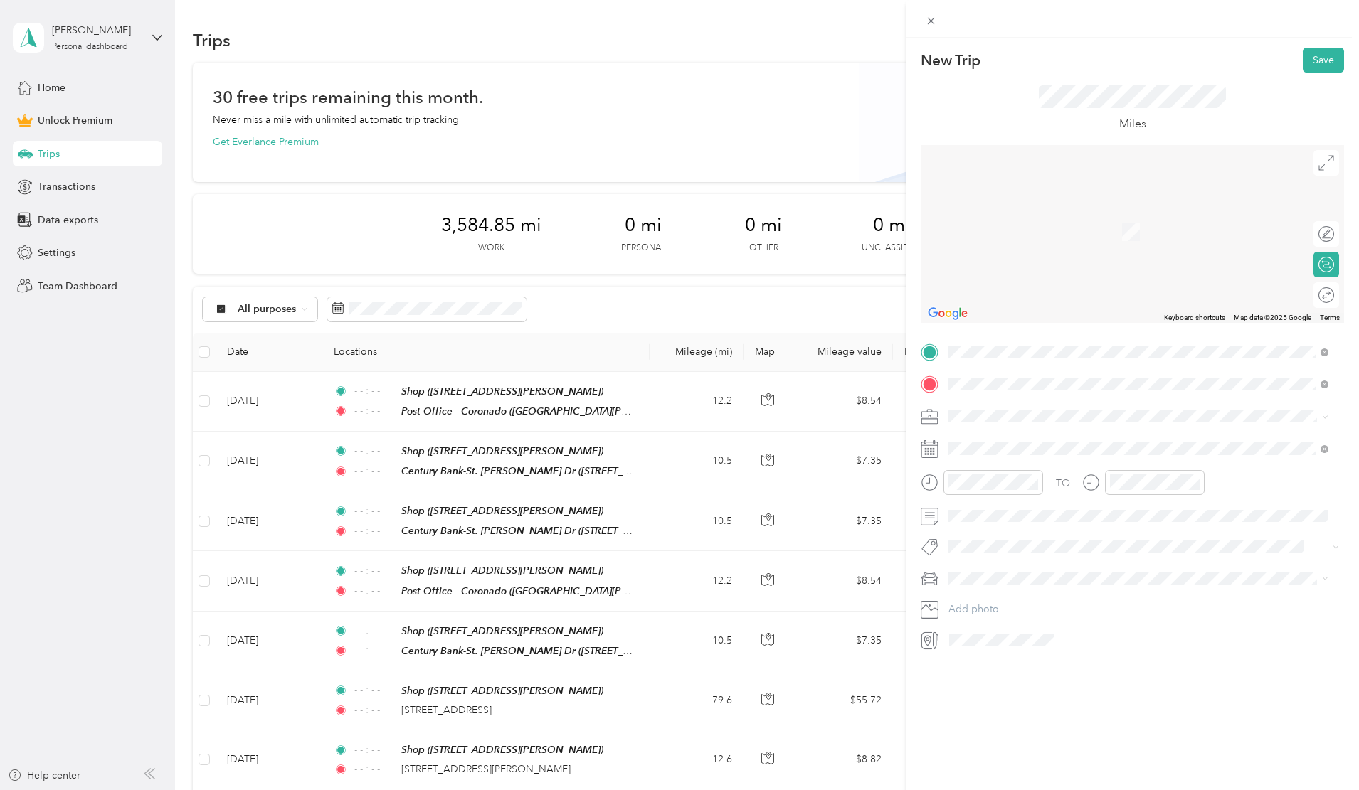
click at [1051, 438] on span "[STREET_ADDRESS][US_STATE]" at bounding box center [1046, 435] width 142 height 13
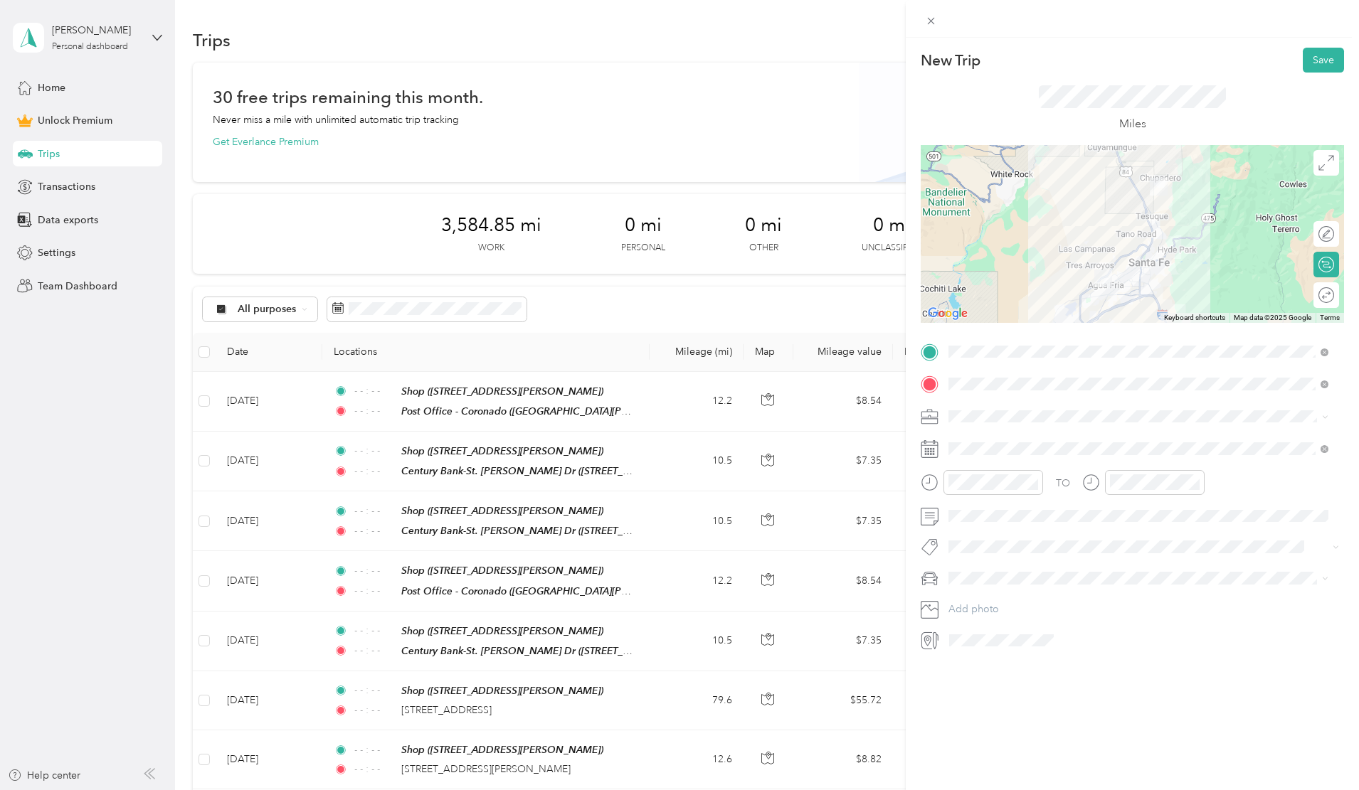
click at [977, 438] on span "Work" at bounding box center [965, 441] width 24 height 12
click at [985, 529] on icon at bounding box center [984, 529] width 14 height 14
click at [1053, 645] on div "21" at bounding box center [1051, 646] width 18 height 18
click at [1034, 482] on icon "close-circle" at bounding box center [1033, 482] width 10 height 10
click at [1195, 480] on icon "close-circle" at bounding box center [1195, 482] width 10 height 10
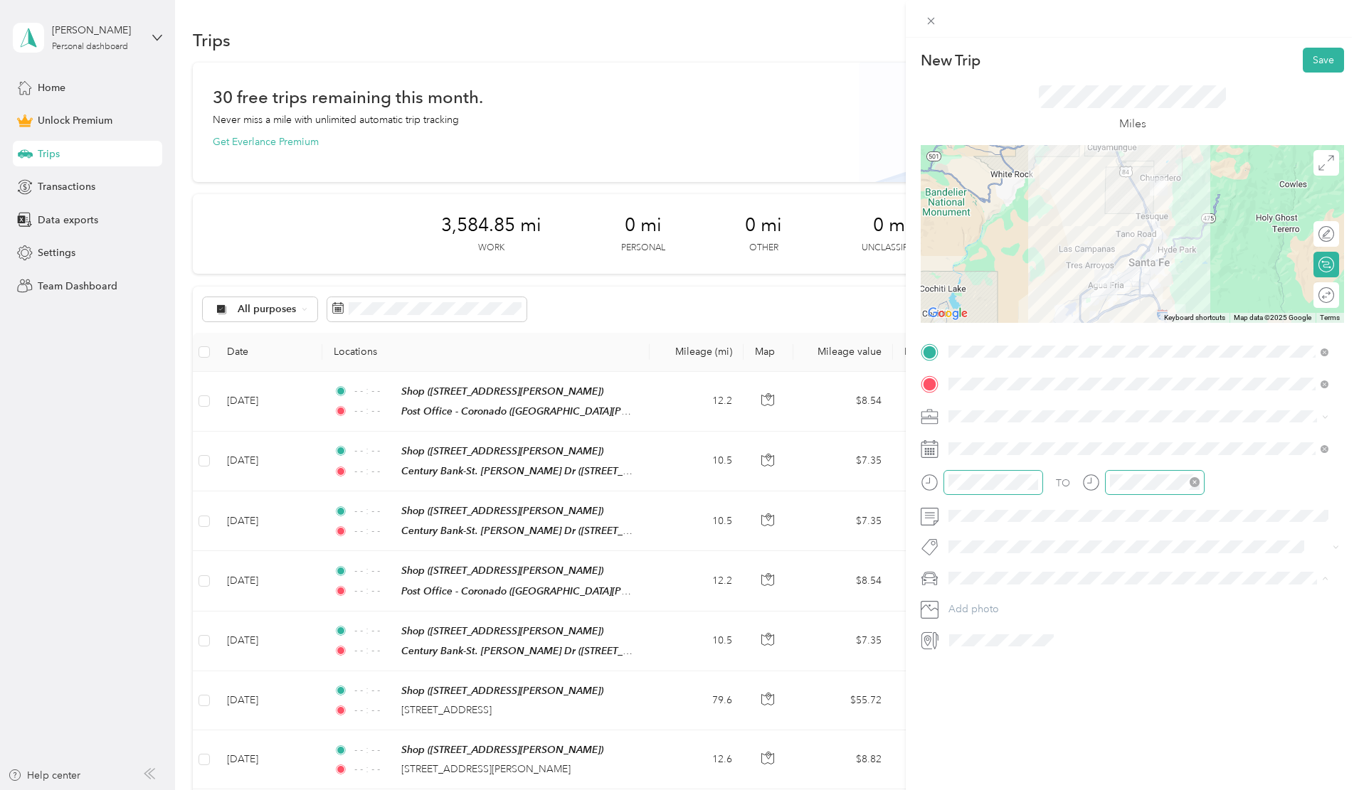
click at [978, 627] on span "Toyota 4Runner" at bounding box center [988, 628] width 71 height 12
click at [1309, 292] on div at bounding box center [1319, 295] width 30 height 15
click at [1313, 60] on button "Save" at bounding box center [1323, 60] width 41 height 25
click at [1305, 59] on button "Save" at bounding box center [1323, 60] width 41 height 25
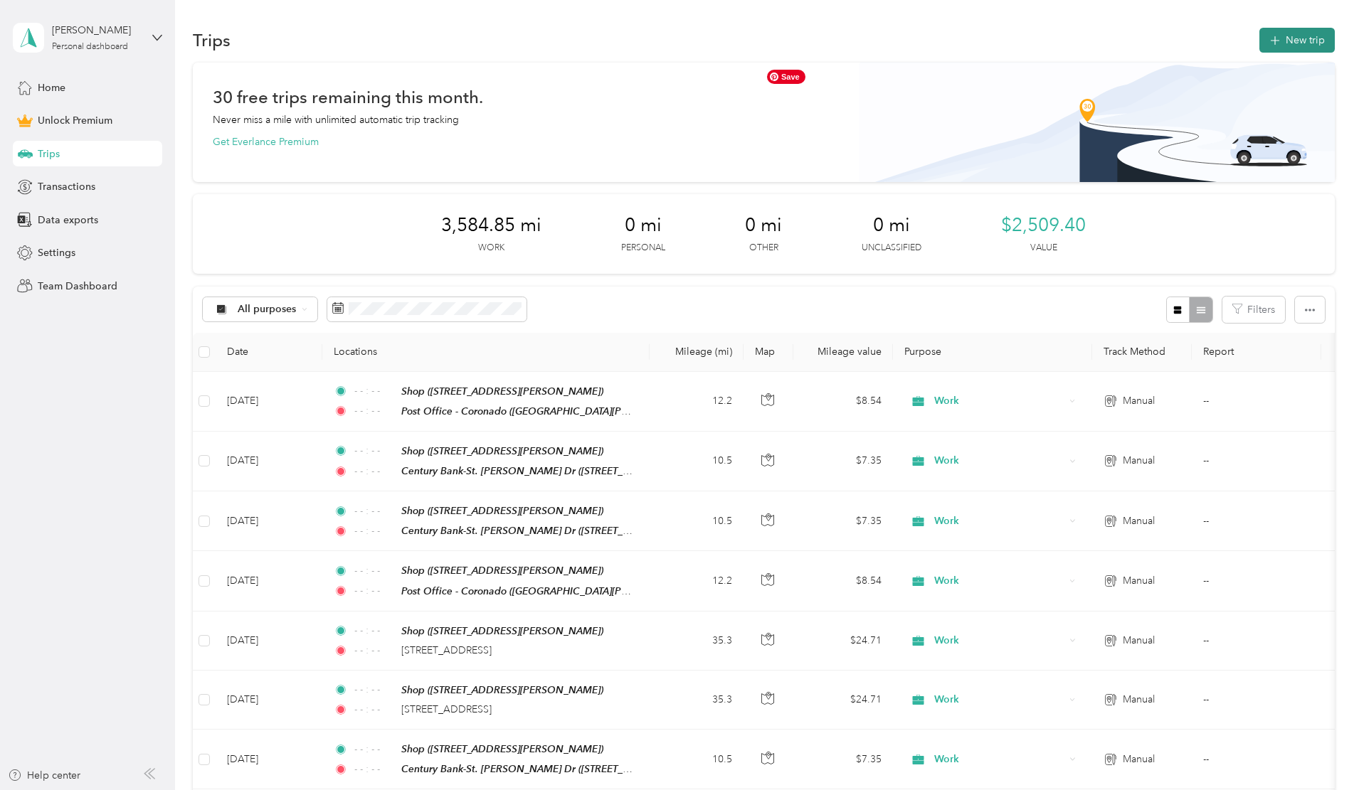
click at [1259, 38] on button "New trip" at bounding box center [1296, 40] width 75 height 25
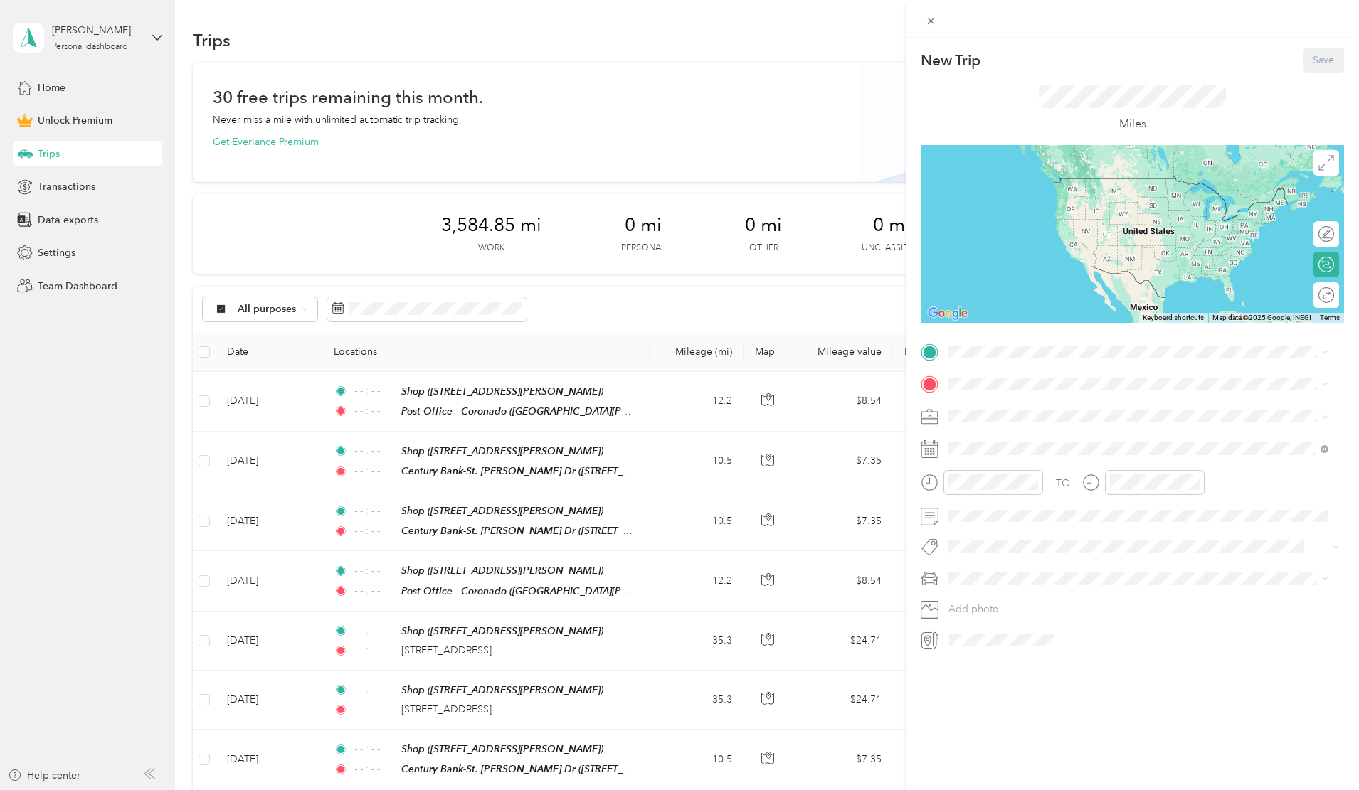
click at [1006, 551] on div "Shop [STREET_ADDRESS][PERSON_NAME]" at bounding box center [1059, 566] width 169 height 30
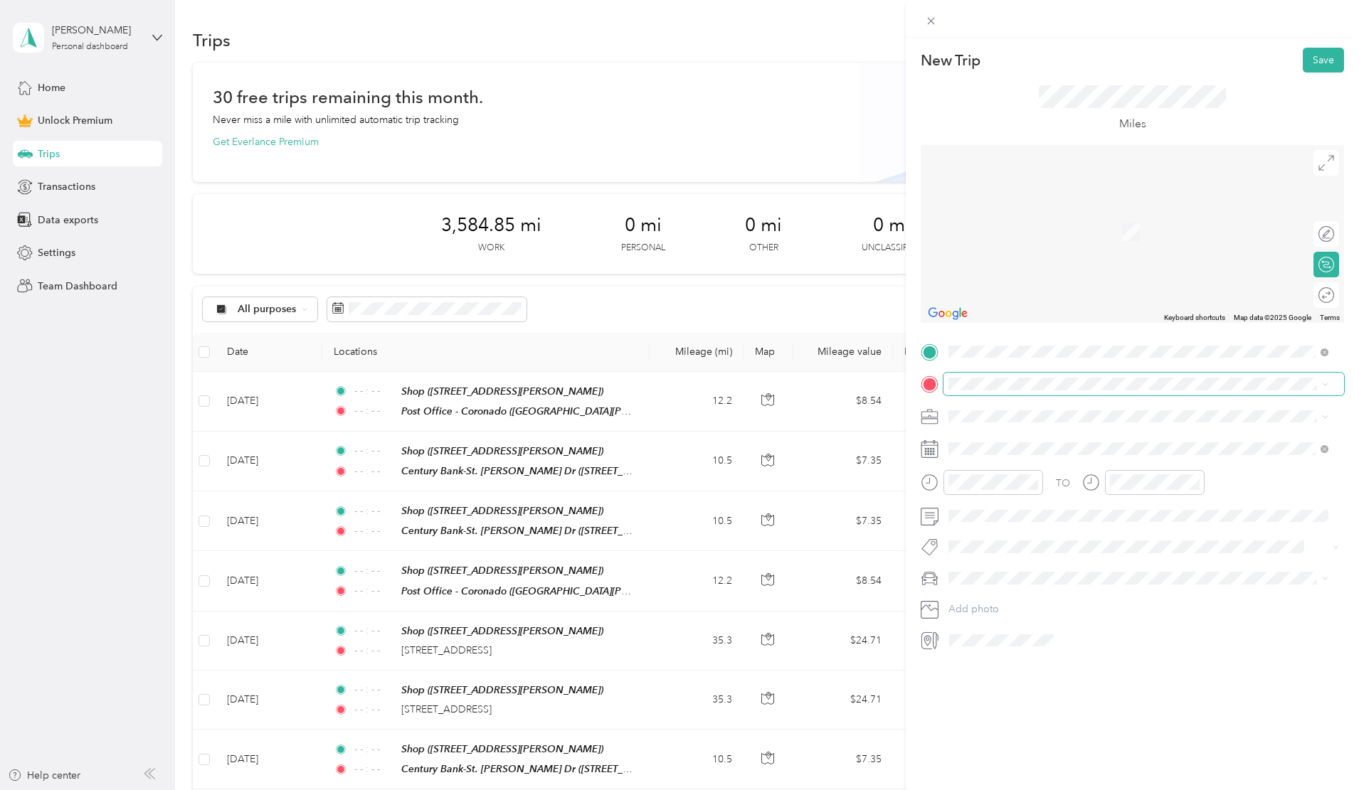
click at [970, 395] on span at bounding box center [1143, 384] width 401 height 23
click at [997, 442] on span "[STREET_ADDRESS][PERSON_NAME][US_STATE]" at bounding box center [1085, 435] width 221 height 13
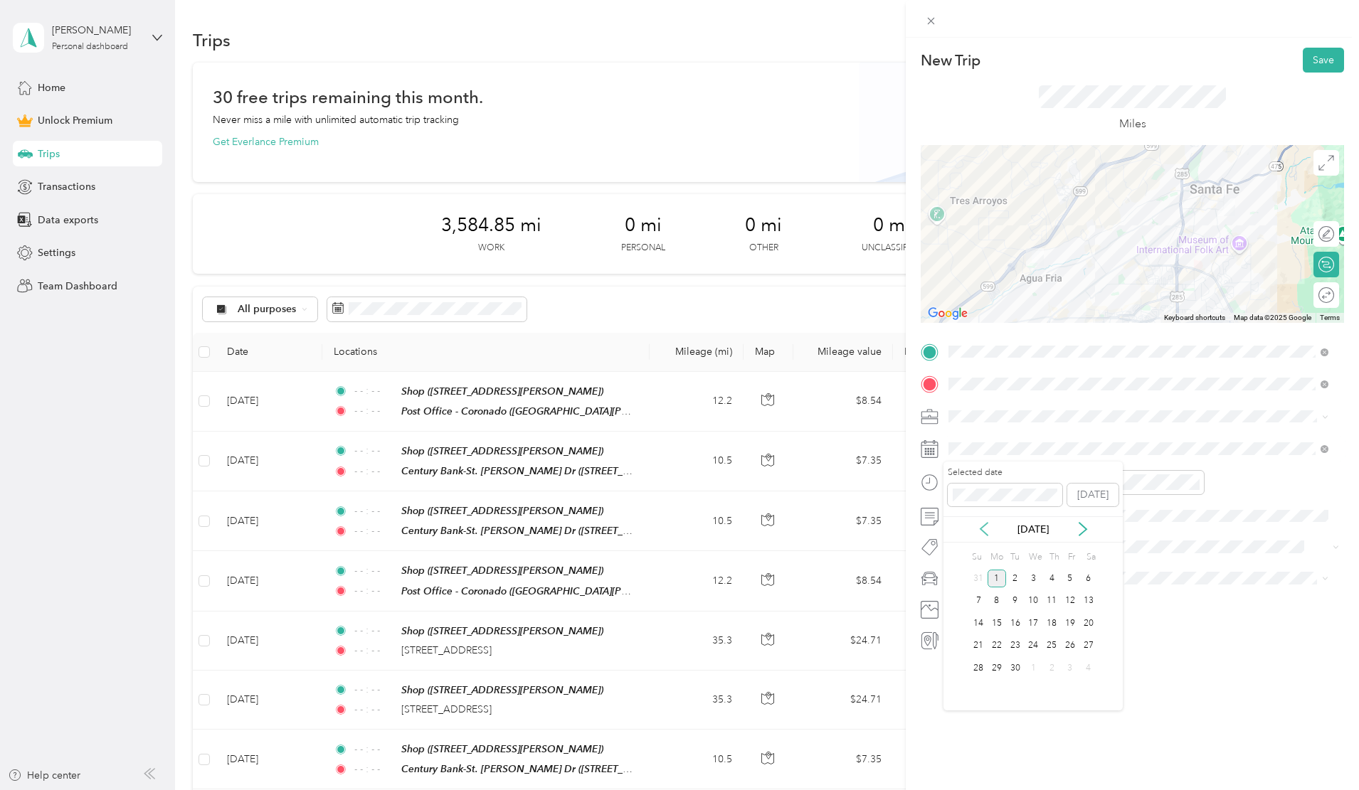
click at [984, 528] on icon at bounding box center [984, 529] width 14 height 14
click at [1049, 643] on div "21" at bounding box center [1051, 646] width 18 height 18
click at [970, 445] on li "Work" at bounding box center [1138, 441] width 390 height 25
drag, startPoint x: 977, startPoint y: 630, endPoint x: 1023, endPoint y: 567, distance: 78.4
click at [977, 630] on li "Toyota 4Runner" at bounding box center [1138, 625] width 390 height 25
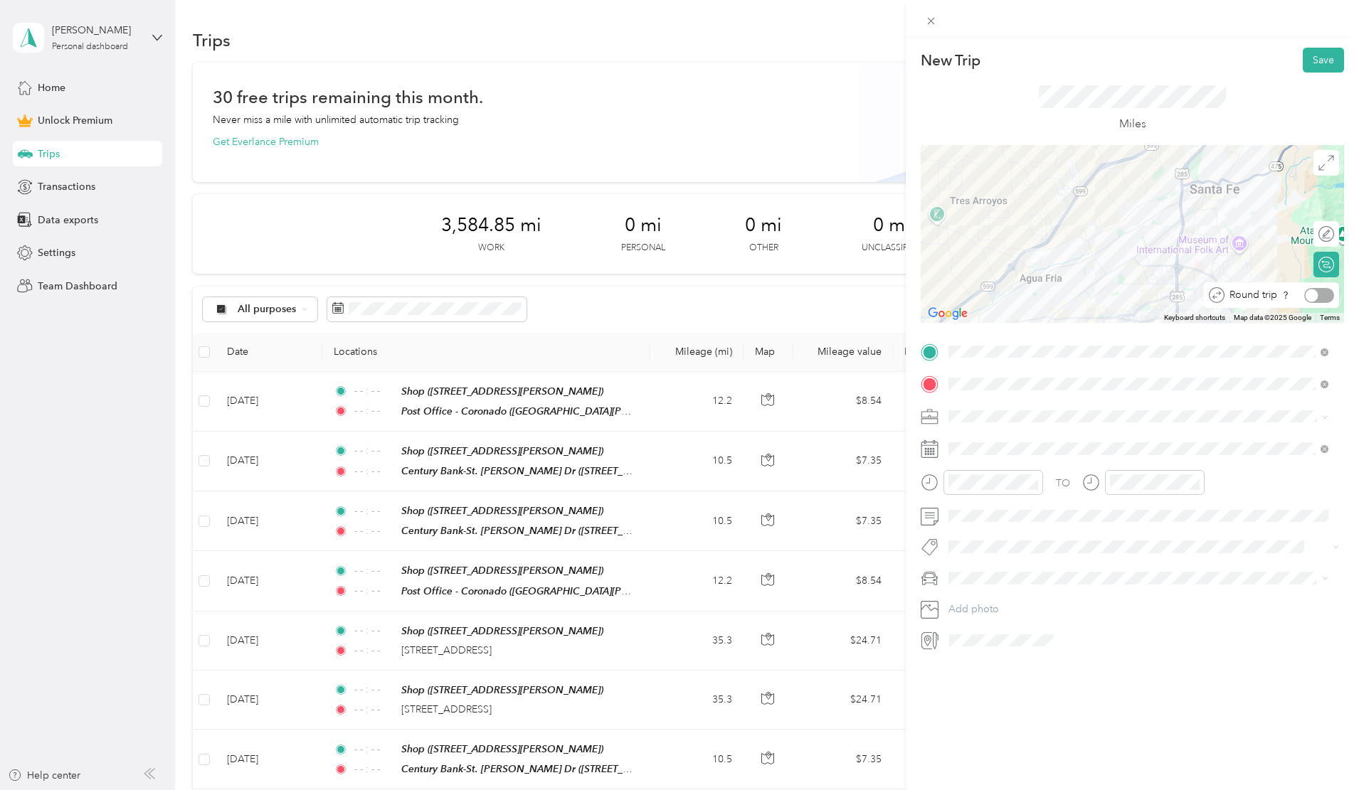
click at [1305, 295] on div at bounding box center [1311, 295] width 13 height 13
click at [1315, 59] on button "Save" at bounding box center [1323, 60] width 41 height 25
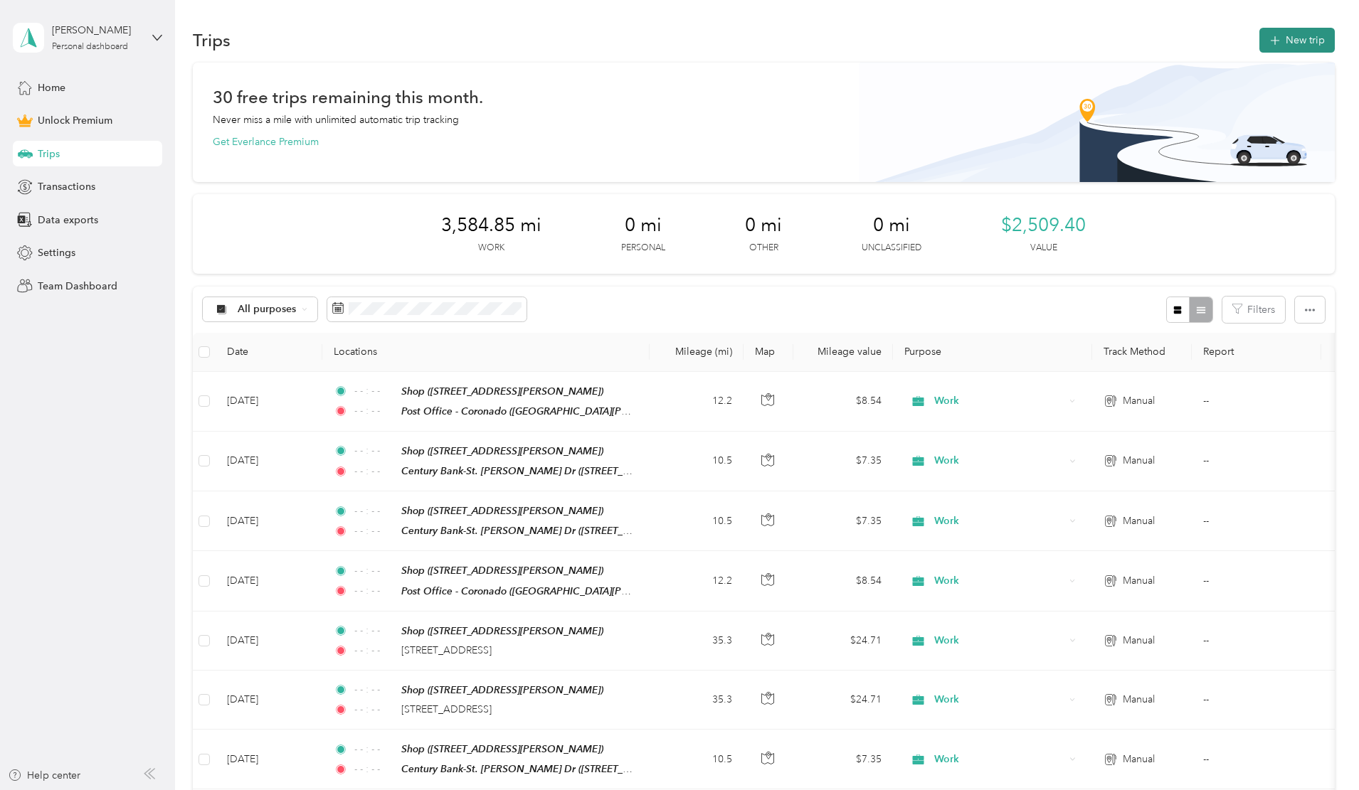
click at [1259, 41] on button "New trip" at bounding box center [1296, 40] width 75 height 25
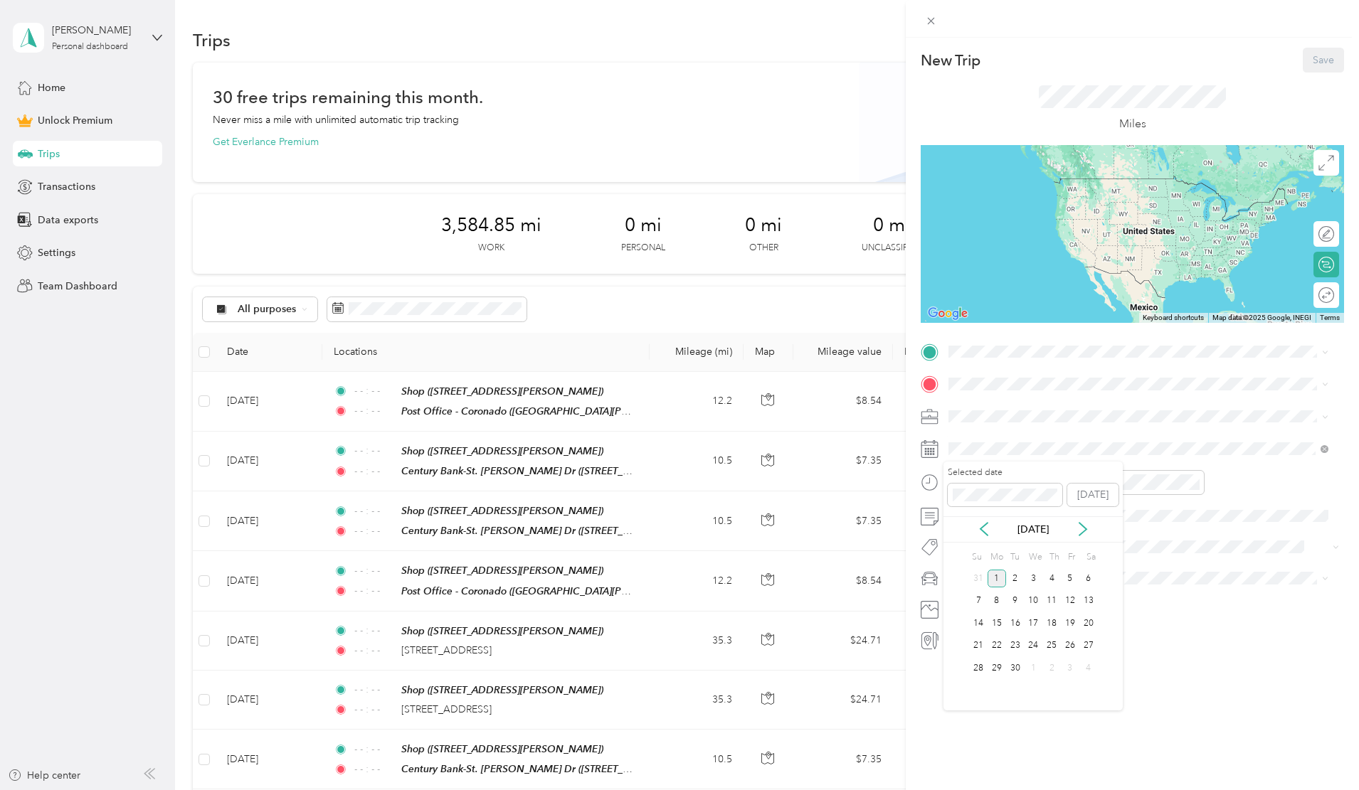
drag, startPoint x: 984, startPoint y: 525, endPoint x: 1000, endPoint y: 528, distance: 15.9
click at [985, 524] on icon at bounding box center [984, 529] width 14 height 14
click at [1034, 667] on div "27" at bounding box center [1033, 668] width 18 height 18
drag, startPoint x: 998, startPoint y: 547, endPoint x: 990, endPoint y: 447, distance: 100.0
click at [998, 551] on strong "Shop" at bounding box center [987, 557] width 24 height 13
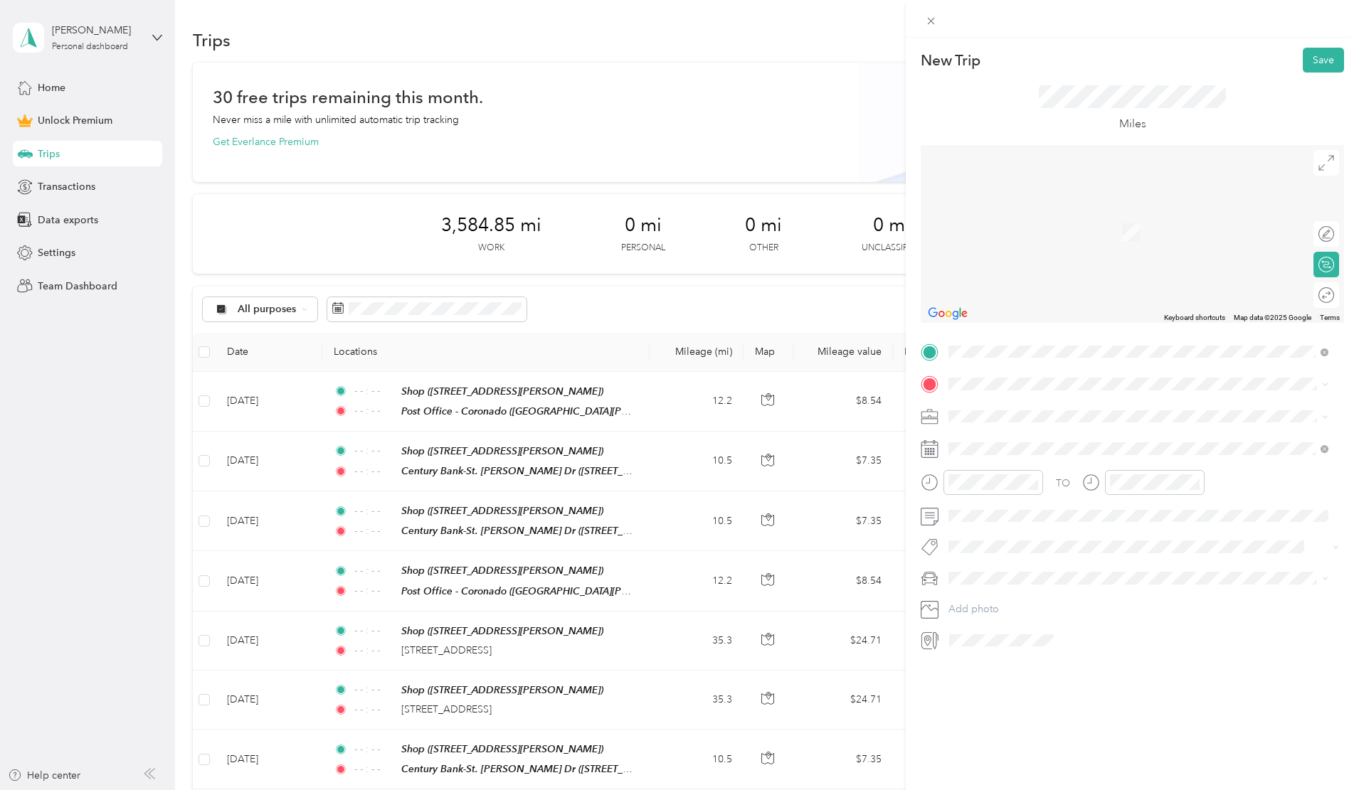
click at [1017, 439] on span "[GEOGRAPHIC_DATA][US_STATE], [GEOGRAPHIC_DATA]" at bounding box center [1106, 434] width 263 height 13
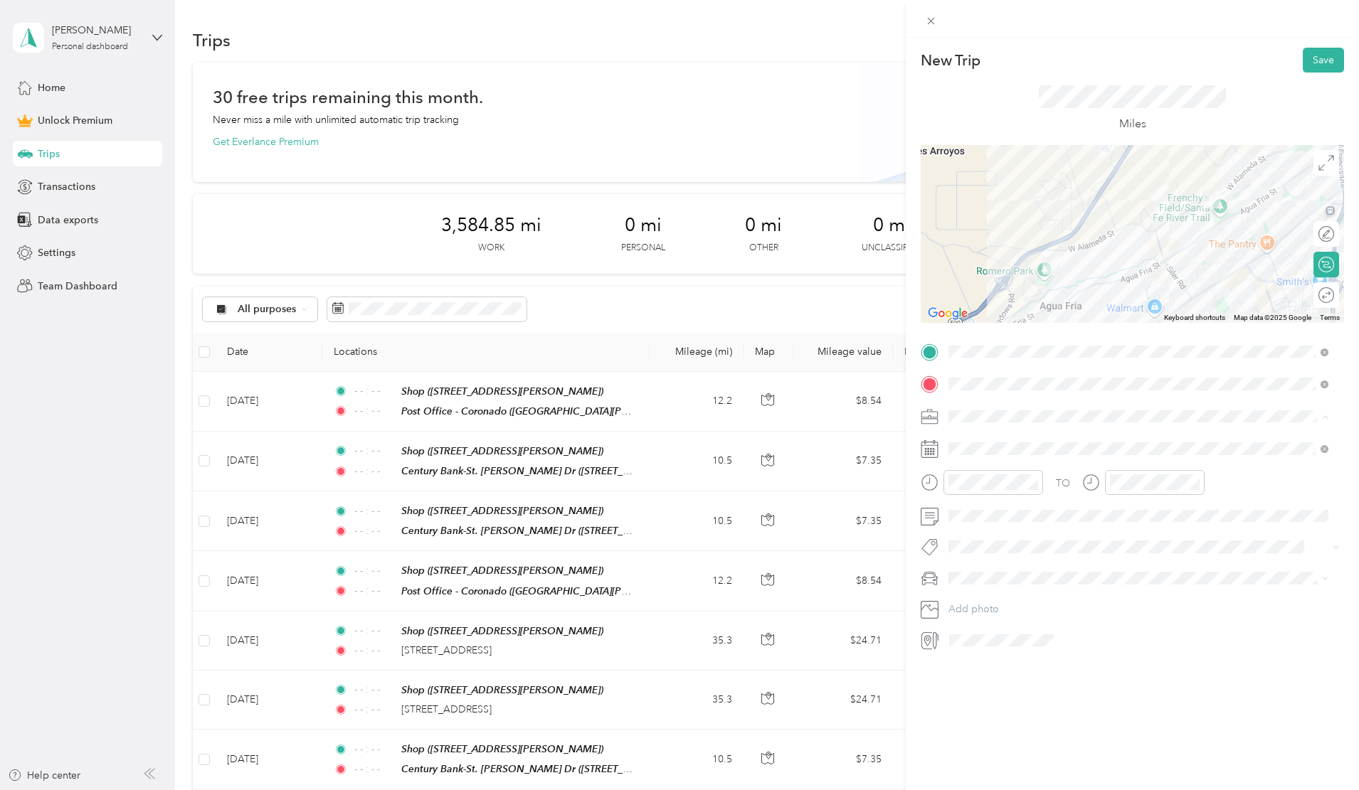
click at [985, 438] on div "Work" at bounding box center [1138, 441] width 370 height 15
click at [1035, 481] on icon "close-circle" at bounding box center [1033, 482] width 10 height 10
click at [1193, 480] on icon "close-circle" at bounding box center [1195, 482] width 10 height 10
click at [967, 650] on span "Van" at bounding box center [961, 653] width 16 height 12
click at [1309, 292] on div at bounding box center [1319, 295] width 30 height 15
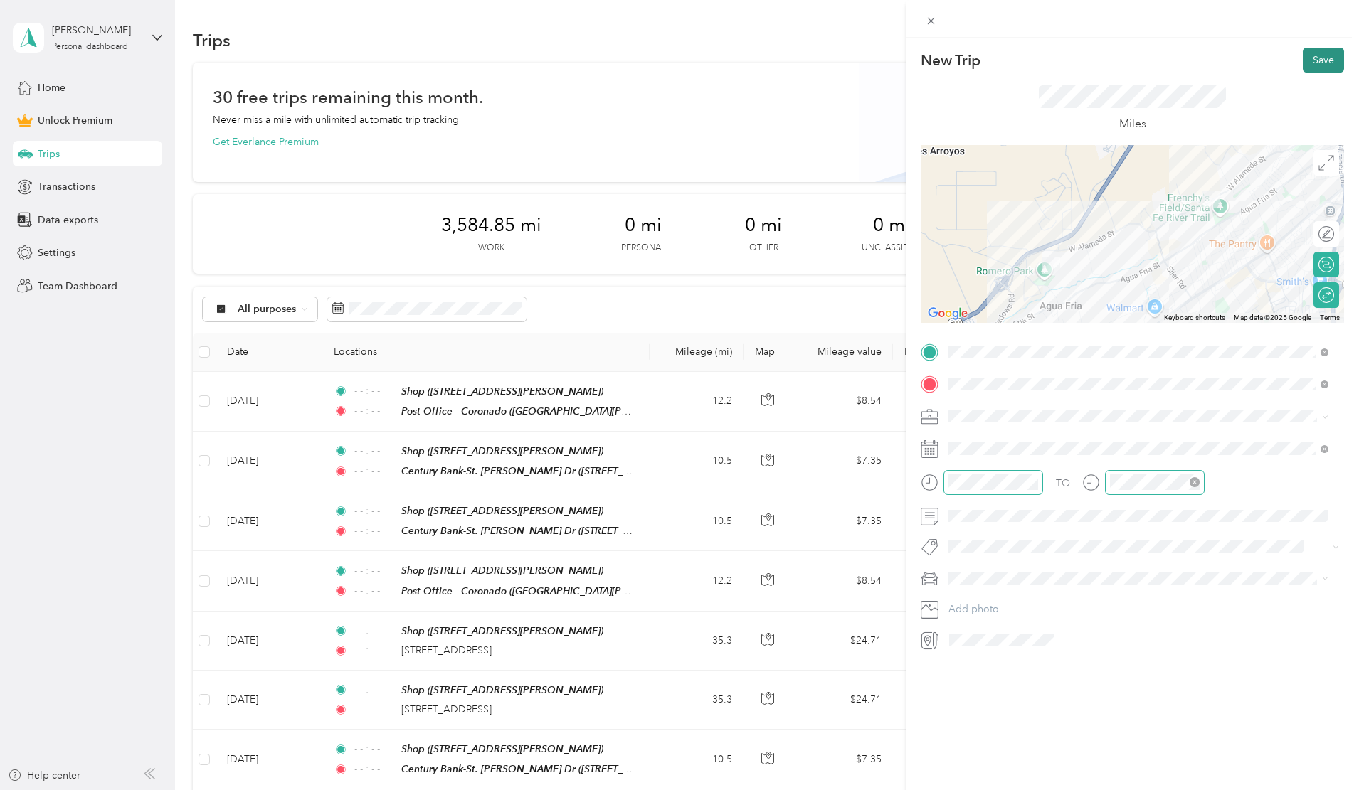
click at [1318, 58] on button "Save" at bounding box center [1323, 60] width 41 height 25
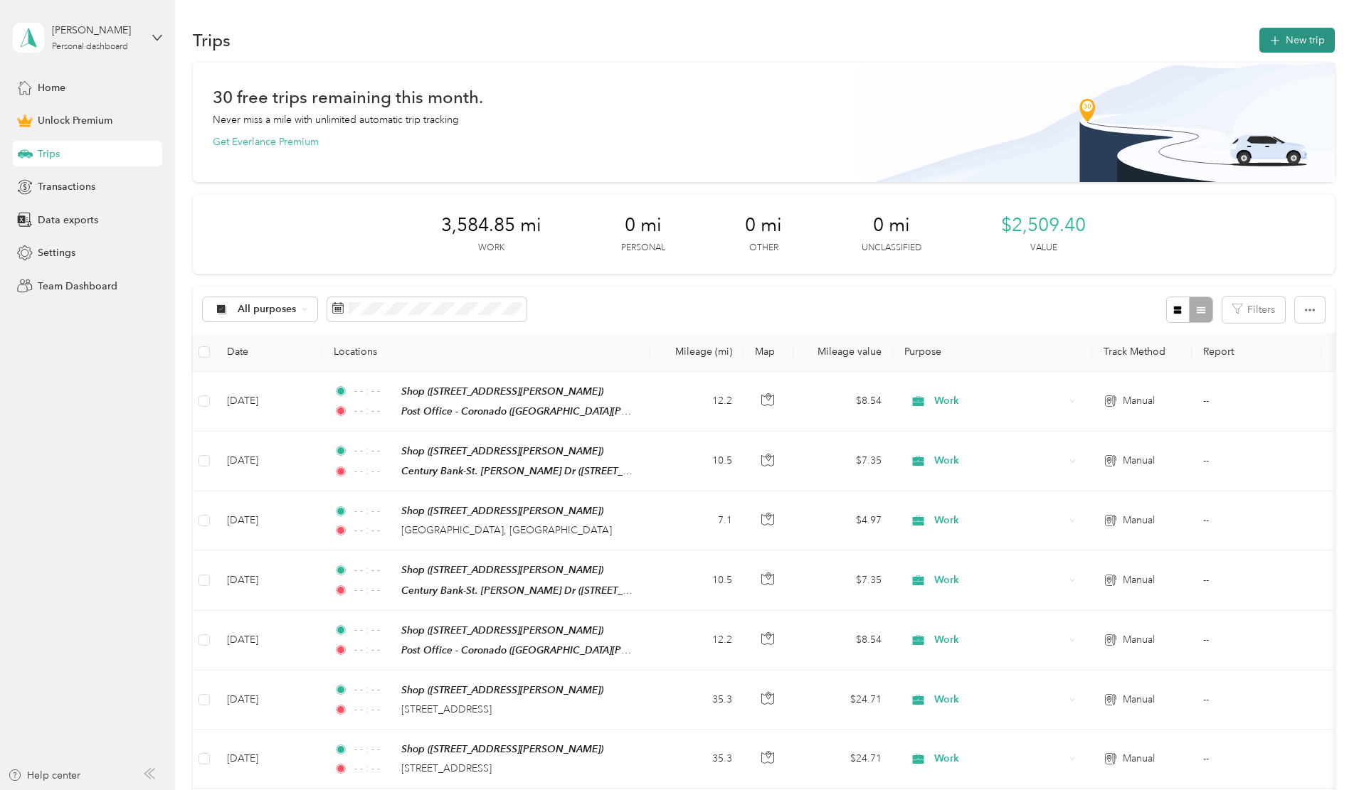
click at [1259, 41] on button "New trip" at bounding box center [1296, 40] width 75 height 25
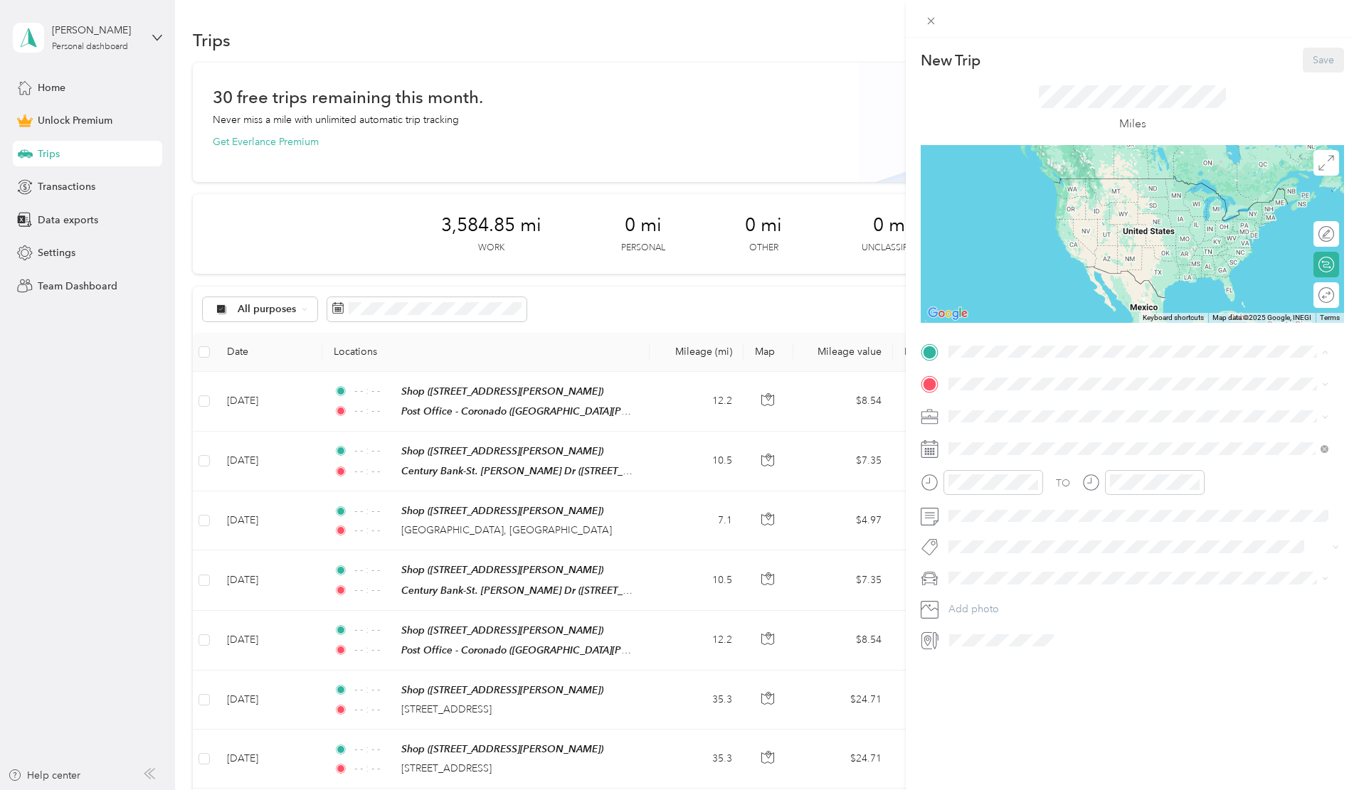
click at [985, 568] on span "[STREET_ADDRESS][PERSON_NAME]" at bounding box center [1059, 574] width 169 height 12
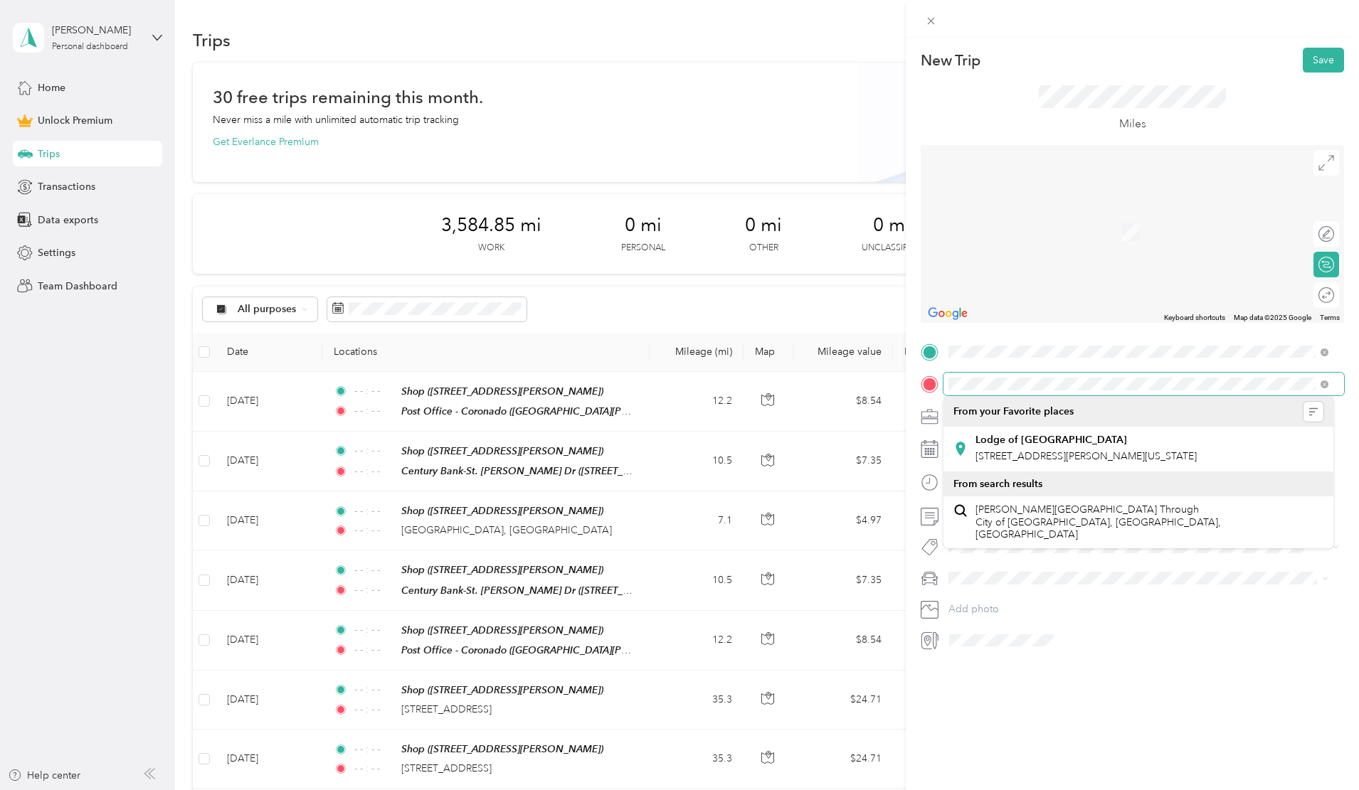
click at [893, 379] on div "New Trip Save This trip cannot be edited because it is either under review, app…" at bounding box center [679, 395] width 1359 height 790
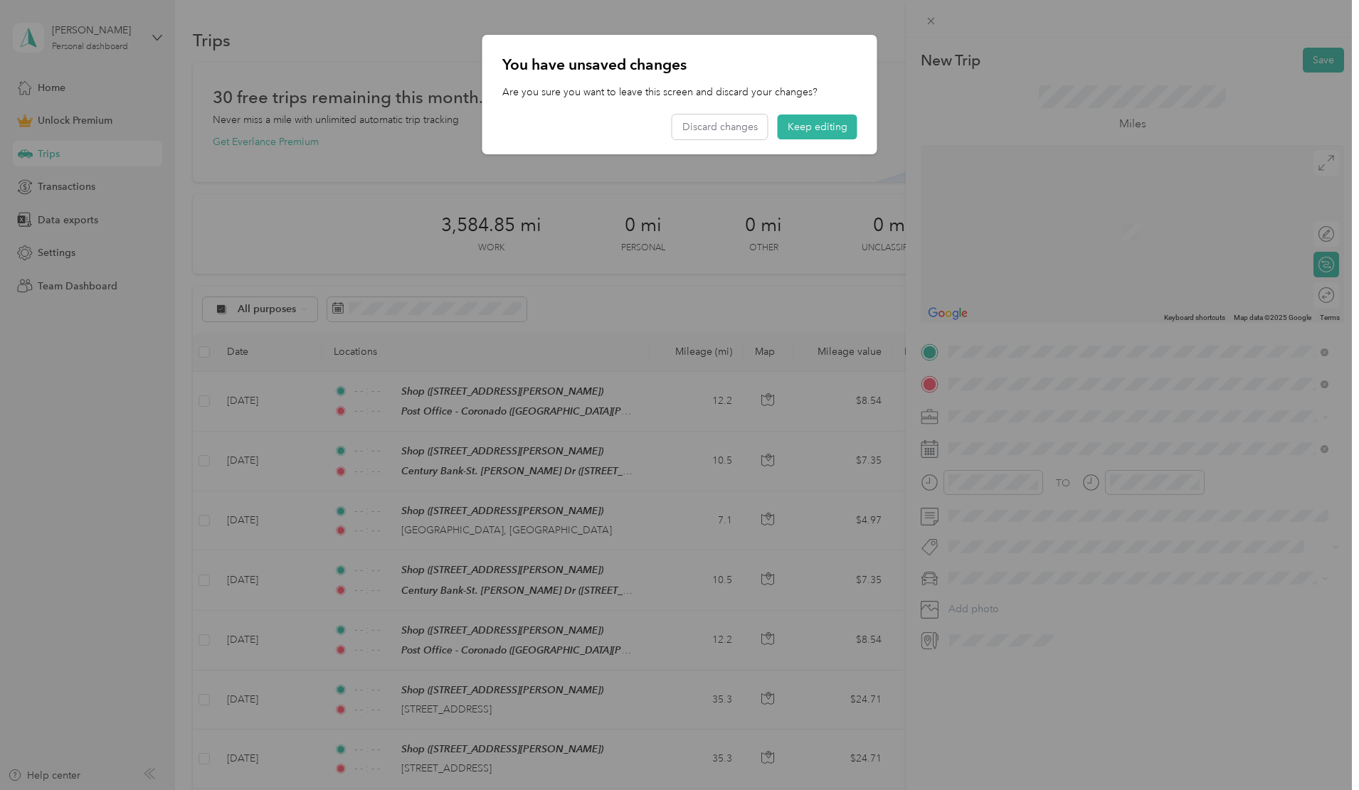
click at [1037, 433] on span "[STREET_ADDRESS][PERSON_NAME][US_STATE]" at bounding box center [1085, 435] width 221 height 13
click at [815, 123] on button "Keep editing" at bounding box center [818, 127] width 80 height 25
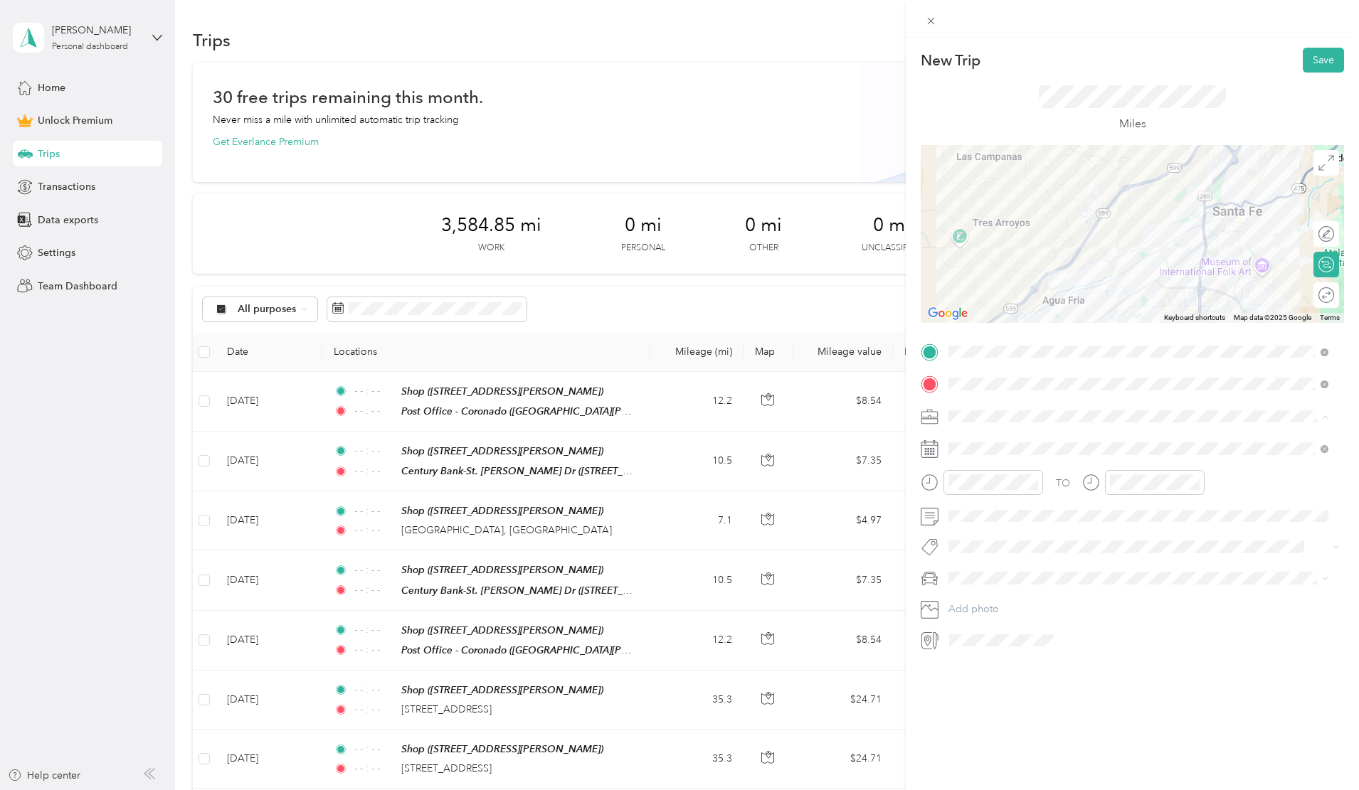
click at [969, 441] on span "Work" at bounding box center [965, 441] width 24 height 12
click at [984, 526] on icon at bounding box center [983, 529] width 7 height 13
click at [1034, 668] on div "27" at bounding box center [1033, 668] width 18 height 18
click at [1032, 480] on icon "close-circle" at bounding box center [1033, 482] width 10 height 10
click at [1193, 481] on icon "close-circle" at bounding box center [1195, 482] width 10 height 10
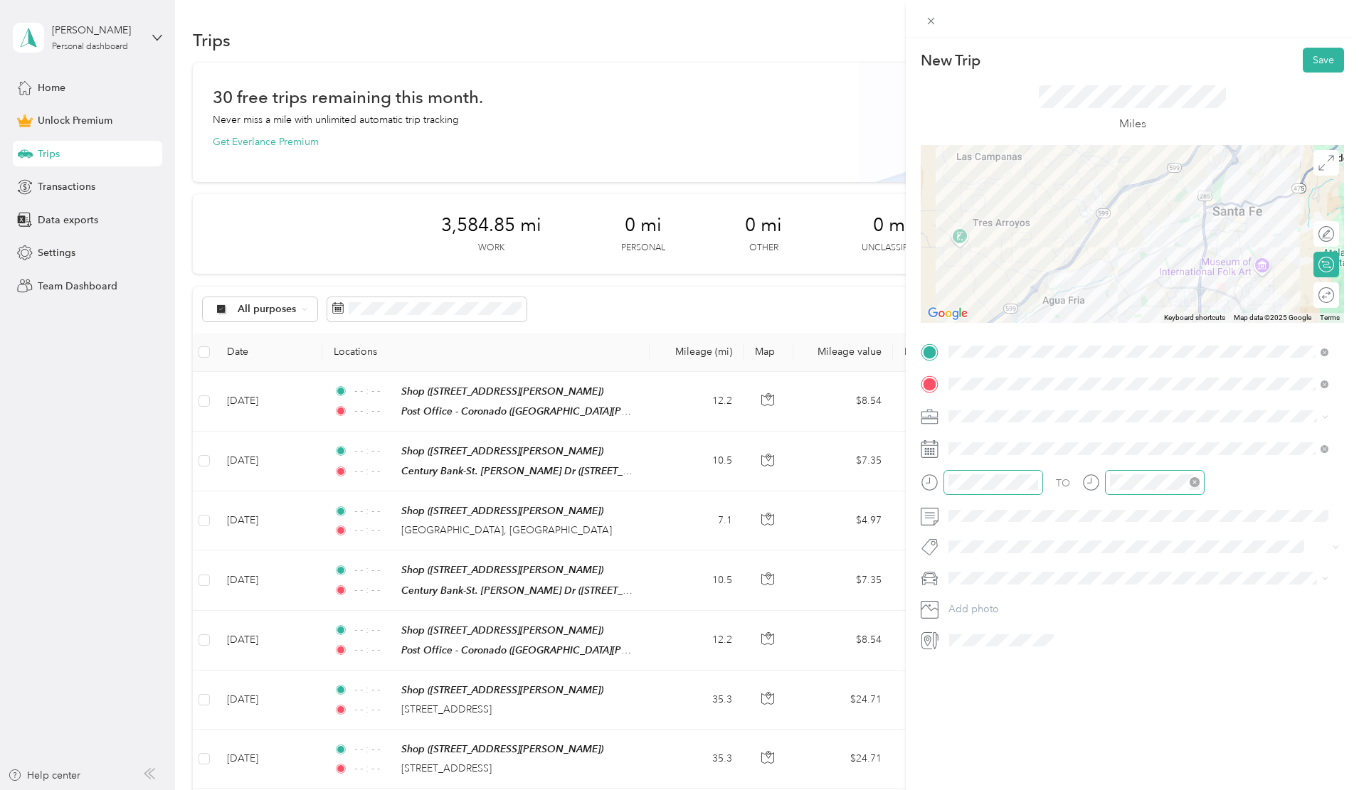
click at [971, 632] on li "Toyota 4Runner" at bounding box center [1138, 625] width 390 height 25
click at [1308, 295] on div at bounding box center [1319, 295] width 30 height 15
click at [1319, 58] on button "Save" at bounding box center [1323, 60] width 41 height 25
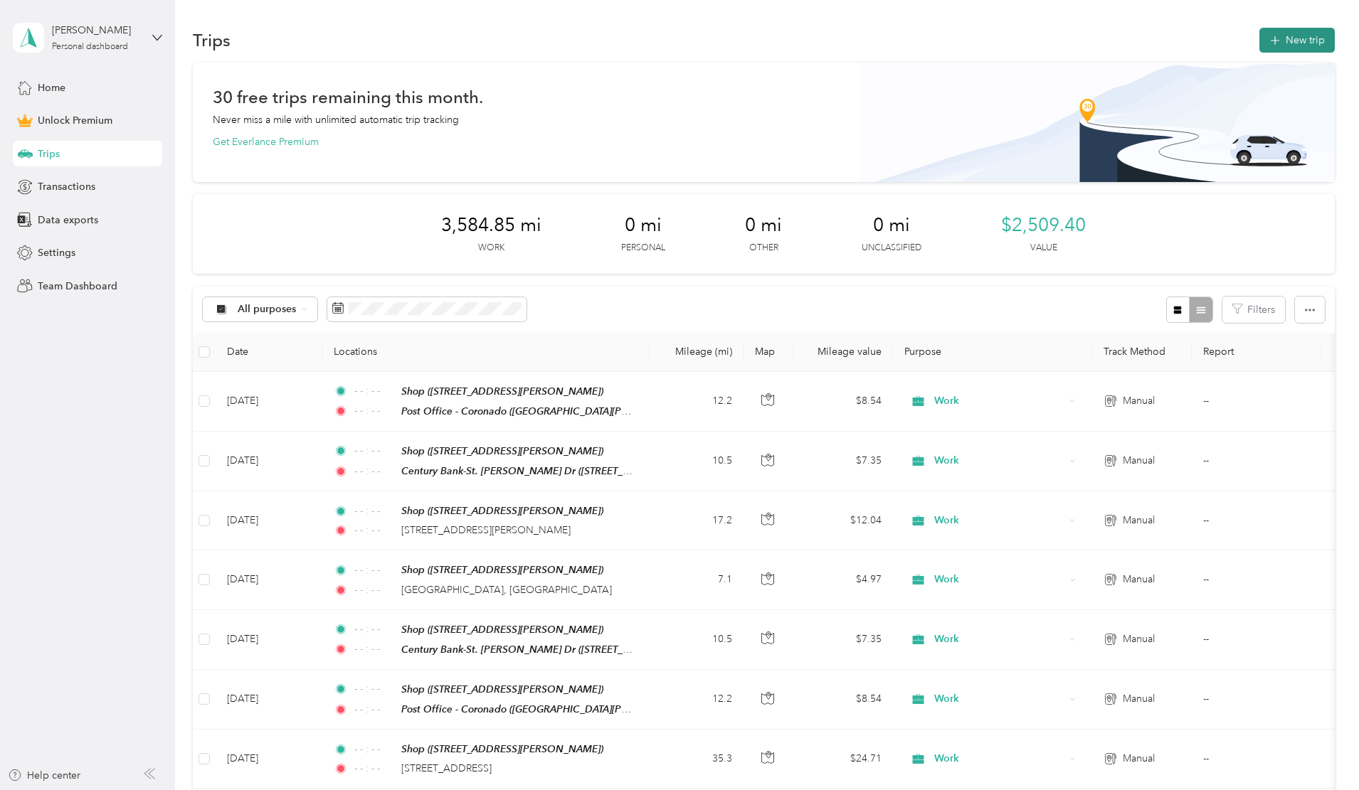
click at [1259, 44] on button "New trip" at bounding box center [1296, 40] width 75 height 25
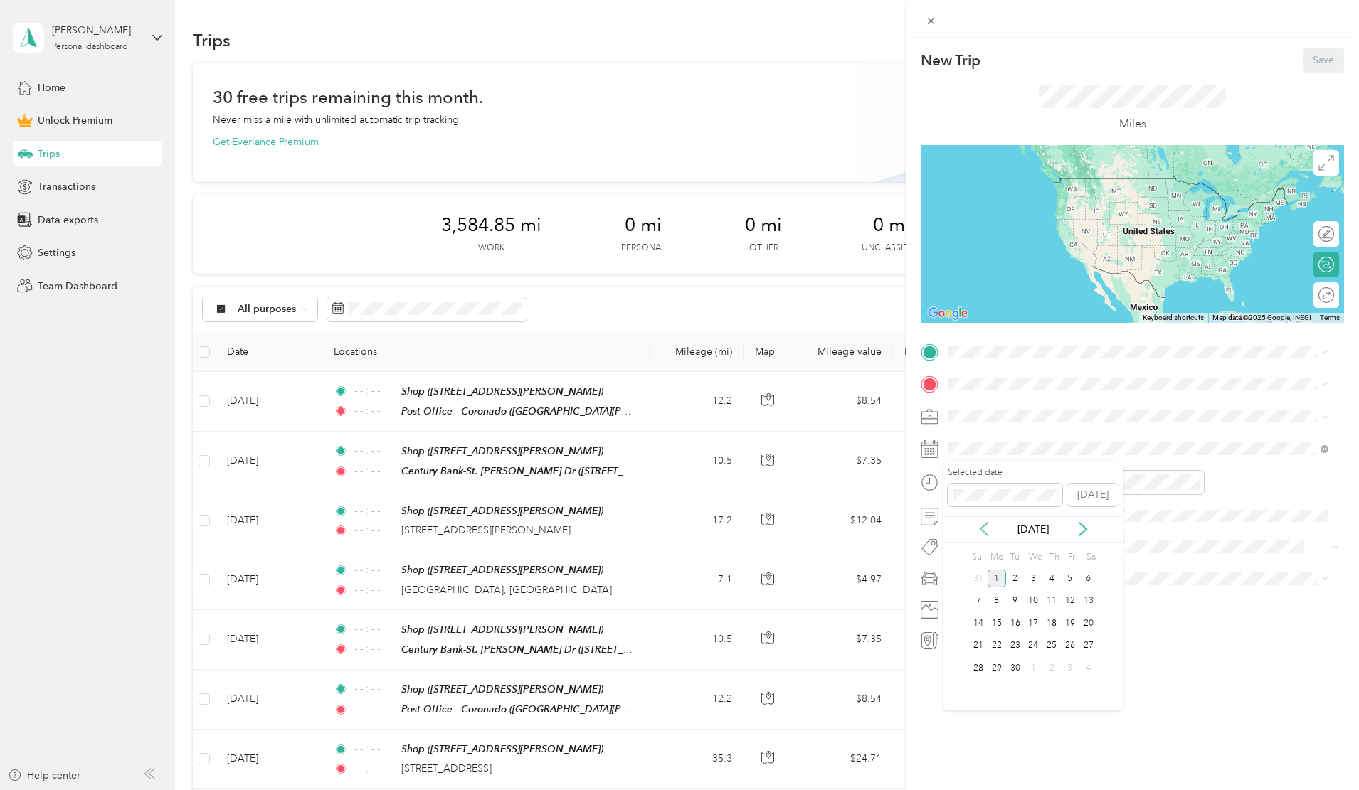
click at [979, 527] on icon at bounding box center [984, 529] width 14 height 14
click at [1055, 667] on div "28" at bounding box center [1051, 668] width 18 height 18
click at [974, 438] on span "Work" at bounding box center [965, 441] width 24 height 12
drag, startPoint x: 987, startPoint y: 546, endPoint x: 978, endPoint y: 473, distance: 73.1
click at [988, 551] on strong "Shop" at bounding box center [987, 557] width 24 height 13
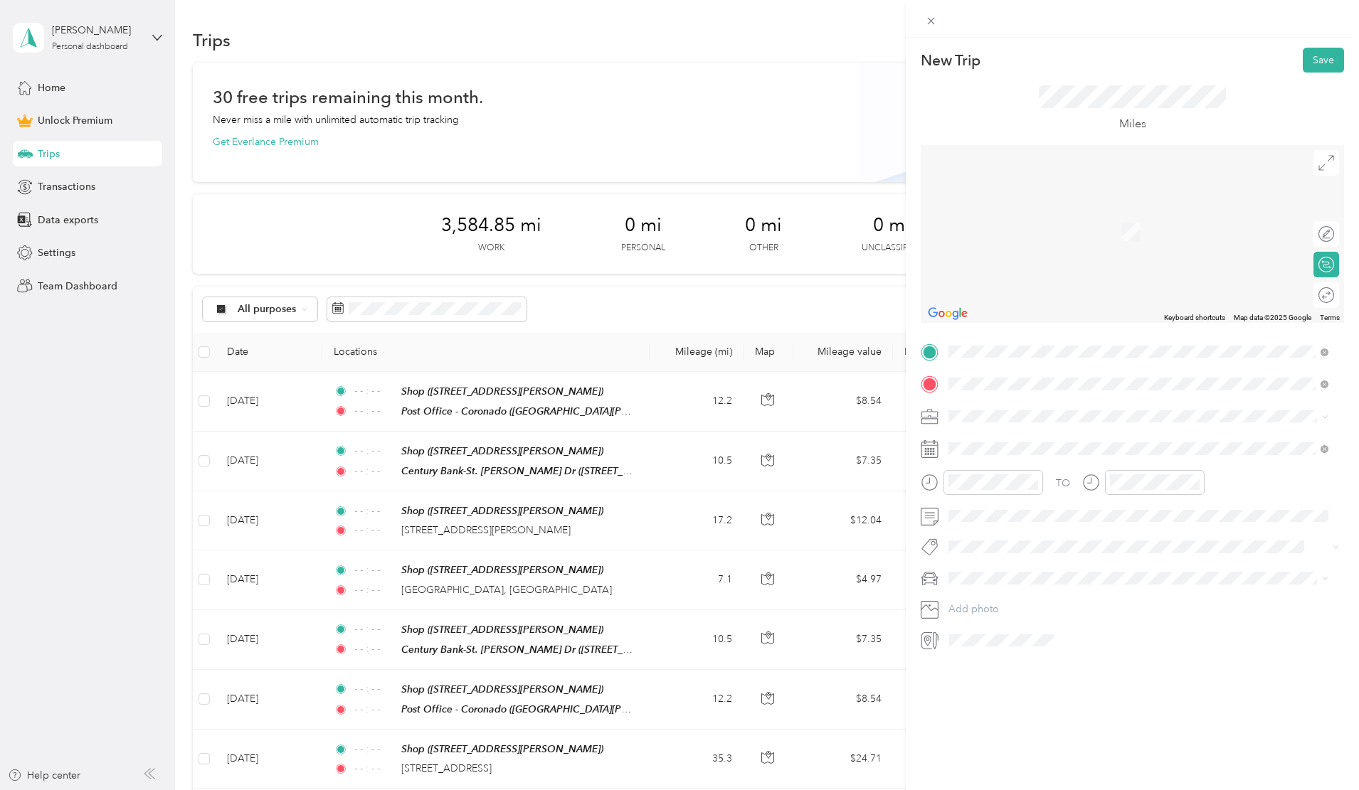
click at [1006, 432] on span "[STREET_ADDRESS][US_STATE]" at bounding box center [1046, 435] width 142 height 13
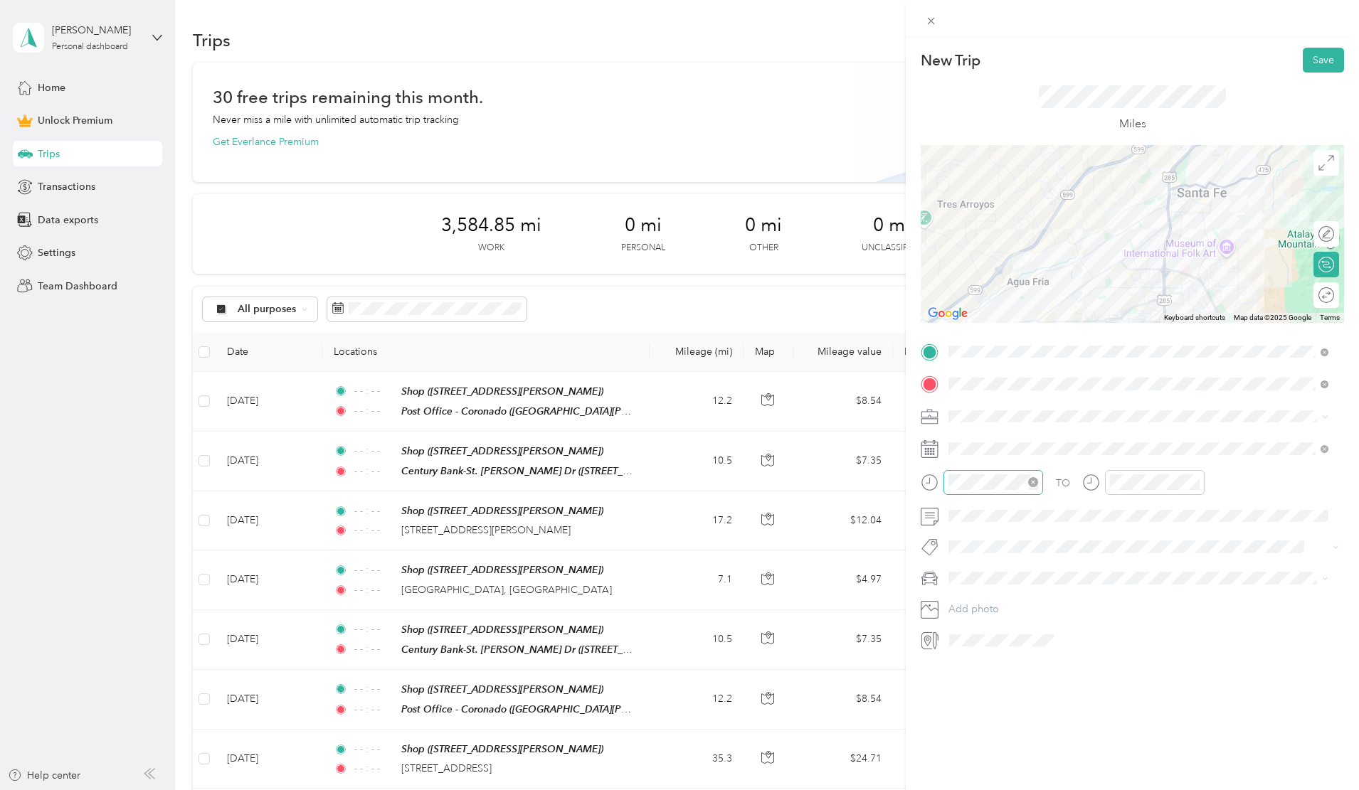
click at [1038, 480] on icon "close-circle" at bounding box center [1033, 482] width 10 height 10
click at [1195, 480] on icon "close-circle" at bounding box center [1195, 482] width 10 height 10
click at [962, 650] on span "Van" at bounding box center [961, 653] width 16 height 12
click at [1308, 294] on div at bounding box center [1319, 295] width 30 height 15
click at [1311, 60] on button "Save" at bounding box center [1323, 60] width 41 height 25
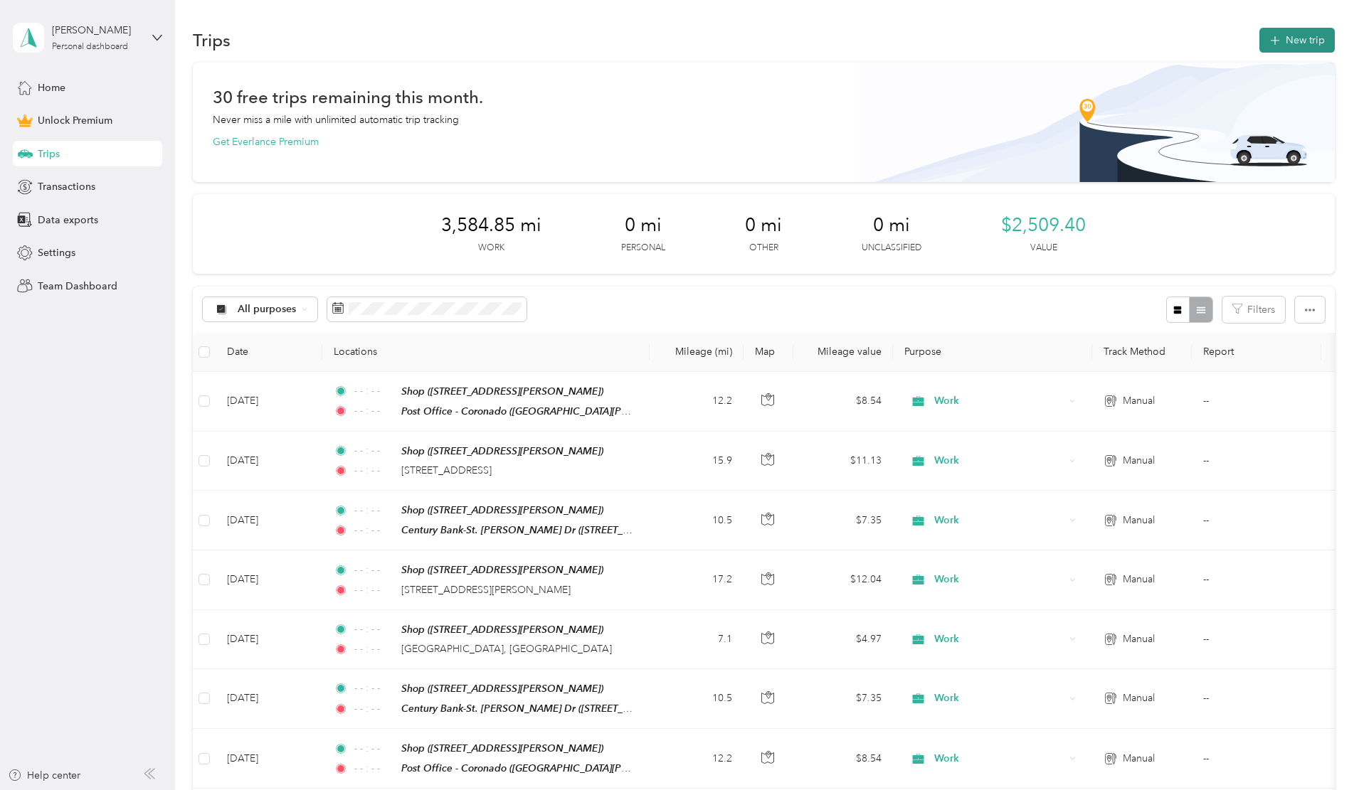
click at [1259, 29] on button "New trip" at bounding box center [1296, 40] width 75 height 25
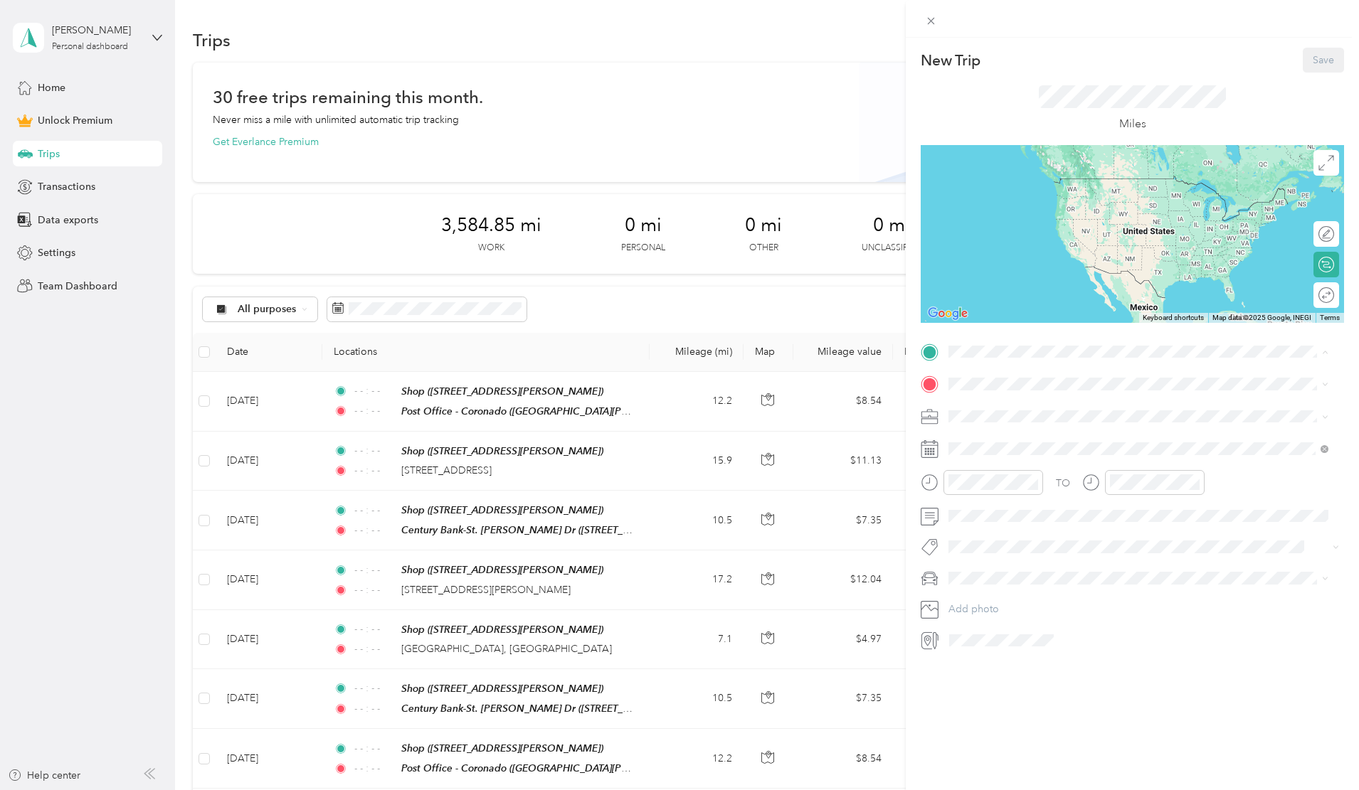
drag, startPoint x: 977, startPoint y: 541, endPoint x: 976, endPoint y: 519, distance: 22.8
click at [977, 551] on strong "Shop" at bounding box center [987, 557] width 24 height 13
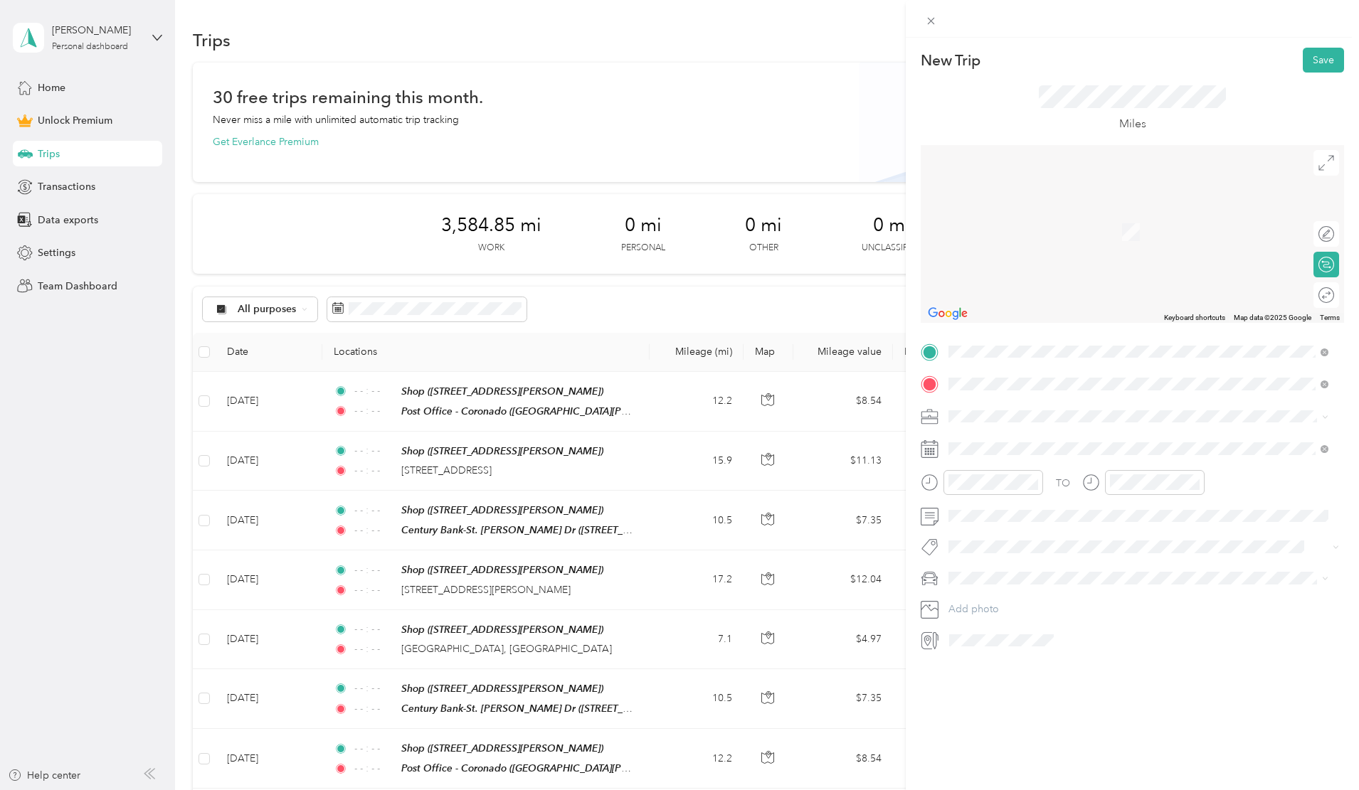
click at [1043, 442] on span "[STREET_ADDRESS][US_STATE]" at bounding box center [1046, 435] width 142 height 13
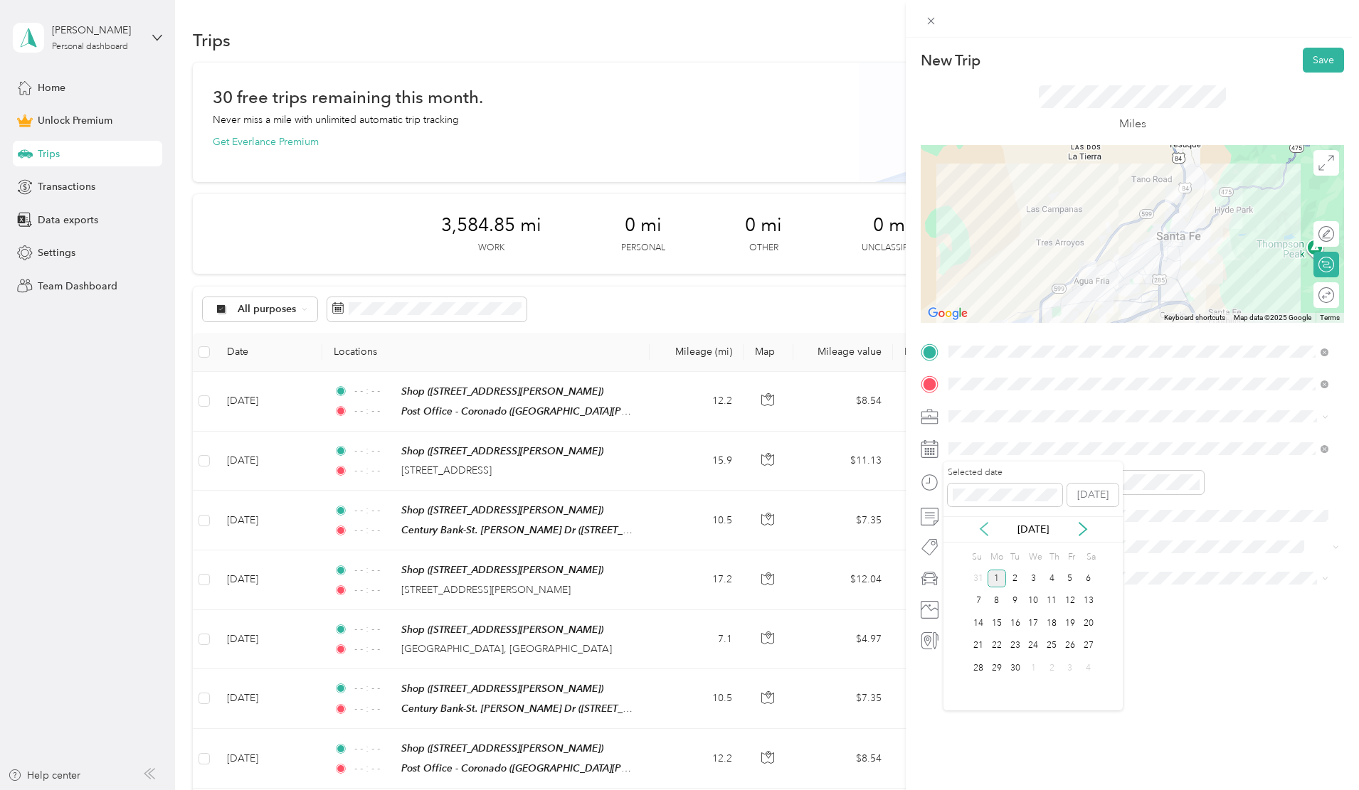
click at [982, 526] on icon at bounding box center [983, 529] width 7 height 13
click at [1054, 667] on div "28" at bounding box center [1051, 668] width 18 height 18
click at [982, 441] on div "Work" at bounding box center [1138, 441] width 370 height 15
click at [1034, 482] on icon "close-circle" at bounding box center [1033, 482] width 10 height 10
click at [1195, 481] on icon "close-circle" at bounding box center [1195, 482] width 10 height 10
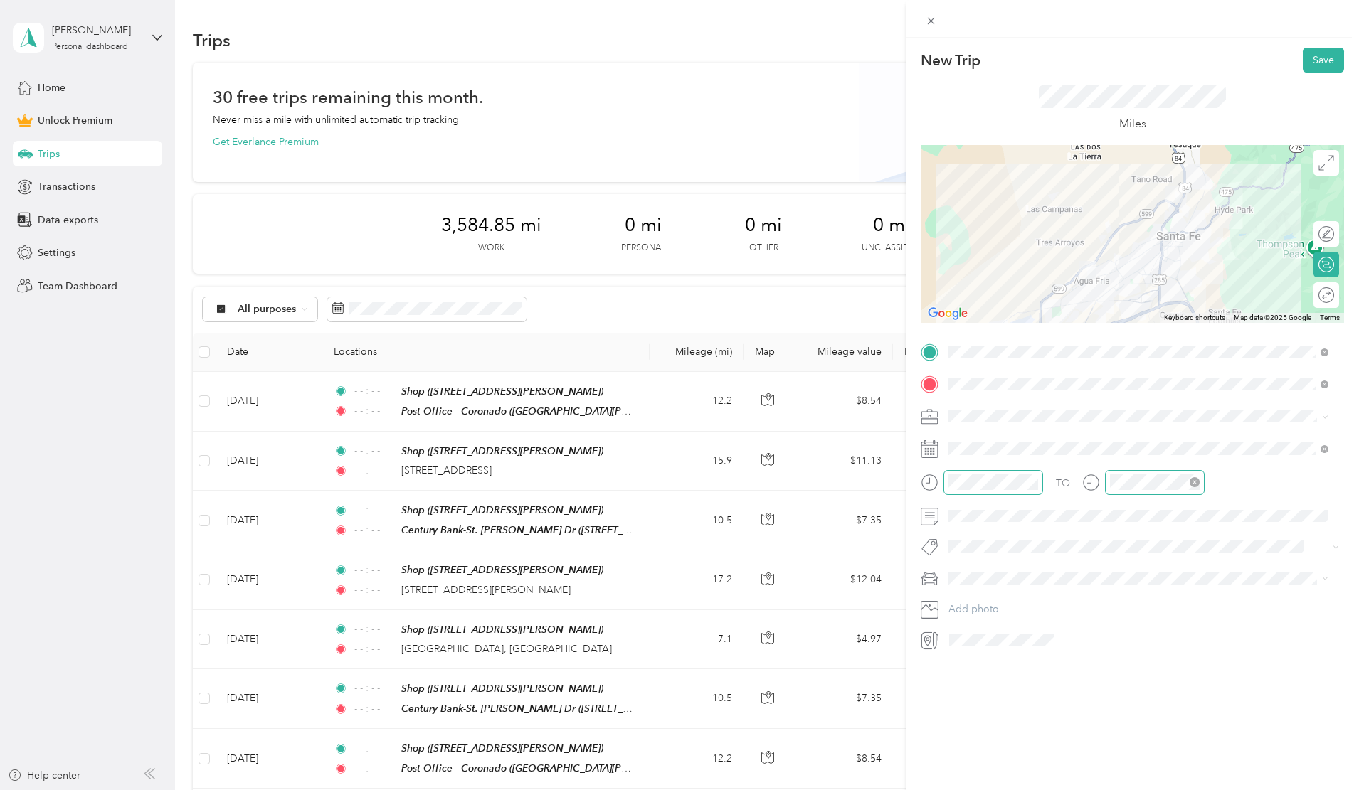
click at [971, 632] on li "Toyota 4Runner" at bounding box center [1138, 623] width 390 height 25
click at [1305, 291] on div at bounding box center [1311, 295] width 13 height 13
click at [1326, 56] on button "Save" at bounding box center [1323, 60] width 41 height 25
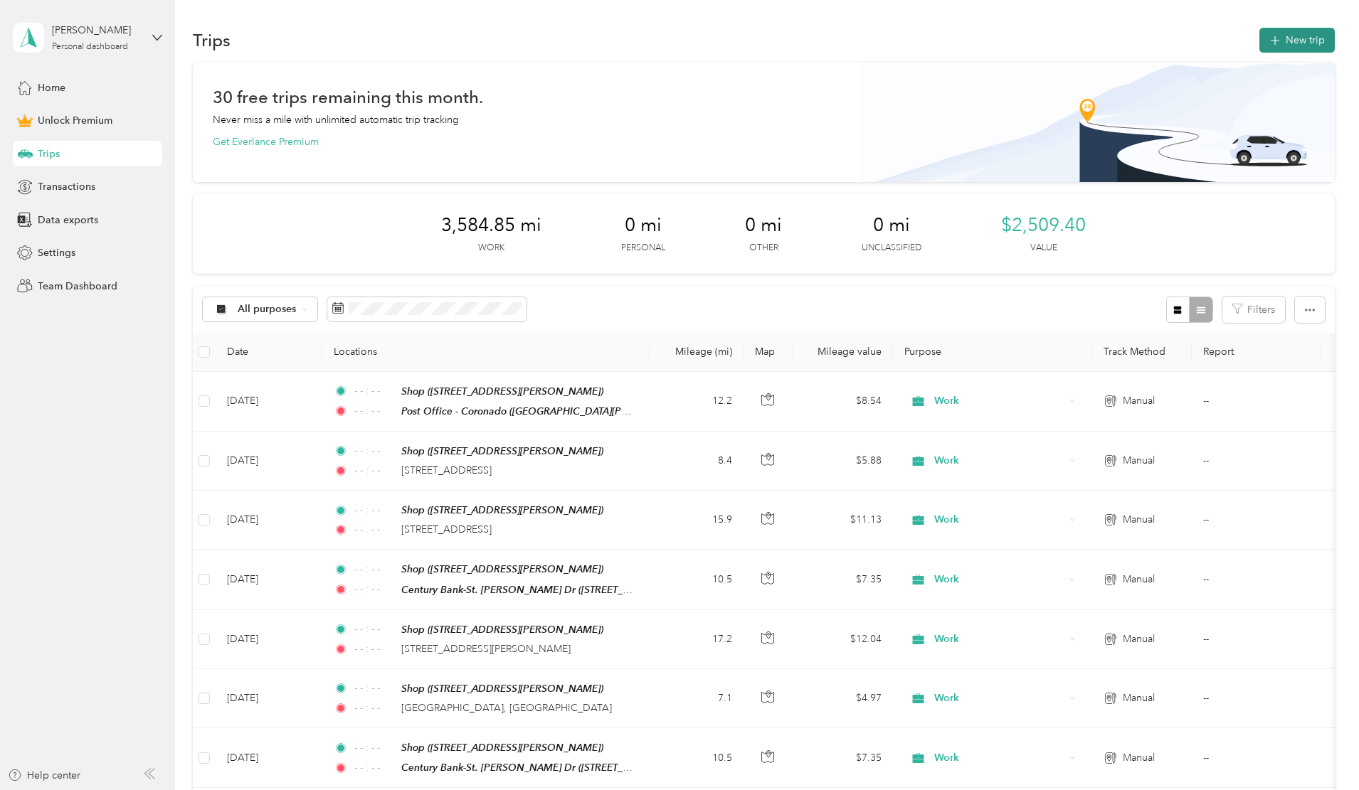
click at [1259, 38] on button "New trip" at bounding box center [1296, 40] width 75 height 25
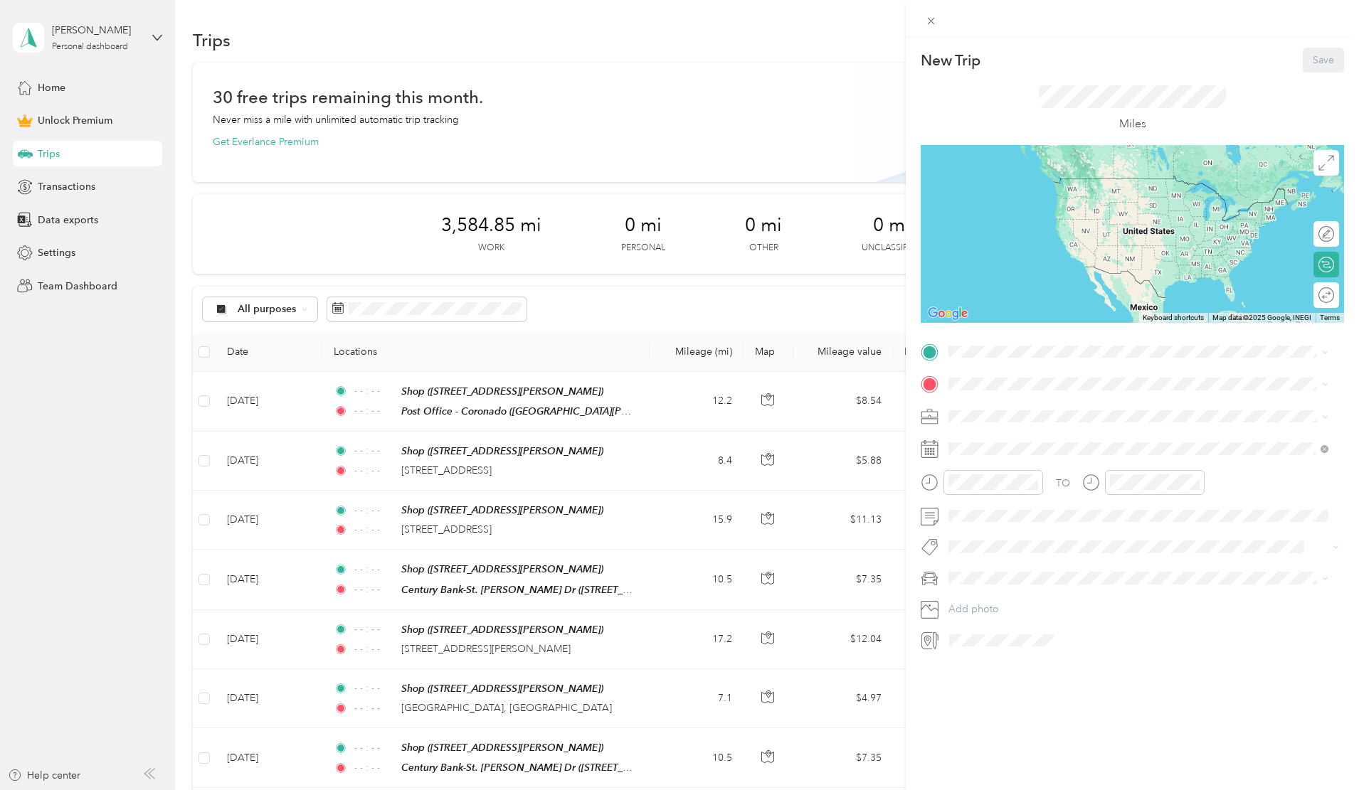
click at [766, 85] on div "New Trip Save This trip cannot be edited because it is either under review, app…" at bounding box center [679, 395] width 1359 height 790
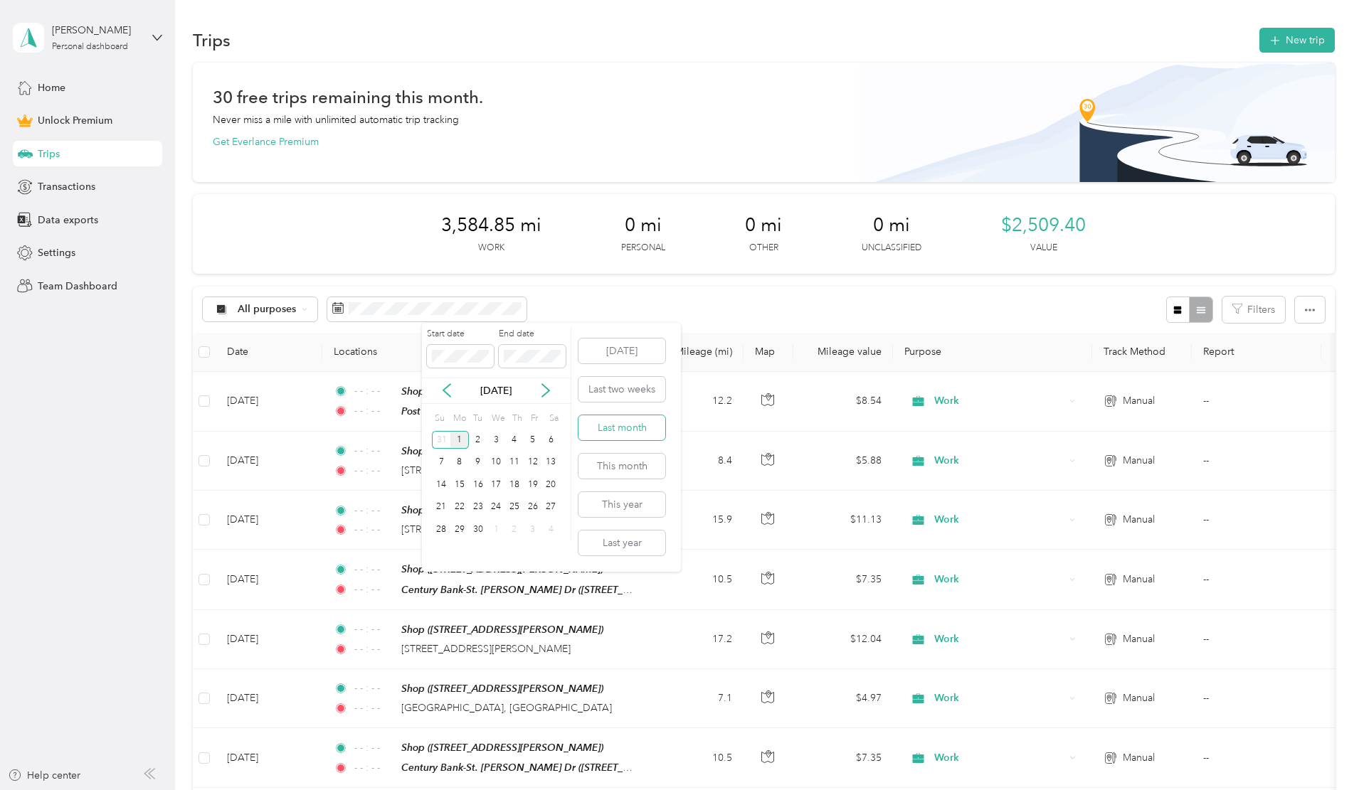
click at [608, 423] on button "Last month" at bounding box center [621, 427] width 87 height 25
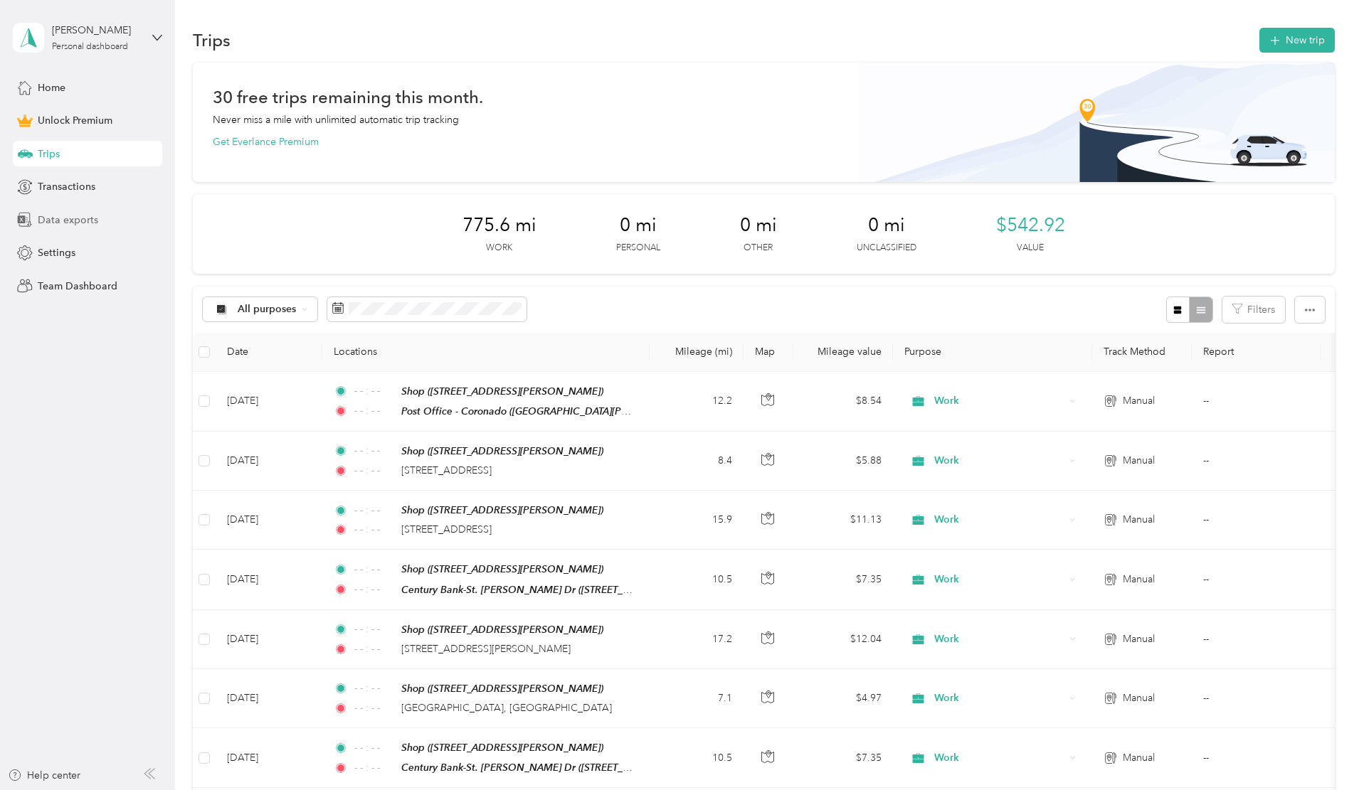
click at [75, 218] on span "Data exports" at bounding box center [68, 220] width 60 height 15
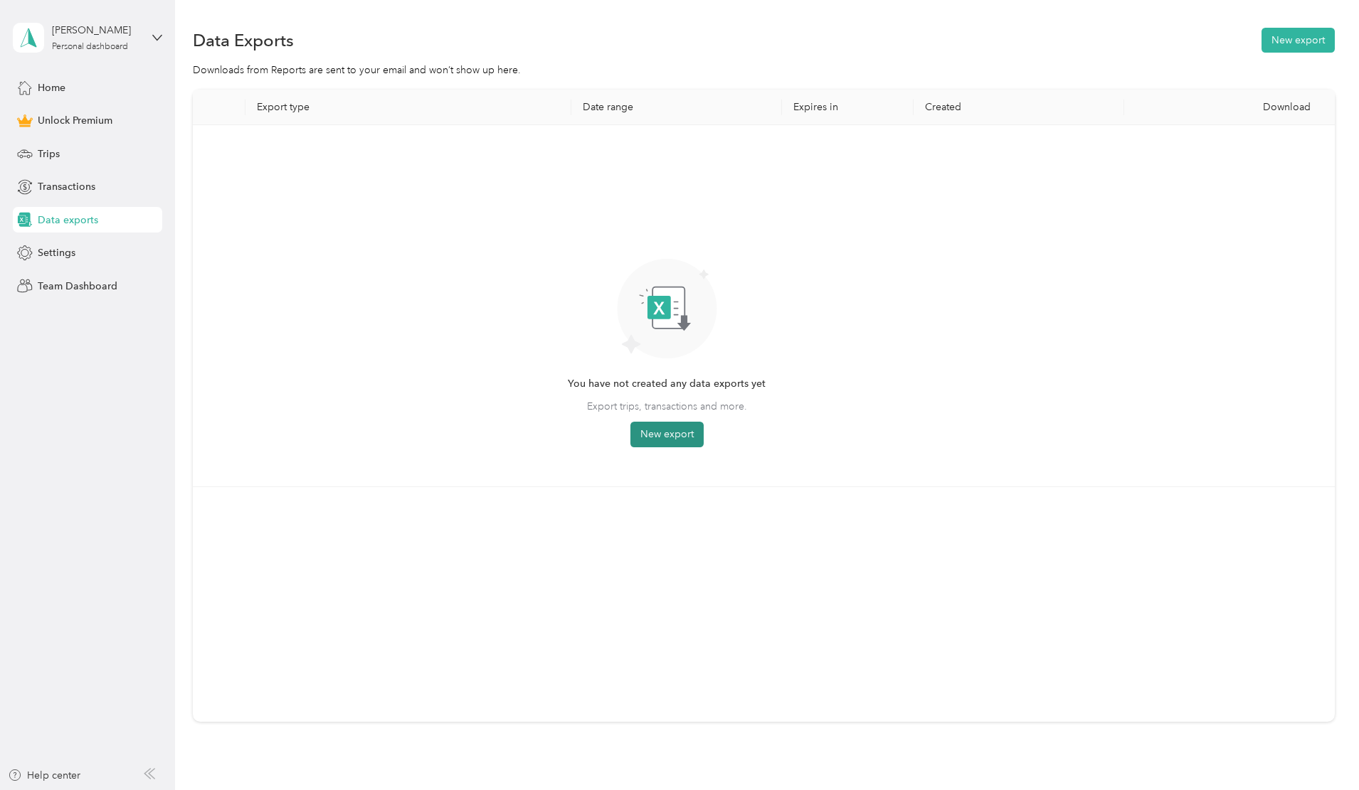
click at [704, 436] on button "New export" at bounding box center [666, 435] width 73 height 26
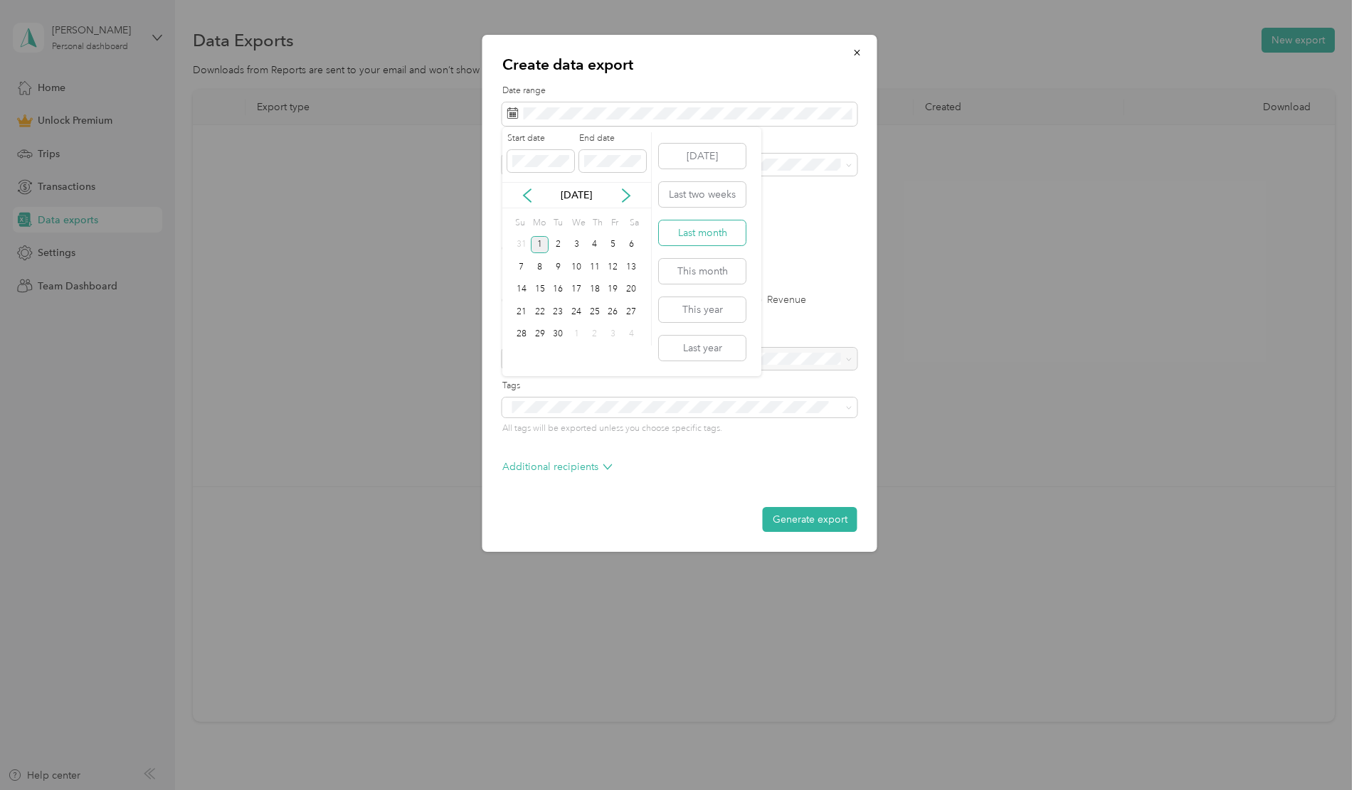
click at [704, 228] on button "Last month" at bounding box center [702, 233] width 87 height 25
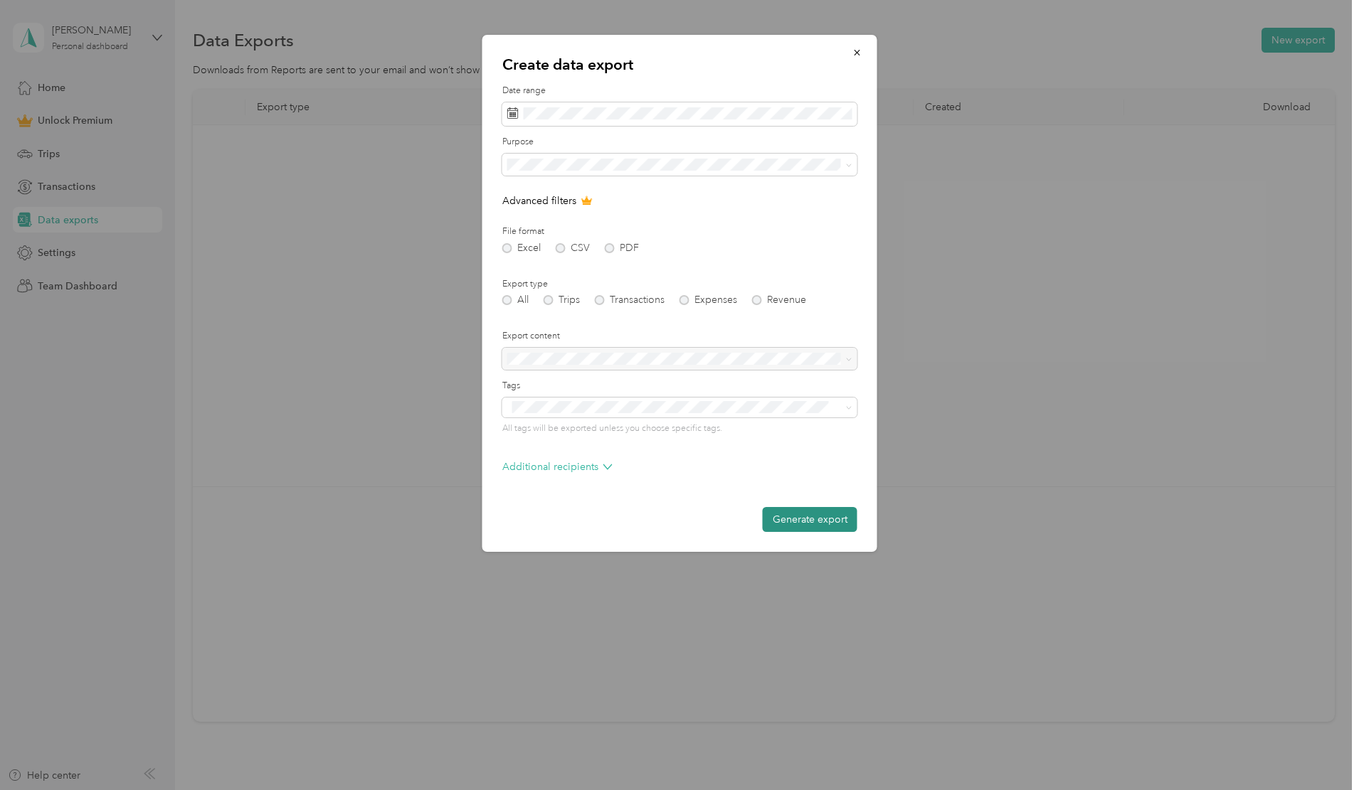
click at [807, 520] on button "Generate export" at bounding box center [810, 519] width 95 height 25
